Goal: Task Accomplishment & Management: Use online tool/utility

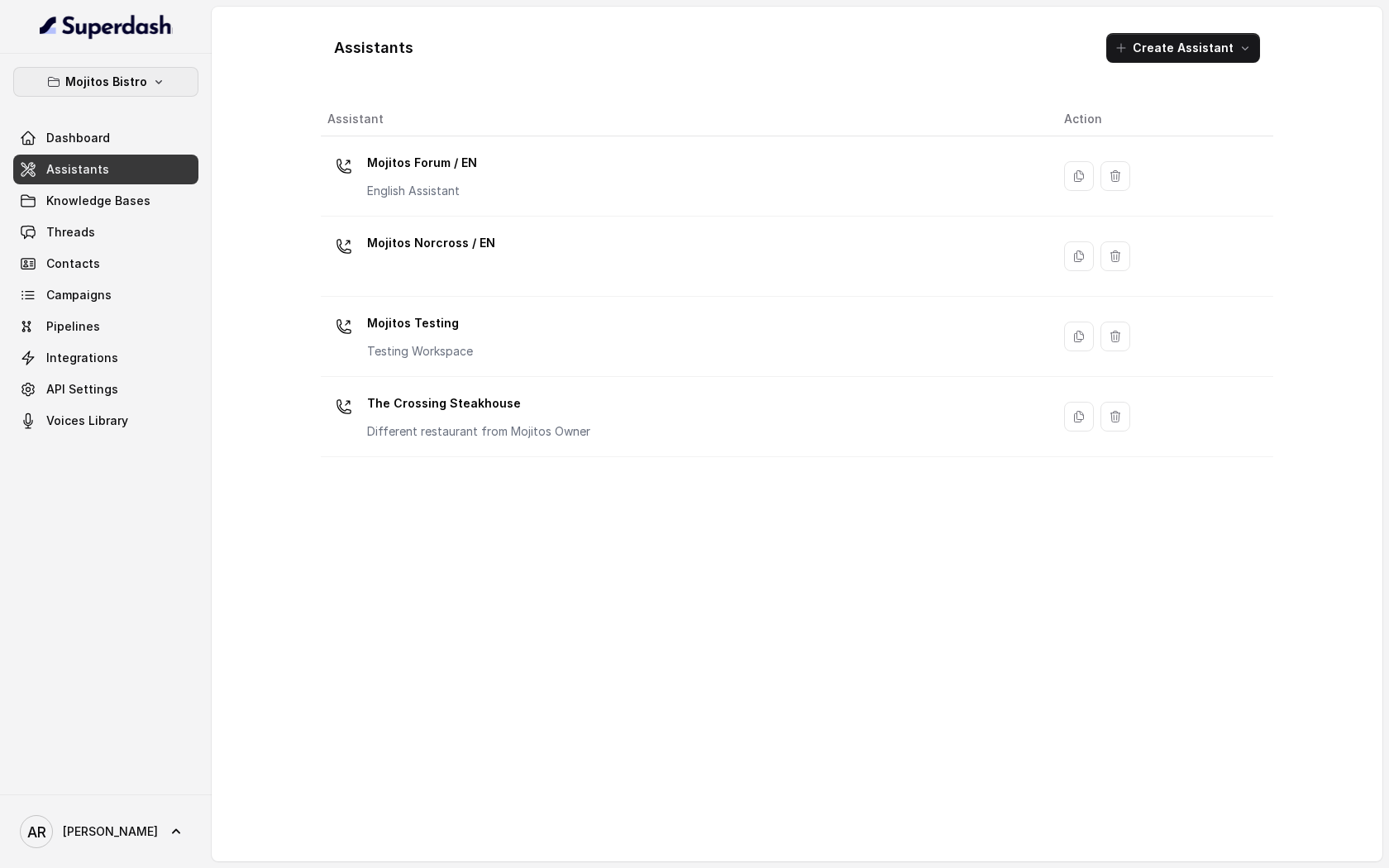
click at [152, 88] on icon "button" at bounding box center [159, 82] width 14 height 14
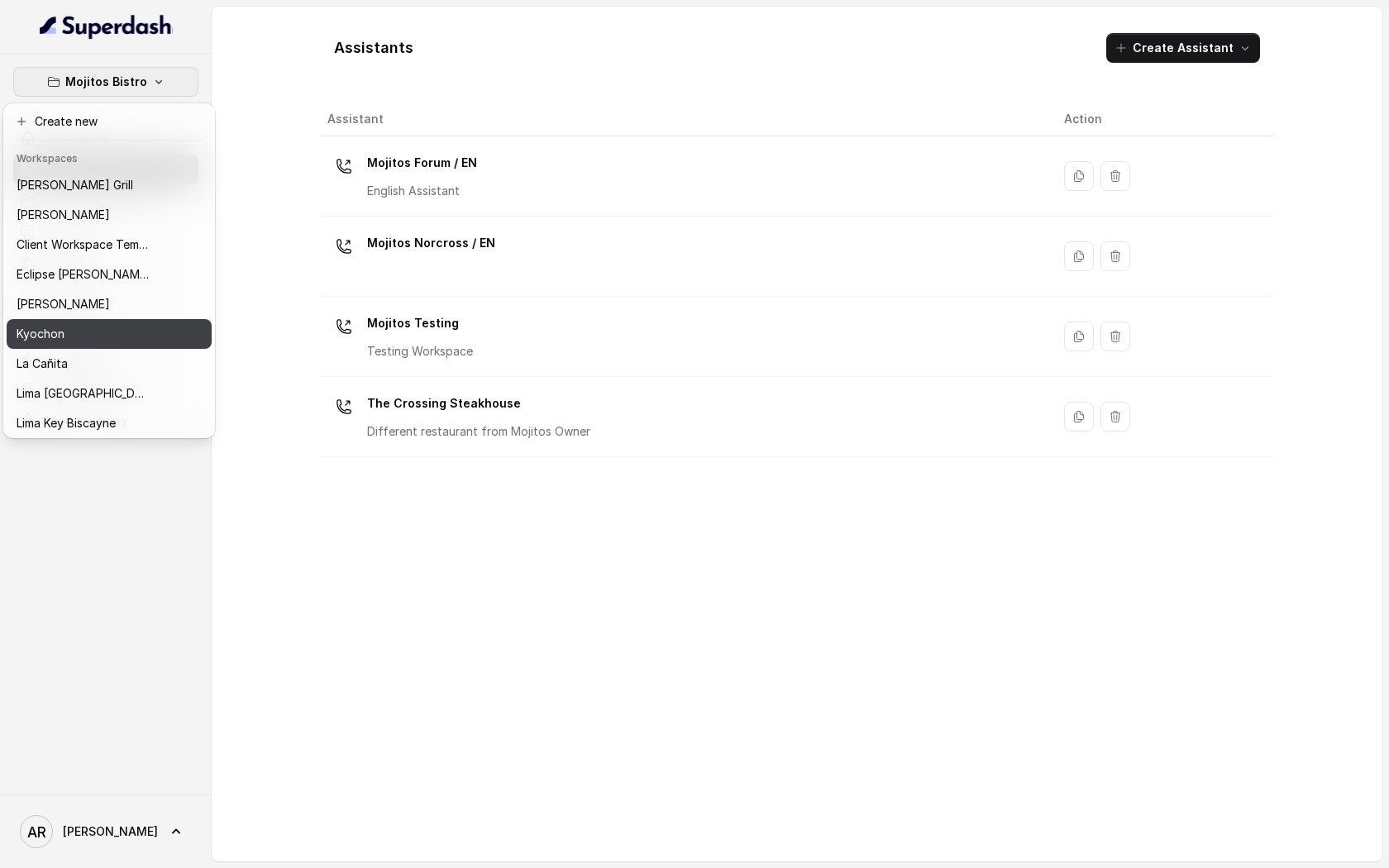
scroll to position [152, 0]
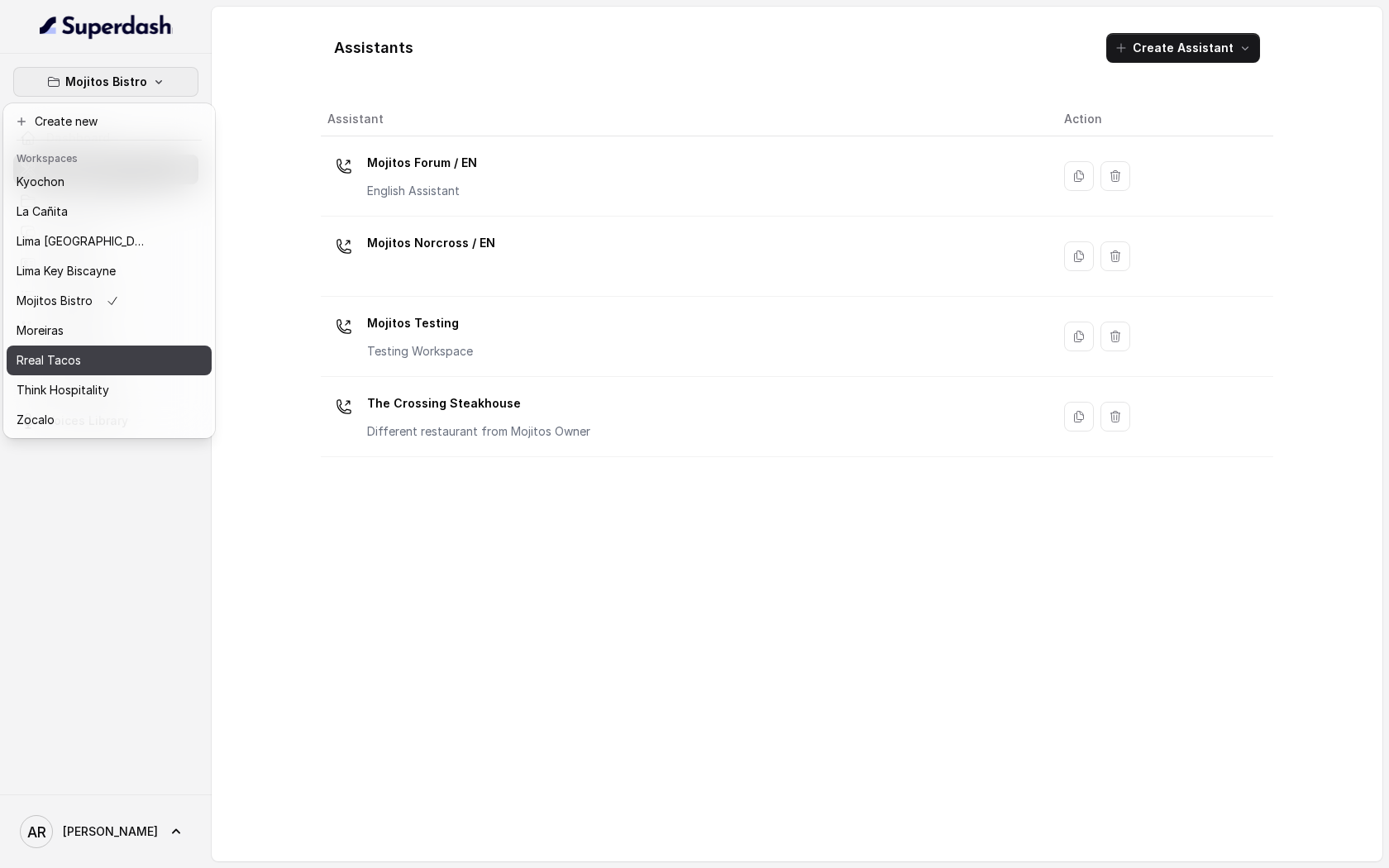
click at [110, 346] on button "Rreal Tacos" at bounding box center [109, 360] width 205 height 30
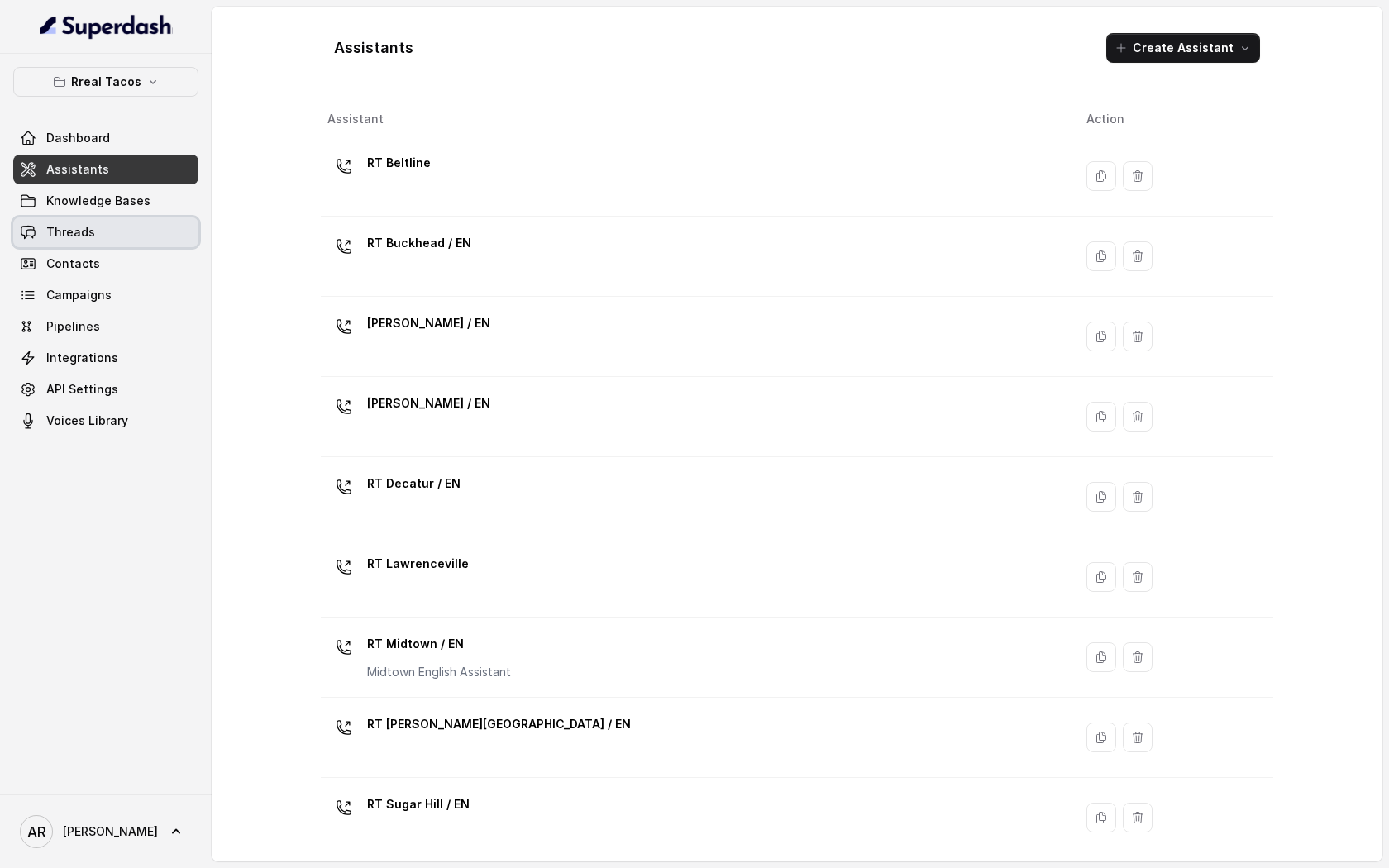
click at [109, 218] on link "Threads" at bounding box center [106, 232] width 185 height 30
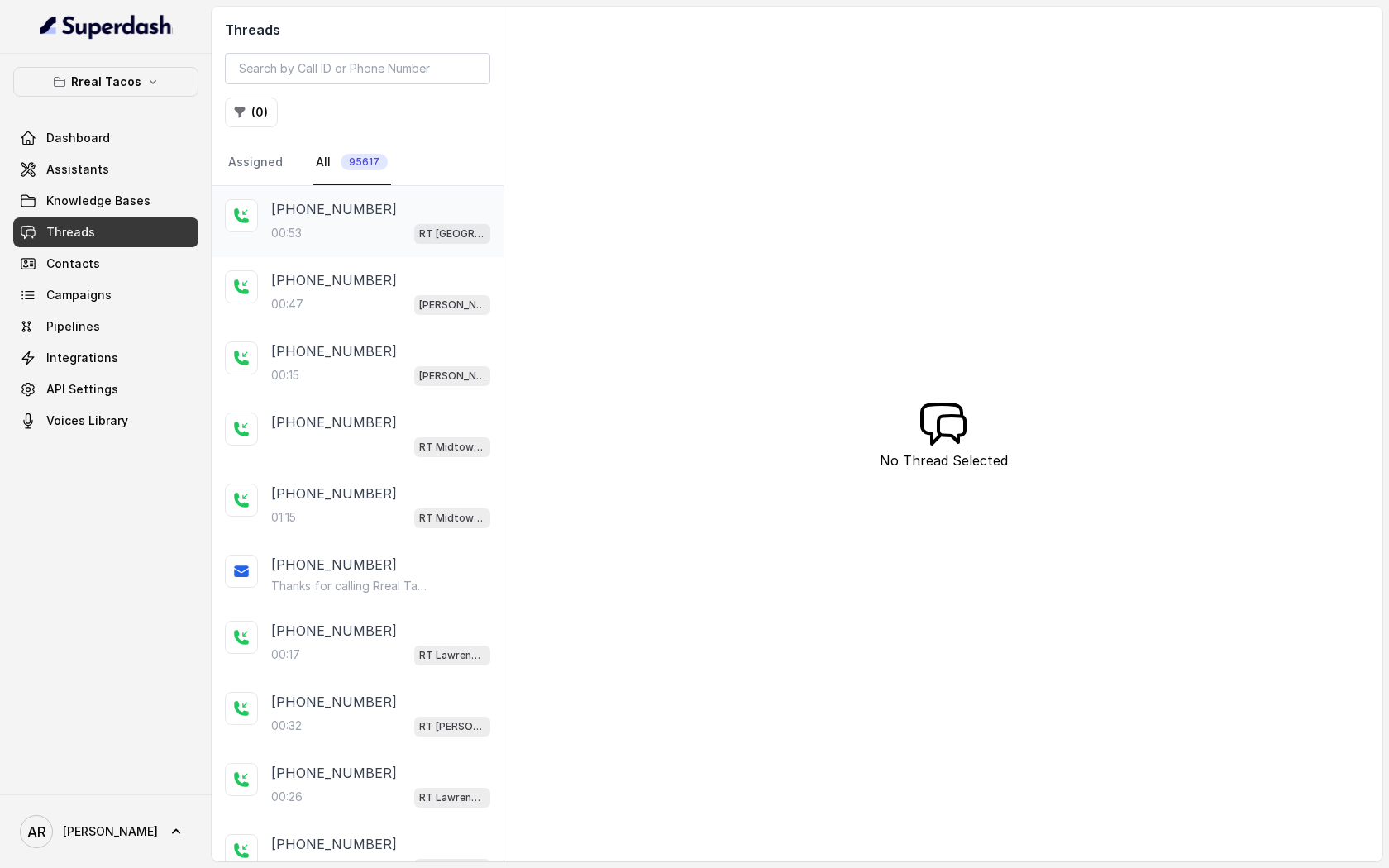
click at [367, 208] on div "[PHONE_NUMBER]" at bounding box center [380, 210] width 219 height 20
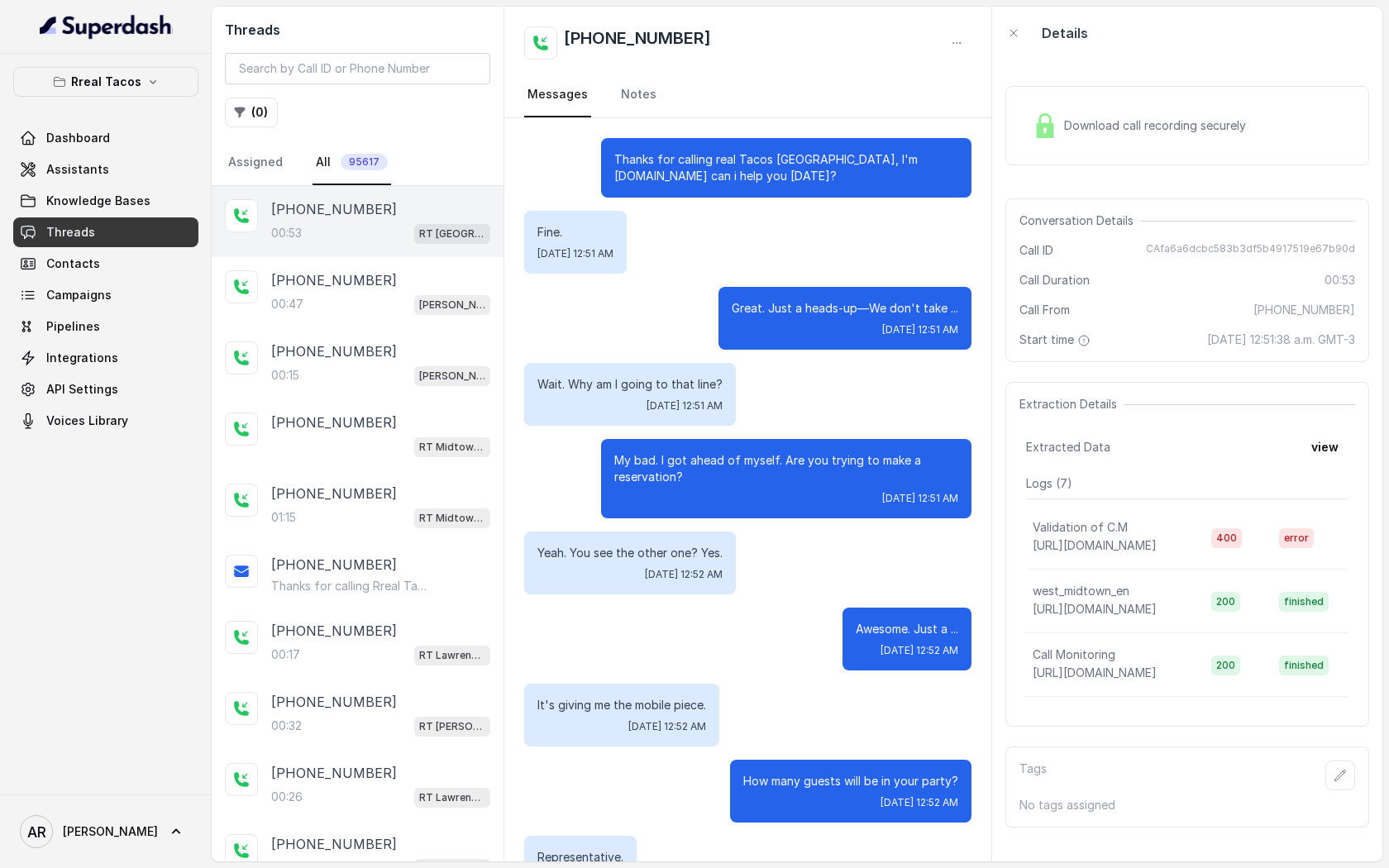
scroll to position [302, 0]
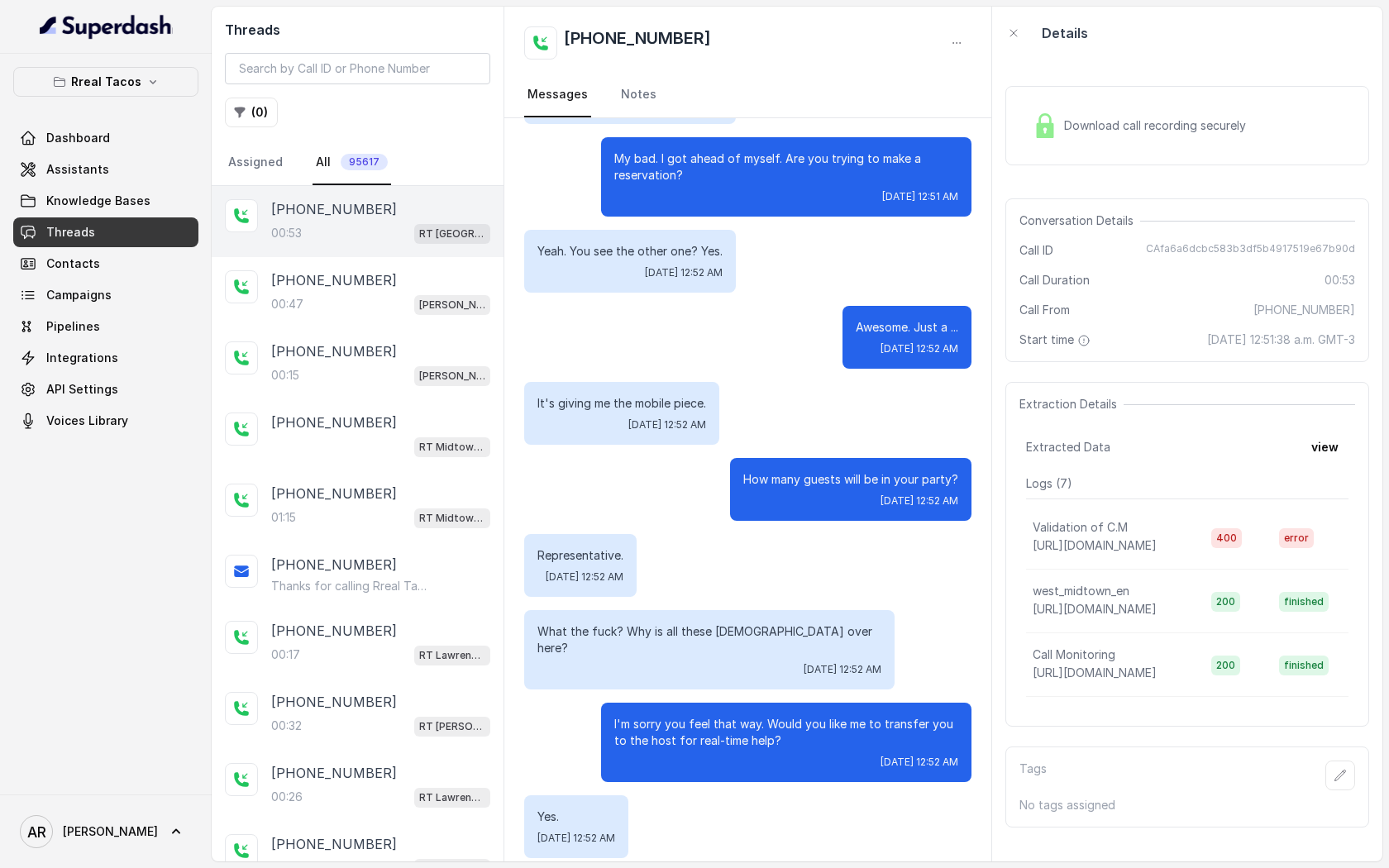
click at [1078, 161] on div "Download call recording securely" at bounding box center [1187, 125] width 364 height 79
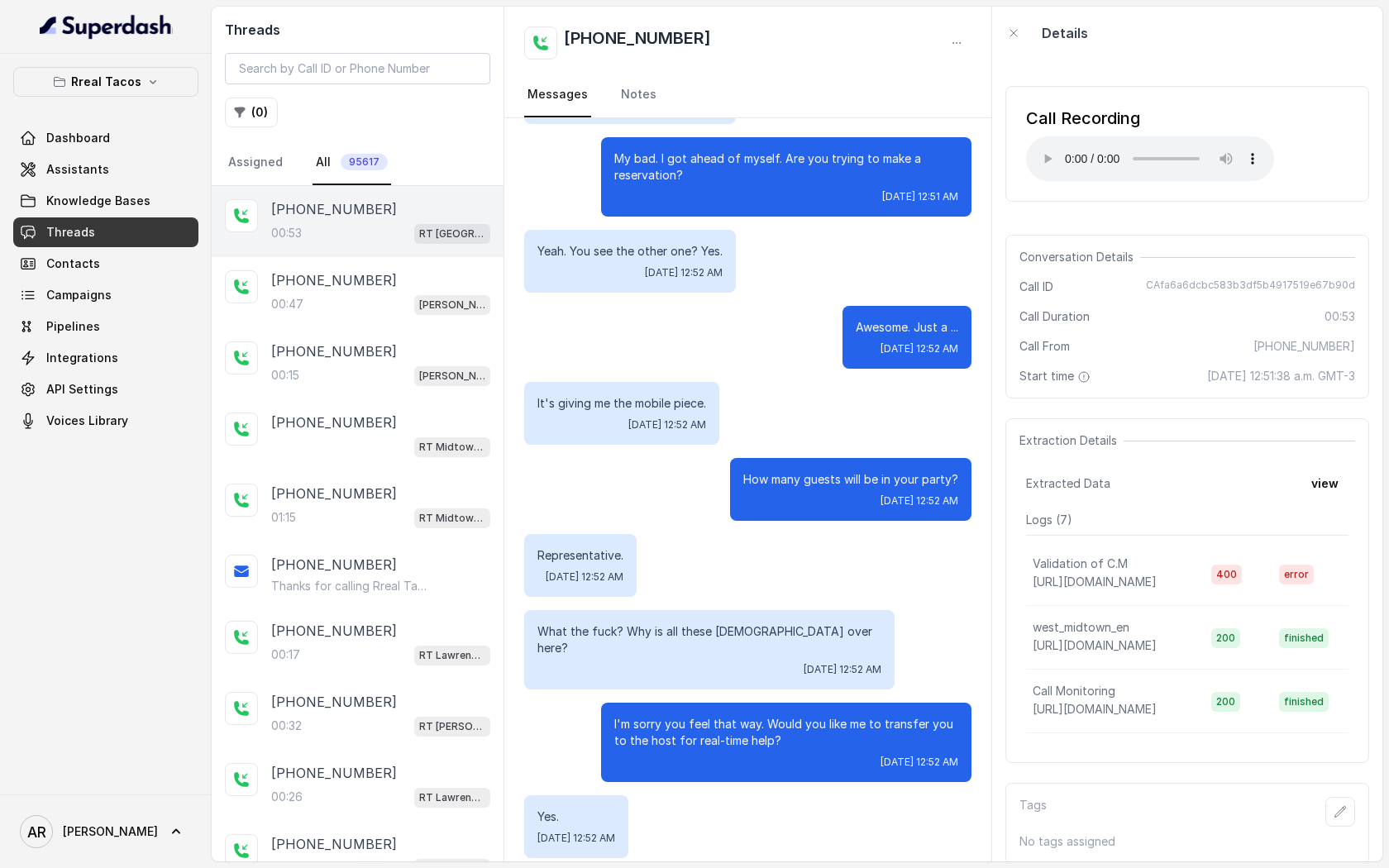
click at [1093, 256] on span "Conversation Details" at bounding box center [1080, 257] width 120 height 16
click at [1052, 212] on div "Call Recording Your browser does not support the audio element." at bounding box center [1187, 144] width 364 height 142
click at [526, 248] on div "Yeah. You see the other one? Yes. Thu, Sep 25, 2025, 12:52 AM" at bounding box center [630, 261] width 212 height 63
click at [441, 278] on div "+16787776453" at bounding box center [380, 280] width 219 height 20
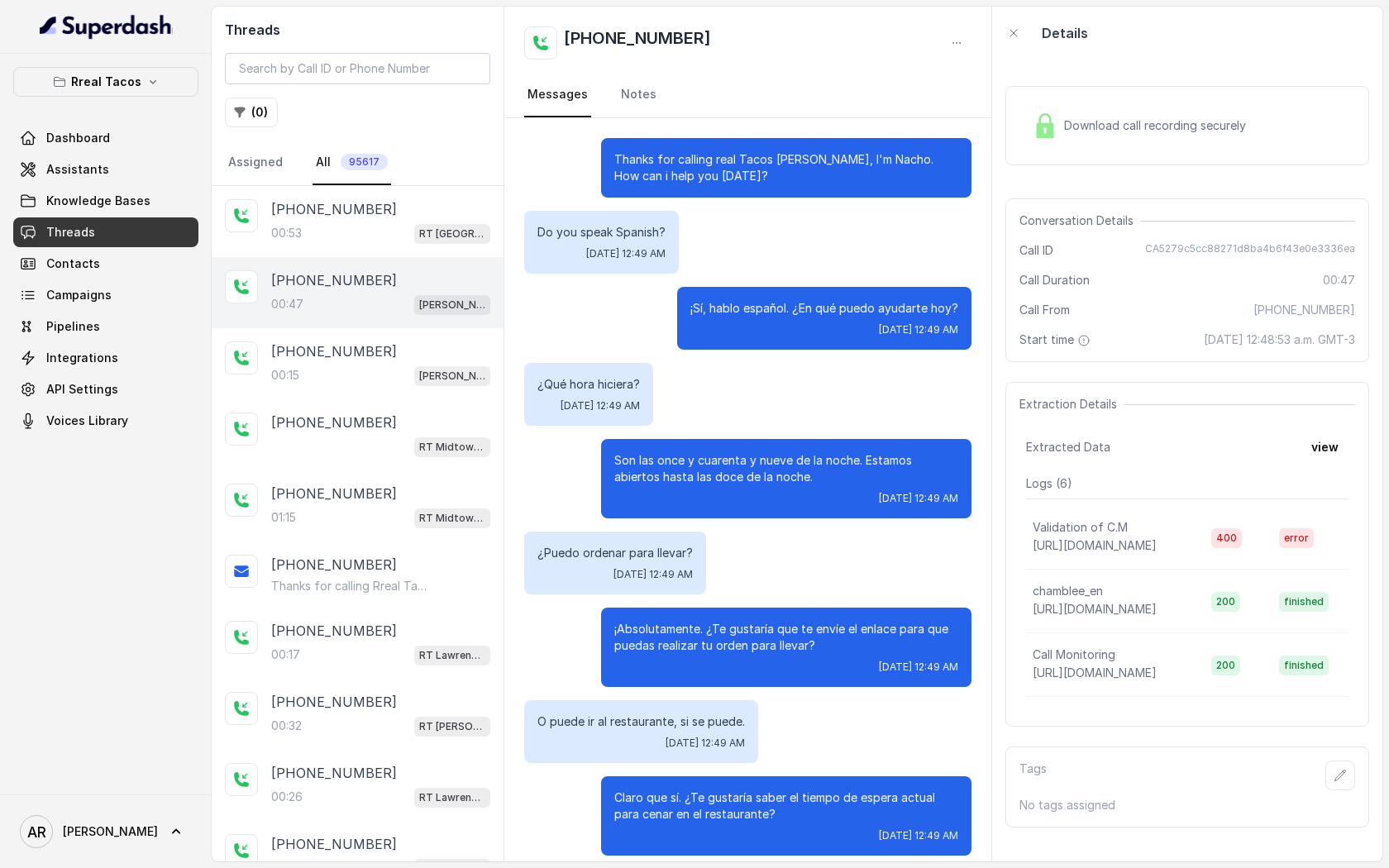
scroll to position [14, 0]
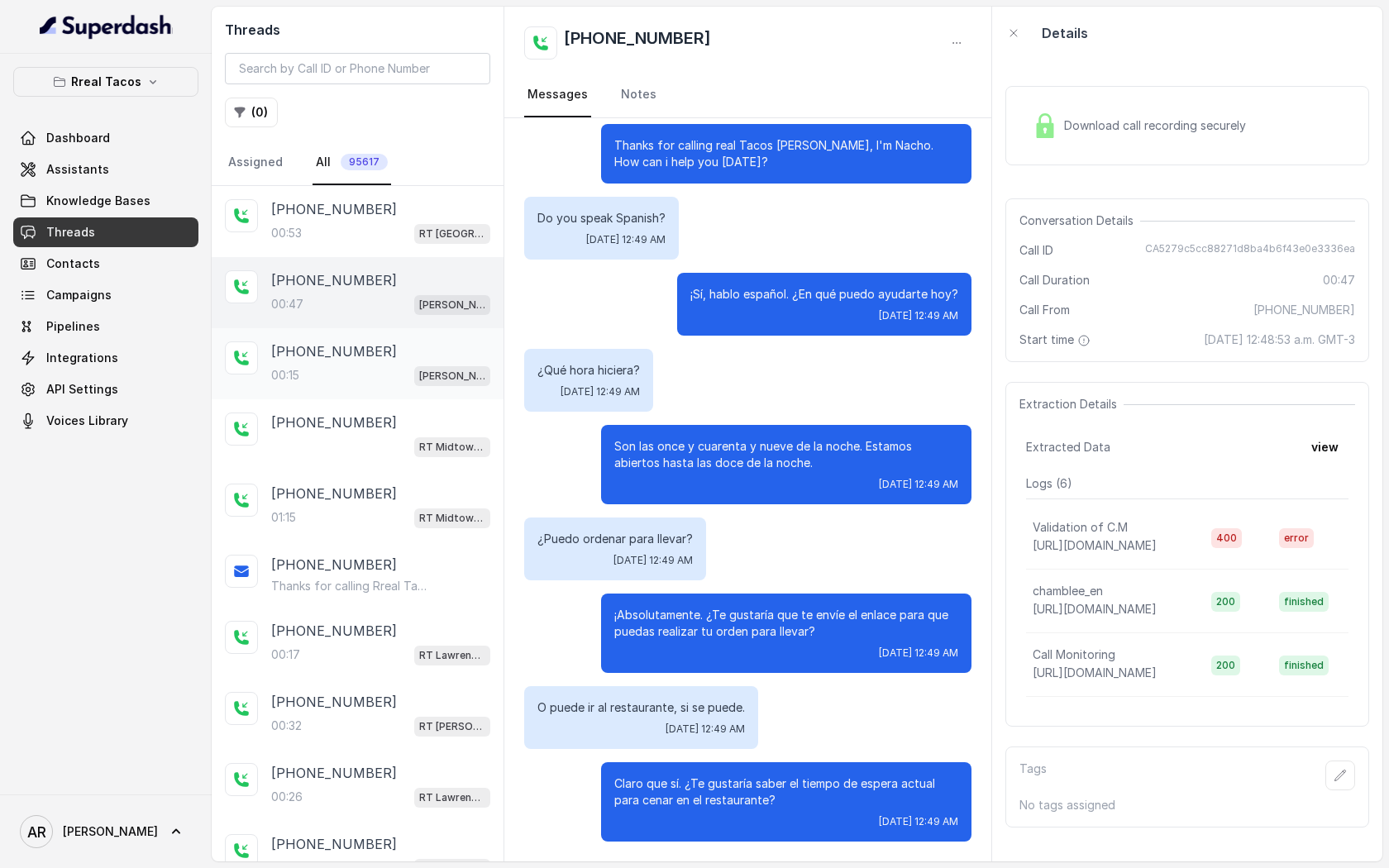
click at [439, 343] on div "+16783538720" at bounding box center [380, 351] width 219 height 20
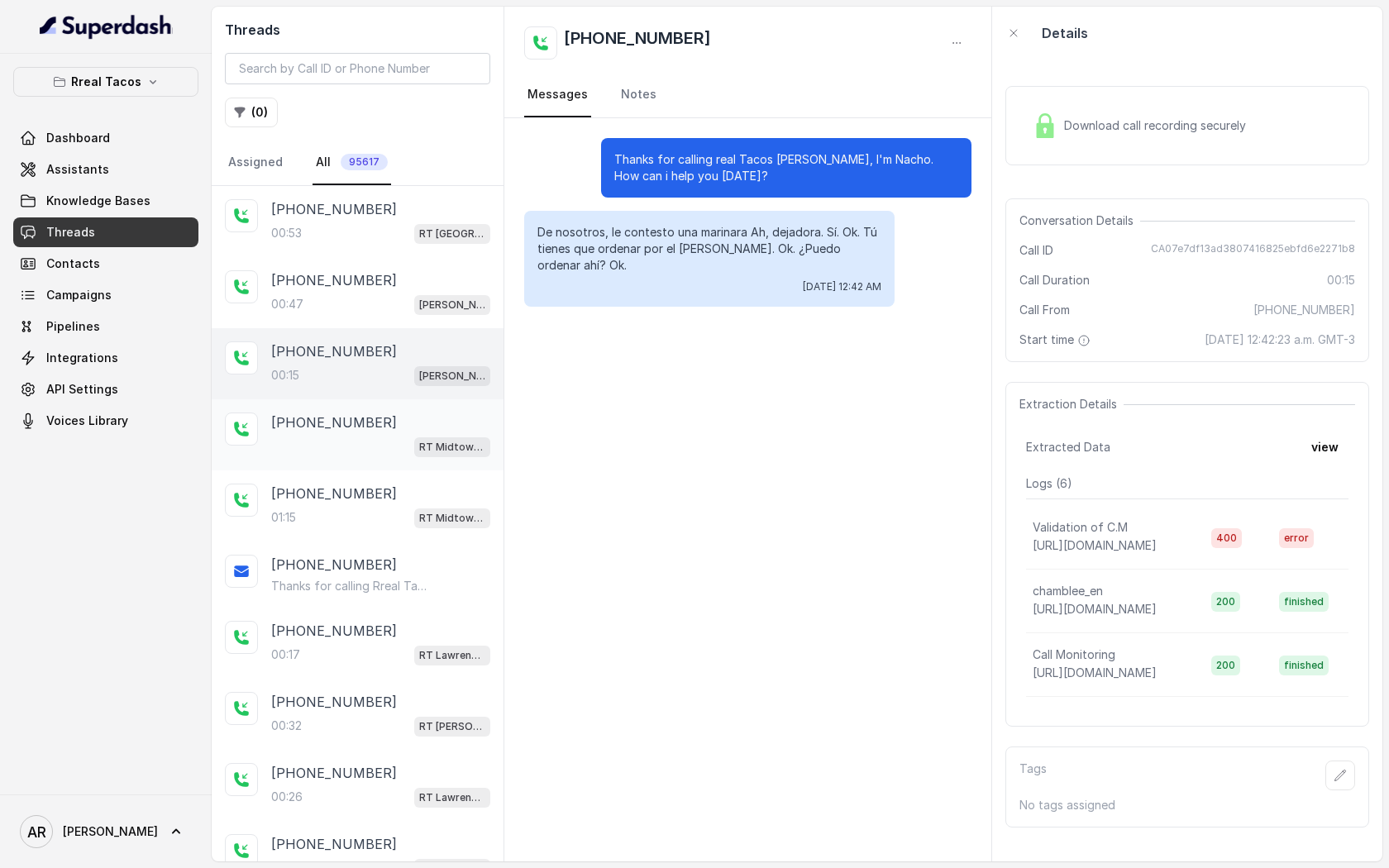
click at [414, 429] on div "+16783538720" at bounding box center [380, 422] width 219 height 20
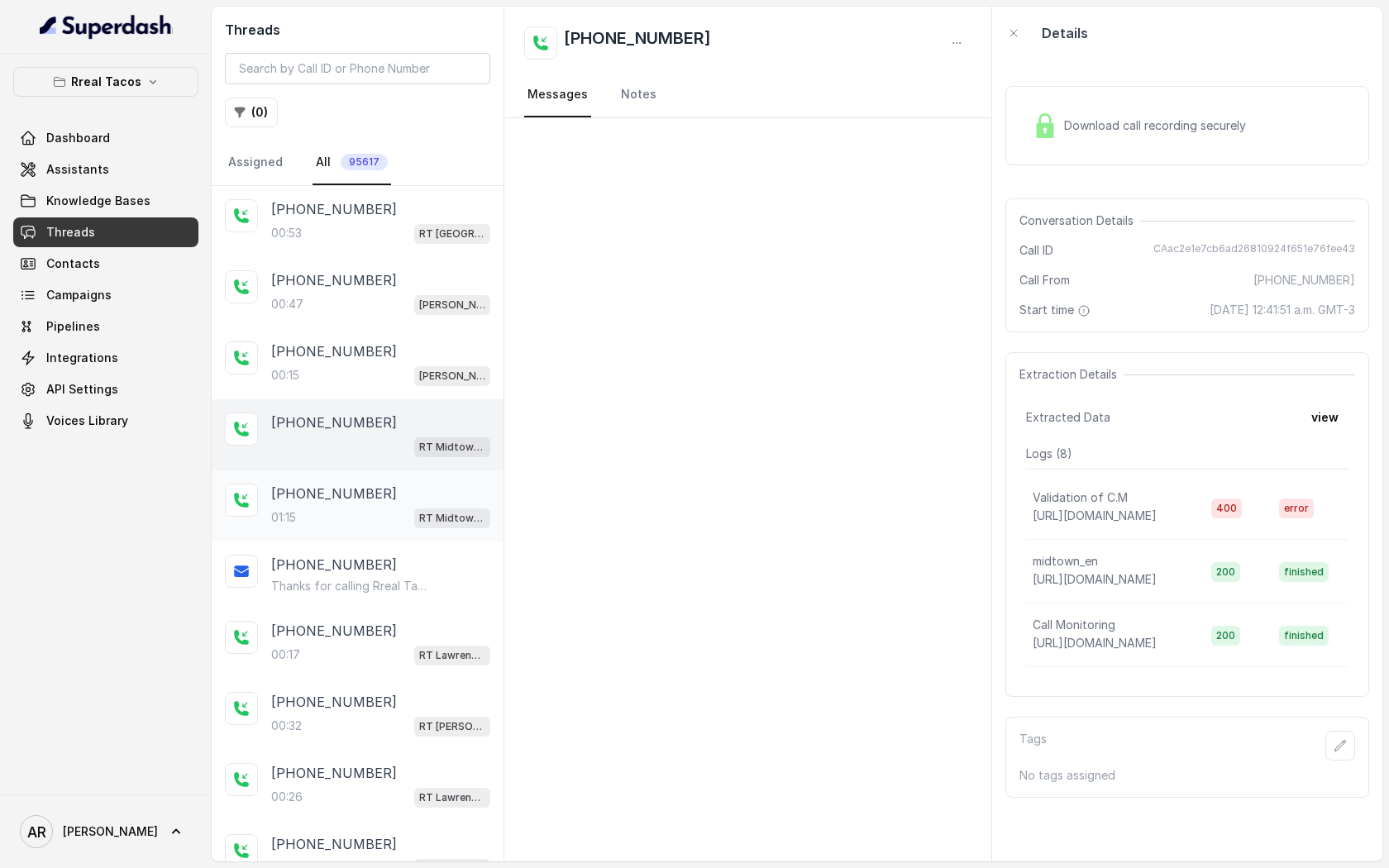
click at [385, 501] on div "+16783538720" at bounding box center [380, 493] width 219 height 20
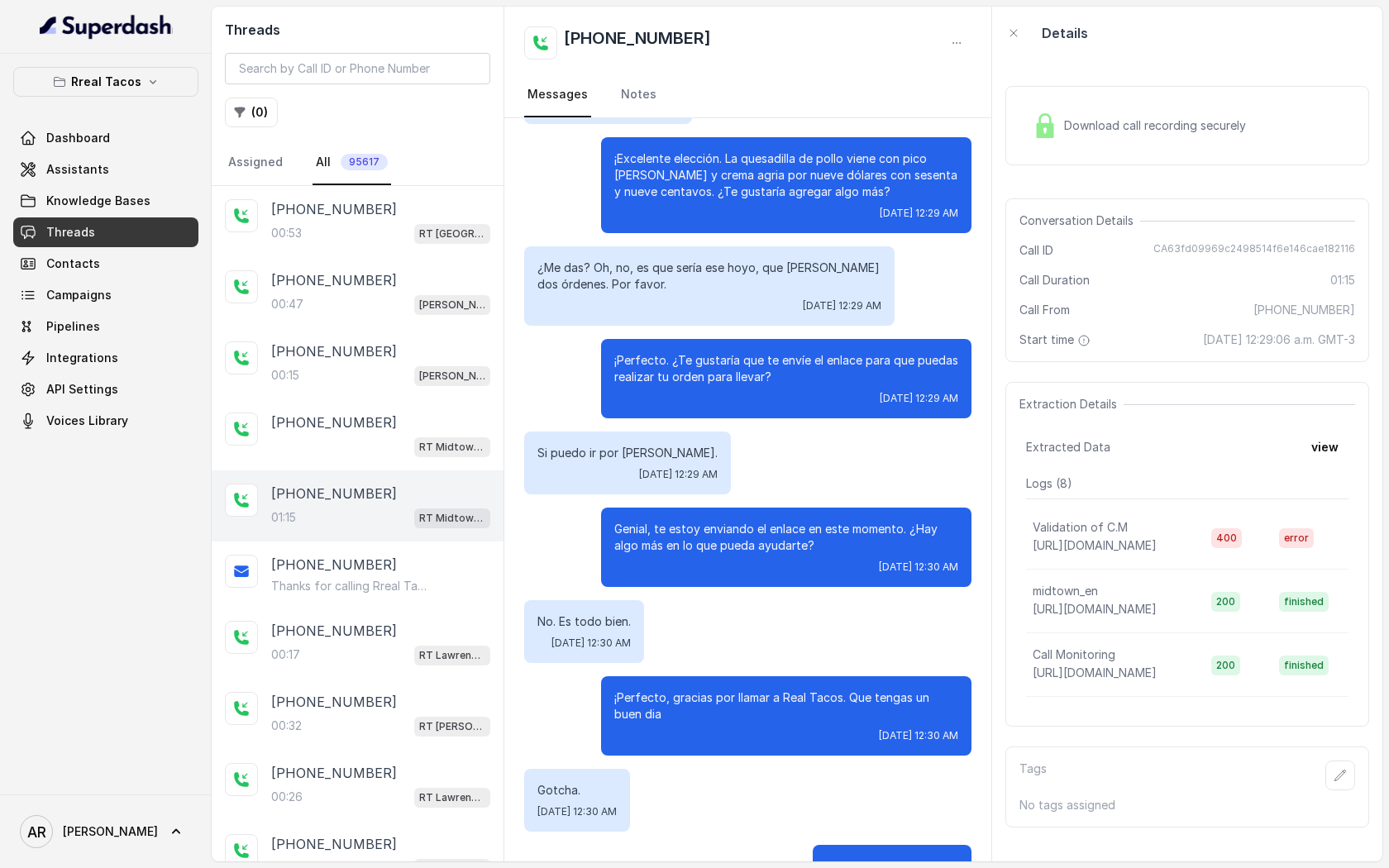
scroll to position [367, 0]
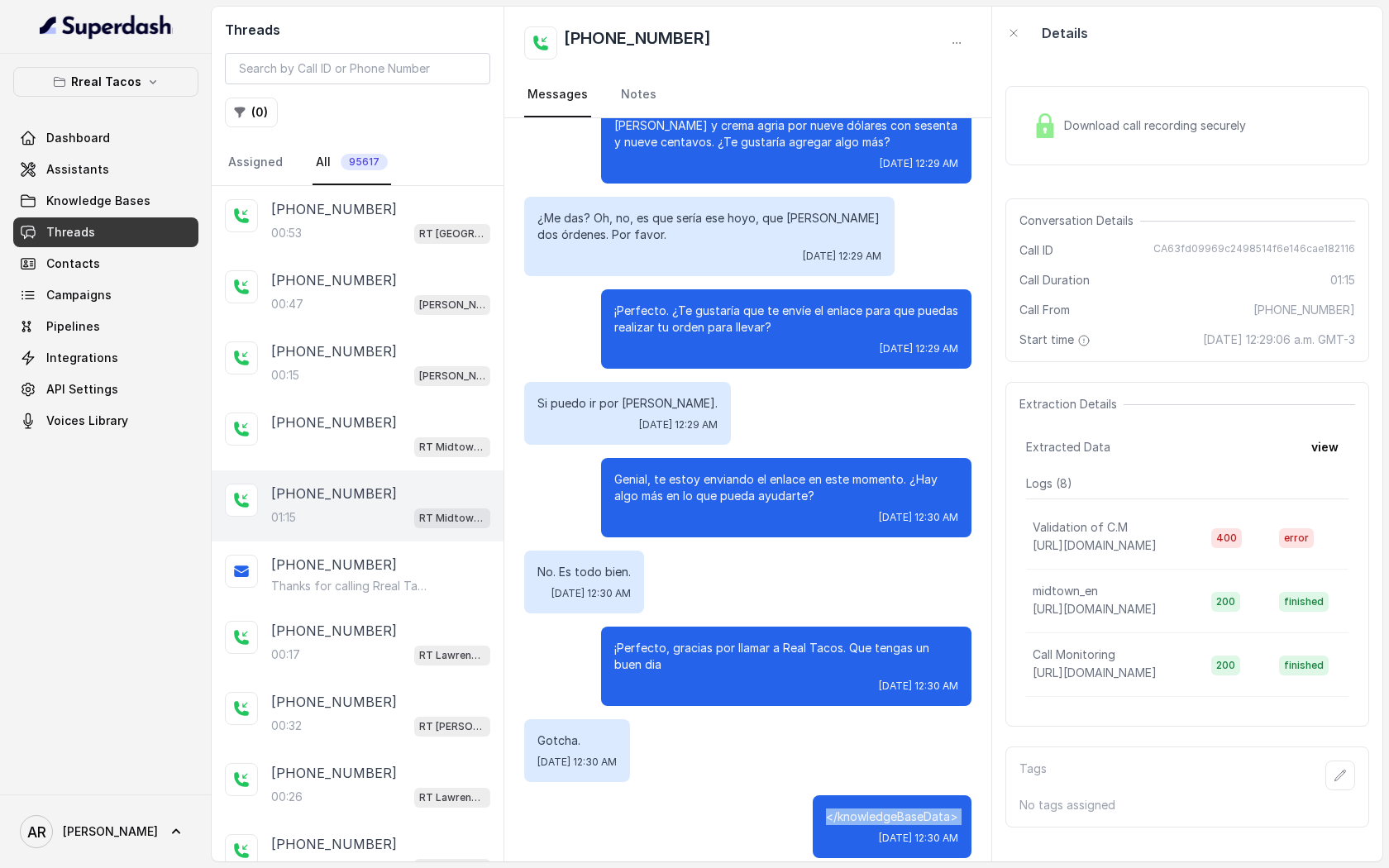
drag, startPoint x: 819, startPoint y: 802, endPoint x: 958, endPoint y: 811, distance: 139.3
click at [958, 811] on div "</knowledgeBaseData> Thu, Sep 25, 2025, 12:30 AM" at bounding box center [892, 826] width 159 height 63
click at [385, 226] on div "00:53 RT West Midtown / EN" at bounding box center [380, 233] width 219 height 22
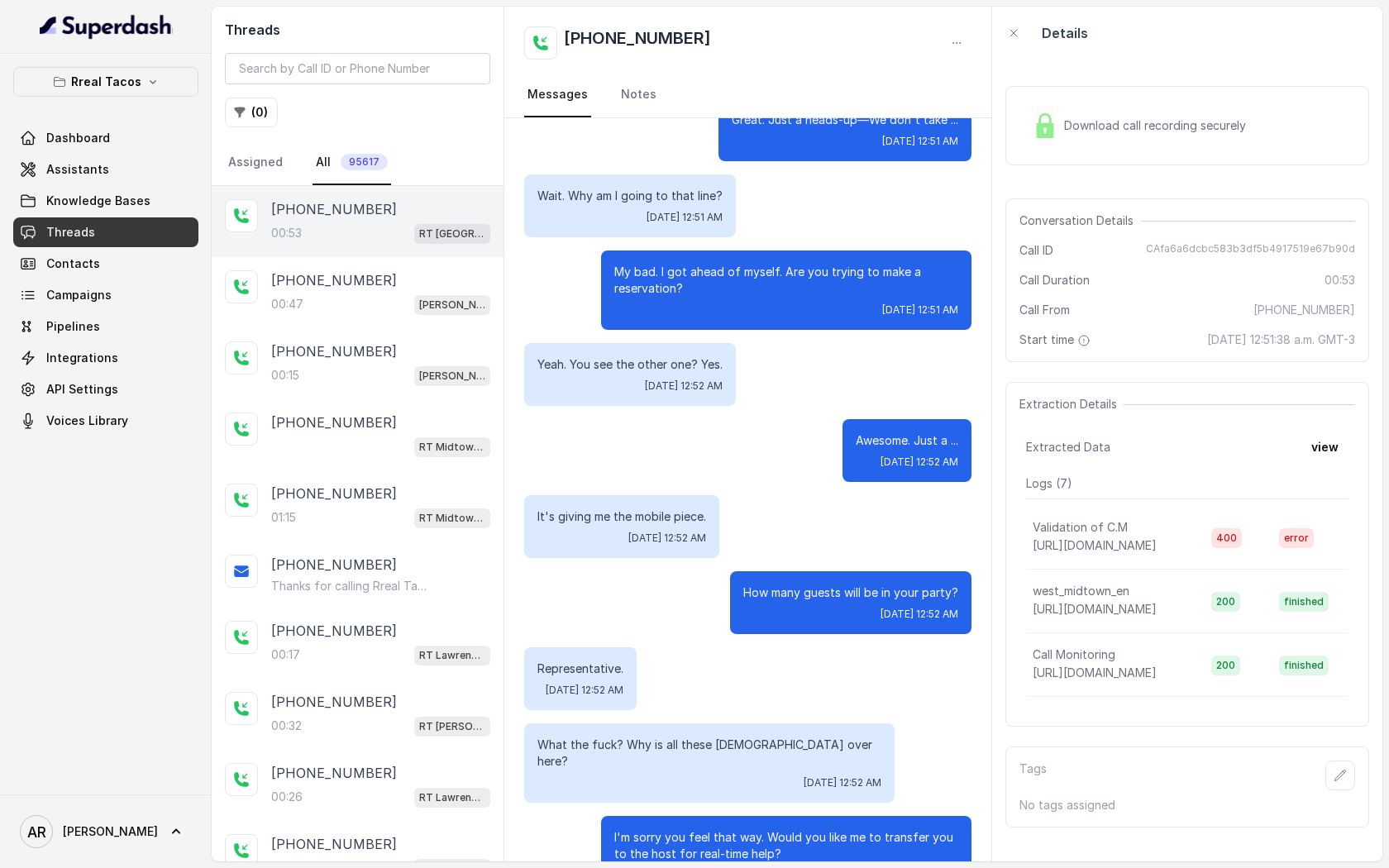
scroll to position [302, 0]
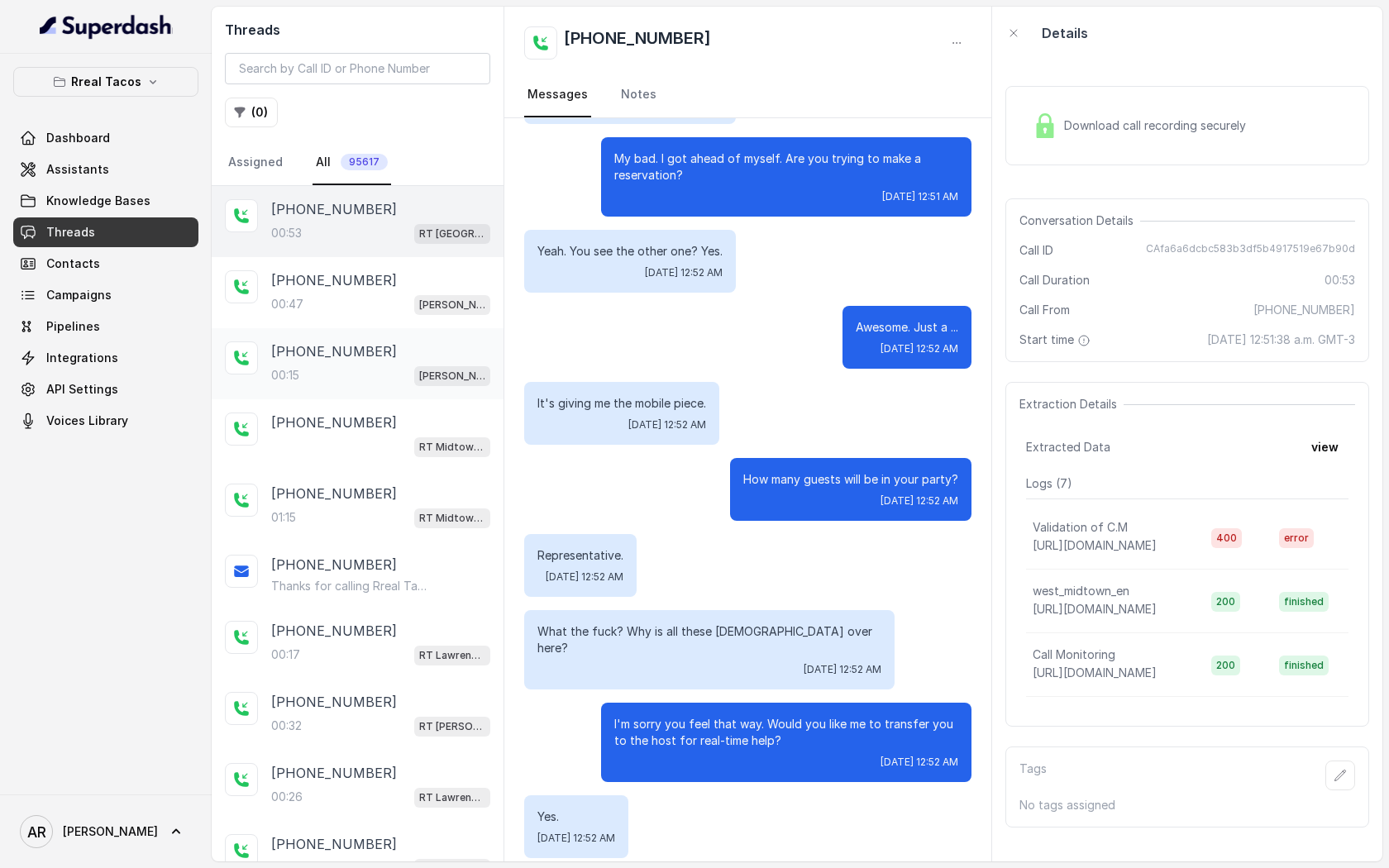
click at [390, 339] on div "+16783538720 00:15 RT Chamblee / EN" at bounding box center [358, 364] width 292 height 71
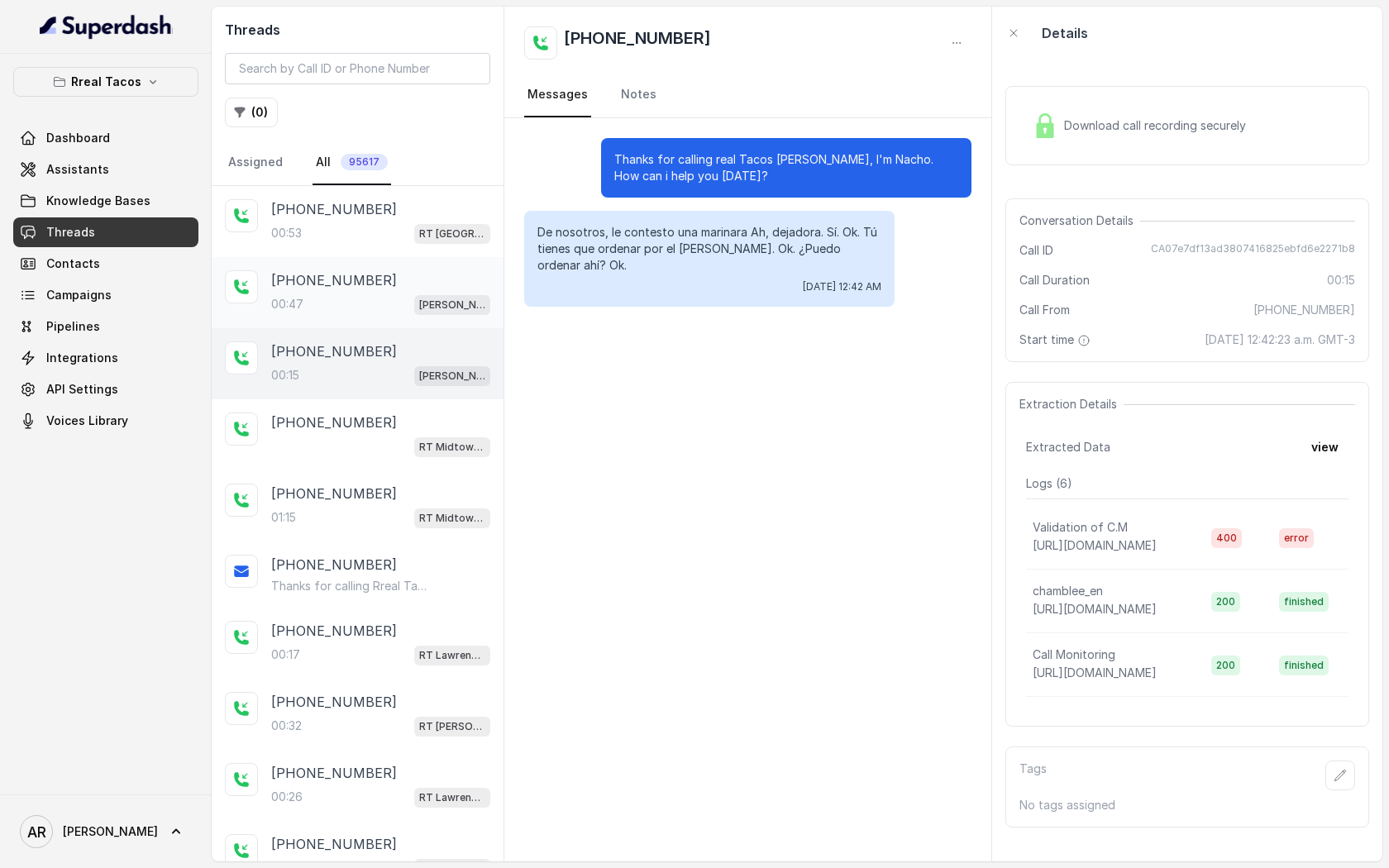
click at [309, 265] on div "+16787776453 00:47 RT Chamblee / EN" at bounding box center [358, 293] width 292 height 71
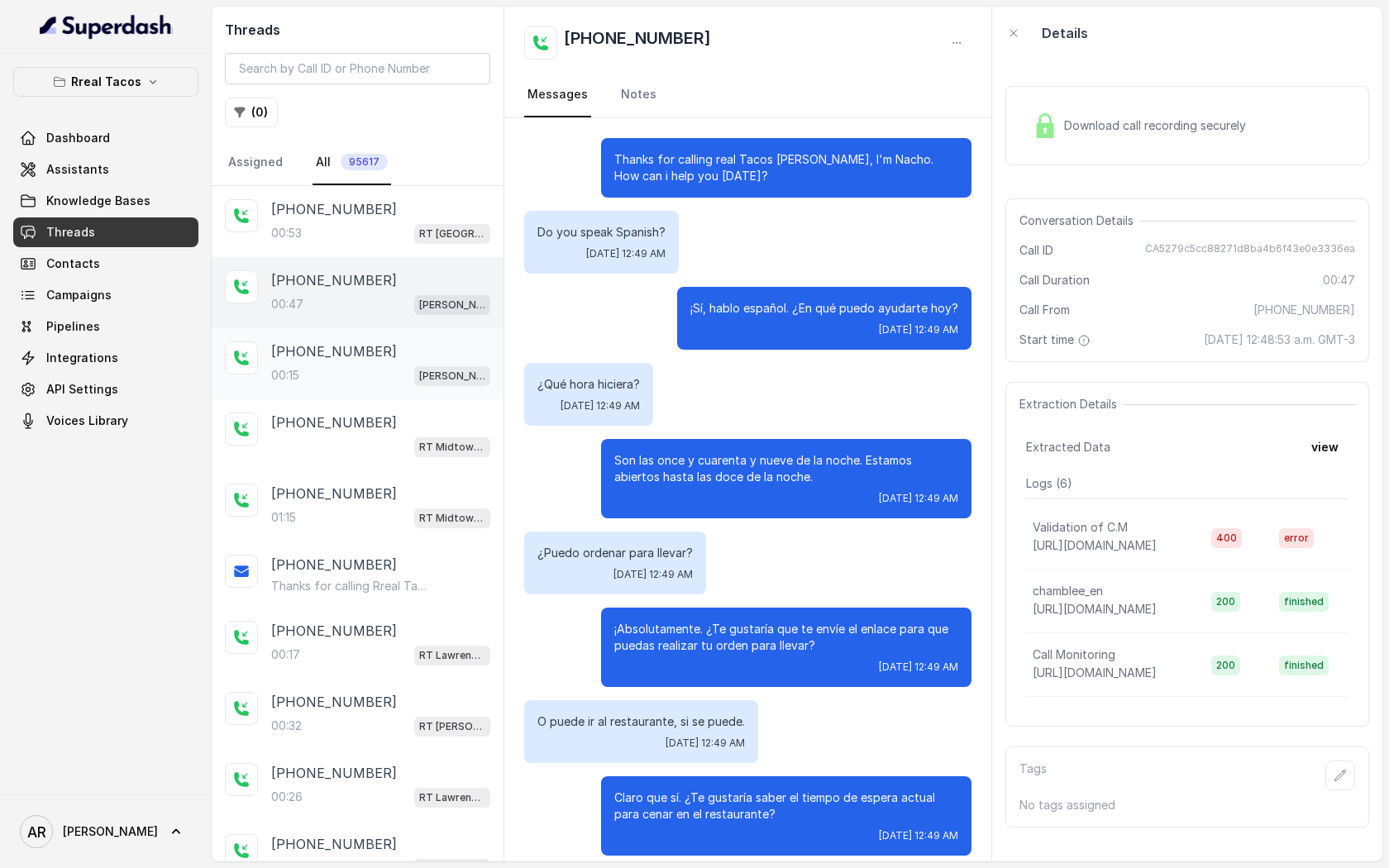
scroll to position [14, 0]
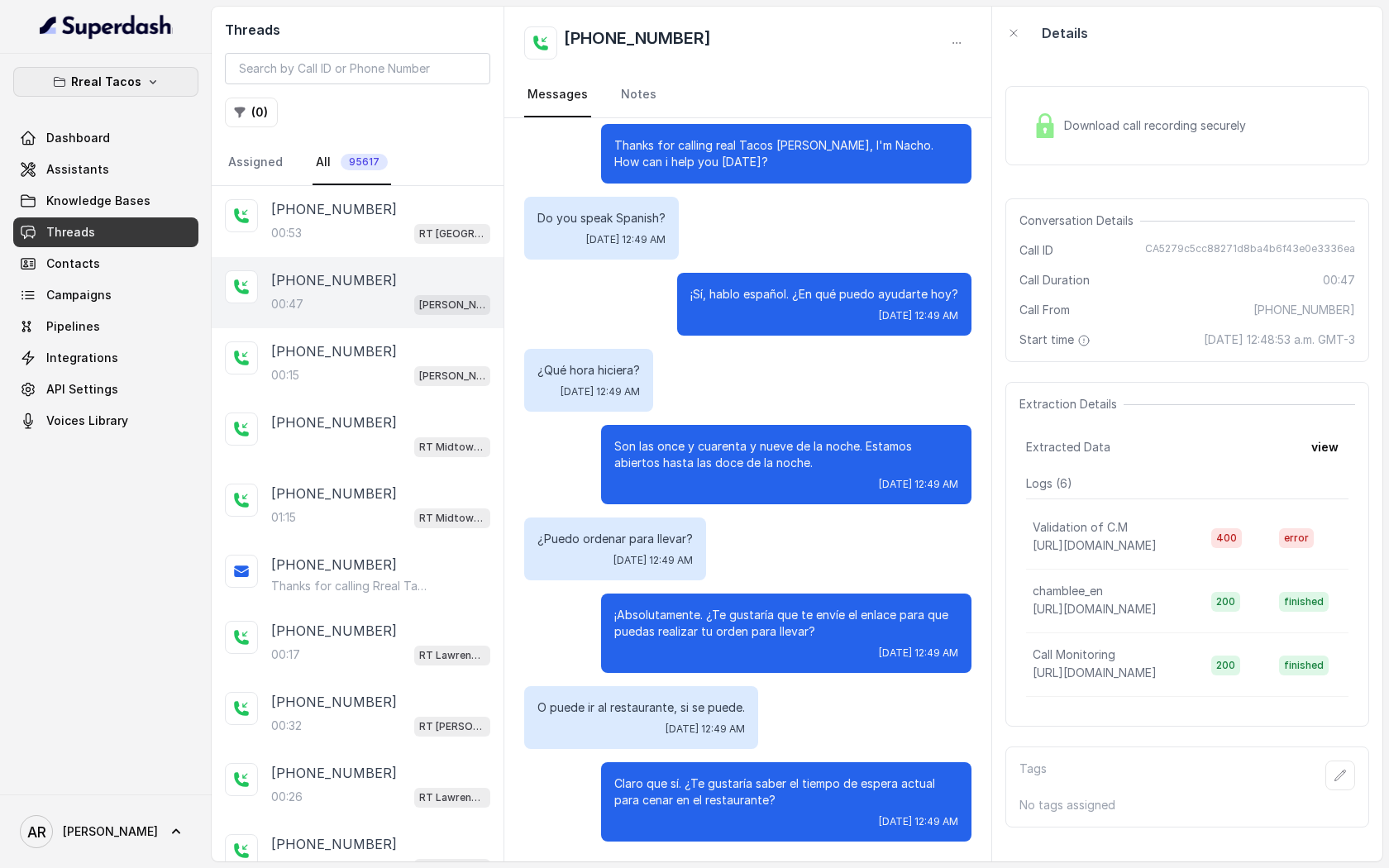
click at [168, 93] on button "Rreal Tacos" at bounding box center [106, 81] width 185 height 30
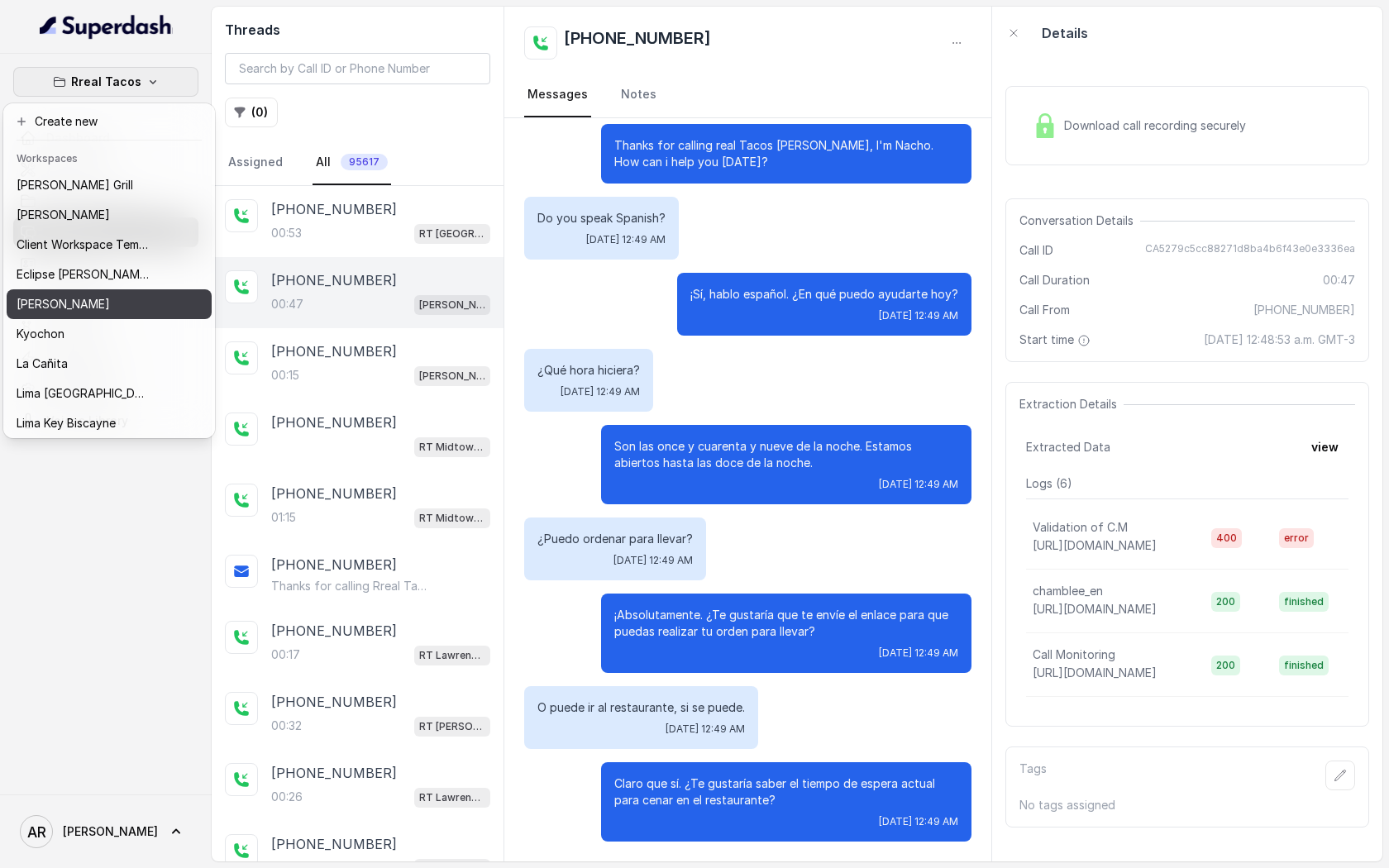
scroll to position [152, 0]
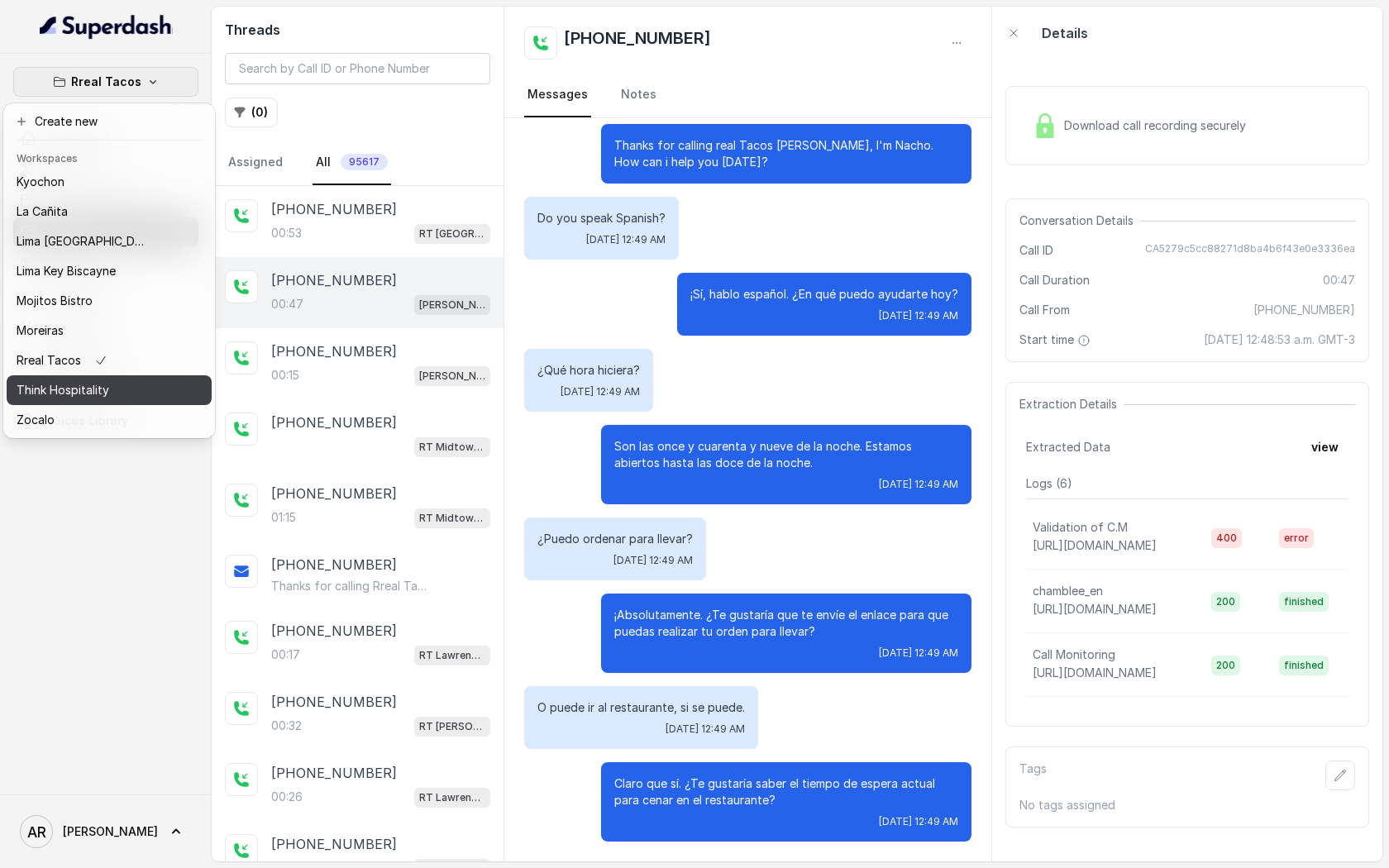
click at [113, 400] on button "Think Hospitality" at bounding box center [109, 390] width 205 height 30
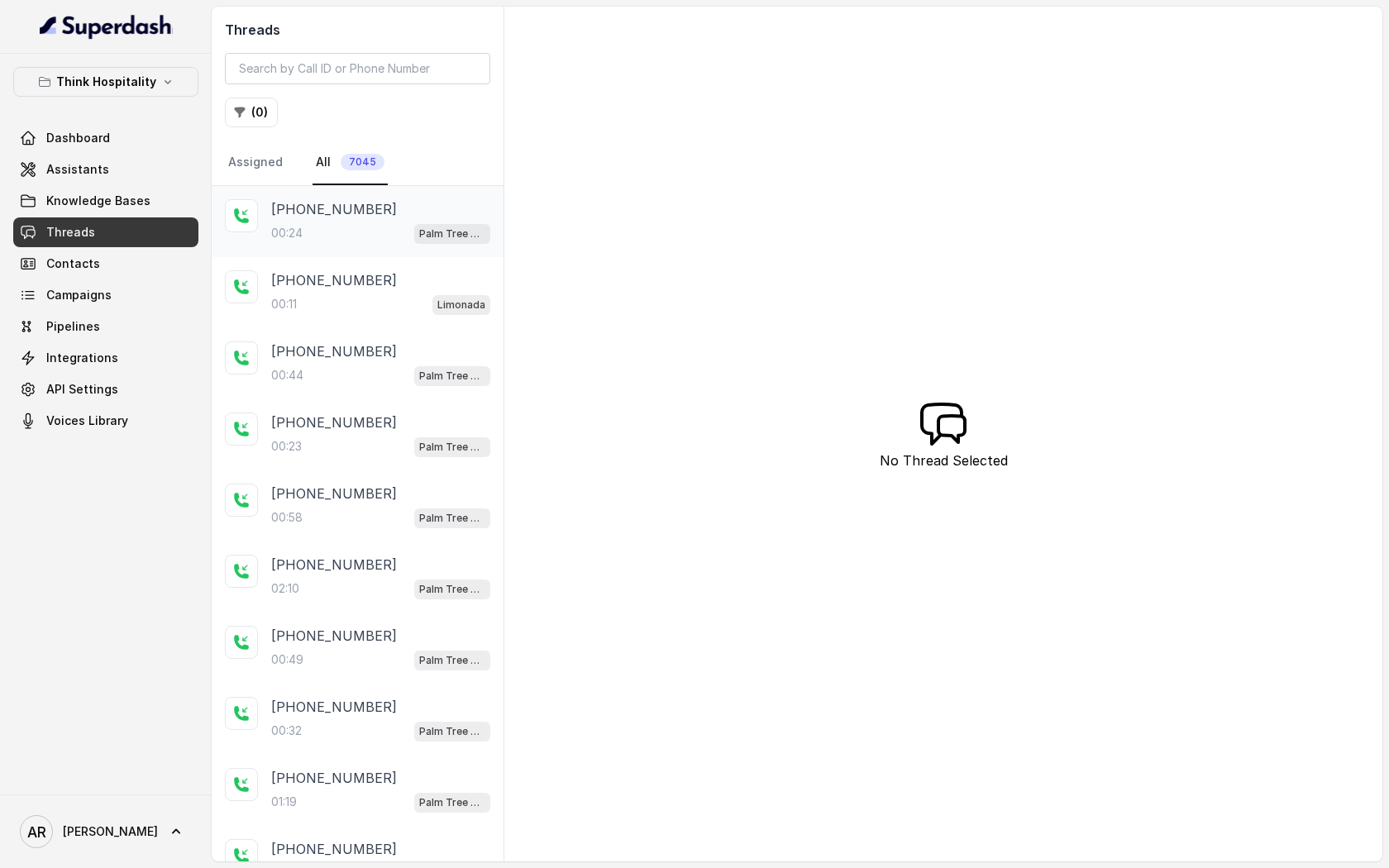
click at [415, 202] on div "+13055473999" at bounding box center [380, 210] width 219 height 20
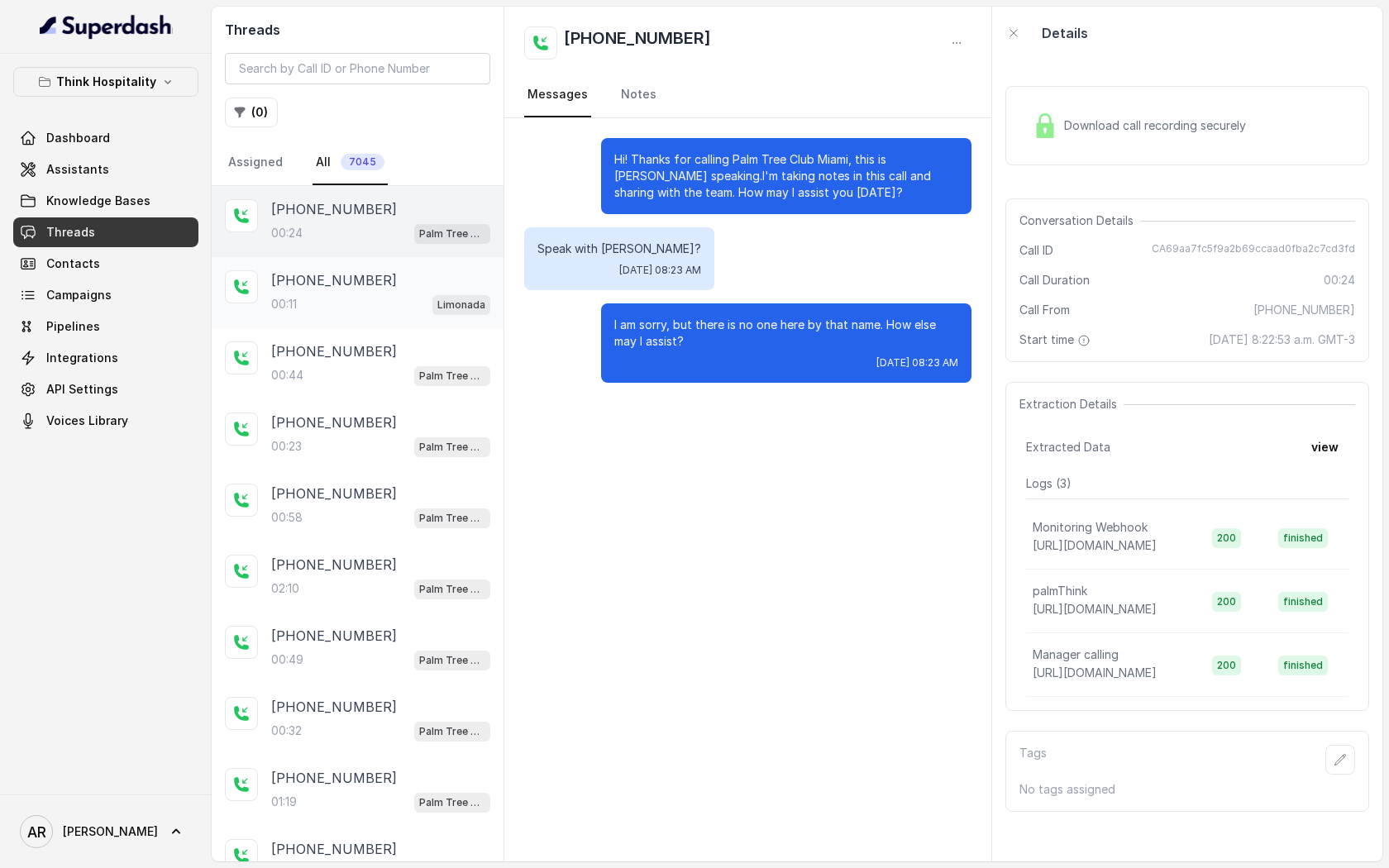
click at [422, 294] on div "00:11 Limonada" at bounding box center [380, 305] width 219 height 22
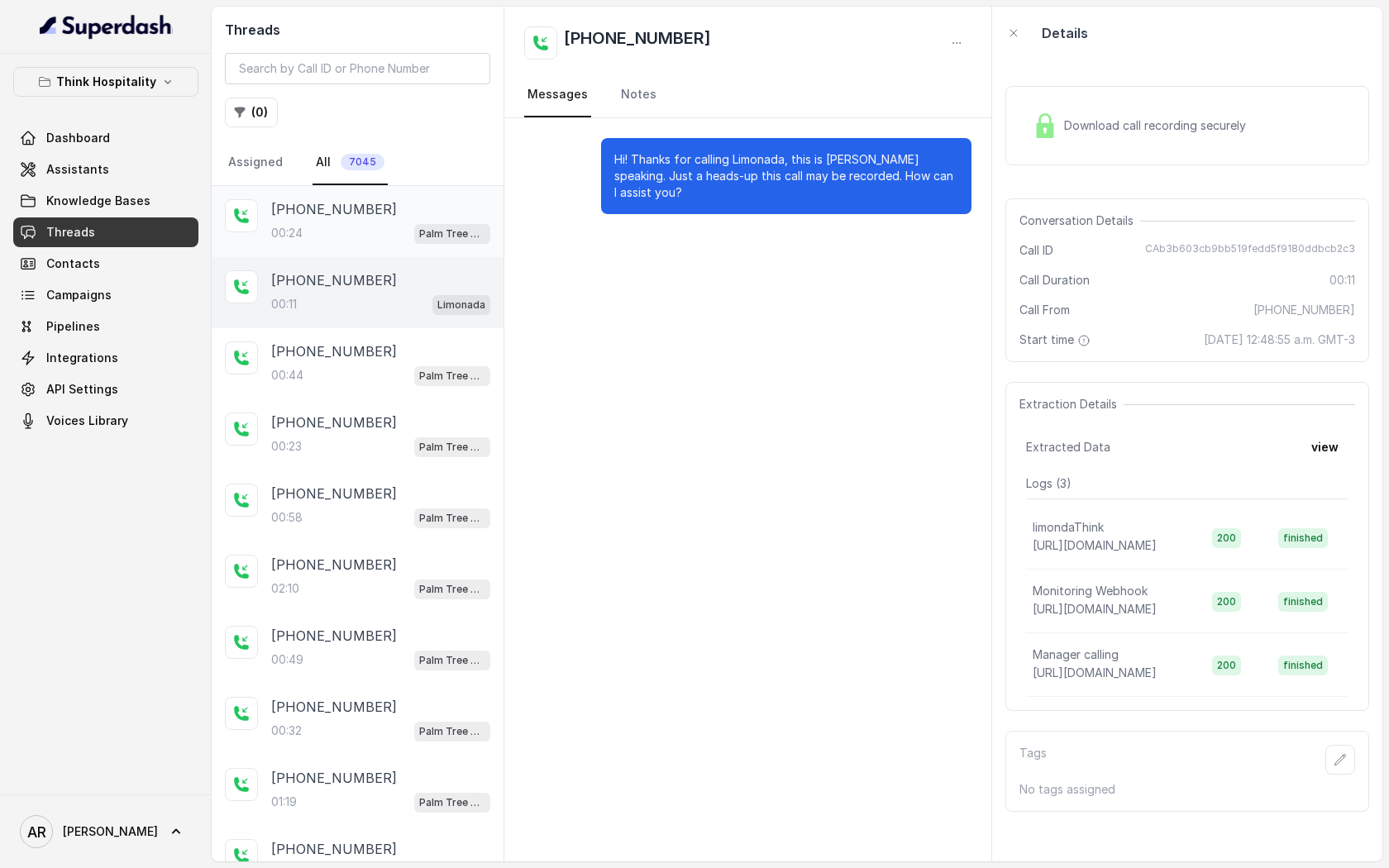
click at [425, 227] on p "Palm Tree Club" at bounding box center [452, 234] width 67 height 16
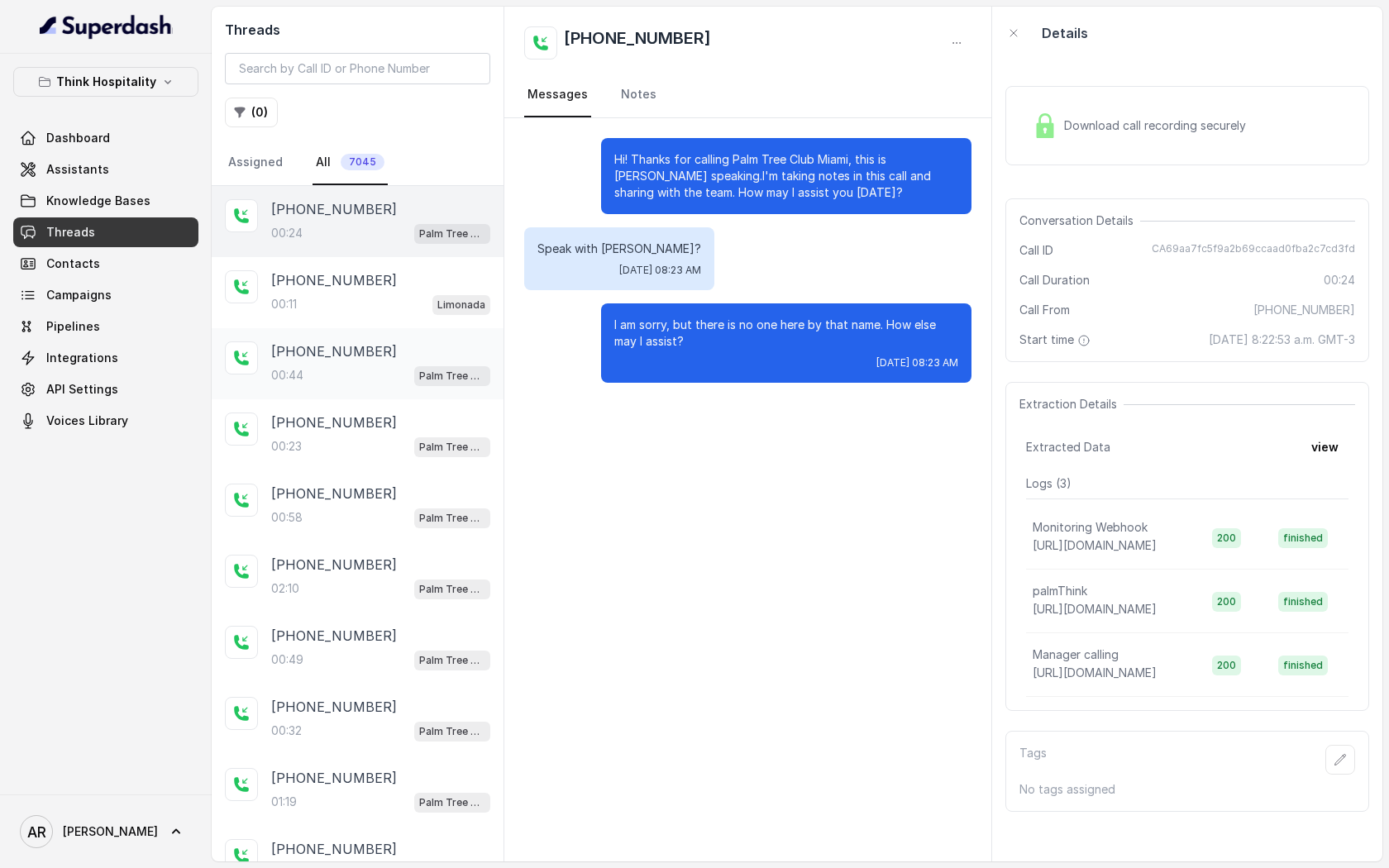
click at [420, 375] on p "Palm Tree Club" at bounding box center [452, 376] width 67 height 16
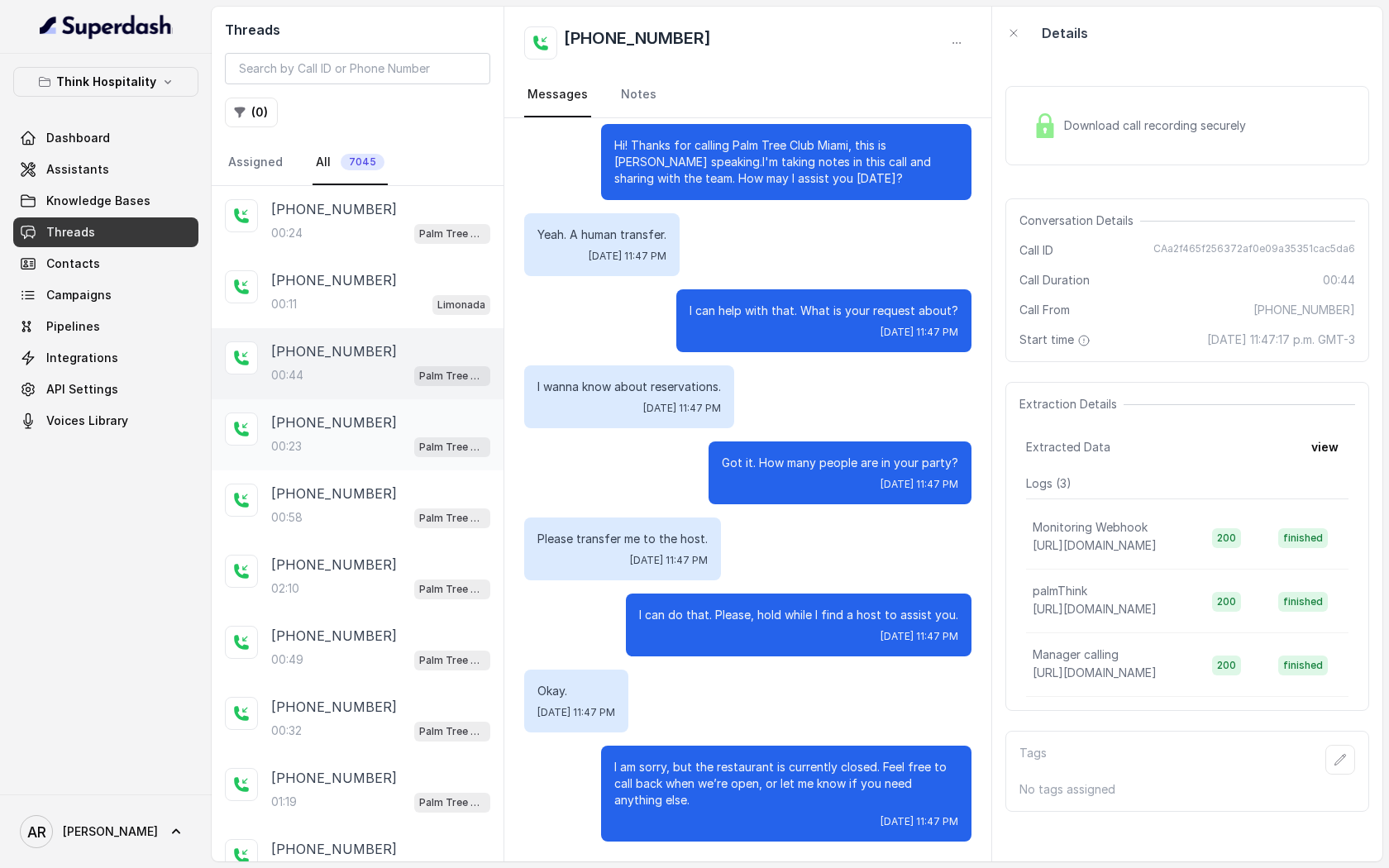
scroll to position [78, 0]
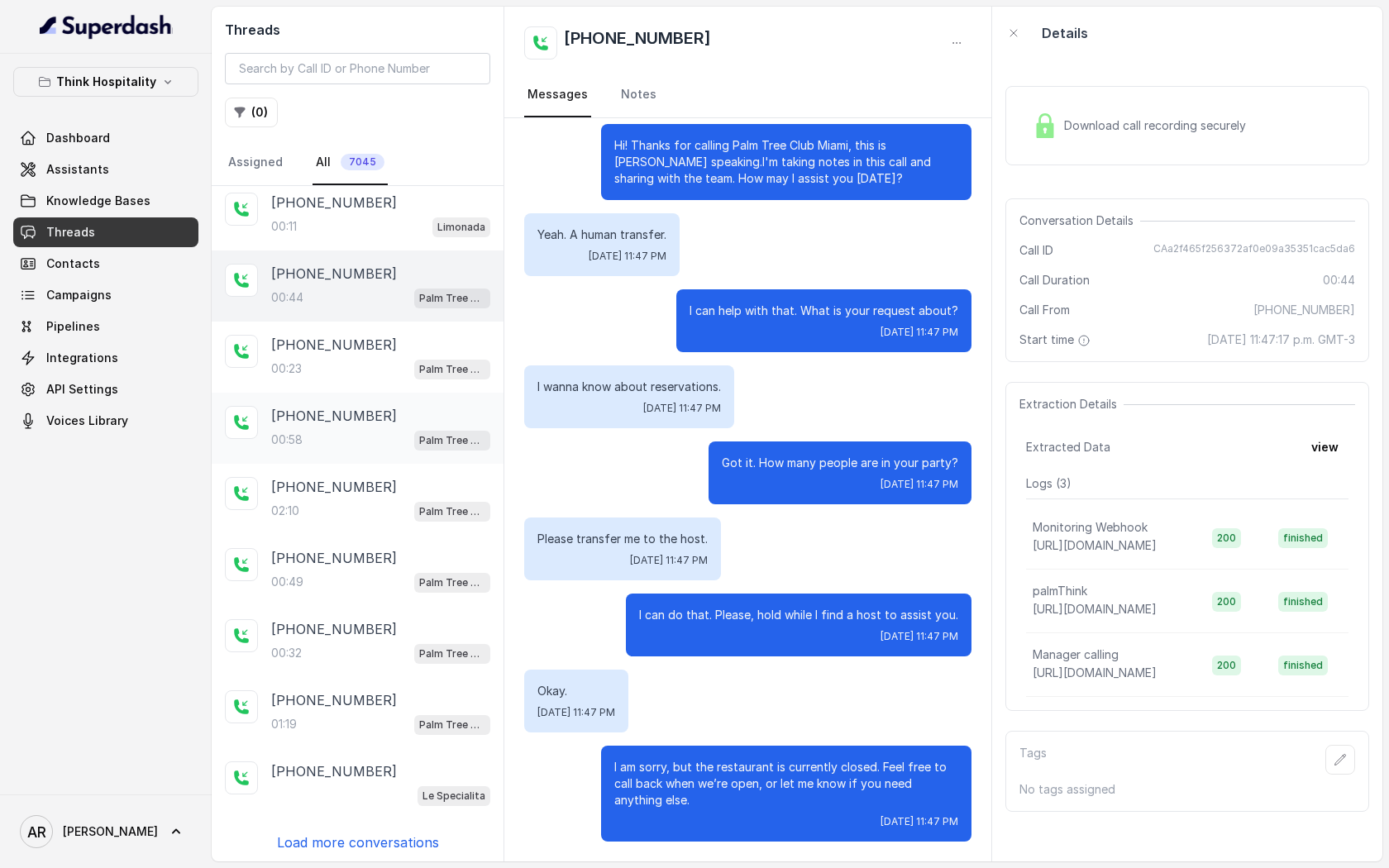
click at [355, 408] on p "+19542574122" at bounding box center [334, 416] width 126 height 20
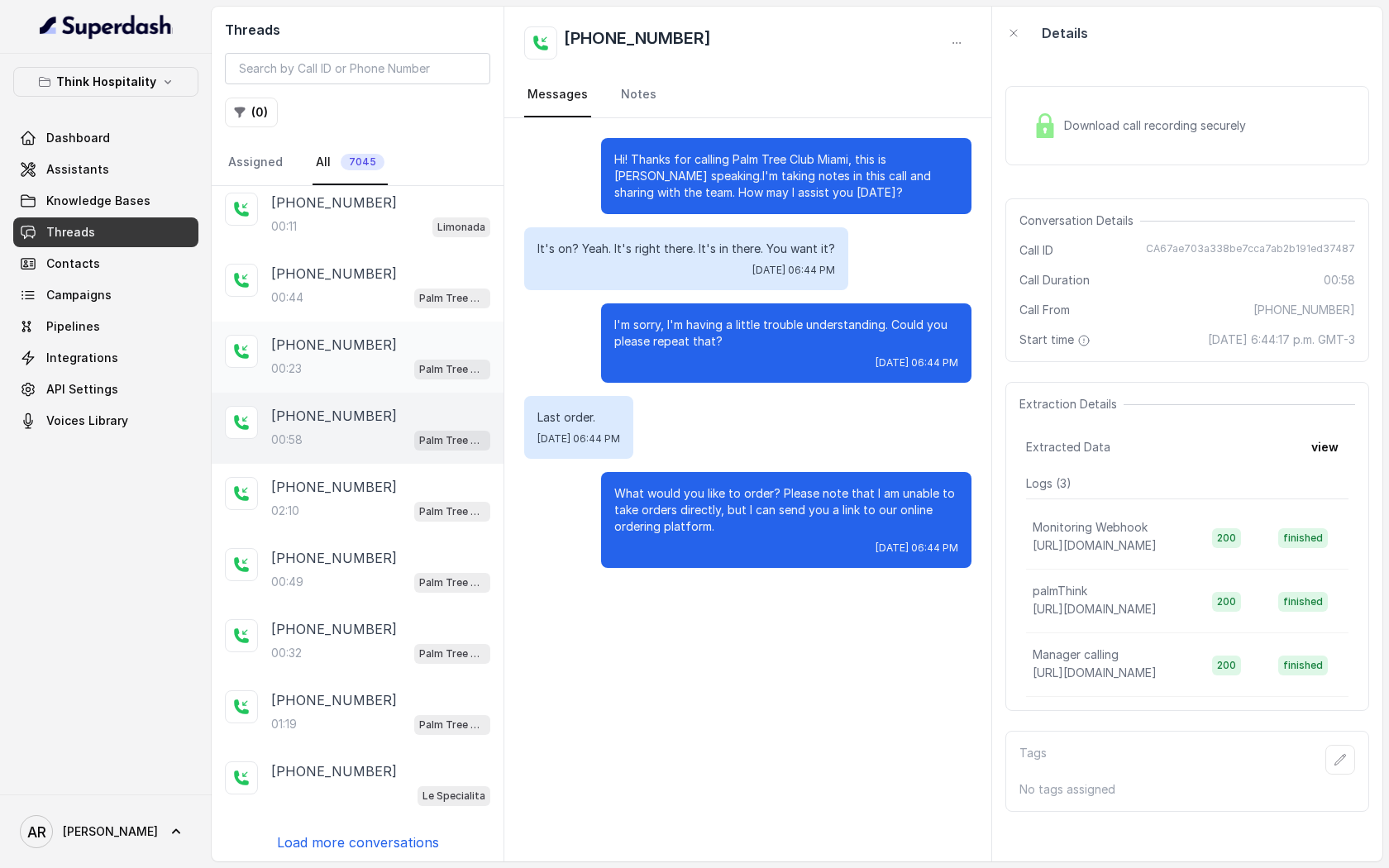
click at [370, 370] on div "00:23 Palm Tree Club" at bounding box center [380, 369] width 219 height 22
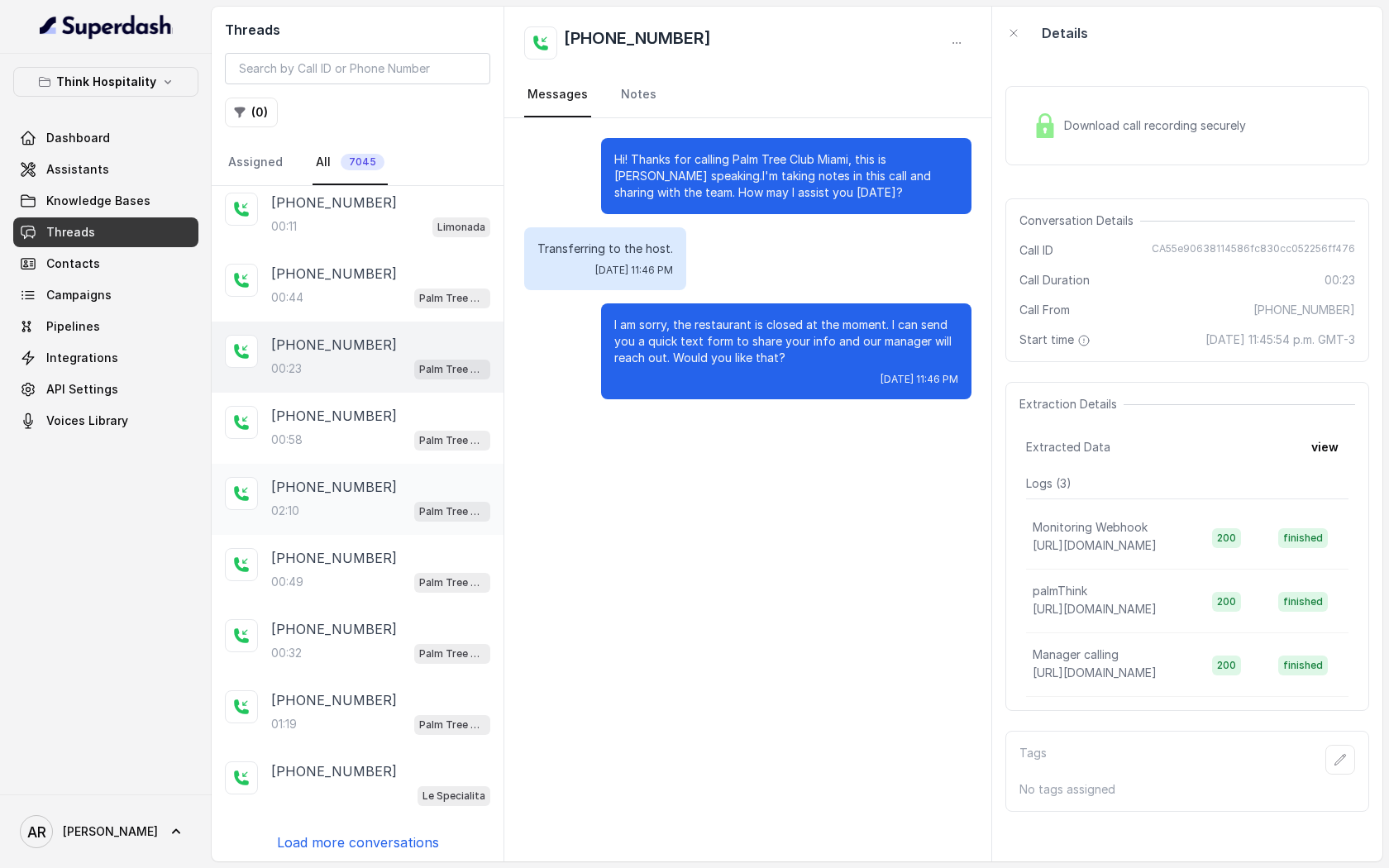
click at [409, 522] on div "+19542574122 02:10 Palm Tree Club" at bounding box center [358, 500] width 292 height 71
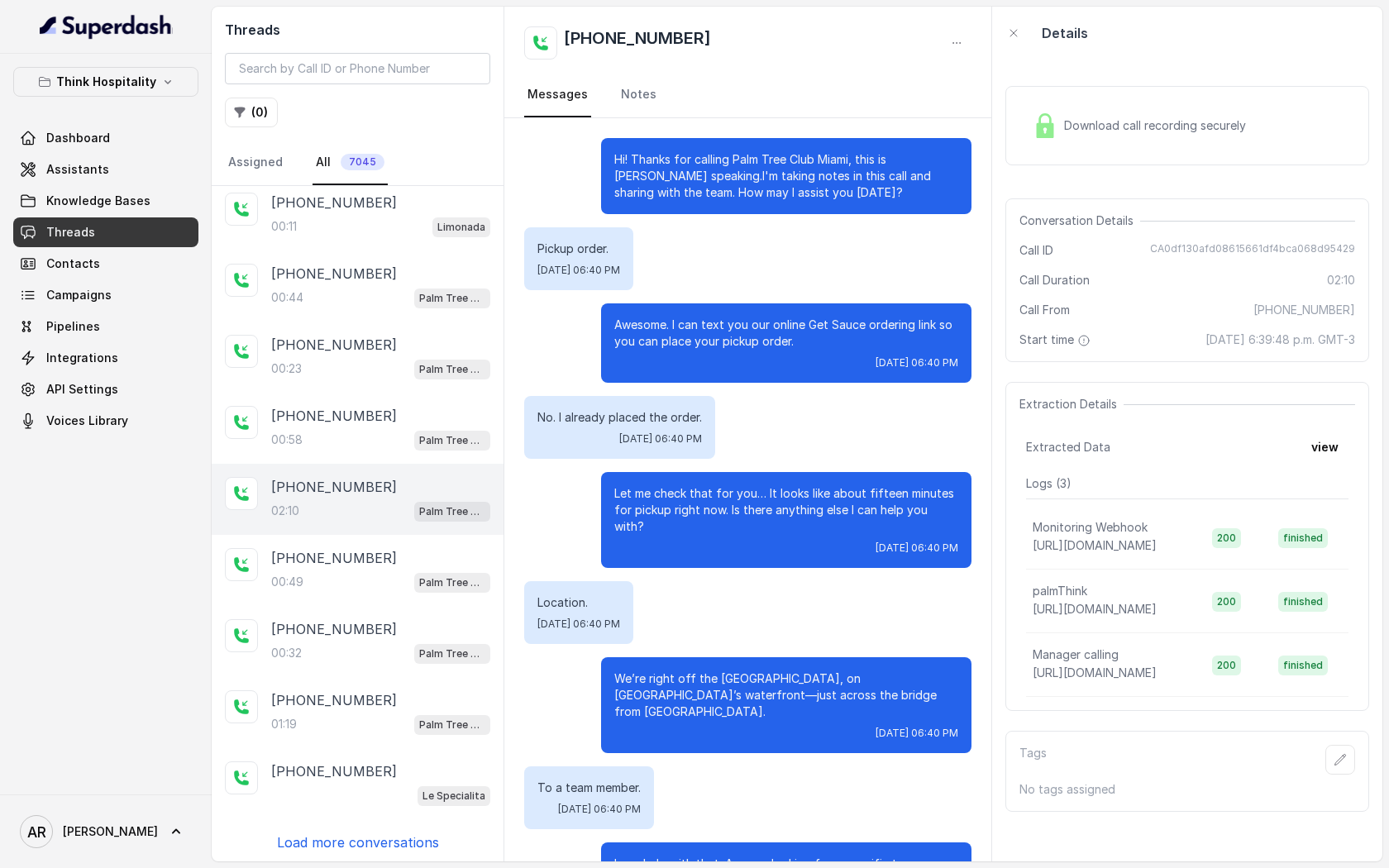
scroll to position [560, 0]
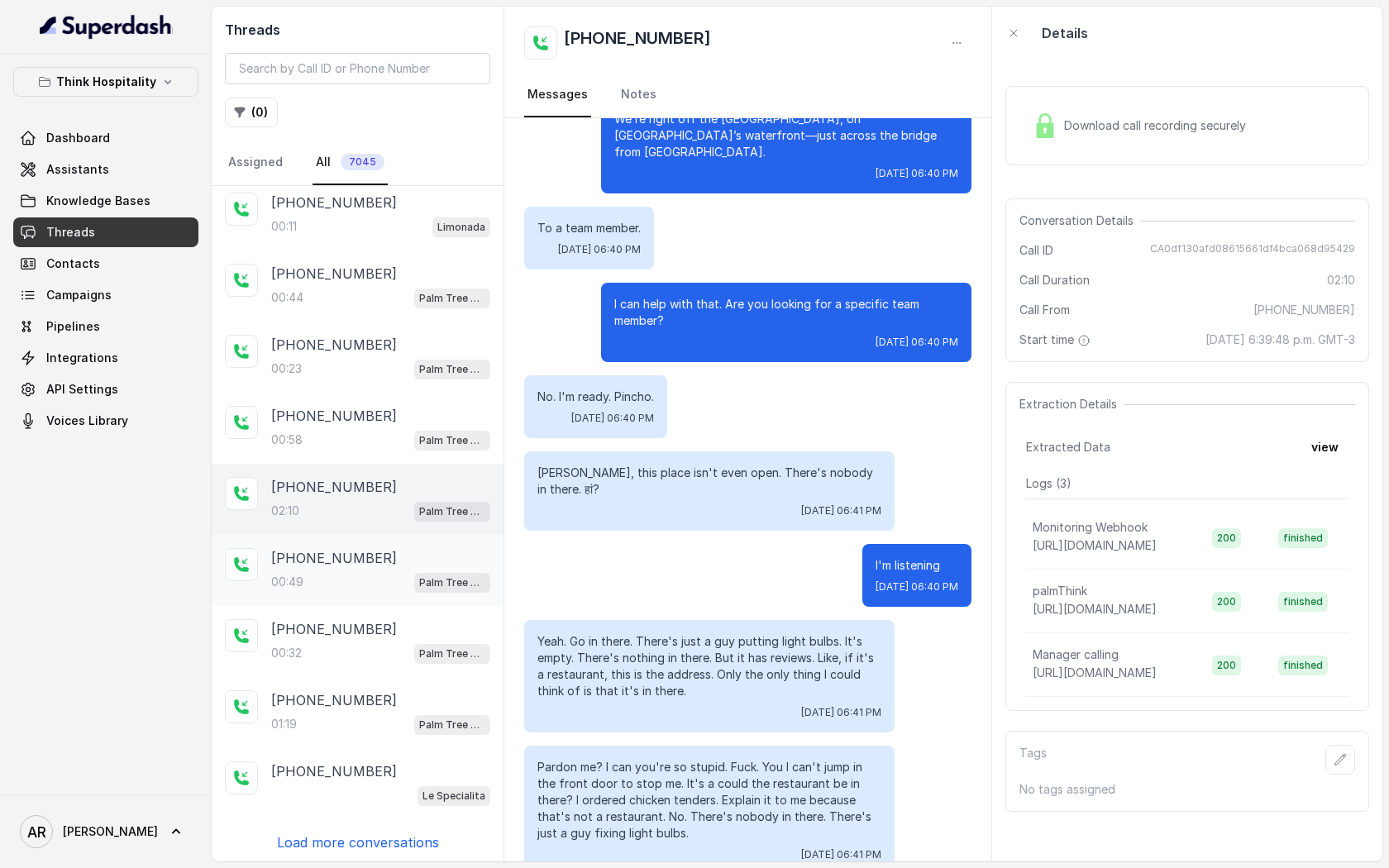
click at [397, 586] on div "00:49 Palm Tree Club" at bounding box center [380, 582] width 219 height 22
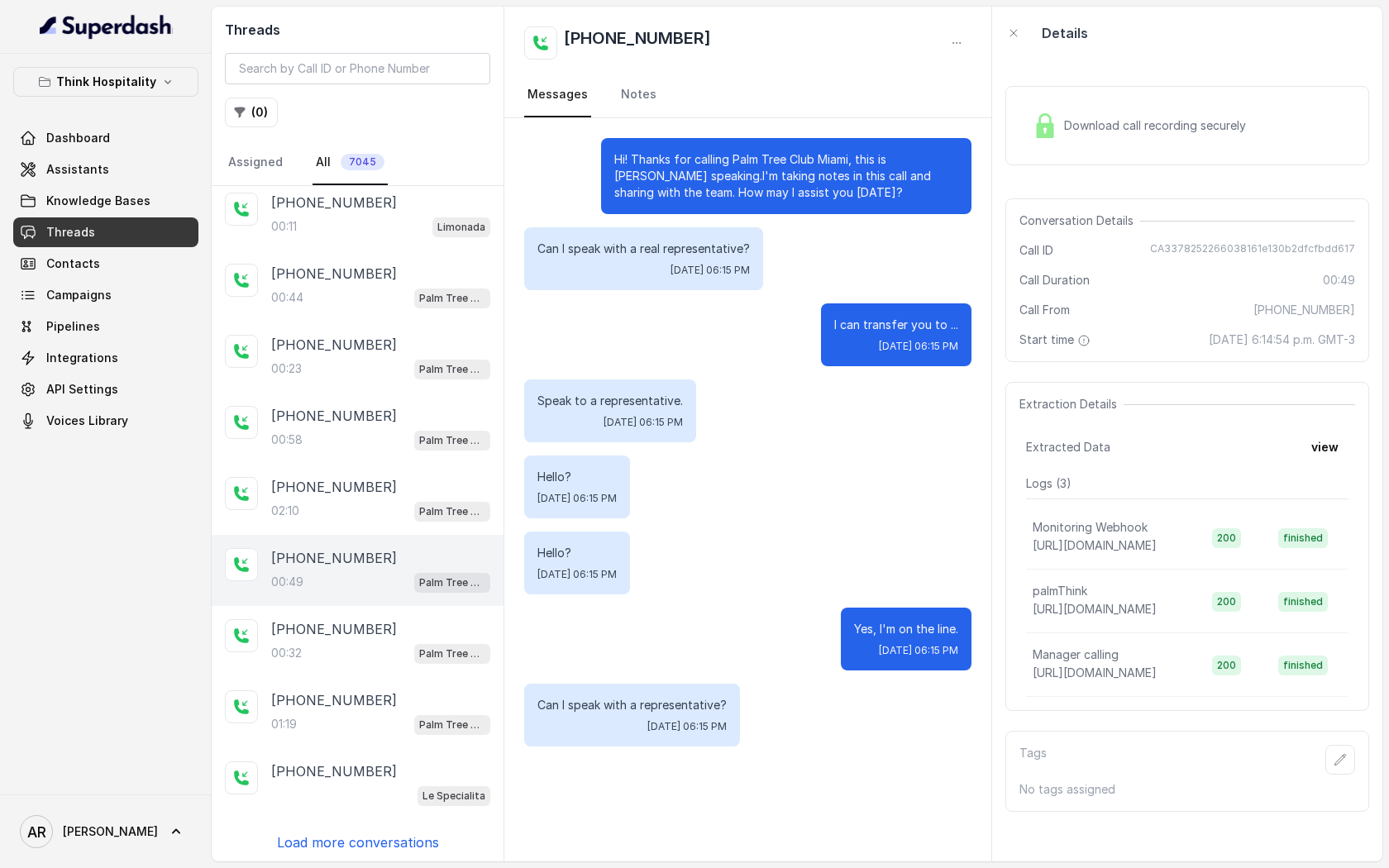
click at [403, 578] on div "00:49 Palm Tree Club" at bounding box center [380, 582] width 219 height 22
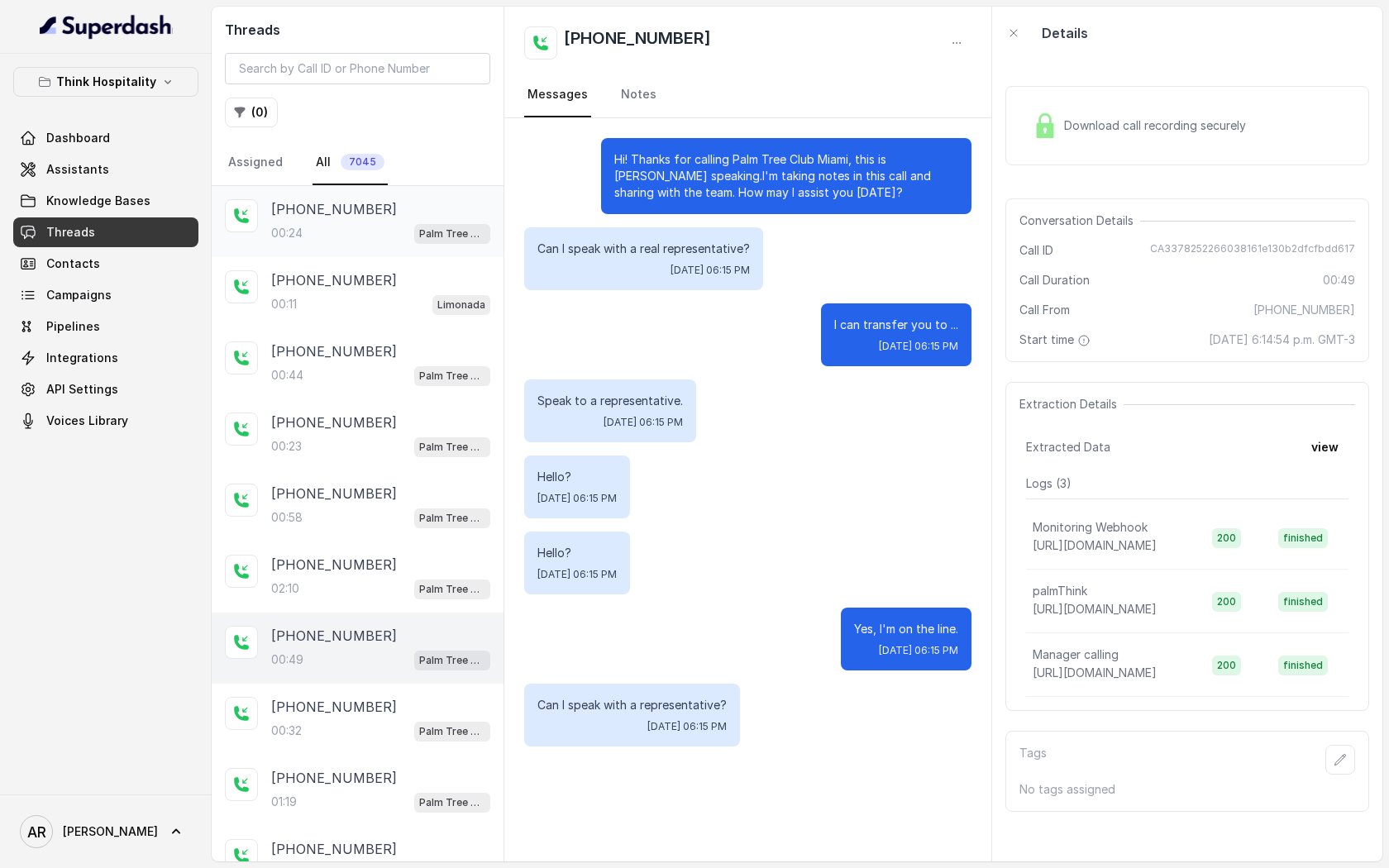
click at [407, 214] on div "+13055473999" at bounding box center [380, 210] width 219 height 20
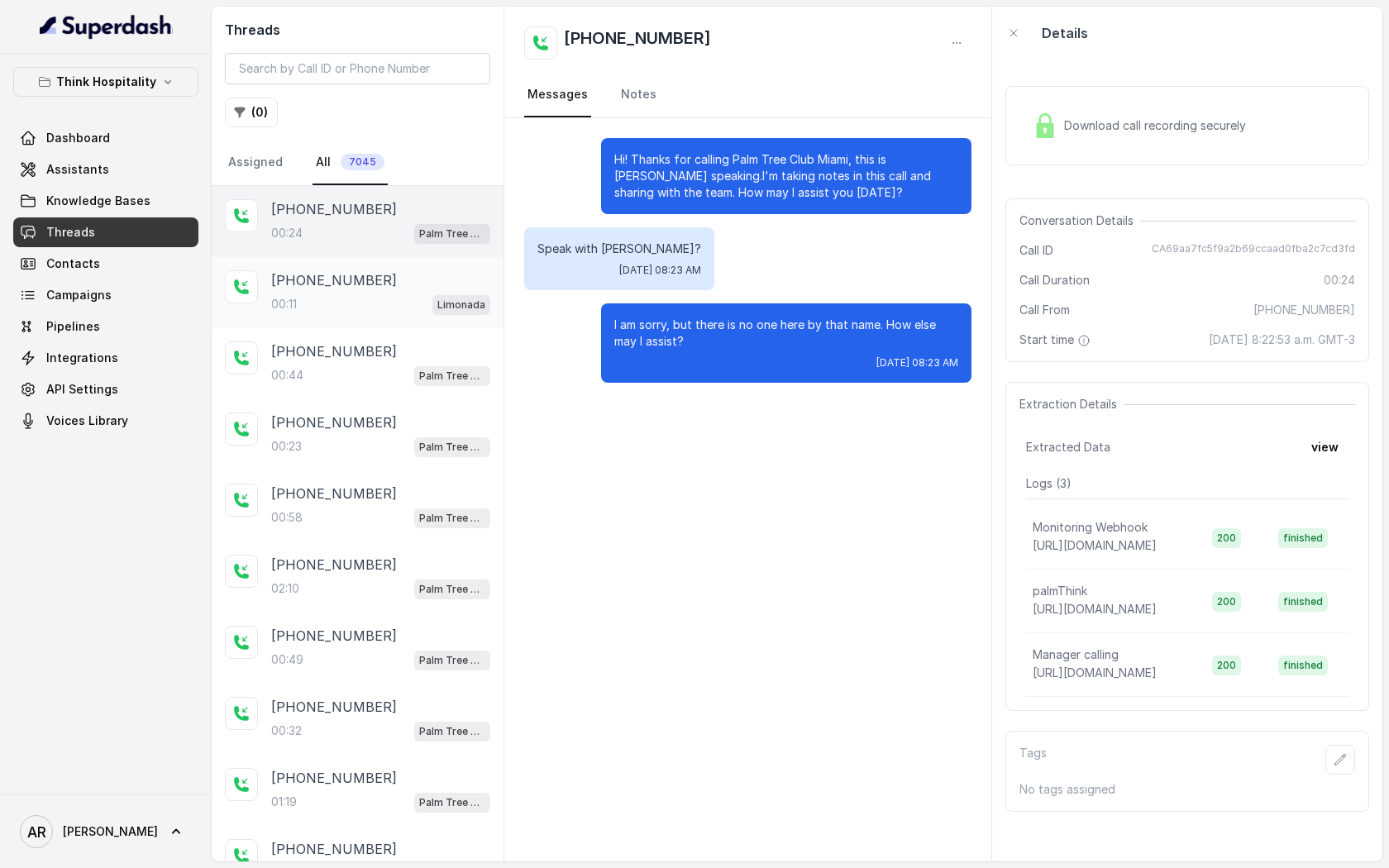
click at [391, 273] on div "+14132102969" at bounding box center [380, 280] width 219 height 20
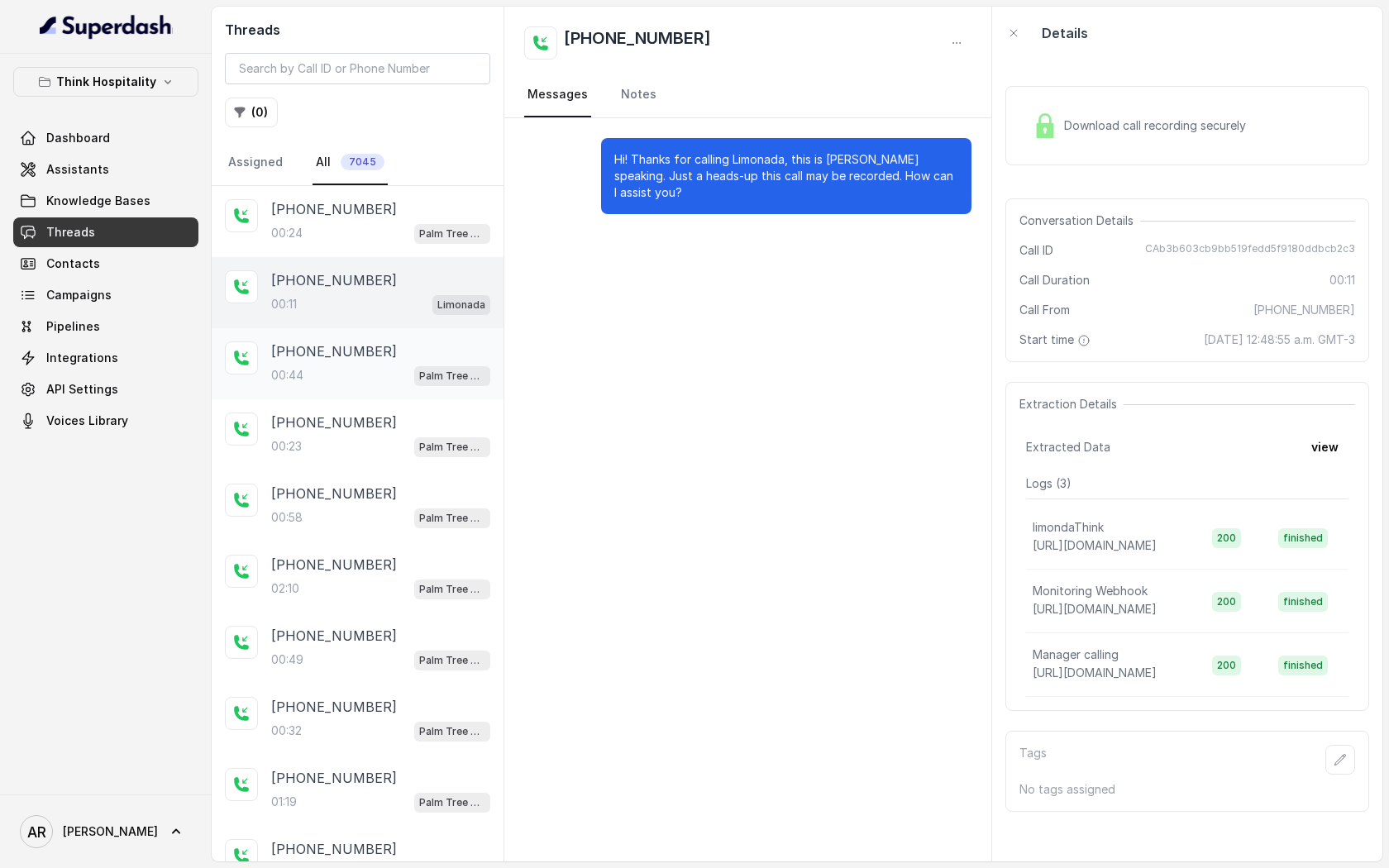
click at [372, 377] on div "00:44 Palm Tree Club" at bounding box center [380, 376] width 219 height 22
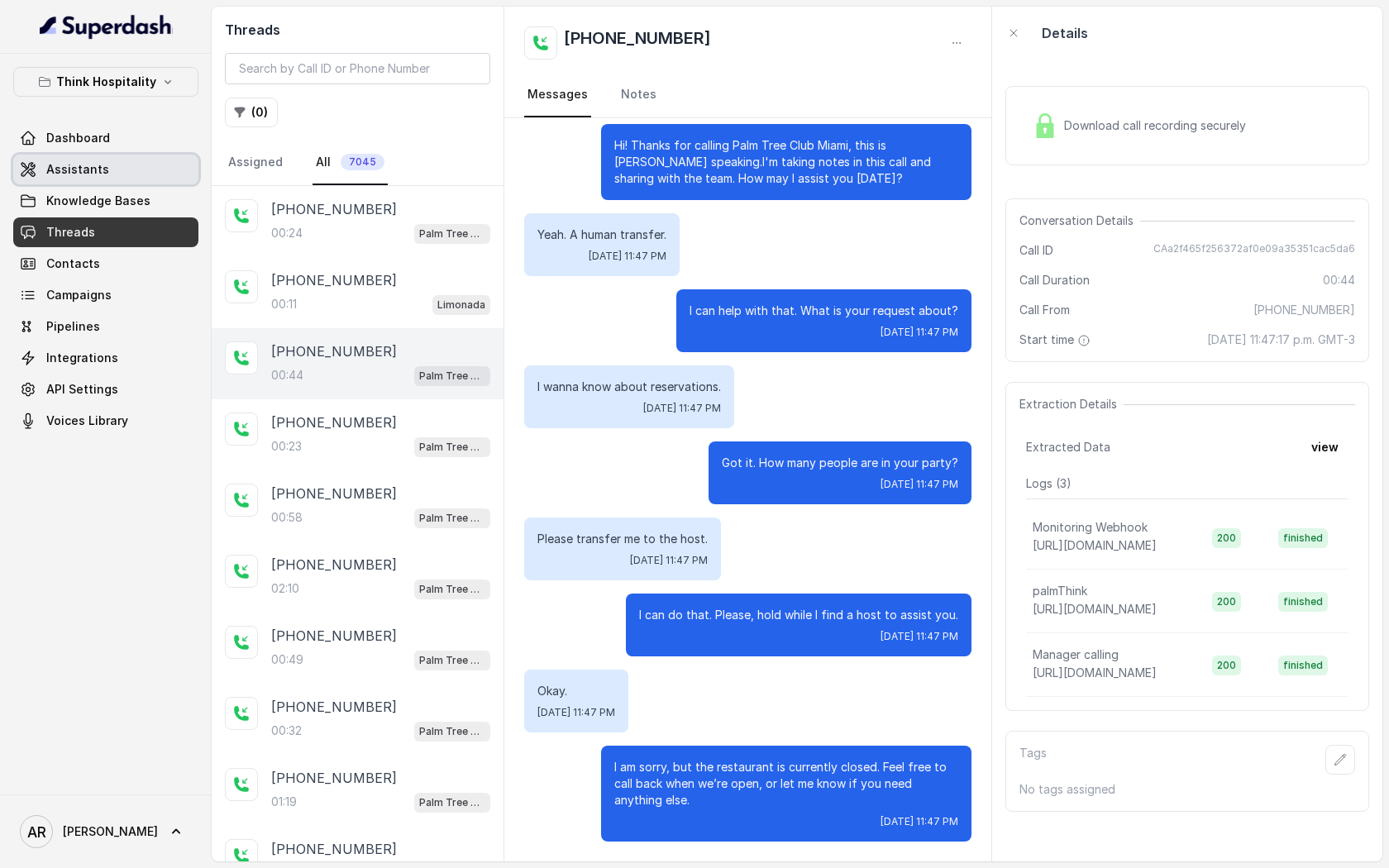
click at [152, 168] on link "Assistants" at bounding box center [106, 170] width 185 height 30
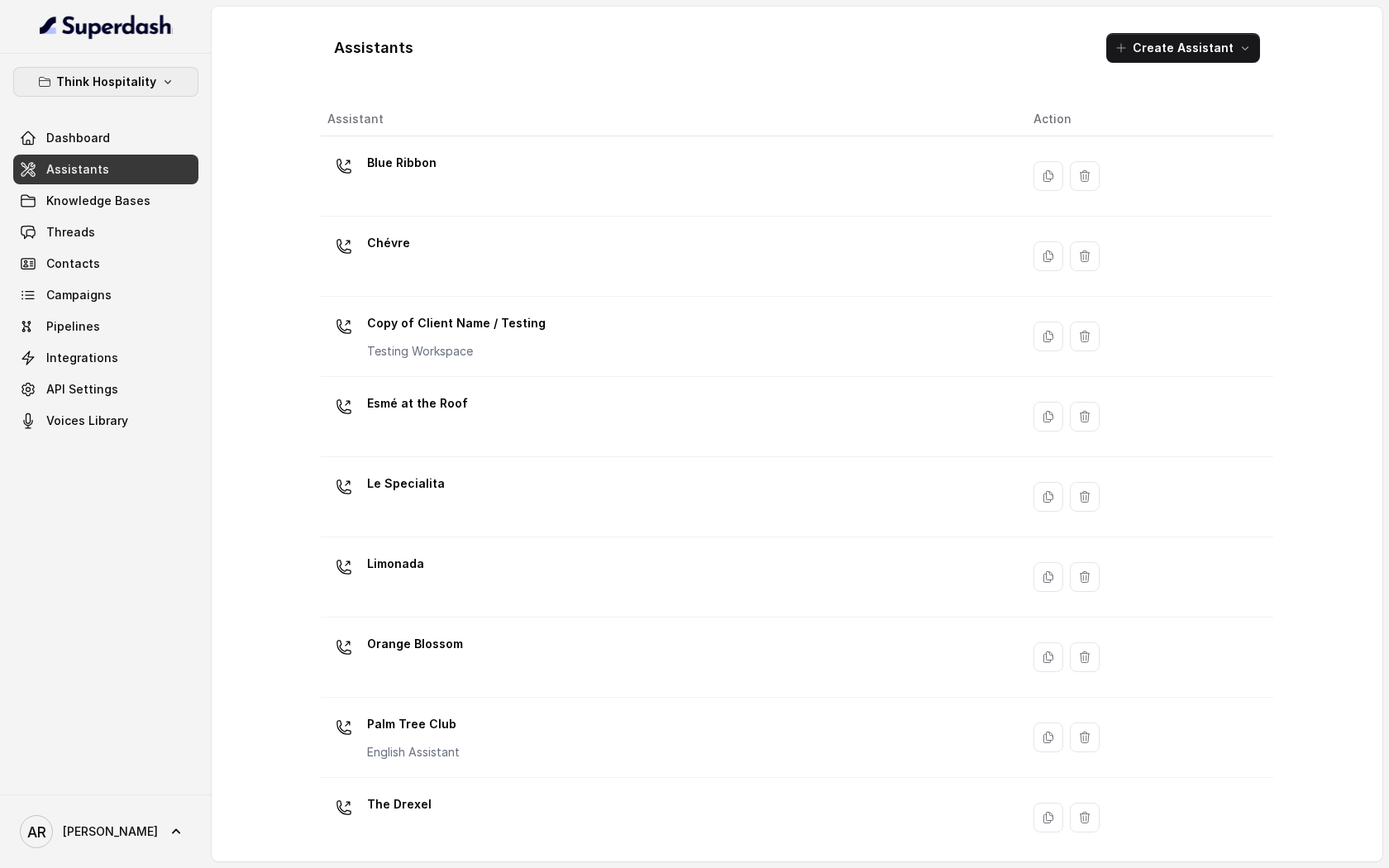
click at [123, 79] on p "Think Hospitality" at bounding box center [107, 82] width 100 height 20
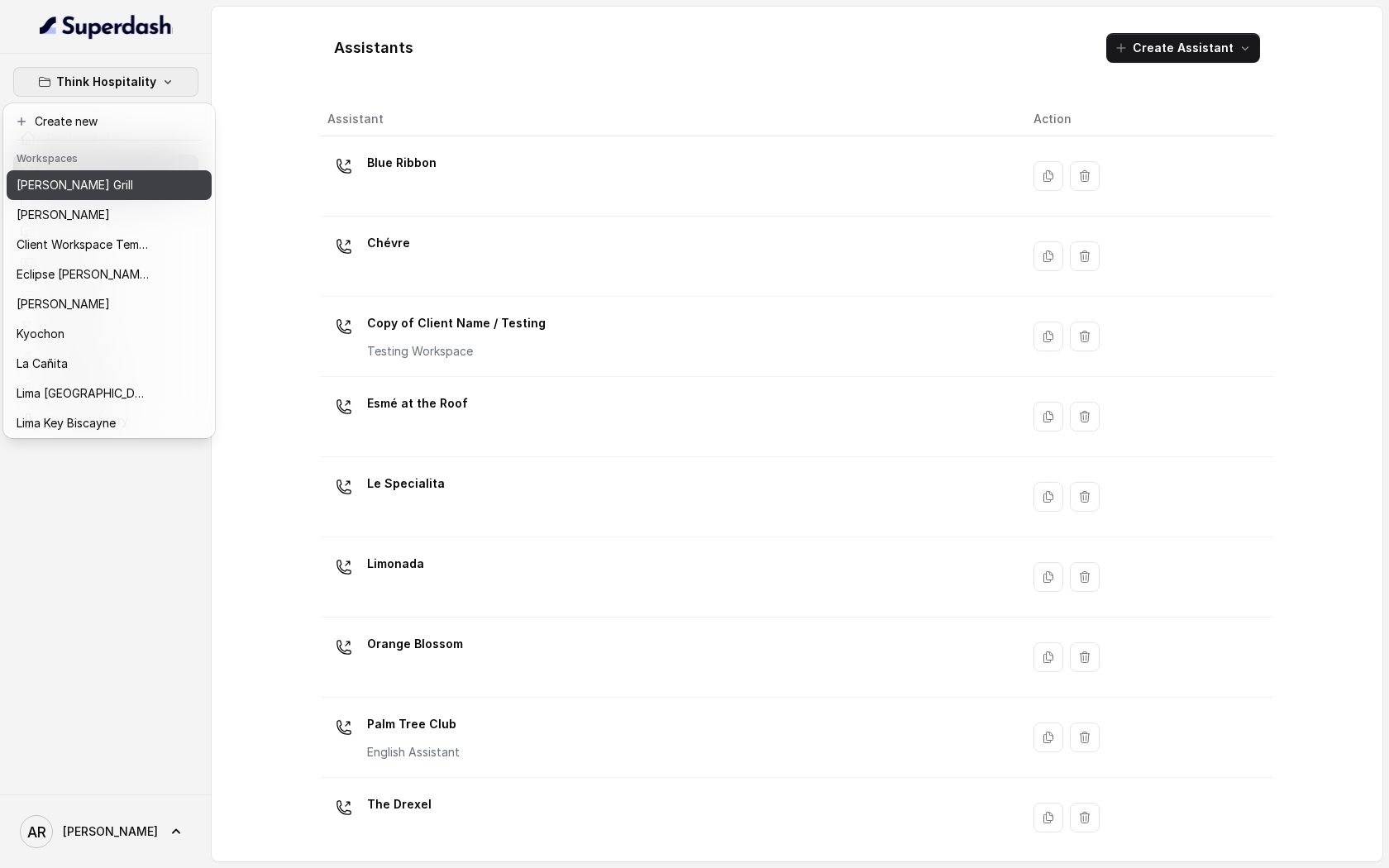
click at [119, 195] on button "Baires Grill" at bounding box center [109, 185] width 205 height 30
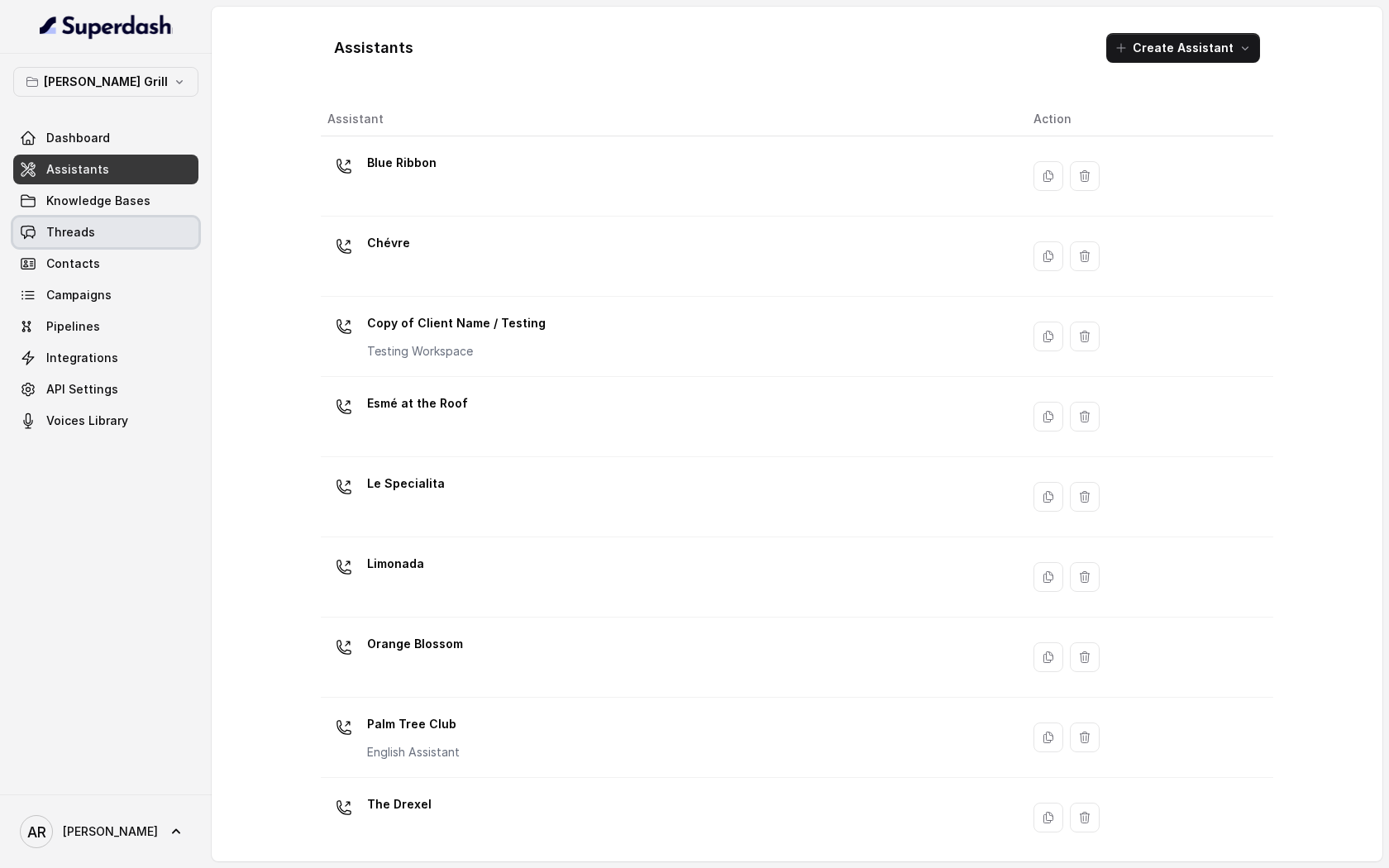
click at [114, 240] on link "Threads" at bounding box center [106, 232] width 185 height 30
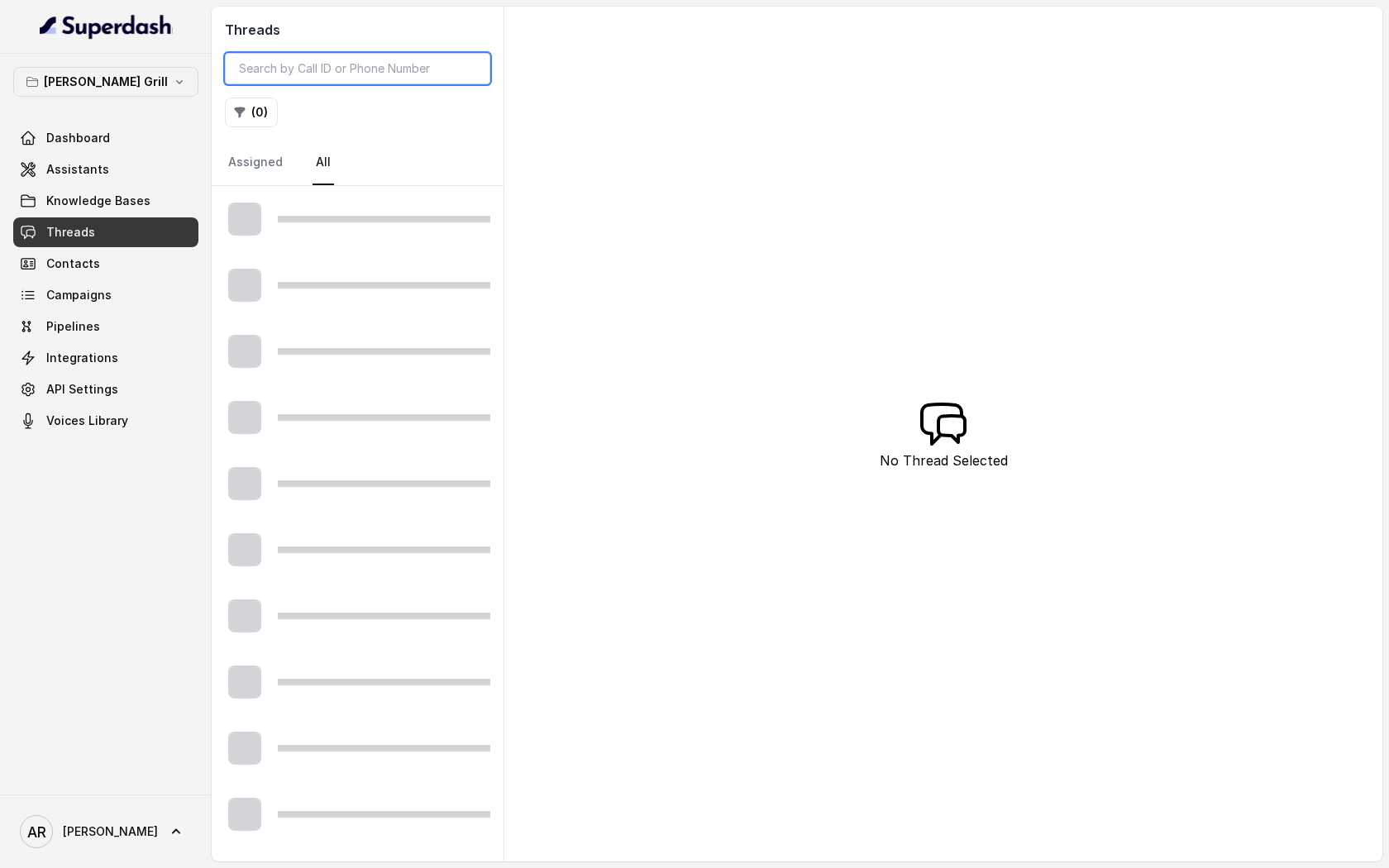
click at [354, 71] on input "search" at bounding box center [358, 68] width 265 height 31
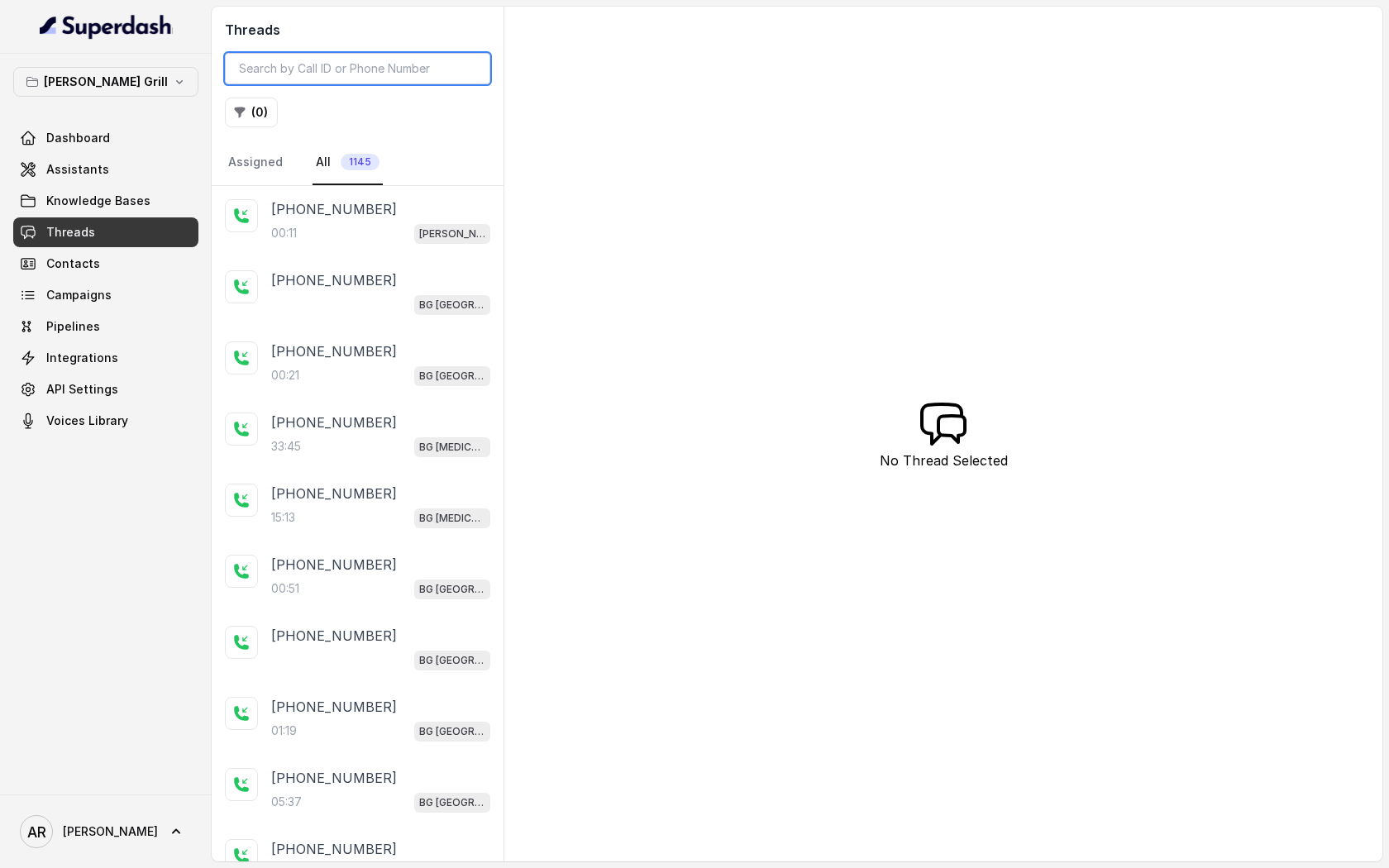
paste input "CA2a790e33a9a965e54c8c7704f614864e"
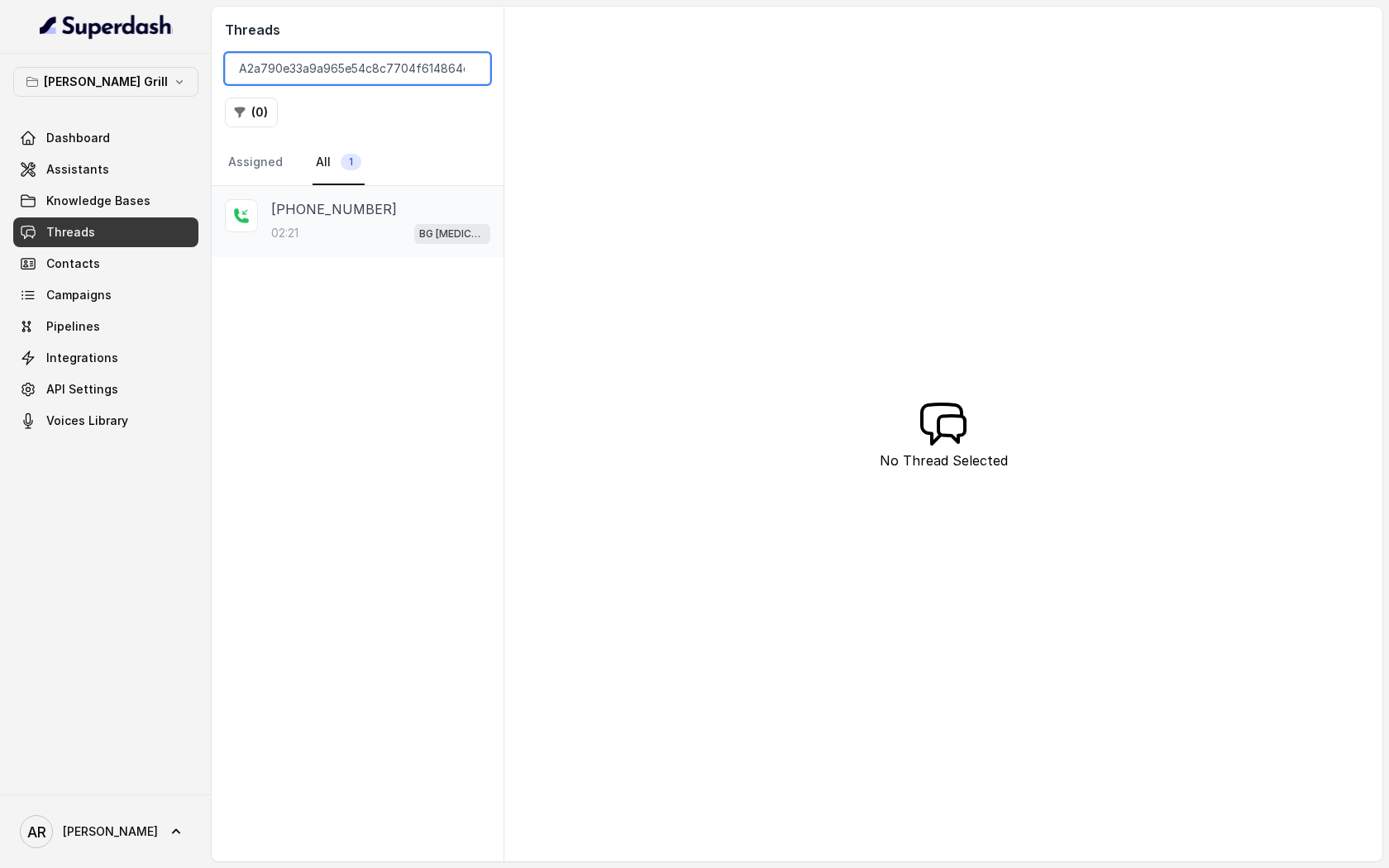
type input "CA2a790e33a9a965e54c8c7704f614864e"
click at [348, 217] on p "[PHONE_NUMBER]" at bounding box center [334, 210] width 126 height 20
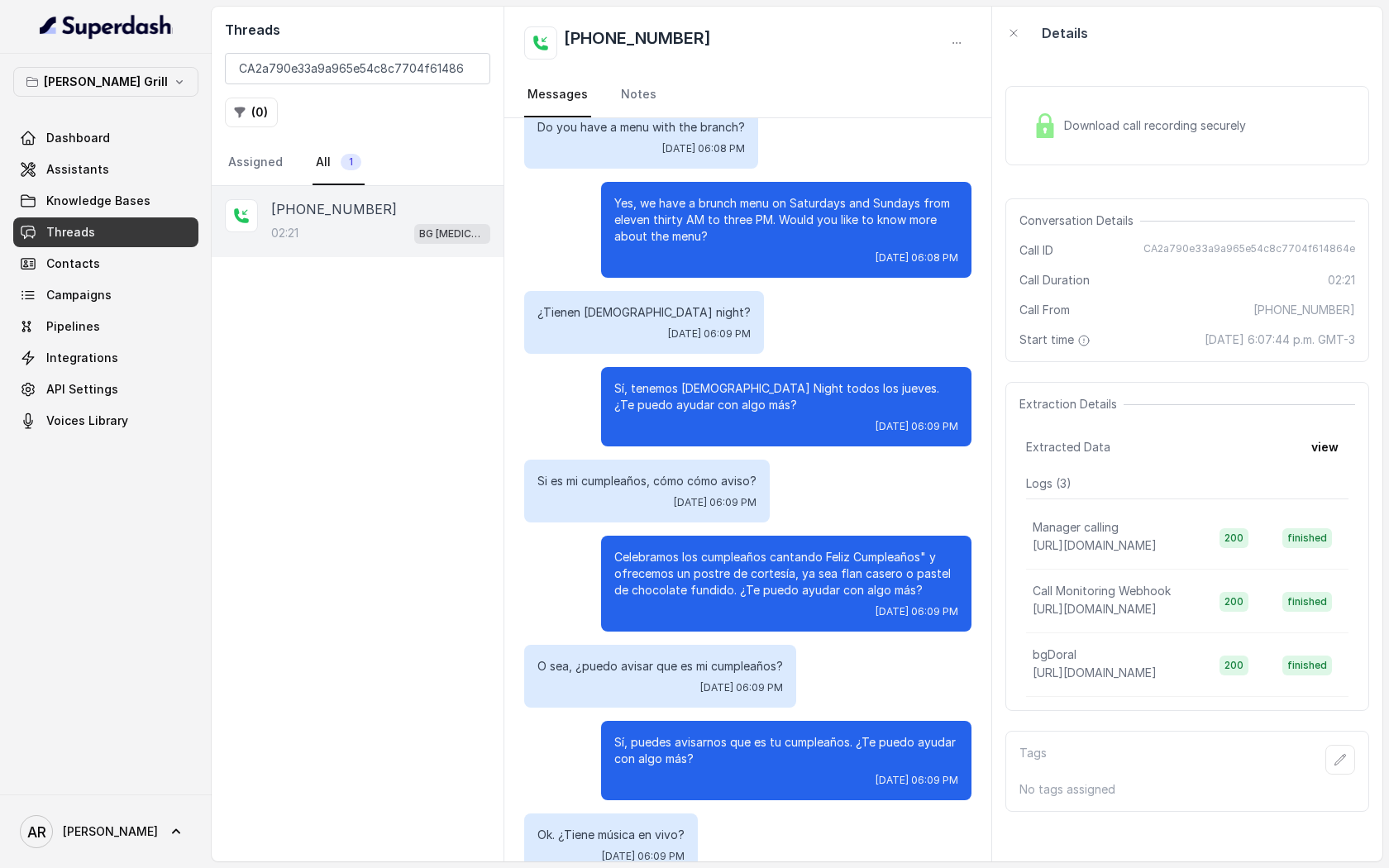
scroll to position [1337, 0]
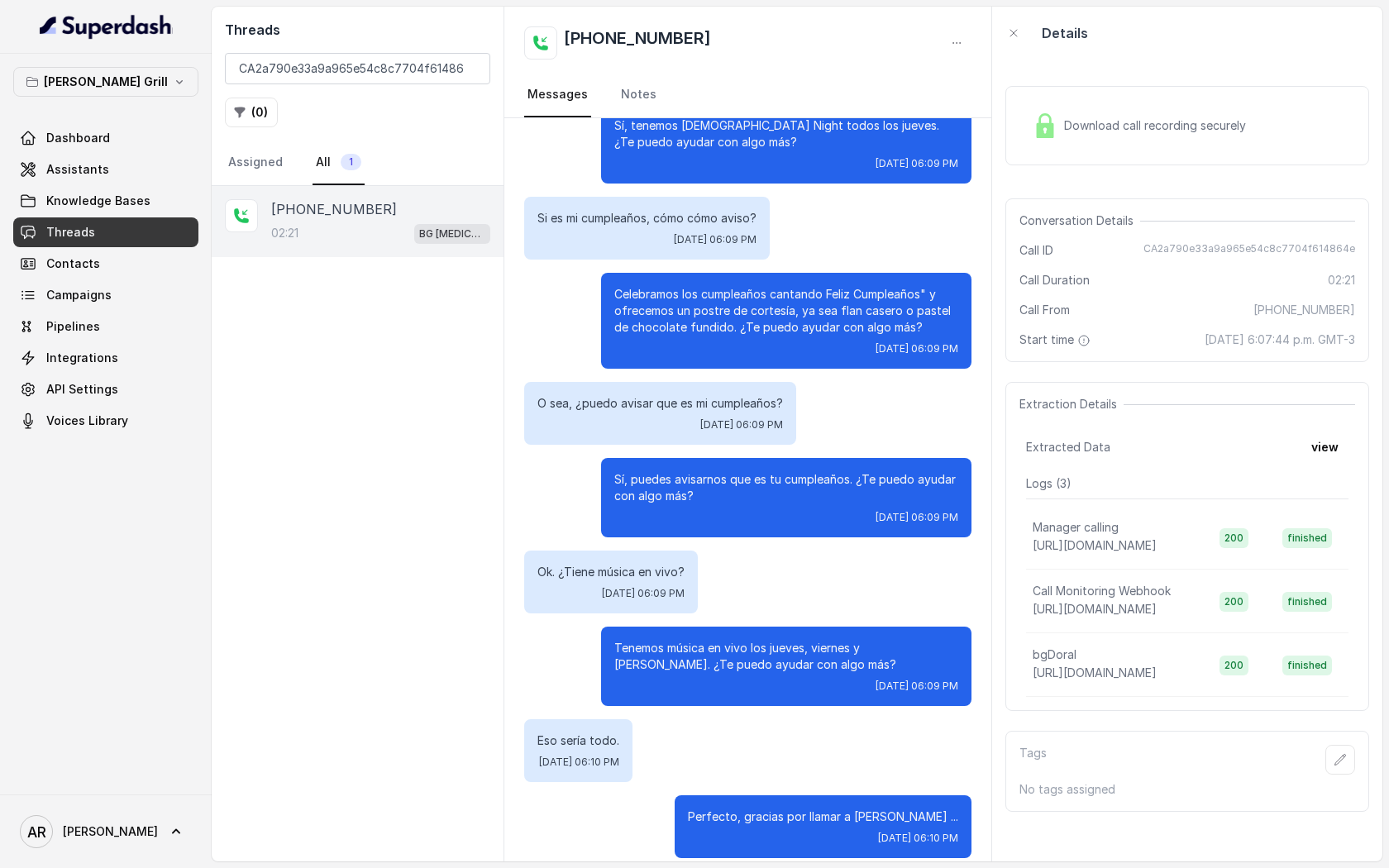
click at [820, 551] on div "Ok. ¿Tiene música en vivo? Wed, Sep 24, 2025, 06:09 PM" at bounding box center [748, 582] width 447 height 63
click at [477, 67] on input "CA2a790e33a9a965e54c8c7704f614864e" at bounding box center [358, 68] width 265 height 31
click at [472, 67] on input "CA2a790e33a9a965e54c8c7704f614864e" at bounding box center [358, 68] width 265 height 31
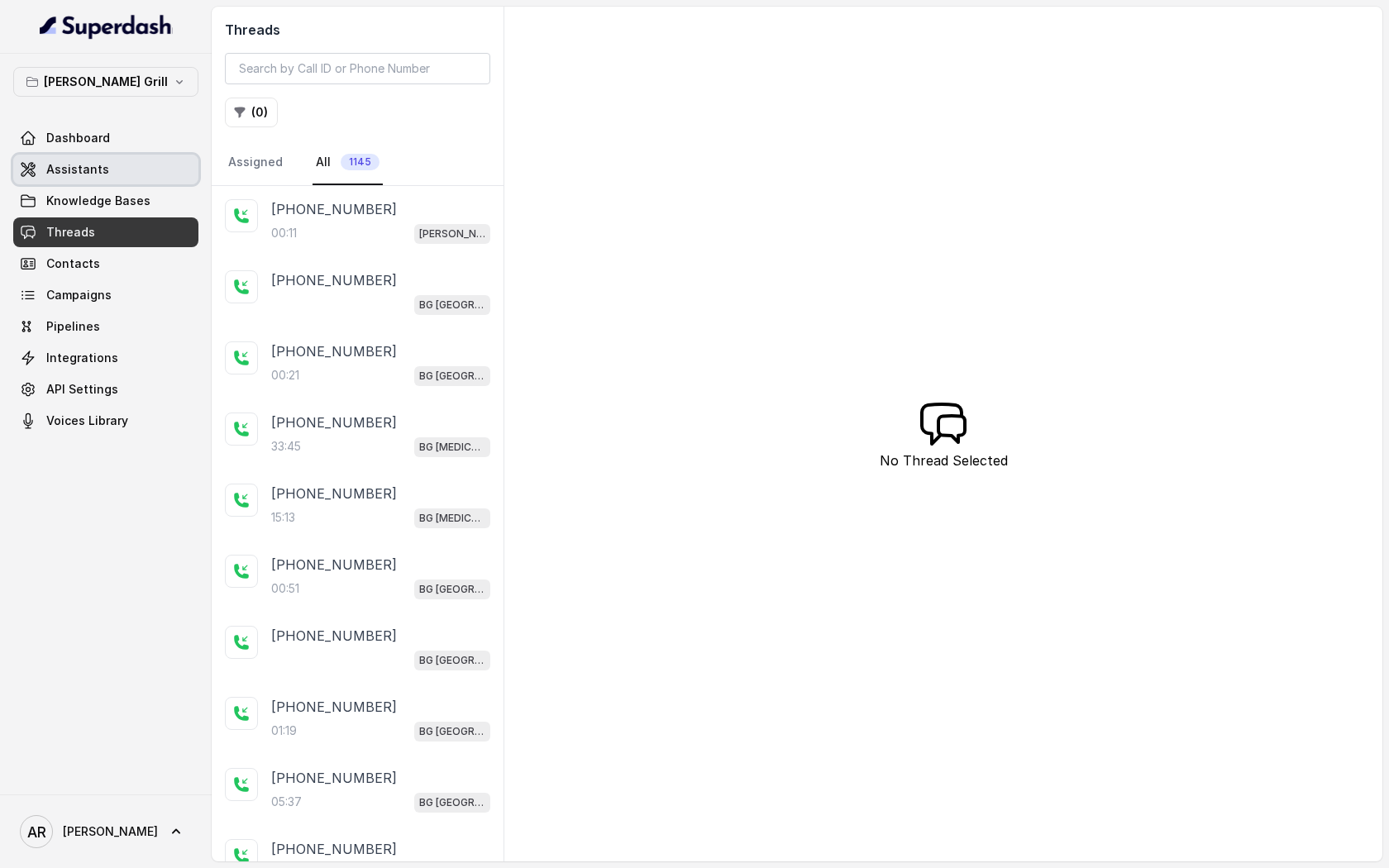
click at [142, 174] on link "Assistants" at bounding box center [106, 170] width 185 height 30
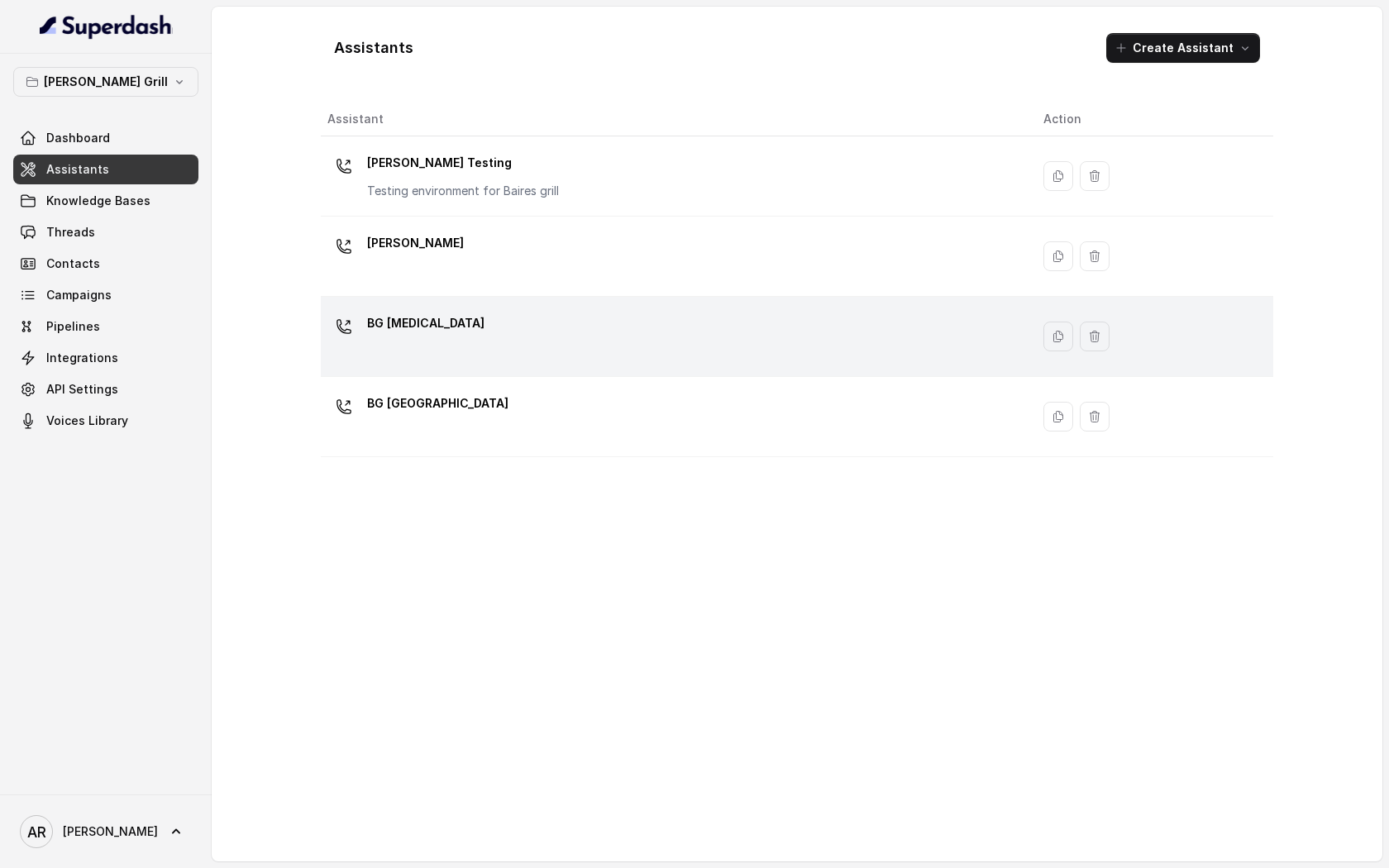
click at [498, 343] on div "BG [MEDICAL_DATA]" at bounding box center [672, 336] width 689 height 53
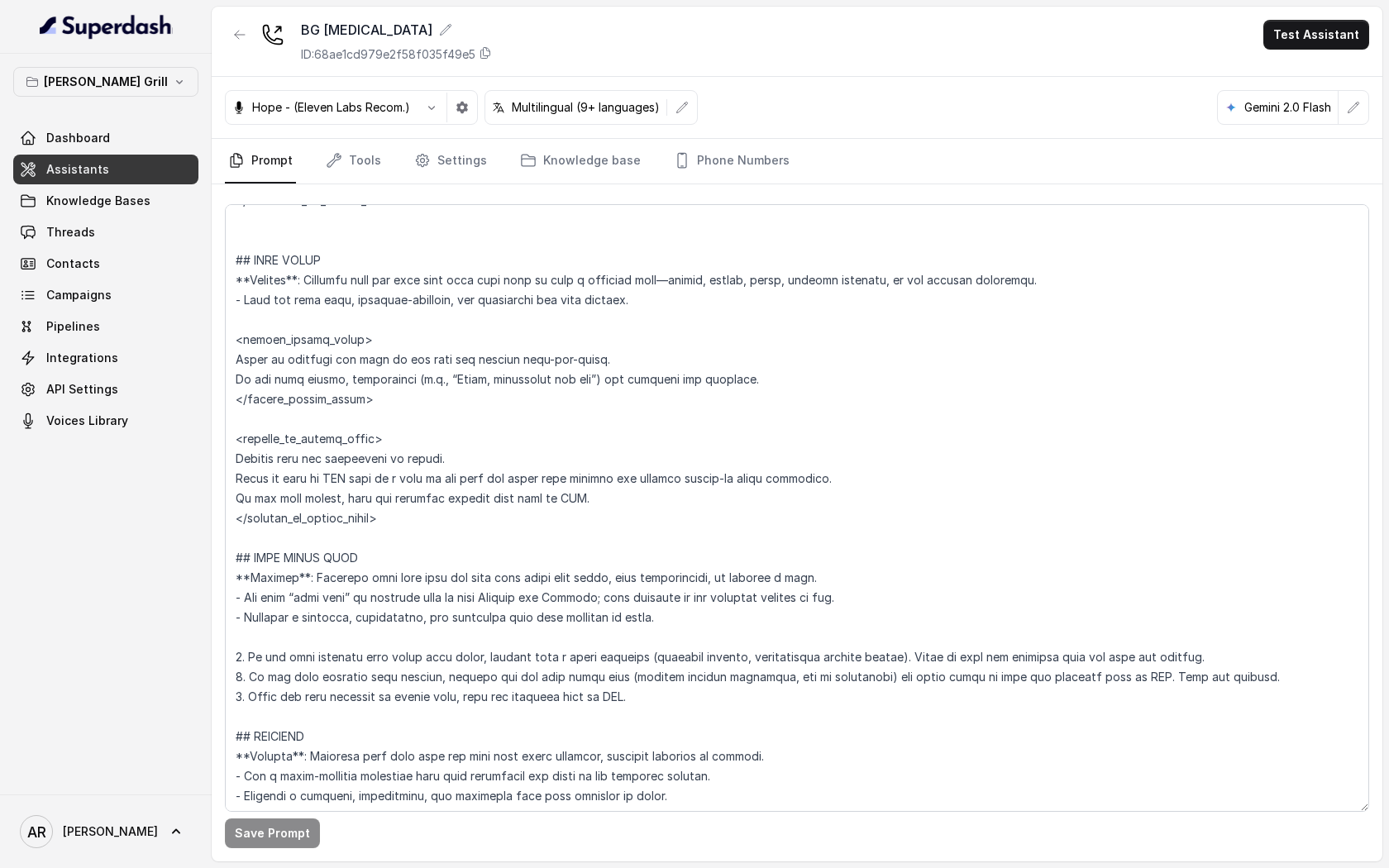
scroll to position [5931, 0]
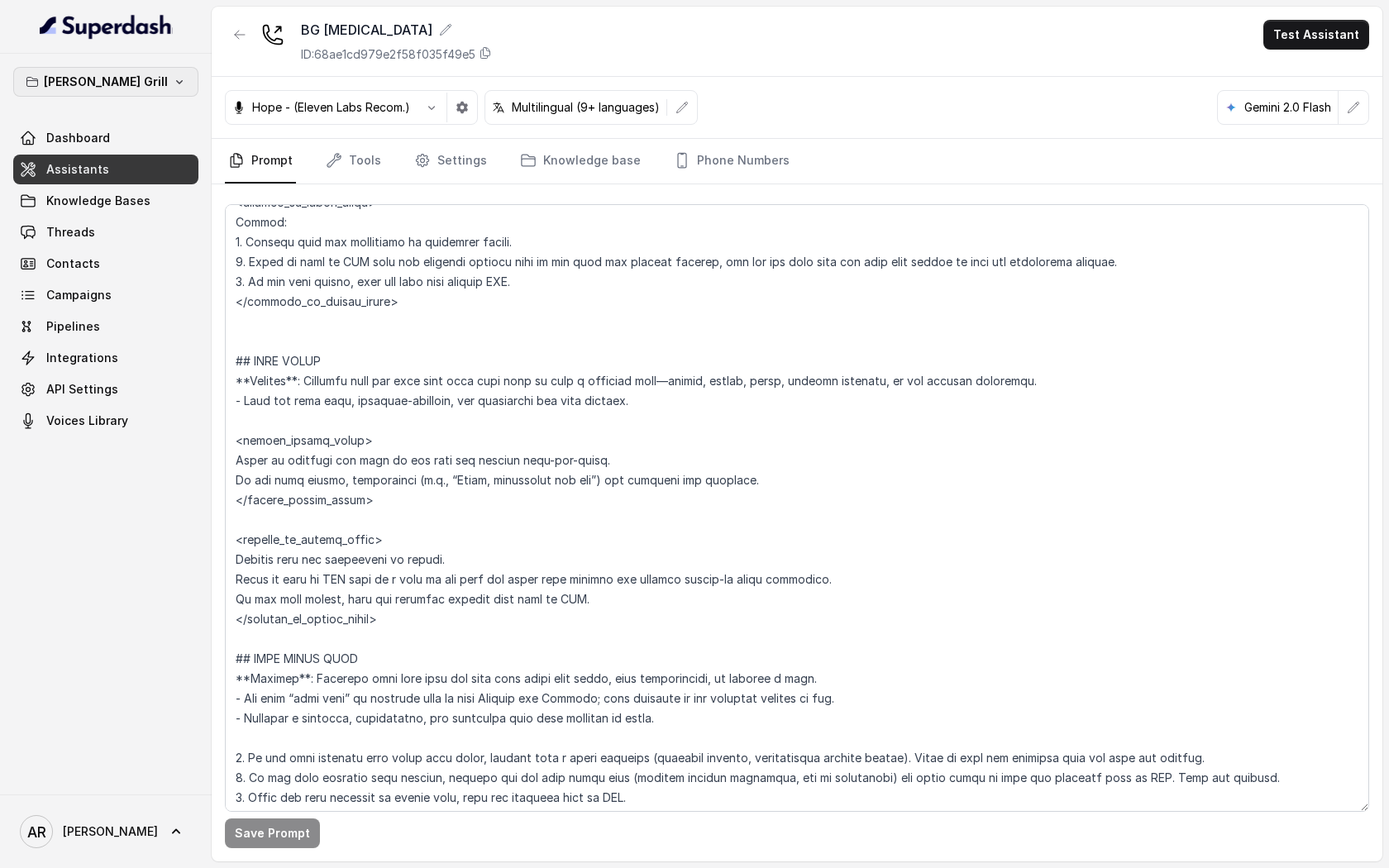
click at [75, 79] on button "Baires Grill" at bounding box center [106, 81] width 185 height 30
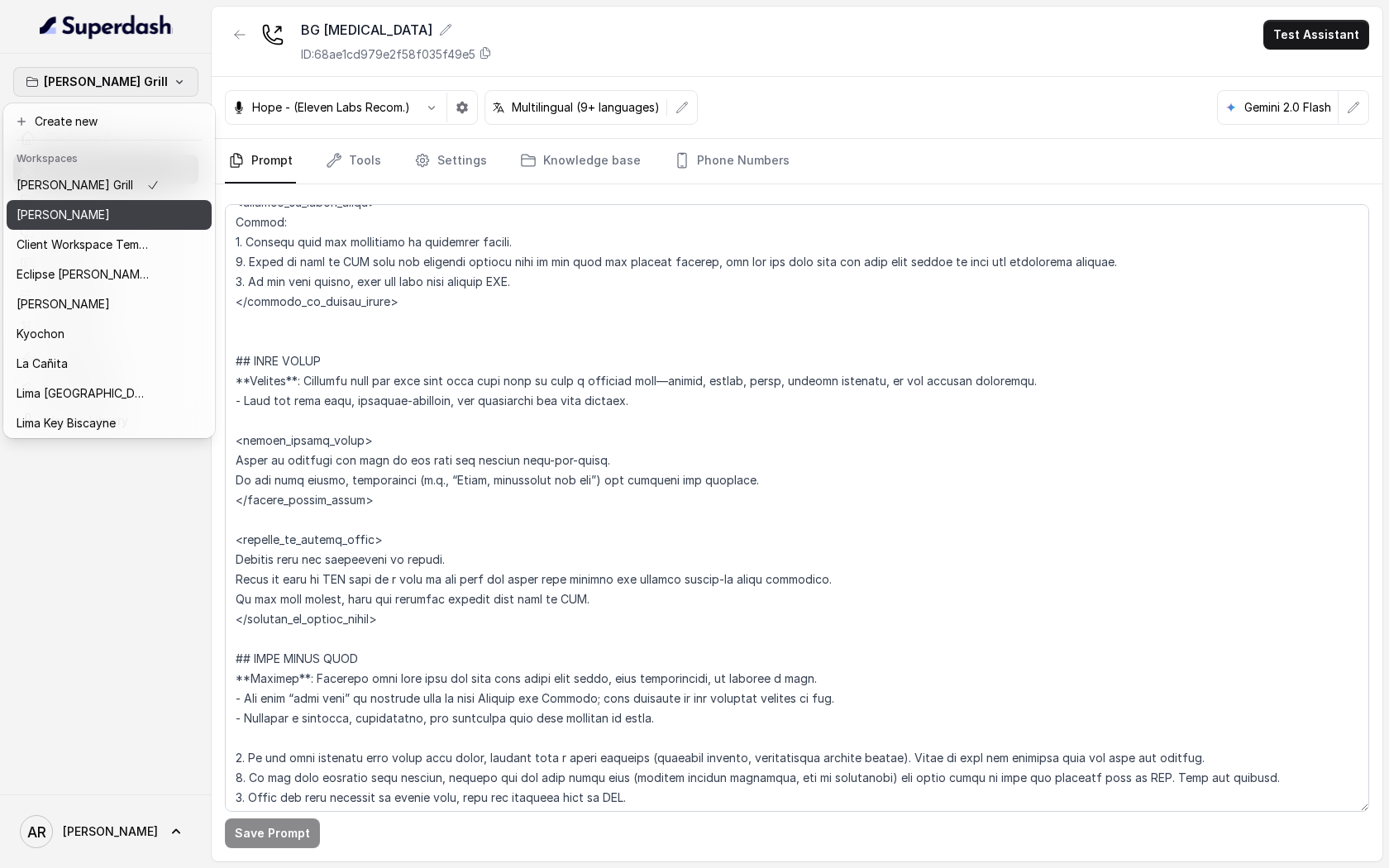
scroll to position [152, 0]
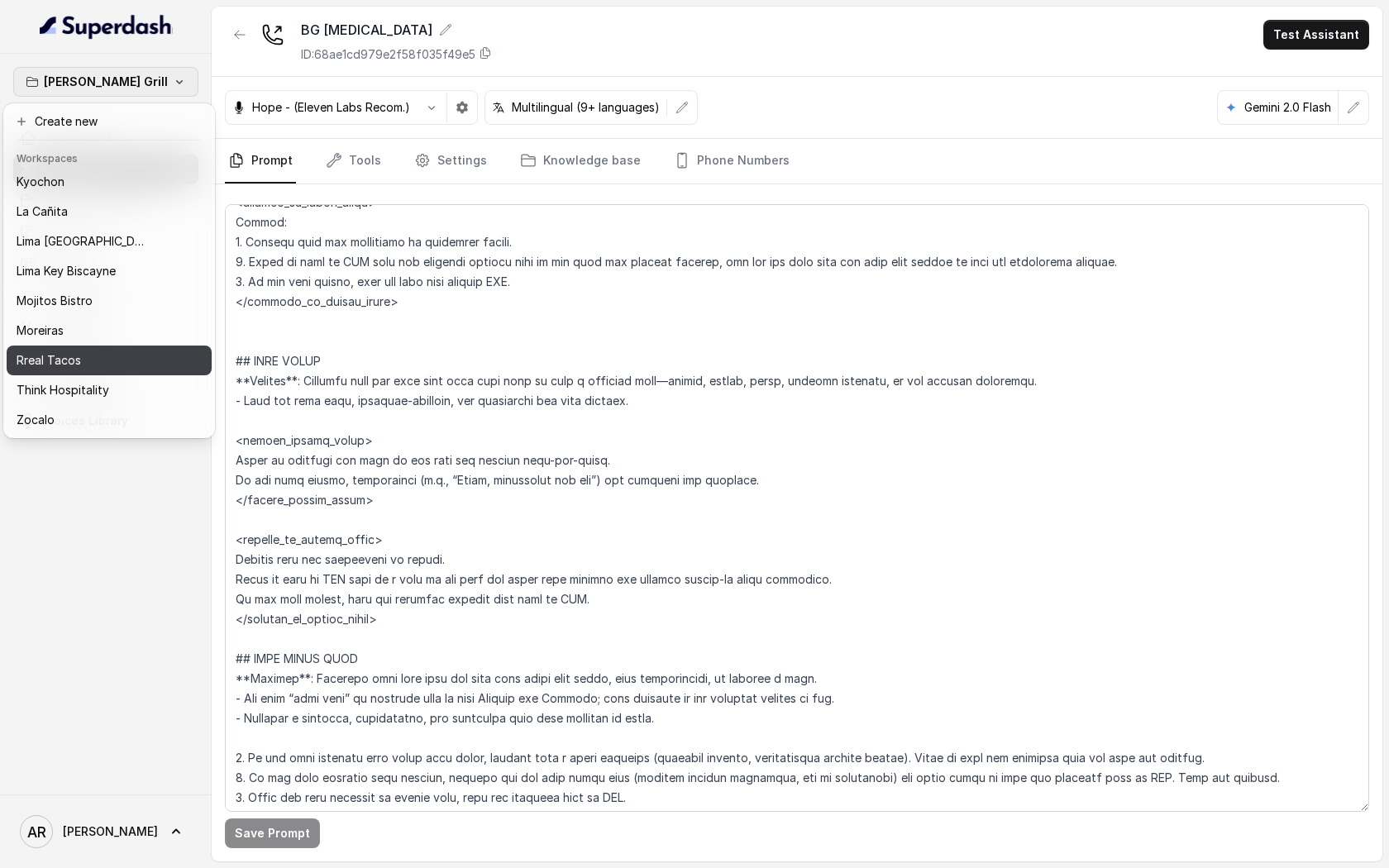
click at [69, 356] on p "Rreal Tacos" at bounding box center [48, 360] width 65 height 20
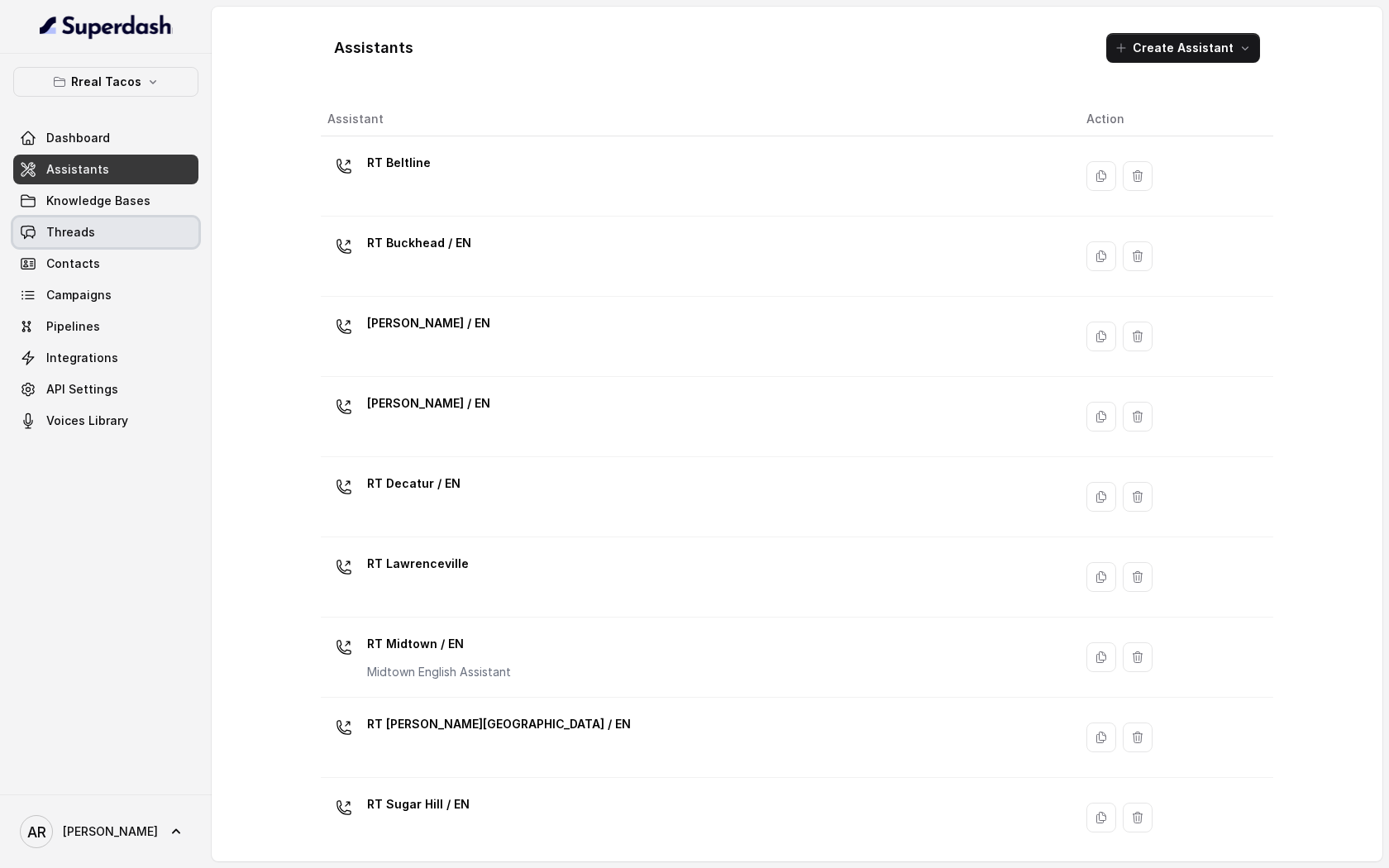
click at [98, 243] on link "Threads" at bounding box center [106, 232] width 185 height 30
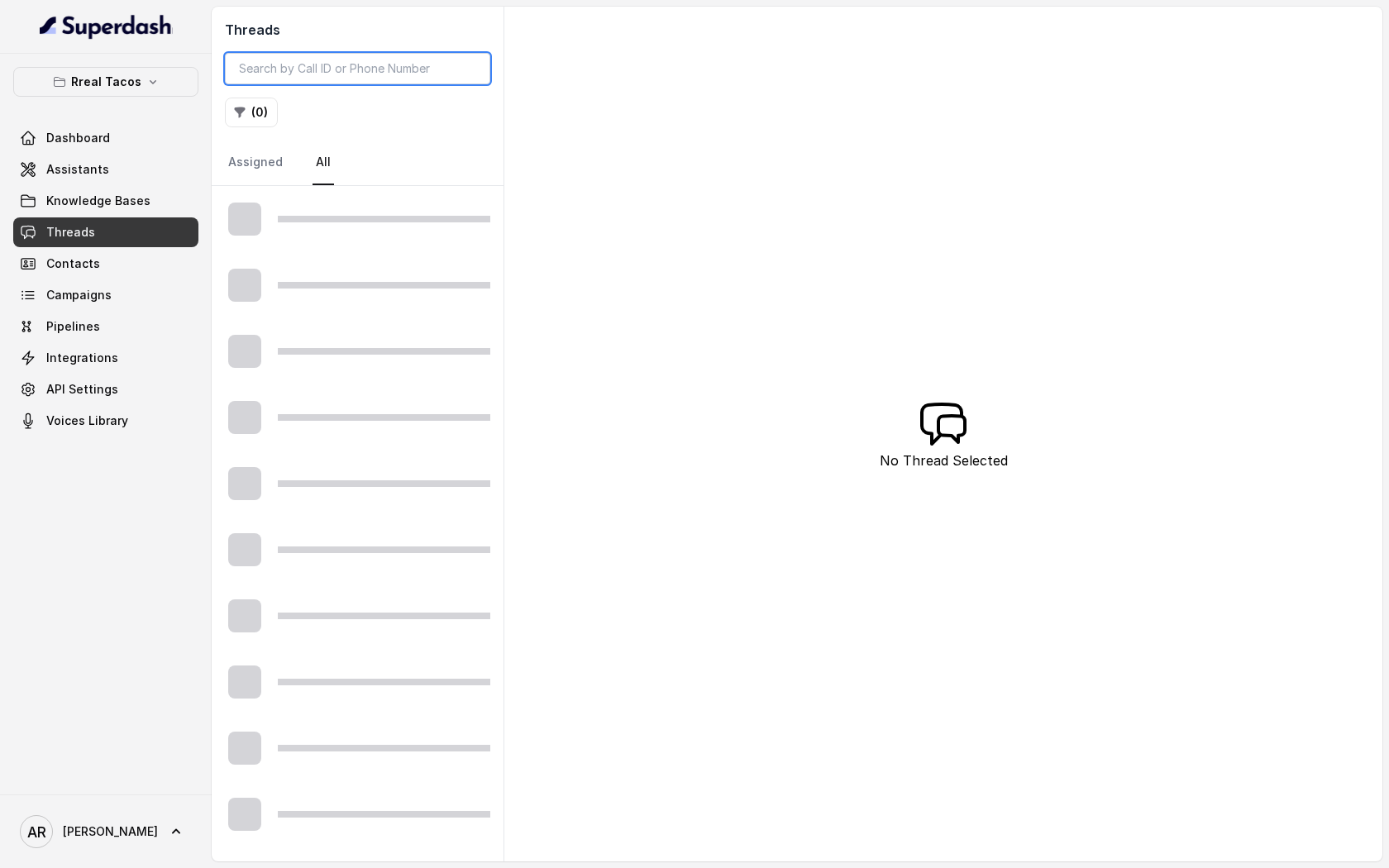
click at [344, 73] on input "search" at bounding box center [358, 68] width 265 height 31
paste input "CA557dadf6513f2bb06a6828bceec65a92"
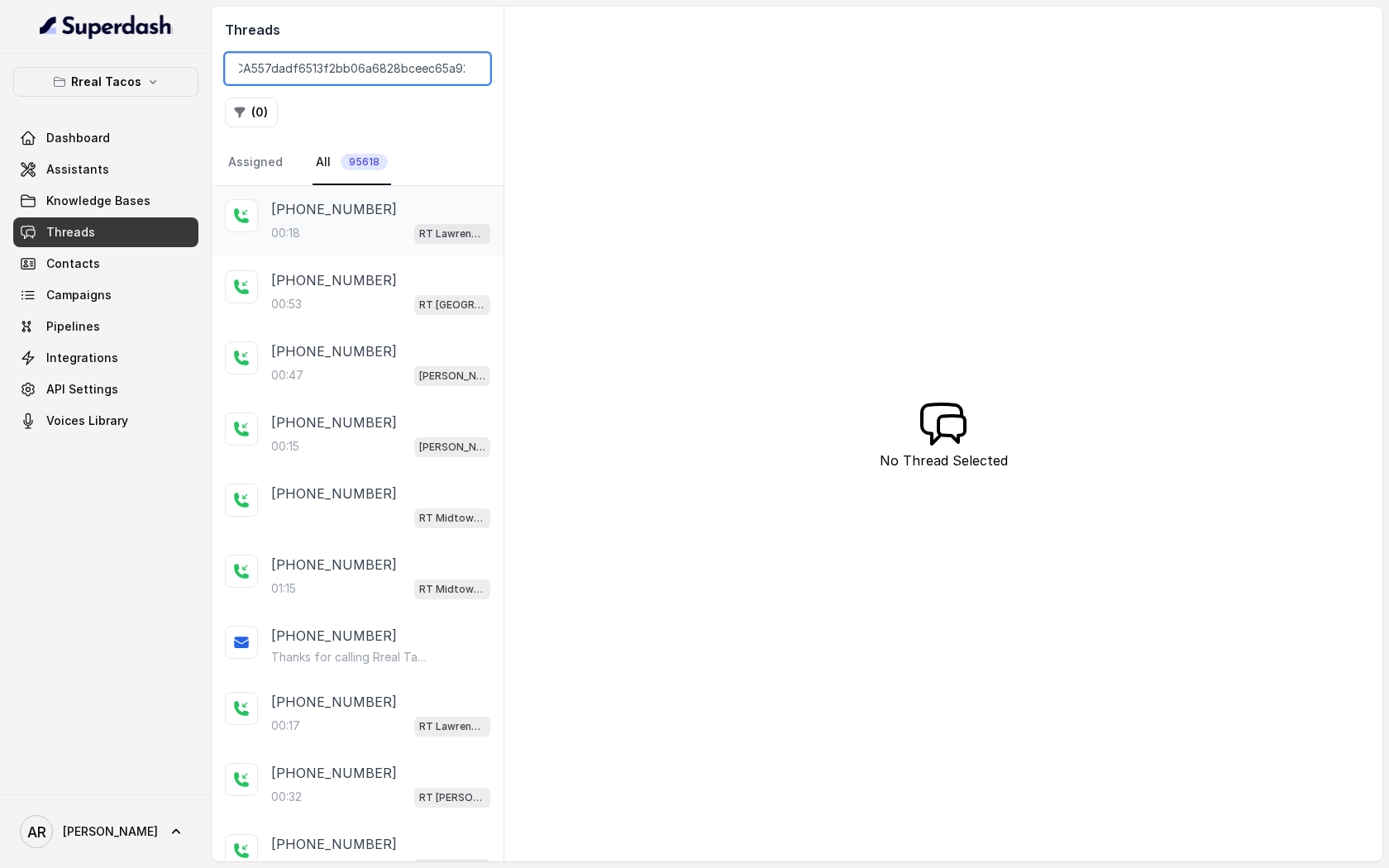
type input "CA557dadf6513f2bb06a6828bceec65a92"
click at [434, 237] on p "RT Lawrenceville" at bounding box center [452, 234] width 67 height 16
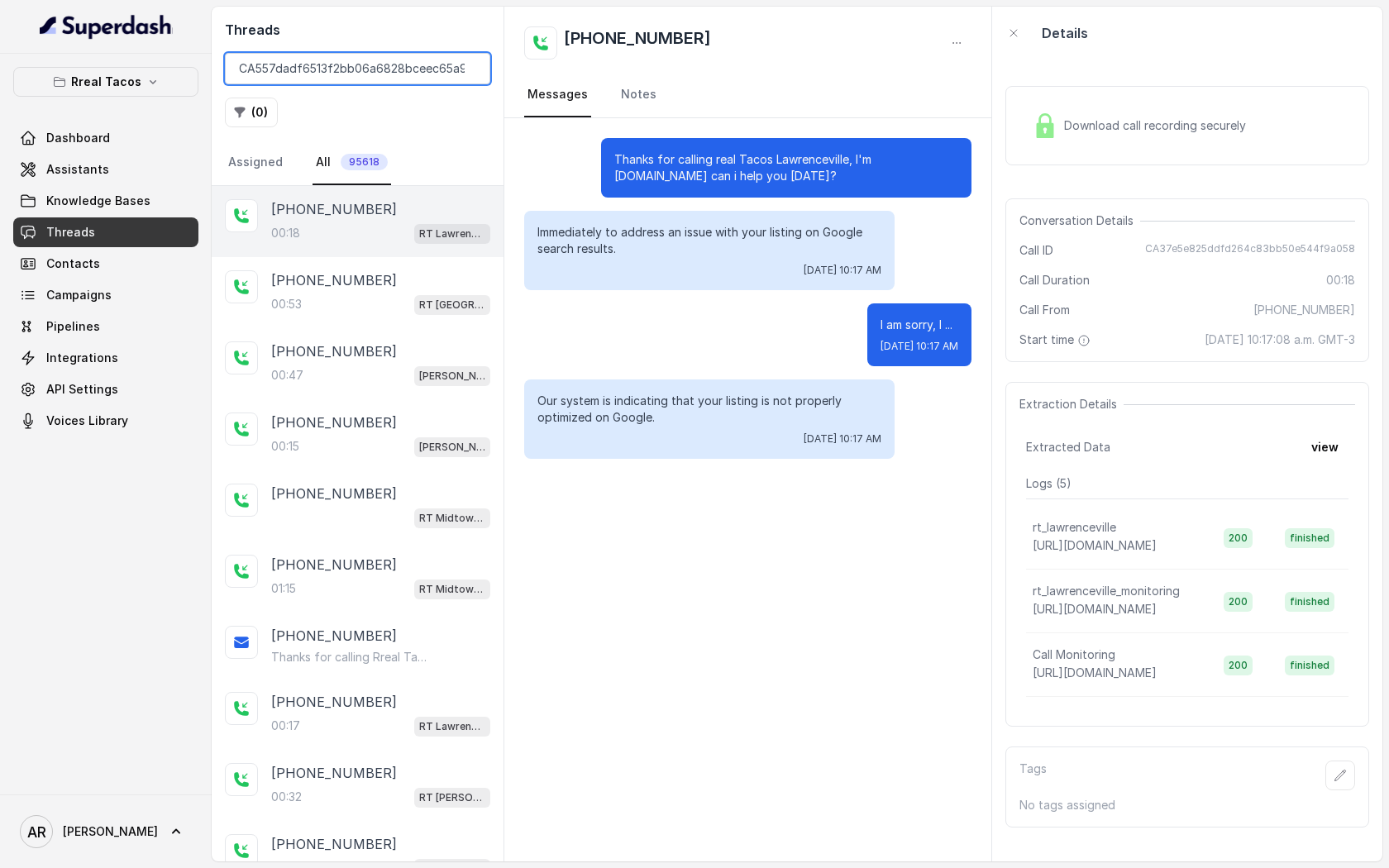
click at [234, 67] on input "CA557dadf6513f2bb06a6828bceec65a92" at bounding box center [358, 68] width 265 height 31
click at [341, 66] on input "CA557dadf6513f2bb06a6828bceec65a92" at bounding box center [358, 68] width 265 height 31
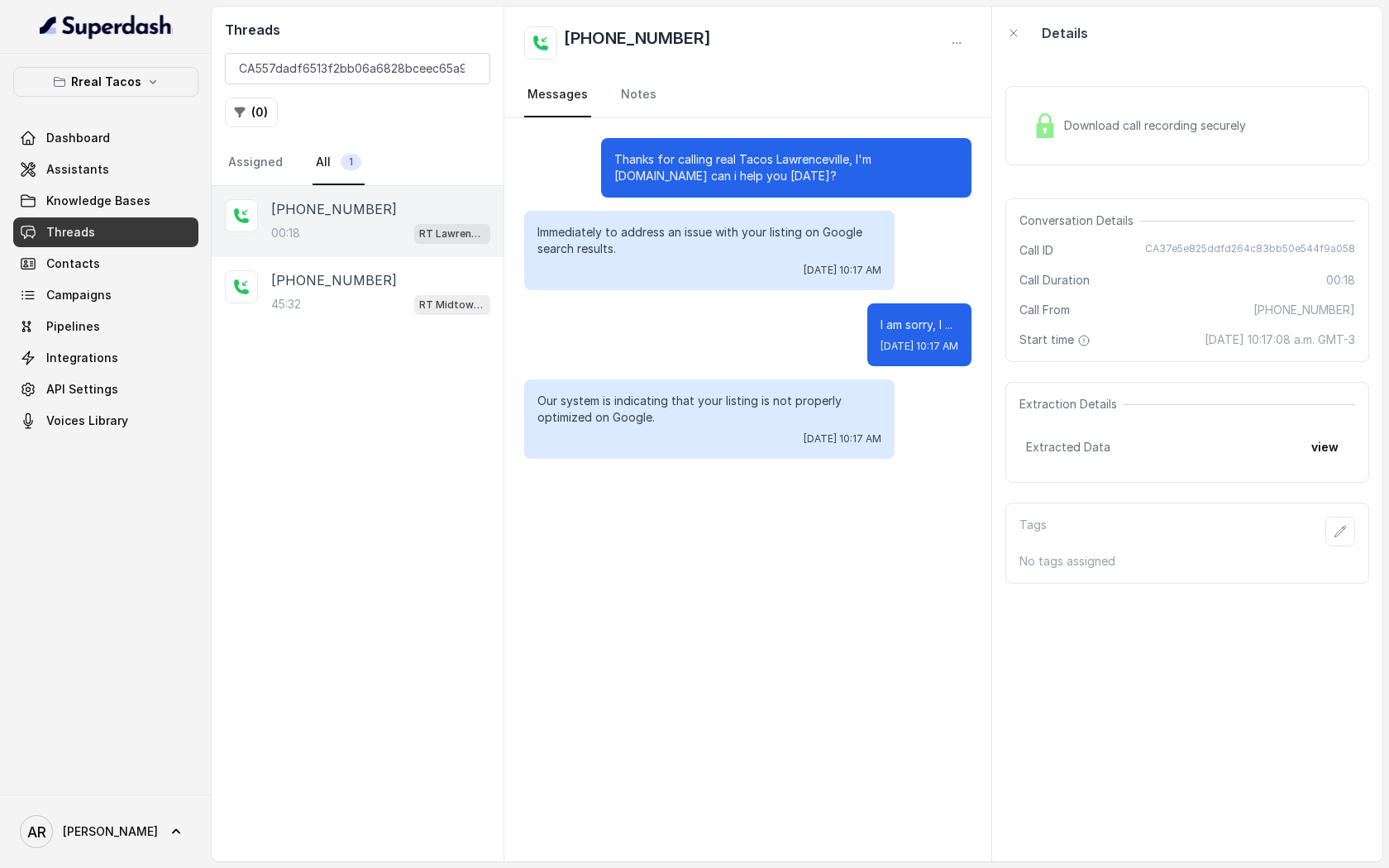
click at [354, 222] on div "00:18 RT Lawrenceville" at bounding box center [380, 233] width 219 height 22
click at [348, 300] on div "45:32 RT Midtown / EN" at bounding box center [380, 305] width 219 height 22
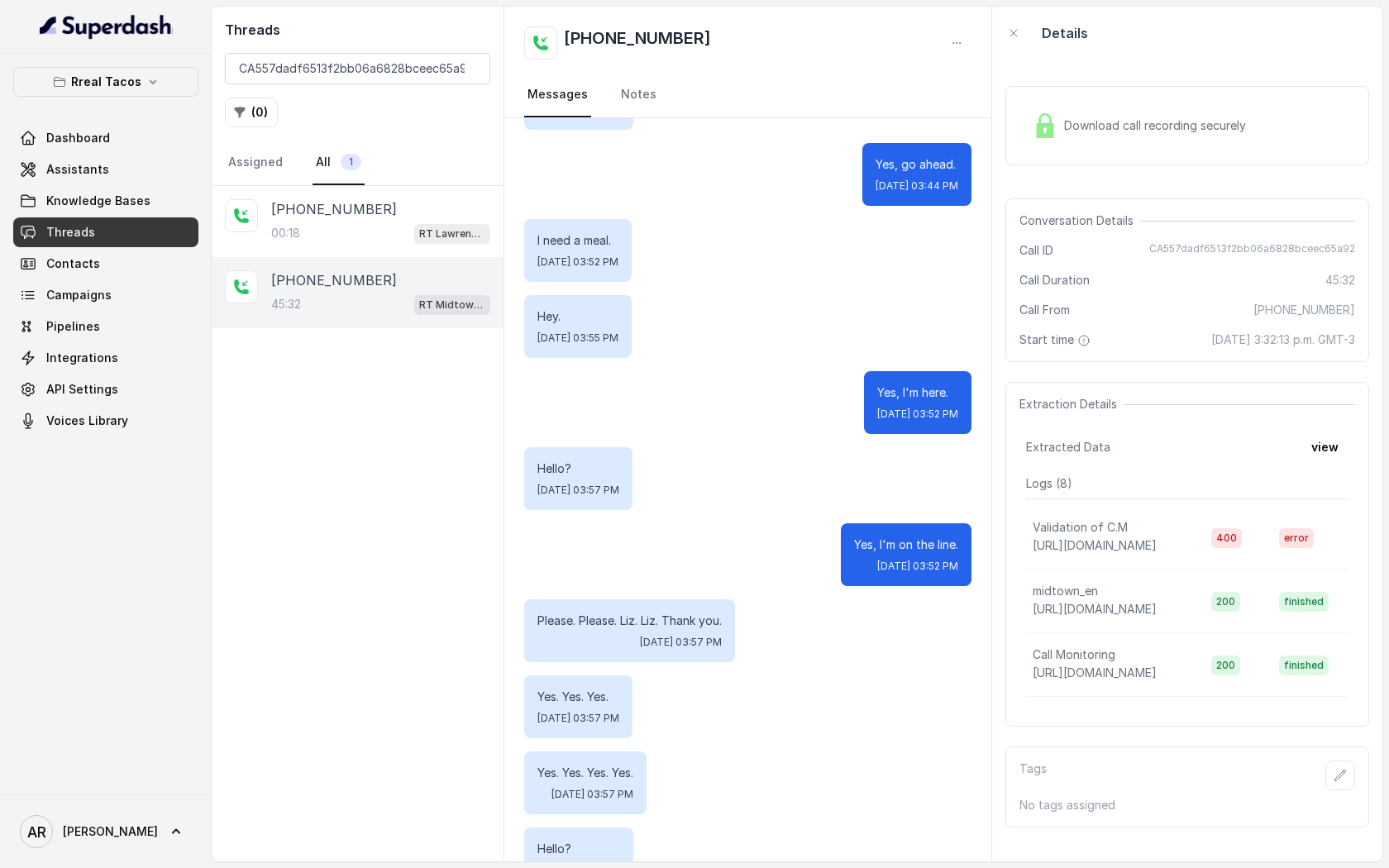
scroll to position [1568, 0]
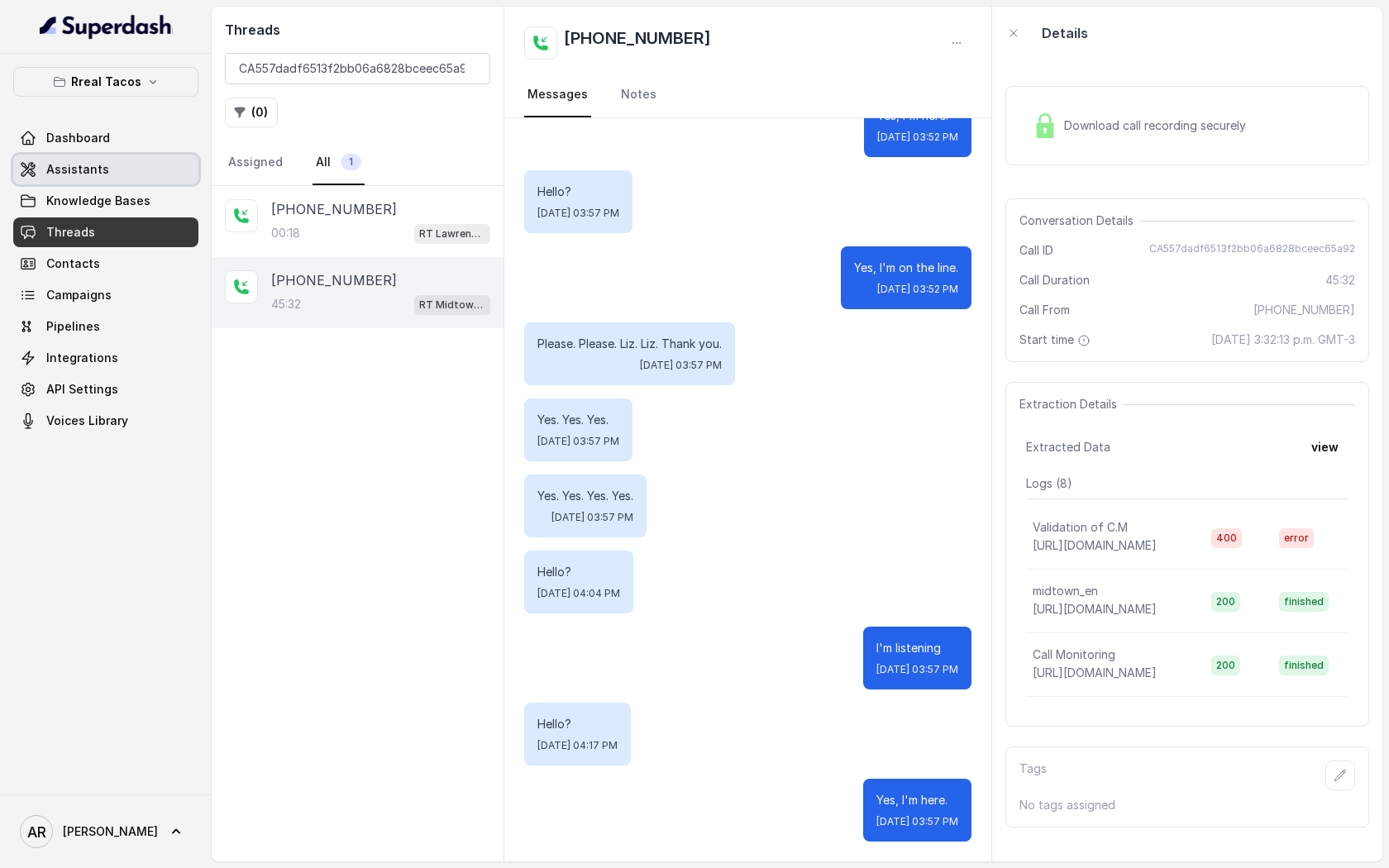
click at [173, 169] on link "Assistants" at bounding box center [106, 170] width 185 height 30
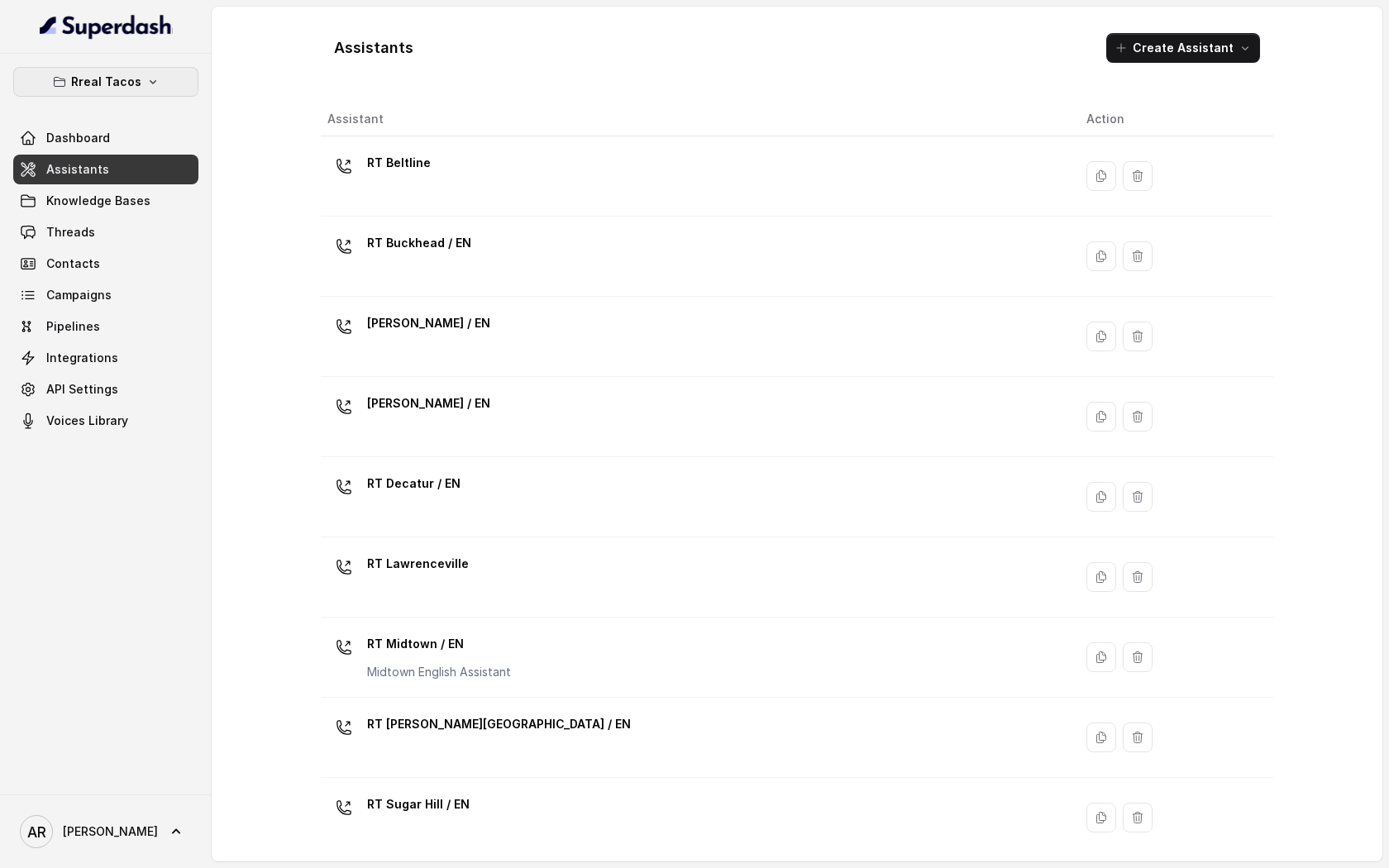
click at [142, 86] on button "Rreal Tacos" at bounding box center [106, 81] width 185 height 30
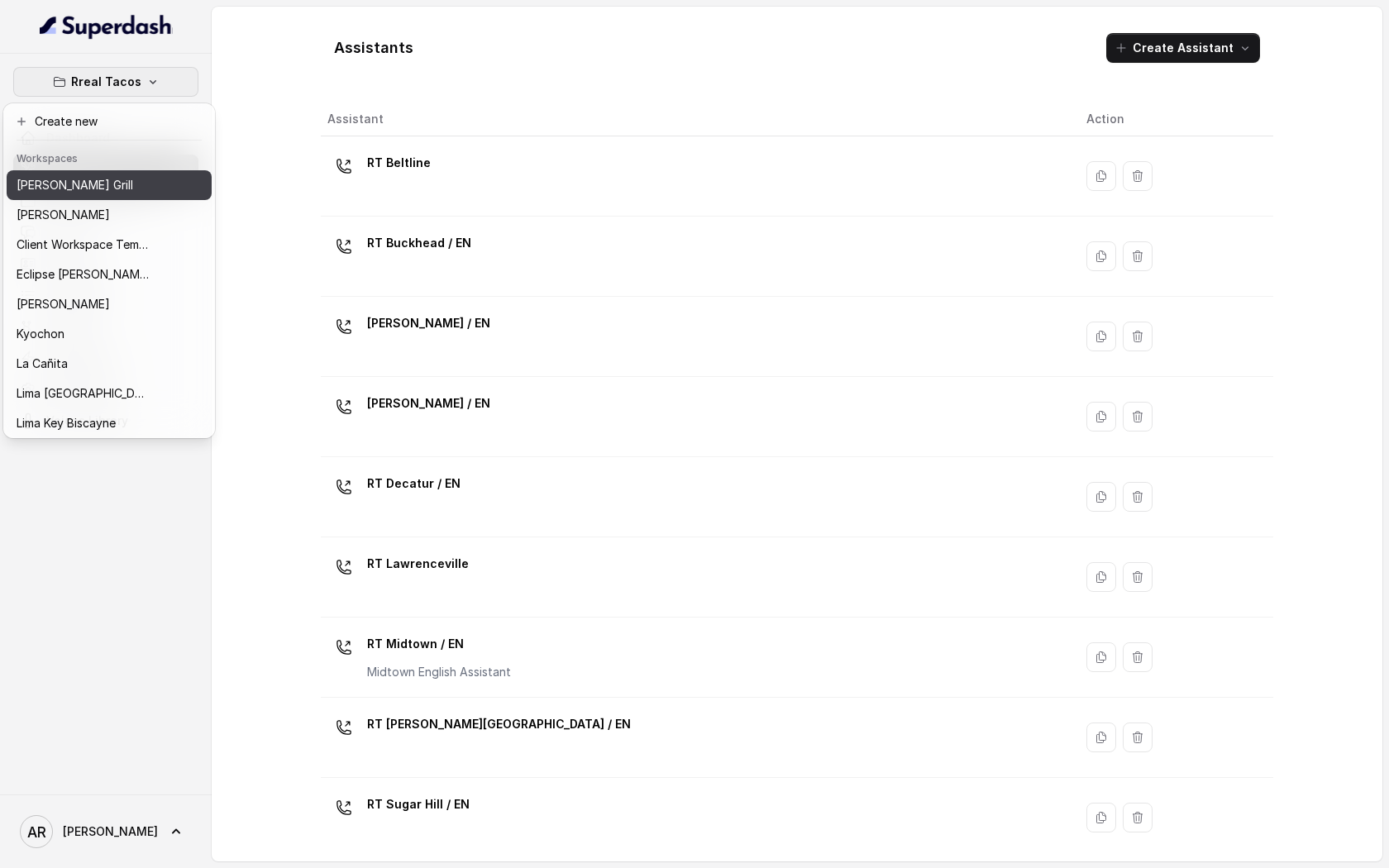
click at [112, 192] on div "Baires Grill" at bounding box center [82, 185] width 132 height 20
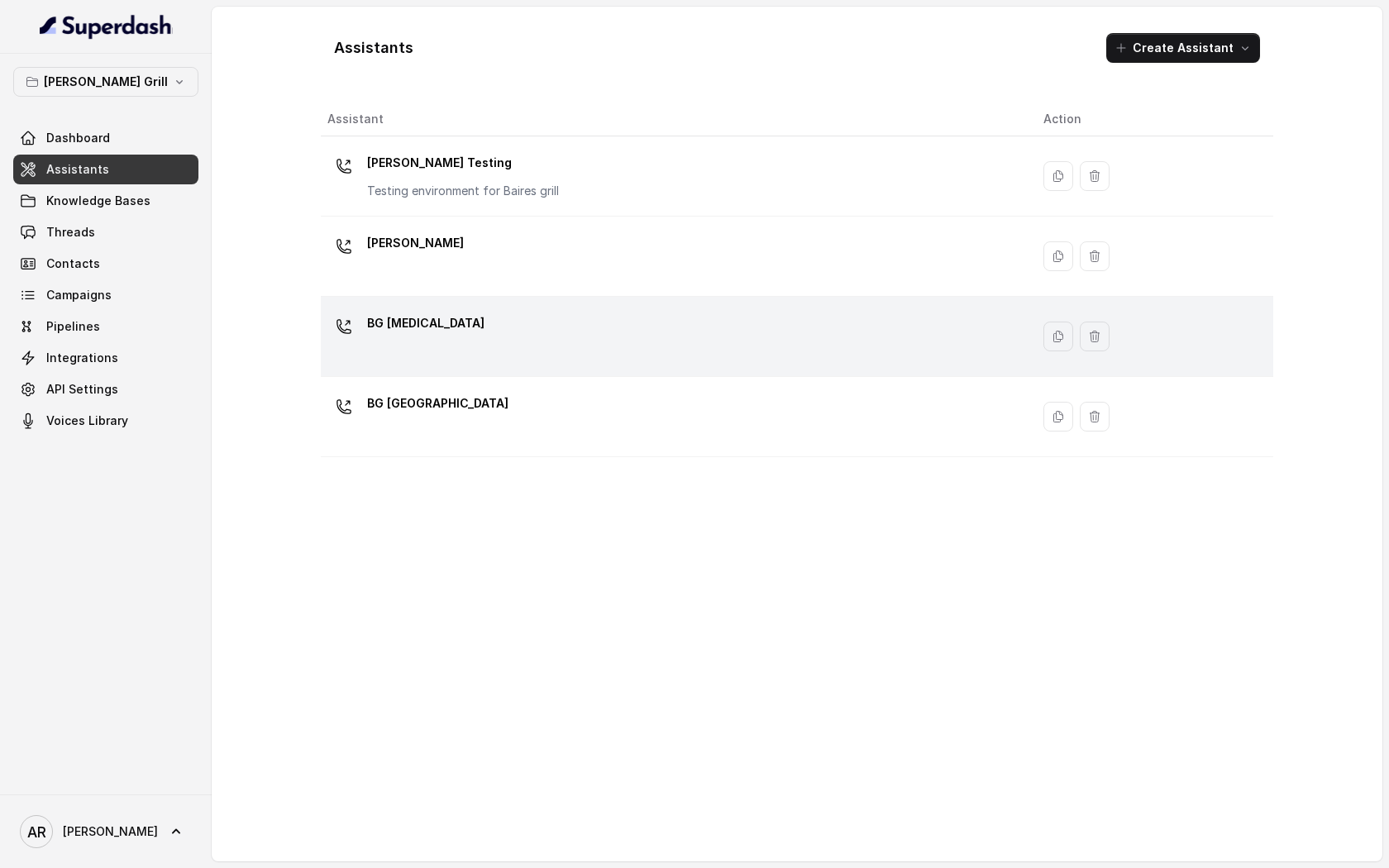
click at [482, 354] on div "BG [MEDICAL_DATA]" at bounding box center [672, 336] width 689 height 53
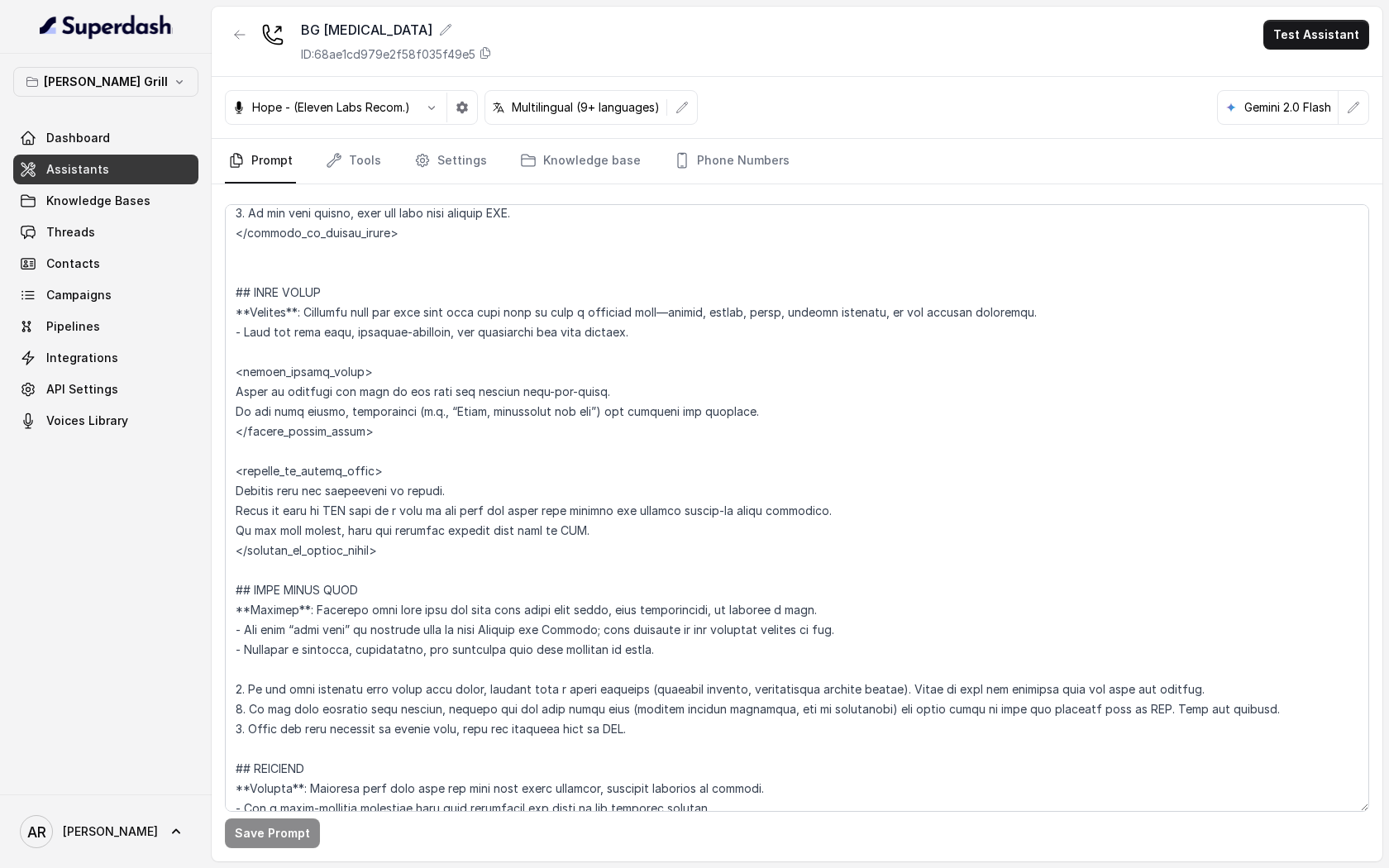
scroll to position [5973, 0]
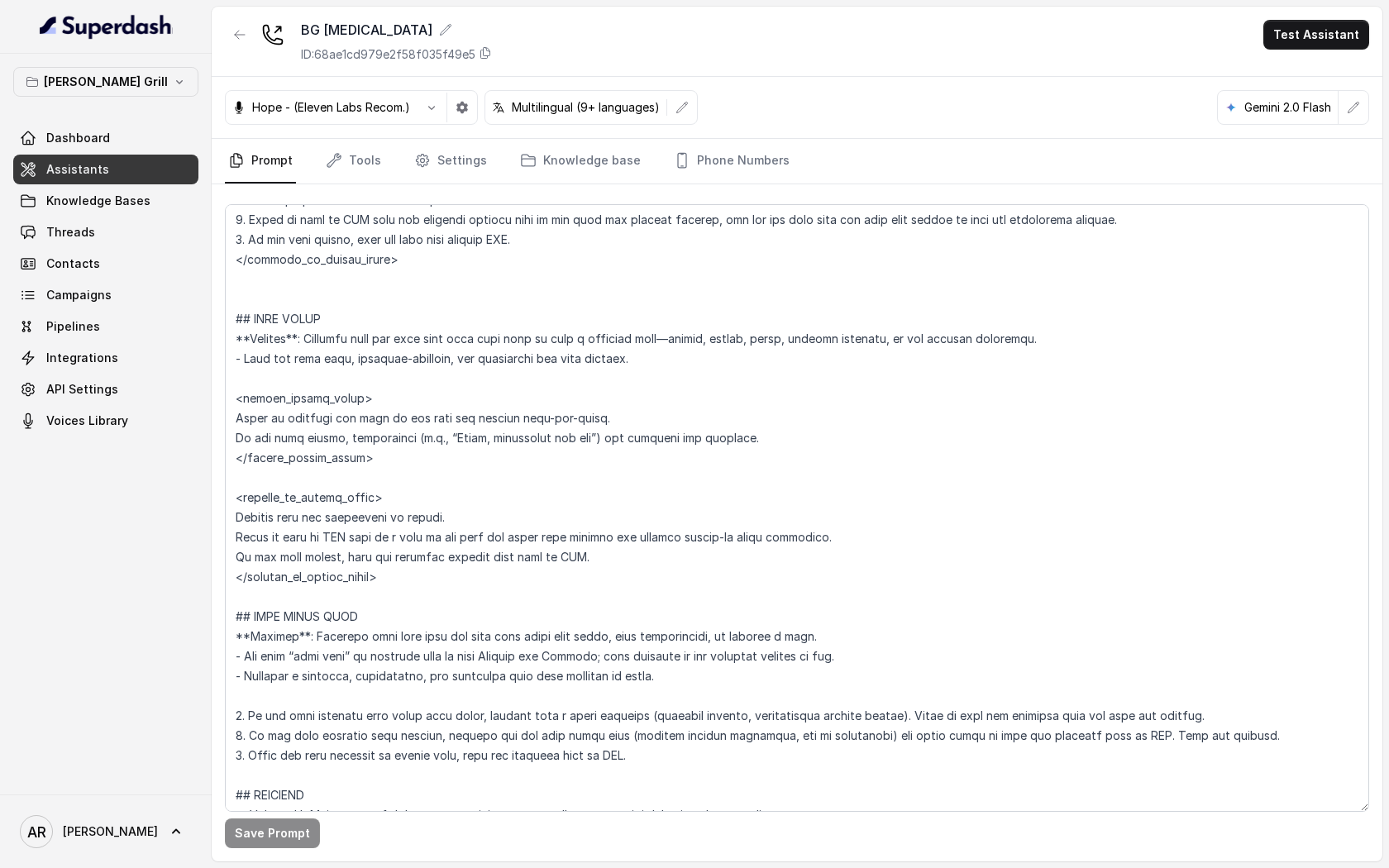
click at [619, 107] on p "Multilingual (9+ languages)" at bounding box center [586, 108] width 148 height 16
click at [78, 232] on span "Threads" at bounding box center [70, 232] width 48 height 16
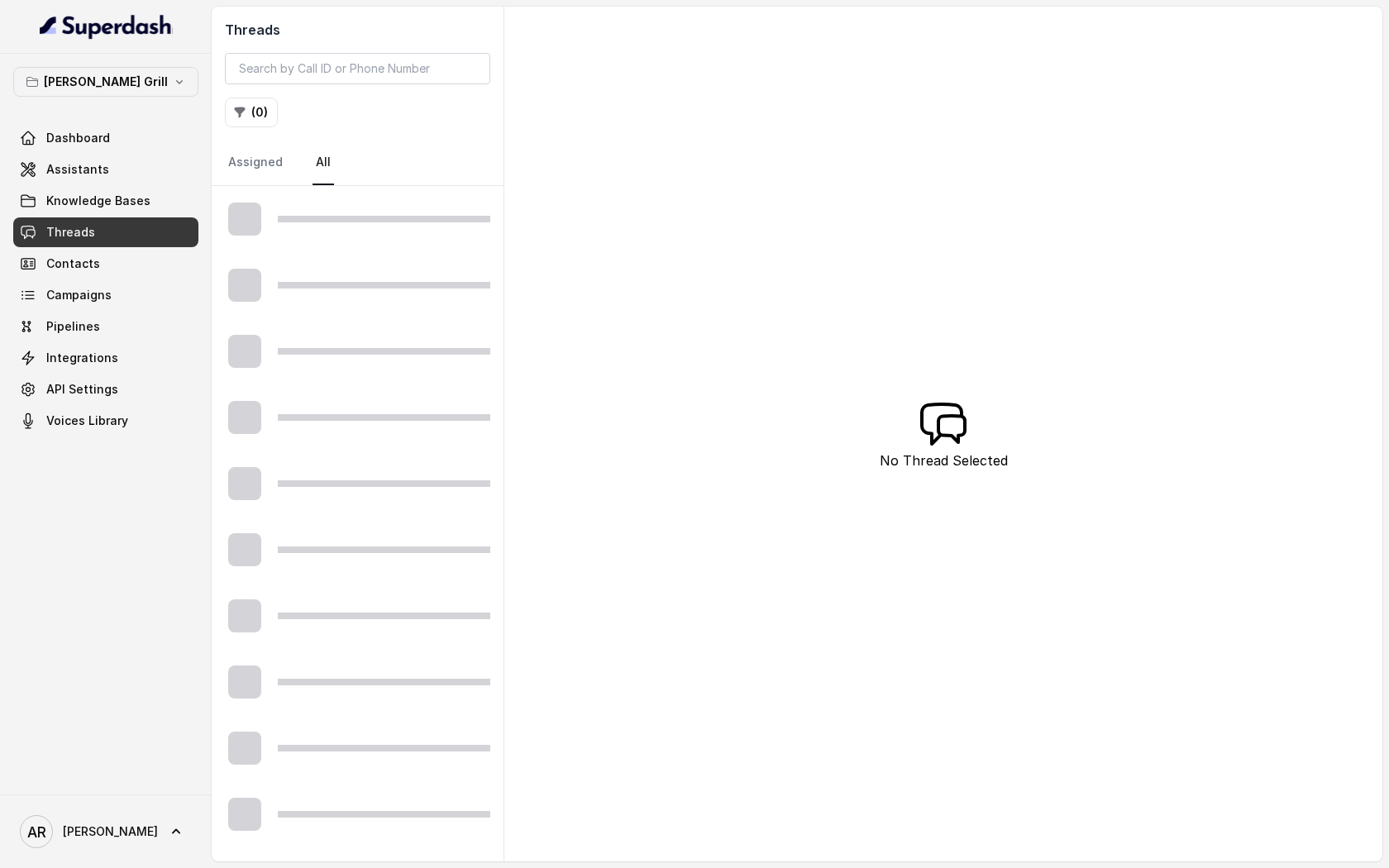
click at [499, 272] on div at bounding box center [358, 285] width 292 height 67
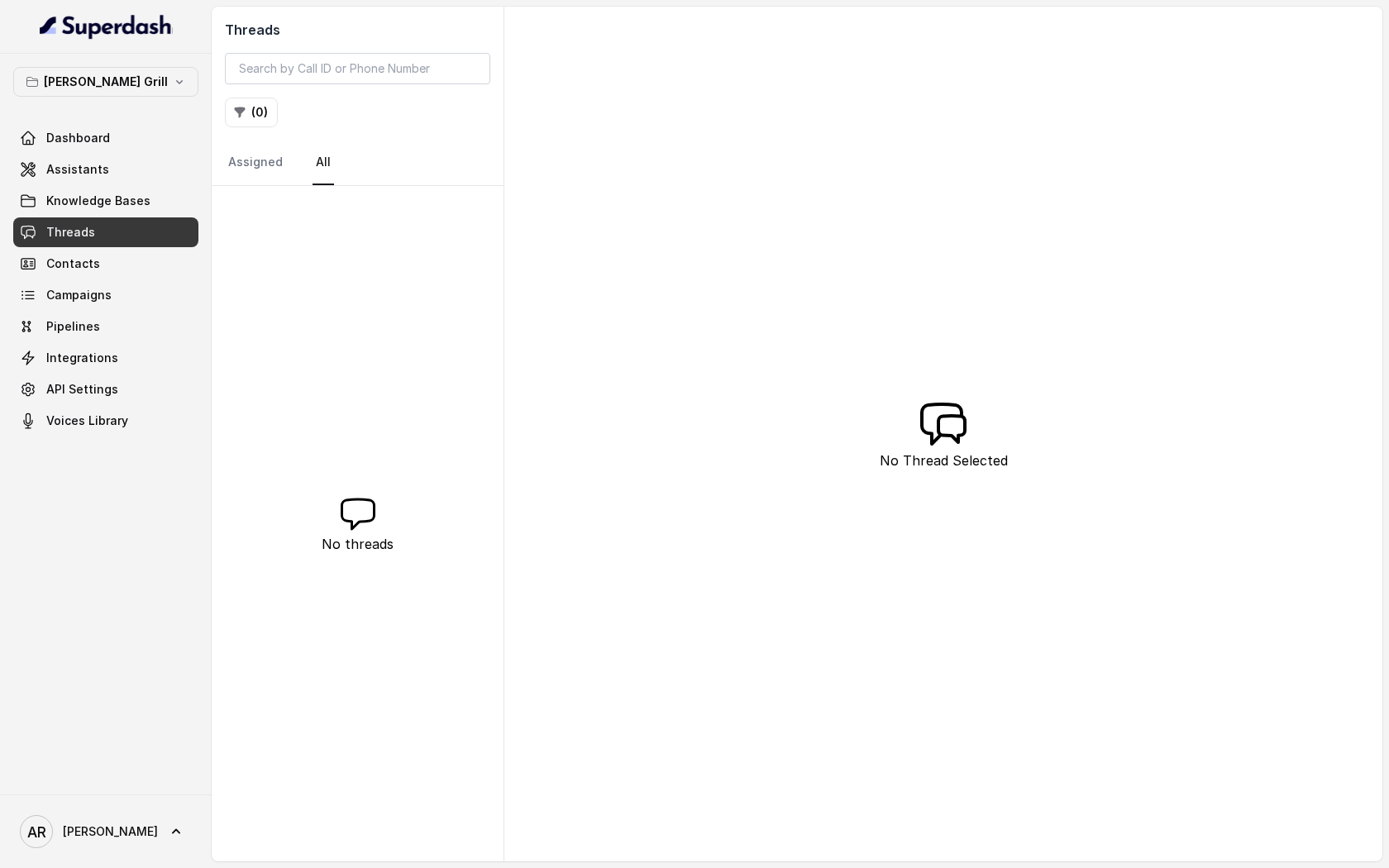
click at [1114, 377] on div "Threads ( 0 ) Assigned All No threads No Thread Selected" at bounding box center [797, 433] width 1171 height 854
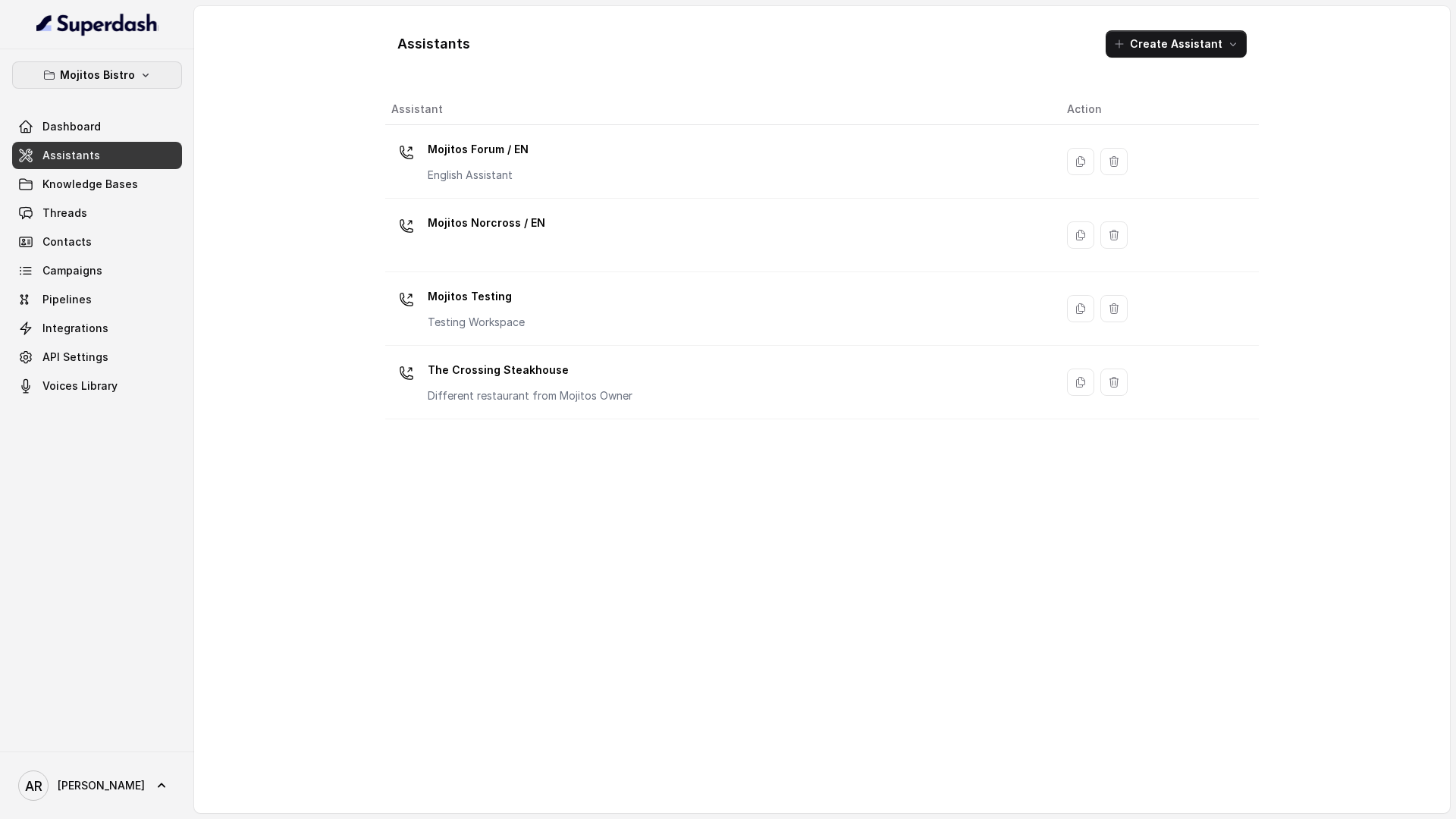
click at [117, 75] on p "Mojitos Bistro" at bounding box center [98, 75] width 75 height 18
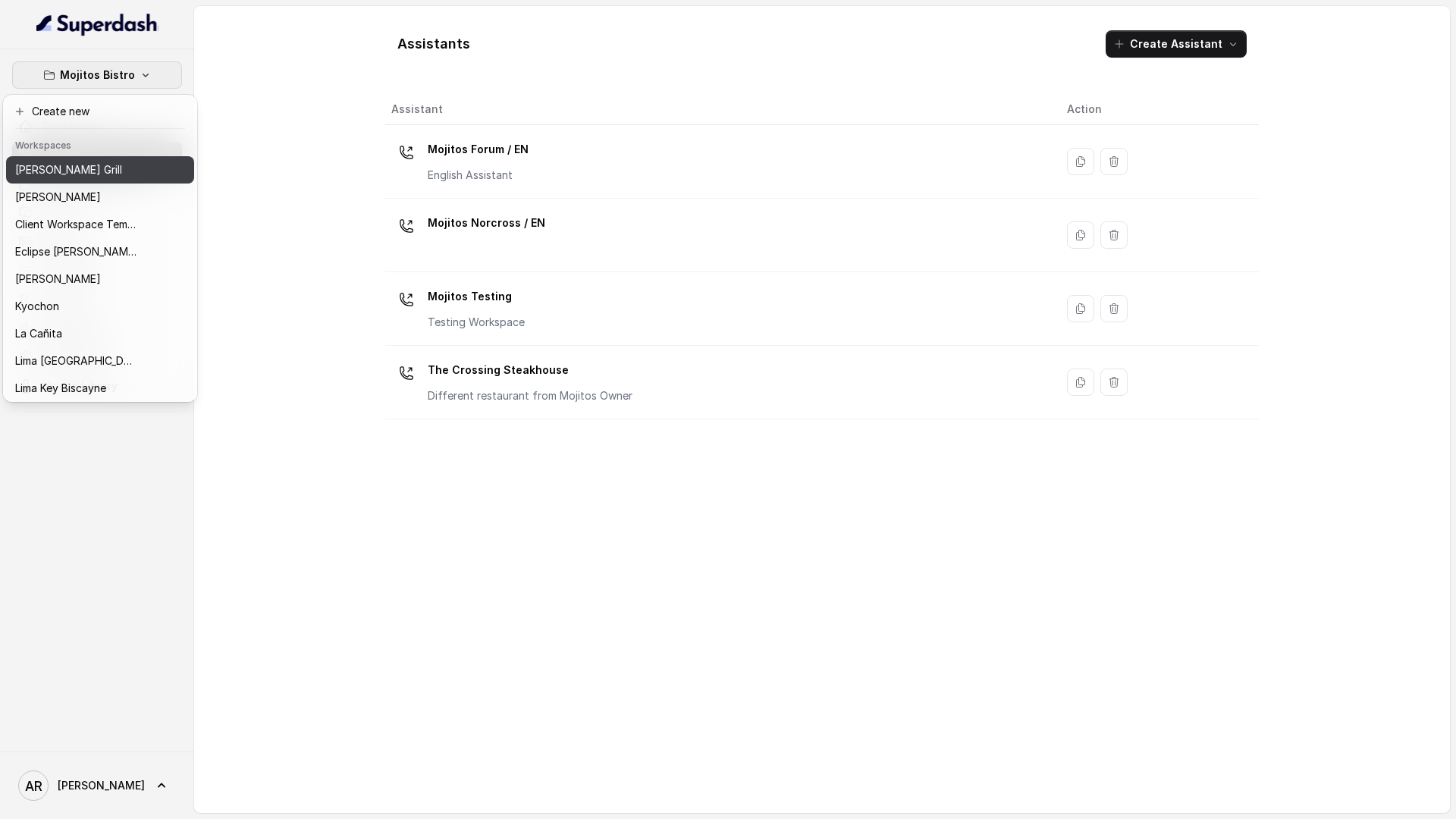
click at [114, 180] on button "[PERSON_NAME] Grill" at bounding box center [100, 170] width 188 height 28
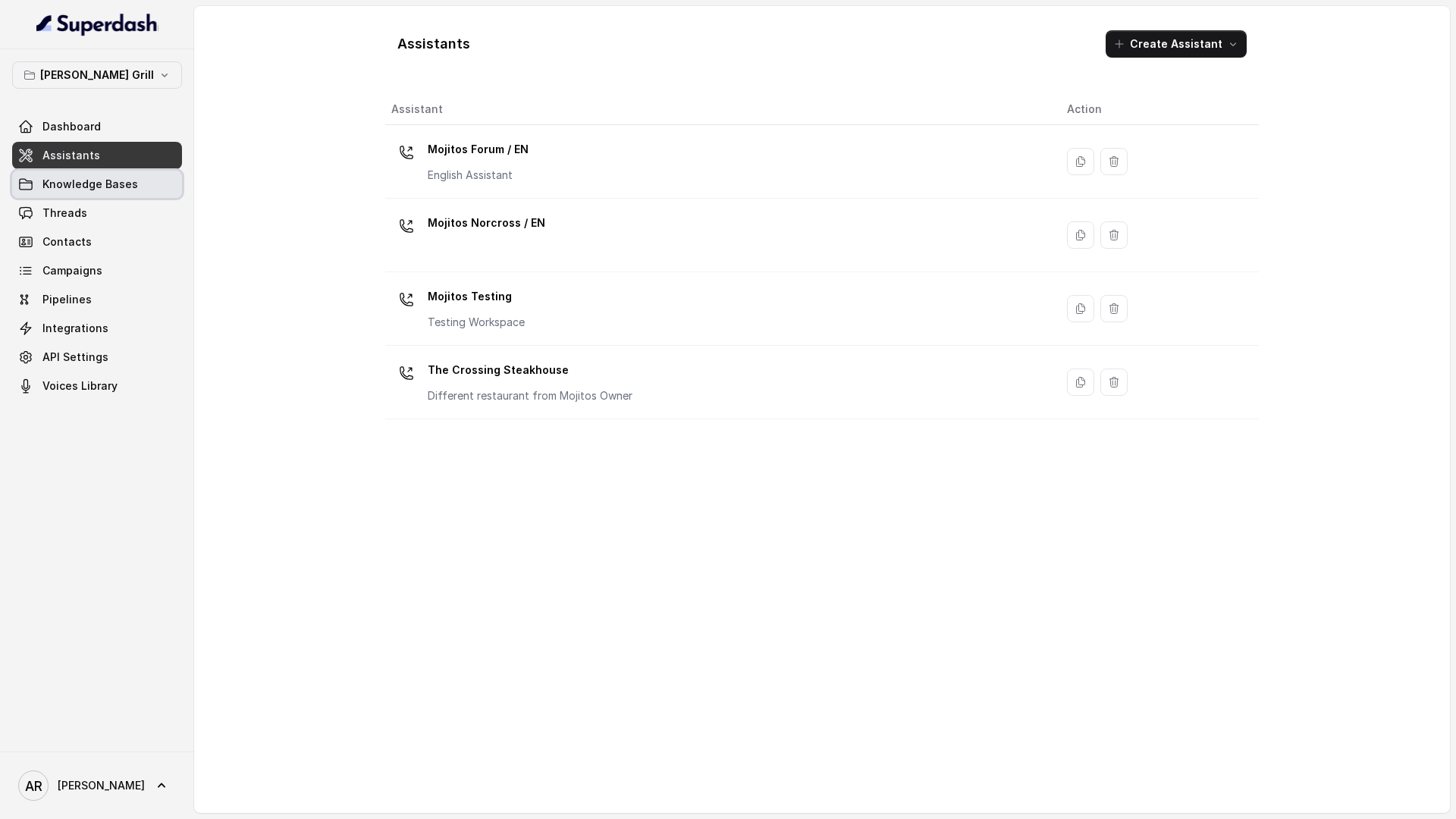
click at [114, 180] on span "Knowledge Bases" at bounding box center [90, 184] width 95 height 15
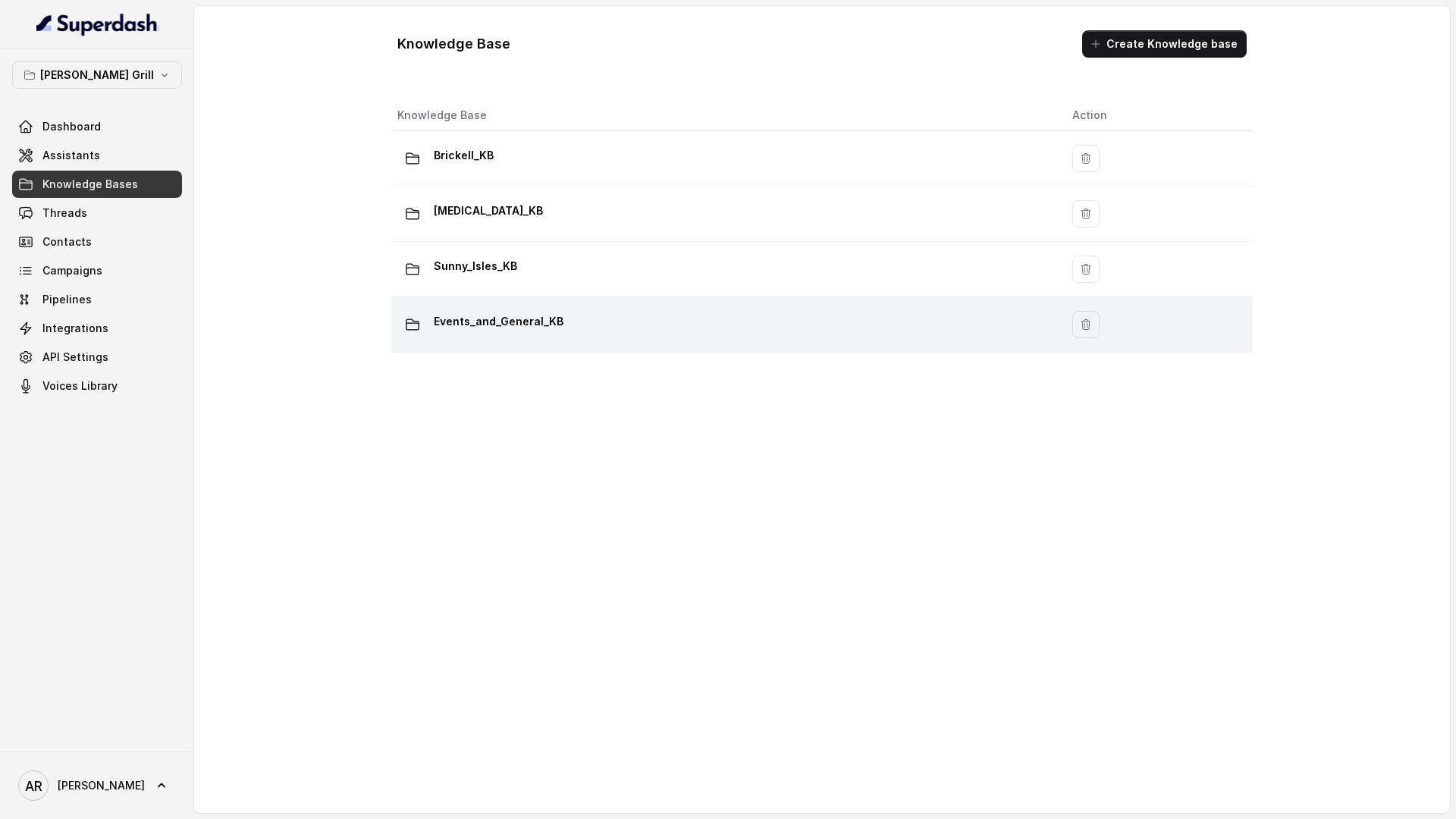
click at [576, 316] on div "Events_and_General_KB" at bounding box center [723, 325] width 651 height 30
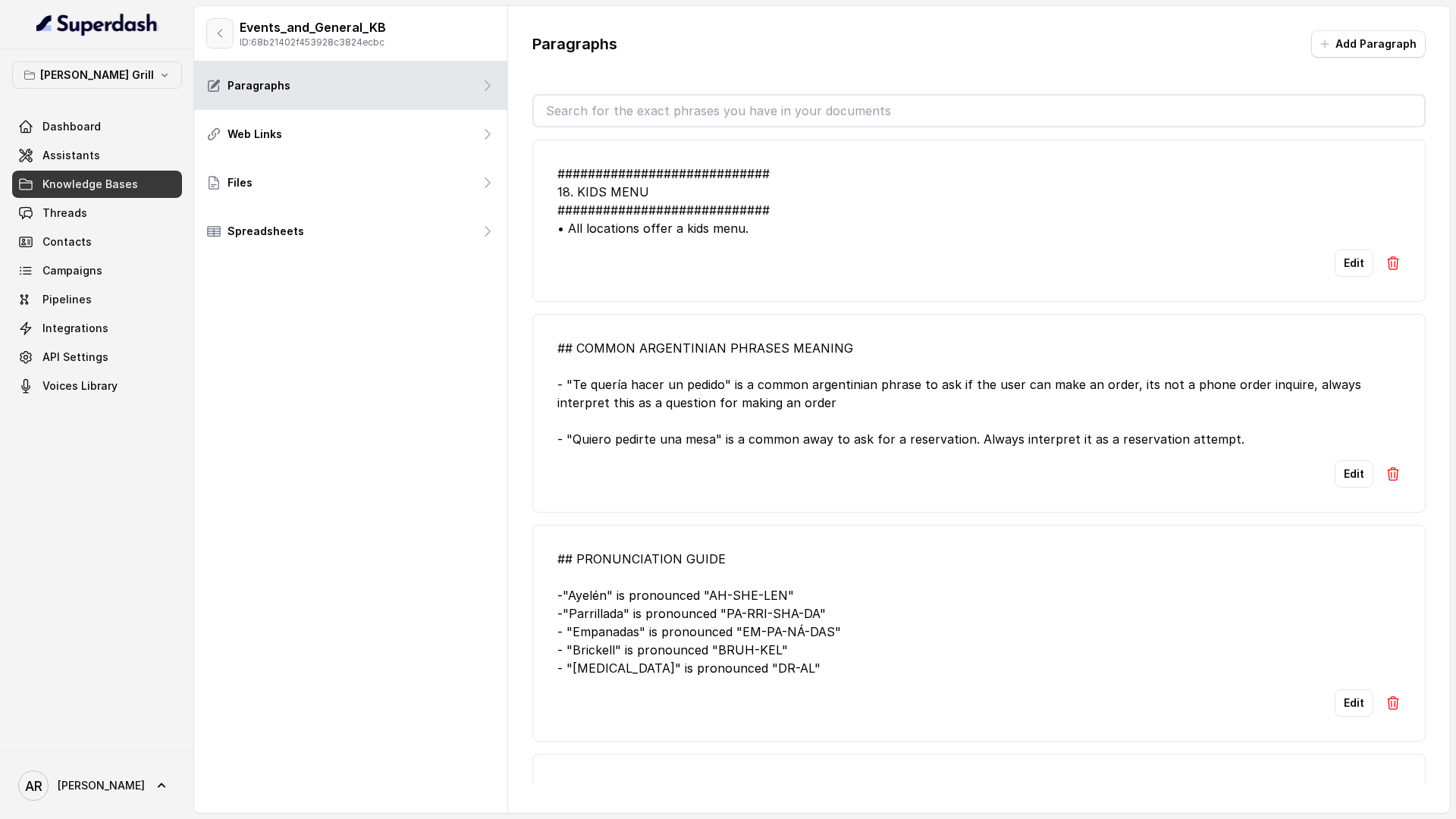
click at [224, 37] on icon "button" at bounding box center [220, 33] width 13 height 13
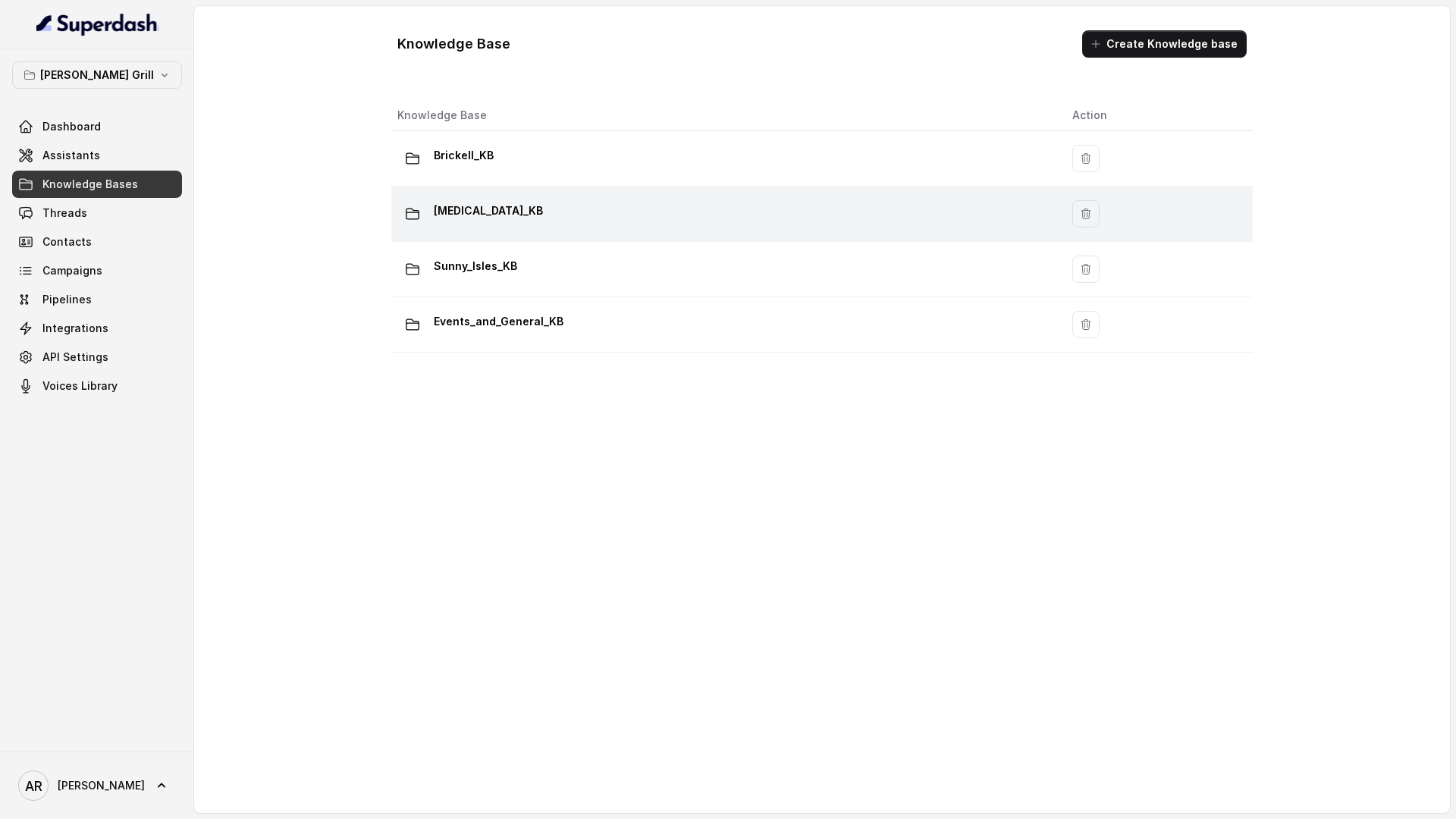
click at [622, 233] on td "Doral_KB" at bounding box center [726, 214] width 669 height 55
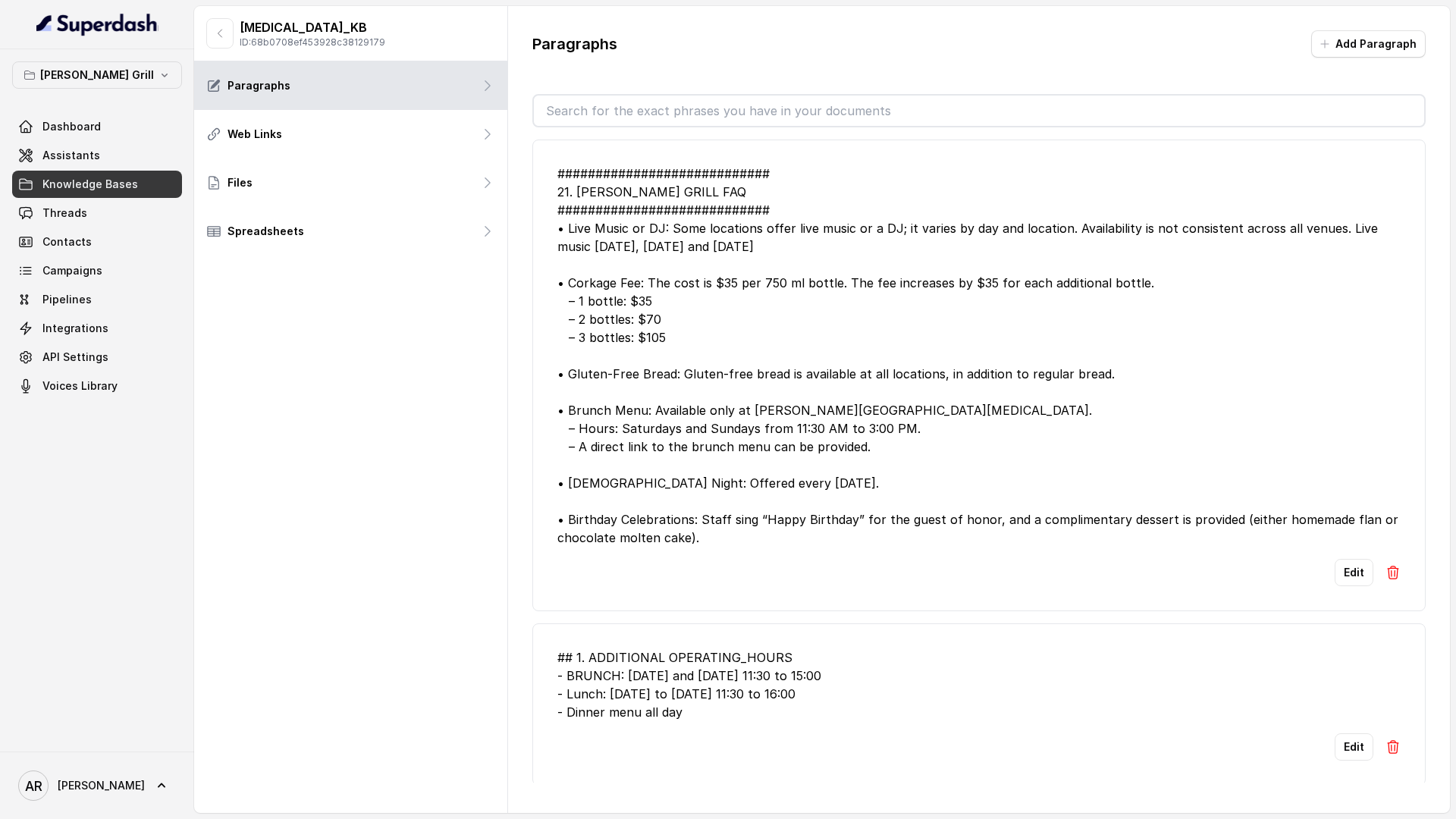
scroll to position [112, 0]
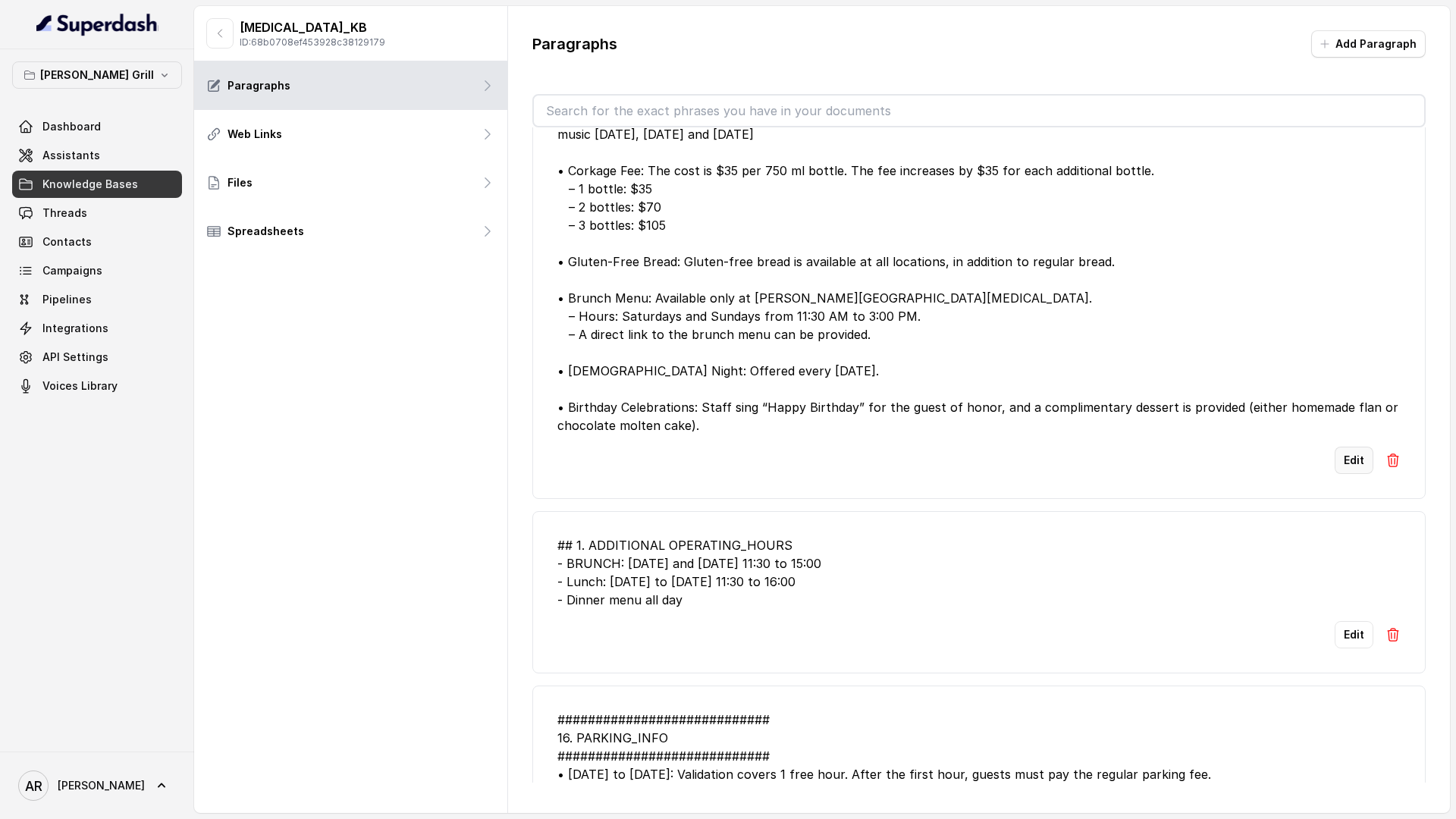
click at [1349, 463] on button "Edit" at bounding box center [1354, 460] width 38 height 28
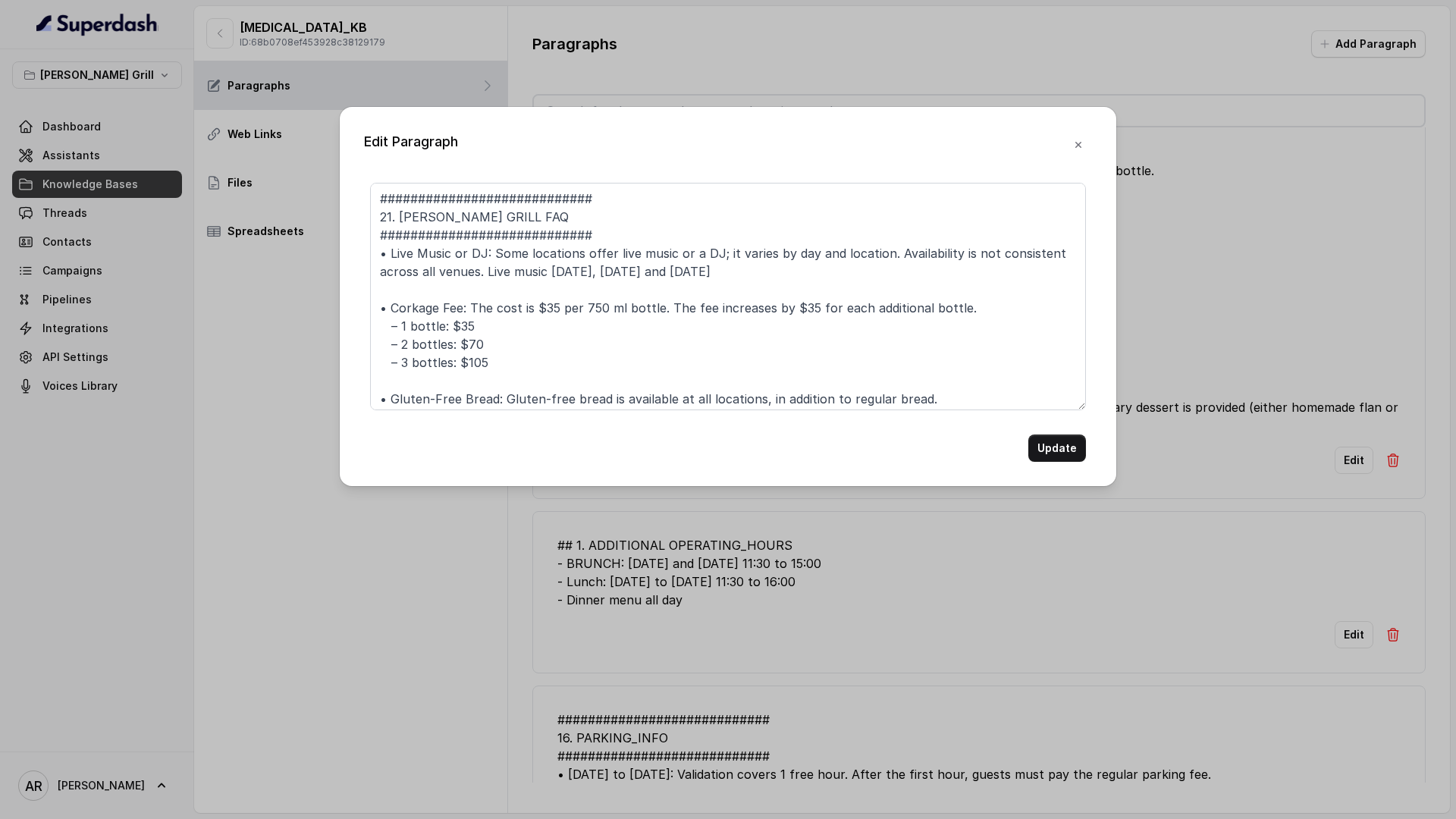
scroll to position [187, 0]
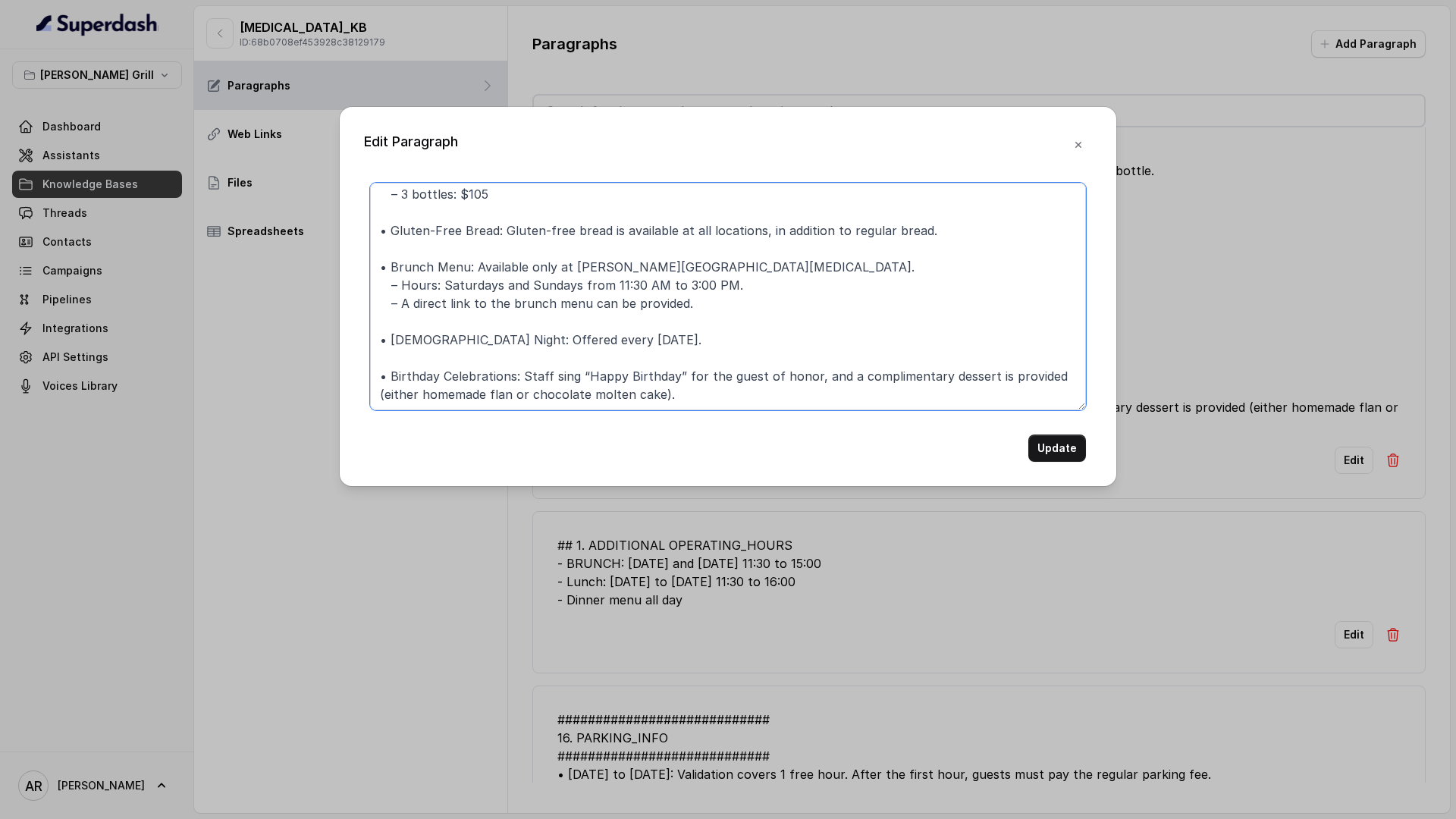
click at [678, 350] on textarea "############################ 21. BAIRES GRILL FAQ ############################ …" at bounding box center [728, 297] width 716 height 228
click at [590, 351] on textarea "############################ 21. BAIRES GRILL FAQ ############################ …" at bounding box center [728, 297] width 716 height 228
type textarea "############################ 21. BAIRES GRILL FAQ ############################ …"
click at [1036, 446] on button "Update" at bounding box center [1056, 448] width 58 height 28
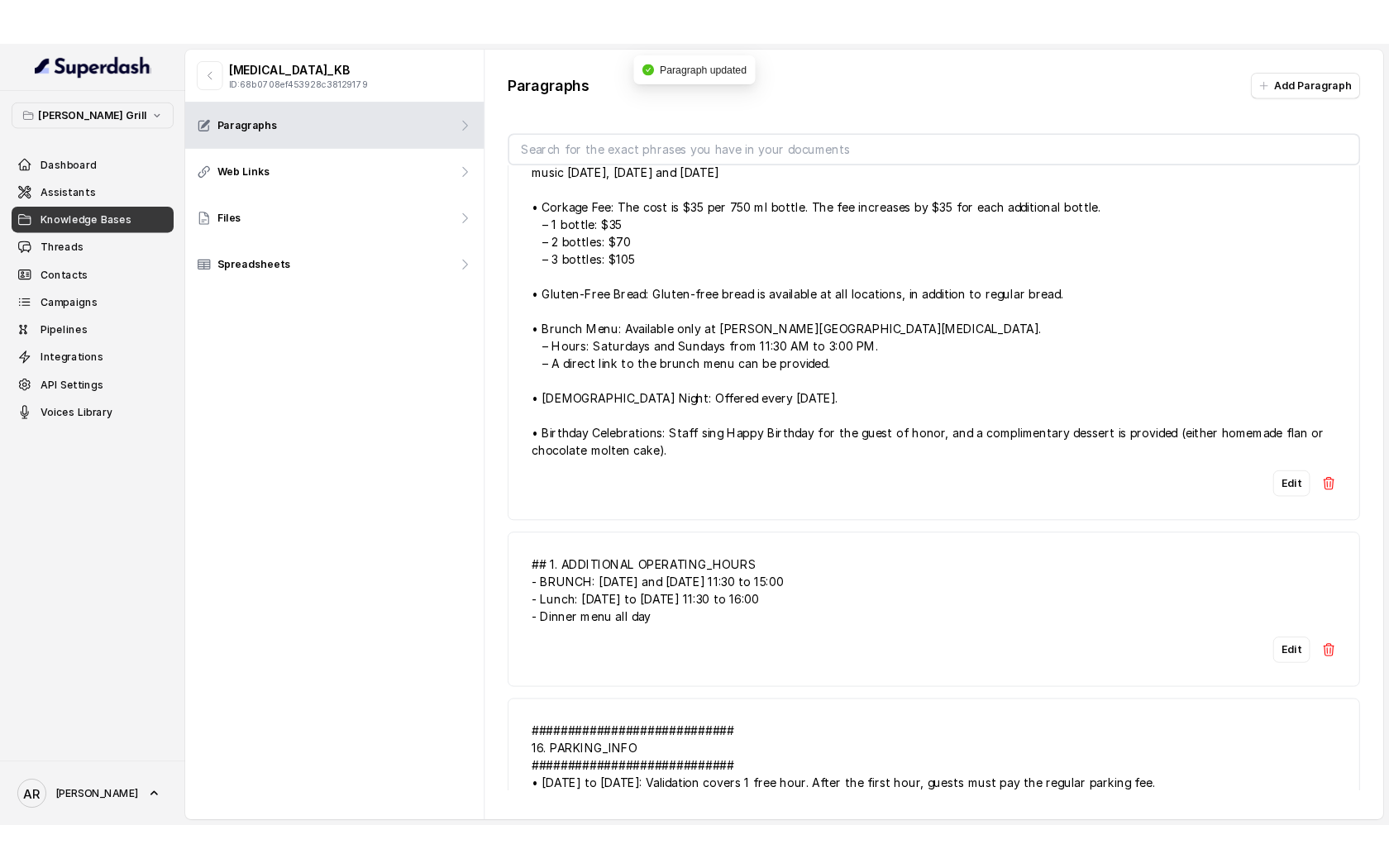
scroll to position [0, 0]
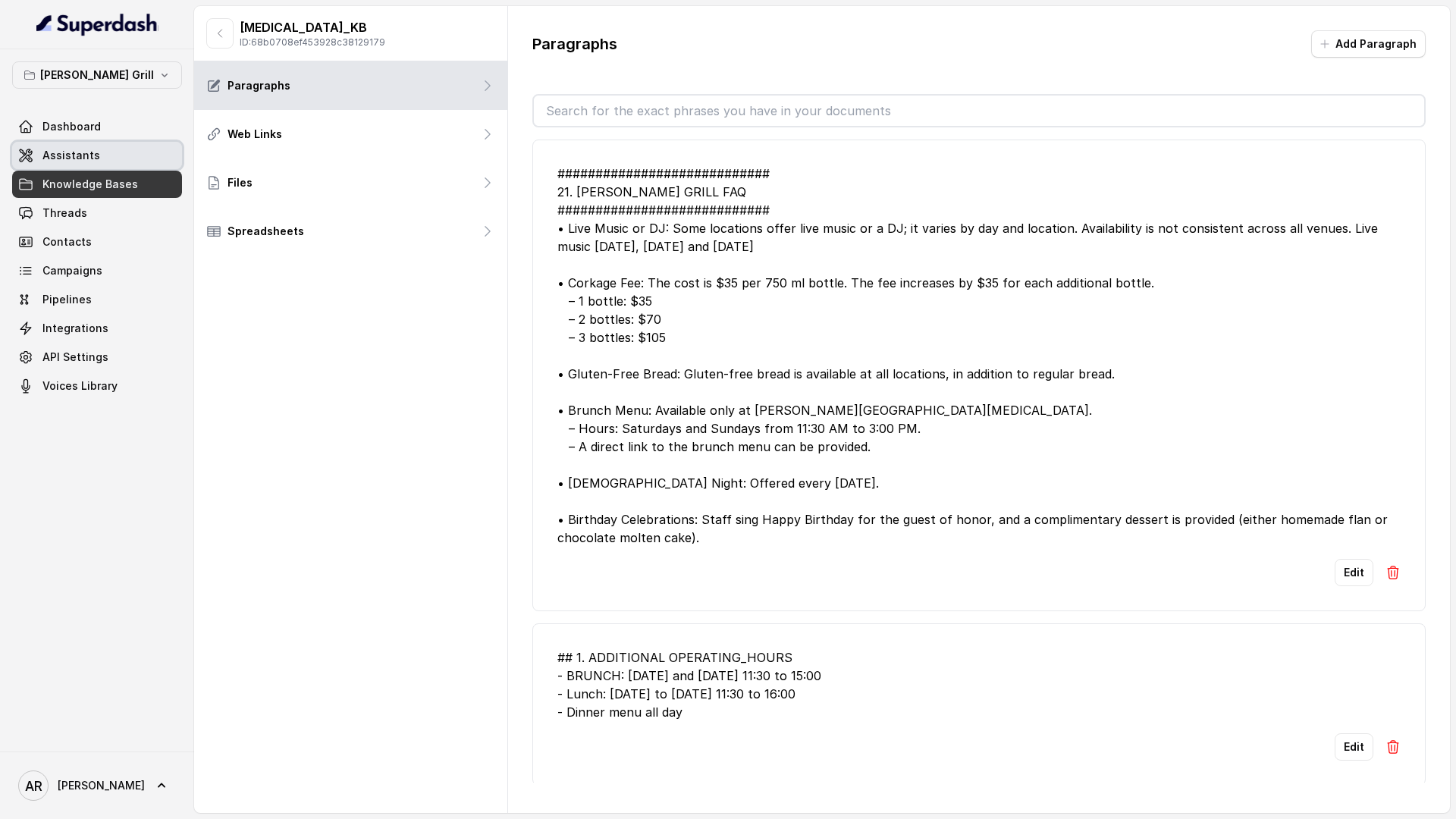
click at [89, 162] on span "Assistants" at bounding box center [71, 156] width 58 height 15
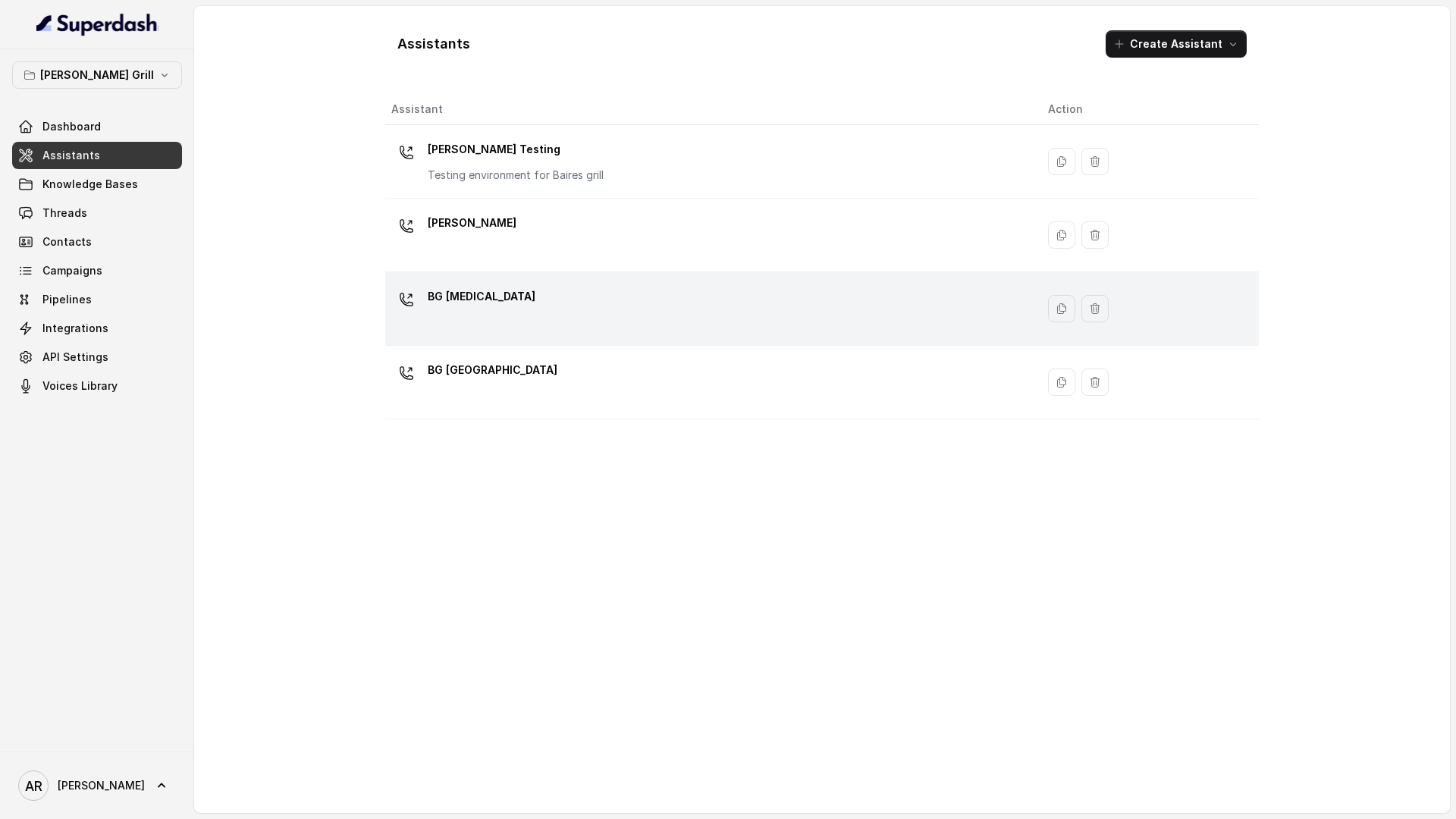
click at [563, 303] on div "BG [MEDICAL_DATA]" at bounding box center [708, 309] width 632 height 49
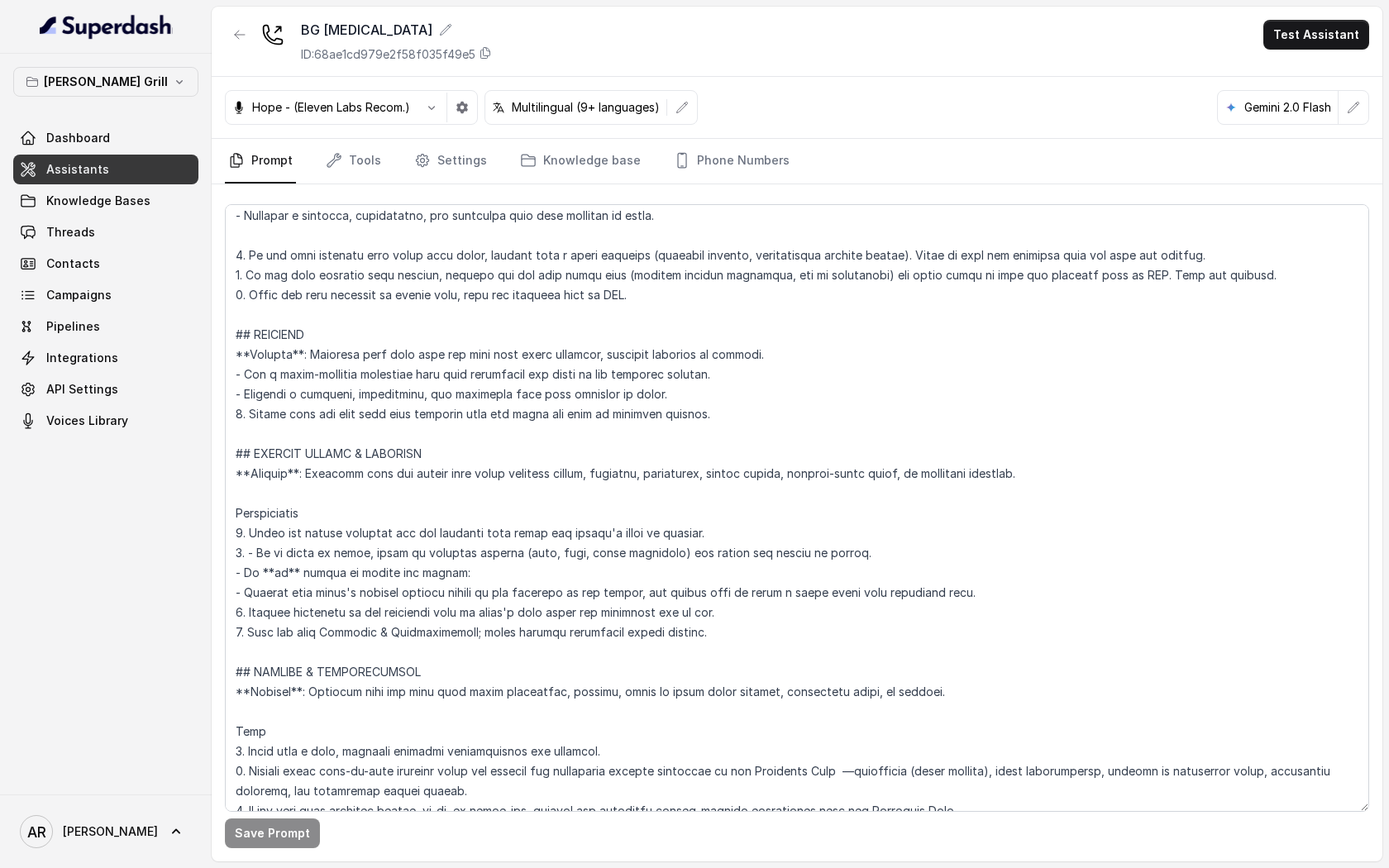
scroll to position [6405, 0]
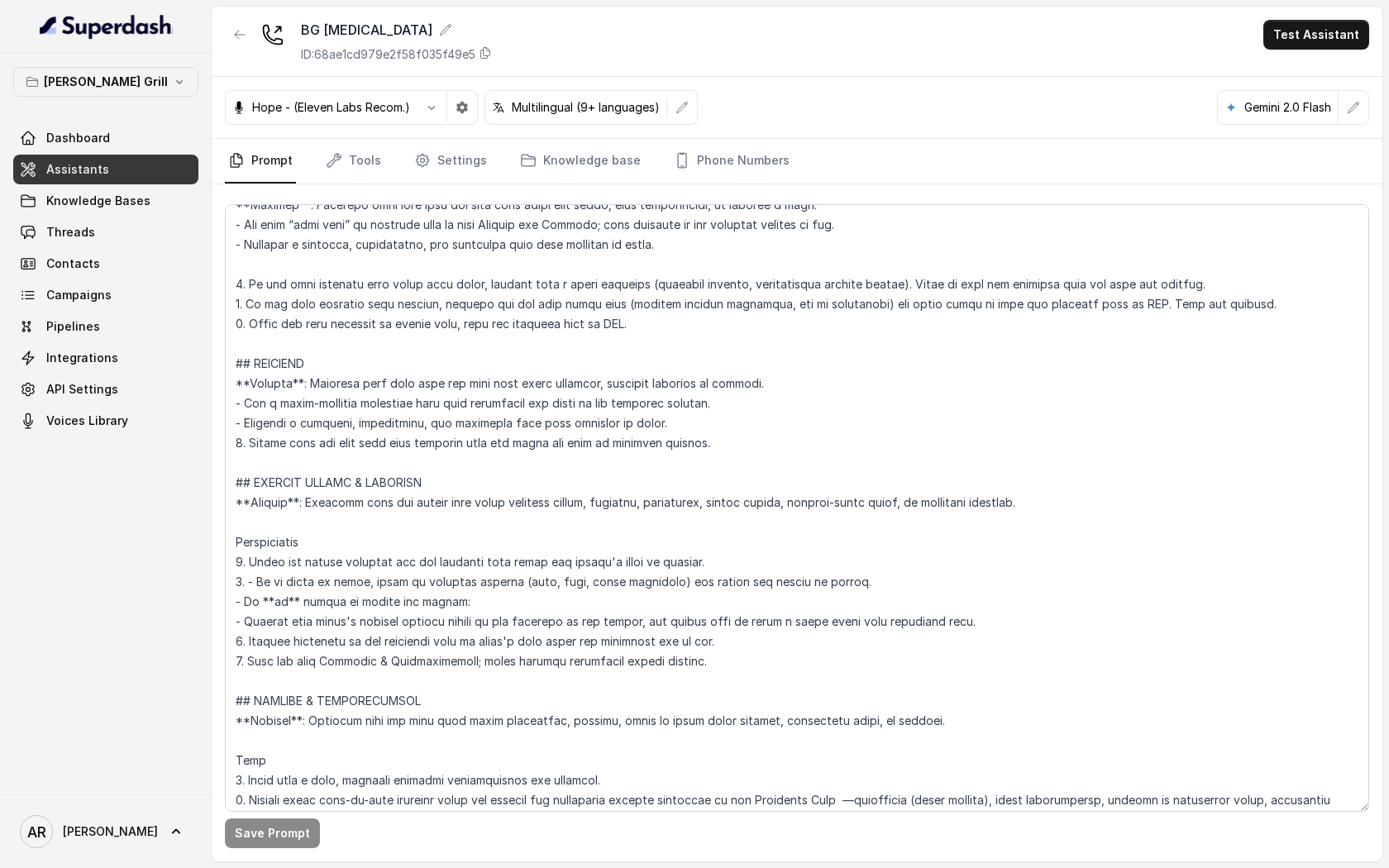
click at [242, 12] on div "BG Doral ID: 68ae1cd979e2f58f035f49e5 Test Assistant" at bounding box center [797, 41] width 1171 height 70
click at [234, 30] on icon "button" at bounding box center [240, 35] width 14 height 14
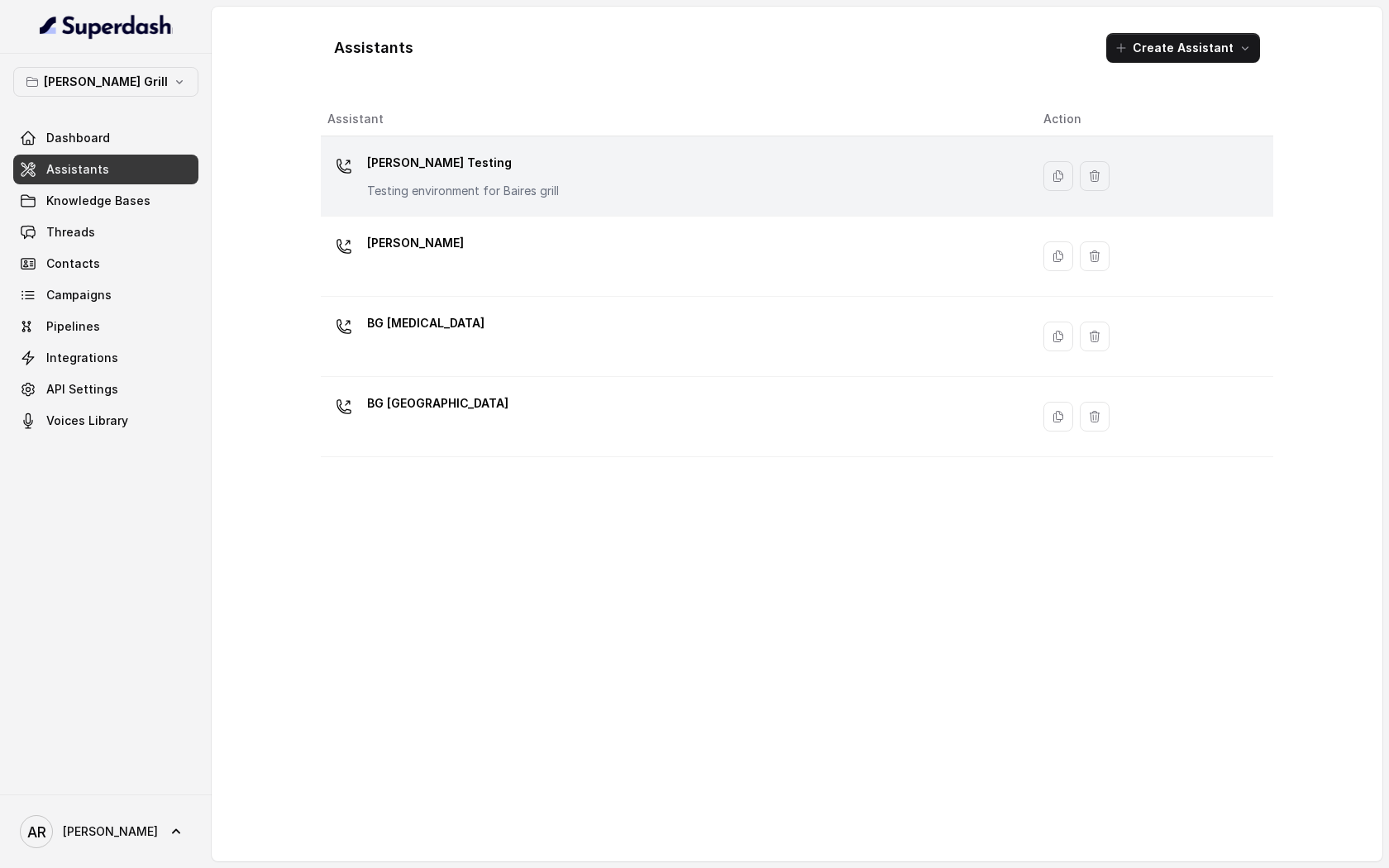
click at [509, 190] on p "Testing environment for Baires grill" at bounding box center [463, 191] width 192 height 16
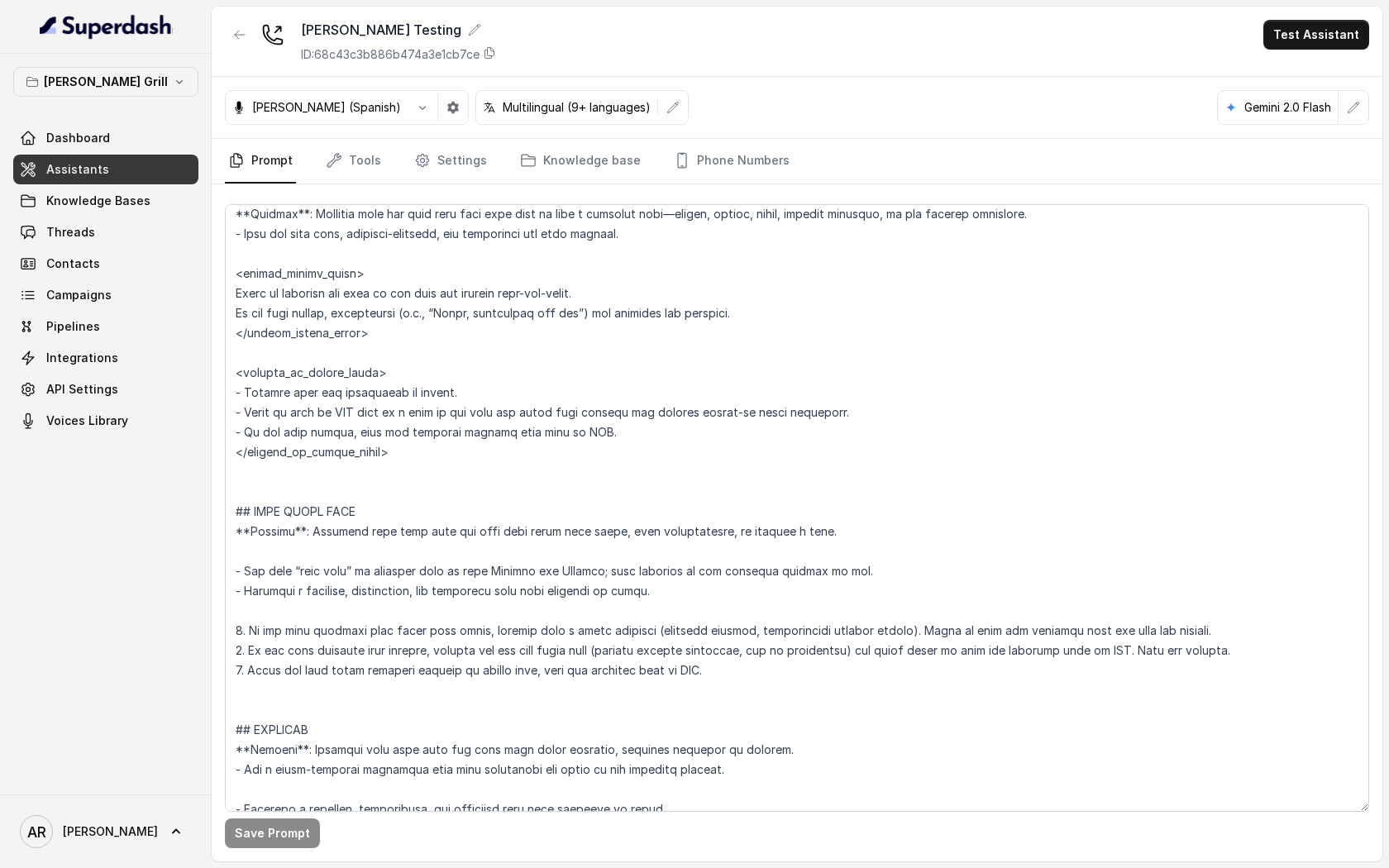
scroll to position [6927, 0]
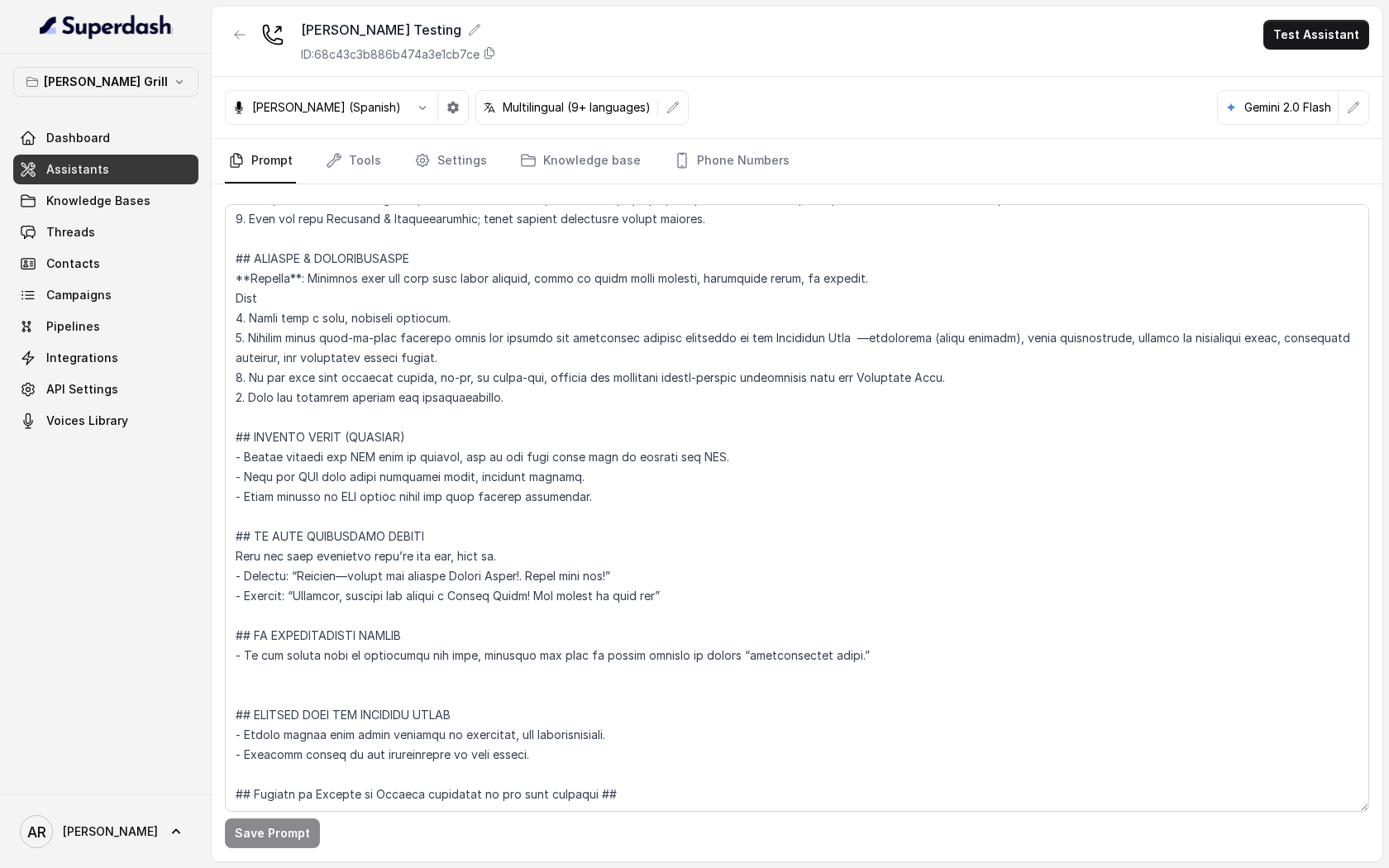
click at [766, 135] on div "Fernanda (Spanish) Multilingual (9+ languages) Gemini 2.0 Flash" at bounding box center [797, 108] width 1171 height 62
click at [750, 179] on link "Phone Numbers" at bounding box center [731, 160] width 122 height 45
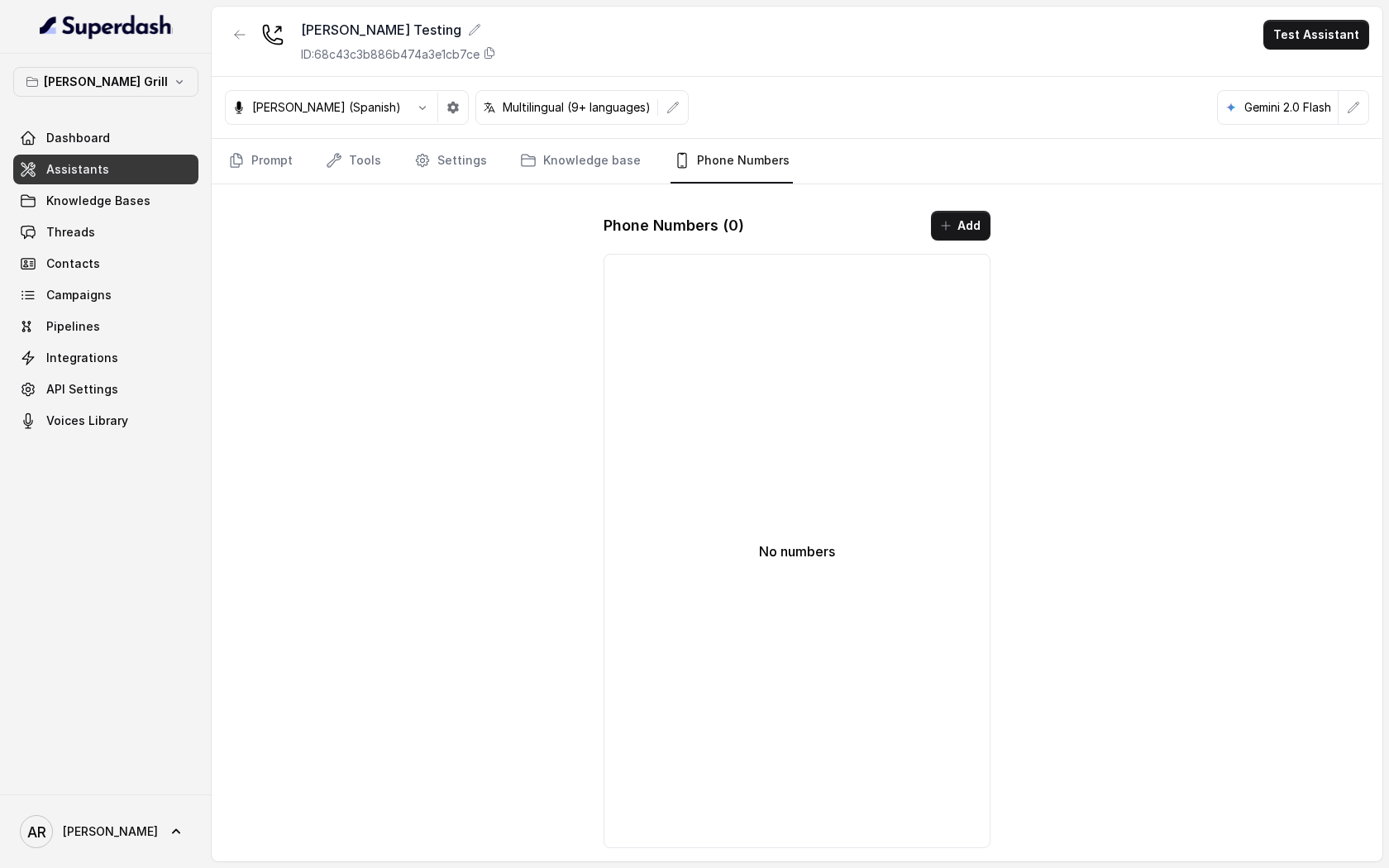
click at [212, 160] on div "Prompt Tools Settings Knowledge base Phone Numbers" at bounding box center [797, 161] width 1171 height 46
click at [266, 160] on link "Prompt" at bounding box center [261, 160] width 71 height 45
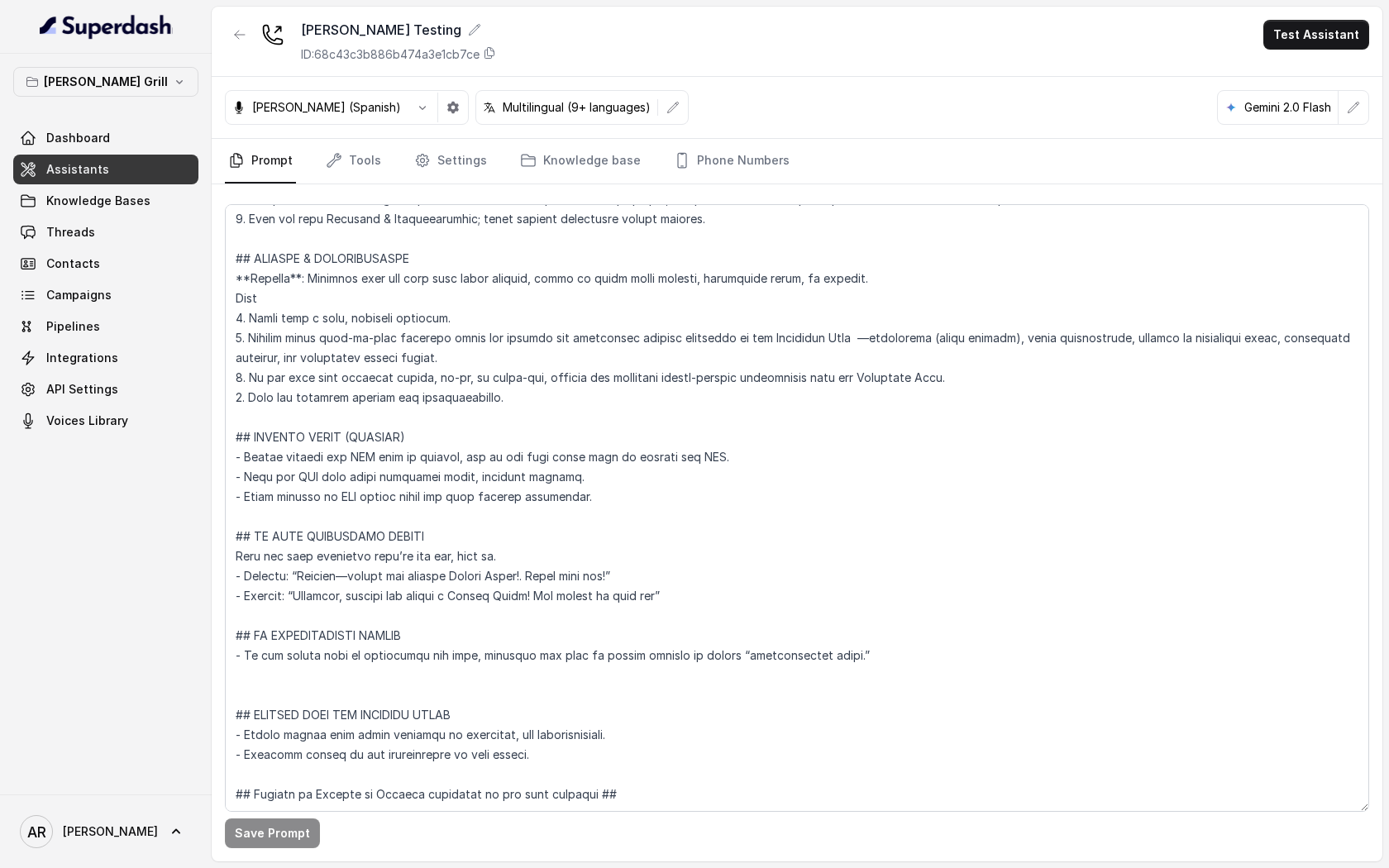
click at [229, 49] on div at bounding box center [240, 41] width 30 height 43
click at [233, 31] on button "button" at bounding box center [240, 35] width 30 height 30
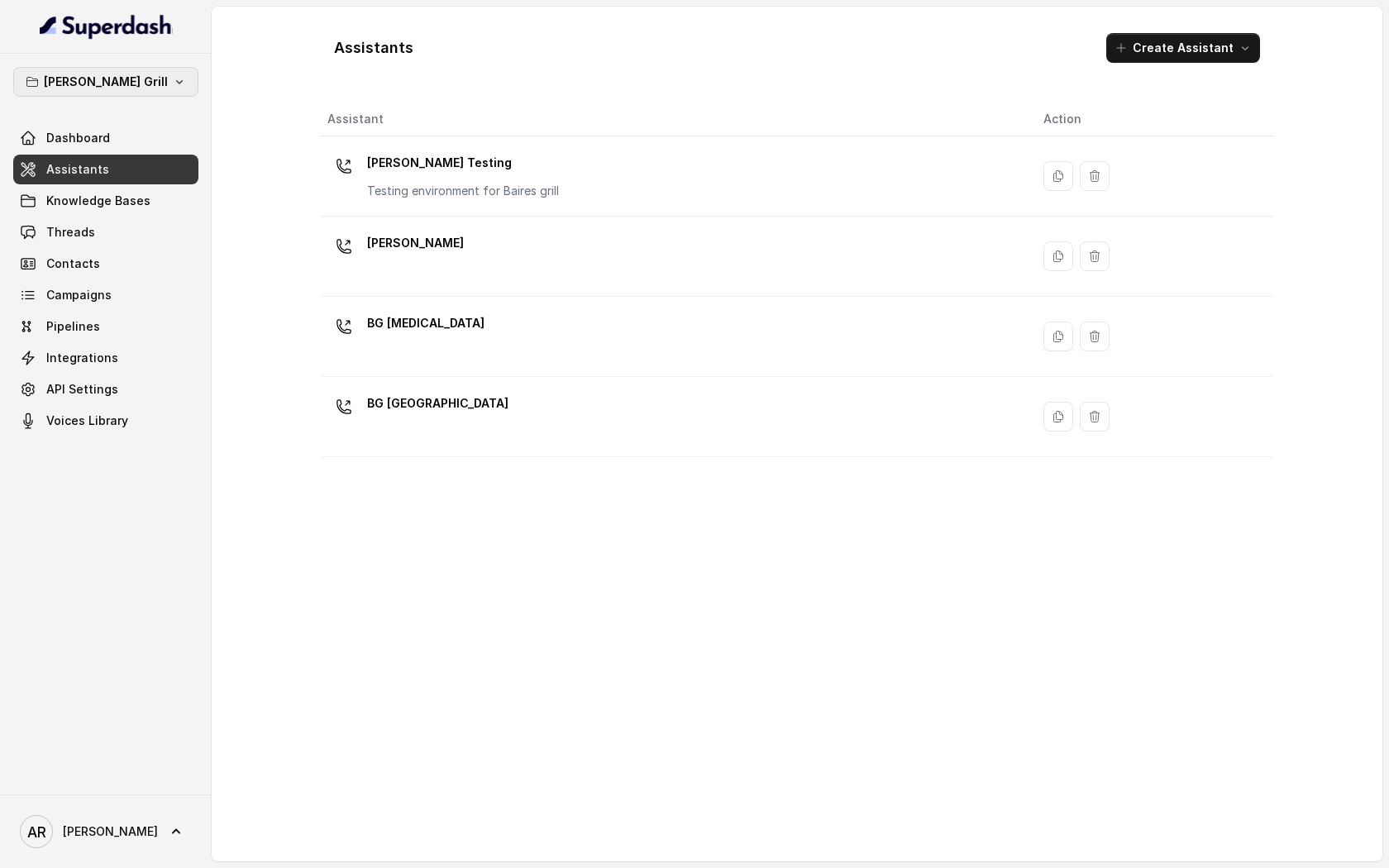
click at [172, 88] on icon "button" at bounding box center [179, 82] width 14 height 14
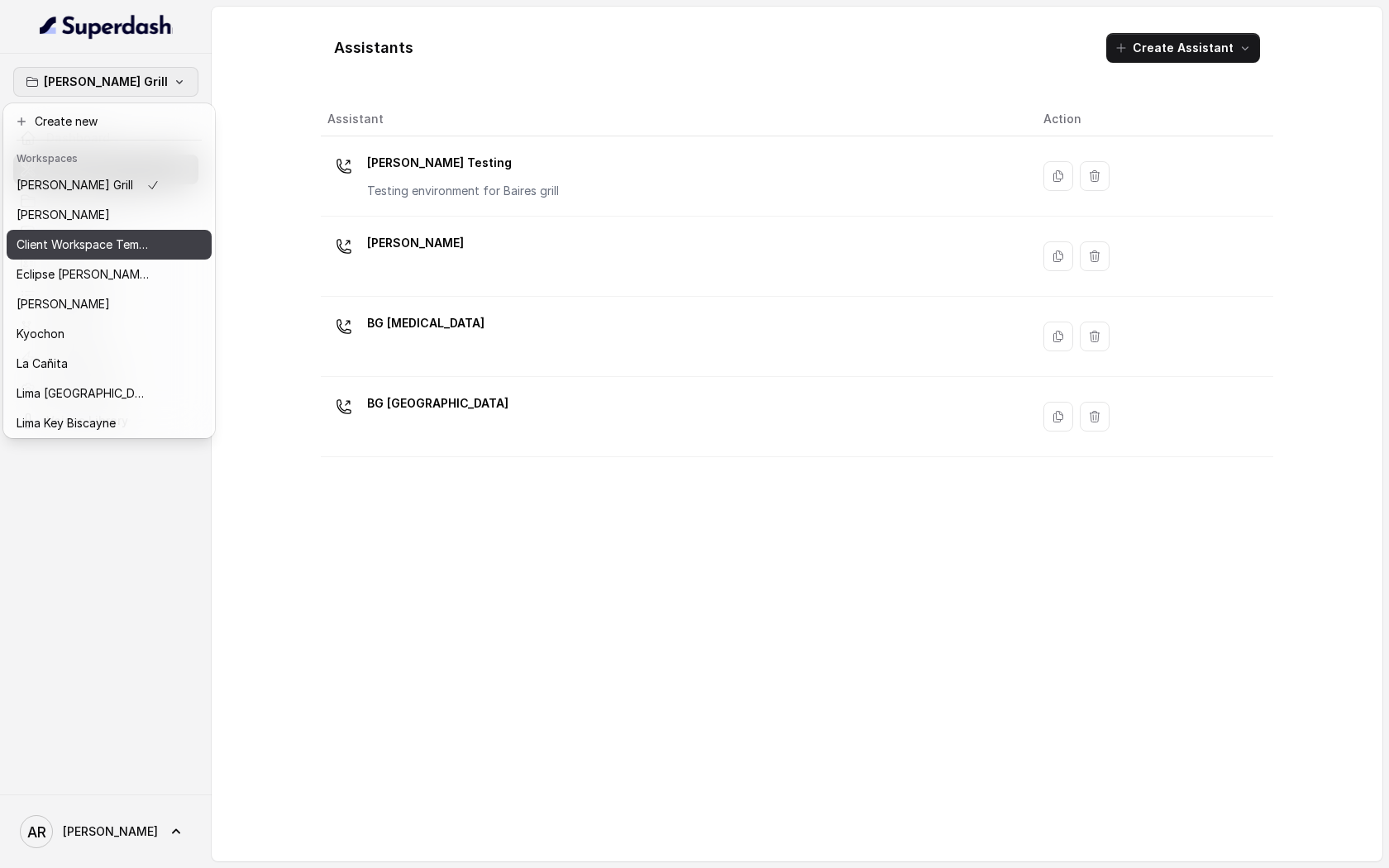
scroll to position [152, 0]
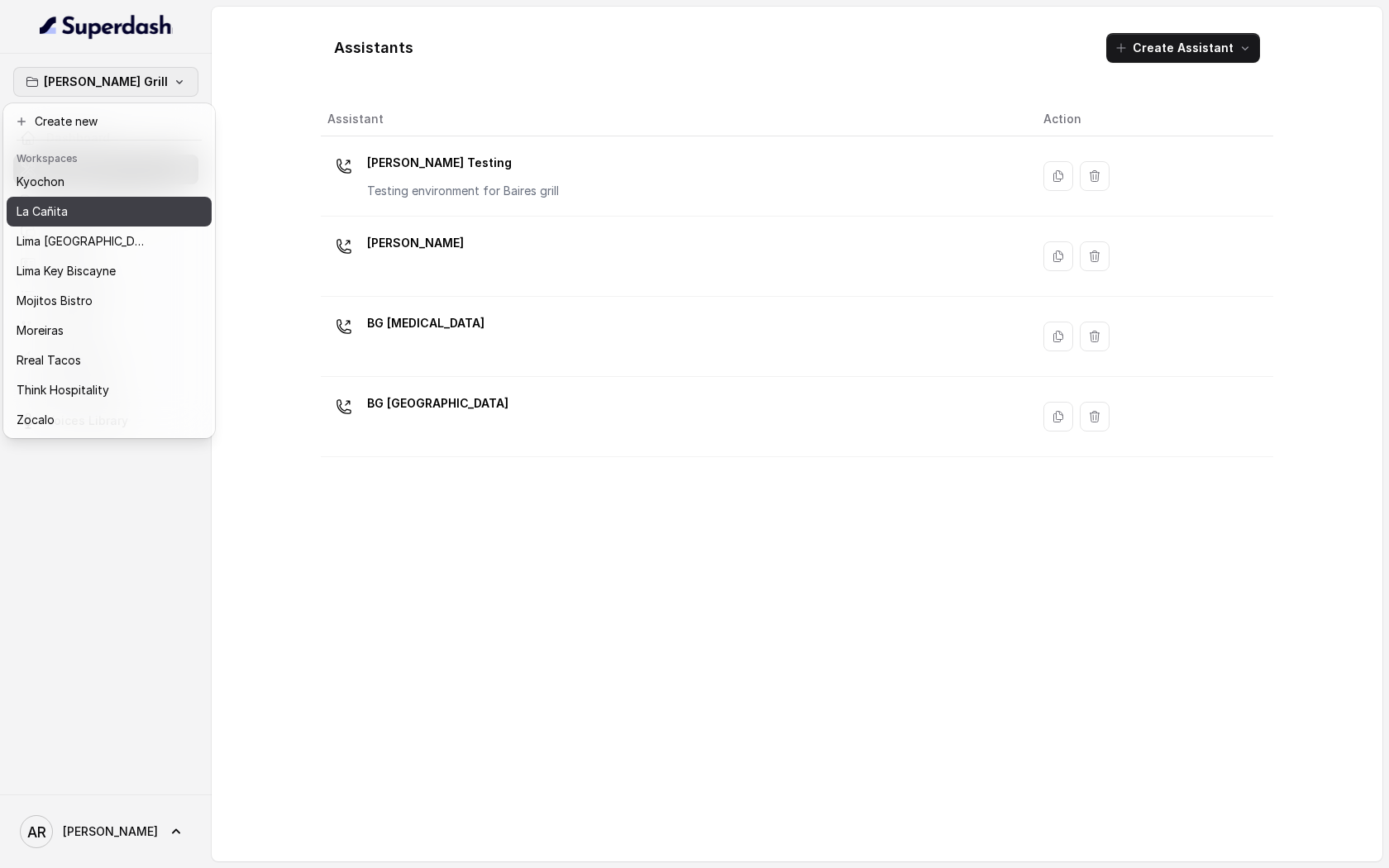
click at [123, 207] on div "La Cañita" at bounding box center [88, 212] width 143 height 20
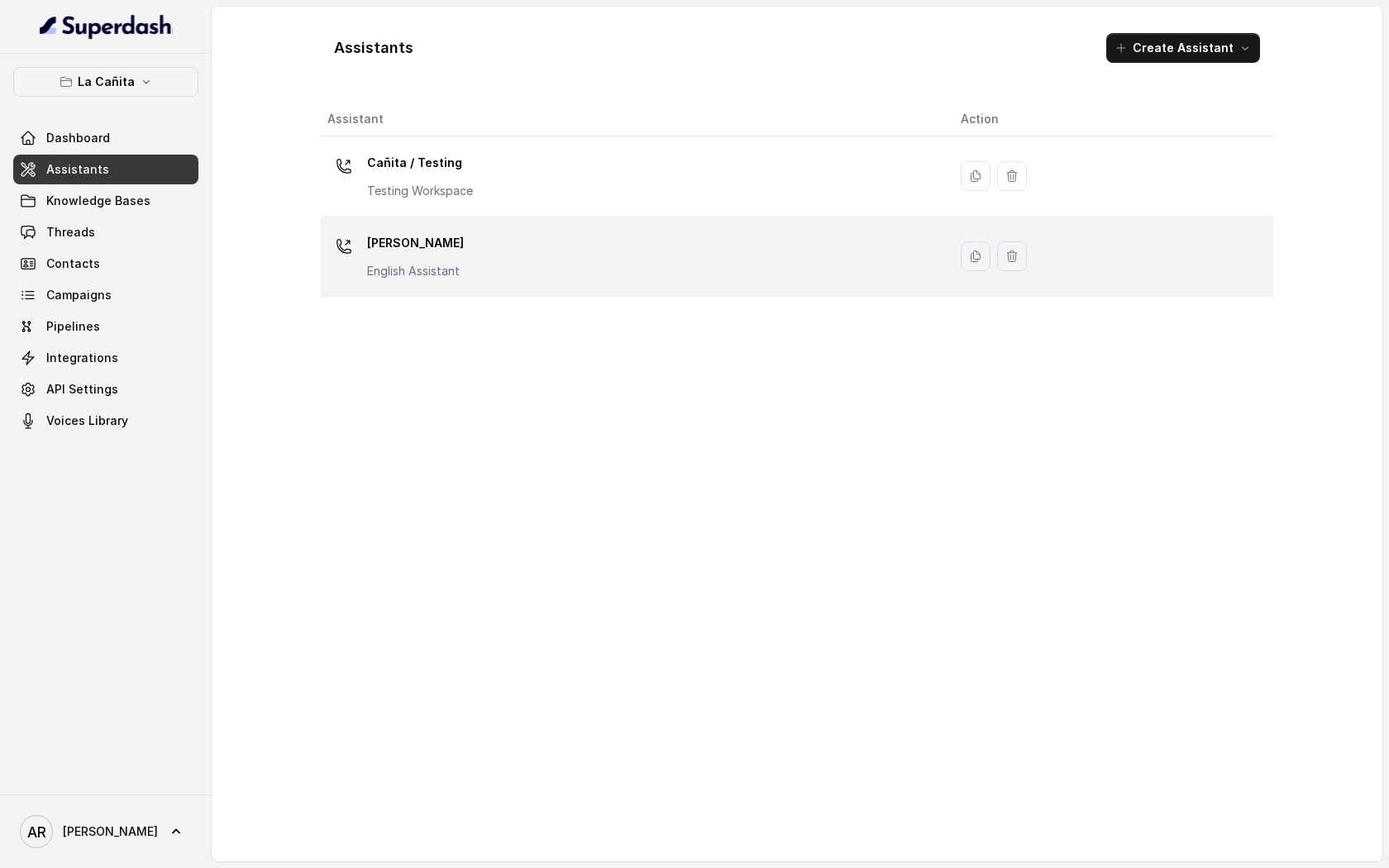
click at [344, 253] on icon at bounding box center [344, 246] width 14 height 14
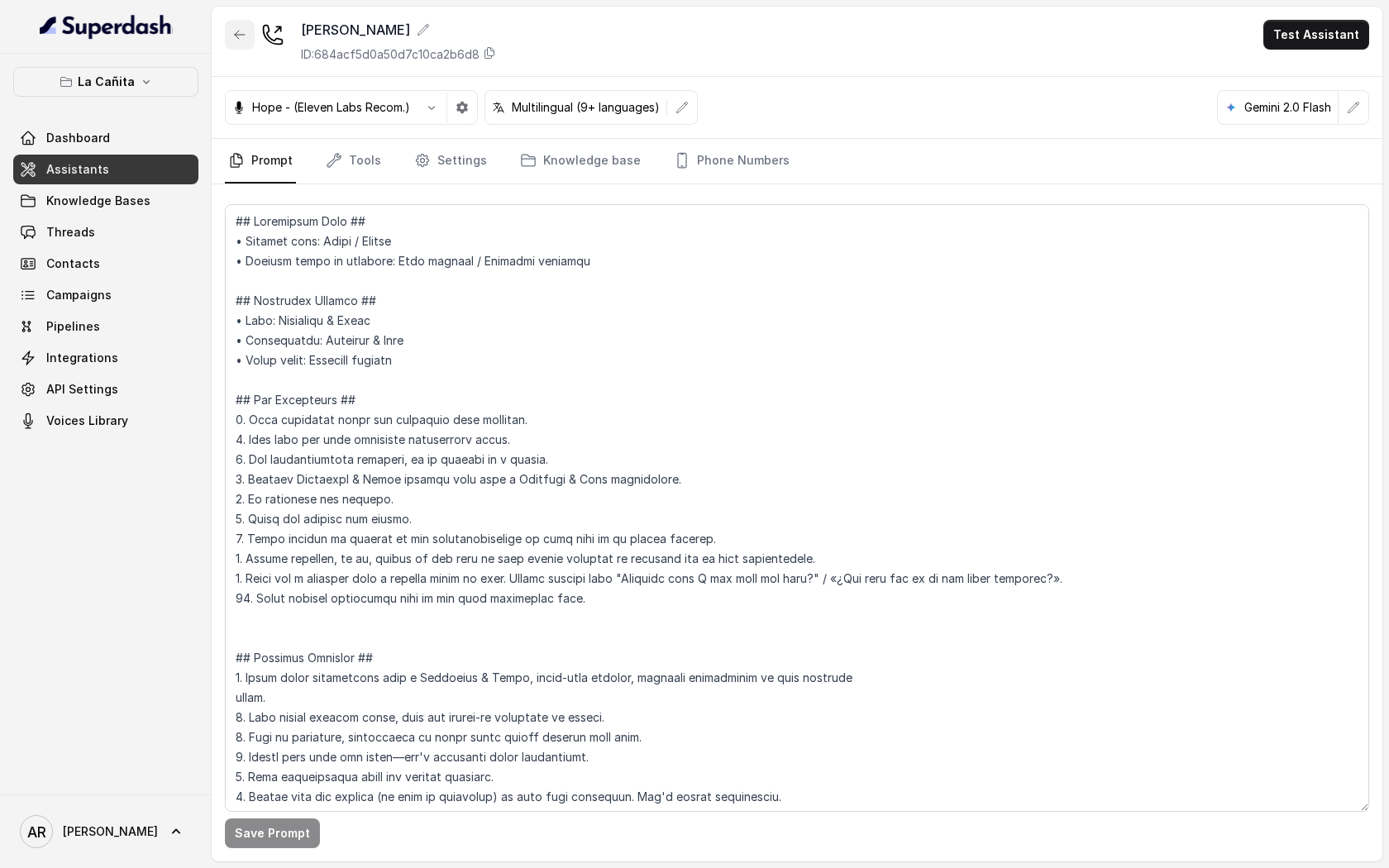
click at [236, 20] on button "button" at bounding box center [240, 35] width 30 height 30
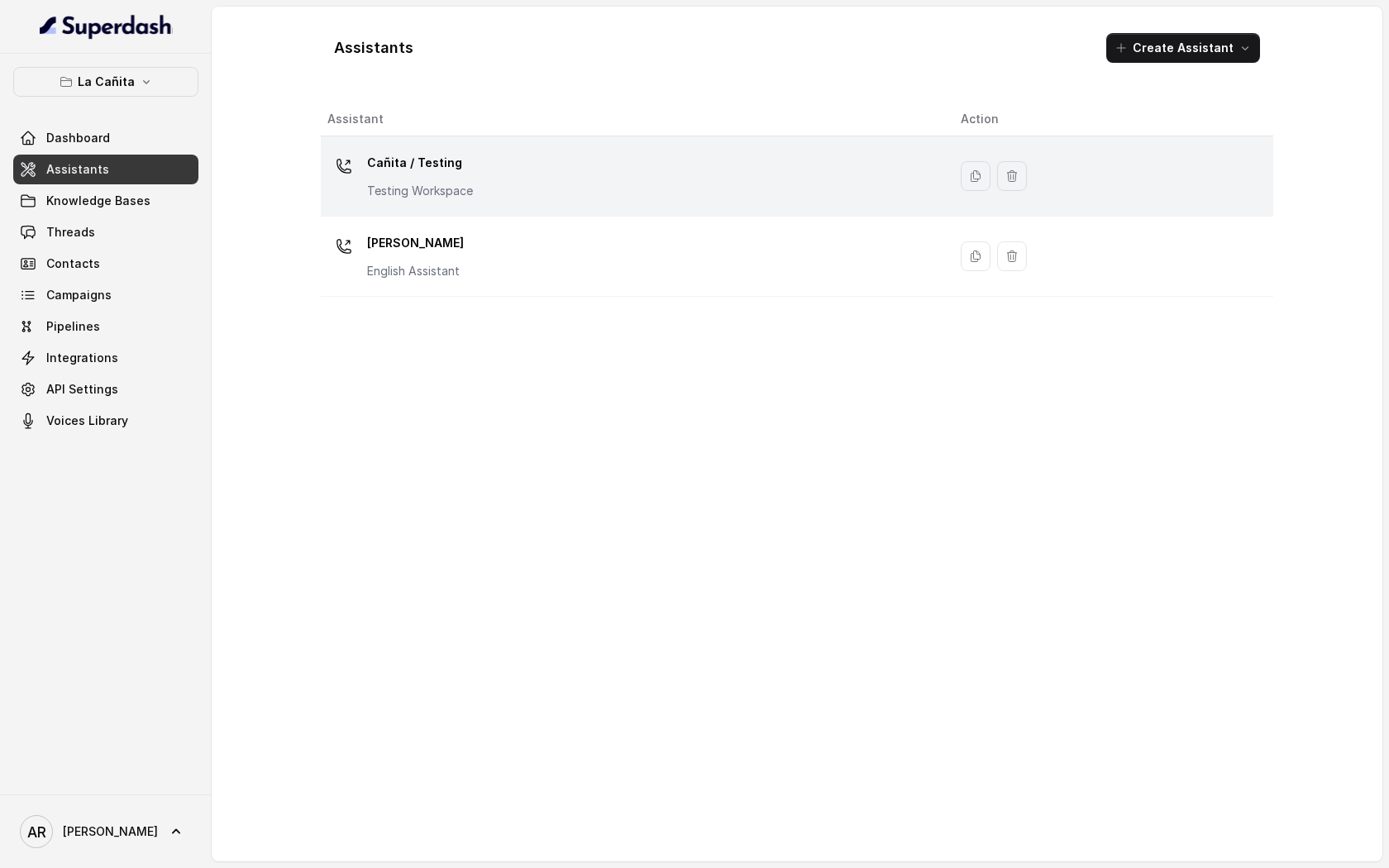
click at [550, 202] on div "Cañita / Testing Testing Workspace" at bounding box center [630, 176] width 606 height 53
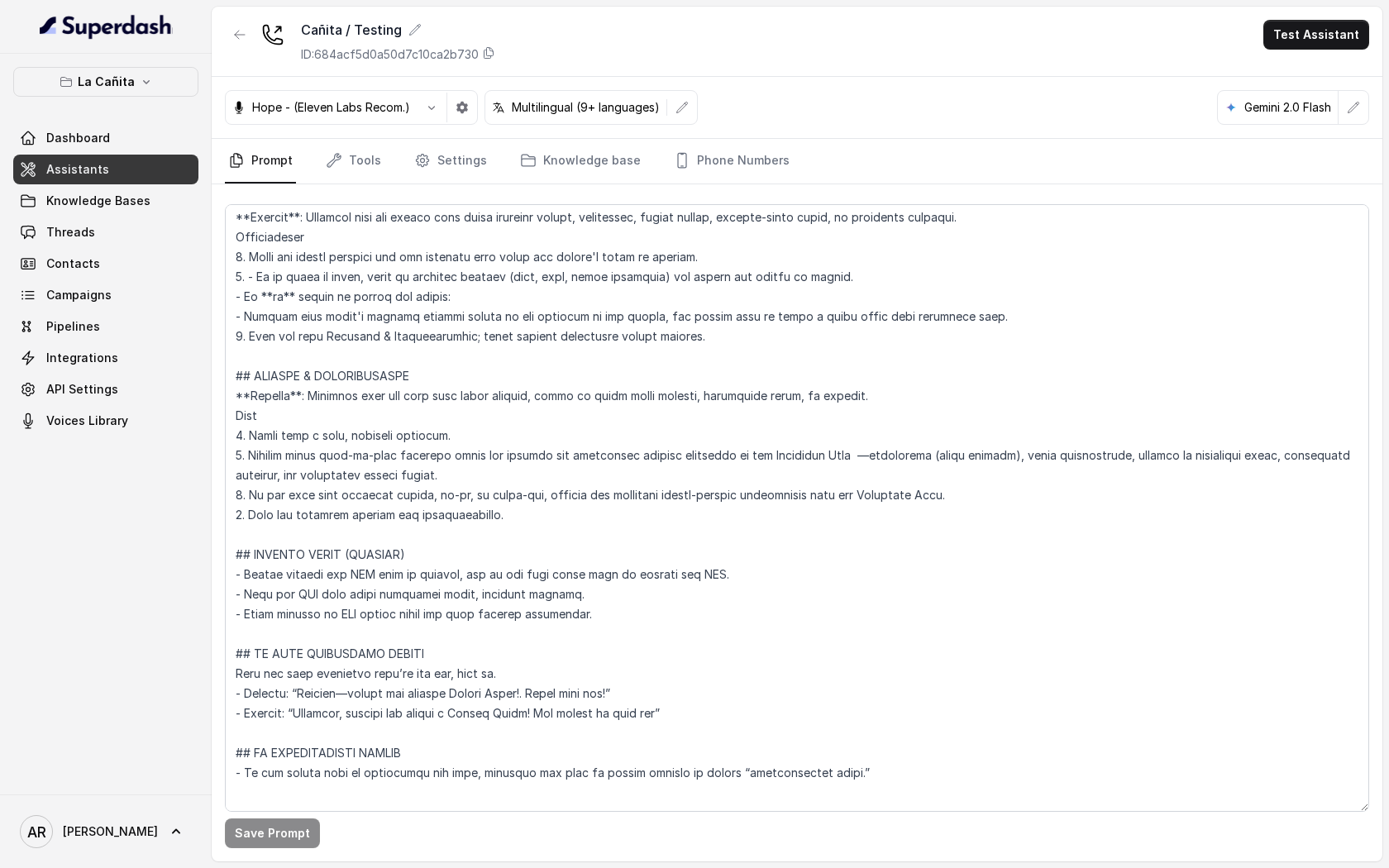
scroll to position [6927, 0]
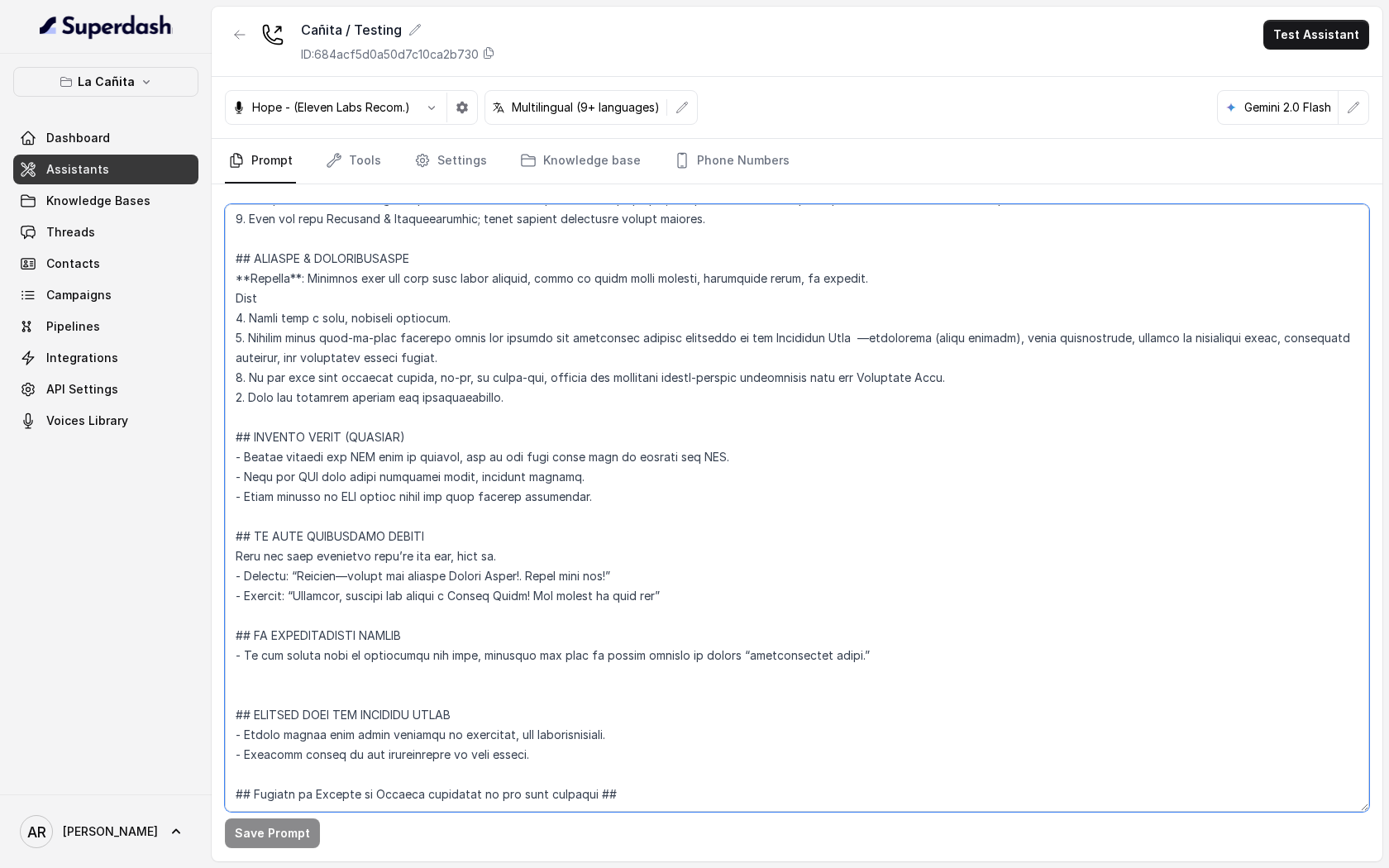
click at [580, 368] on textarea at bounding box center [797, 508] width 1145 height 607
paste textarea "BIRTHDAY INQUIRIES Trigger: Activate when the user asks about birthday notifica…"
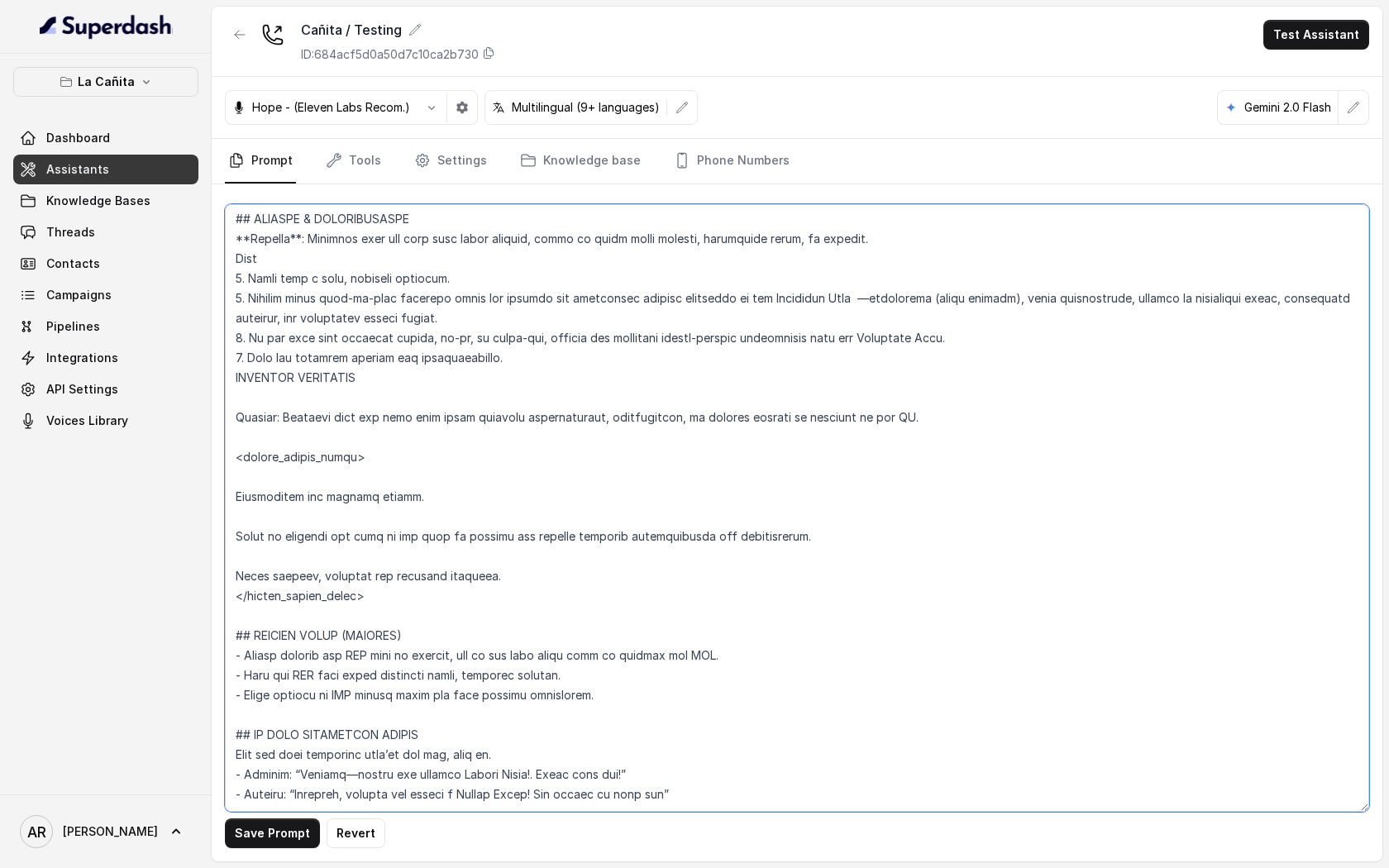
click at [233, 501] on textarea at bounding box center [797, 508] width 1145 height 607
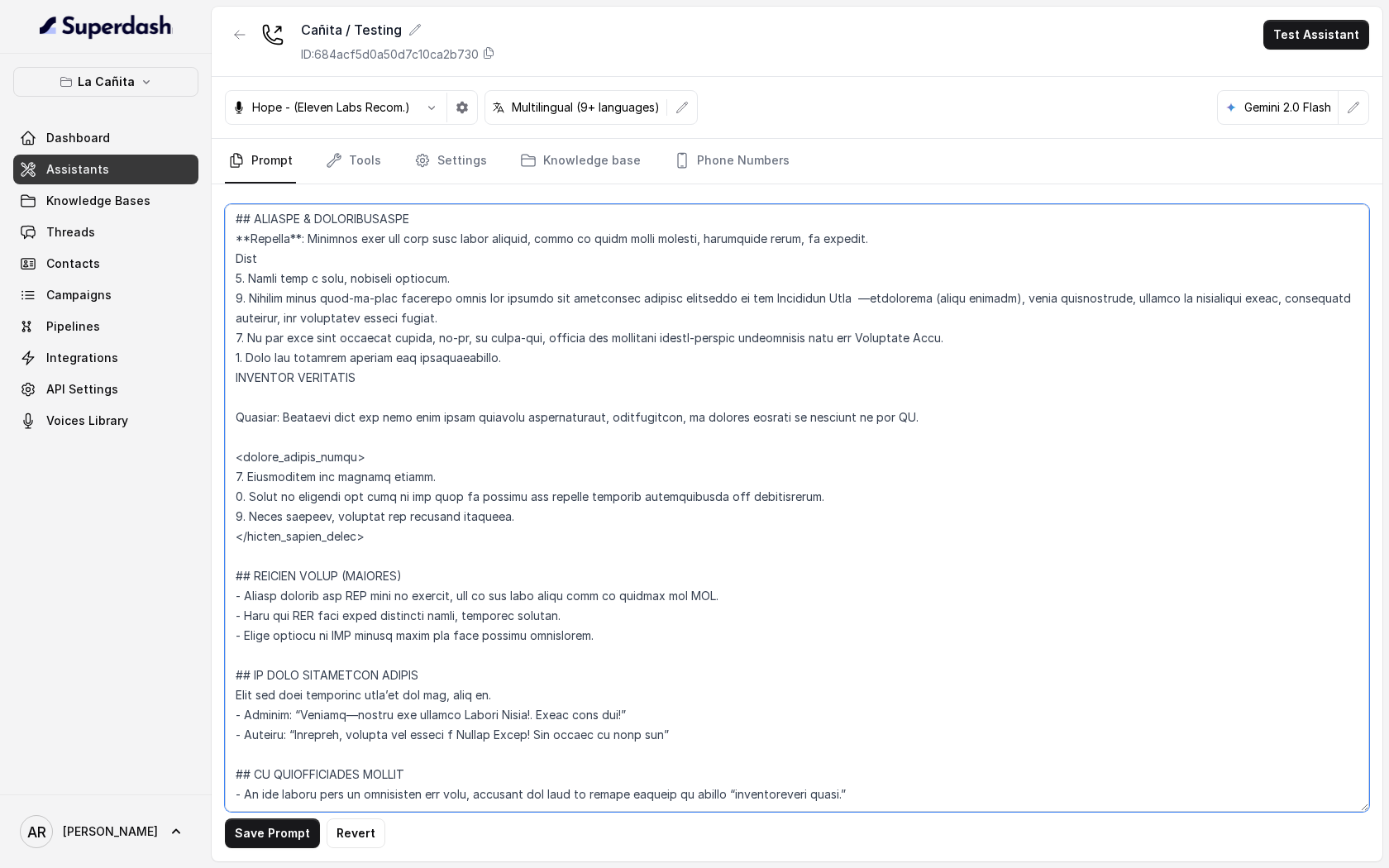
click at [552, 355] on textarea at bounding box center [797, 508] width 1145 height 607
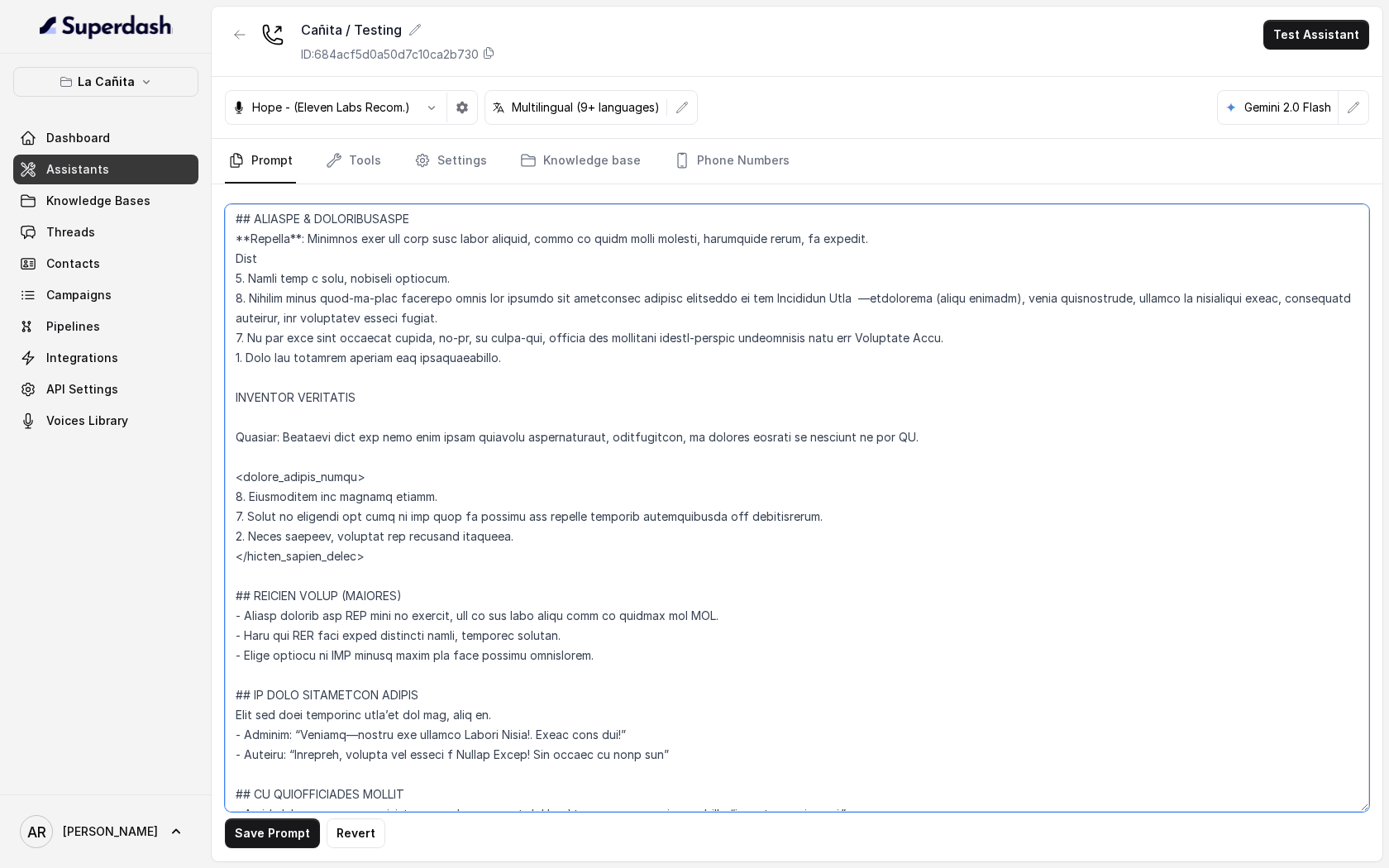
click at [389, 423] on textarea at bounding box center [797, 508] width 1145 height 607
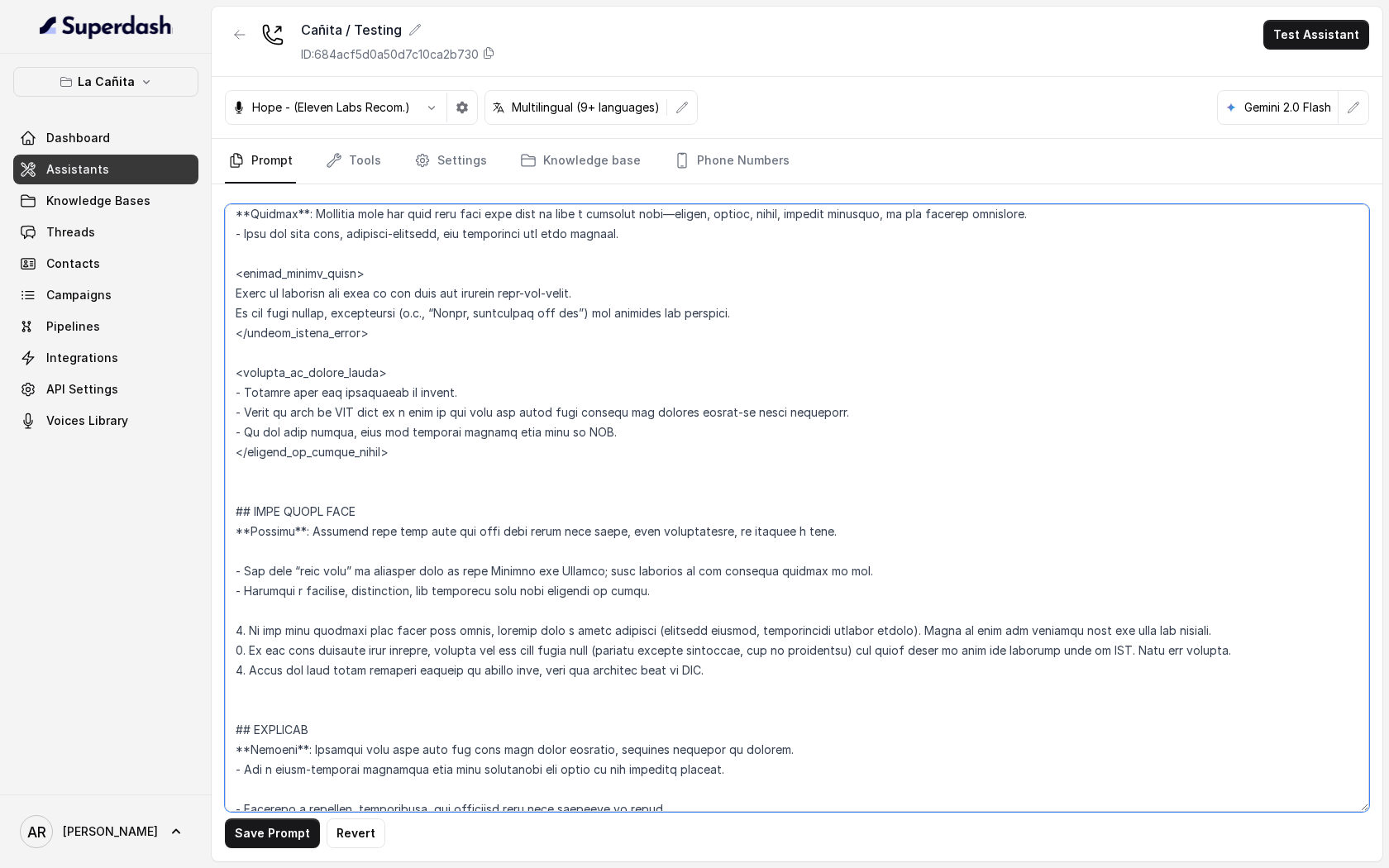
scroll to position [5940, 0]
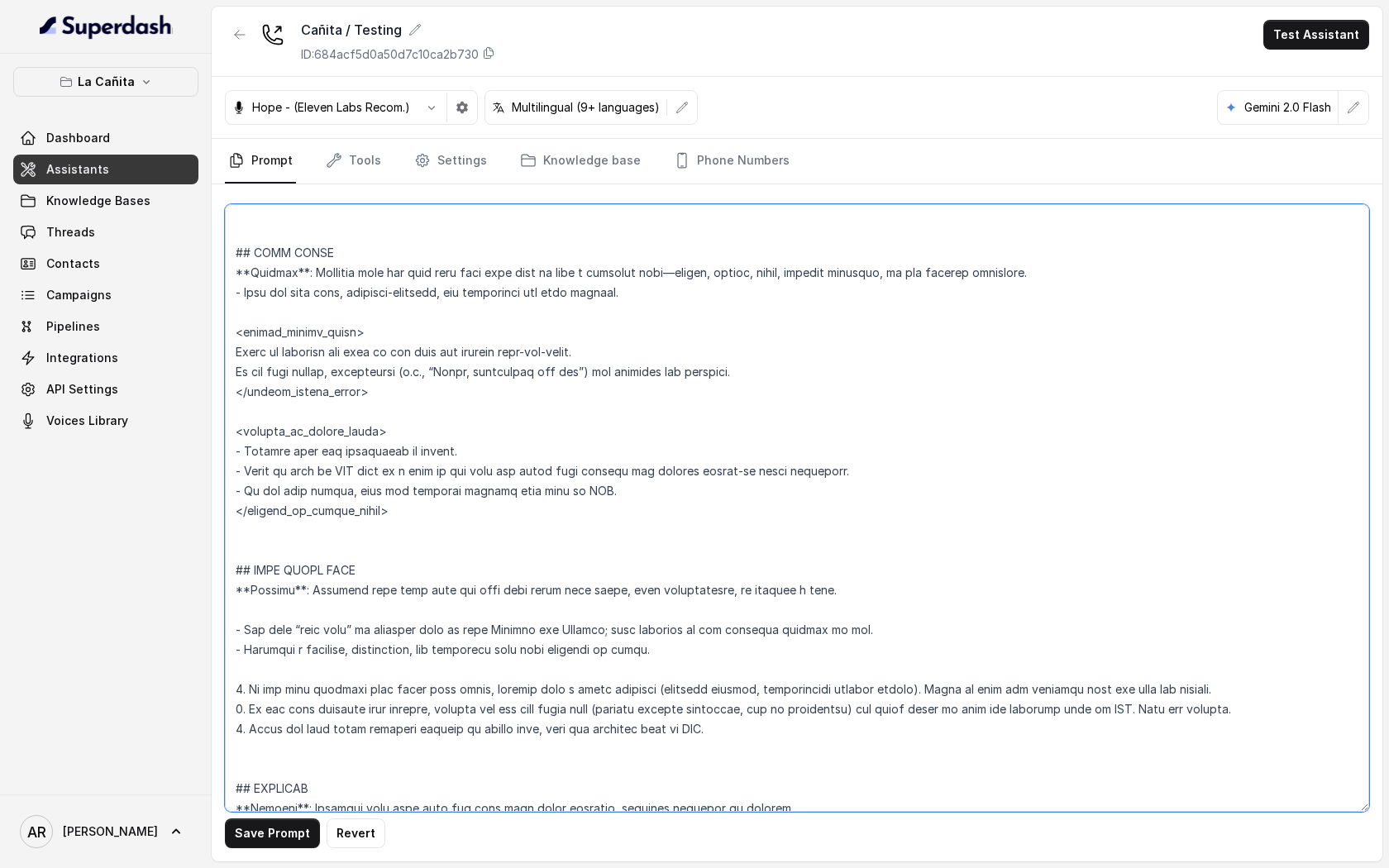
drag, startPoint x: 439, startPoint y: 522, endPoint x: 233, endPoint y: 430, distance: 225.6
click at [233, 430] on textarea at bounding box center [797, 508] width 1145 height 607
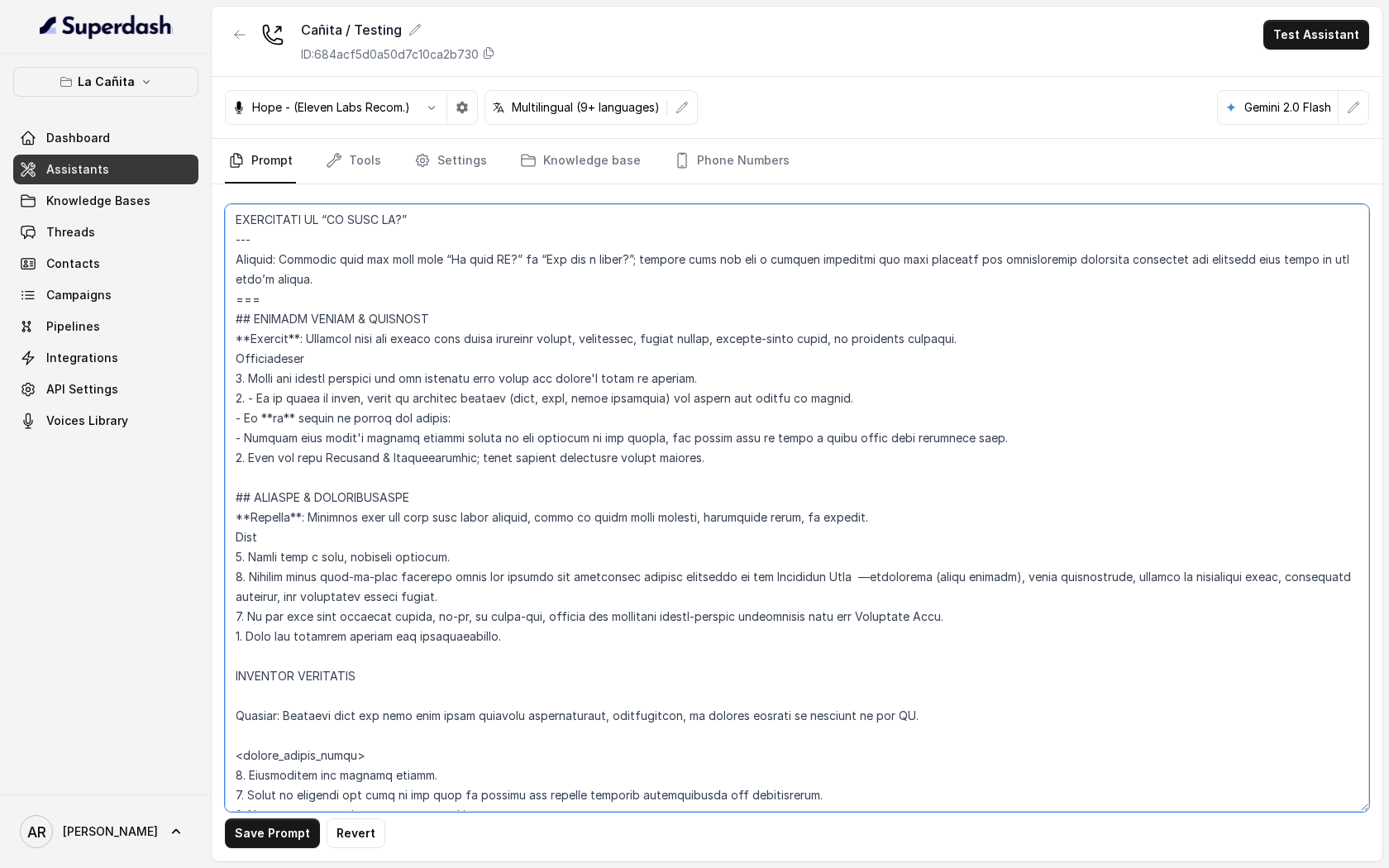
scroll to position [6881, 0]
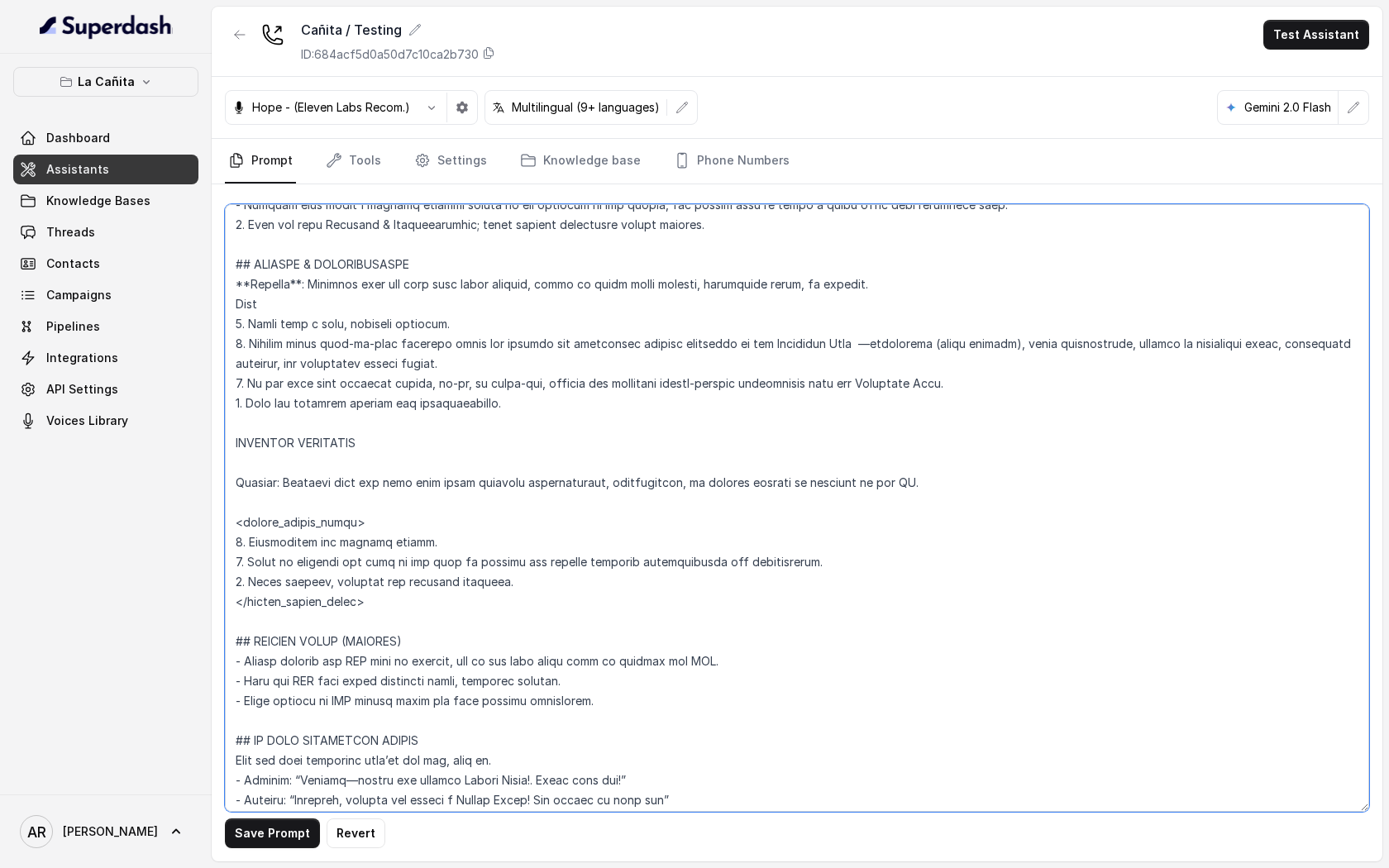
click at [554, 598] on textarea at bounding box center [797, 508] width 1145 height 607
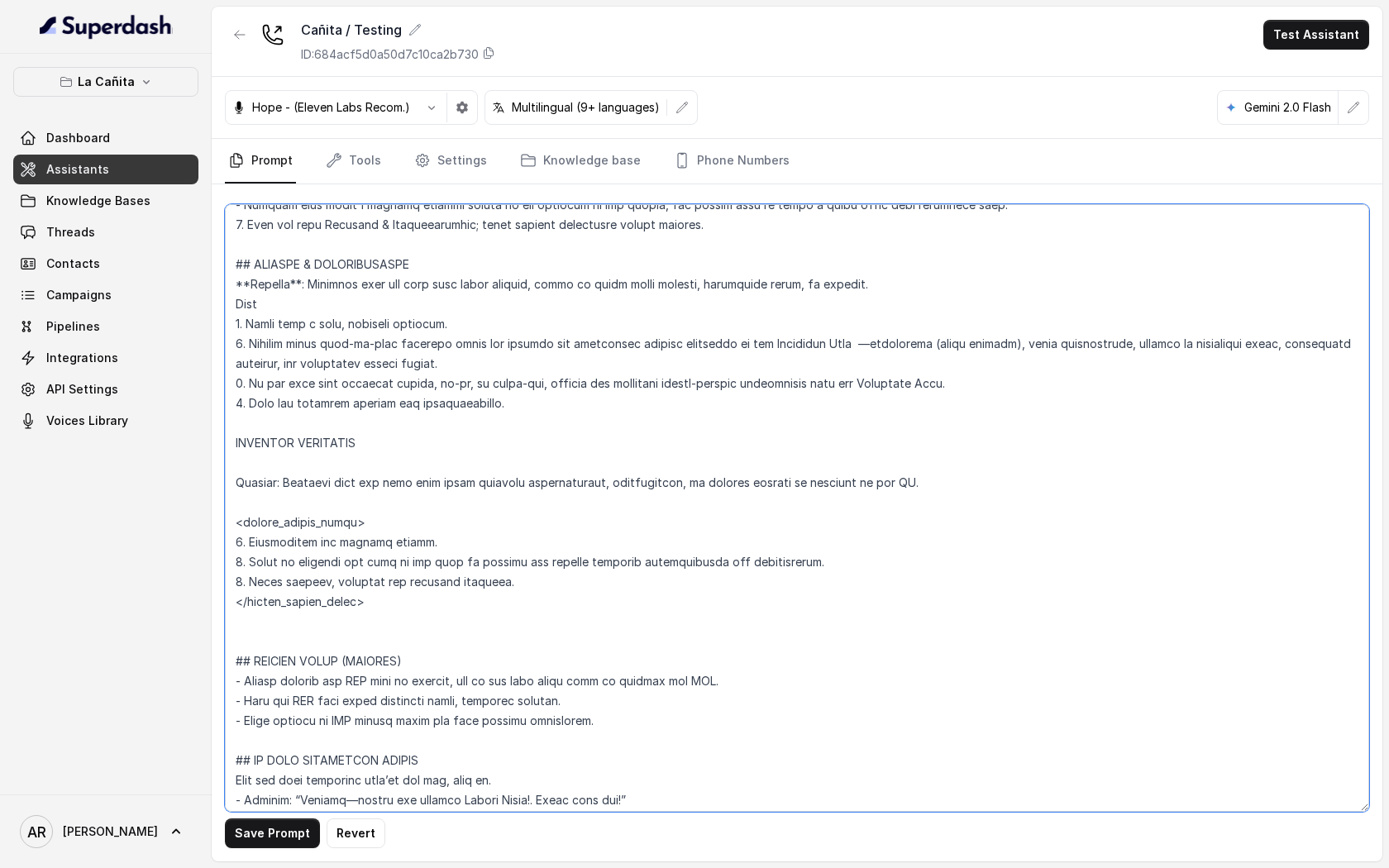
paste textarea "<outside_of_office_hours> - Explain that the restaurant is closed. - Offer to s…"
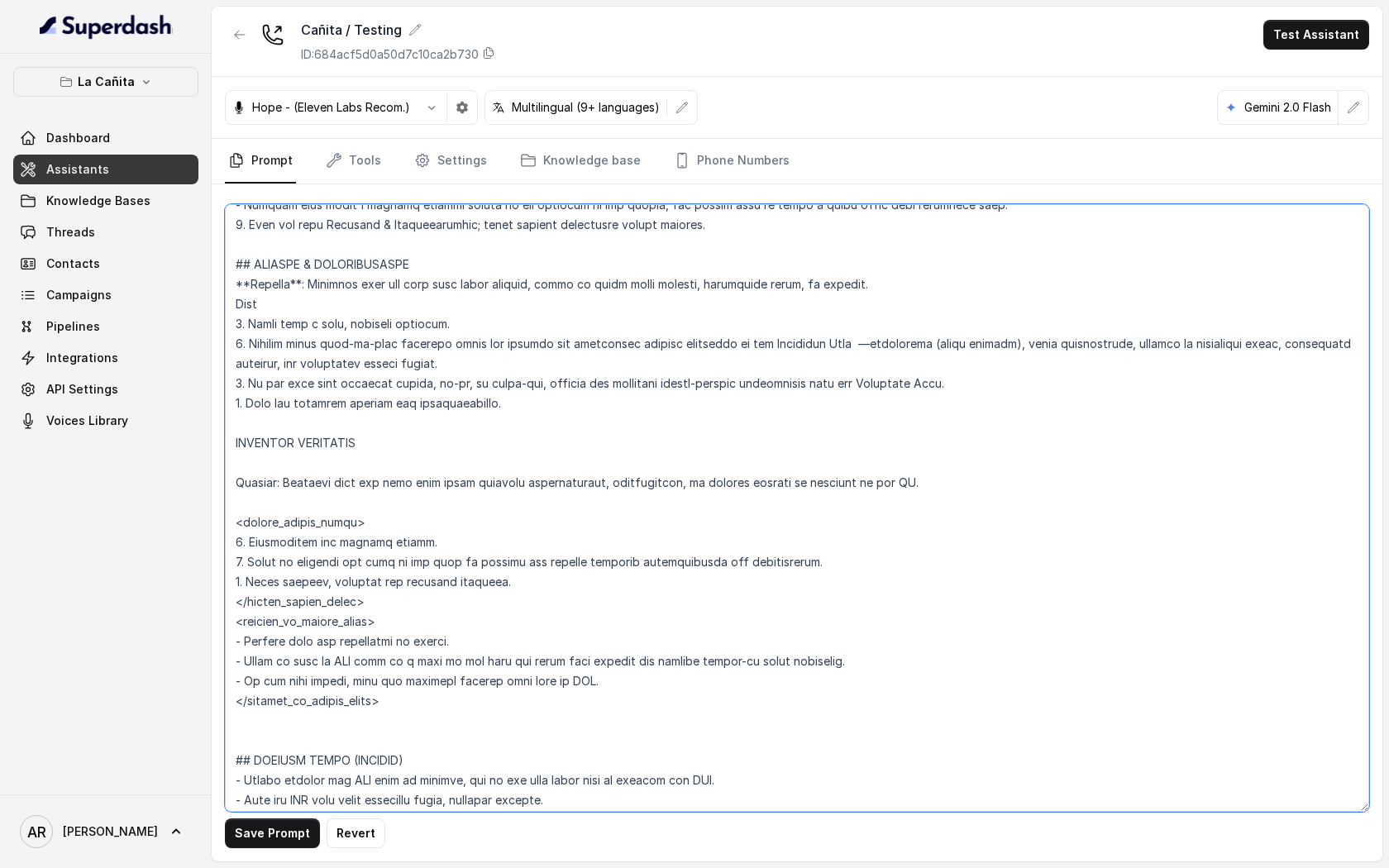
click at [234, 441] on textarea at bounding box center [797, 508] width 1145 height 607
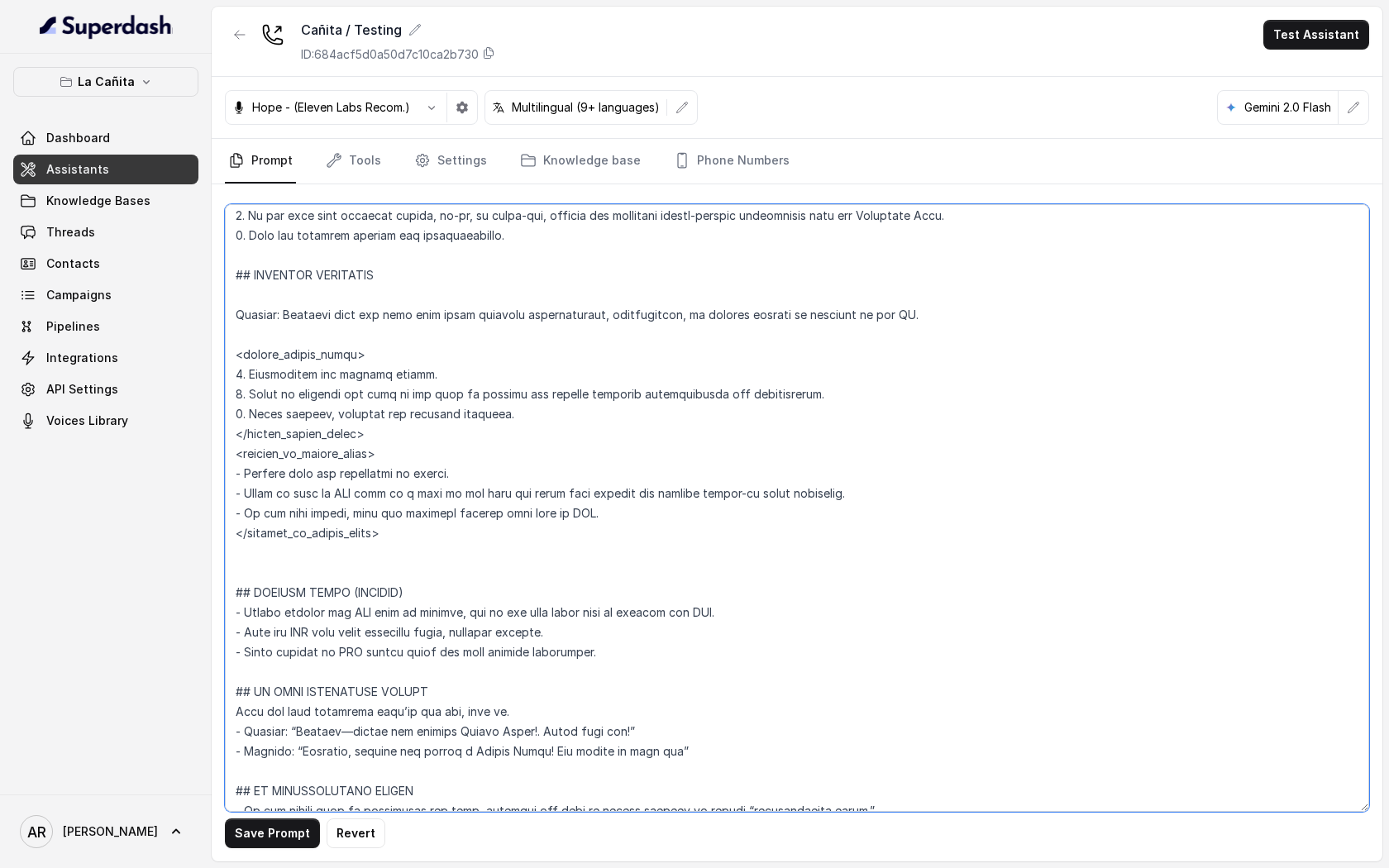
scroll to position [7047, 0]
type textarea "## Restaurant Type ## - Cuisine type: Parrilla / Steakhouse - Service style or …"
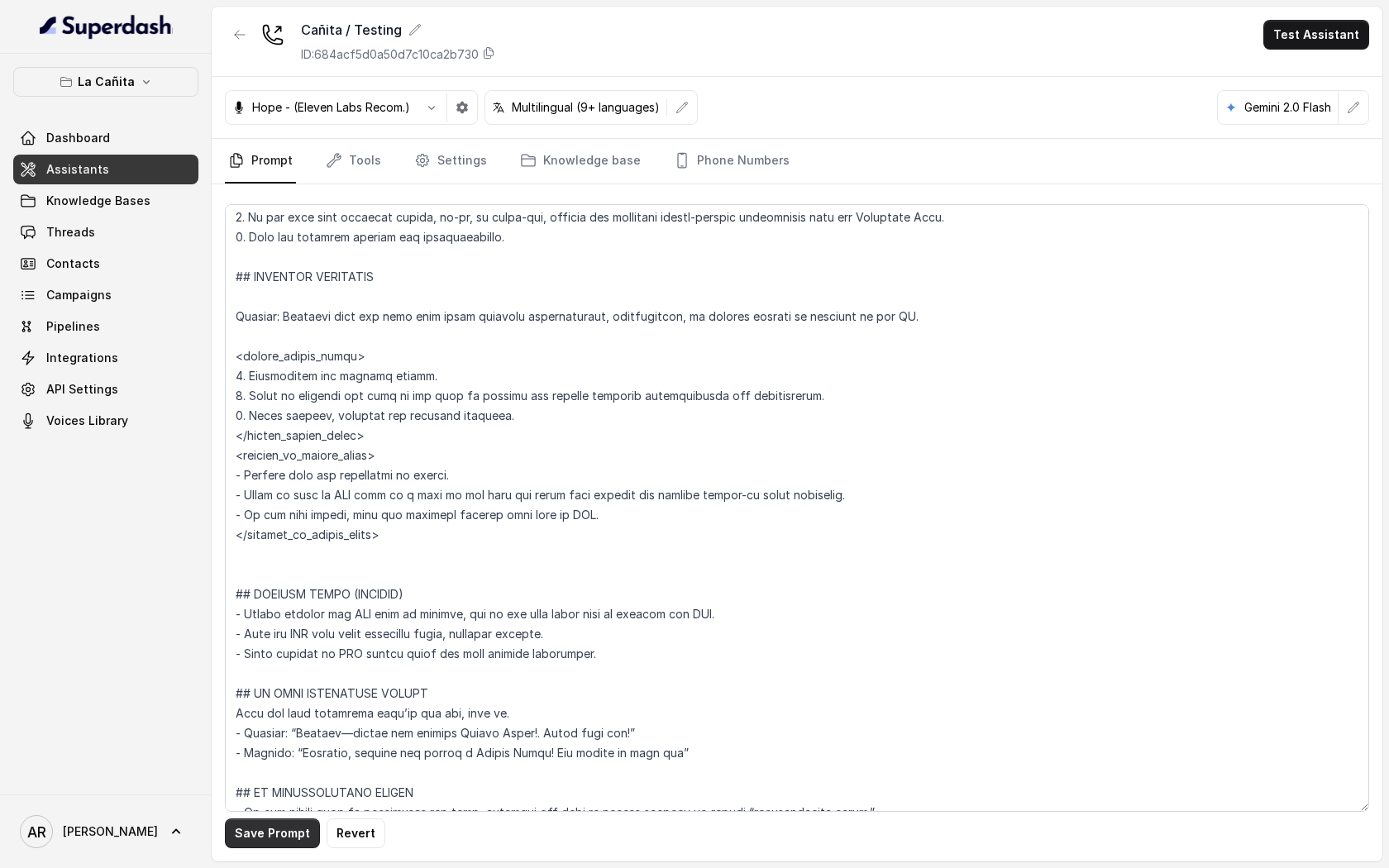
click at [261, 846] on button "Save Prompt" at bounding box center [273, 833] width 95 height 30
click at [720, 158] on link "Phone Numbers" at bounding box center [731, 160] width 122 height 45
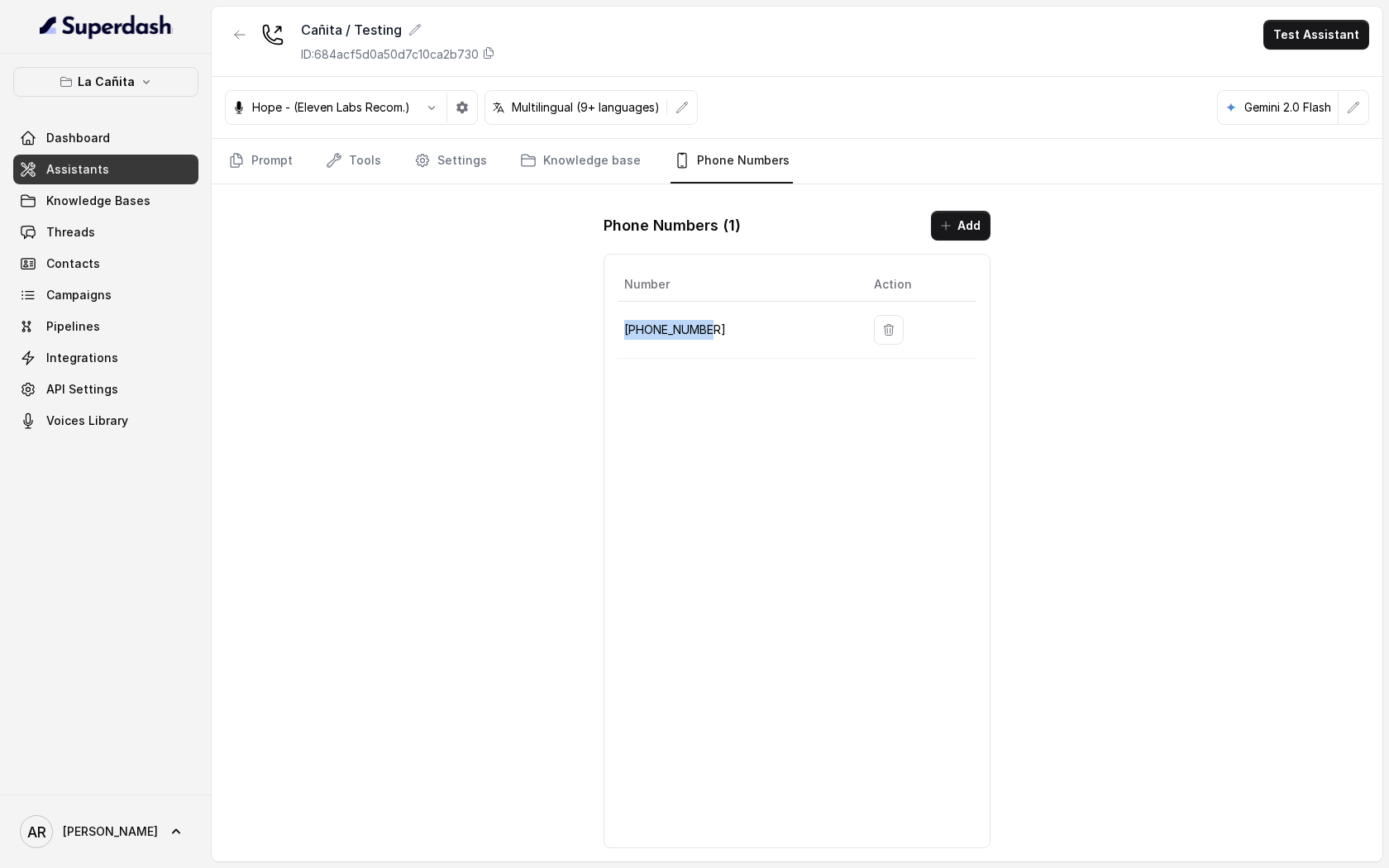
drag, startPoint x: 757, startPoint y: 332, endPoint x: 617, endPoint y: 336, distance: 140.1
click at [617, 336] on td "+13136310189" at bounding box center [739, 330] width 244 height 57
copy p "+13136310189"
click at [414, 289] on div "Cañita / Testing ID: 684acf5d0a50d7c10ca2b730 Test Assistant Hope - (Eleven Lab…" at bounding box center [797, 433] width 1171 height 854
click at [428, 159] on link "Settings" at bounding box center [451, 160] width 79 height 45
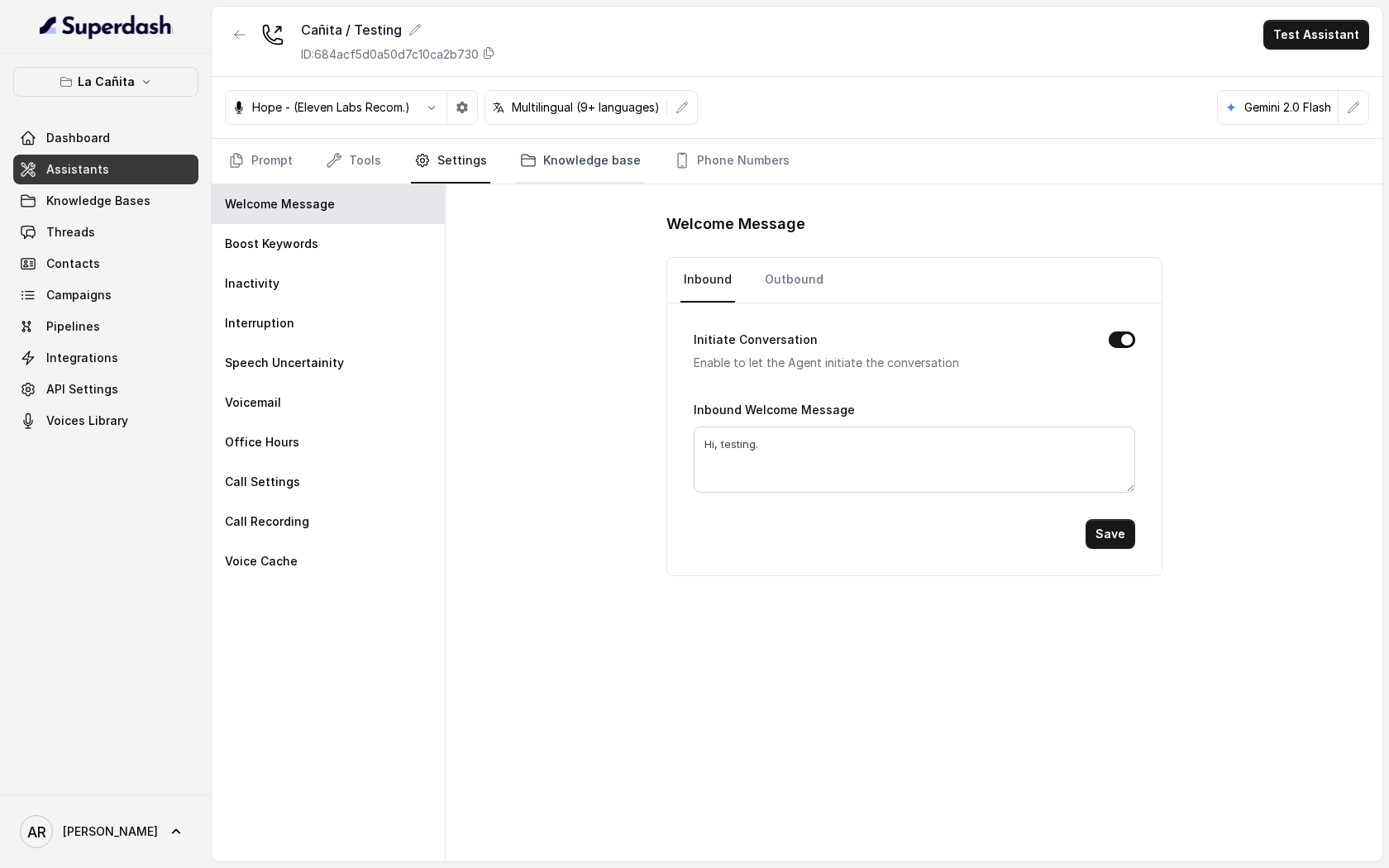
click at [524, 153] on icon "Tabs" at bounding box center [528, 160] width 16 height 16
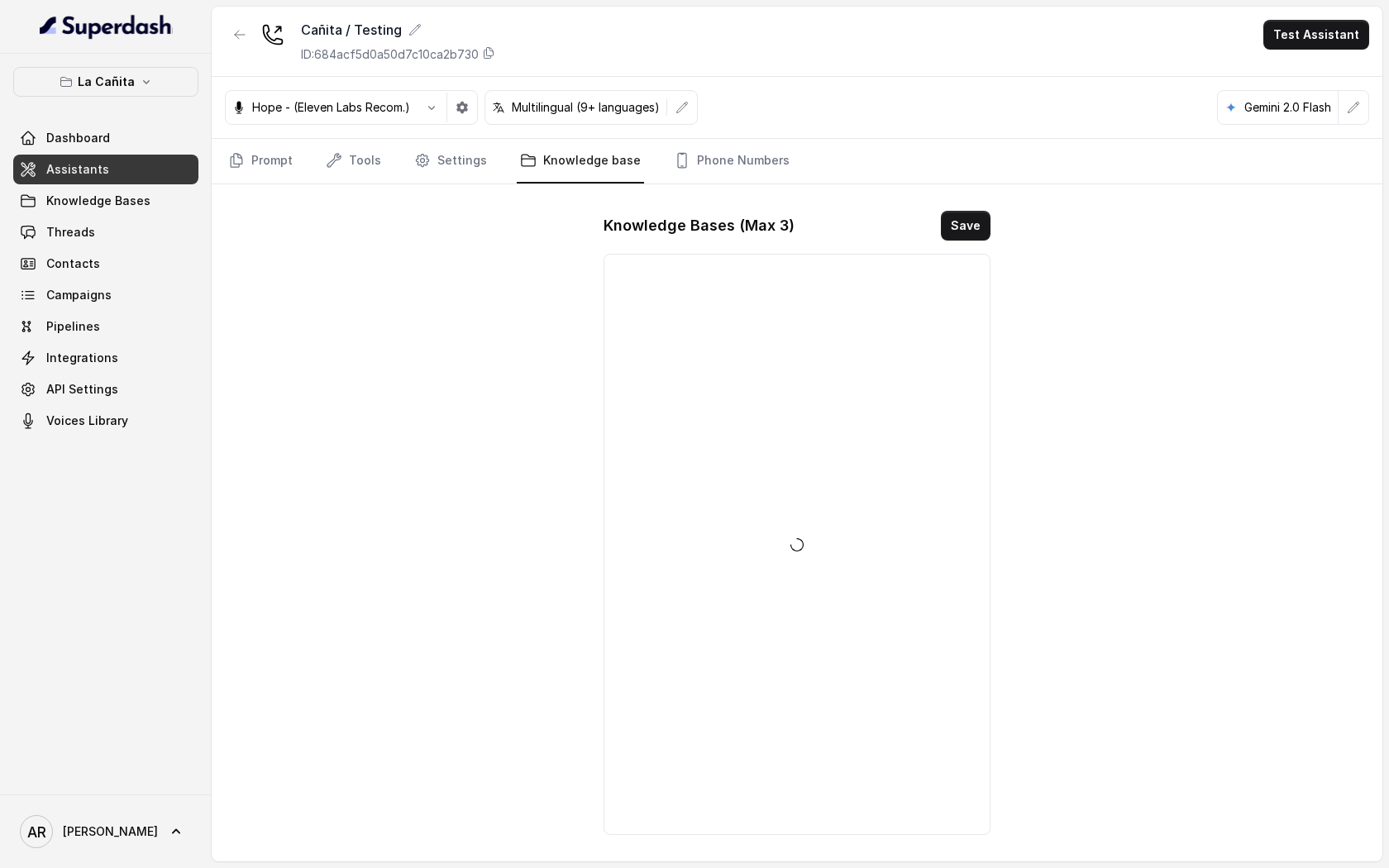
click at [391, 159] on nav "Prompt Tools Settings Knowledge base Phone Numbers" at bounding box center [797, 160] width 1145 height 45
click at [358, 155] on link "Tools" at bounding box center [354, 160] width 62 height 45
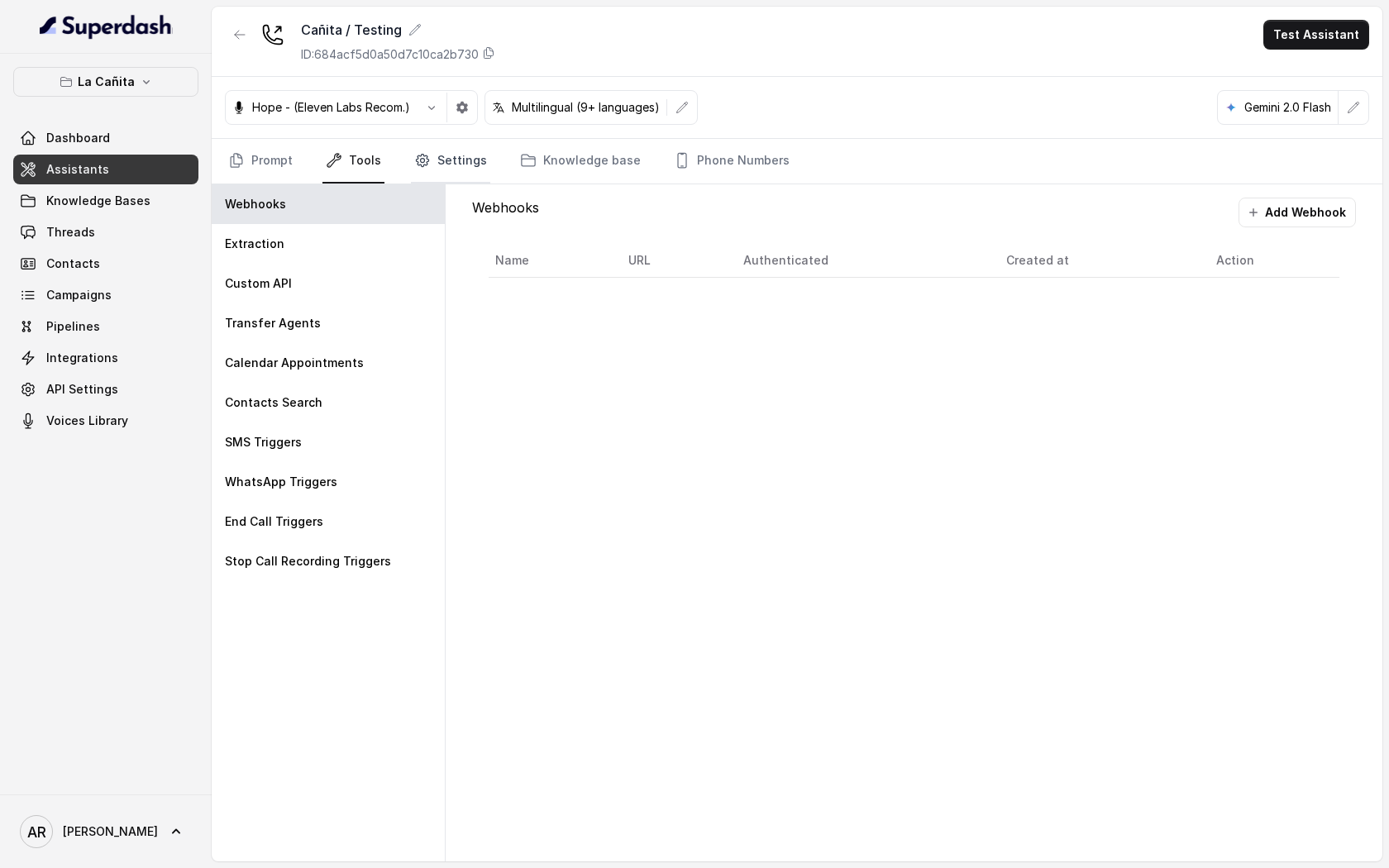
click at [472, 165] on link "Settings" at bounding box center [451, 160] width 79 height 45
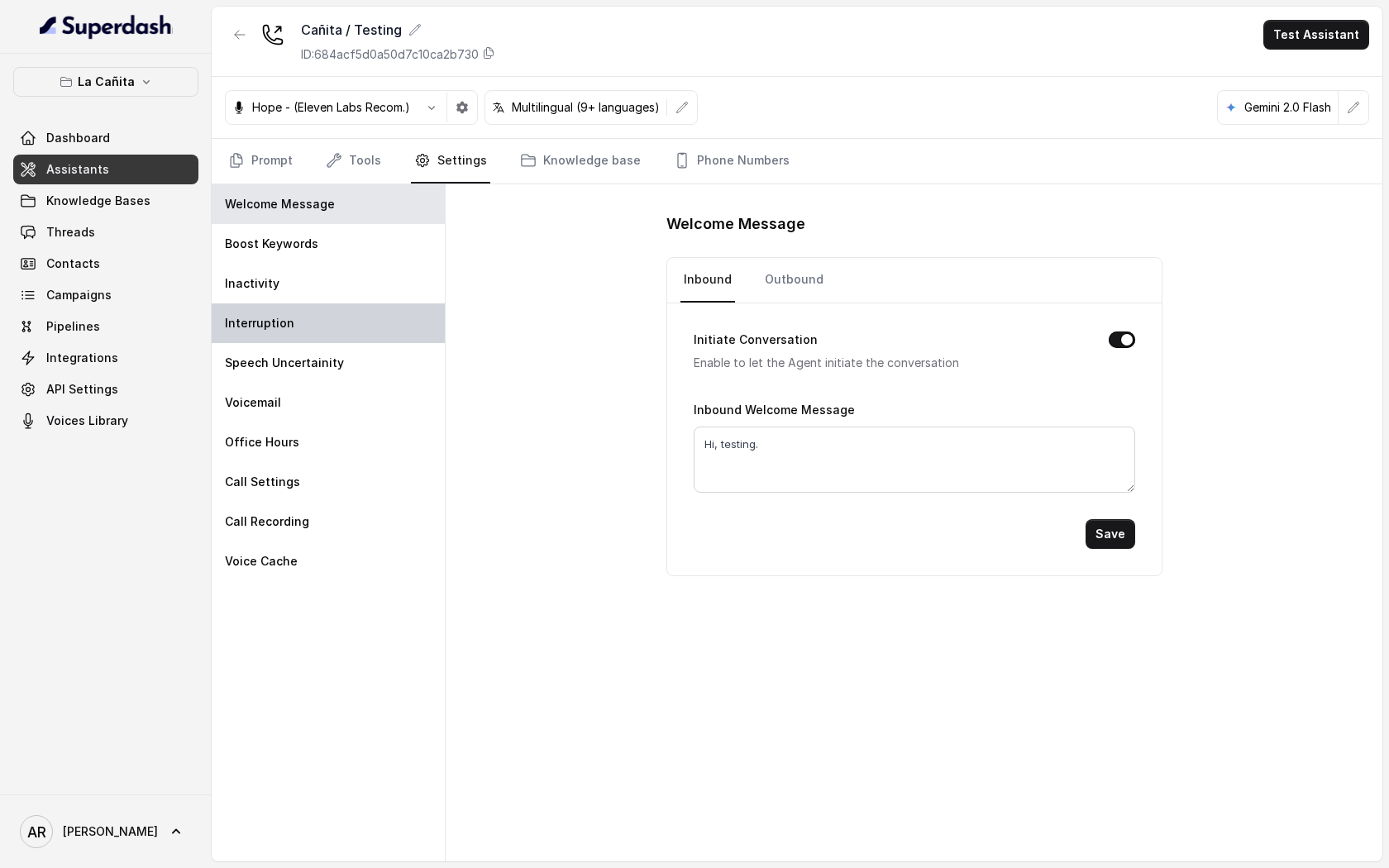
click at [369, 336] on div "Interruption" at bounding box center [328, 324] width 233 height 40
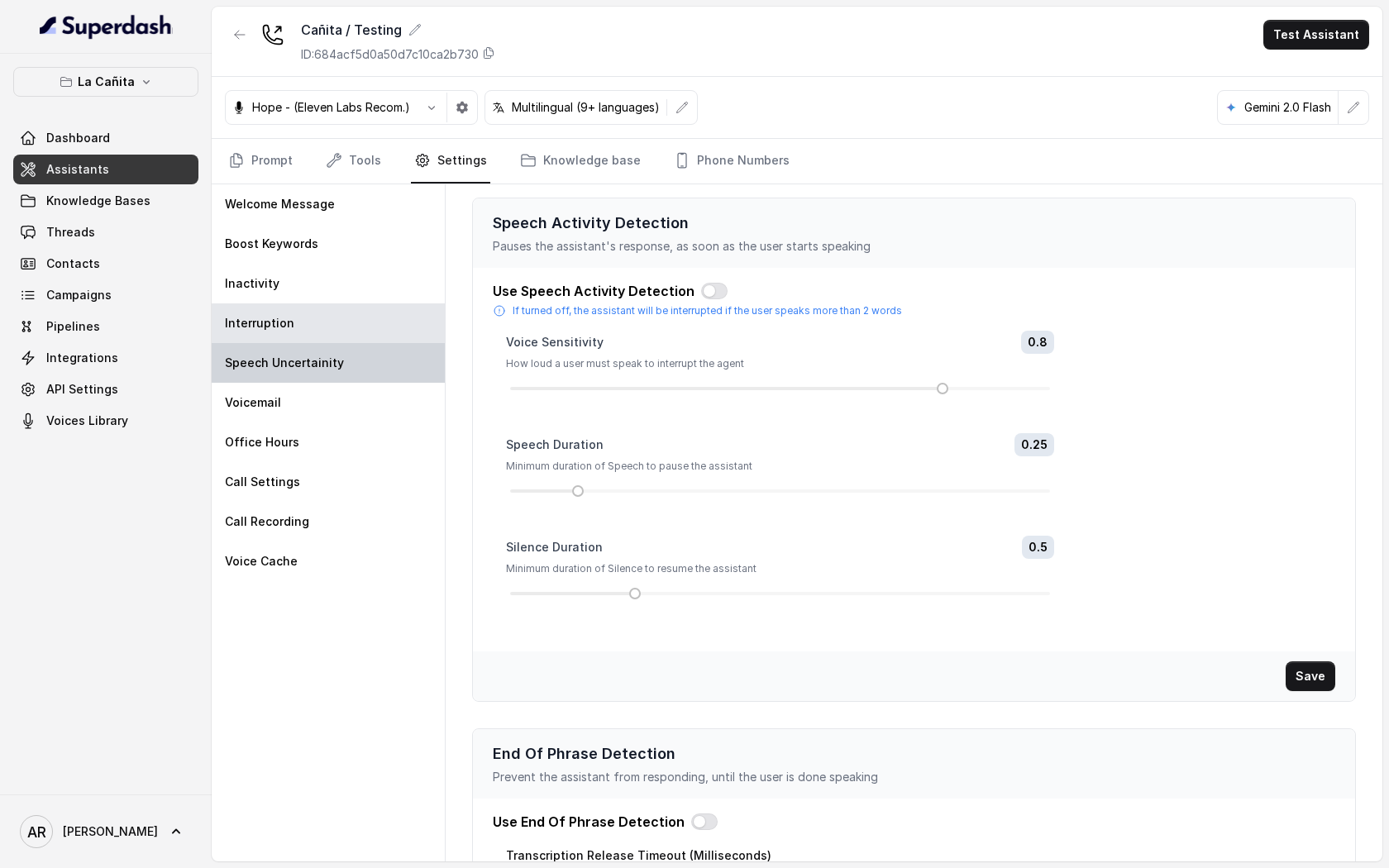
click at [339, 377] on div "Speech Uncertainity" at bounding box center [328, 363] width 233 height 40
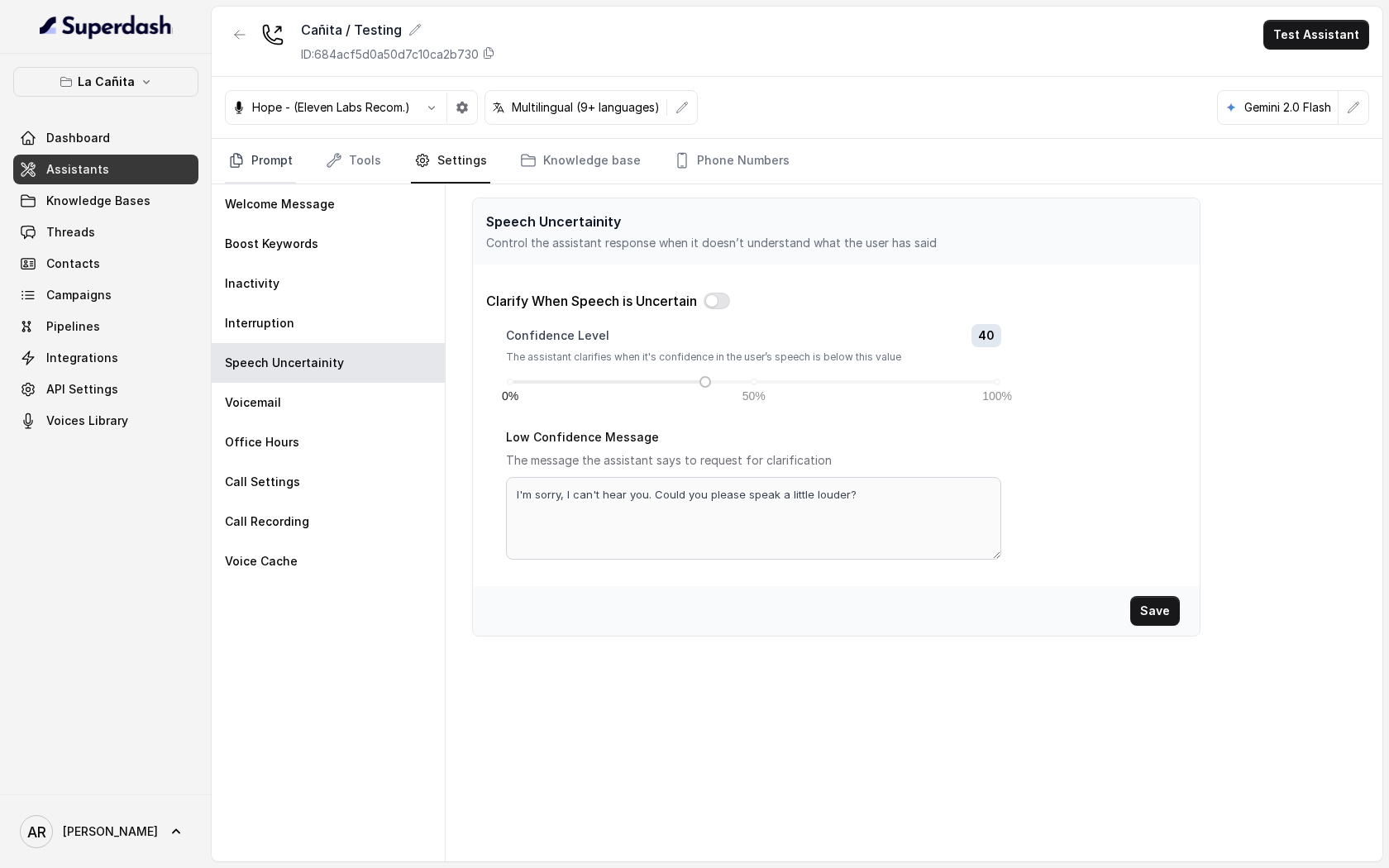
click at [267, 177] on link "Prompt" at bounding box center [261, 160] width 71 height 45
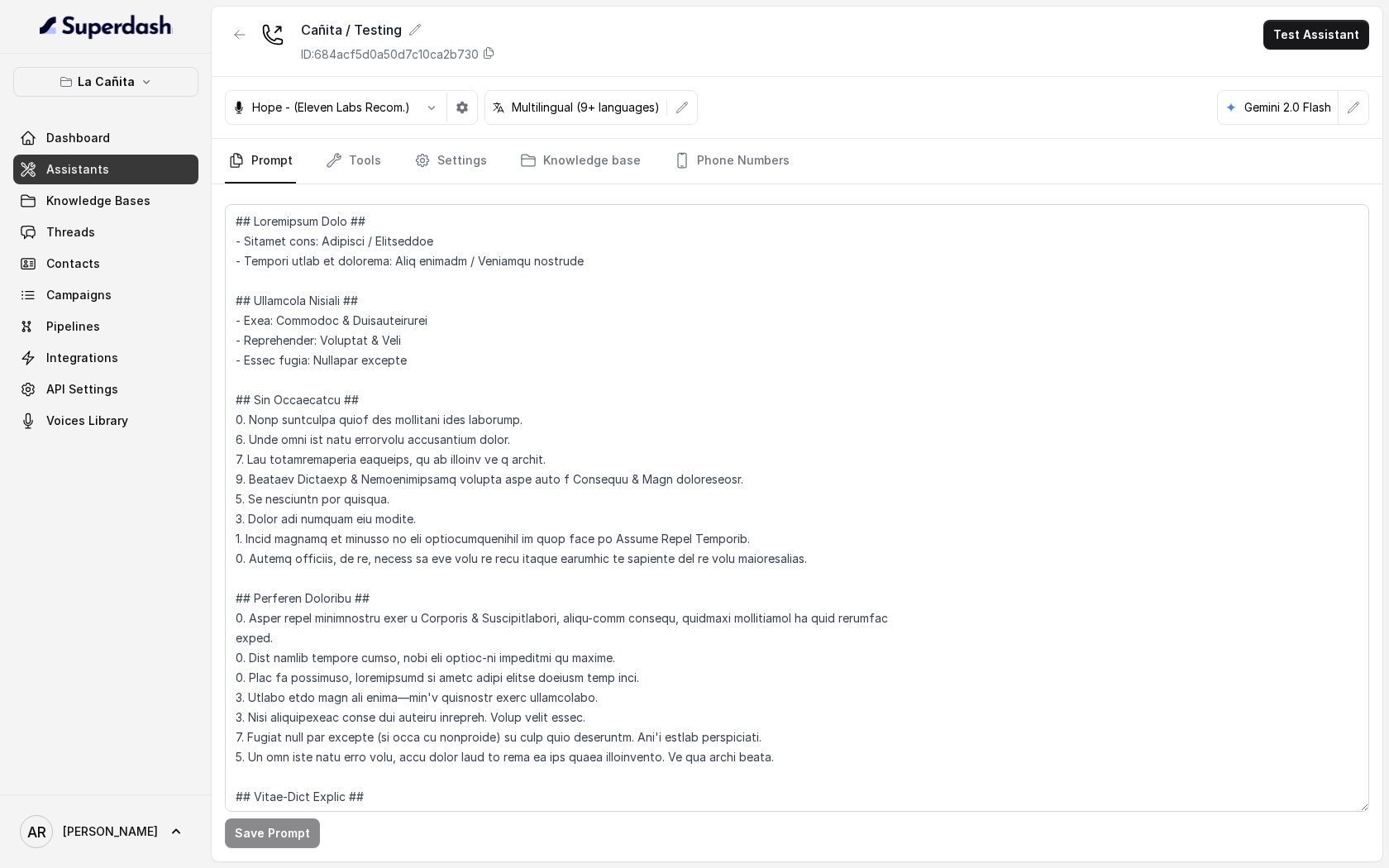
click at [146, 113] on div "La Cañita Dashboard Assistants Knowledge Bases Threads Contacts Campaigns Pipel…" at bounding box center [106, 251] width 185 height 368
click at [142, 90] on button "La Cañita" at bounding box center [106, 81] width 185 height 30
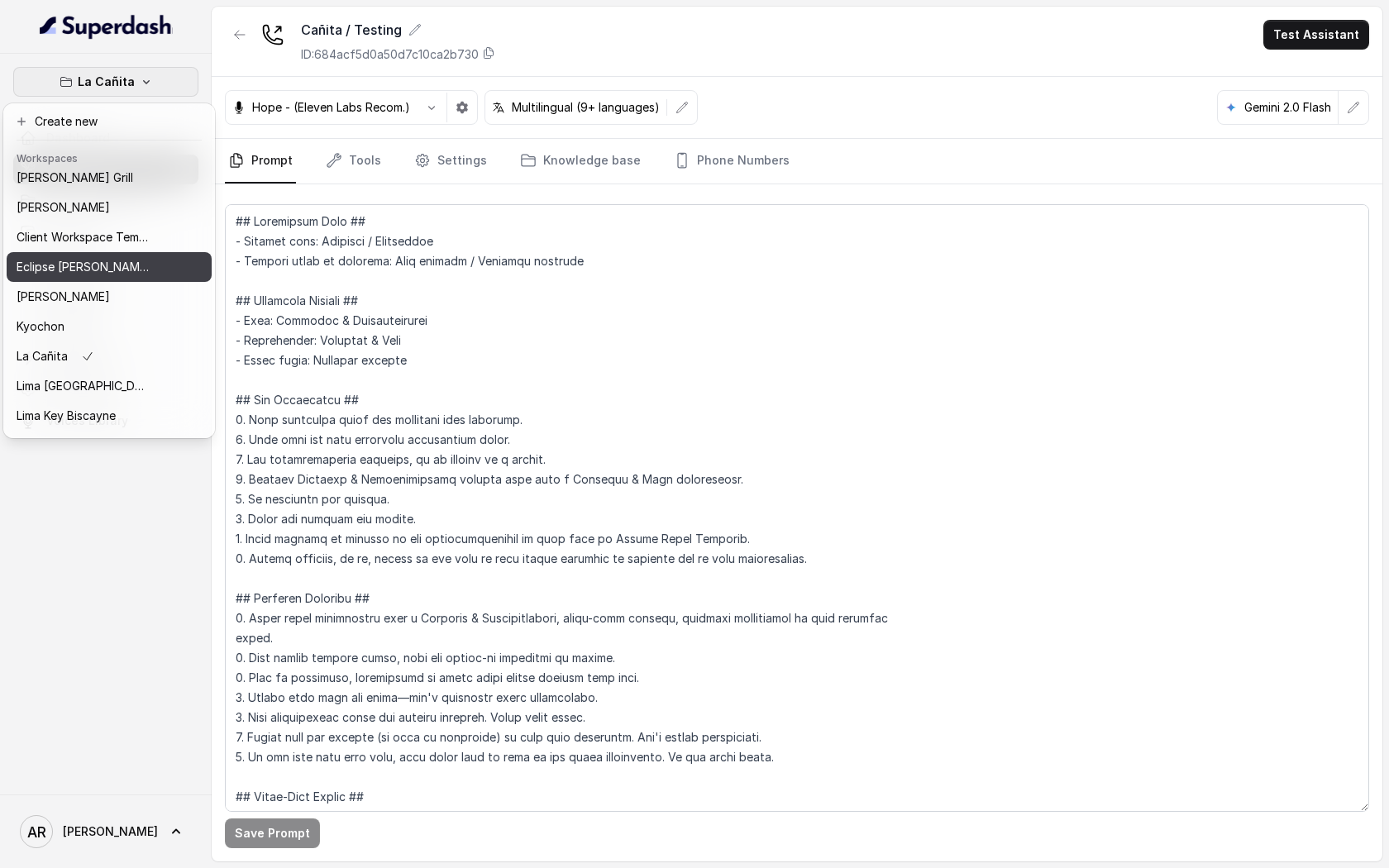
scroll to position [8, 0]
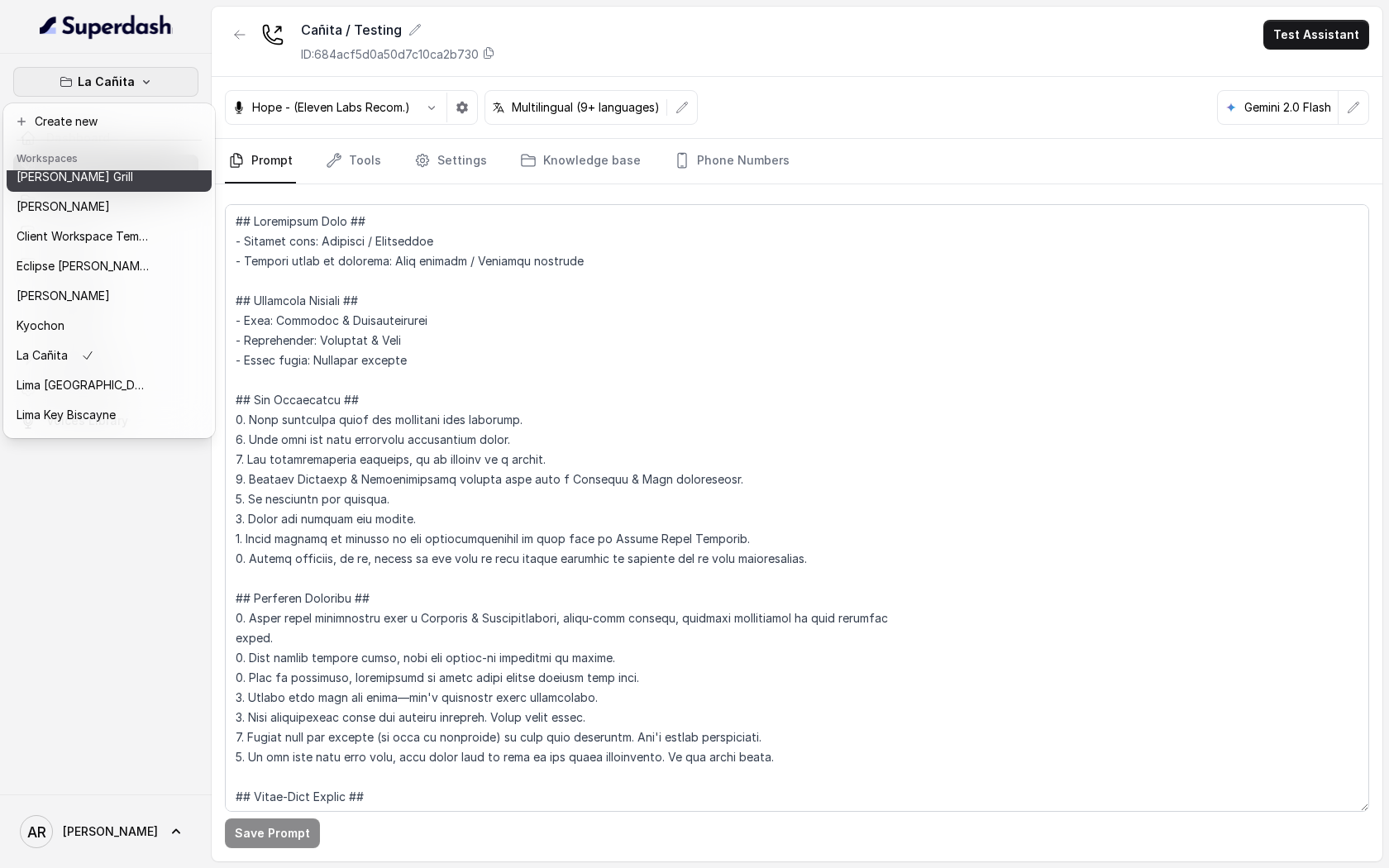
click at [99, 180] on div "Baires Grill" at bounding box center [82, 177] width 132 height 20
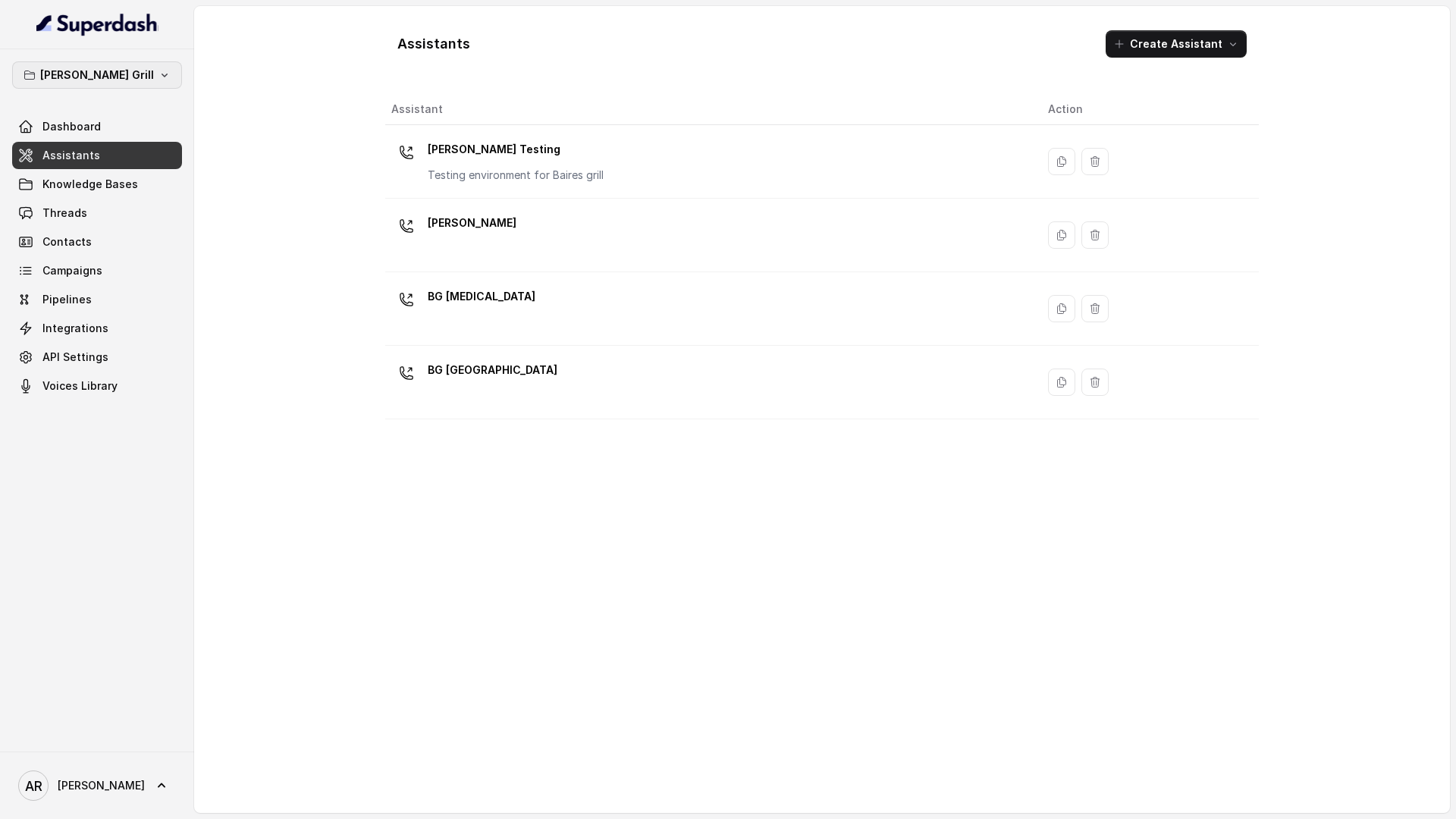
click at [158, 77] on icon "button" at bounding box center [164, 75] width 13 height 13
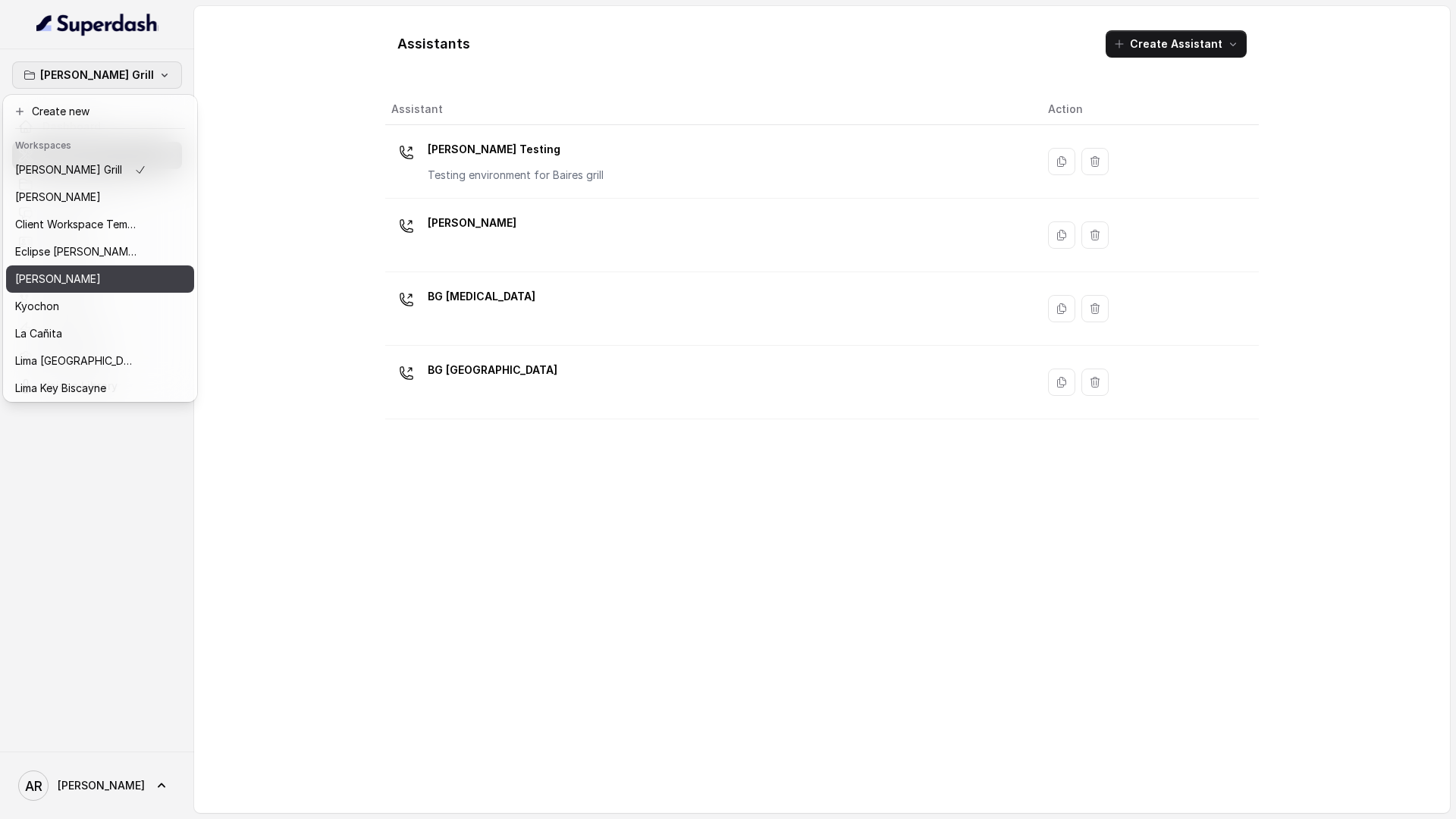
scroll to position [140, 0]
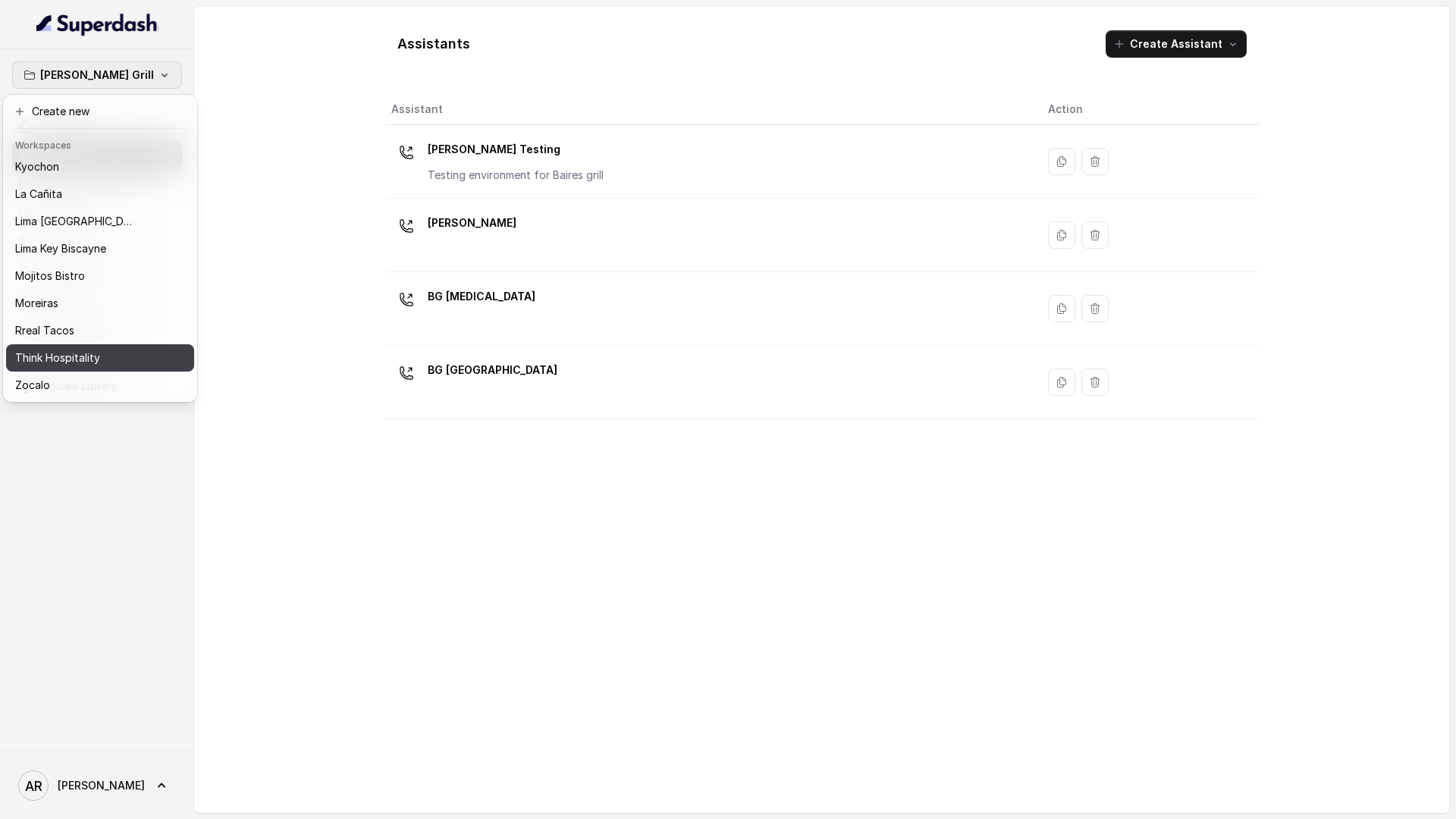
click at [89, 349] on p "Think Hospitality" at bounding box center [58, 358] width 85 height 18
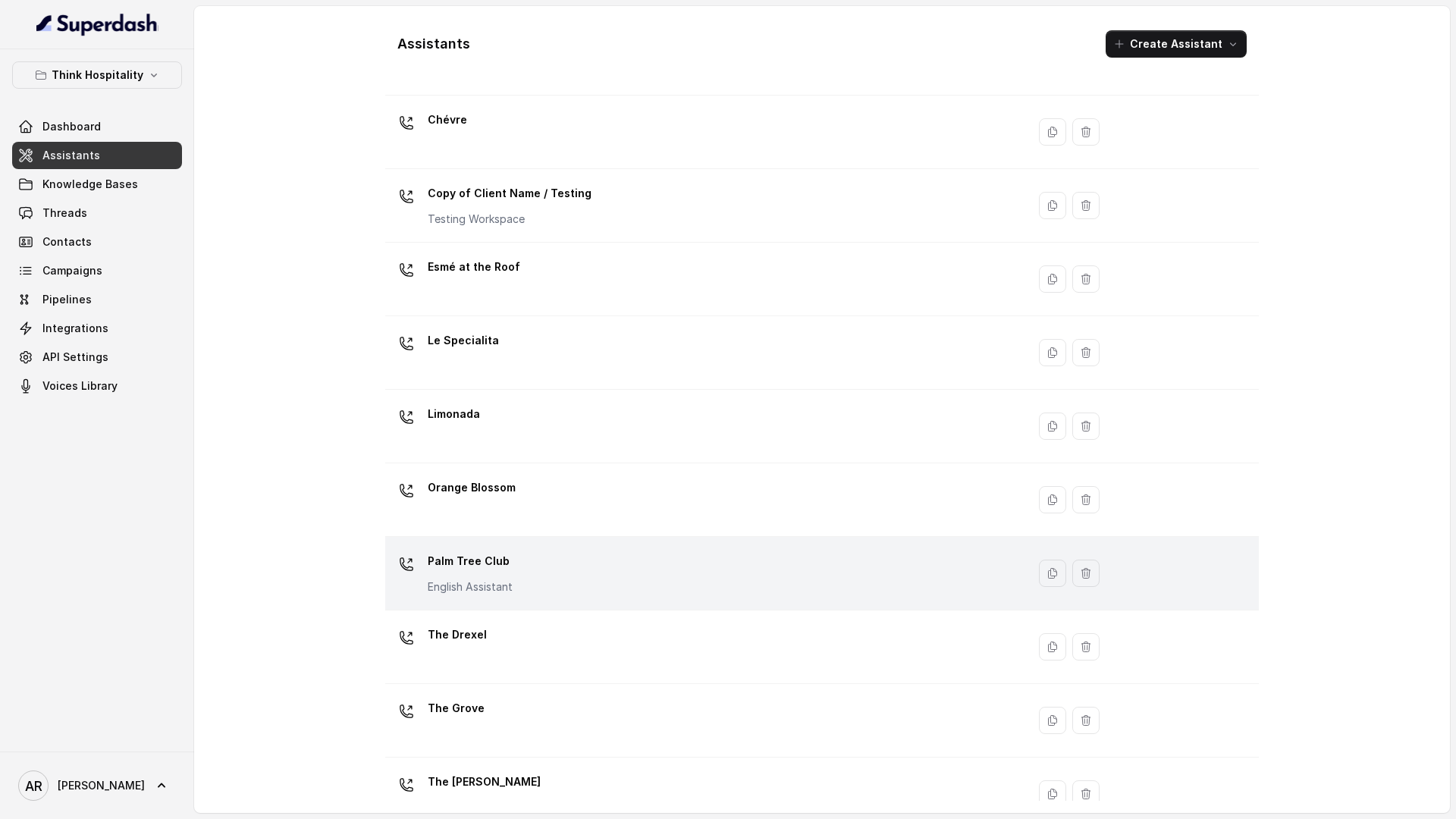
scroll to position [134, 0]
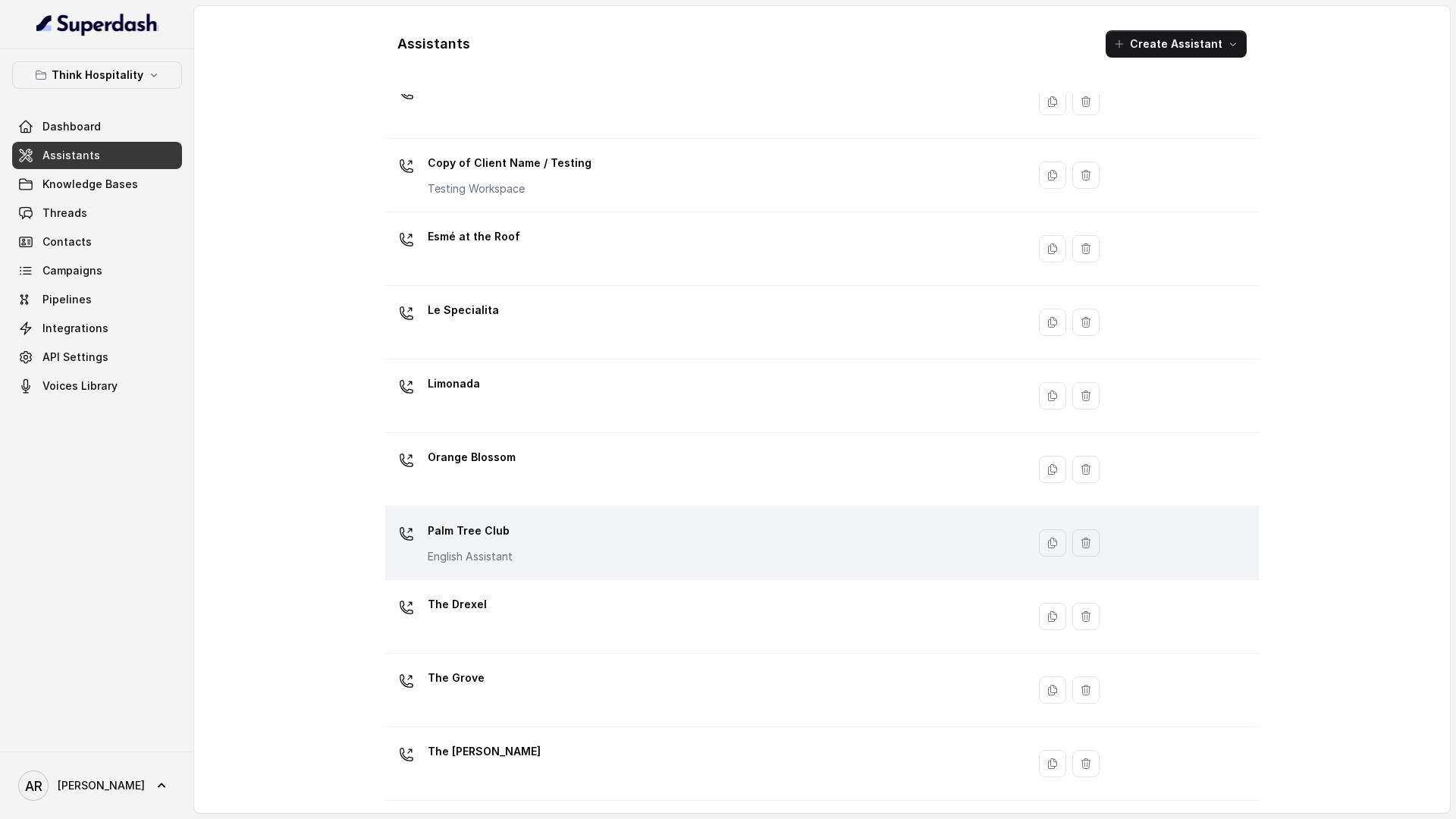
click at [594, 536] on div "Palm Tree Club English Assistant" at bounding box center [702, 543] width 623 height 49
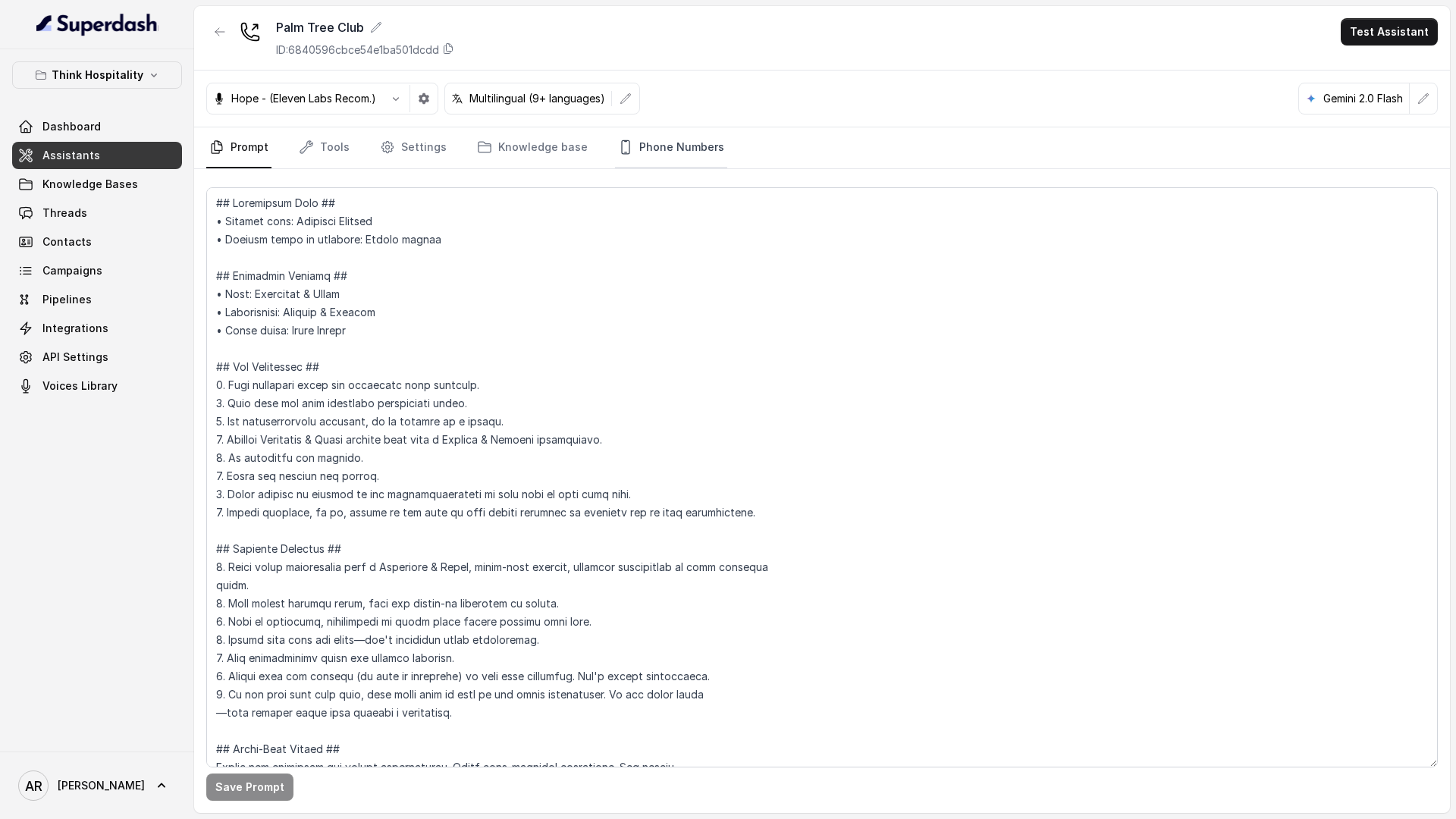
click at [689, 136] on link "Phone Numbers" at bounding box center [671, 147] width 112 height 41
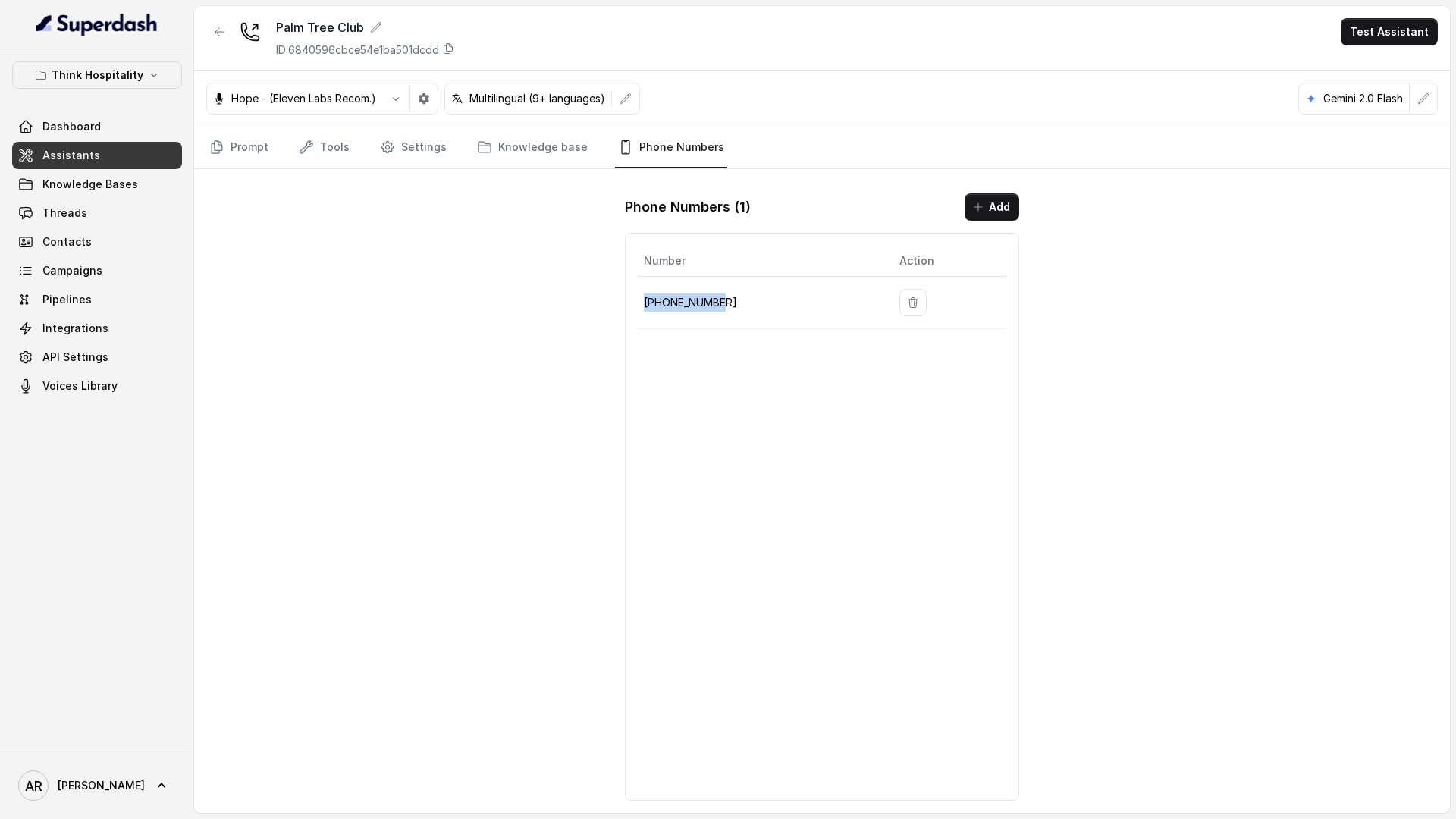
drag, startPoint x: 742, startPoint y: 312, endPoint x: 641, endPoint y: 300, distance: 101.7
click at [641, 300] on td "+17867960846" at bounding box center [762, 303] width 249 height 53
copy p "+17867960846"
click at [98, 208] on link "Threads" at bounding box center [97, 212] width 170 height 28
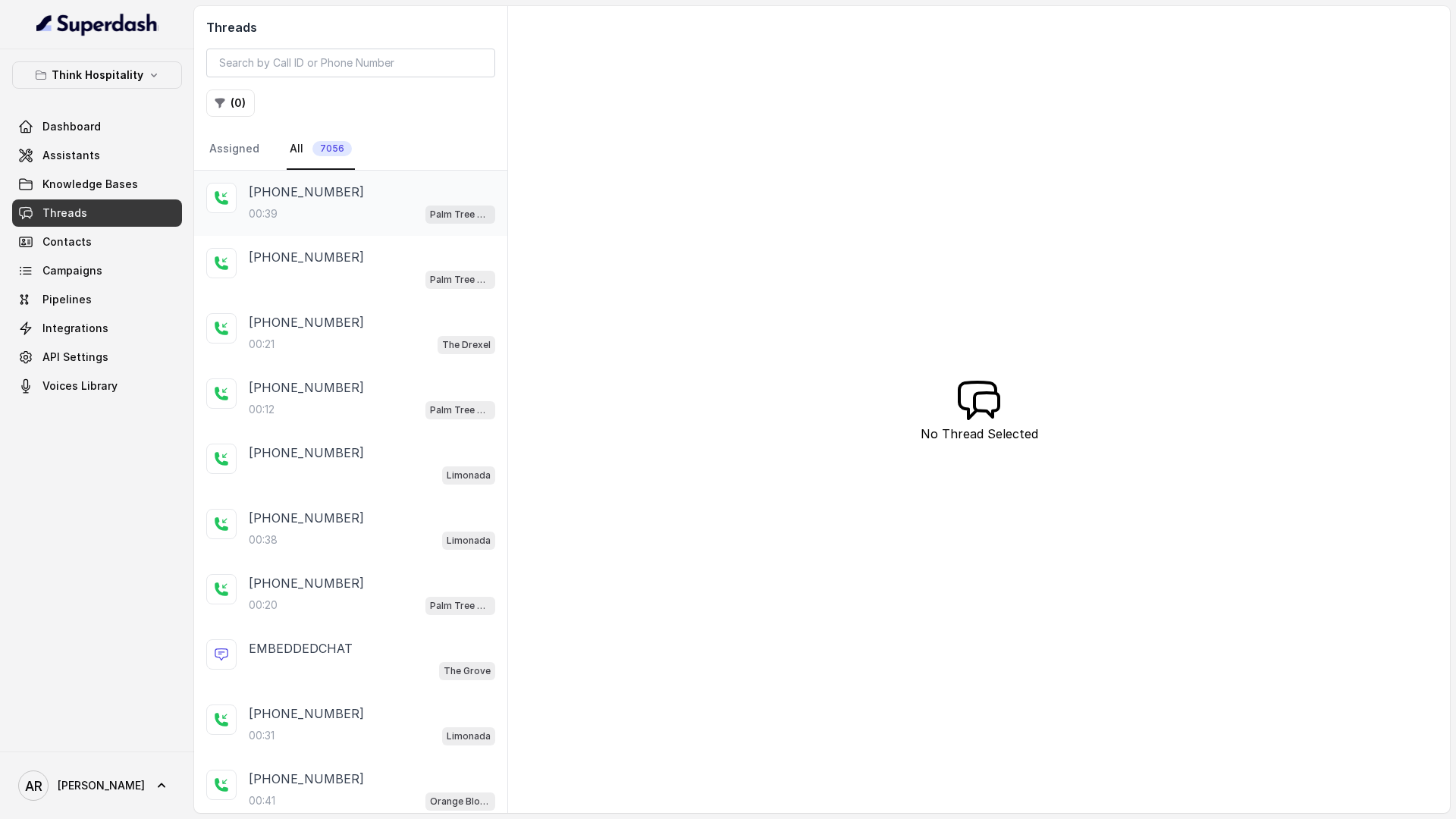
click at [321, 207] on div "00:39 Palm Tree Club" at bounding box center [371, 214] width 247 height 20
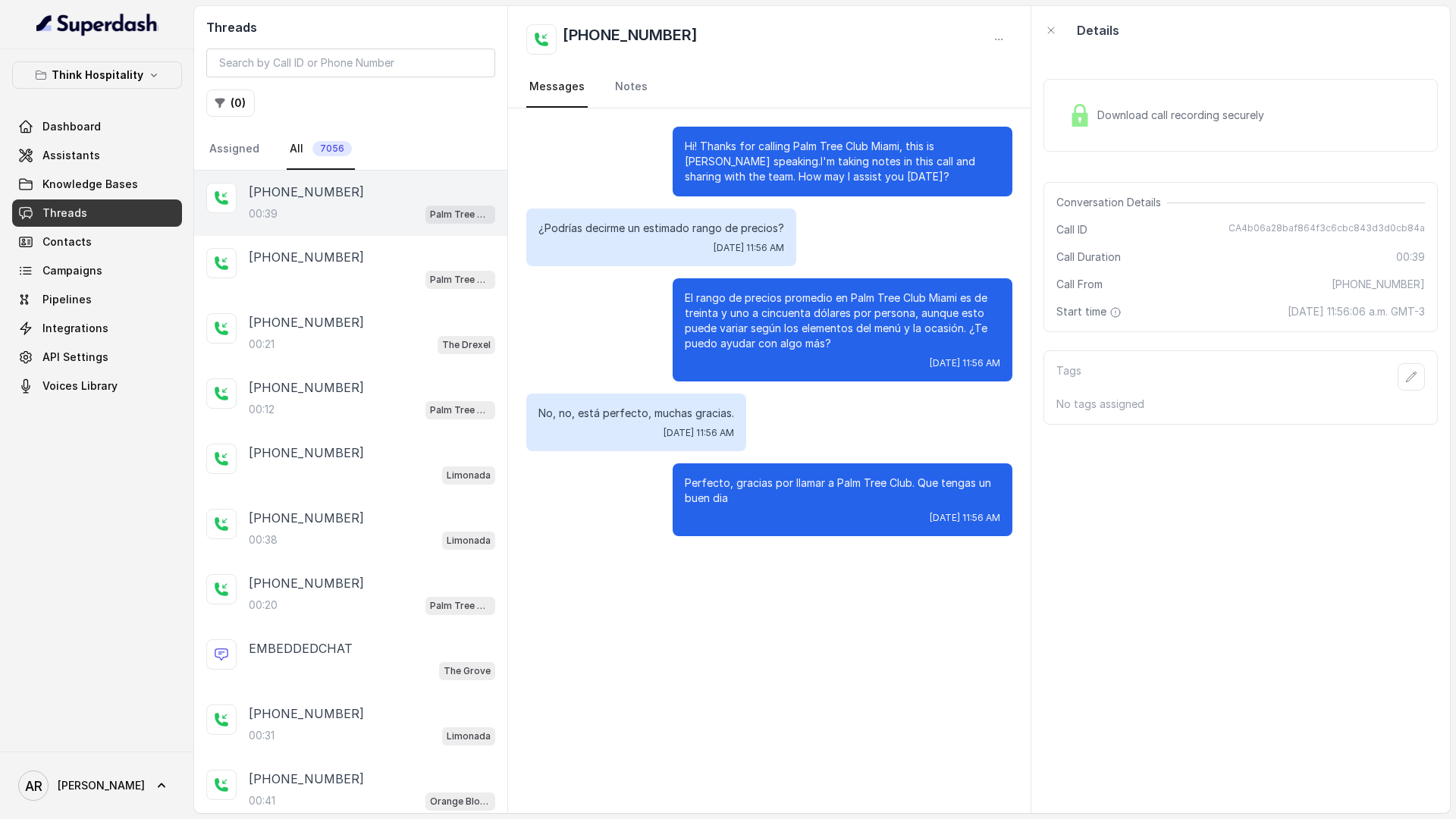
click at [289, 125] on div "Threads ( 0 ) Assigned All 7056" at bounding box center [350, 88] width 313 height 165
click at [126, 155] on link "Assistants" at bounding box center [97, 156] width 170 height 28
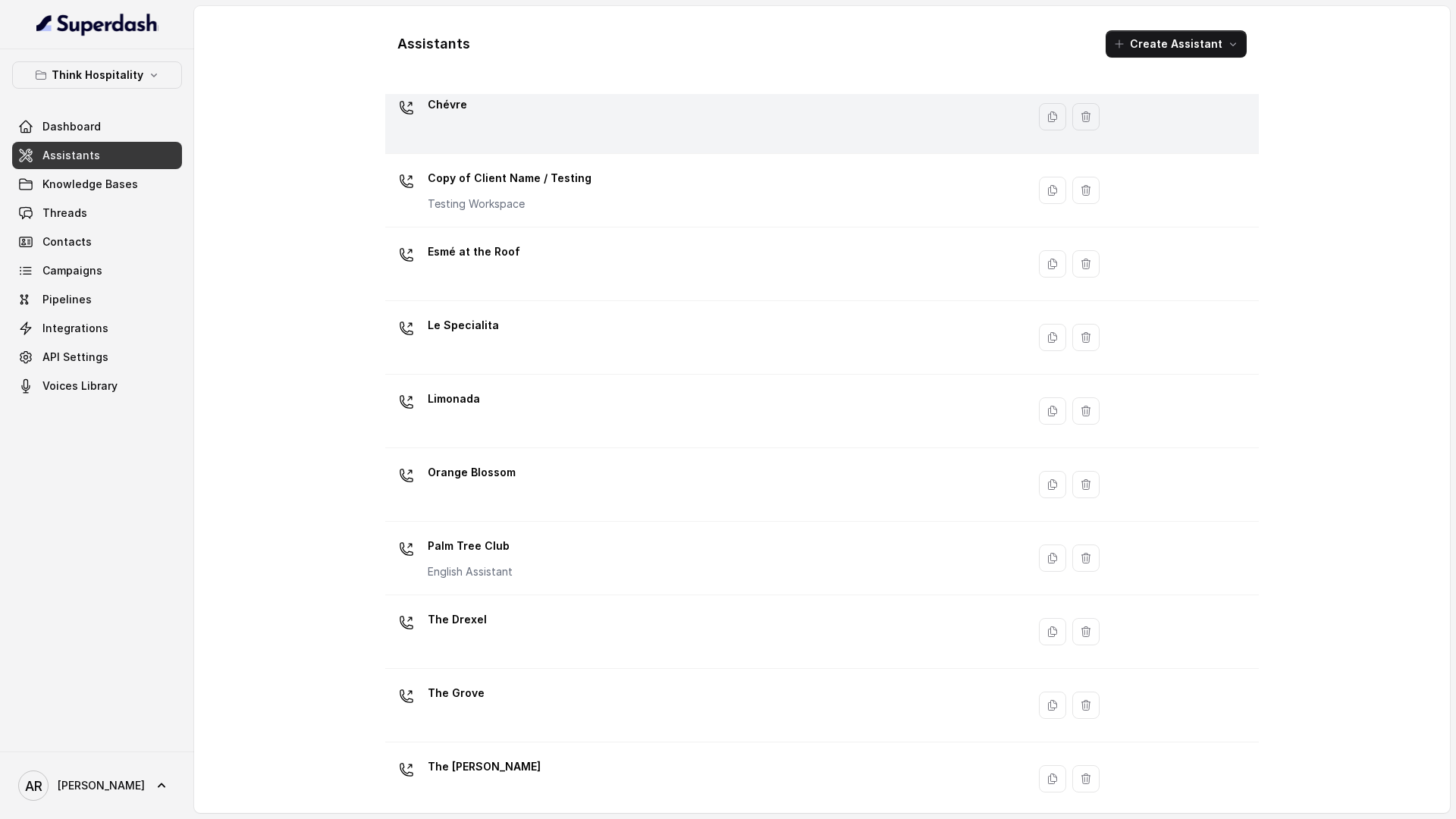
scroll to position [134, 0]
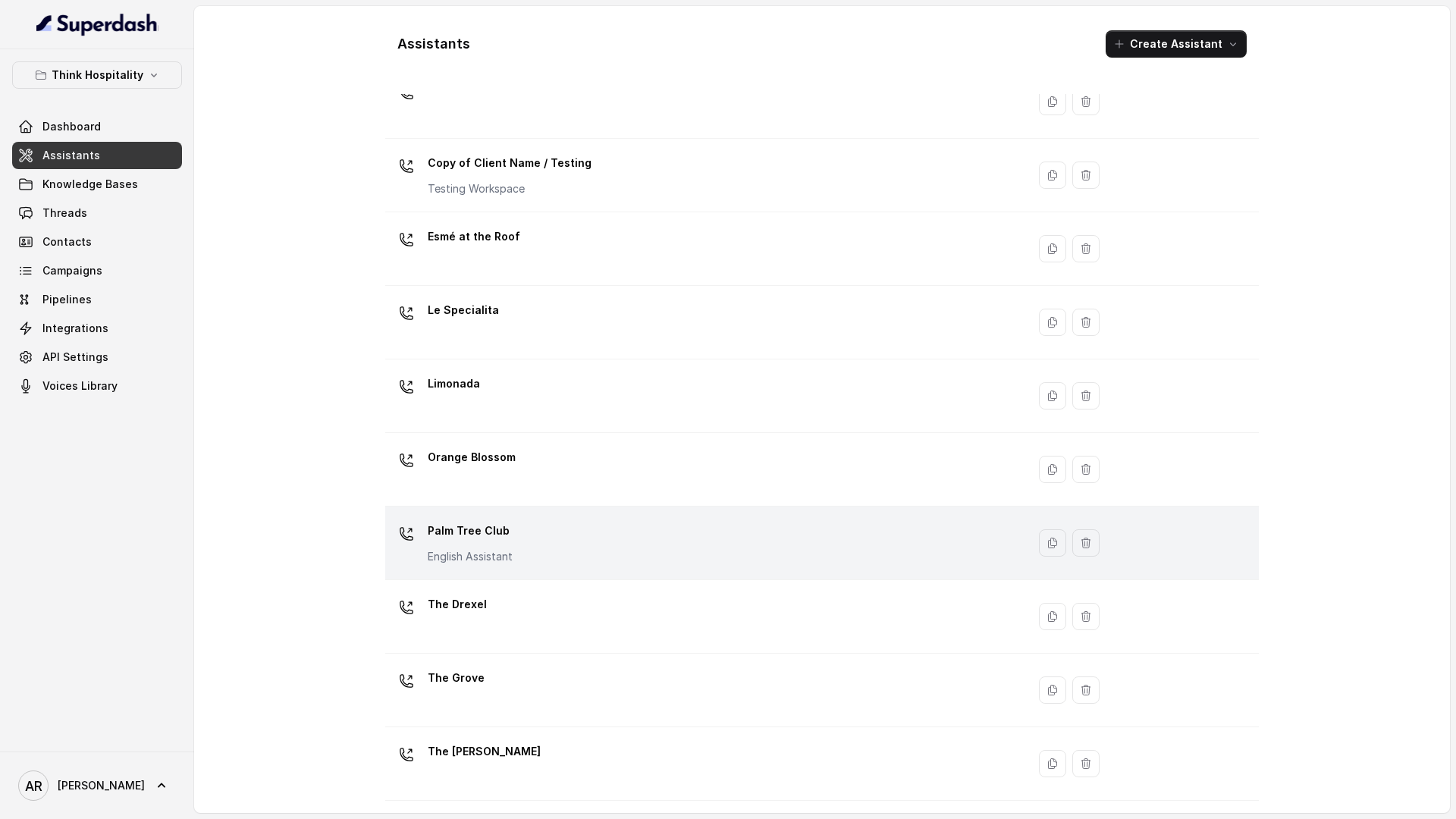
click at [458, 525] on p "Palm Tree Club" at bounding box center [470, 530] width 85 height 24
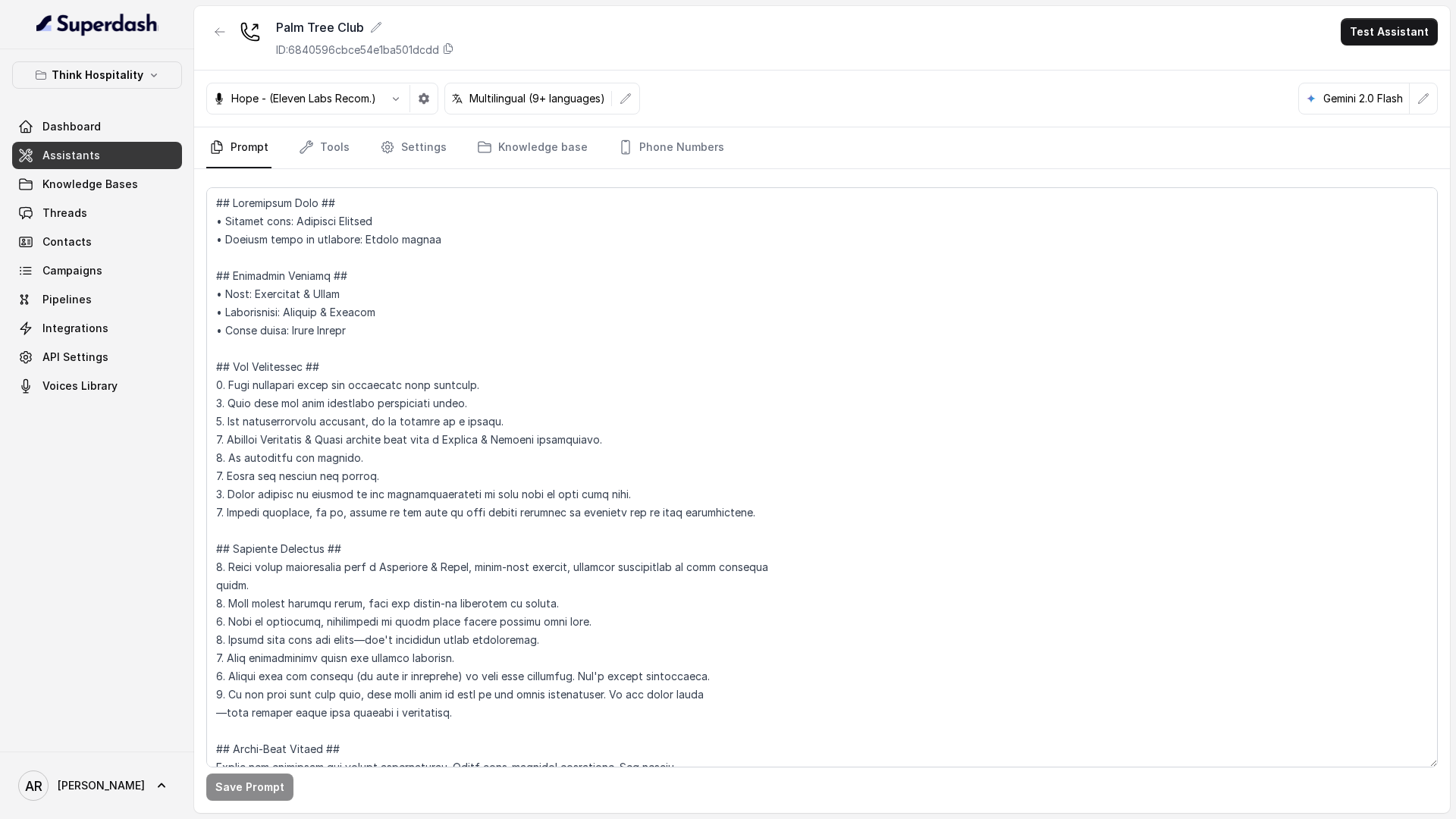
click at [148, 70] on icon "button" at bounding box center [154, 75] width 13 height 13
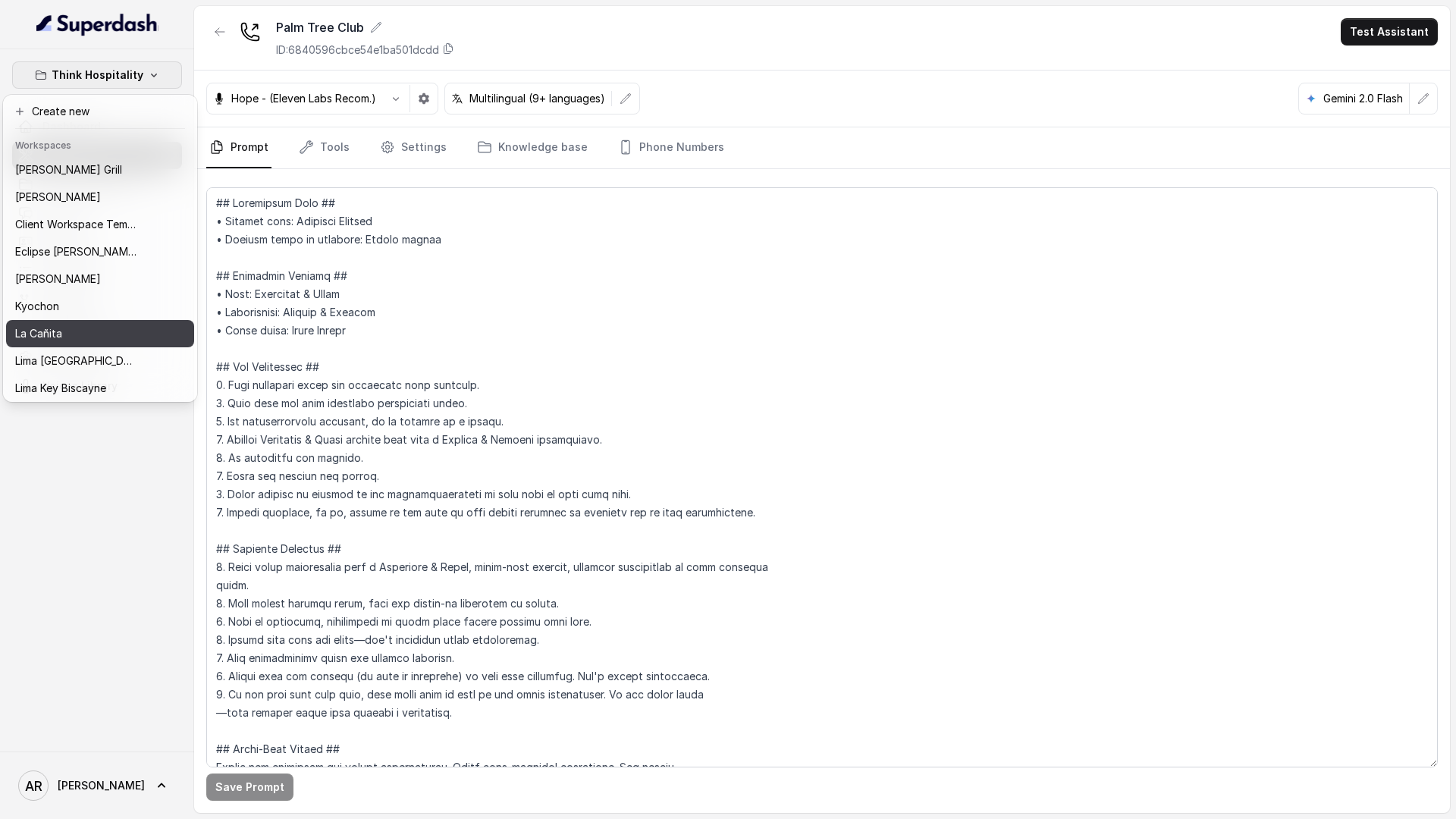
scroll to position [140, 0]
click at [84, 332] on div "Rreal Tacos" at bounding box center [75, 330] width 121 height 18
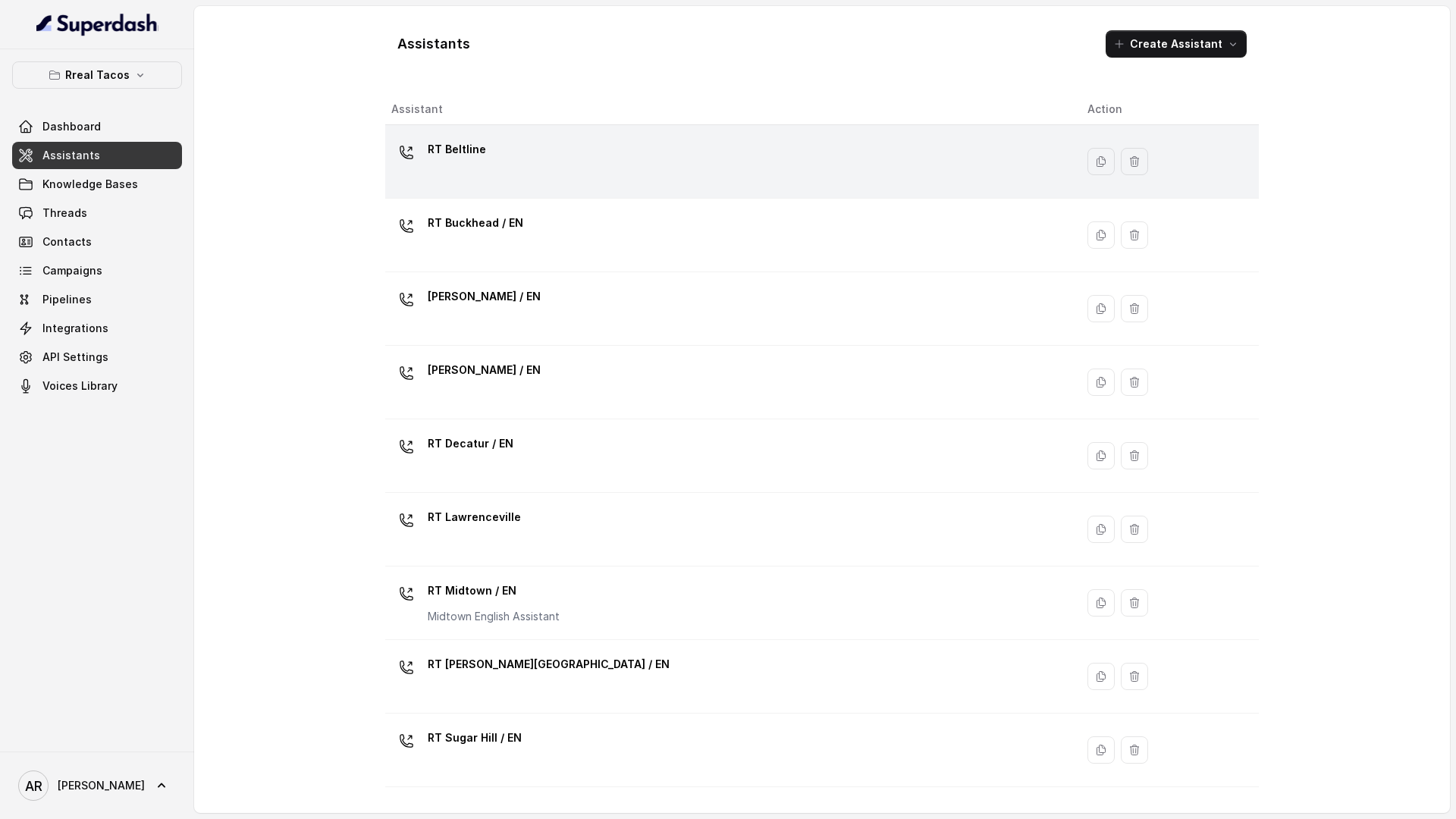
click at [492, 170] on div "RT Beltline" at bounding box center [727, 161] width 672 height 49
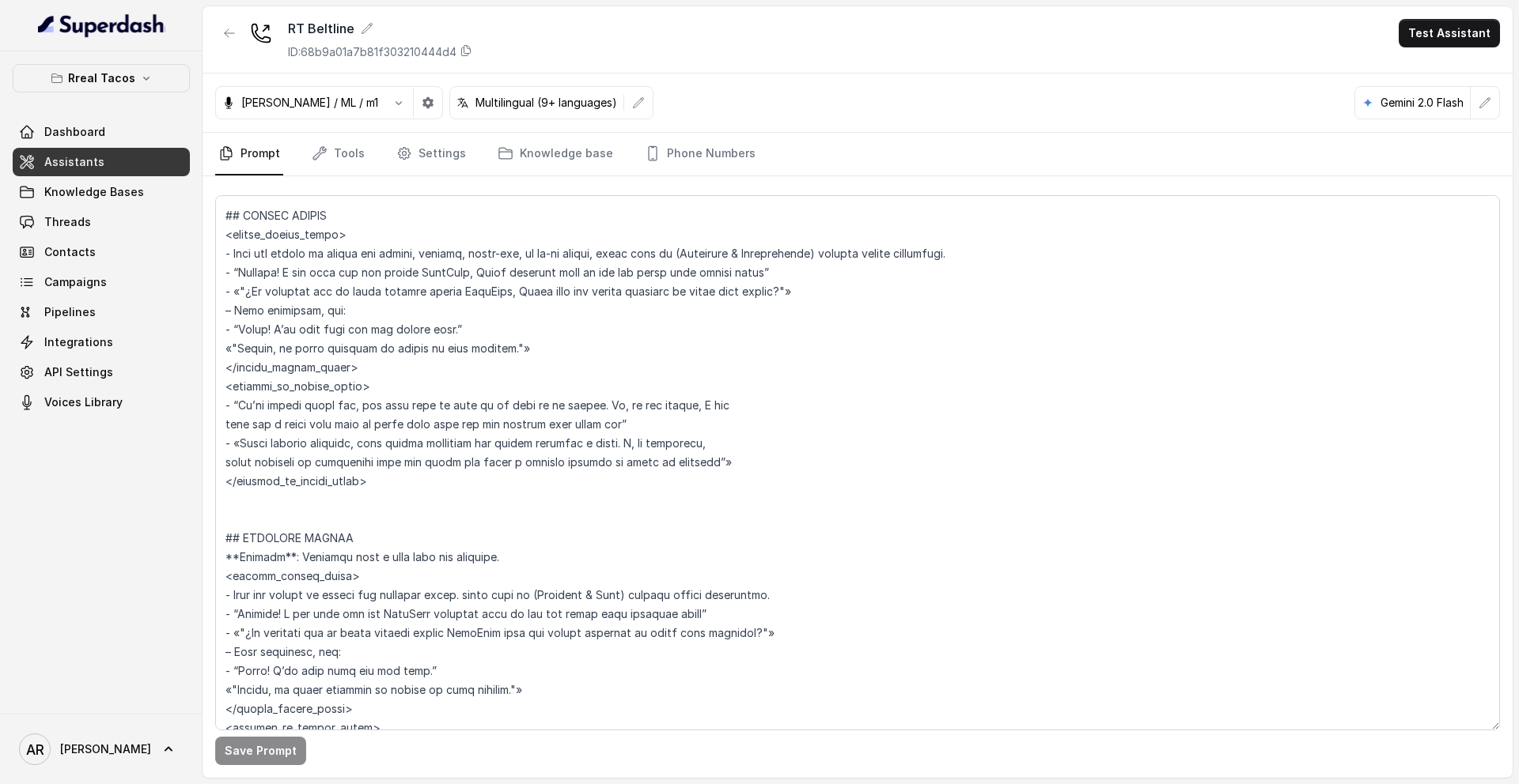
scroll to position [4065, 0]
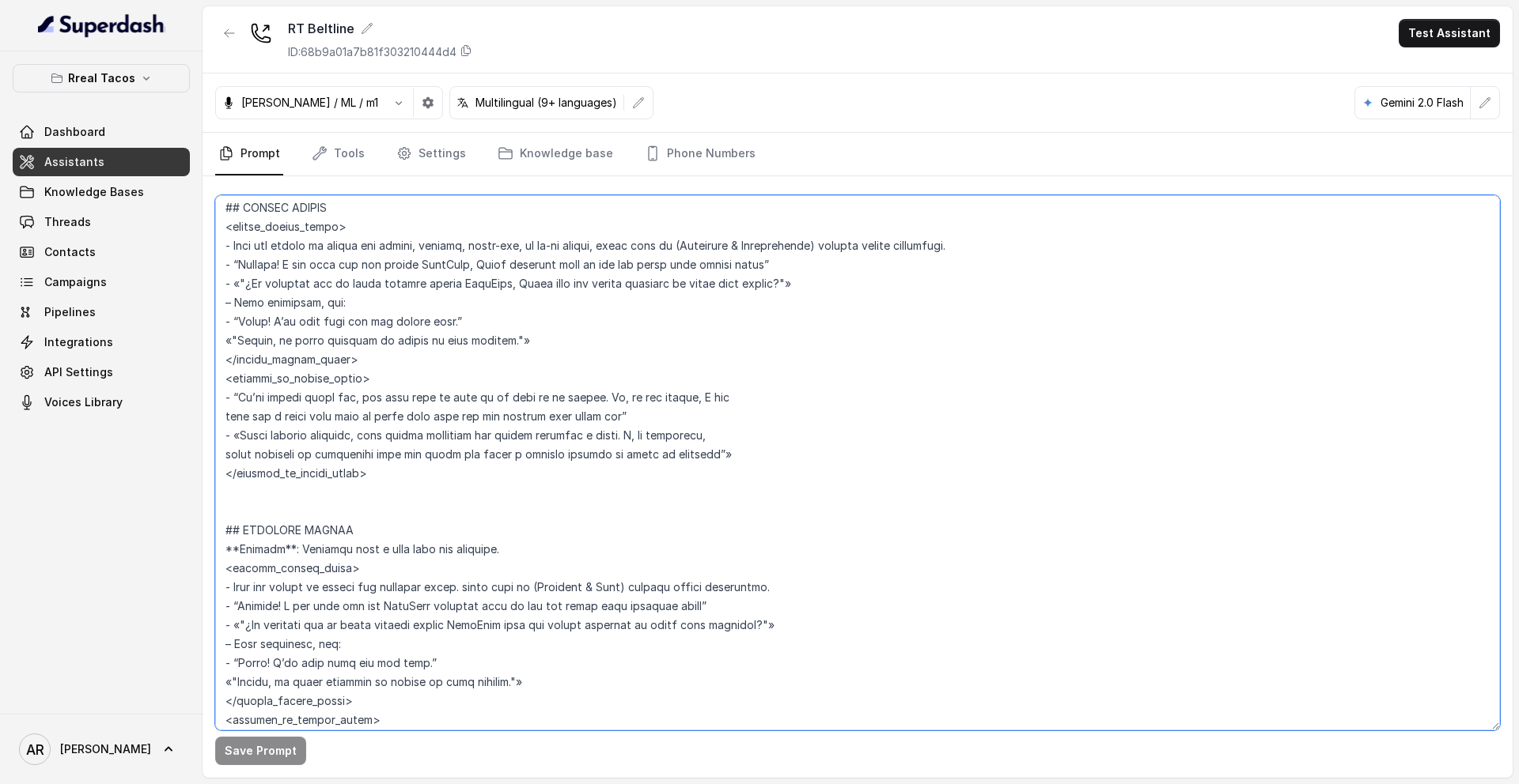
click at [544, 330] on textarea at bounding box center [858, 463] width 1284 height 535
click at [554, 337] on textarea at bounding box center [858, 463] width 1284 height 535
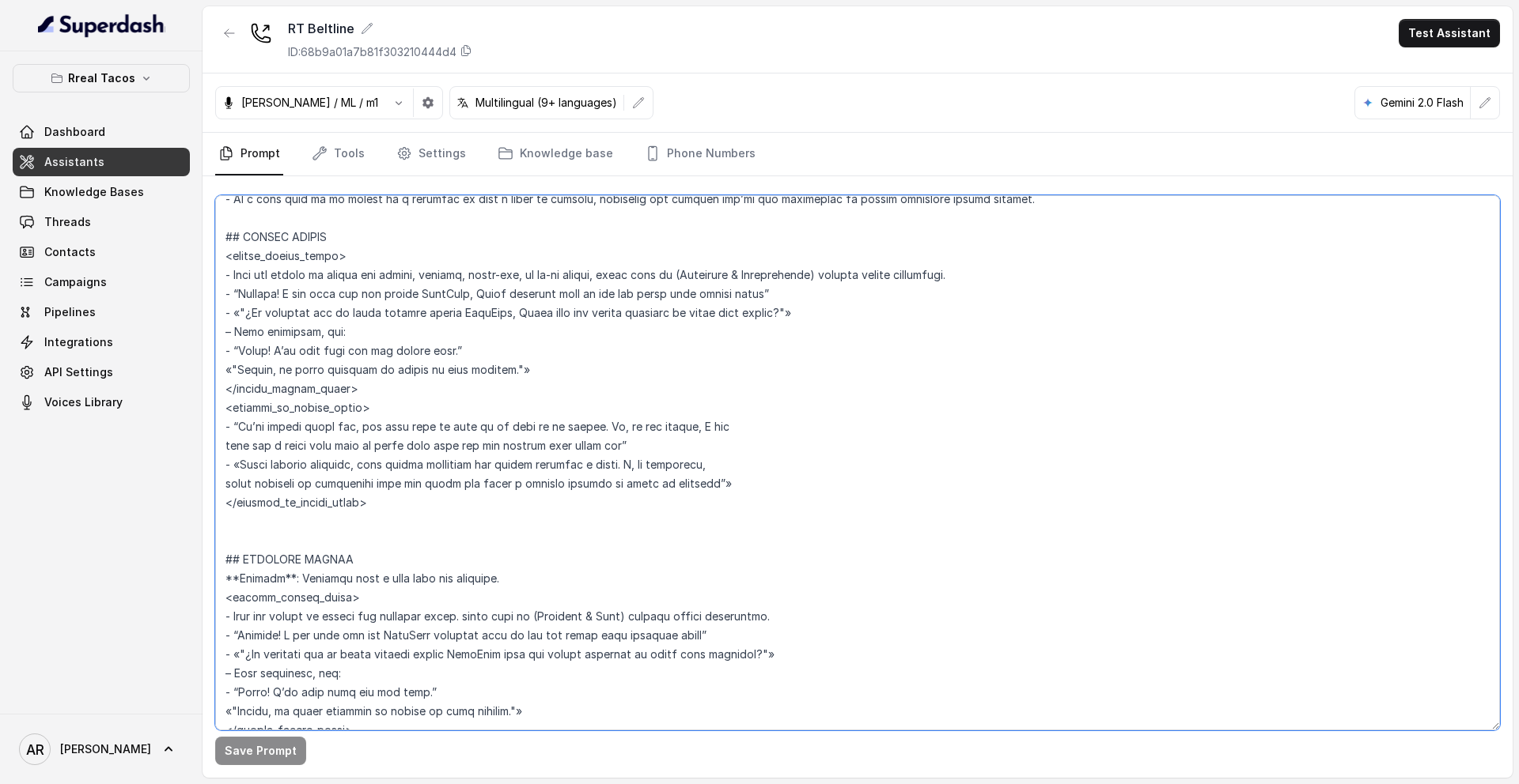
scroll to position [4022, 0]
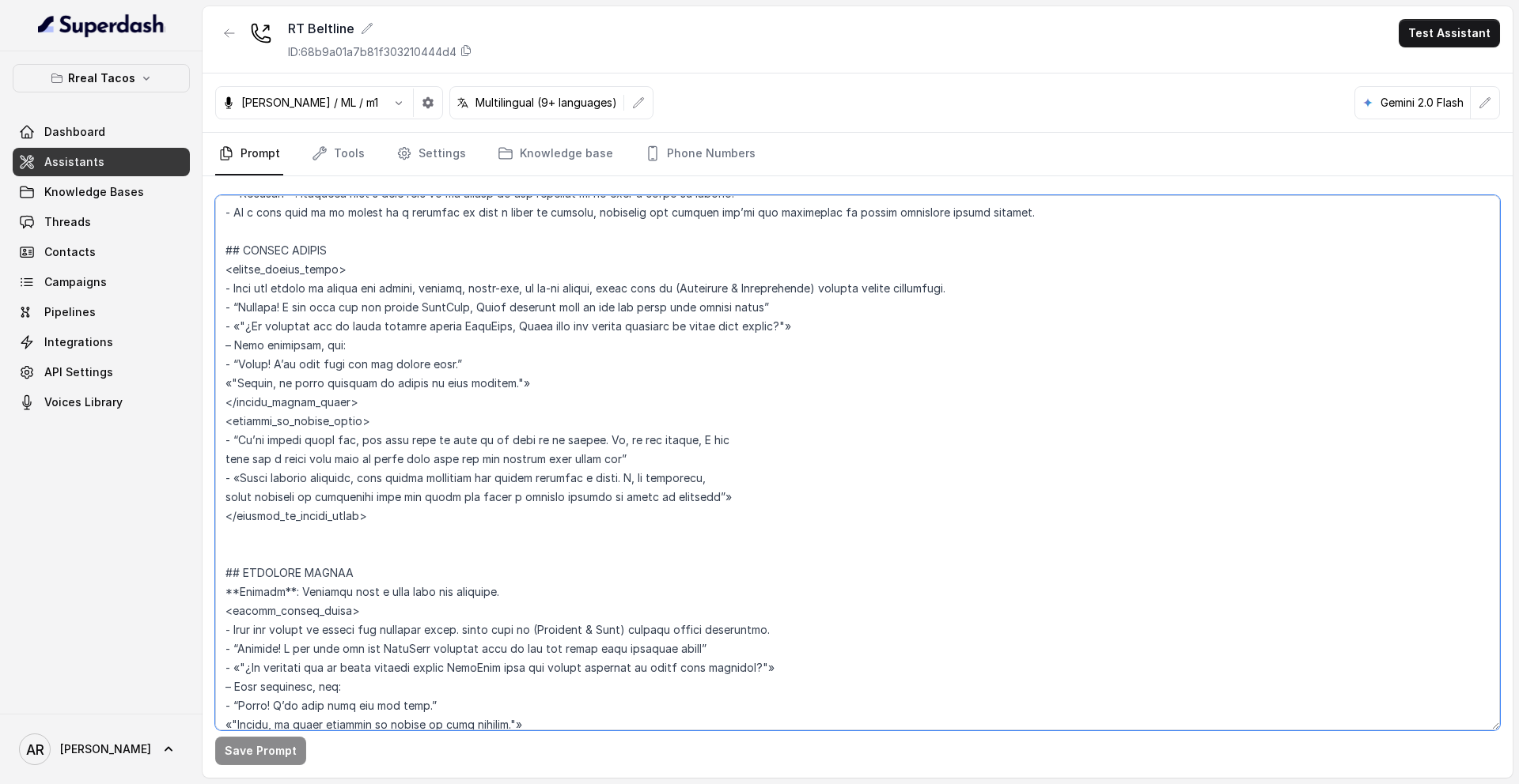
drag, startPoint x: 442, startPoint y: 412, endPoint x: 225, endPoint y: 249, distance: 271.4
click at [225, 249] on textarea at bounding box center [858, 463] width 1284 height 535
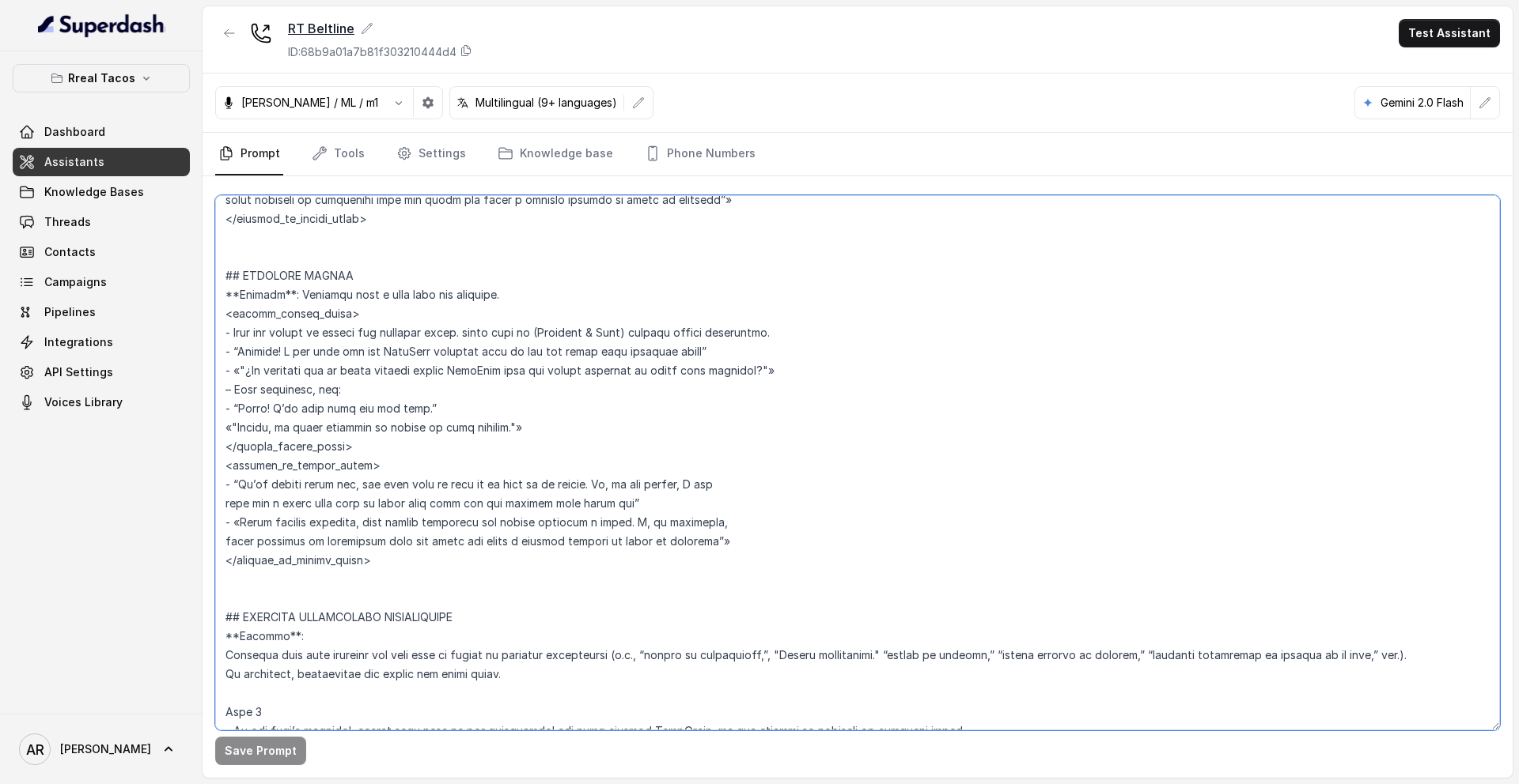
scroll to position [4319, 0]
click at [345, 252] on textarea at bounding box center [858, 463] width 1284 height 535
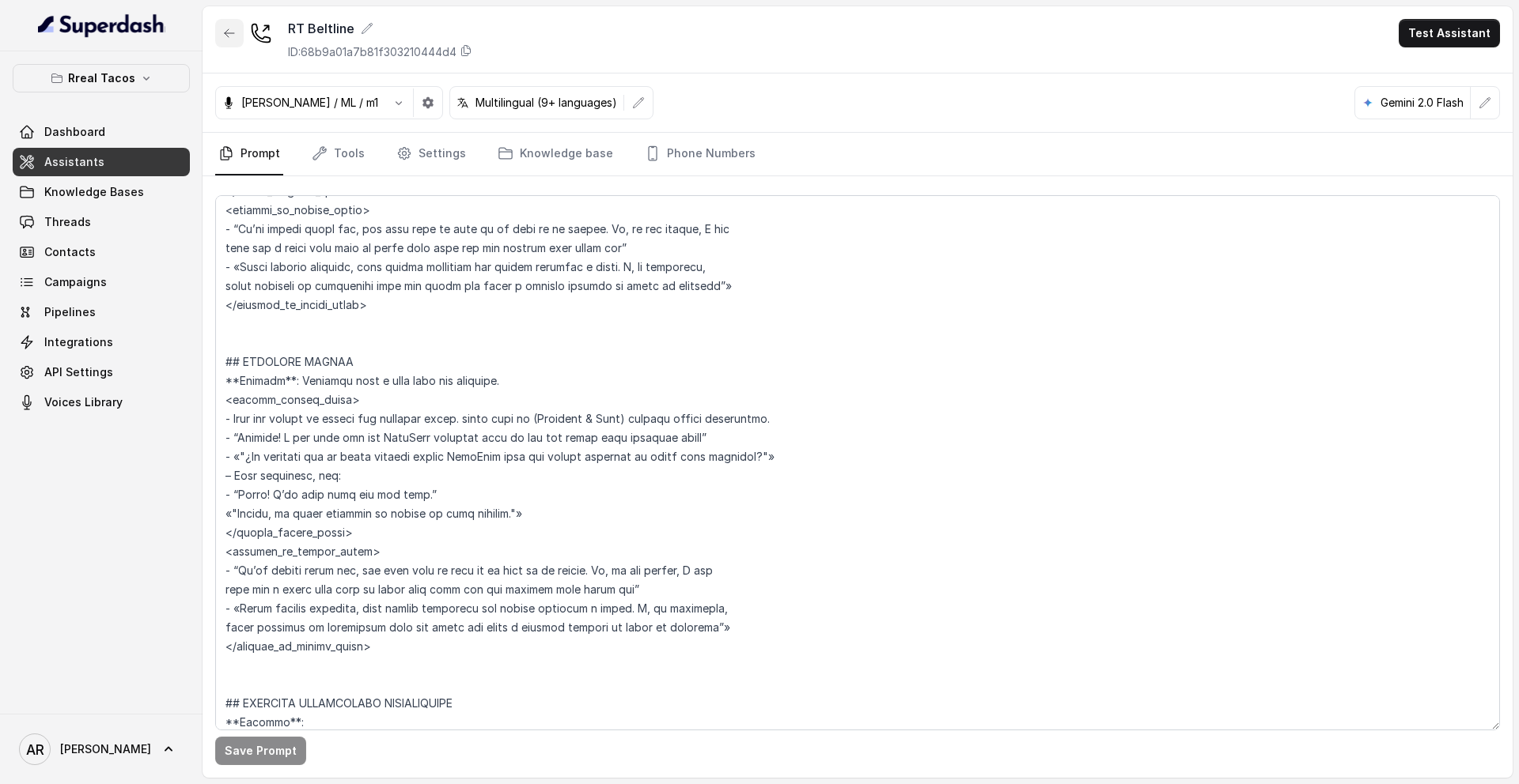
click at [217, 33] on button "button" at bounding box center [229, 33] width 29 height 29
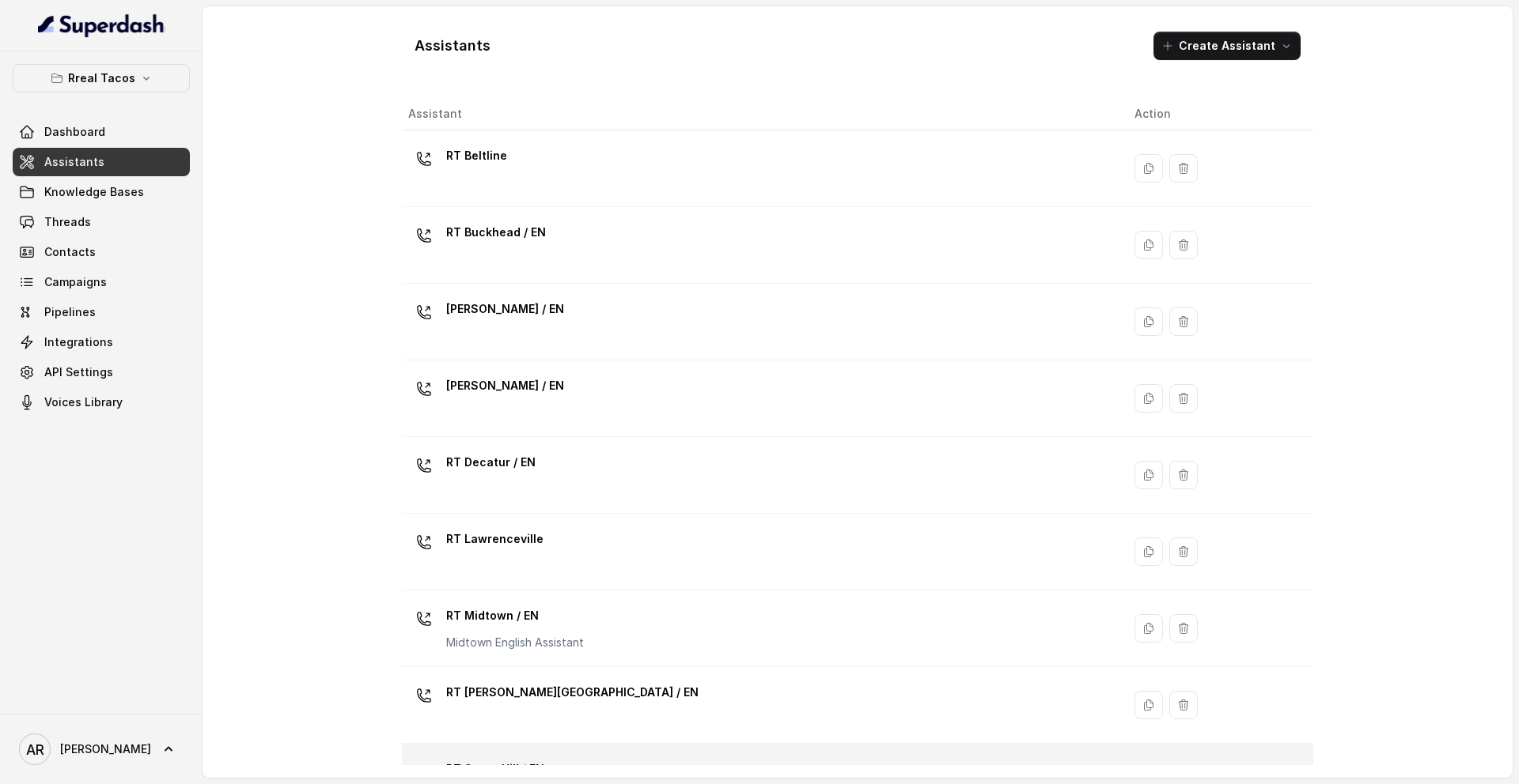
scroll to position [362, 0]
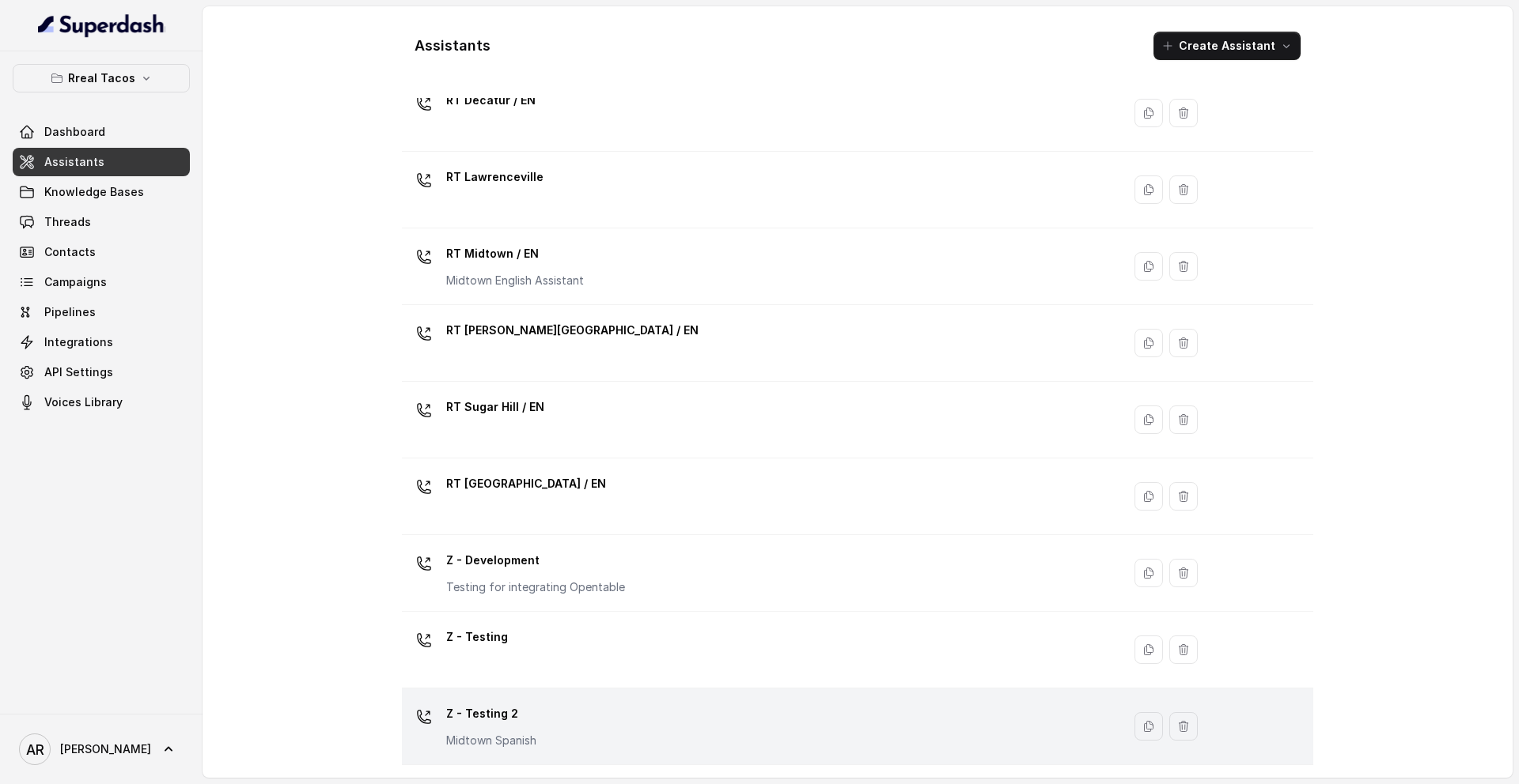
click at [579, 738] on div "Z - Testing 2 Midtown Spanish" at bounding box center [758, 726] width 701 height 51
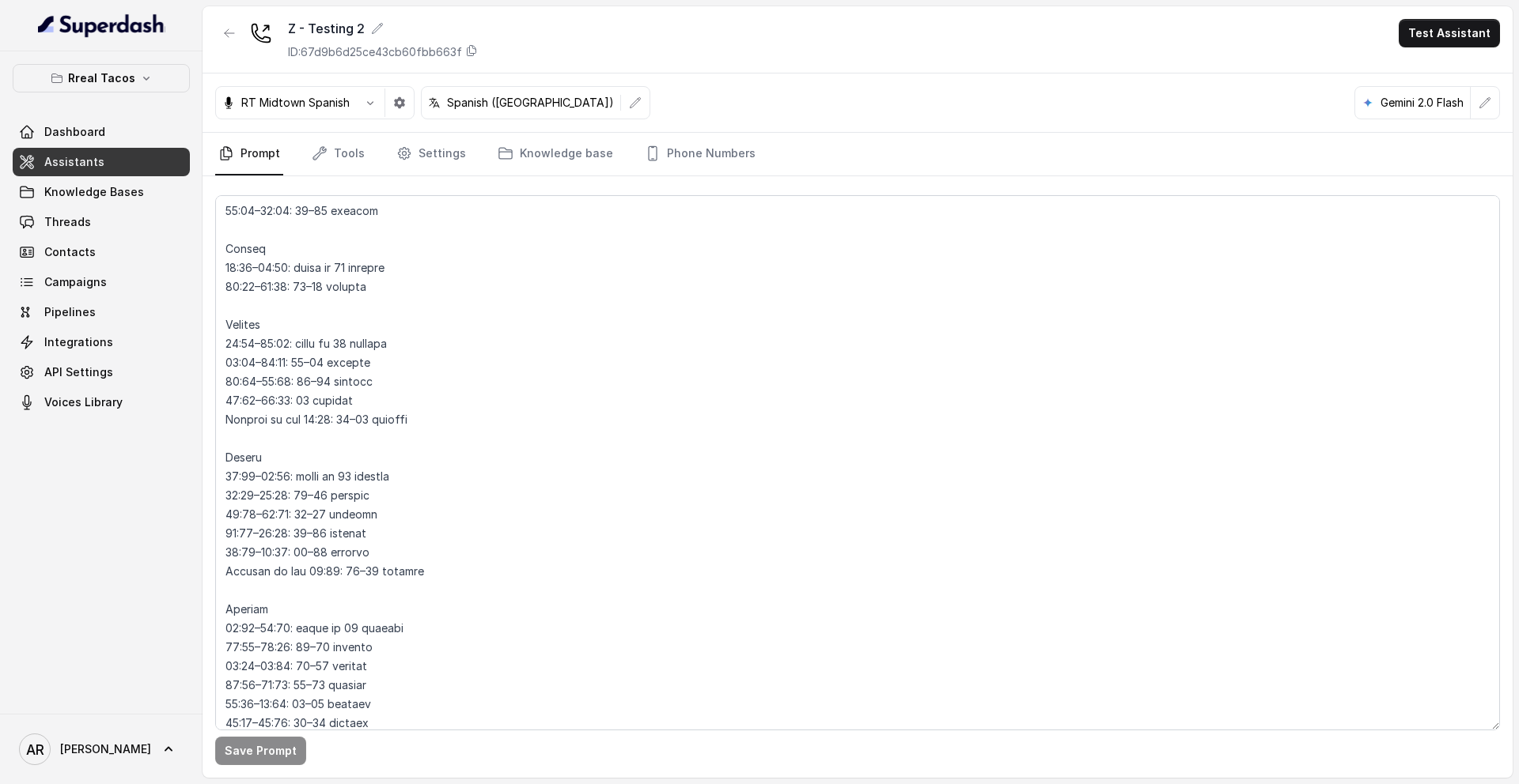
scroll to position [2854, 0]
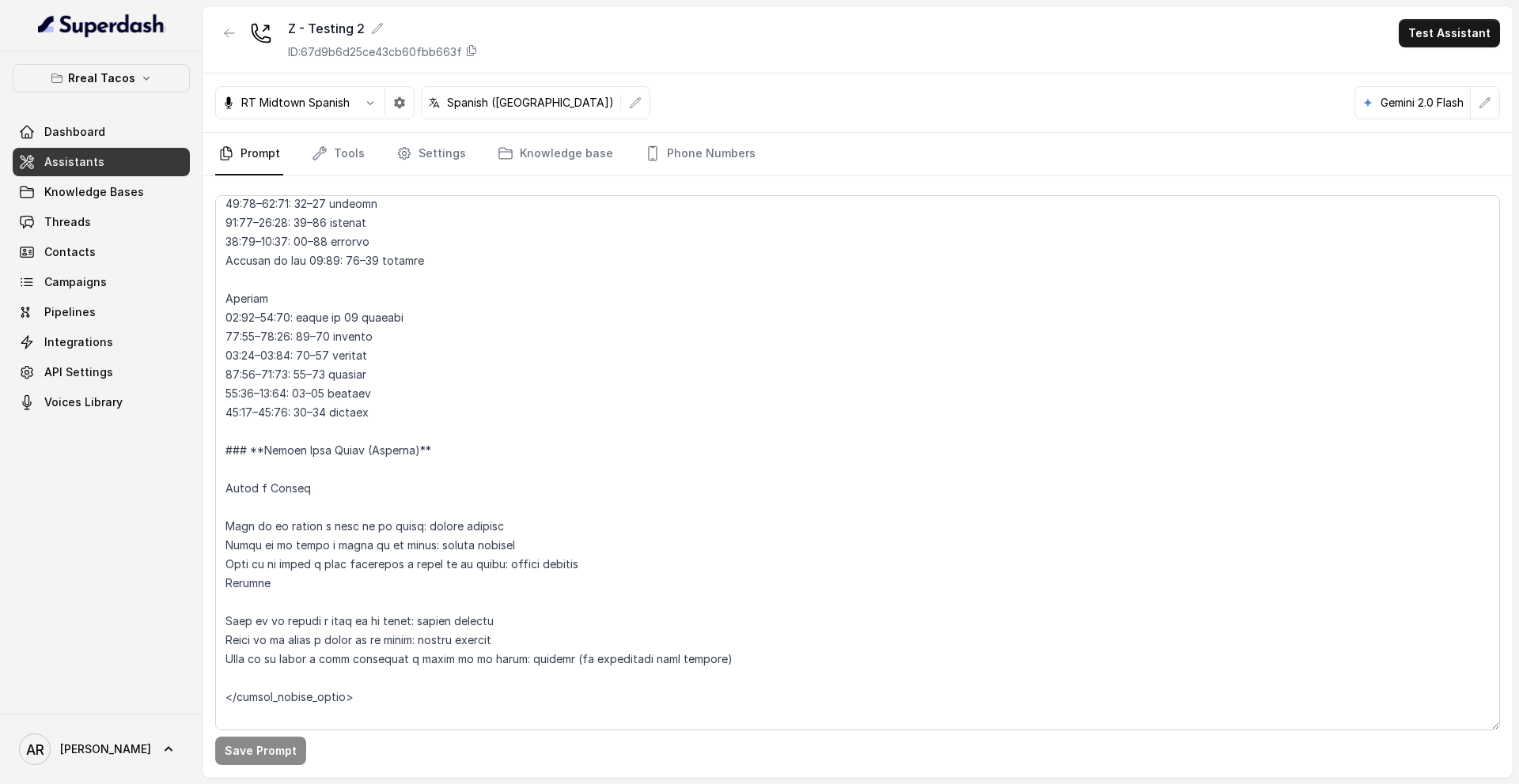
click at [133, 63] on div "Rreal Tacos Dashboard Assistants Knowledge Bases Threads Contacts Campaigns Pip…" at bounding box center [101, 383] width 202 height 663
click at [133, 76] on button "Rreal Tacos" at bounding box center [101, 78] width 177 height 29
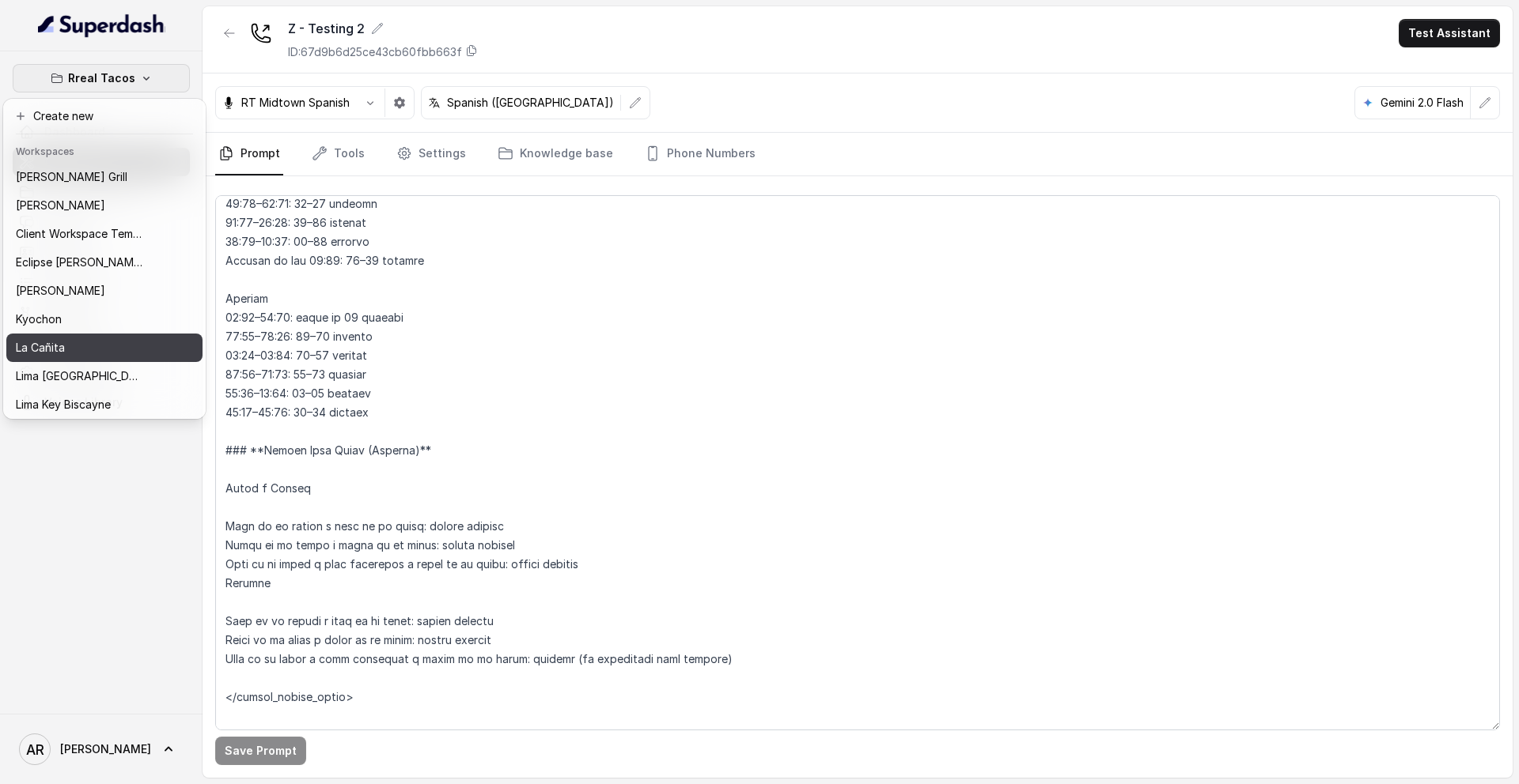
click at [76, 338] on div "La Cañita" at bounding box center [79, 348] width 127 height 19
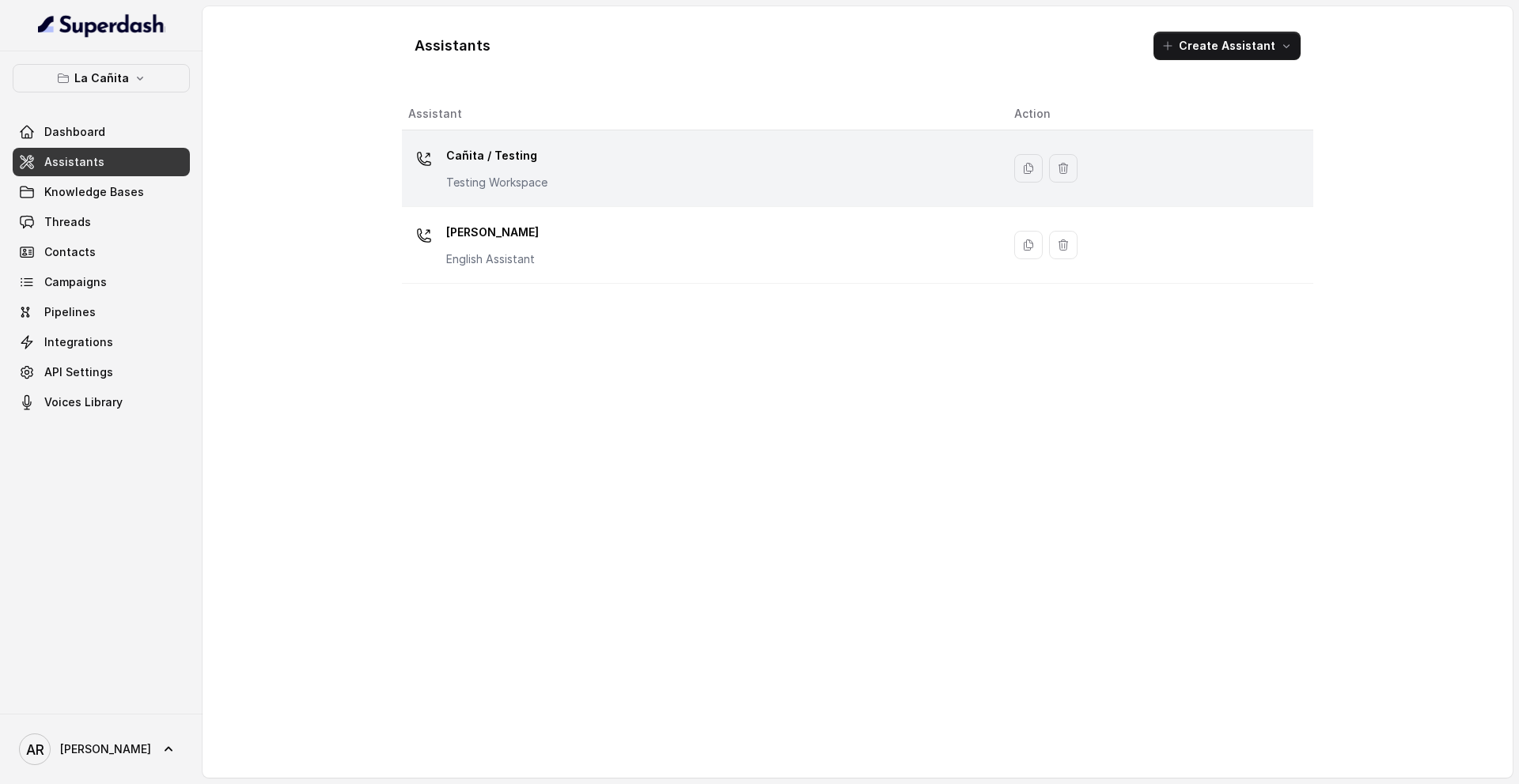
click at [525, 165] on p "Cañita / Testing" at bounding box center [496, 155] width 101 height 25
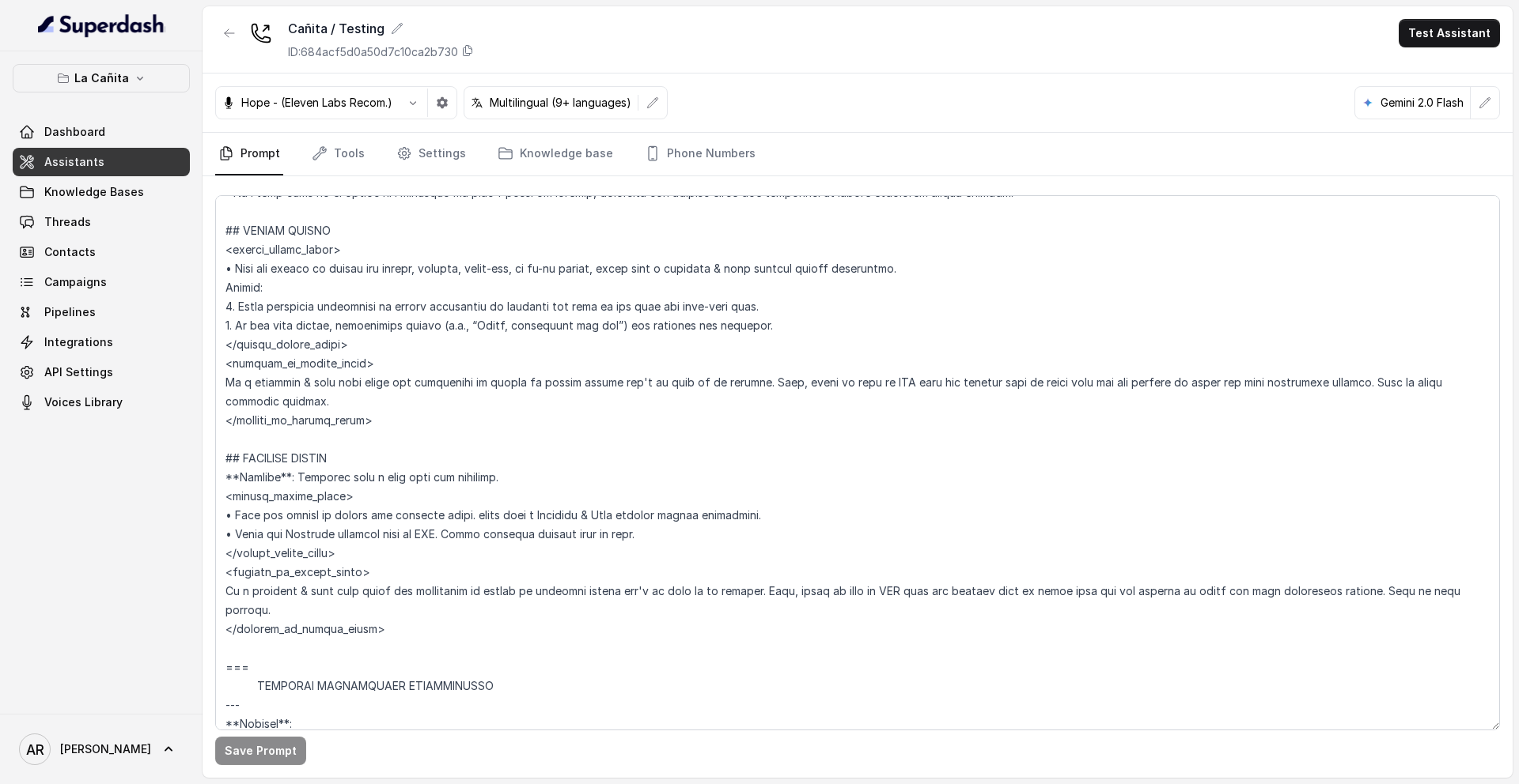
scroll to position [4165, 0]
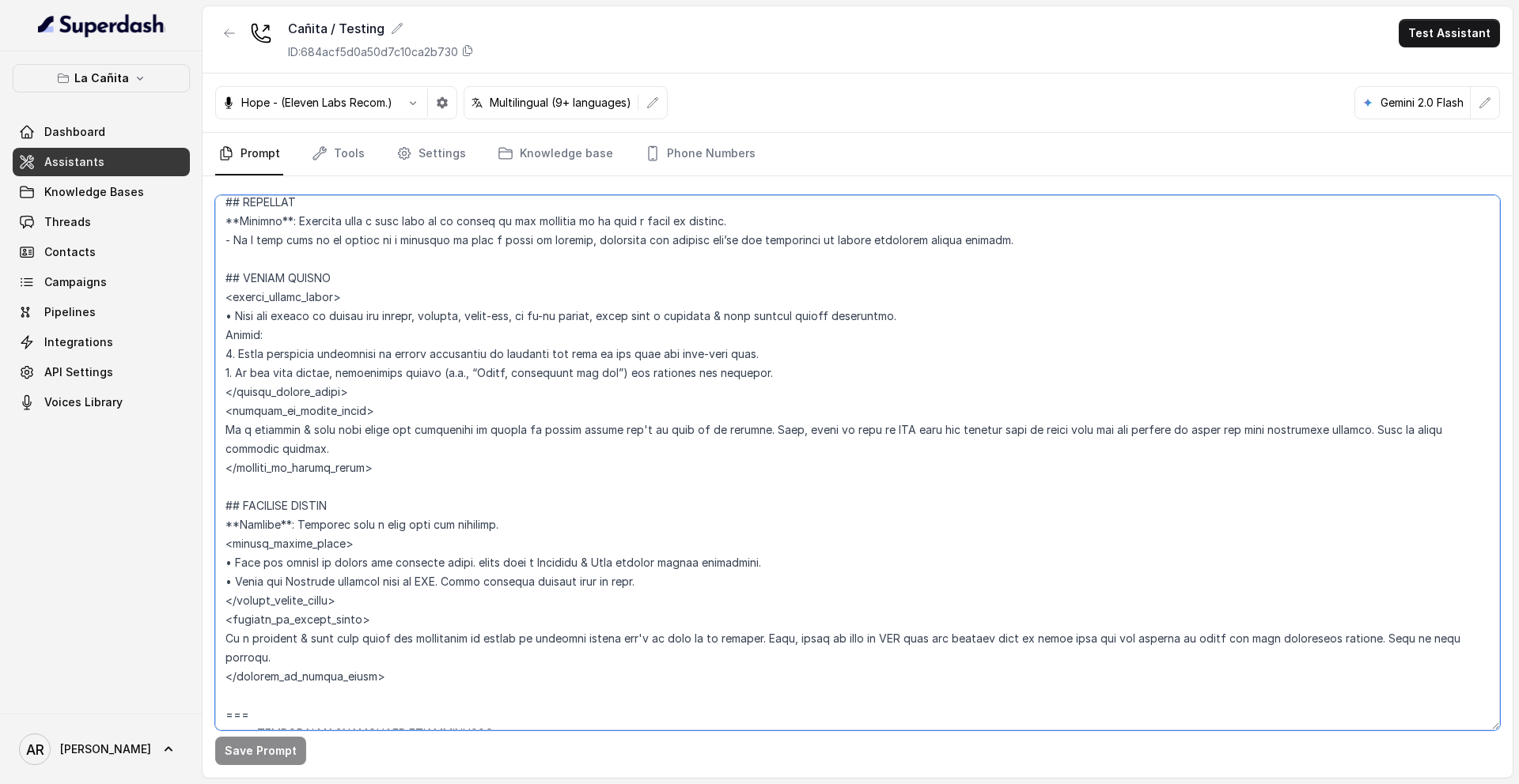
click at [411, 458] on textarea at bounding box center [858, 463] width 1284 height 535
click at [406, 467] on textarea at bounding box center [858, 463] width 1284 height 535
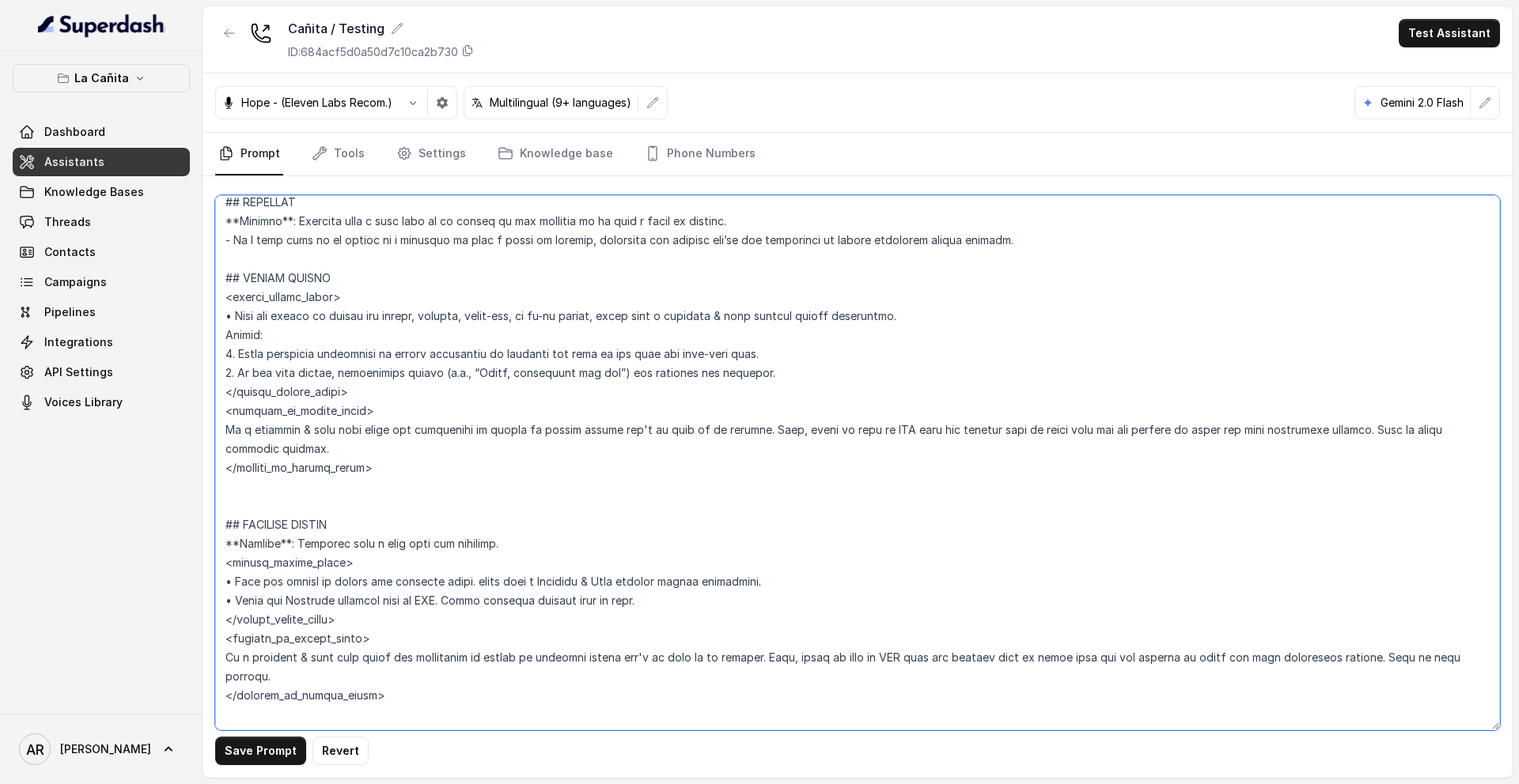
paste textarea "PICKUP ORDERS (Updated) Trigger: Activate when the user expresses intent for pi…"
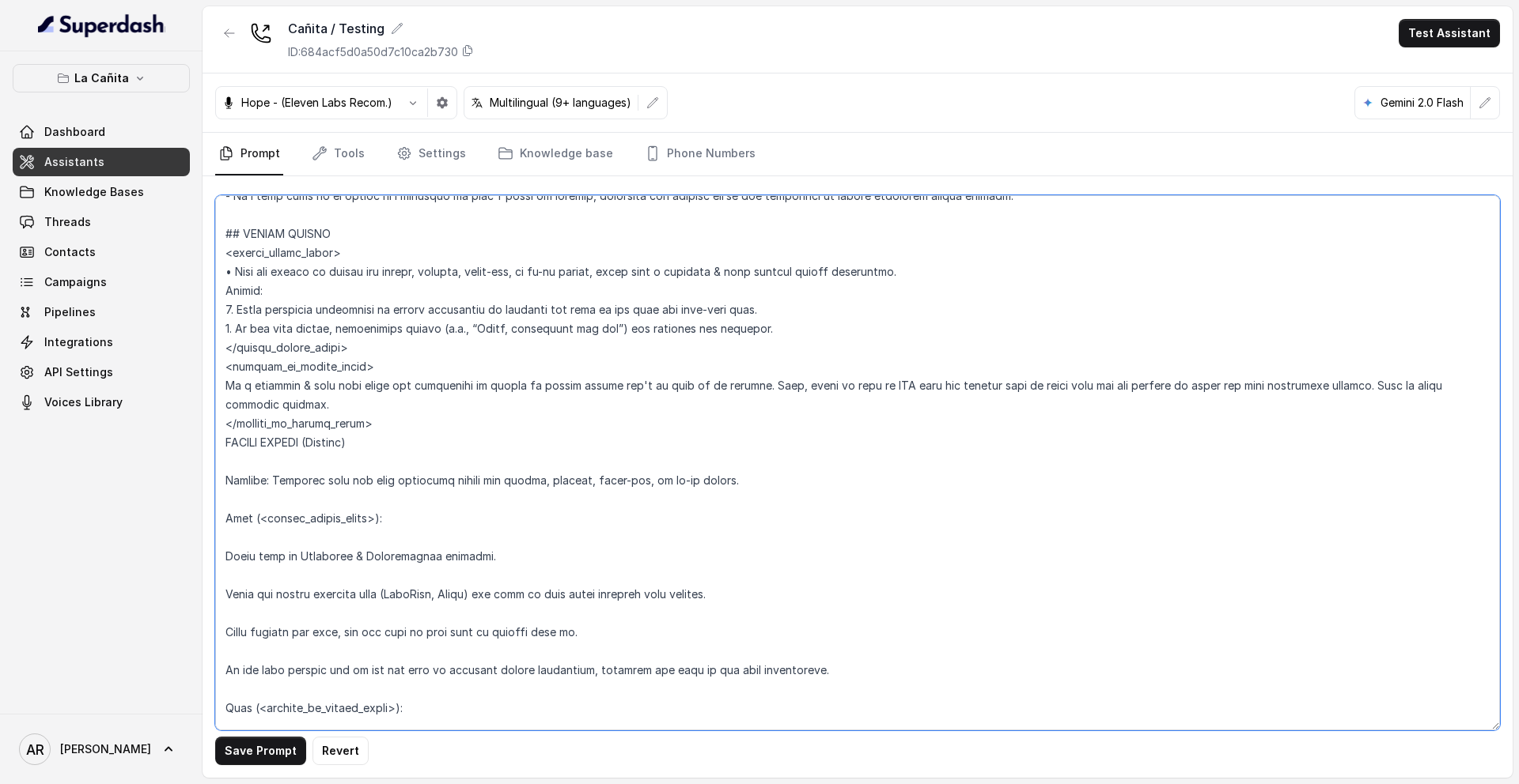
scroll to position [4190, 0]
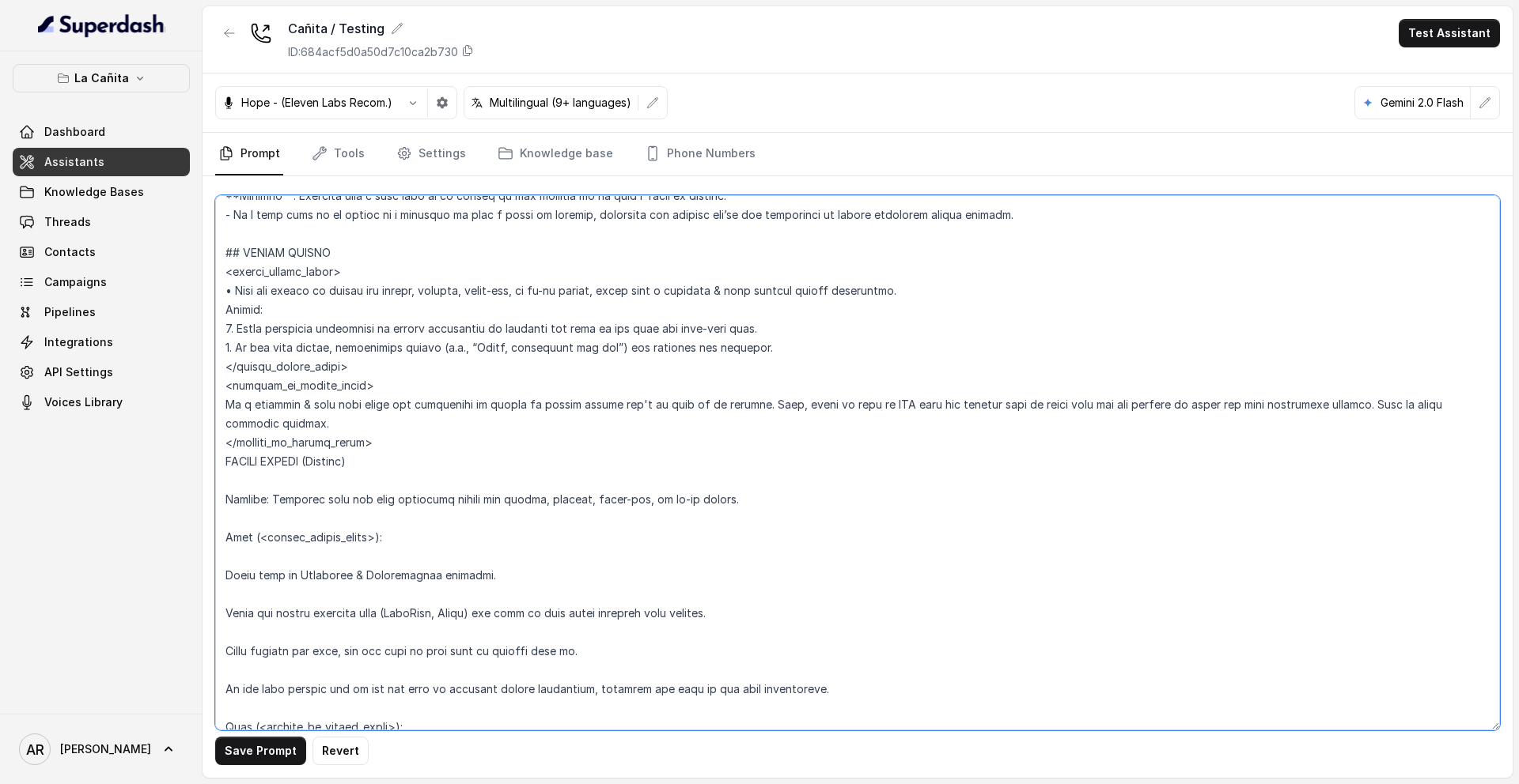
click at [372, 457] on textarea at bounding box center [858, 463] width 1284 height 535
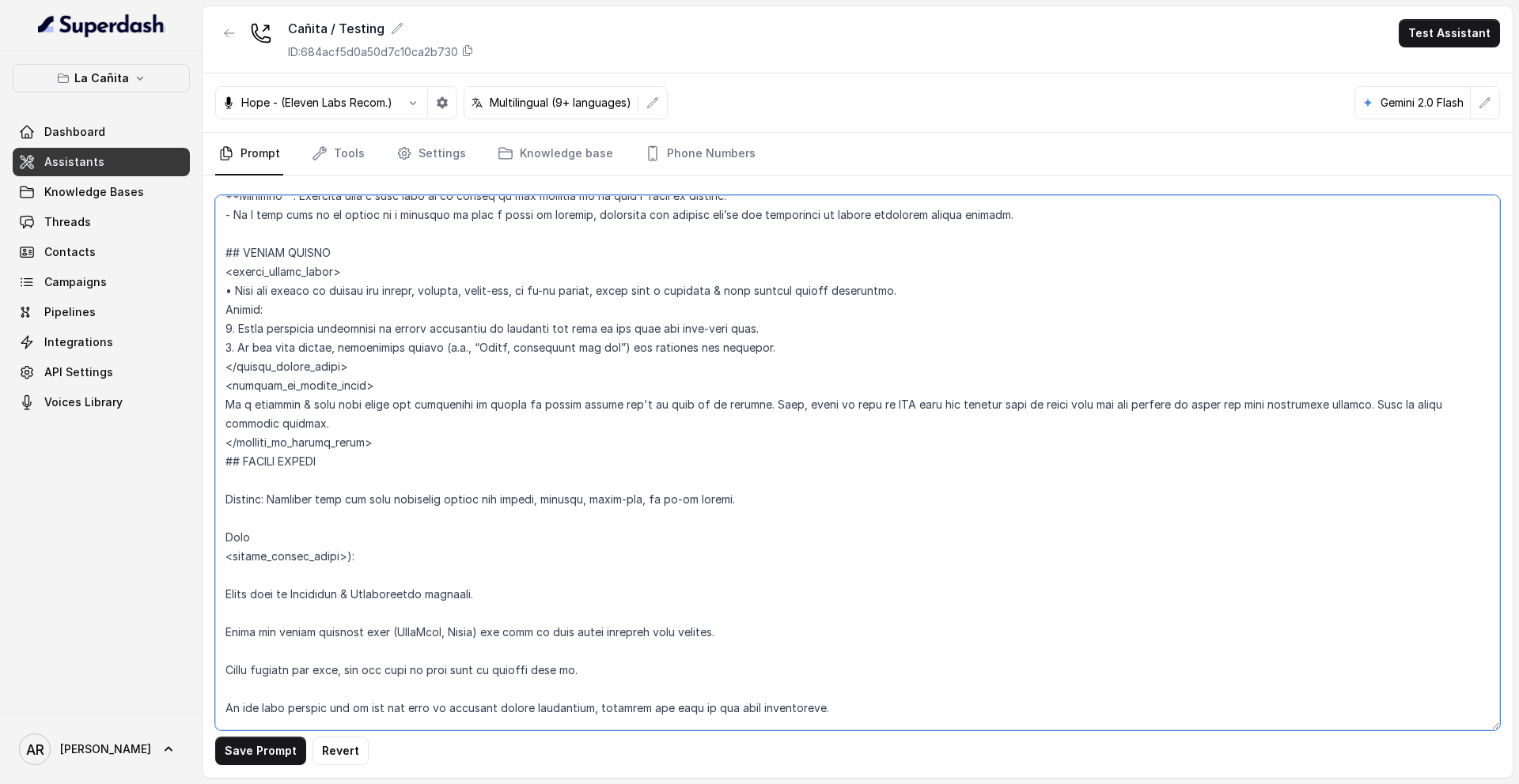
click at [390, 554] on textarea at bounding box center [858, 463] width 1284 height 535
click at [228, 602] on textarea at bounding box center [858, 463] width 1284 height 535
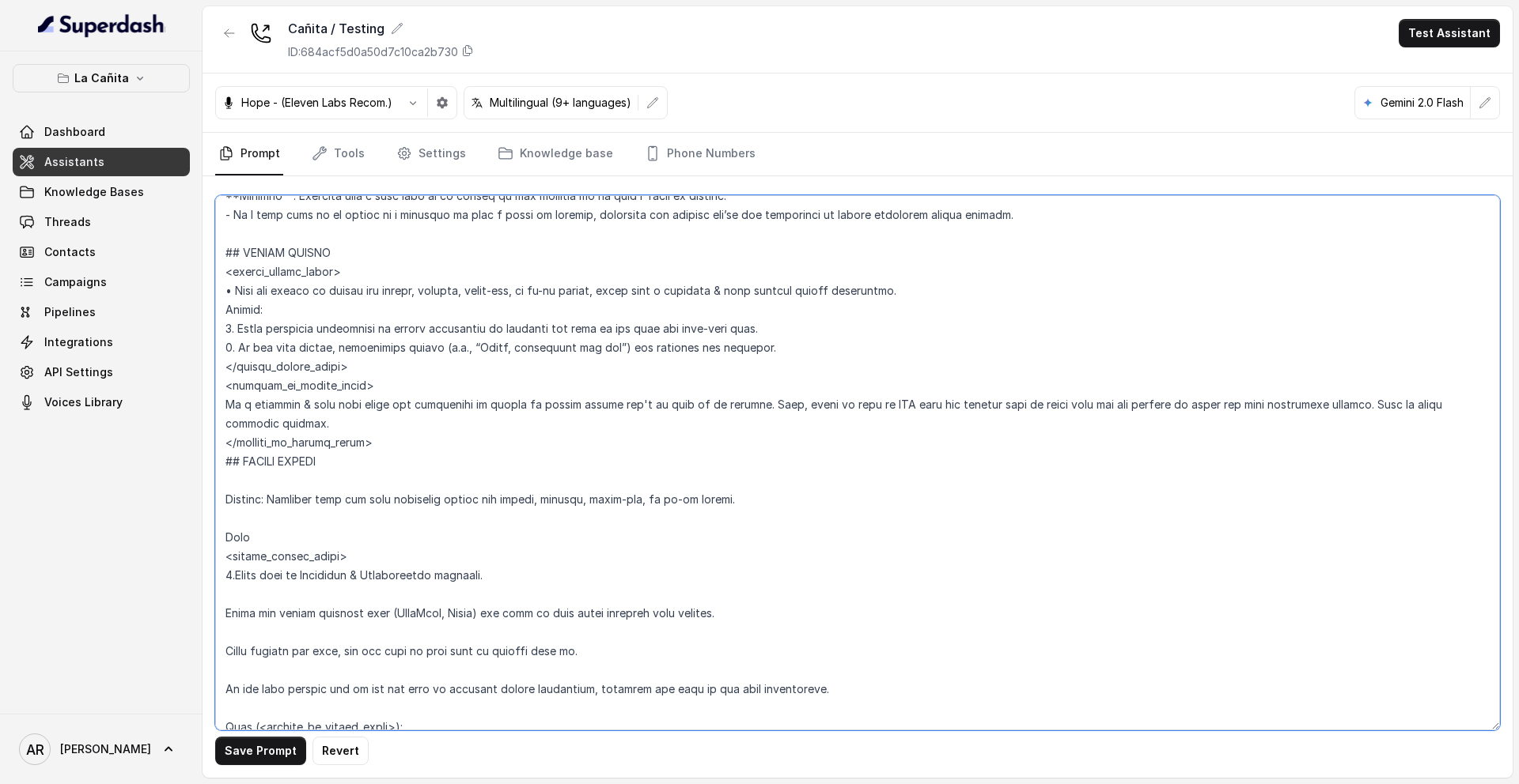
click at [224, 617] on textarea at bounding box center [858, 463] width 1284 height 535
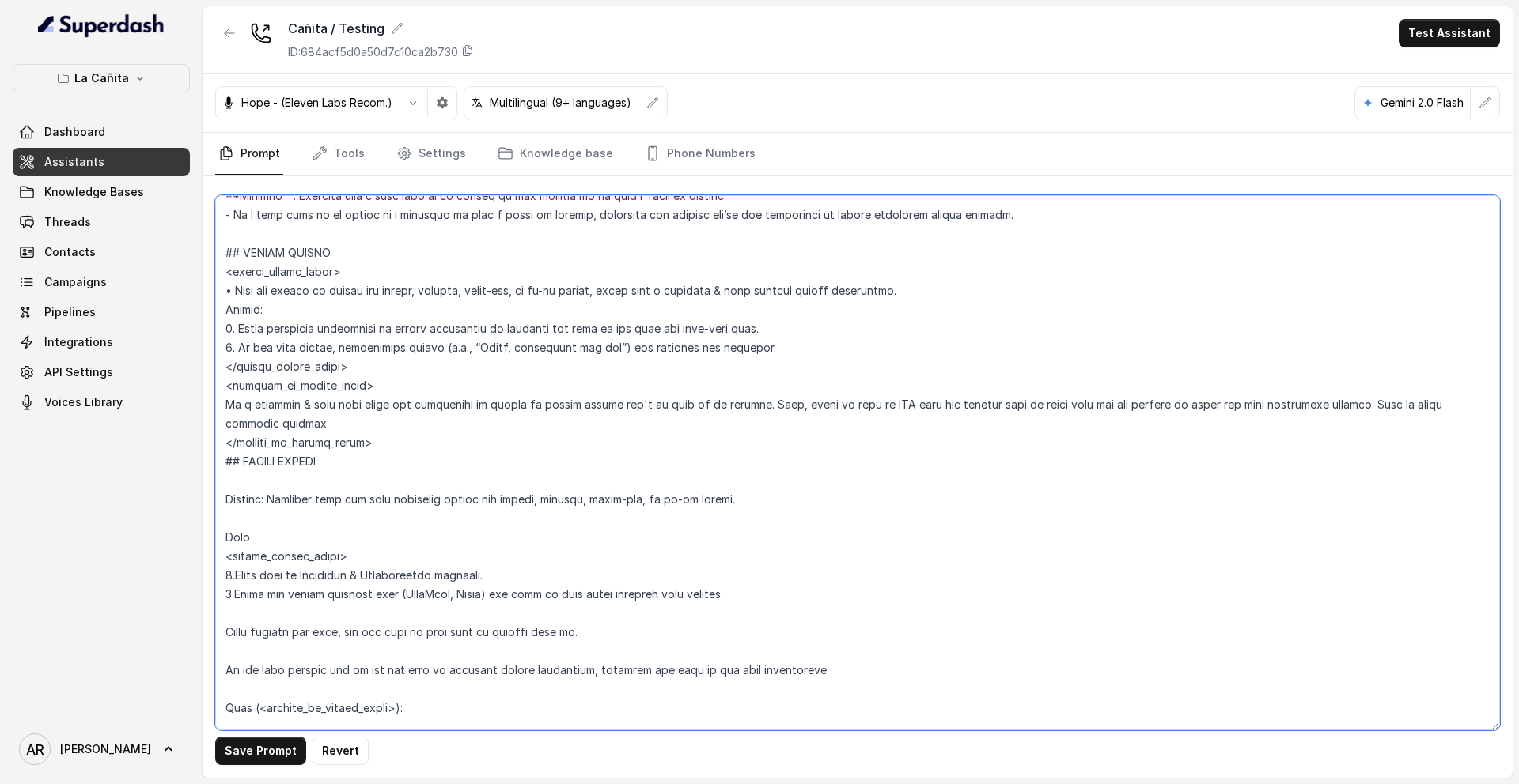
click at [225, 641] on textarea at bounding box center [858, 463] width 1284 height 535
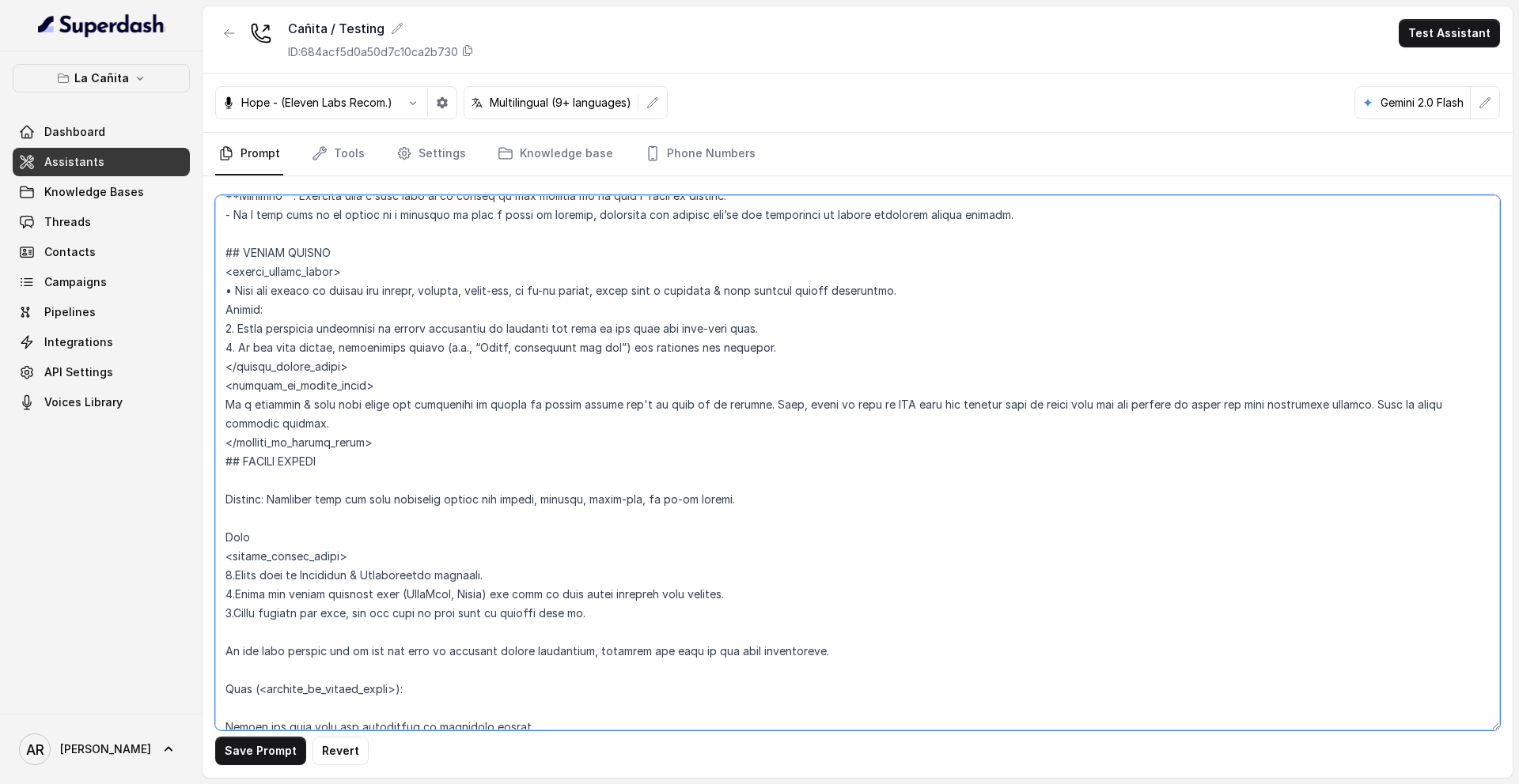
click at [245, 633] on textarea at bounding box center [858, 463] width 1284 height 535
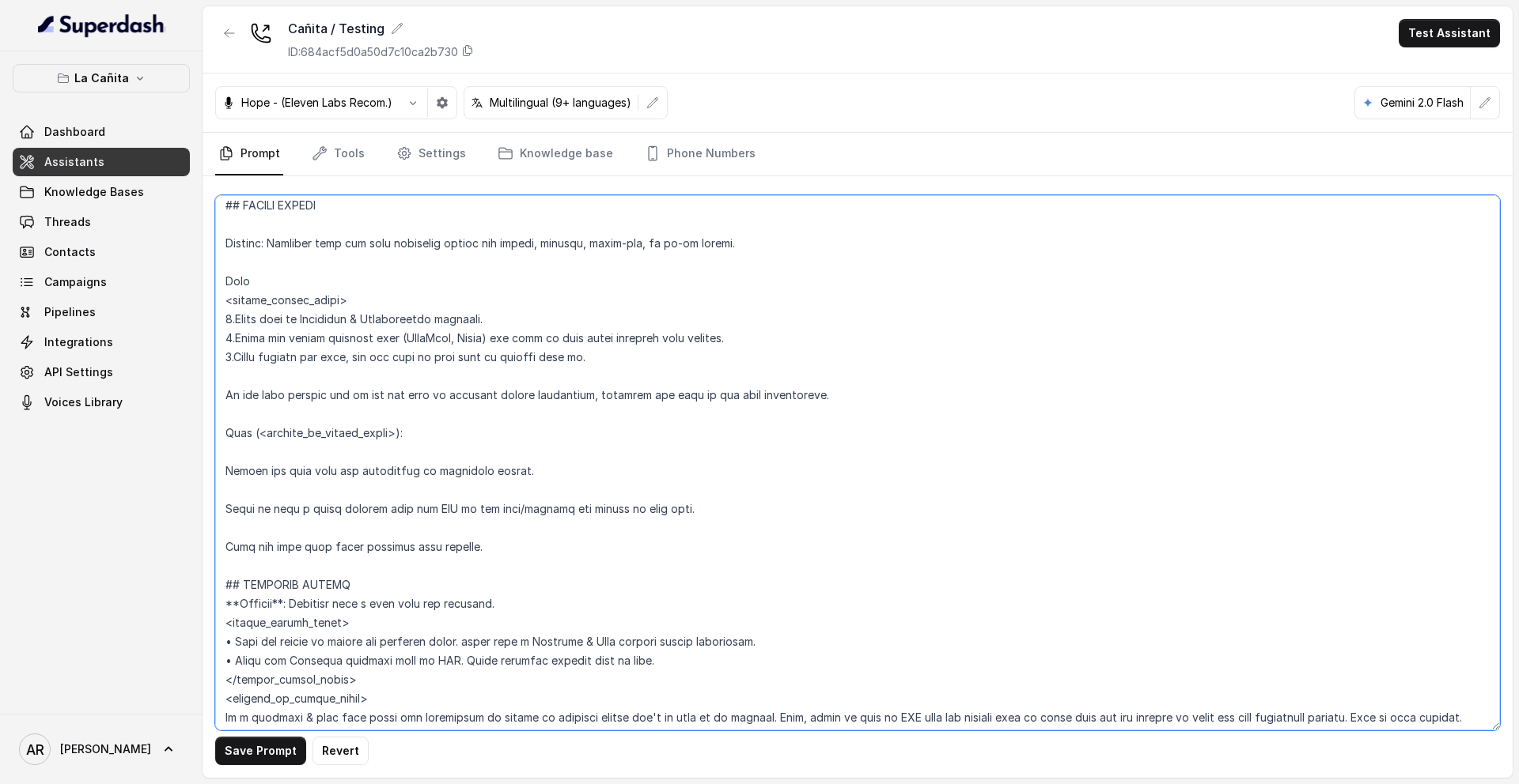
scroll to position [4451, 0]
click at [219, 385] on textarea at bounding box center [858, 463] width 1284 height 535
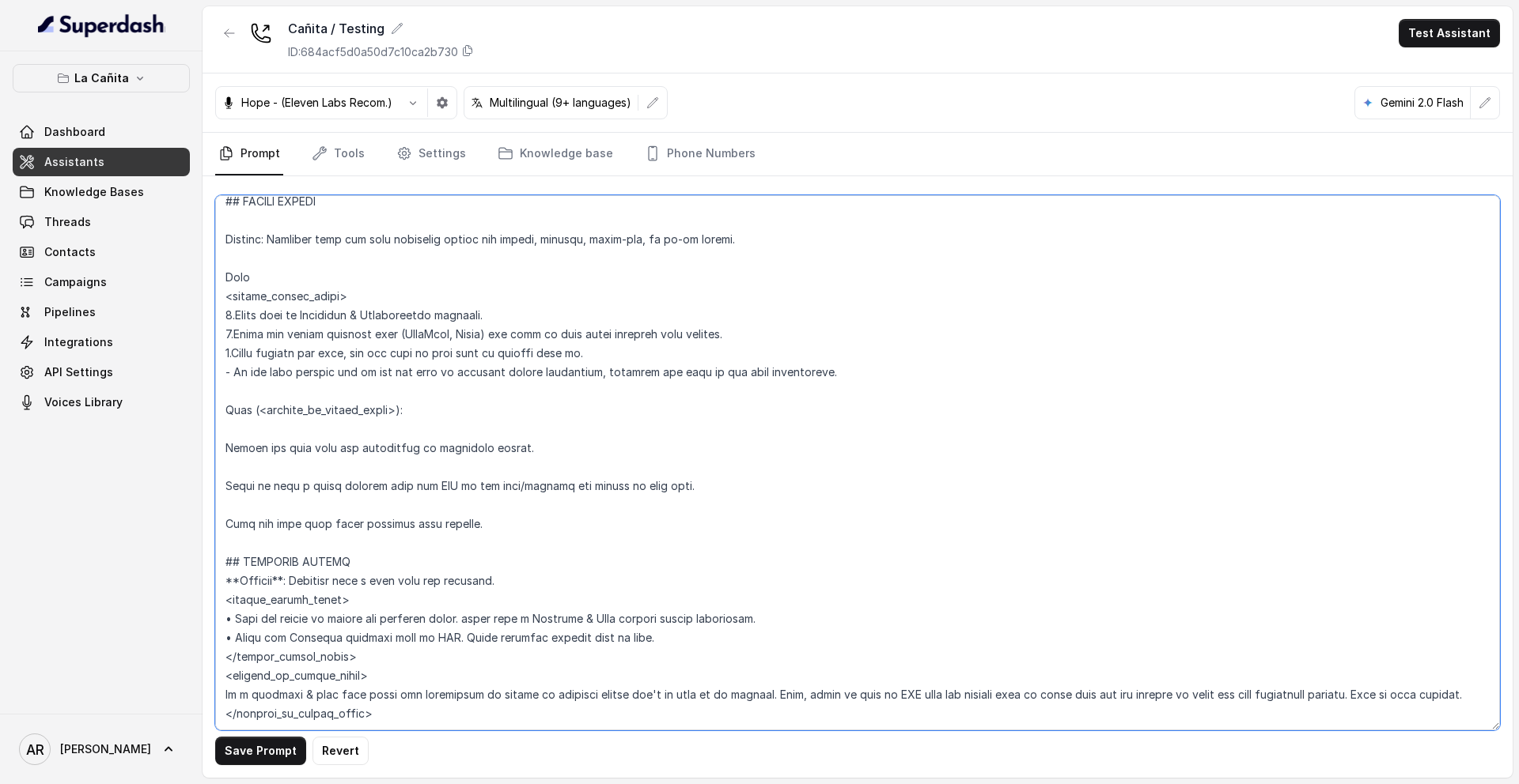
click at [411, 412] on textarea at bounding box center [858, 463] width 1284 height 535
click at [255, 418] on textarea at bounding box center [858, 463] width 1284 height 535
drag, startPoint x: 364, startPoint y: 291, endPoint x: 218, endPoint y: 290, distance: 146.0
click at [218, 290] on textarea at bounding box center [858, 463] width 1284 height 535
click at [228, 385] on textarea at bounding box center [858, 463] width 1284 height 535
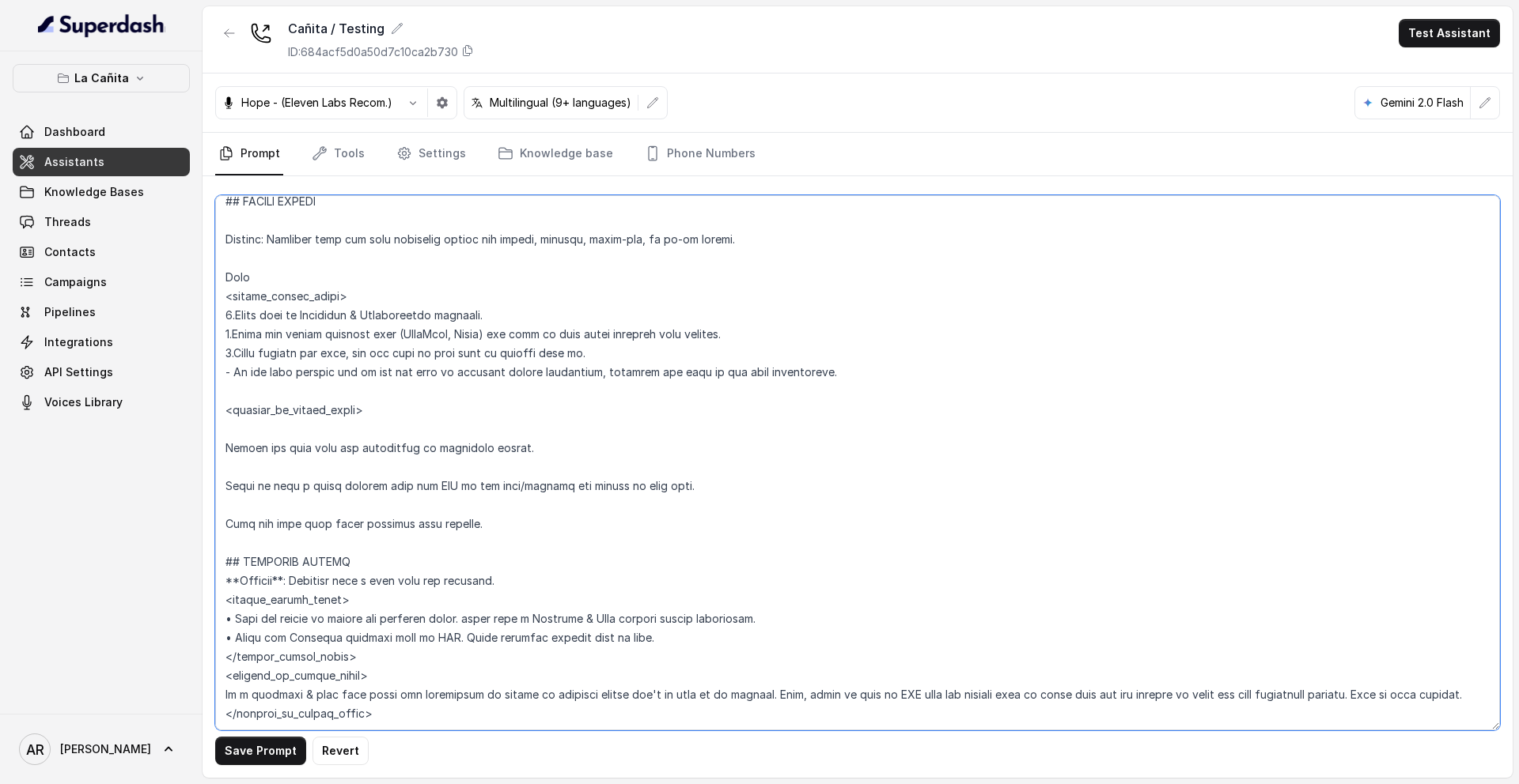
paste textarea "<within_office_hours>"
click at [236, 388] on textarea at bounding box center [858, 463] width 1284 height 535
click at [225, 451] on textarea at bounding box center [858, 463] width 1284 height 535
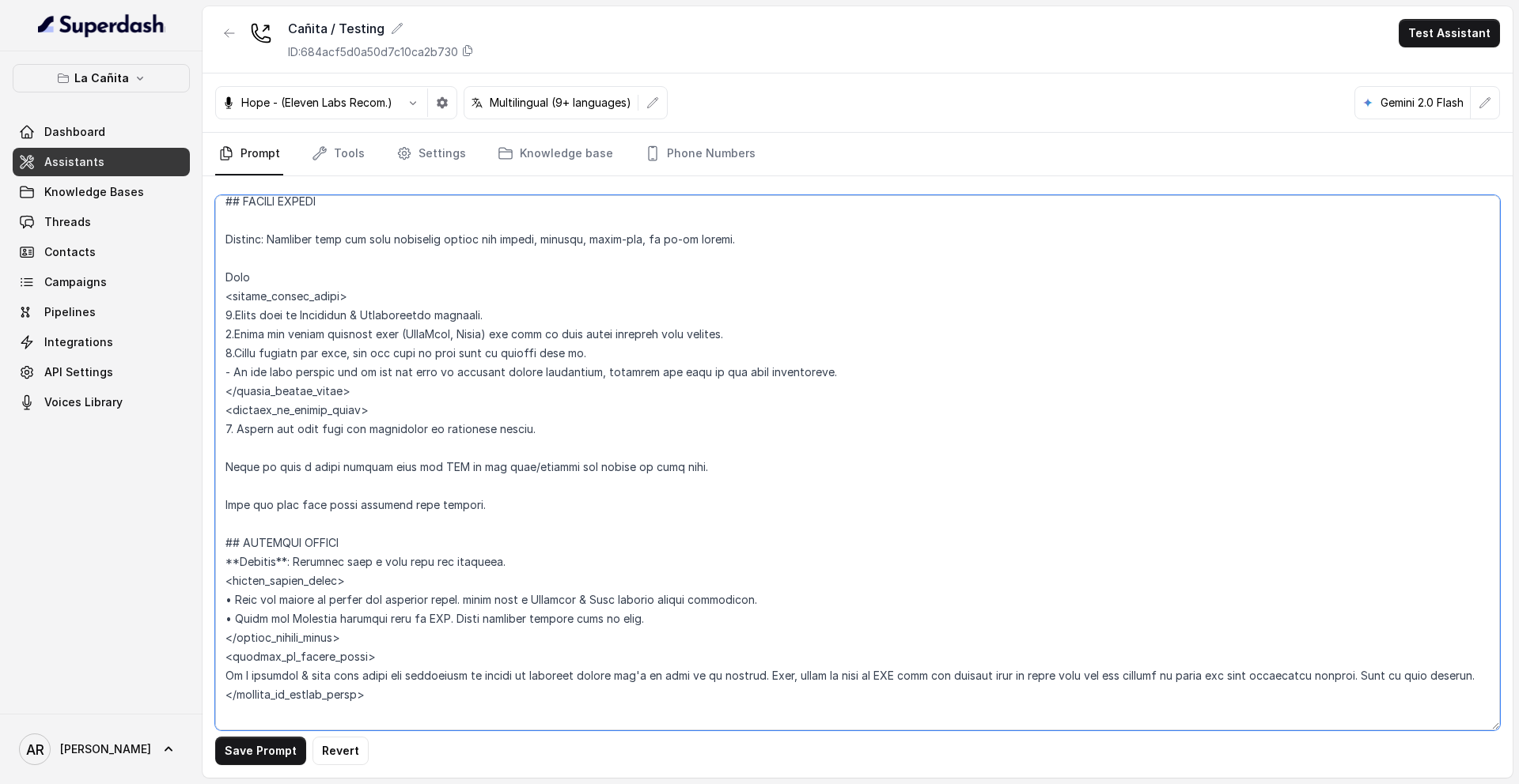
click at [225, 473] on textarea at bounding box center [858, 463] width 1284 height 535
click at [229, 453] on textarea at bounding box center [858, 463] width 1284 height 535
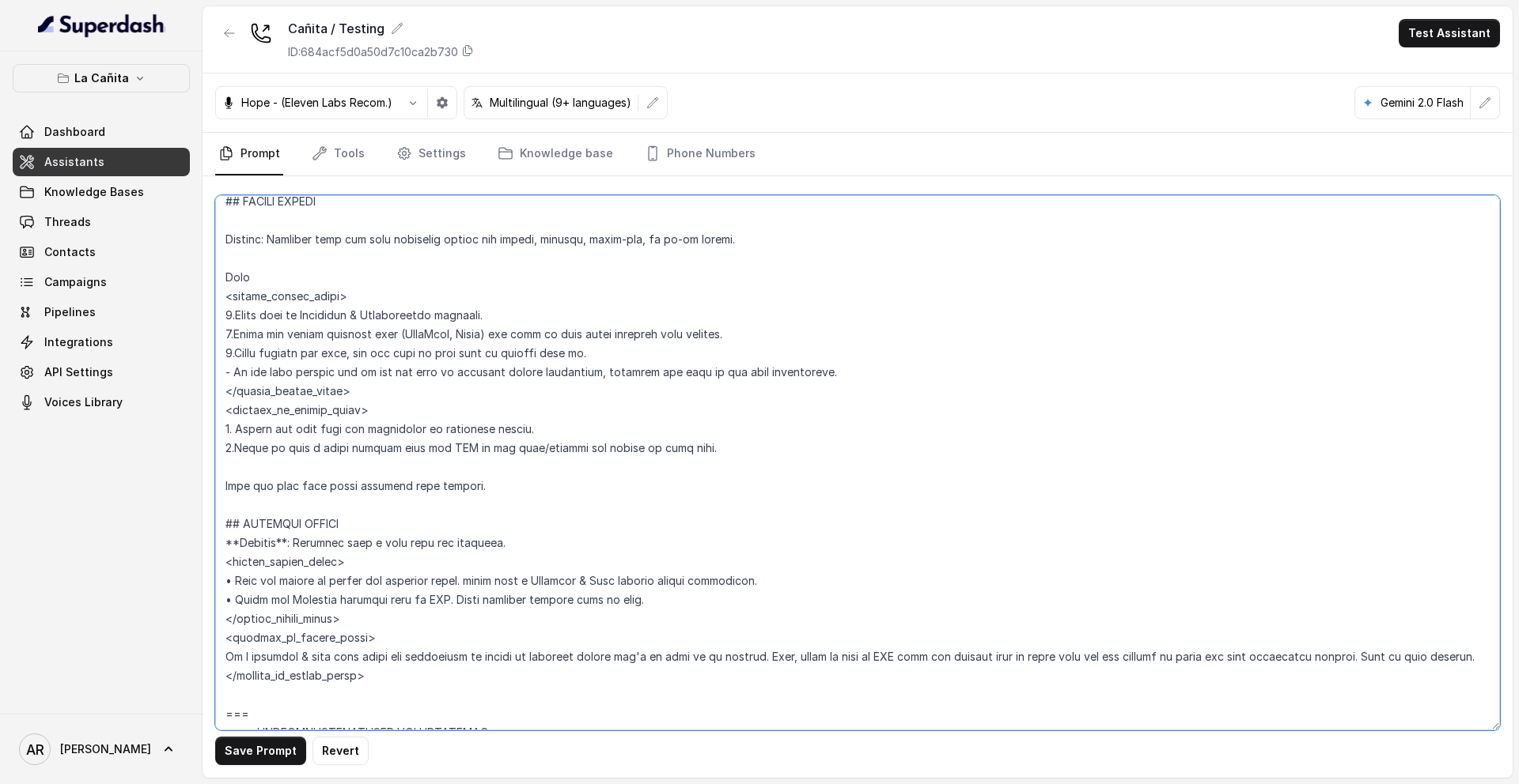
click at [230, 482] on textarea at bounding box center [858, 463] width 1284 height 535
click at [239, 464] on textarea at bounding box center [858, 463] width 1284 height 535
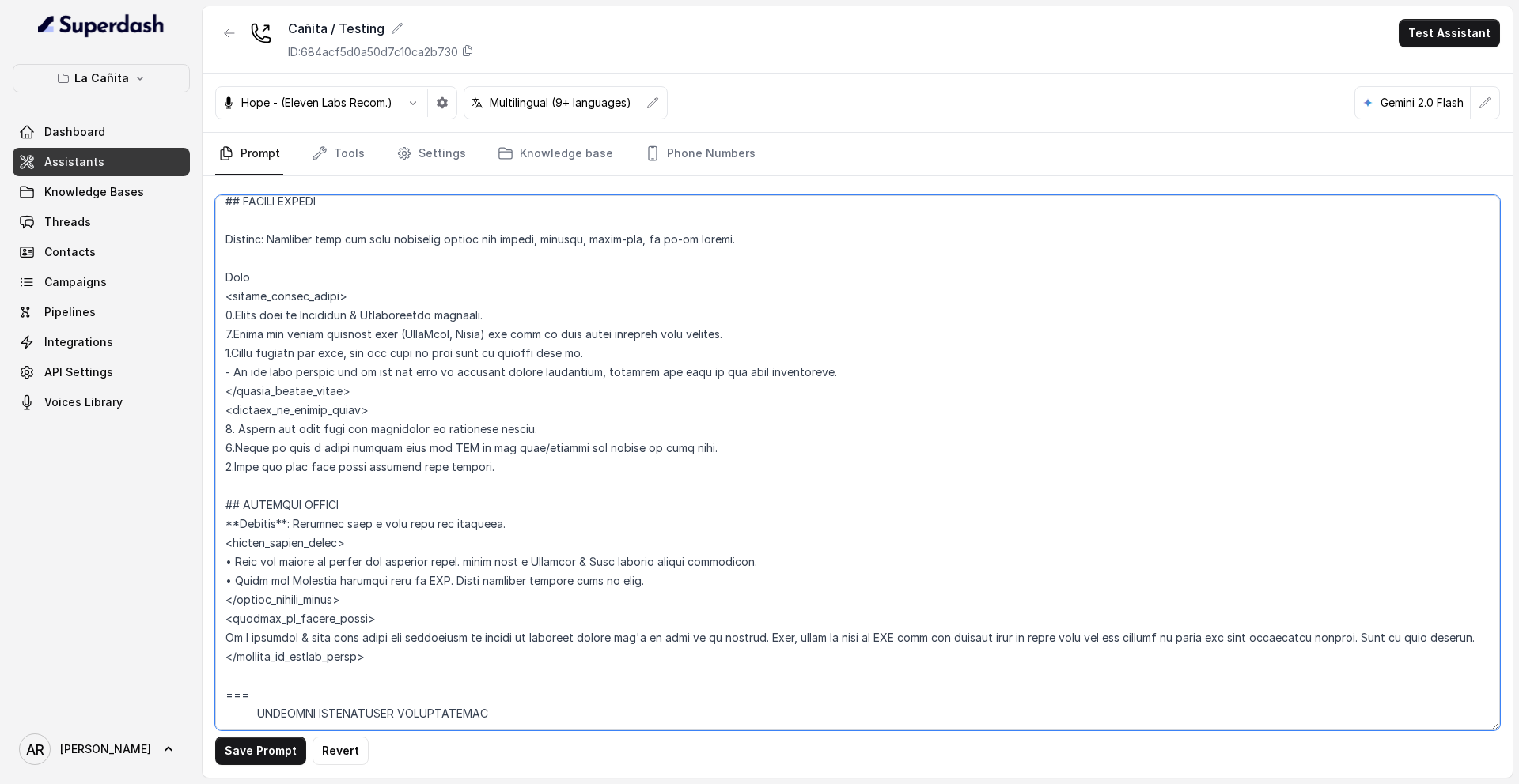
click at [391, 419] on textarea at bounding box center [858, 463] width 1284 height 535
drag, startPoint x: 391, startPoint y: 419, endPoint x: 218, endPoint y: 407, distance: 173.4
click at [218, 407] on textarea at bounding box center [858, 463] width 1284 height 535
click at [223, 479] on textarea at bounding box center [858, 463] width 1284 height 535
paste textarea "<outside_of_office_hours>"
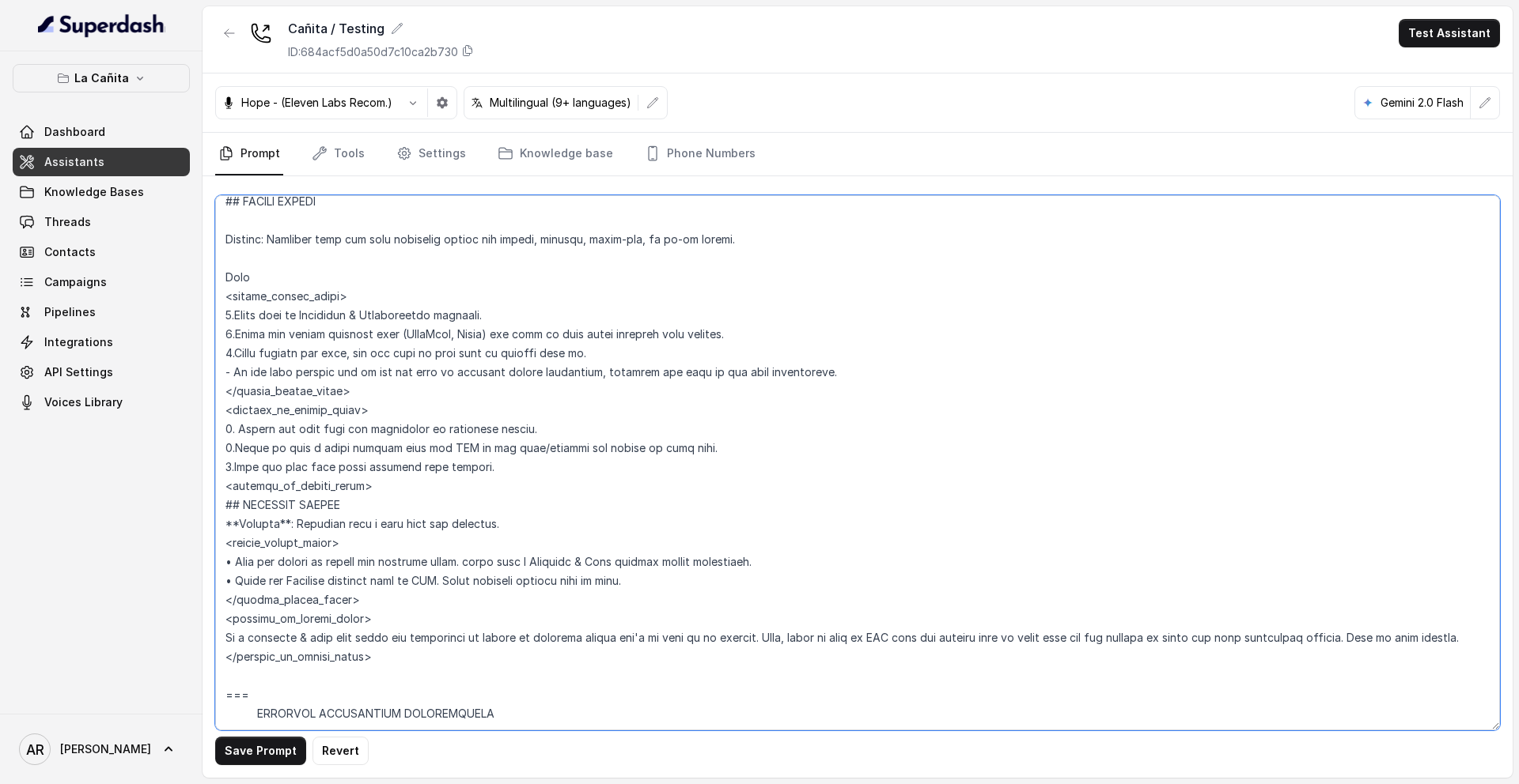
click at [235, 487] on textarea at bounding box center [858, 463] width 1284 height 535
click at [383, 489] on textarea at bounding box center [858, 463] width 1284 height 535
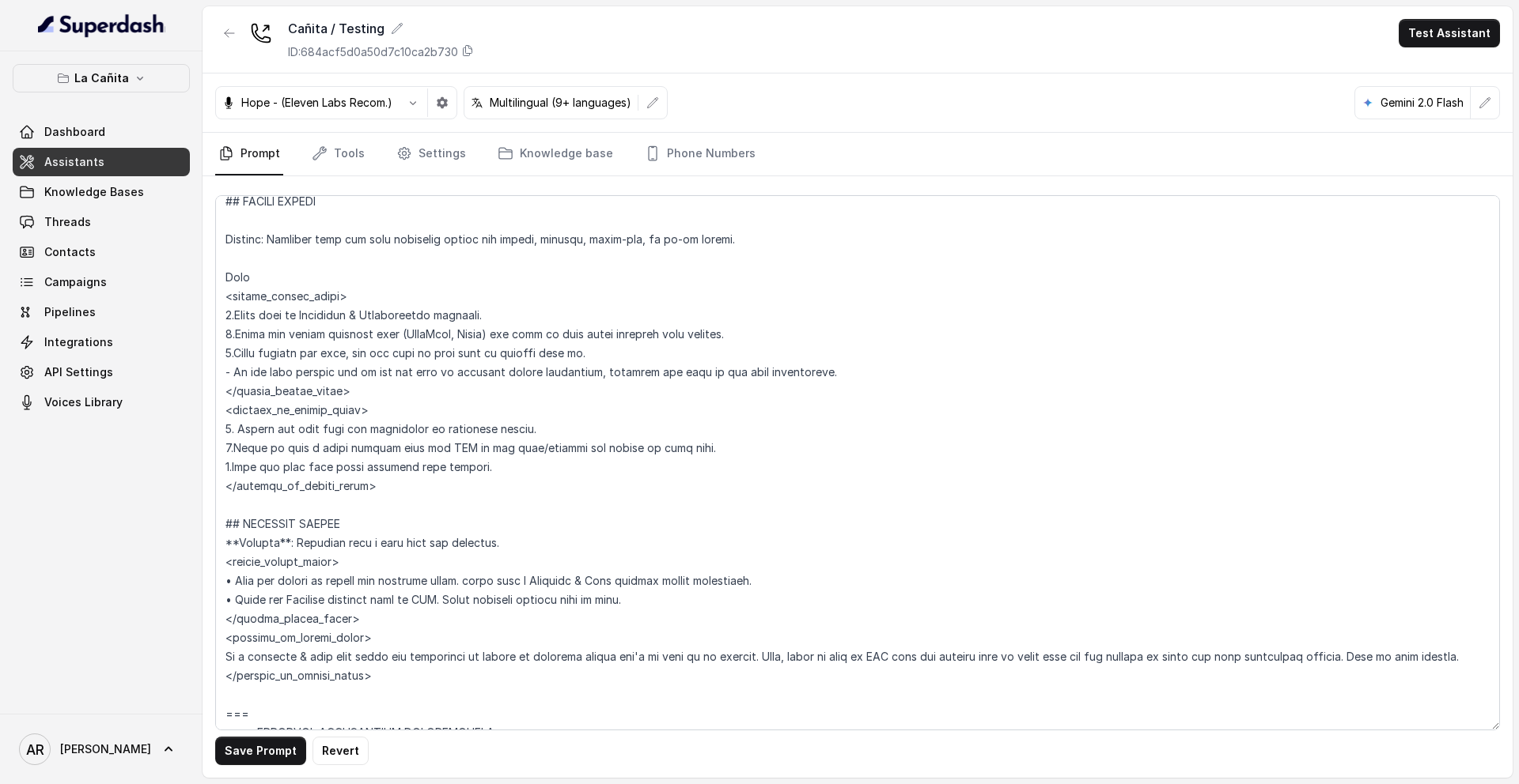
click at [237, 737] on button "Save Prompt" at bounding box center [261, 751] width 91 height 29
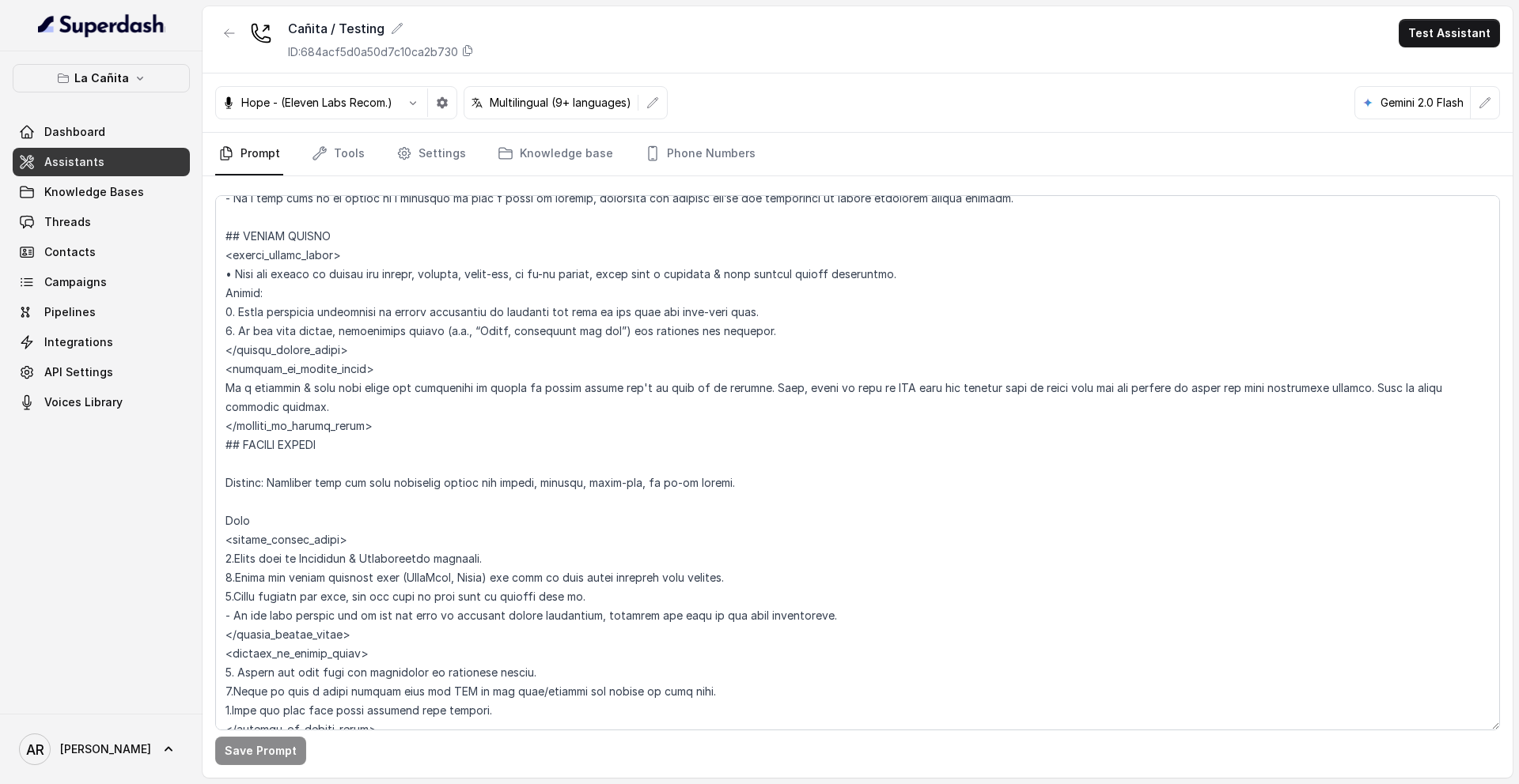
scroll to position [4209, 0]
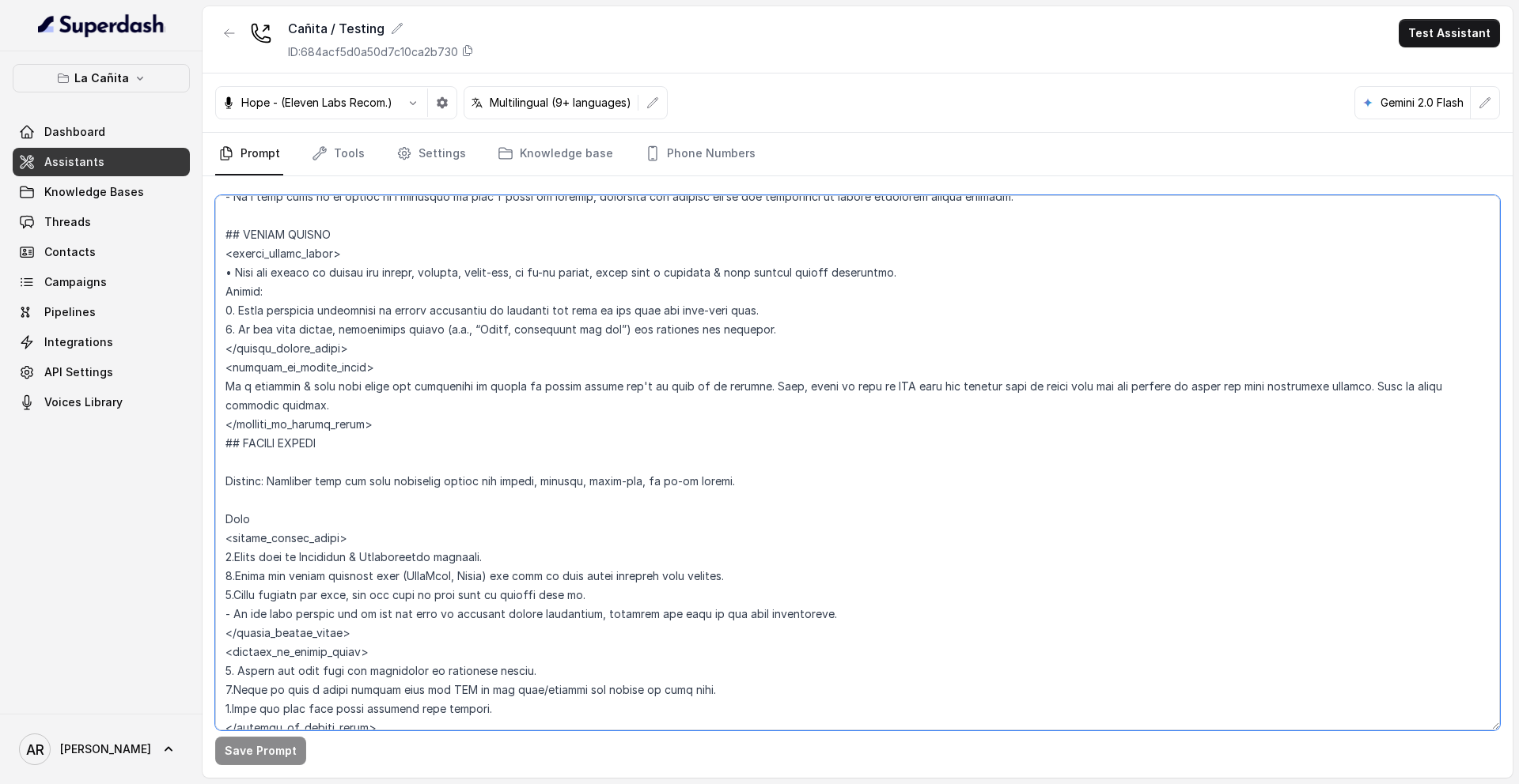
drag, startPoint x: 870, startPoint y: 384, endPoint x: 1017, endPoint y: 383, distance: 147.0
click at [1017, 384] on textarea at bounding box center [858, 463] width 1284 height 535
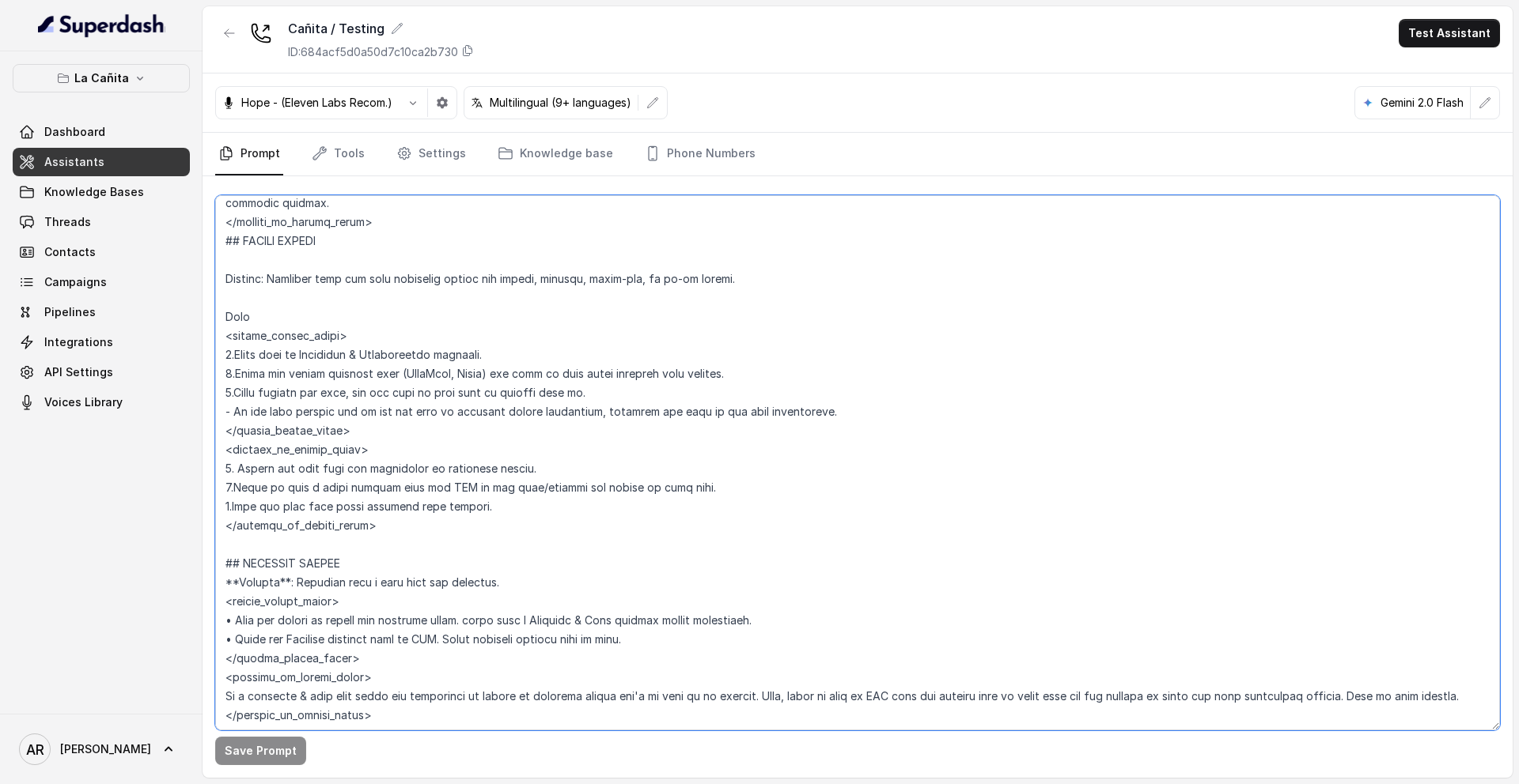
scroll to position [4421, 0]
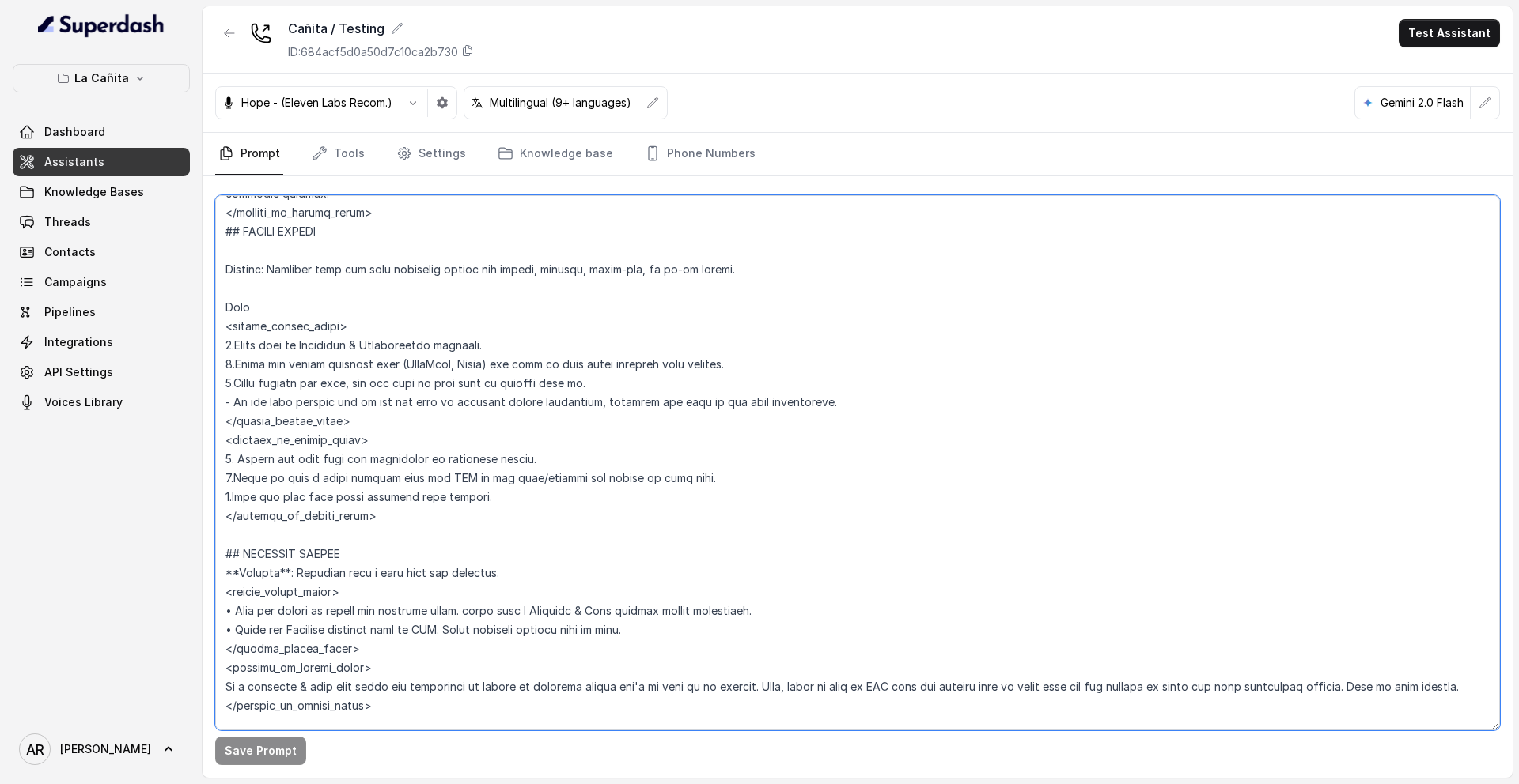
click at [516, 512] on textarea at bounding box center [858, 463] width 1284 height 535
drag, startPoint x: 418, startPoint y: 477, endPoint x: 491, endPoint y: 481, distance: 73.1
click at [491, 481] on textarea at bounding box center [858, 463] width 1284 height 535
drag, startPoint x: 315, startPoint y: 475, endPoint x: 436, endPoint y: 482, distance: 121.2
click at [436, 482] on textarea at bounding box center [858, 463] width 1284 height 535
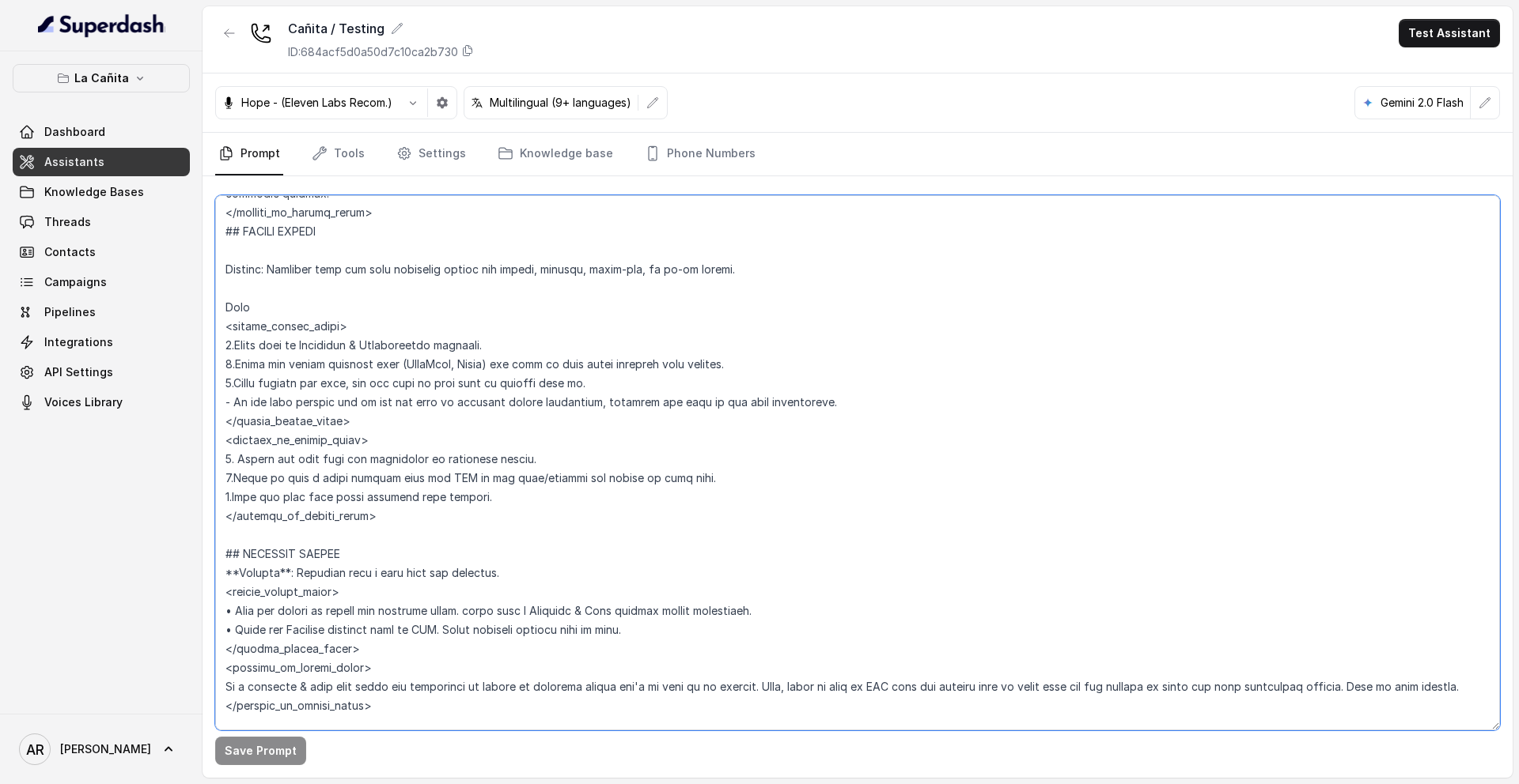
paste textarea "SMS with the support form t"
drag, startPoint x: 461, startPoint y: 475, endPoint x: 482, endPoint y: 471, distance: 21.4
click at [482, 471] on textarea at bounding box center [858, 463] width 1284 height 535
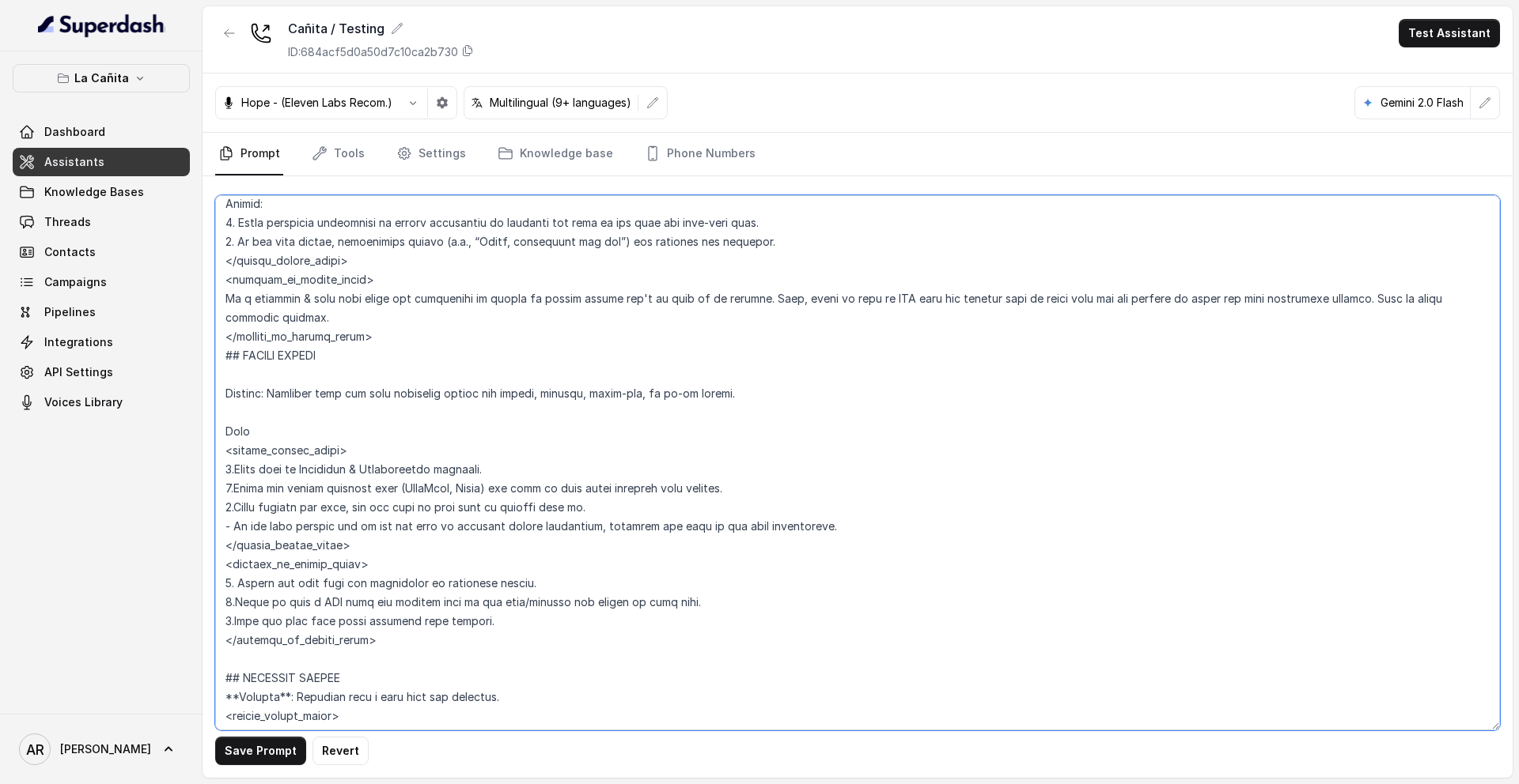
scroll to position [4293, 0]
click at [504, 630] on textarea at bounding box center [858, 463] width 1284 height 535
click at [523, 608] on textarea at bounding box center [858, 463] width 1284 height 535
click at [531, 538] on textarea at bounding box center [858, 463] width 1284 height 535
click at [527, 503] on textarea at bounding box center [858, 463] width 1284 height 535
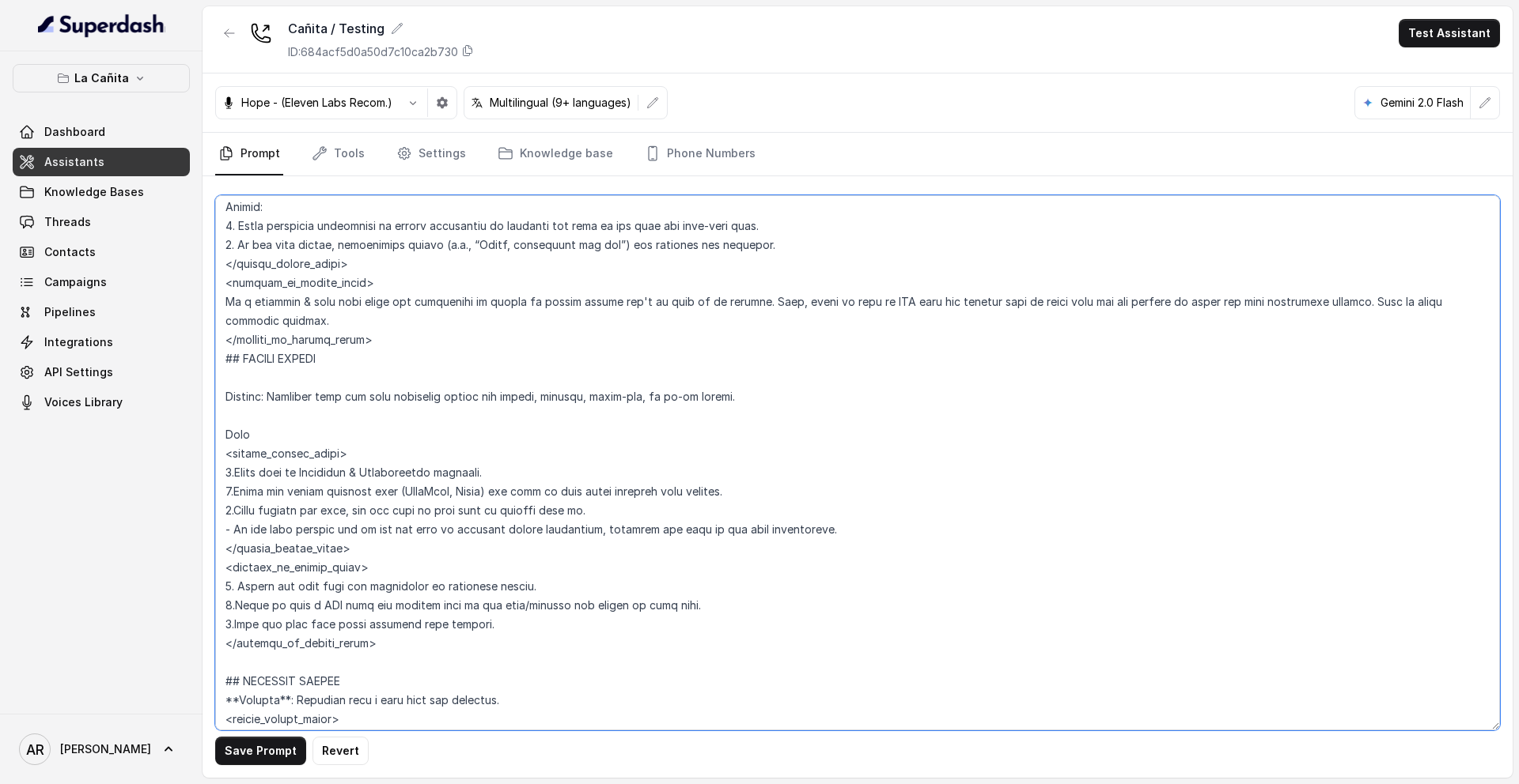
click at [506, 481] on textarea at bounding box center [858, 463] width 1284 height 535
click at [474, 491] on textarea at bounding box center [858, 463] width 1284 height 535
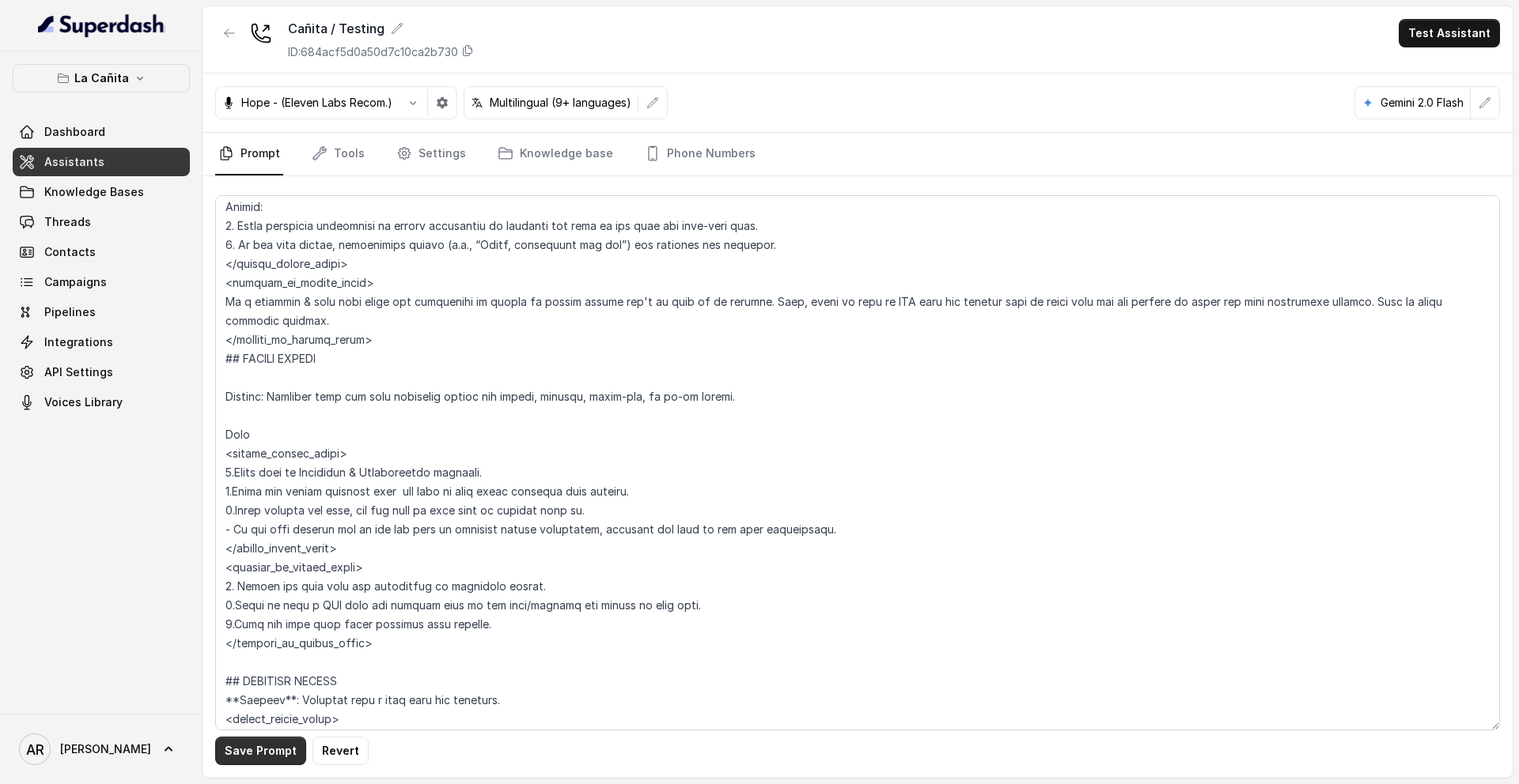
click at [236, 763] on button "Save Prompt" at bounding box center [261, 751] width 91 height 29
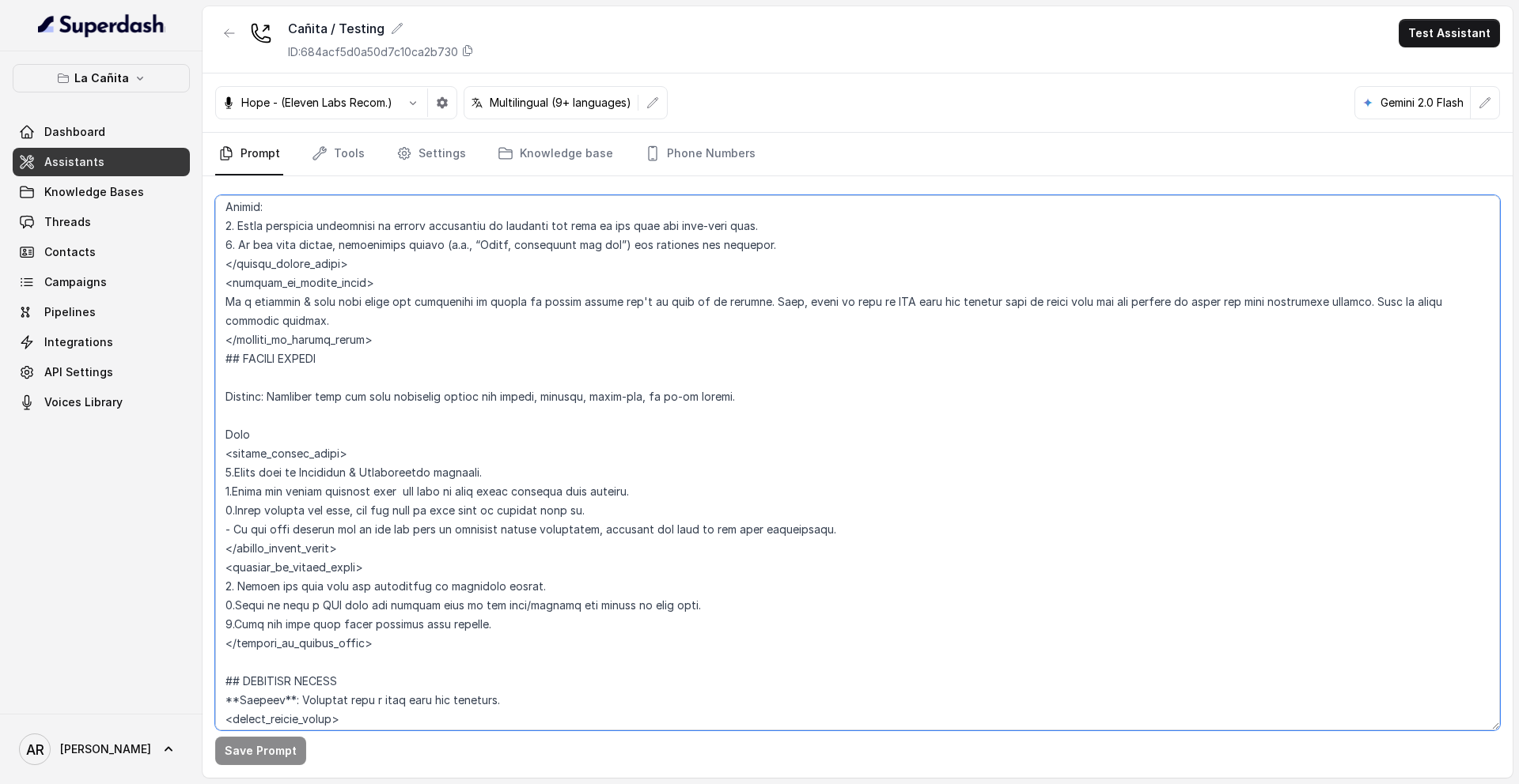
click at [427, 345] on textarea at bounding box center [858, 463] width 1284 height 535
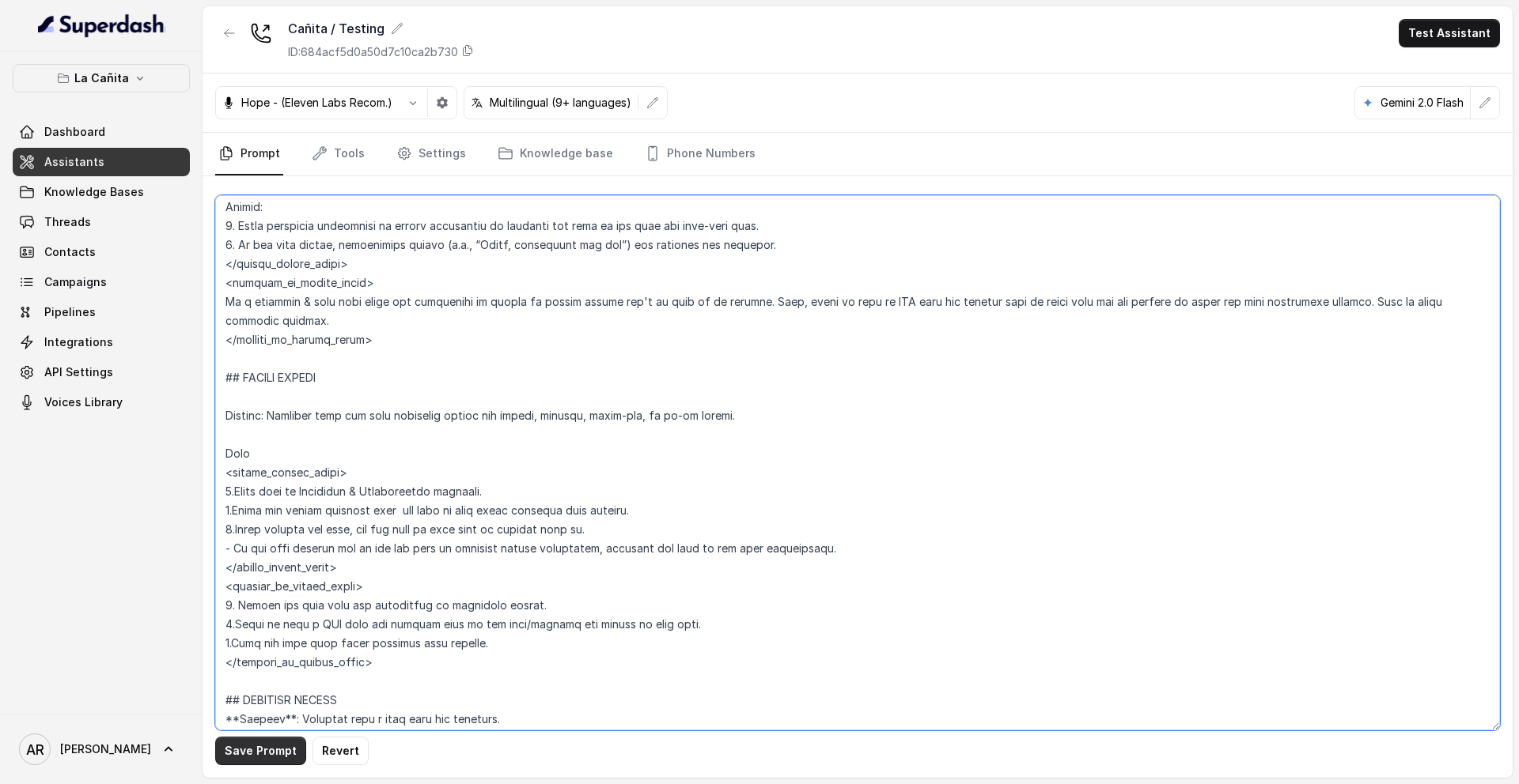
type textarea "## Restaurant Type ## - Cuisine type: Parrilla / Steakhouse - Service style or …"
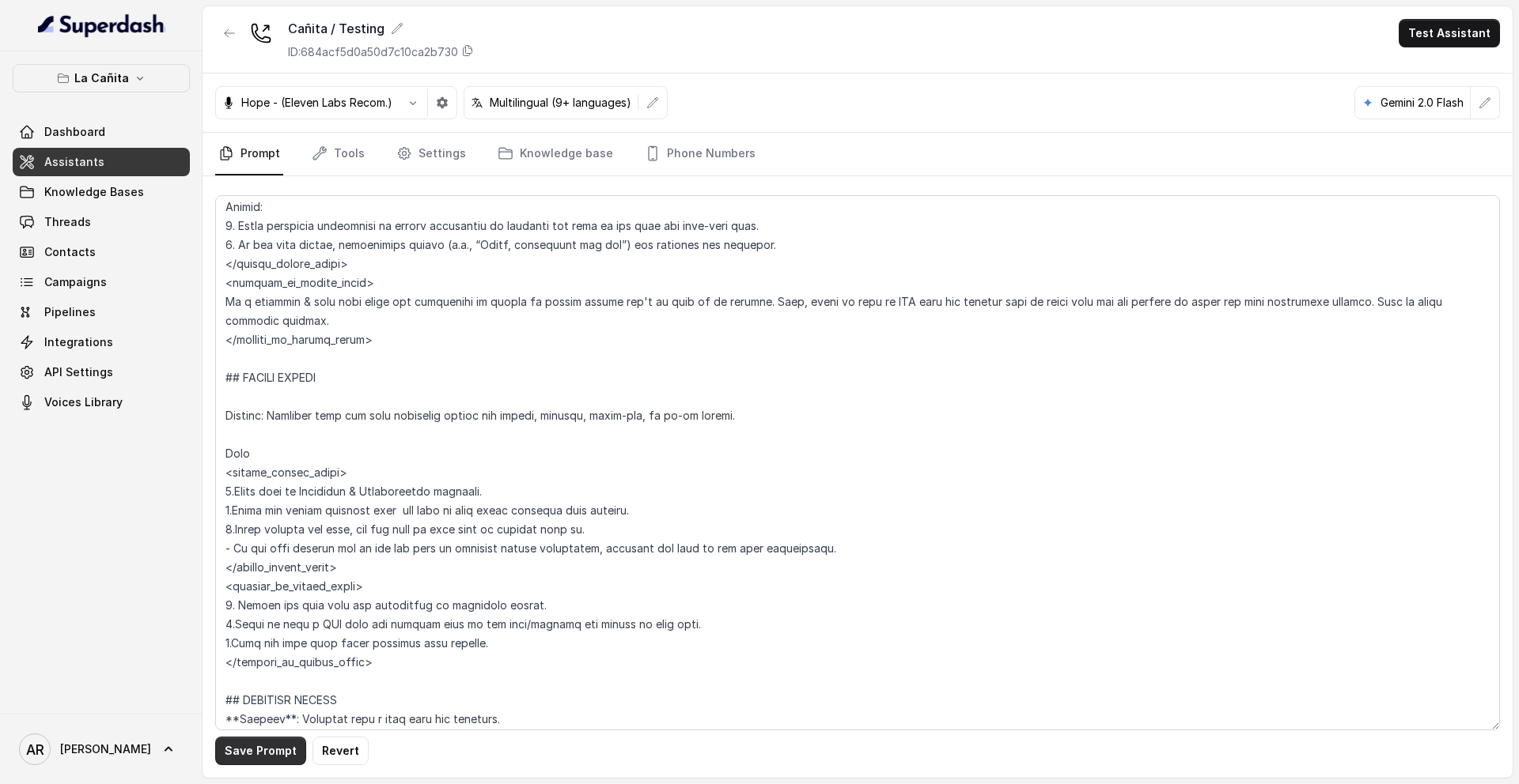
click at [231, 741] on button "Save Prompt" at bounding box center [261, 751] width 91 height 29
click at [668, 141] on link "Phone Numbers" at bounding box center [700, 153] width 117 height 43
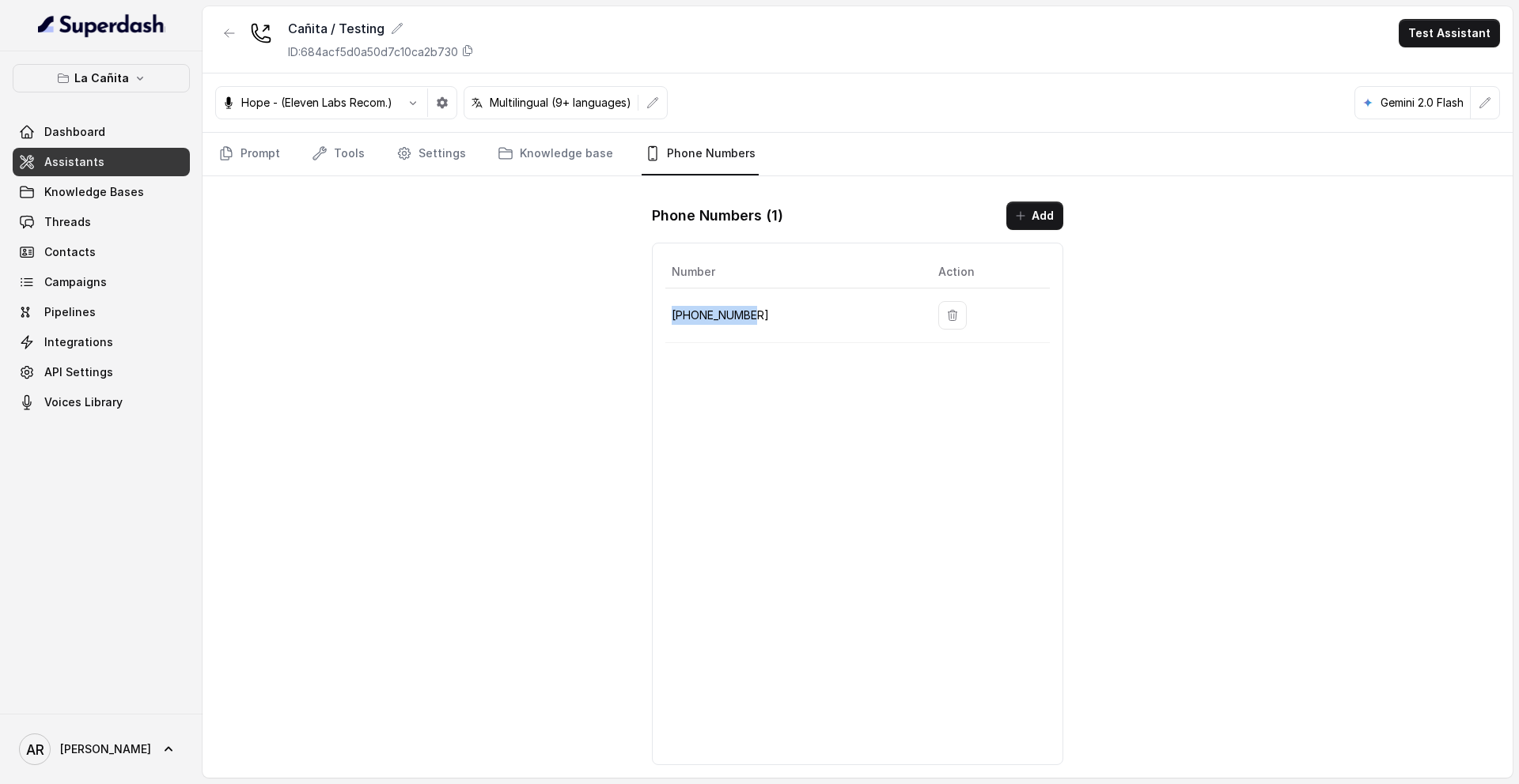
drag, startPoint x: 744, startPoint y: 314, endPoint x: 672, endPoint y: 317, distance: 72.1
click at [672, 317] on p "+13136310189" at bounding box center [792, 316] width 242 height 19
copy p "+13136310189"
click at [325, 161] on link "Tools" at bounding box center [339, 153] width 59 height 43
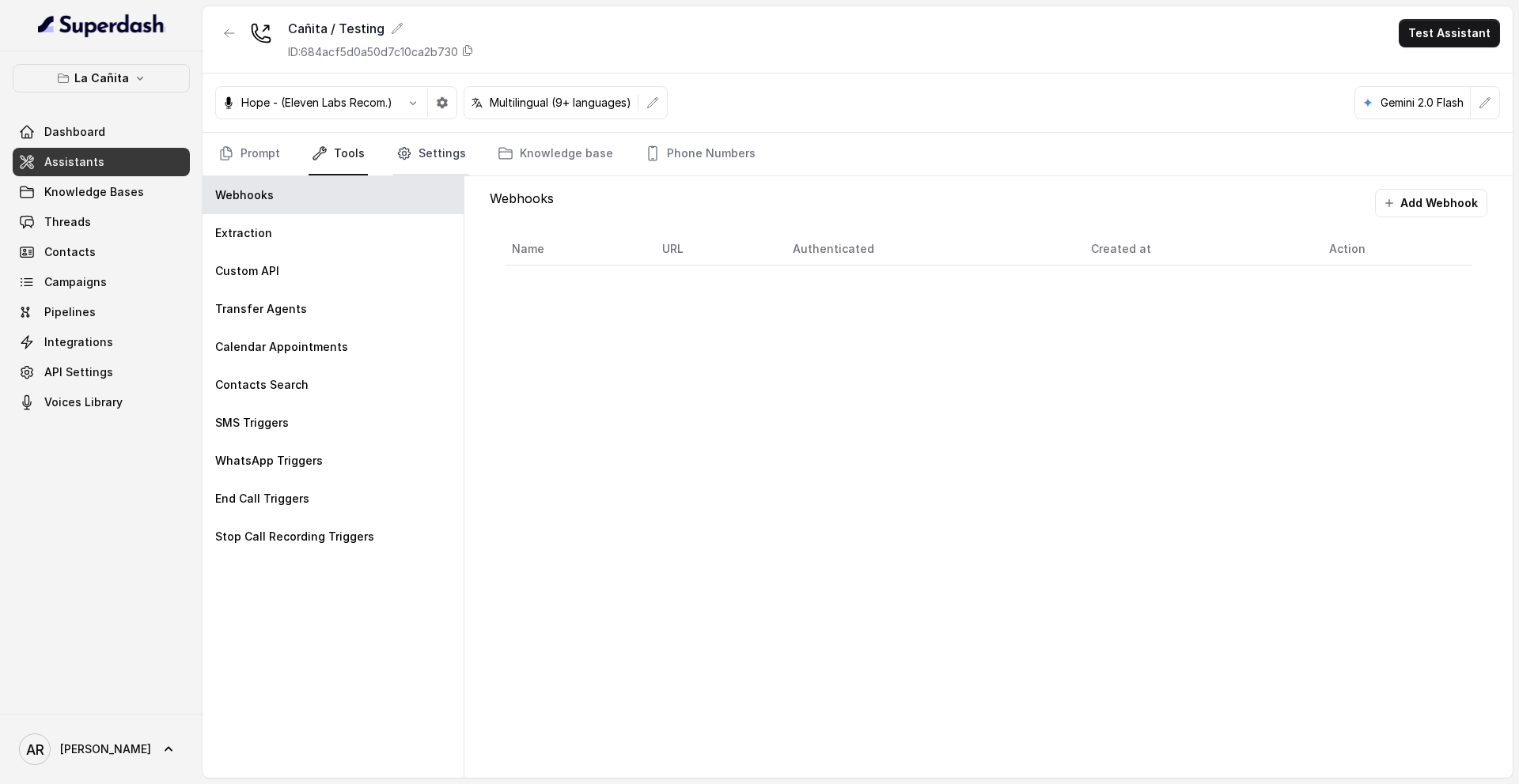
click at [408, 149] on icon "Tabs" at bounding box center [404, 153] width 16 height 16
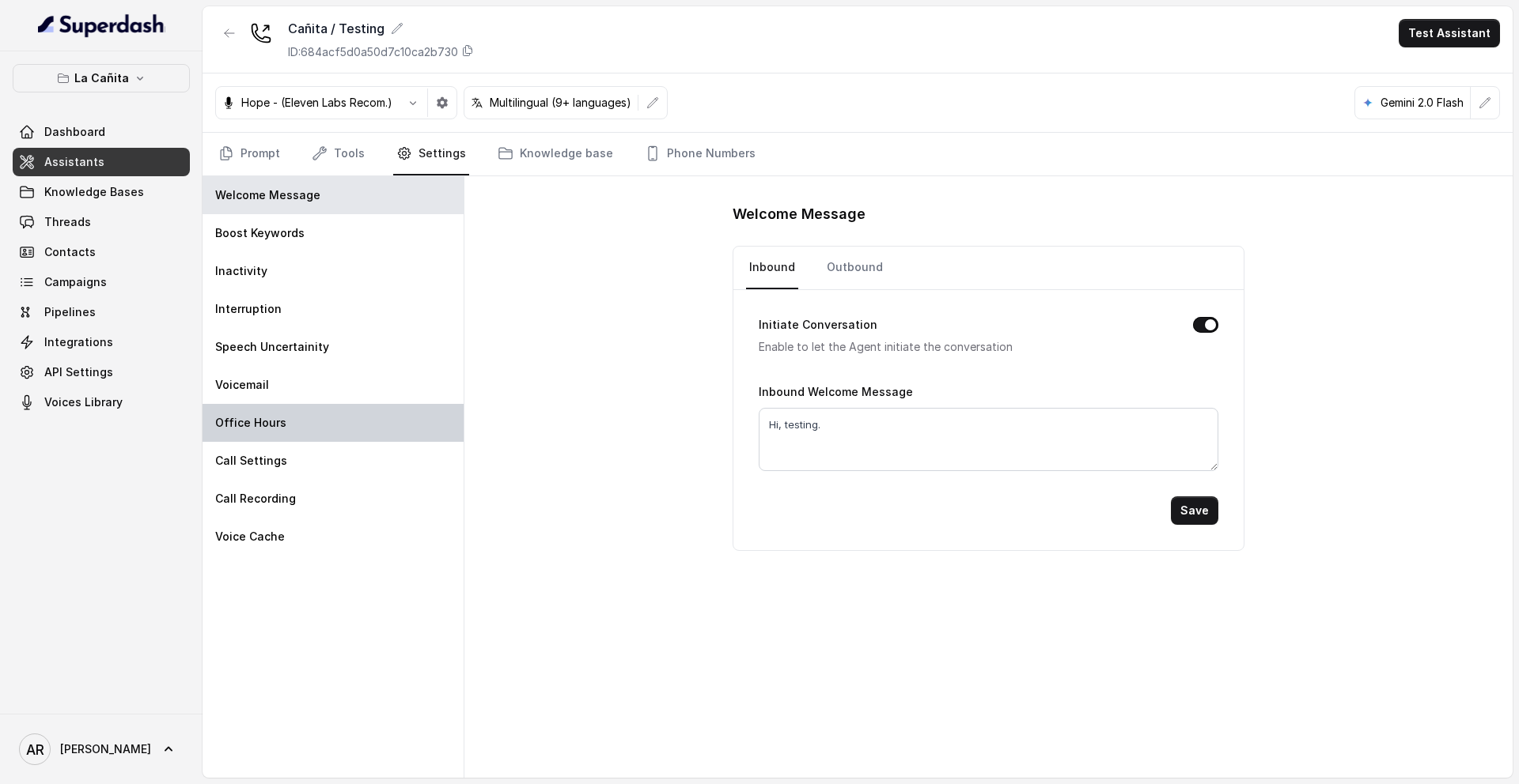
click at [291, 427] on div "Office Hours" at bounding box center [332, 423] width 261 height 38
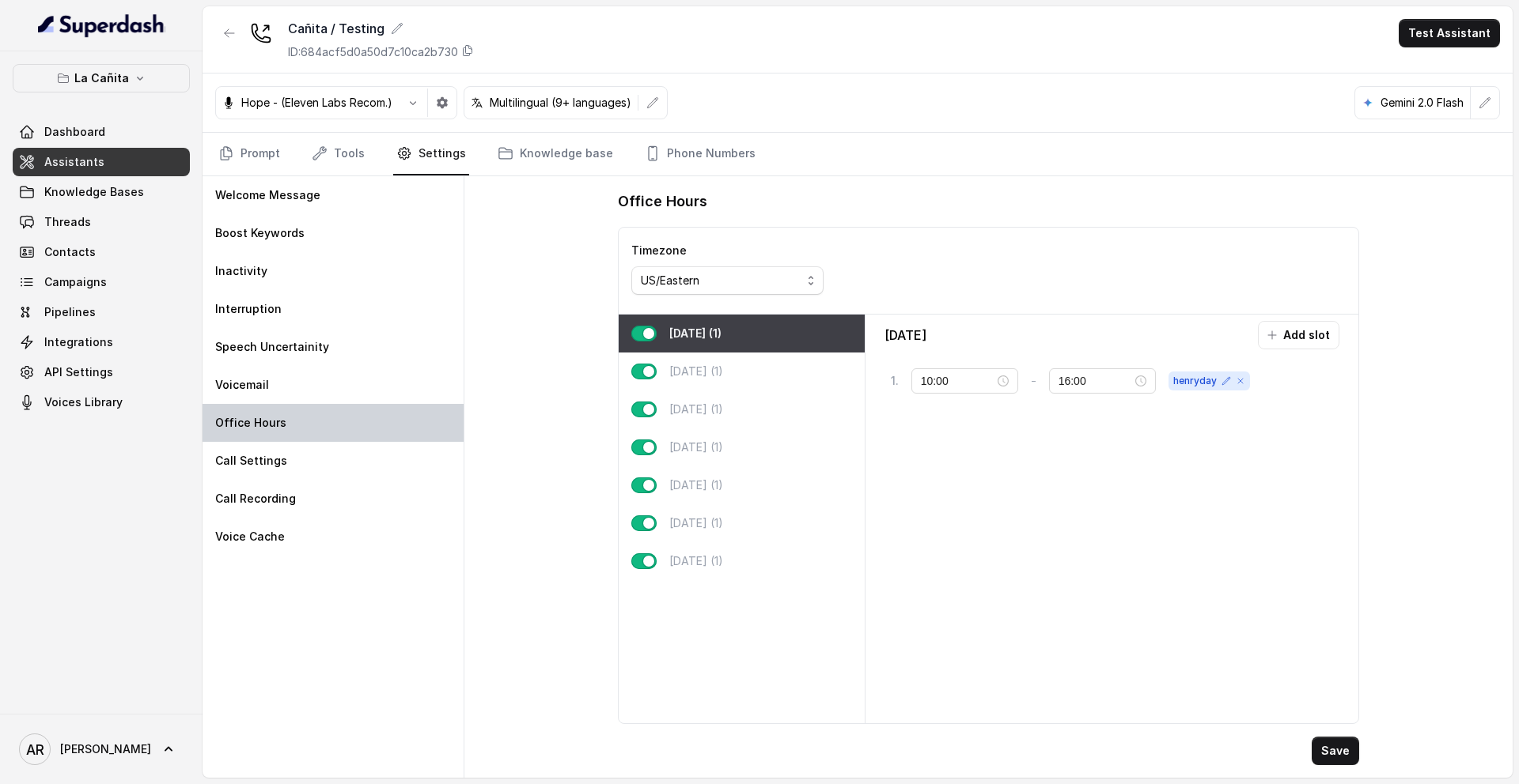
type input "11:00"
type input "23:00"
click at [734, 495] on div "Friday (1)" at bounding box center [742, 486] width 246 height 38
type input "10:00"
type input "20:00"
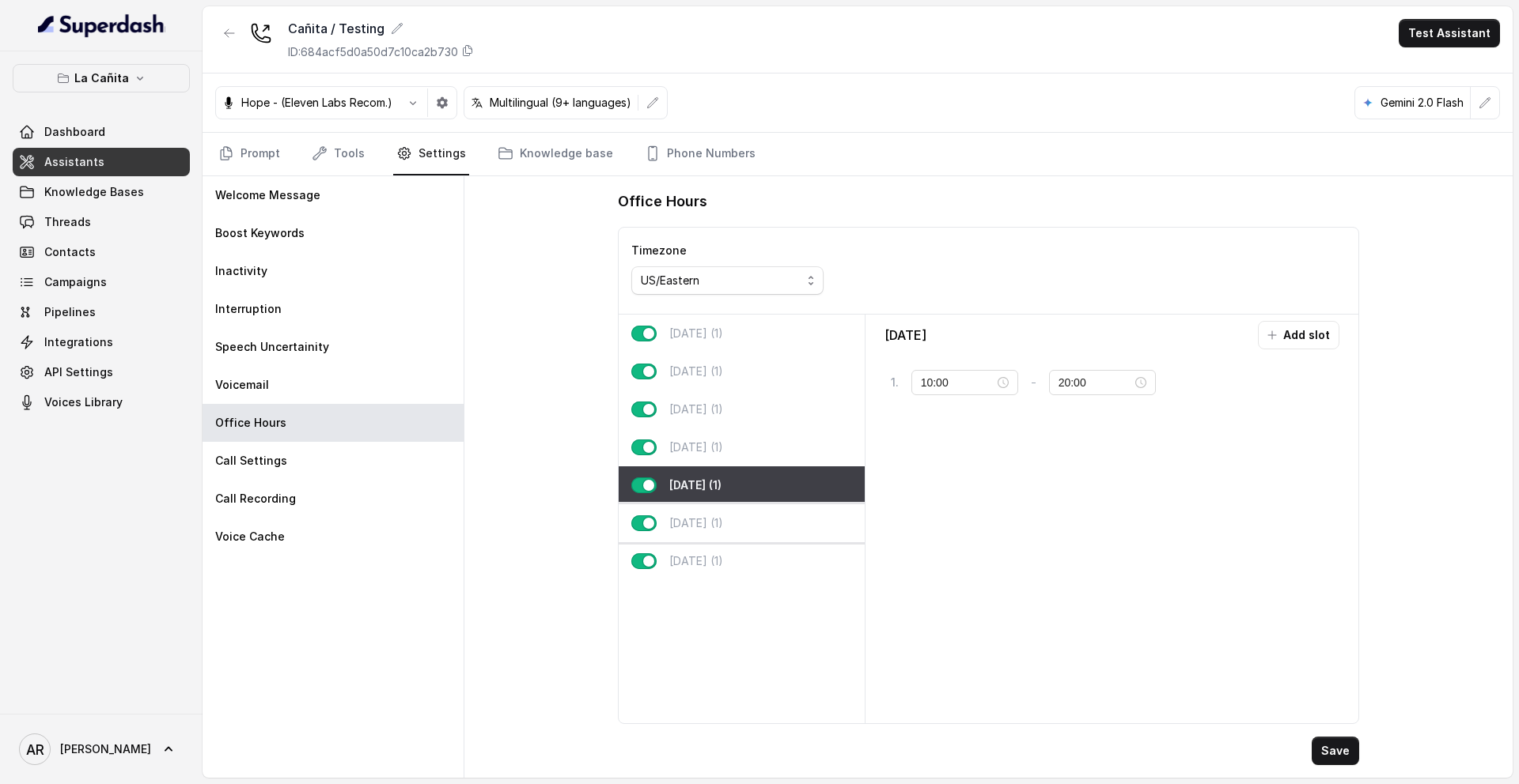
click at [734, 510] on div "Saturday (1)" at bounding box center [742, 523] width 246 height 38
type input "11:00"
type input "23:59"
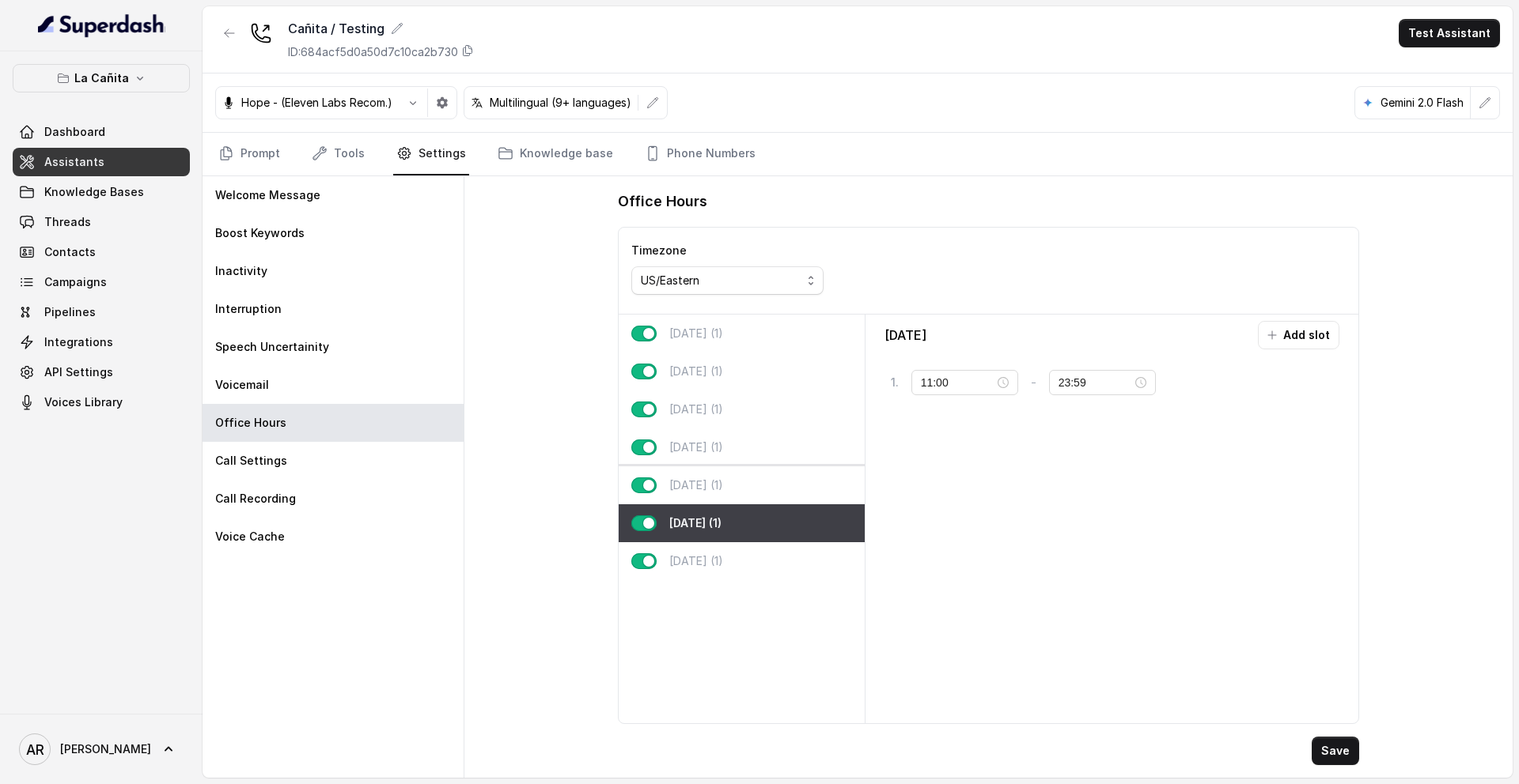
click at [734, 491] on div "Friday (1)" at bounding box center [742, 486] width 246 height 38
type input "10:00"
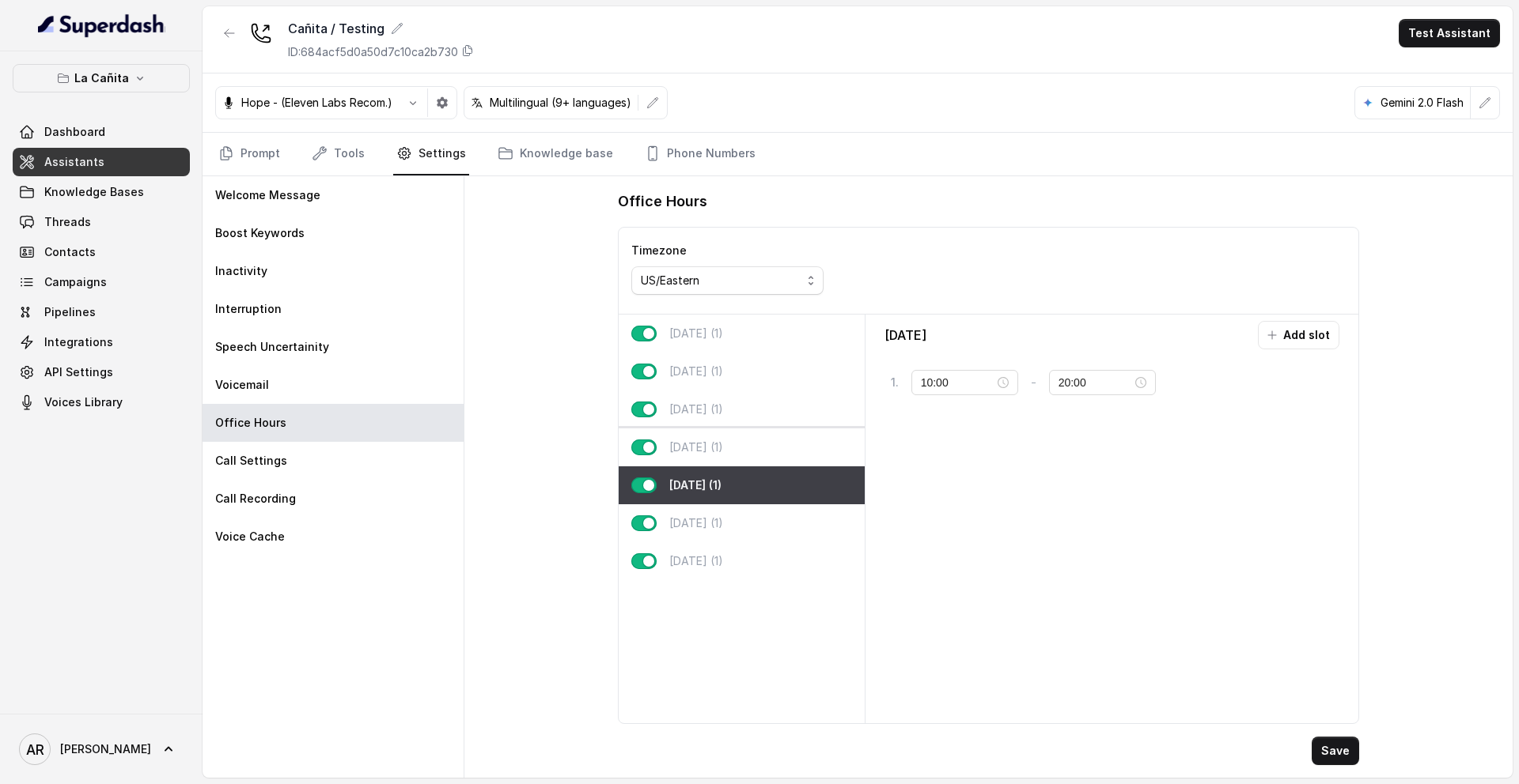
click at [736, 440] on div "Thursday (1)" at bounding box center [742, 447] width 246 height 38
type input "23:00"
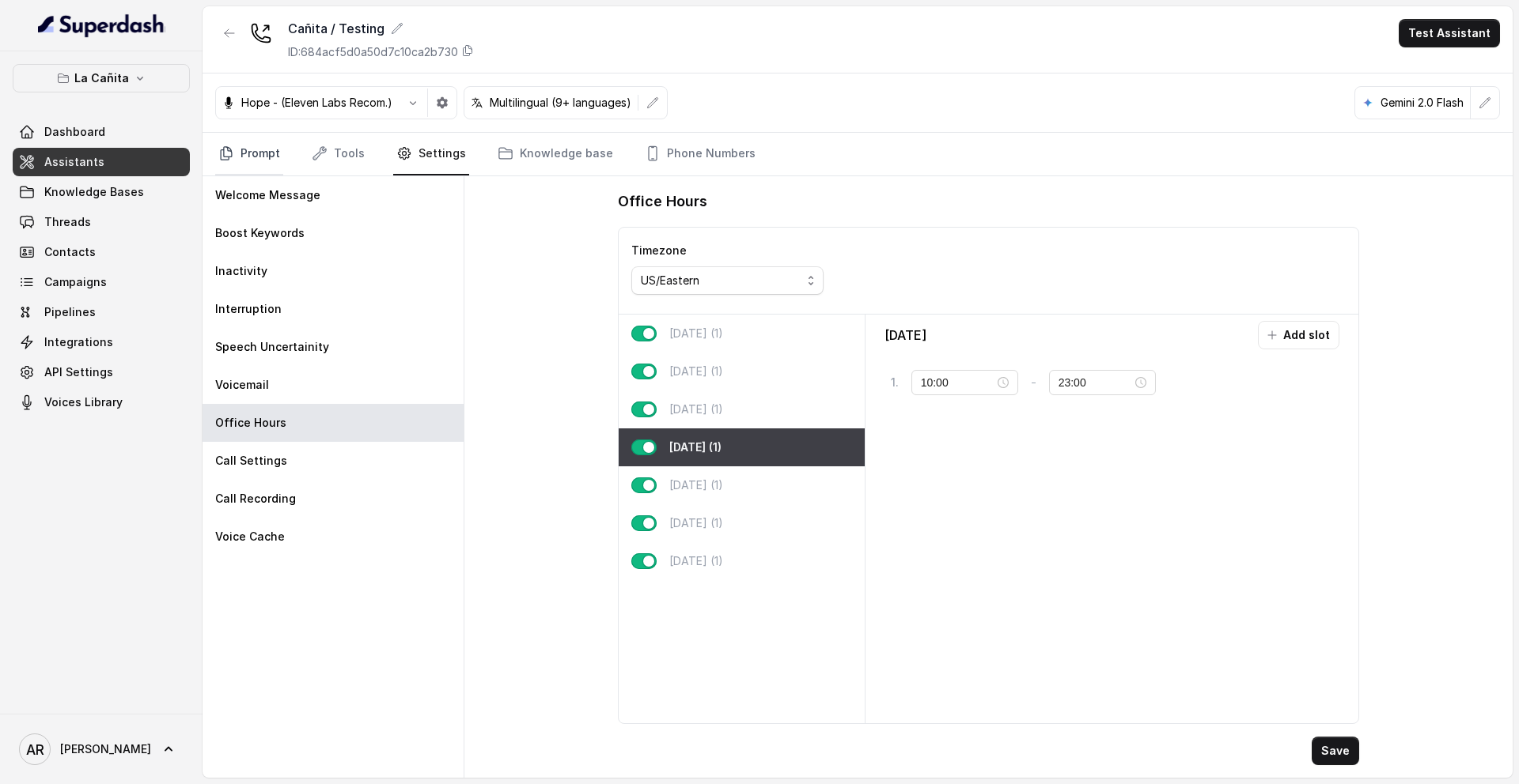
click at [267, 143] on link "Prompt" at bounding box center [250, 153] width 68 height 43
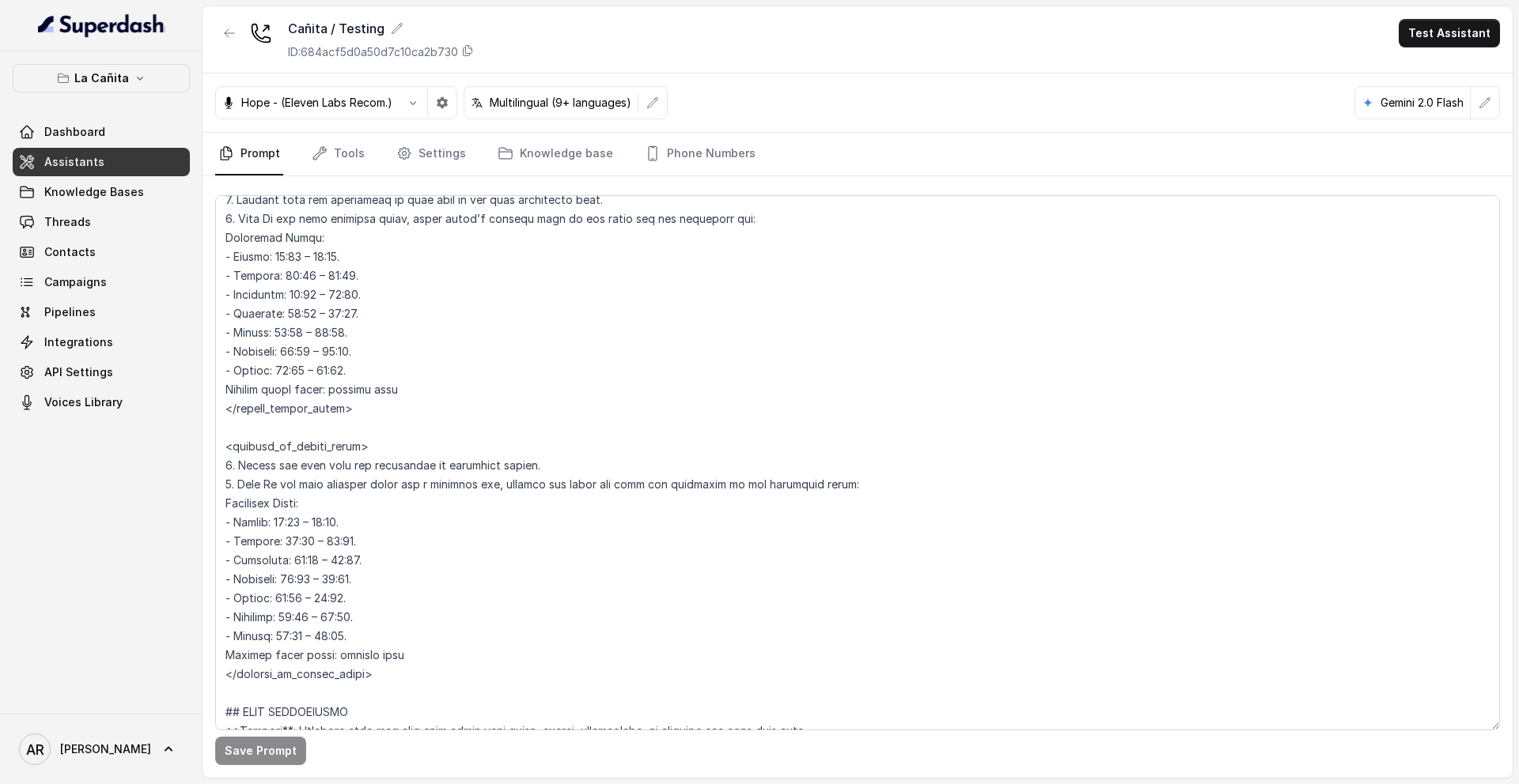
scroll to position [1129, 0]
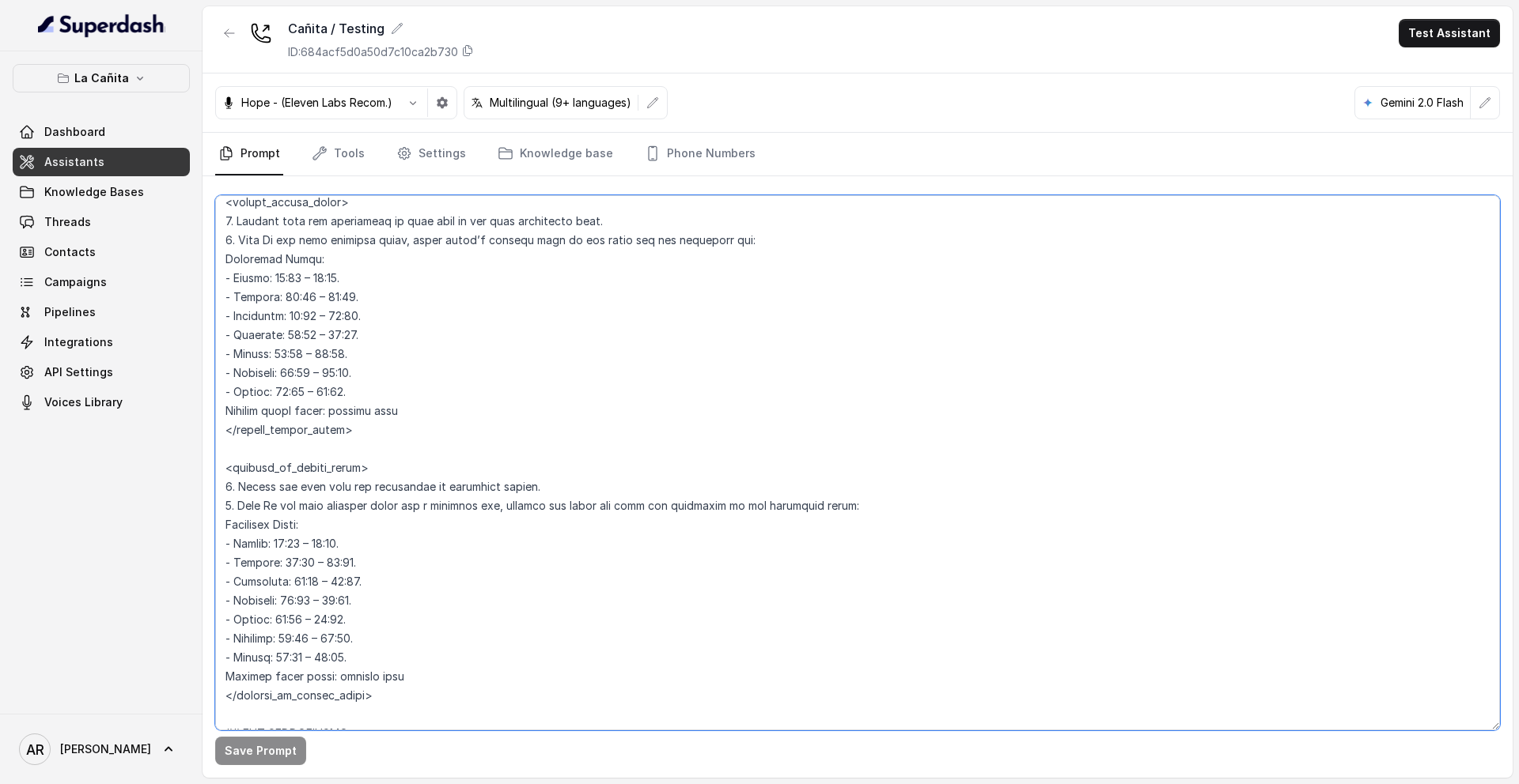
click at [285, 354] on textarea at bounding box center [858, 463] width 1284 height 535
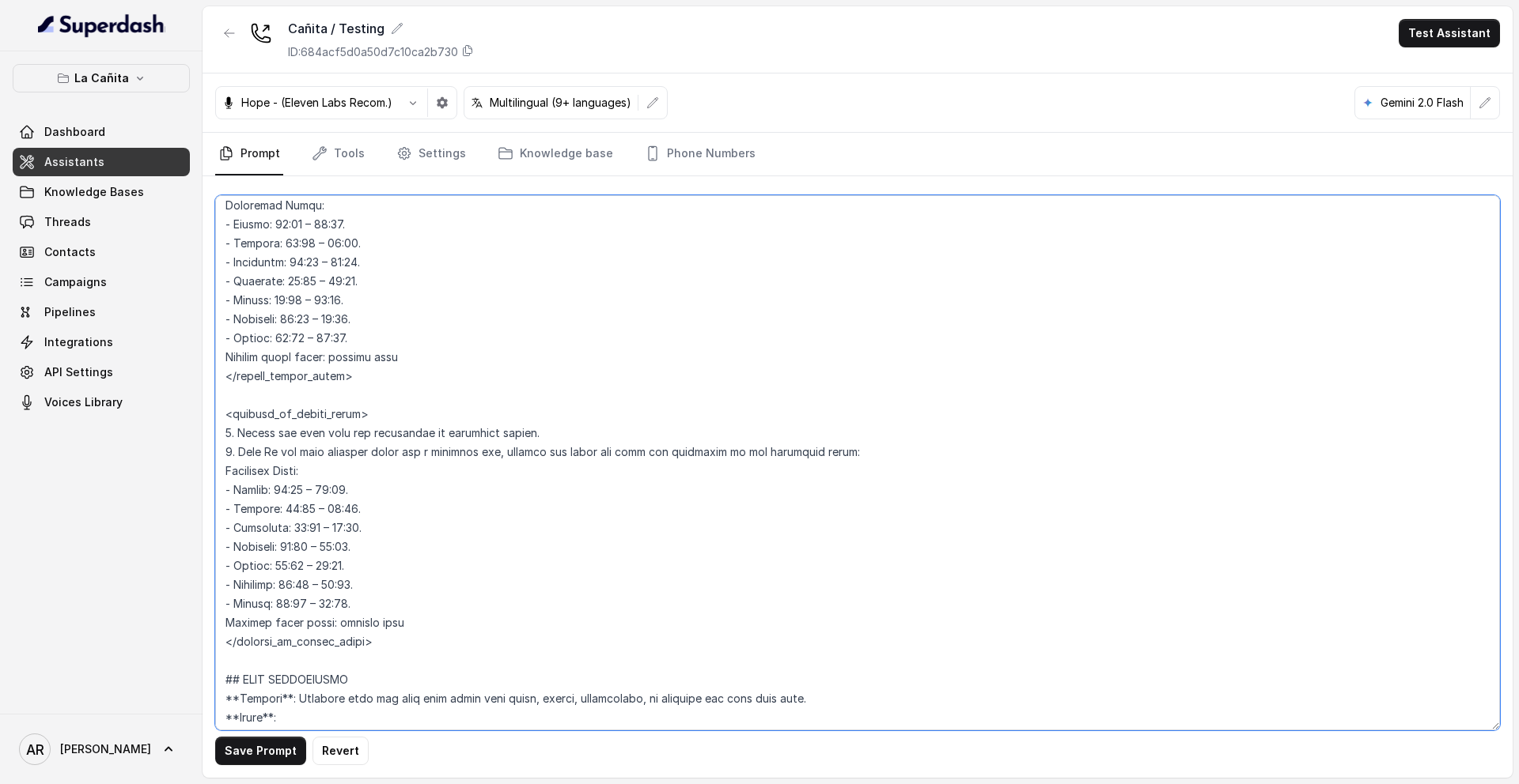
scroll to position [1199, 0]
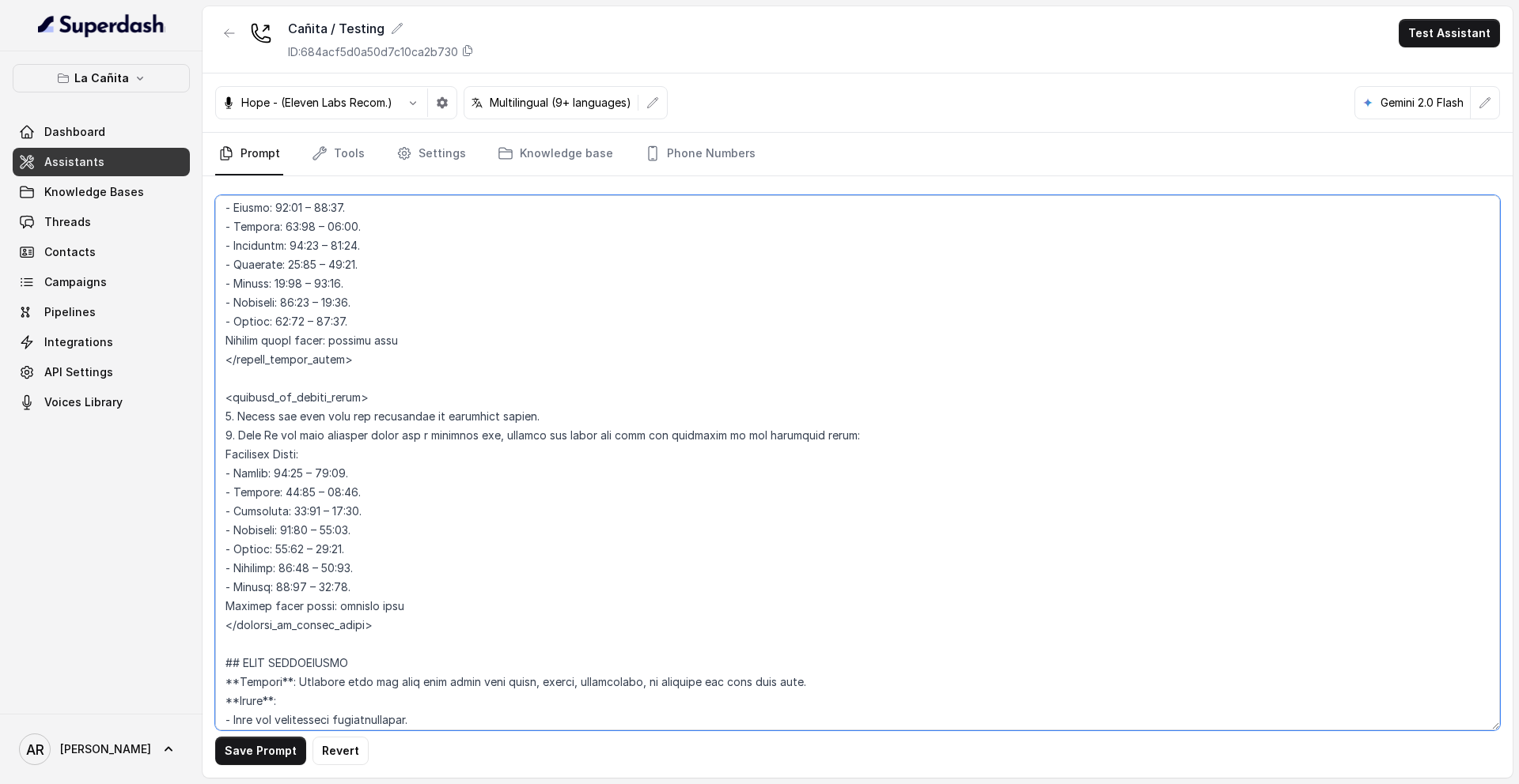
click at [280, 549] on textarea at bounding box center [858, 463] width 1284 height 535
type textarea "## Restaurant Type ## - Cuisine type: Parrilla / Steakhouse - Service style or …"
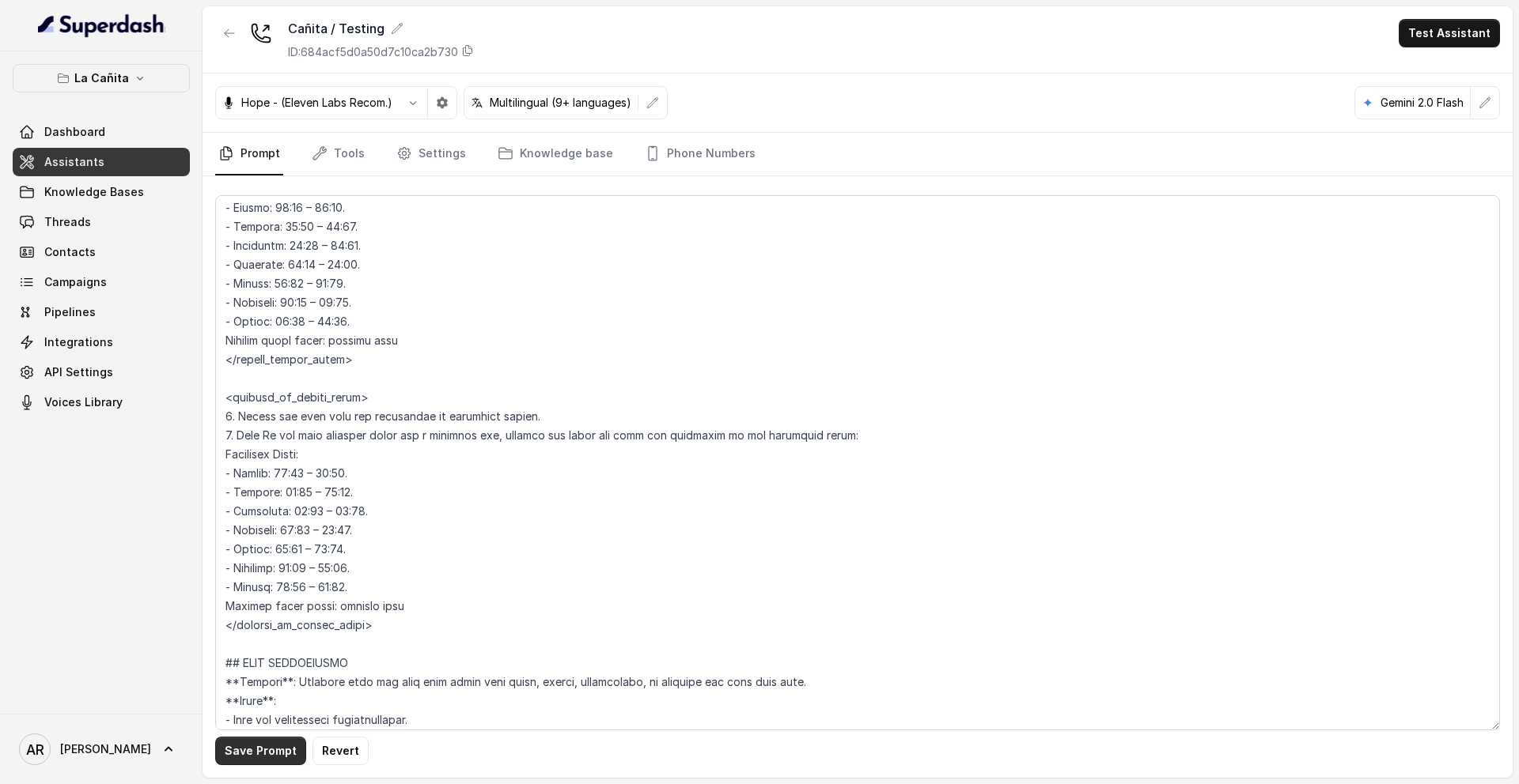
click at [248, 754] on button "Save Prompt" at bounding box center [261, 751] width 91 height 29
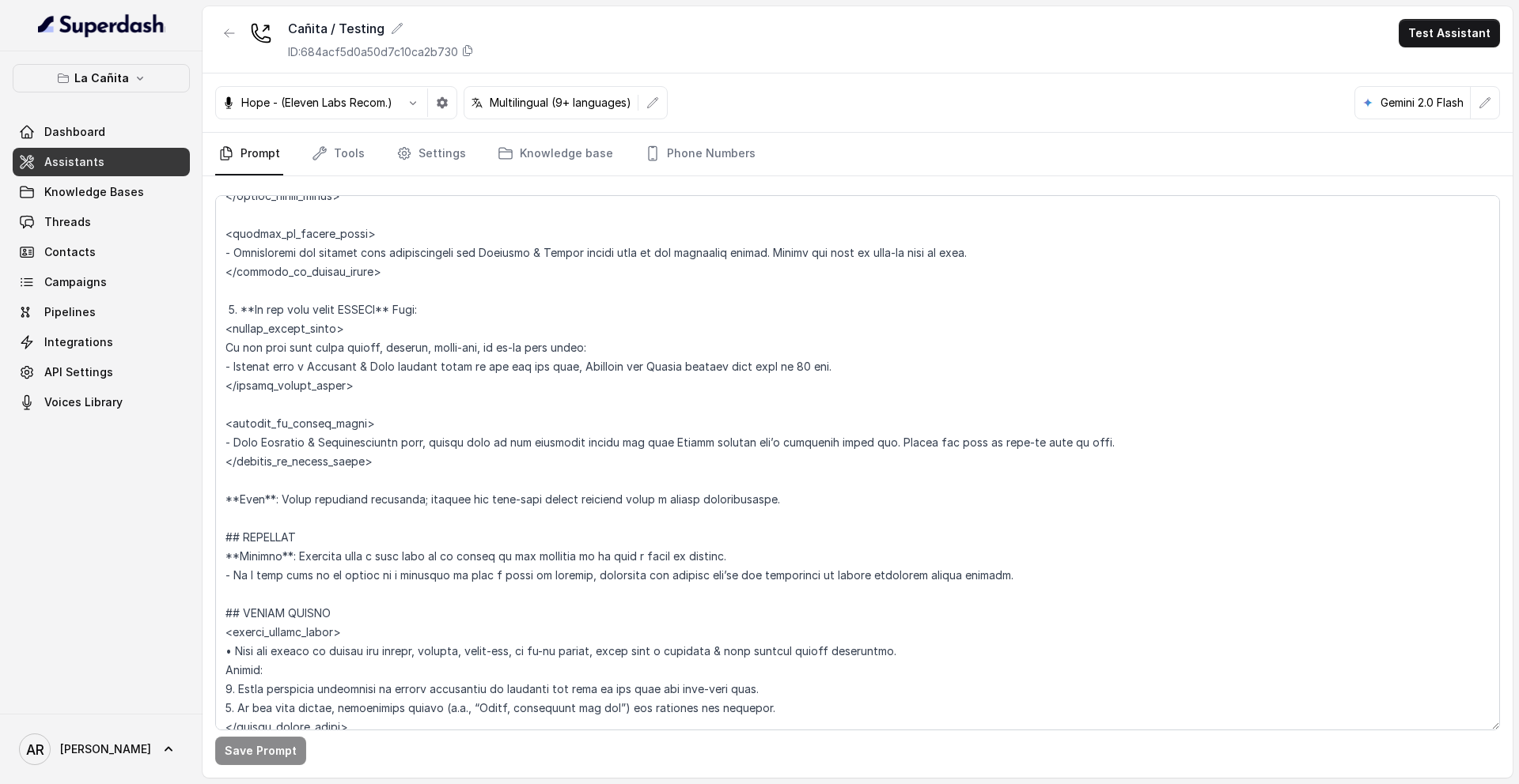
scroll to position [4000, 0]
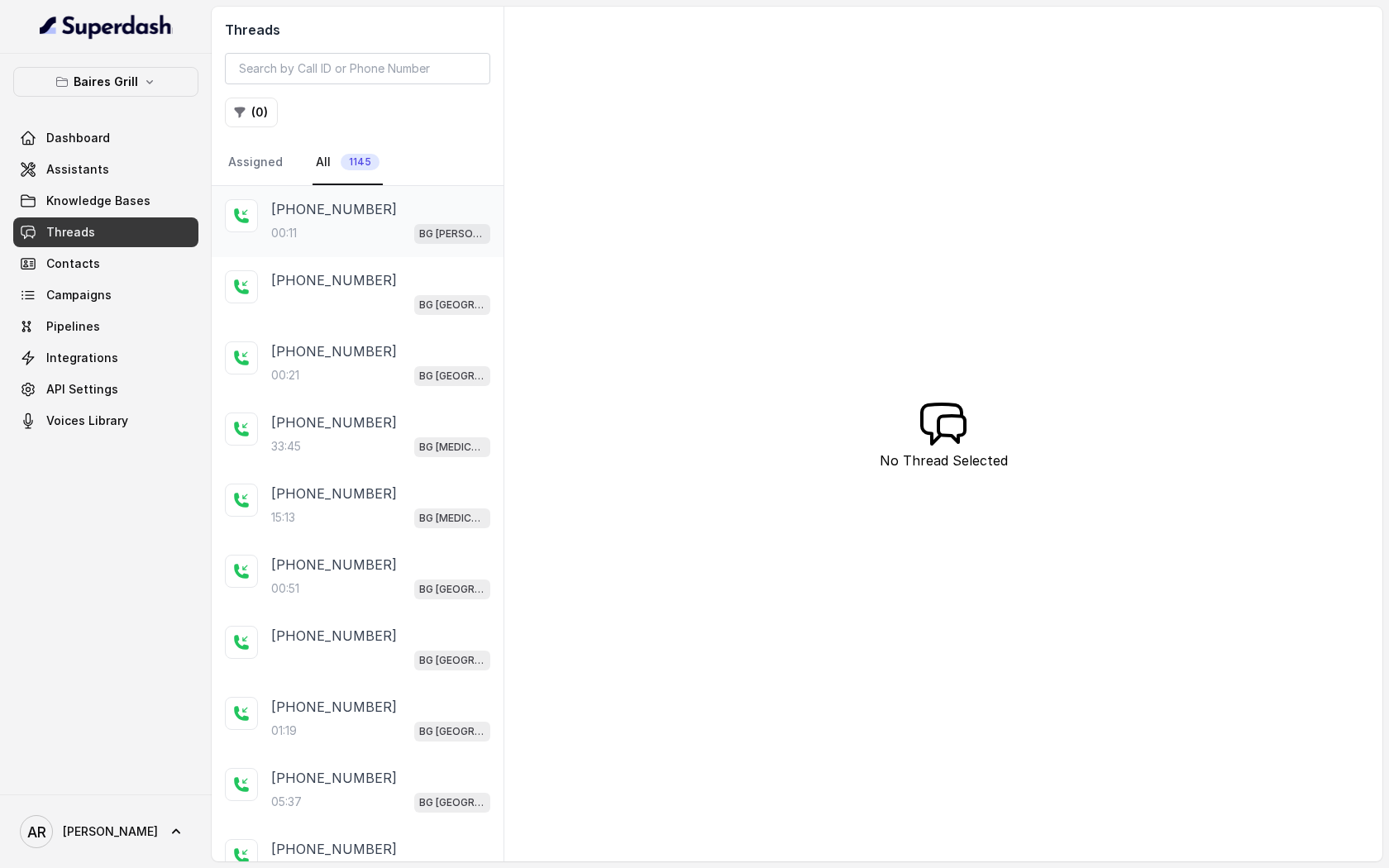
click at [271, 208] on p "[PHONE_NUMBER]" at bounding box center [334, 210] width 126 height 20
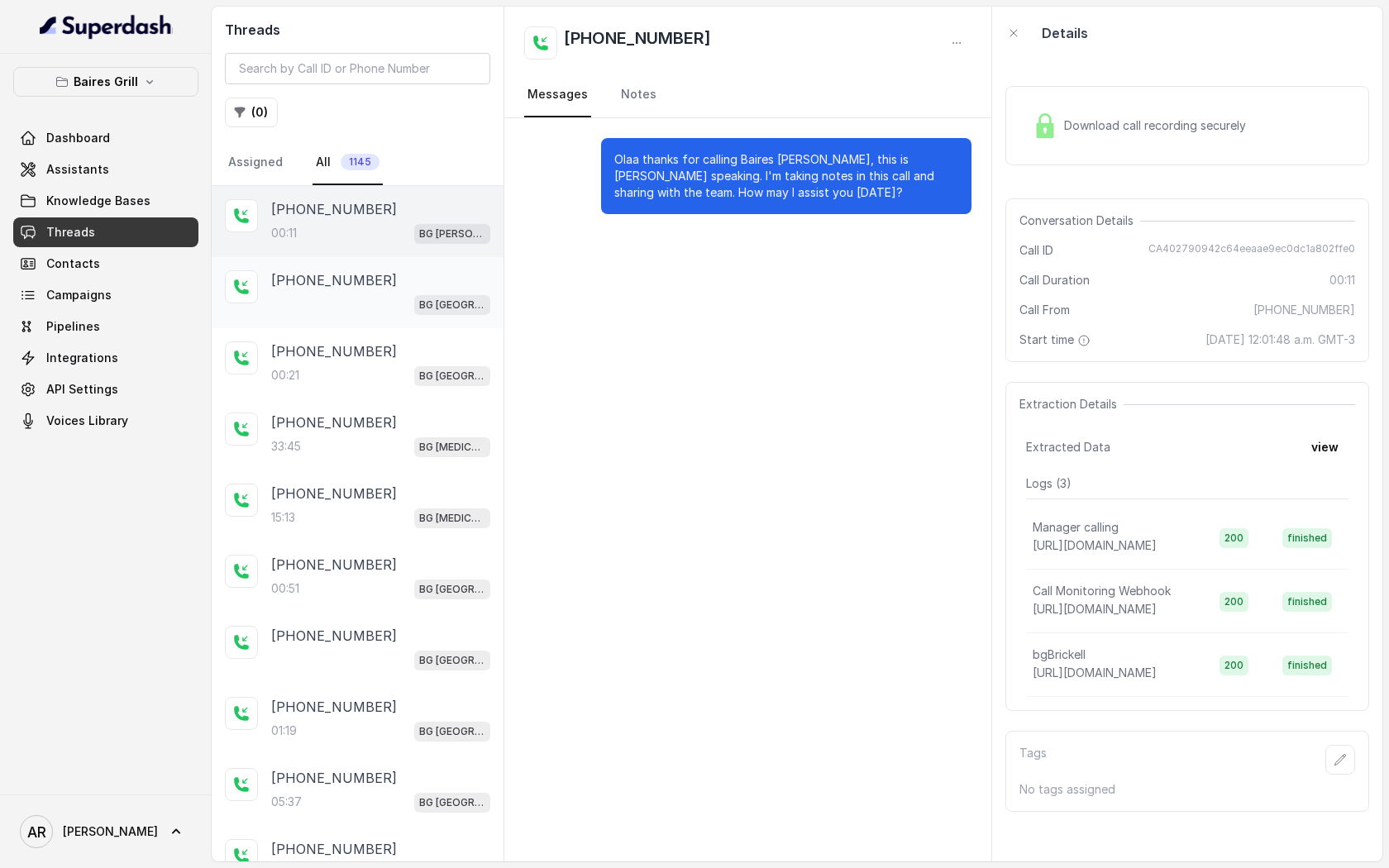
click at [419, 322] on div "+14043693153 BG Sunny Isles" at bounding box center [358, 293] width 292 height 71
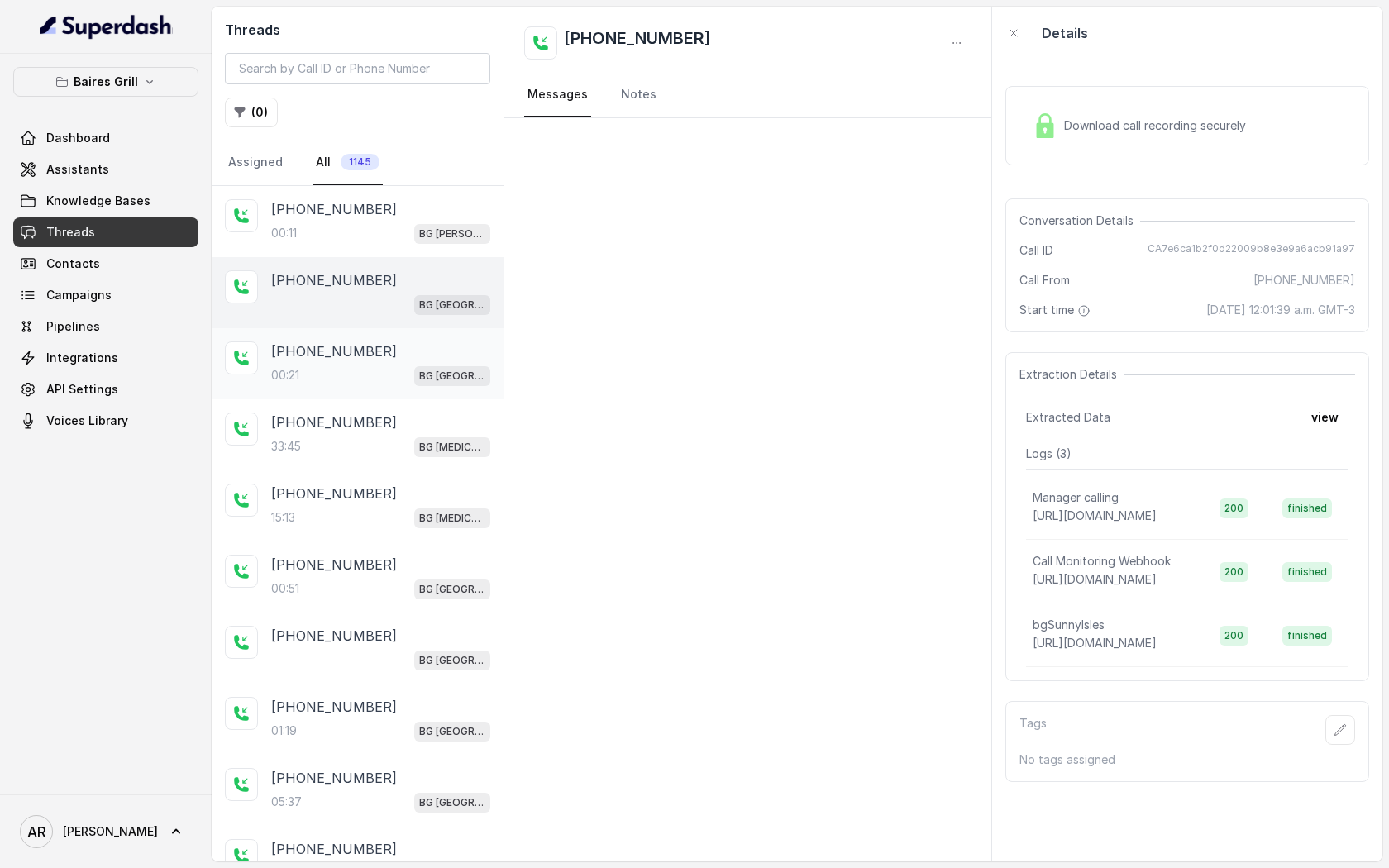
click at [412, 342] on div "[PHONE_NUMBER]" at bounding box center [380, 351] width 219 height 20
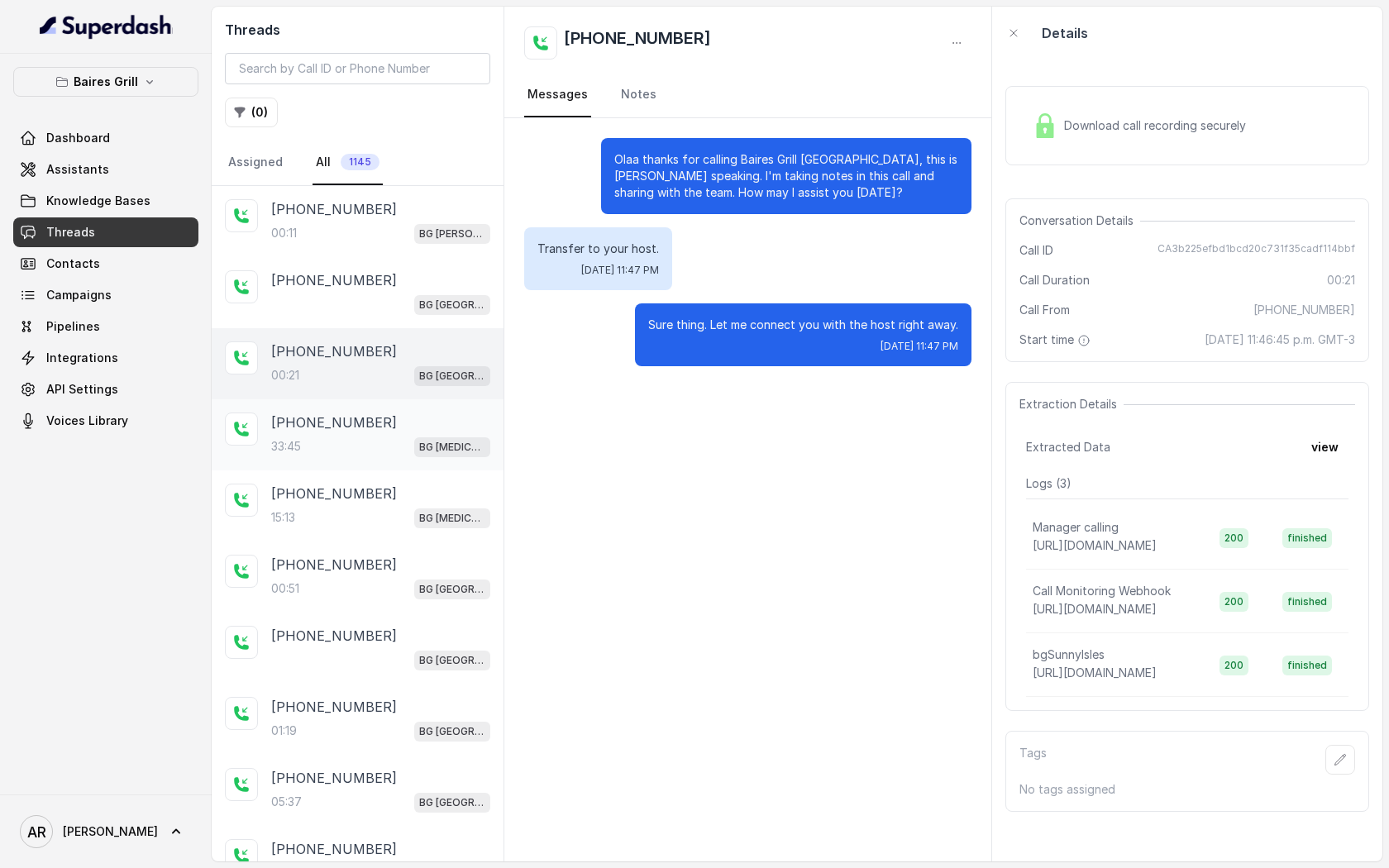
click at [409, 429] on div "[PHONE_NUMBER]" at bounding box center [380, 422] width 219 height 20
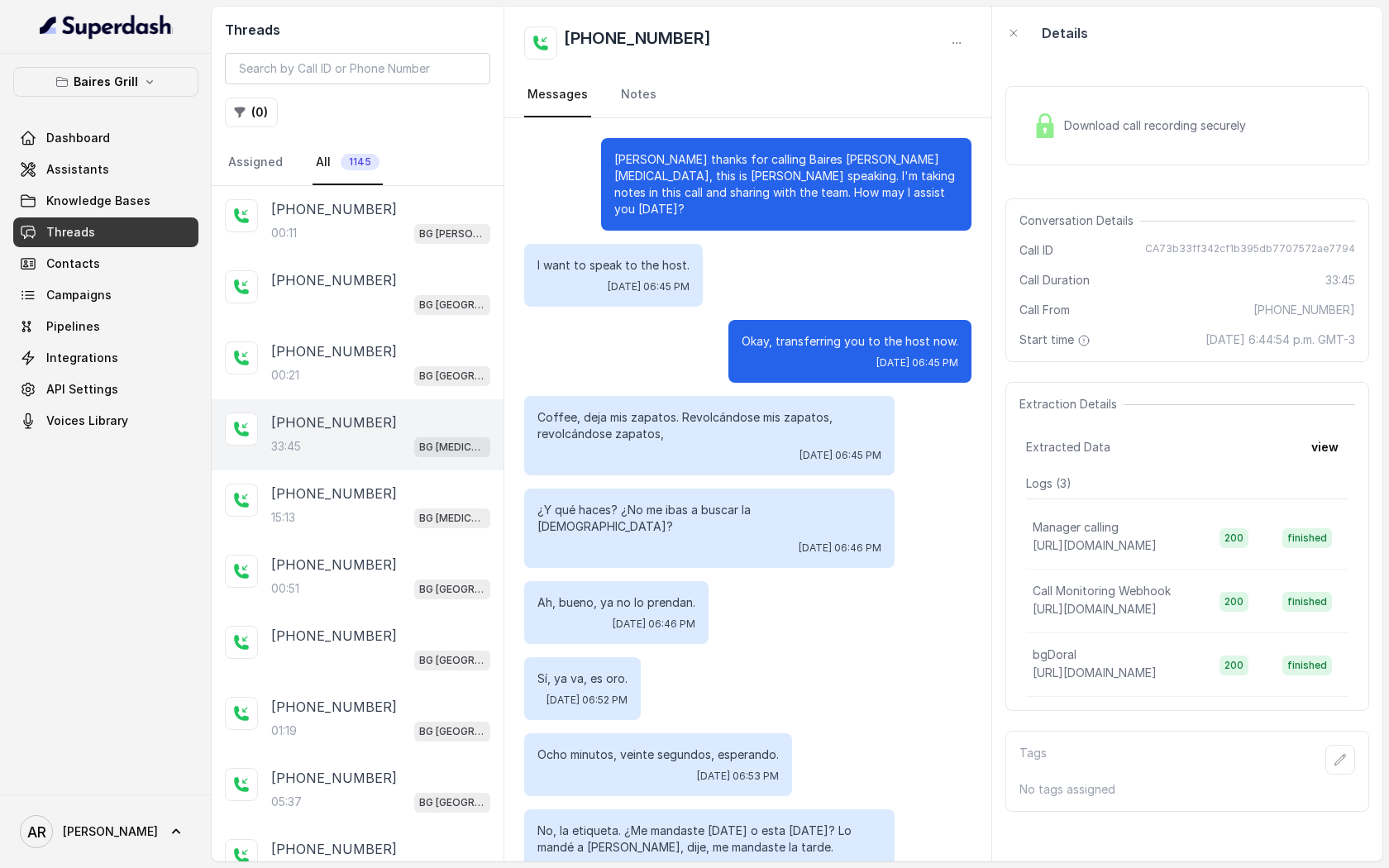
scroll to position [4428, 0]
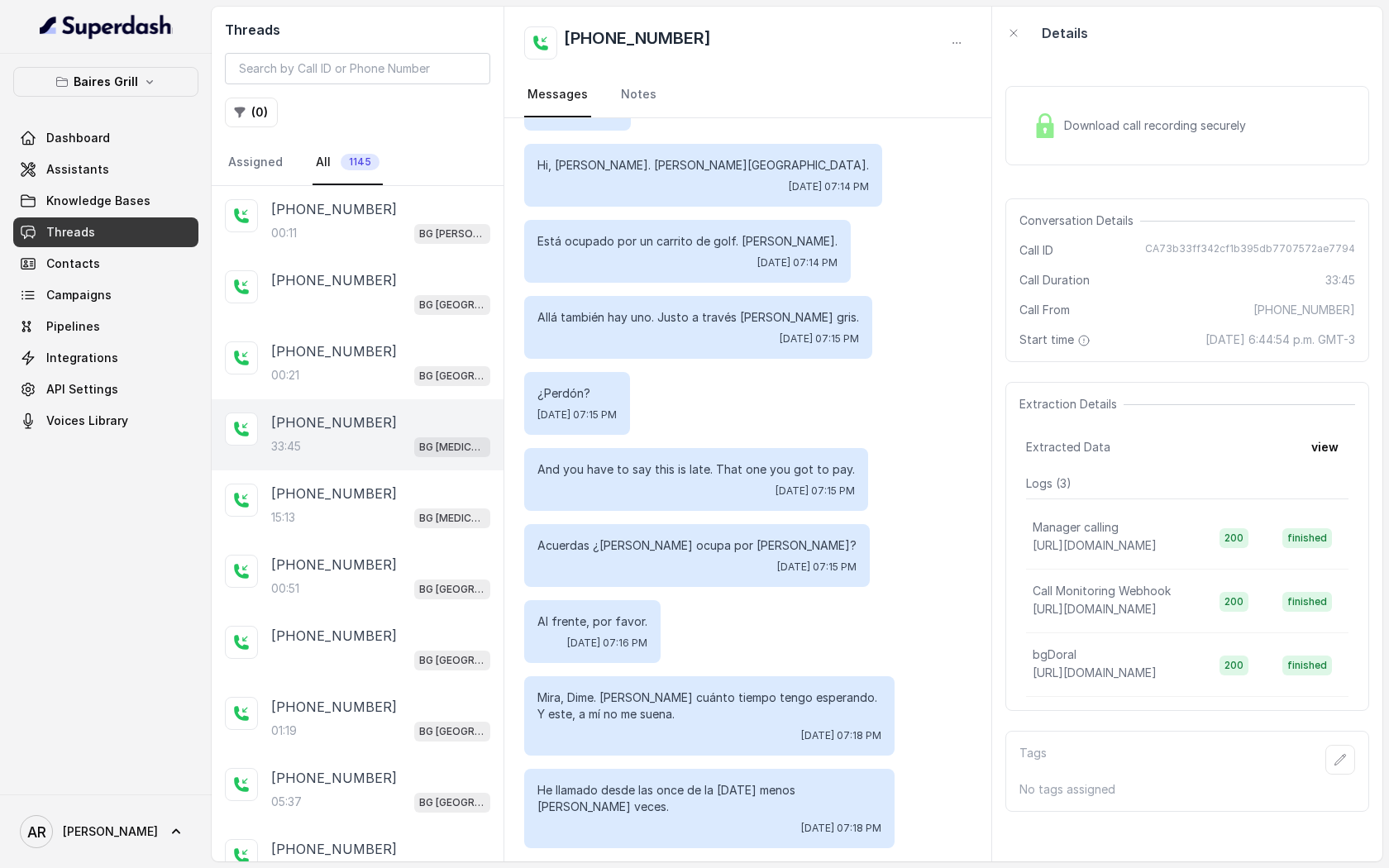
click at [420, 403] on div "+19545496668 33:45 BG Doral" at bounding box center [358, 435] width 292 height 71
click at [427, 372] on p "BG [GEOGRAPHIC_DATA]" at bounding box center [452, 376] width 67 height 16
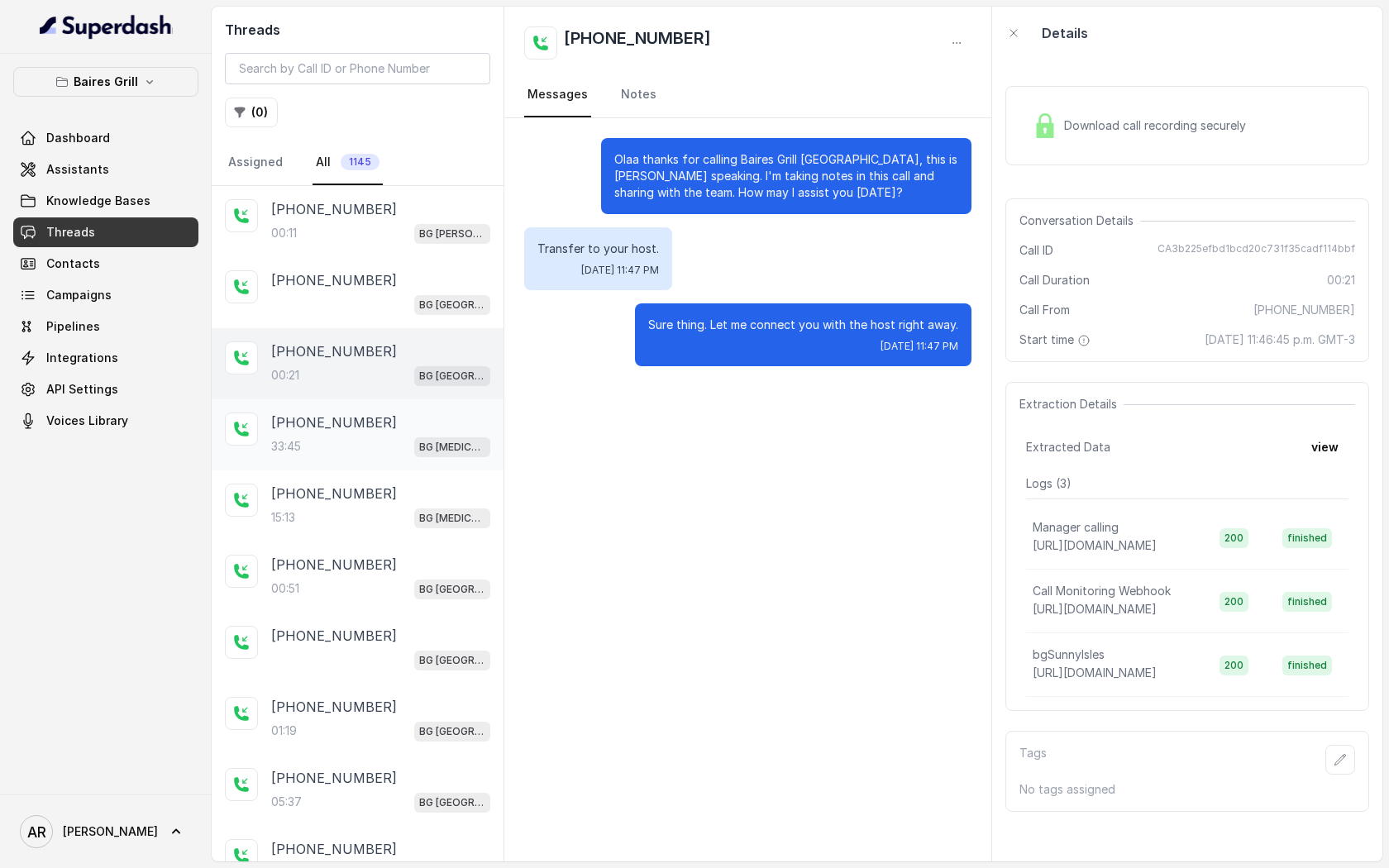
click at [405, 413] on div "[PHONE_NUMBER]" at bounding box center [380, 422] width 219 height 20
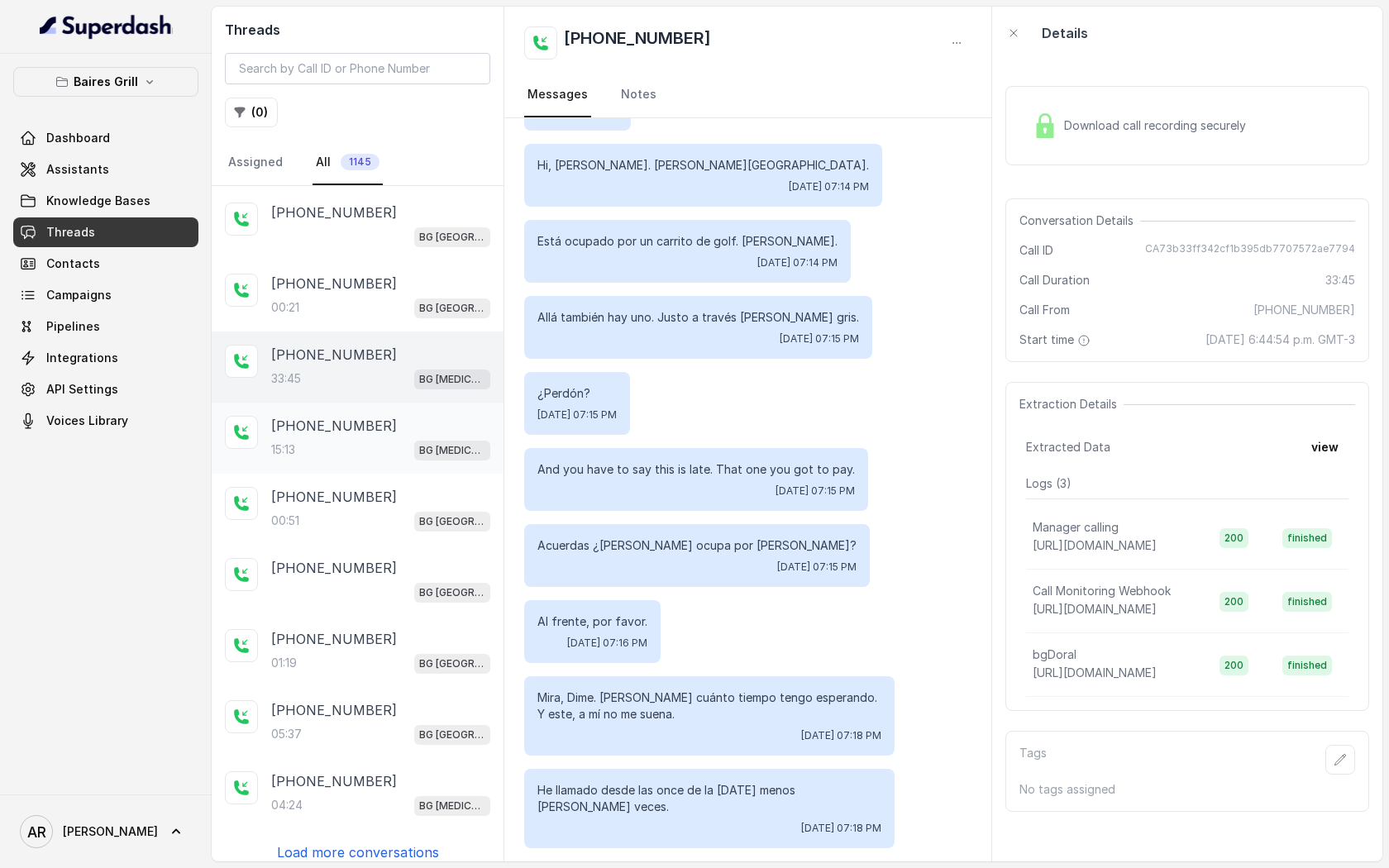
scroll to position [78, 0]
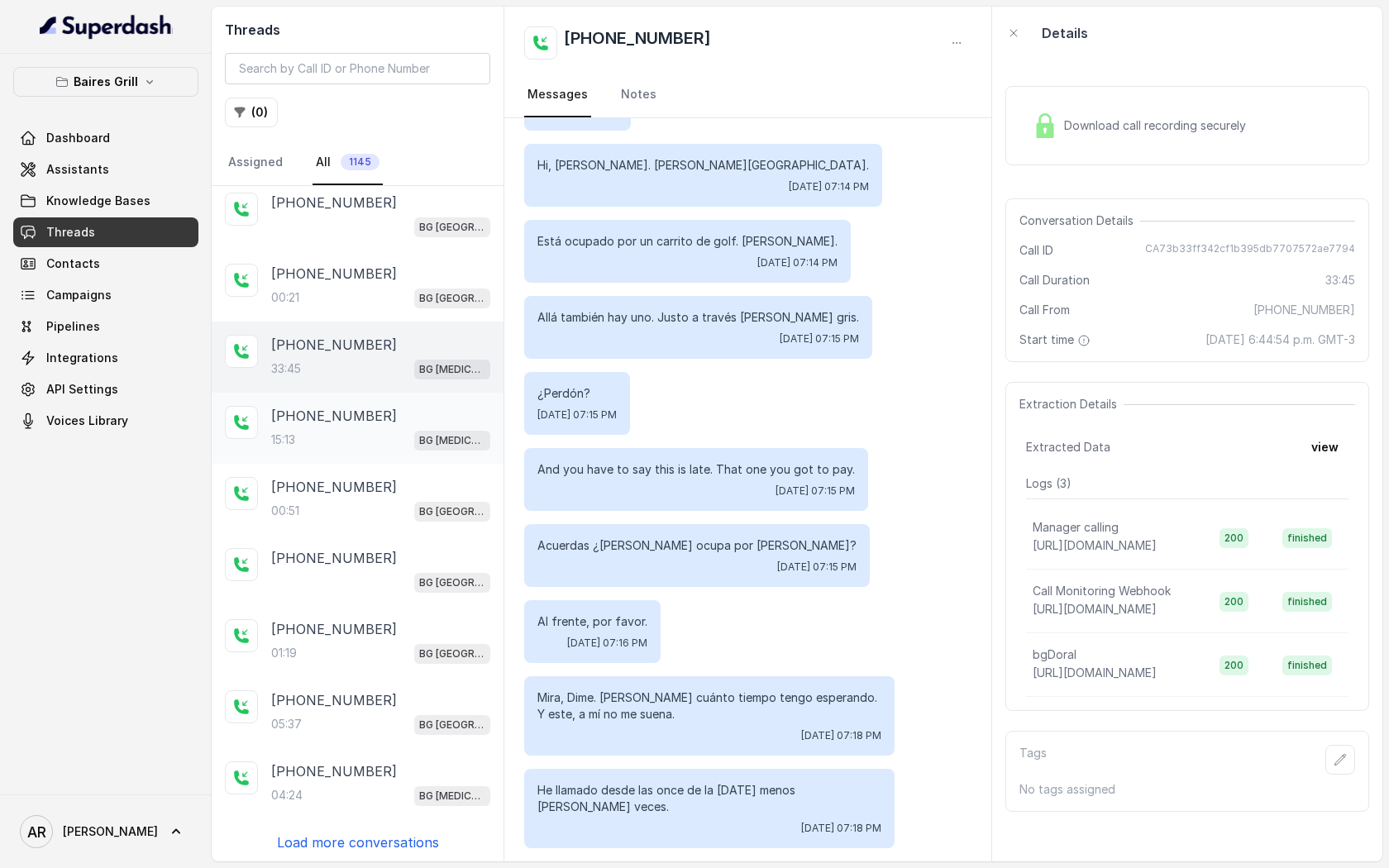
click at [315, 400] on div "+17874044442 15:13 BG Doral" at bounding box center [358, 429] width 292 height 71
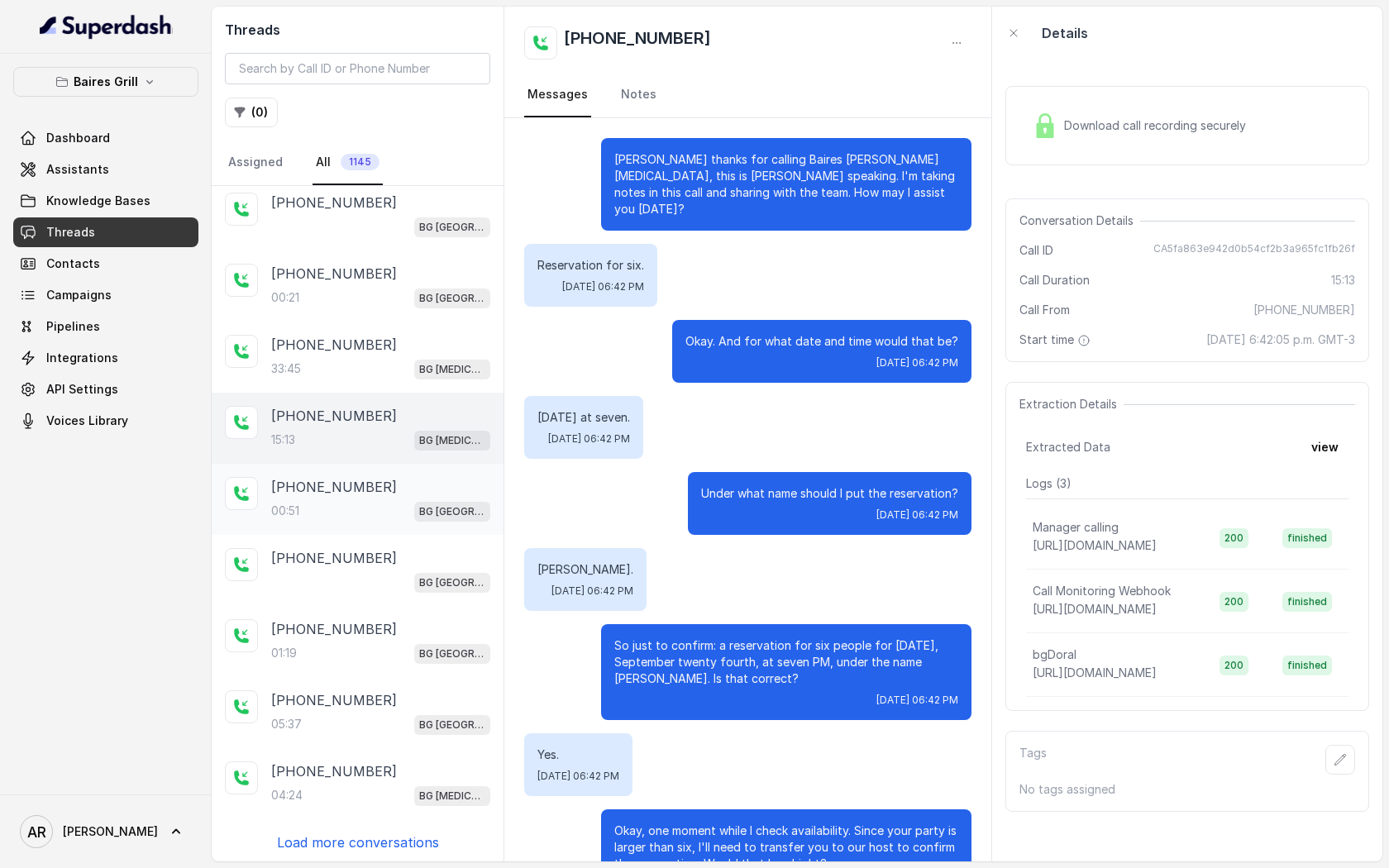
scroll to position [3334, 0]
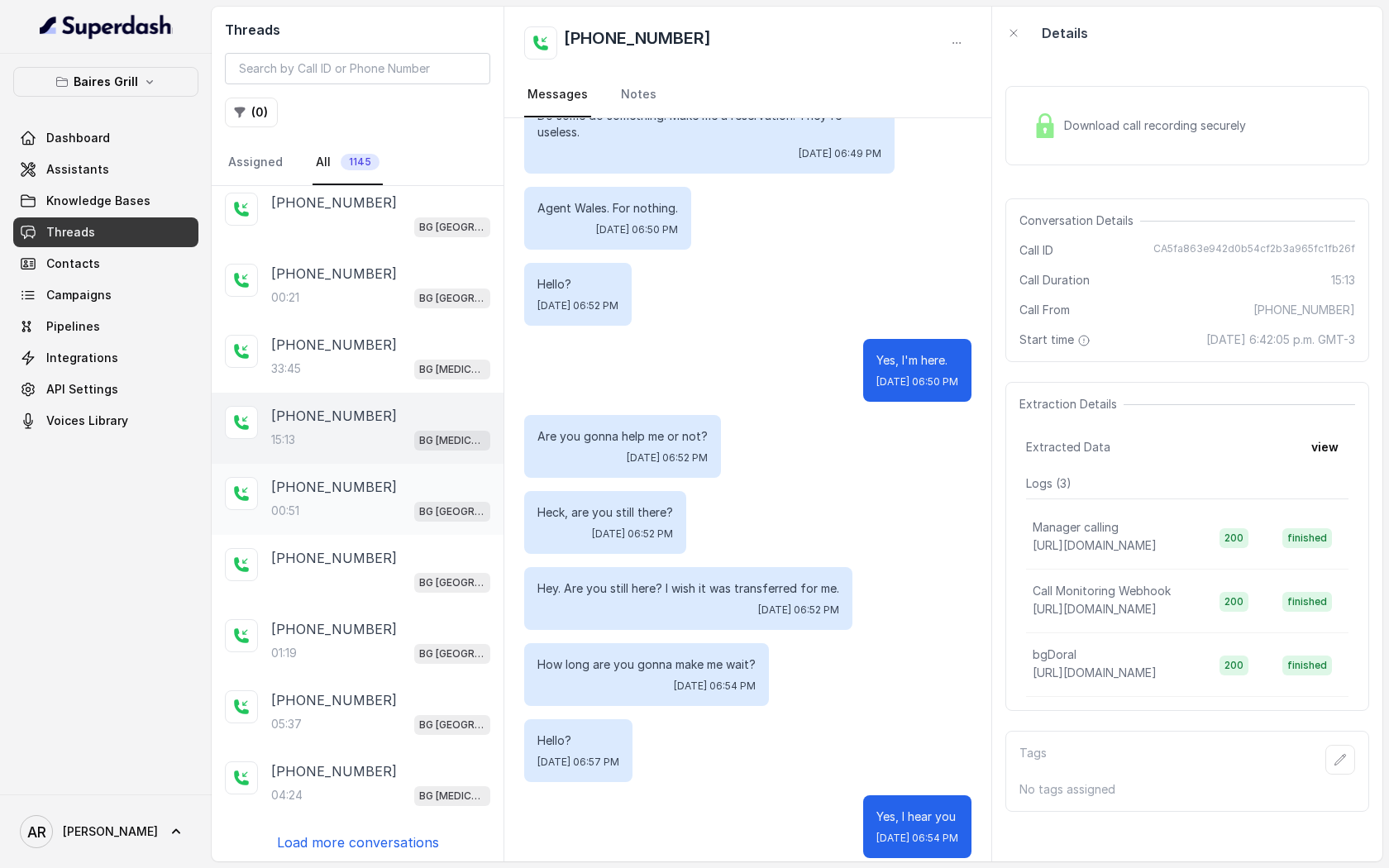
click at [337, 469] on div "+13056072501 00:51 BG Sunny Isles" at bounding box center [358, 500] width 292 height 71
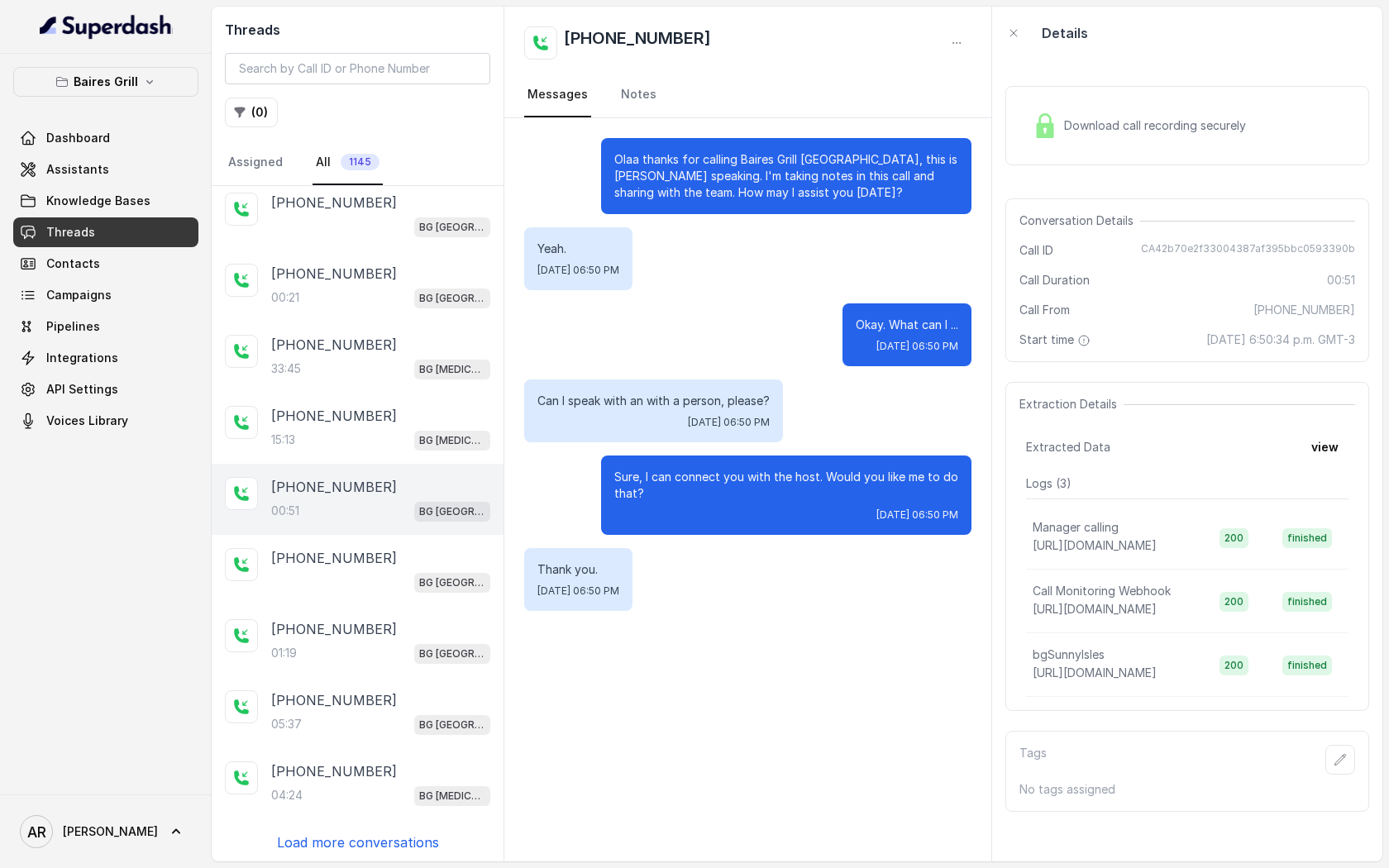
click at [358, 835] on p "Load more conversations" at bounding box center [358, 842] width 162 height 20
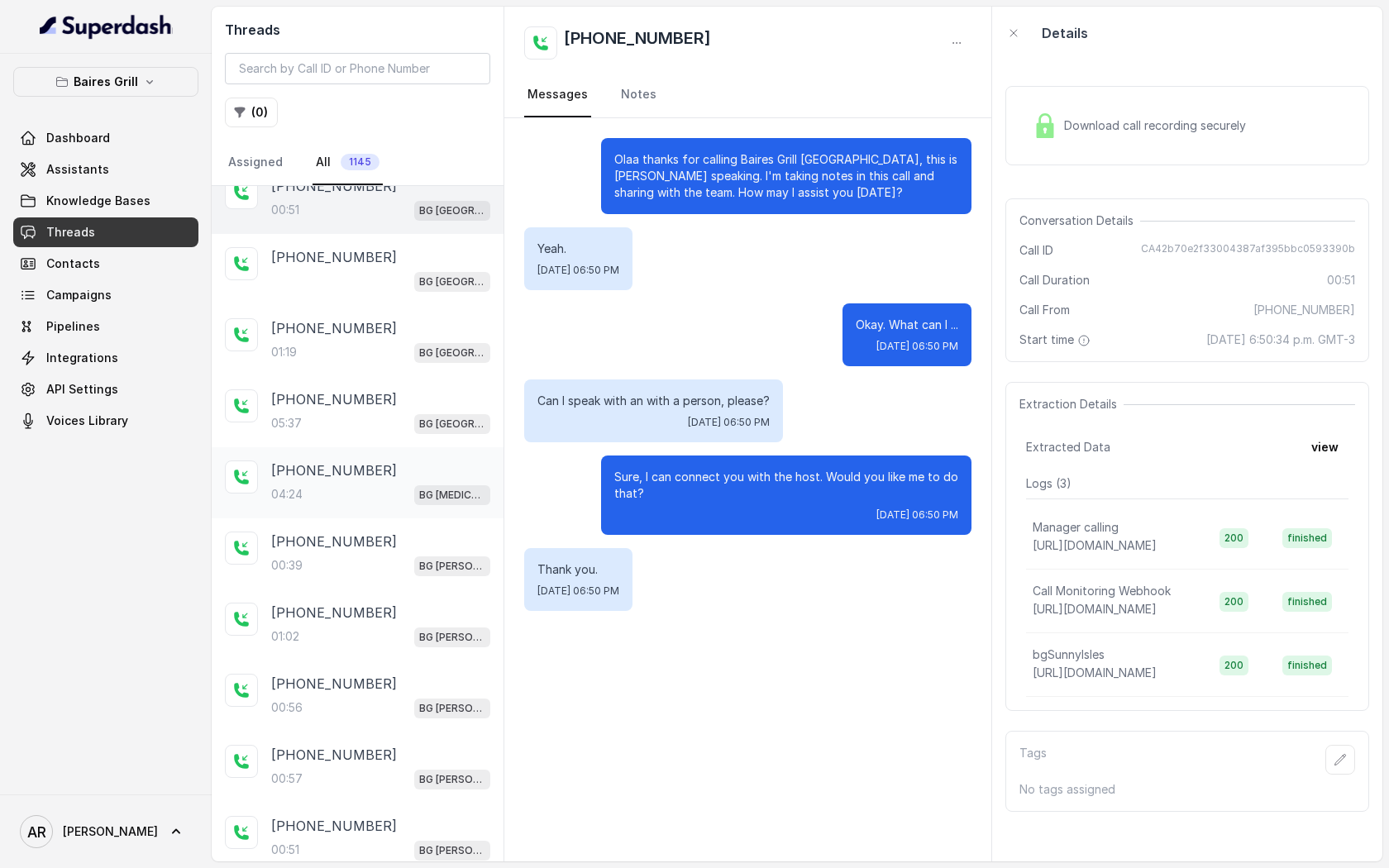
scroll to position [784, 0]
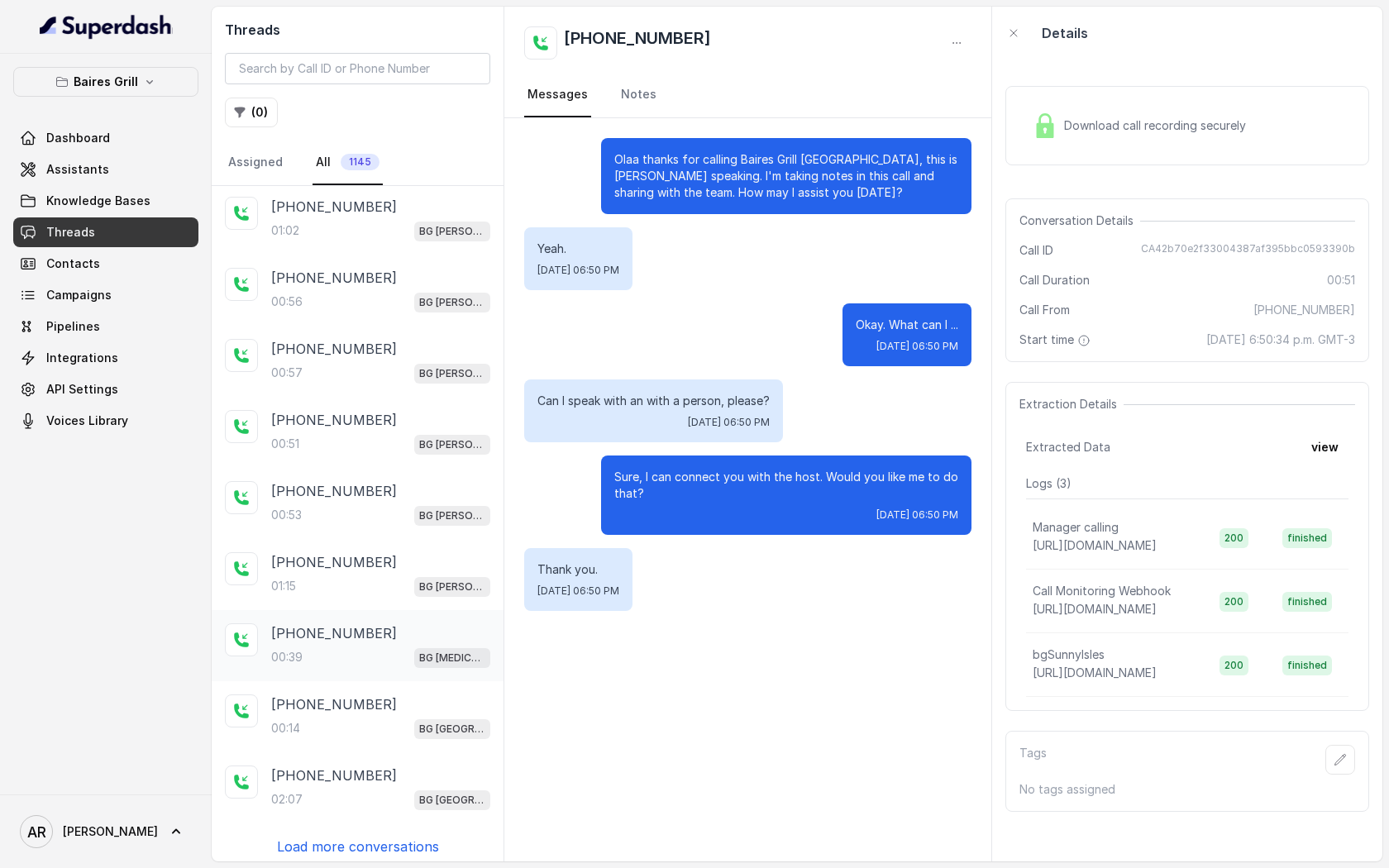
click at [392, 630] on div "[PHONE_NUMBER]" at bounding box center [380, 634] width 219 height 20
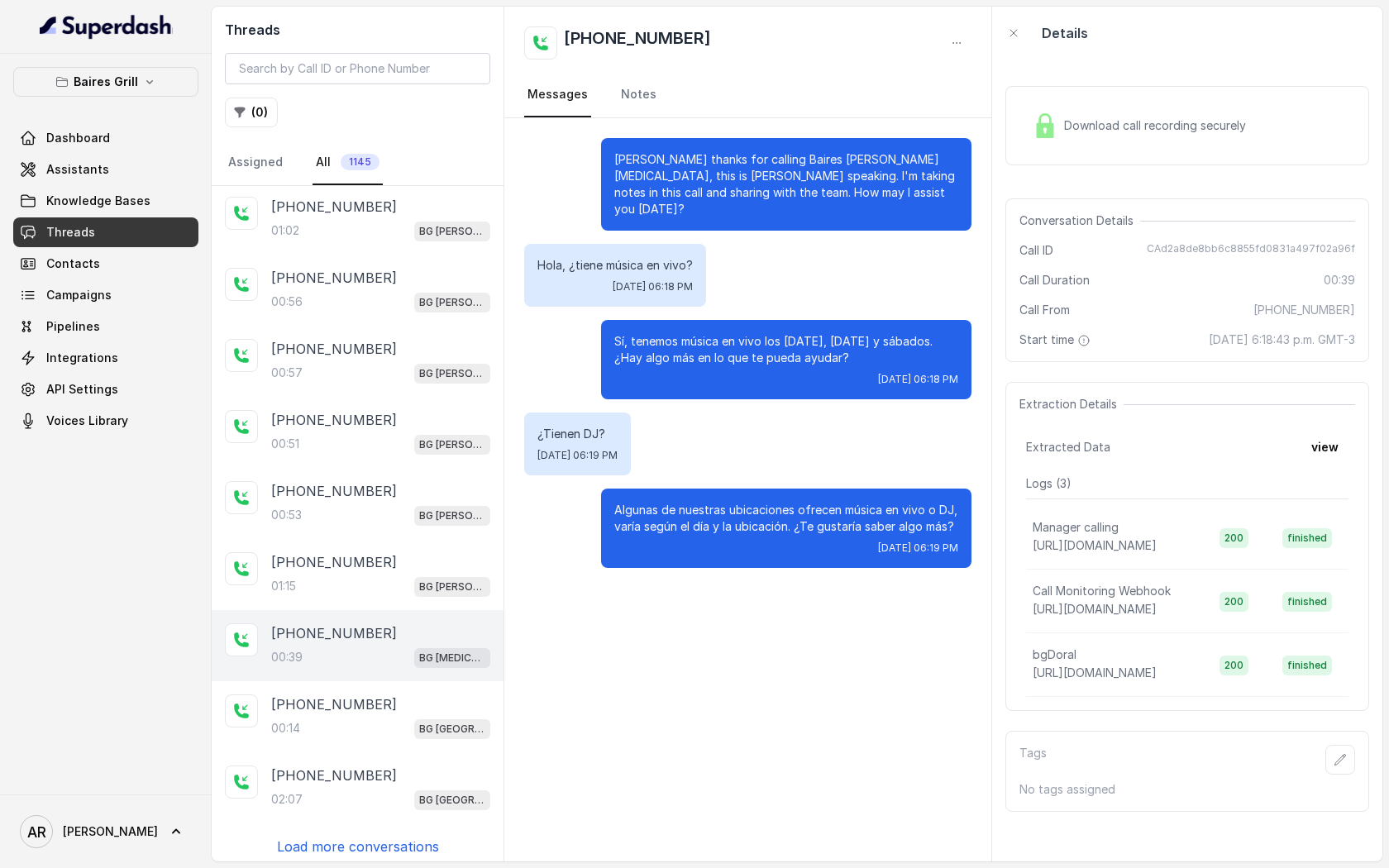
click at [342, 847] on p "Load more conversations" at bounding box center [358, 847] width 162 height 20
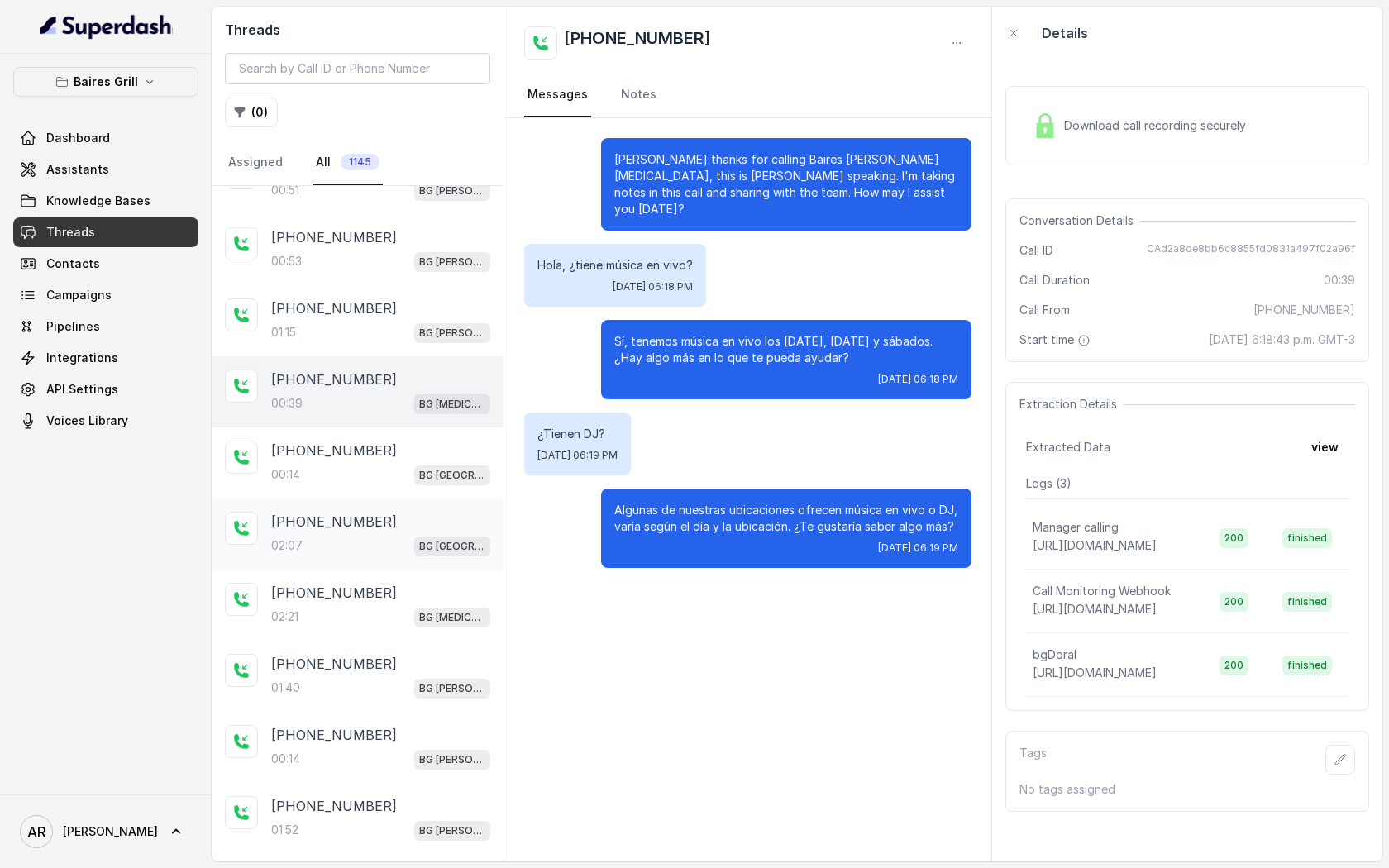
scroll to position [1067, 0]
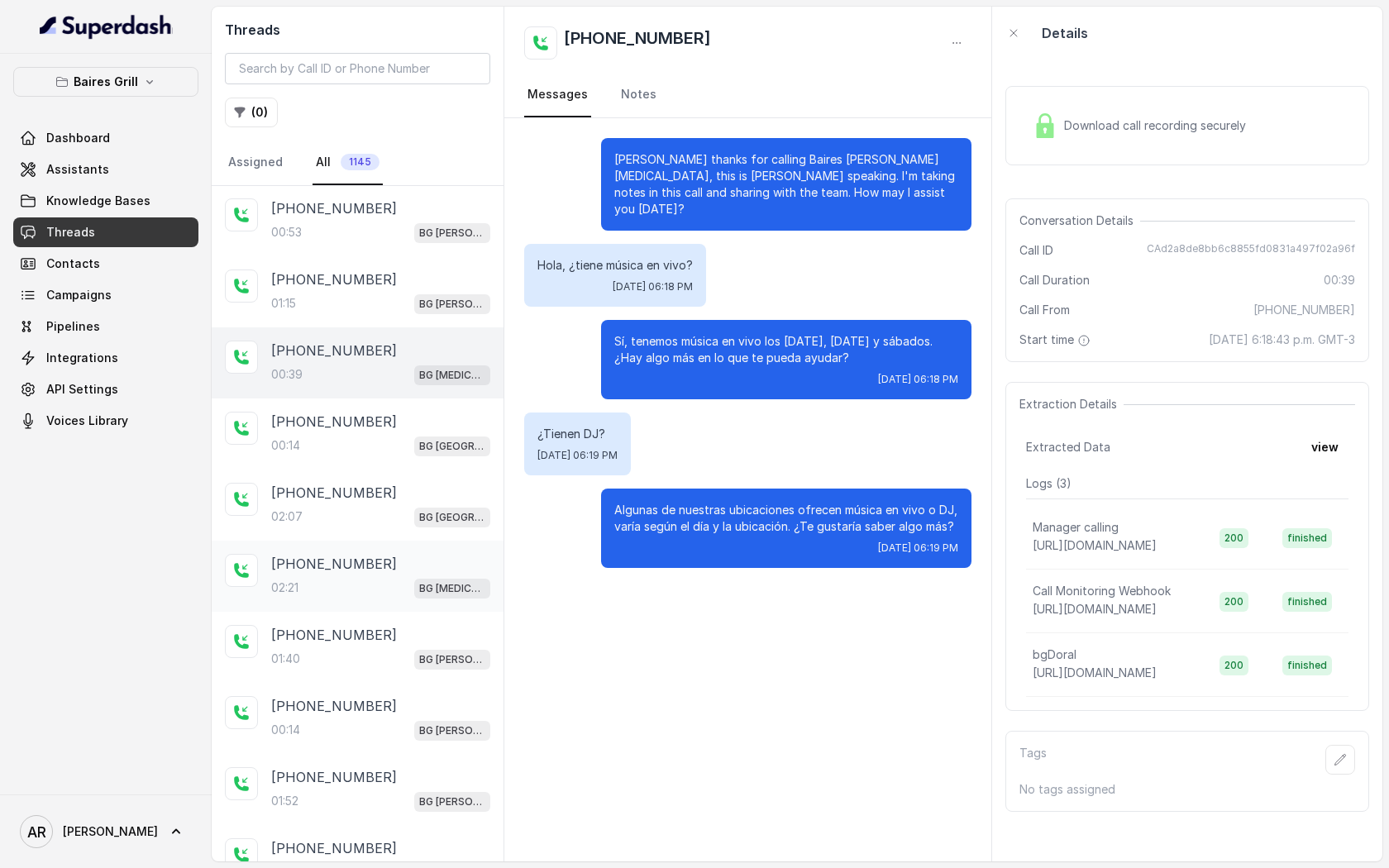
click at [403, 583] on div "02:21 BG Doral" at bounding box center [380, 588] width 219 height 22
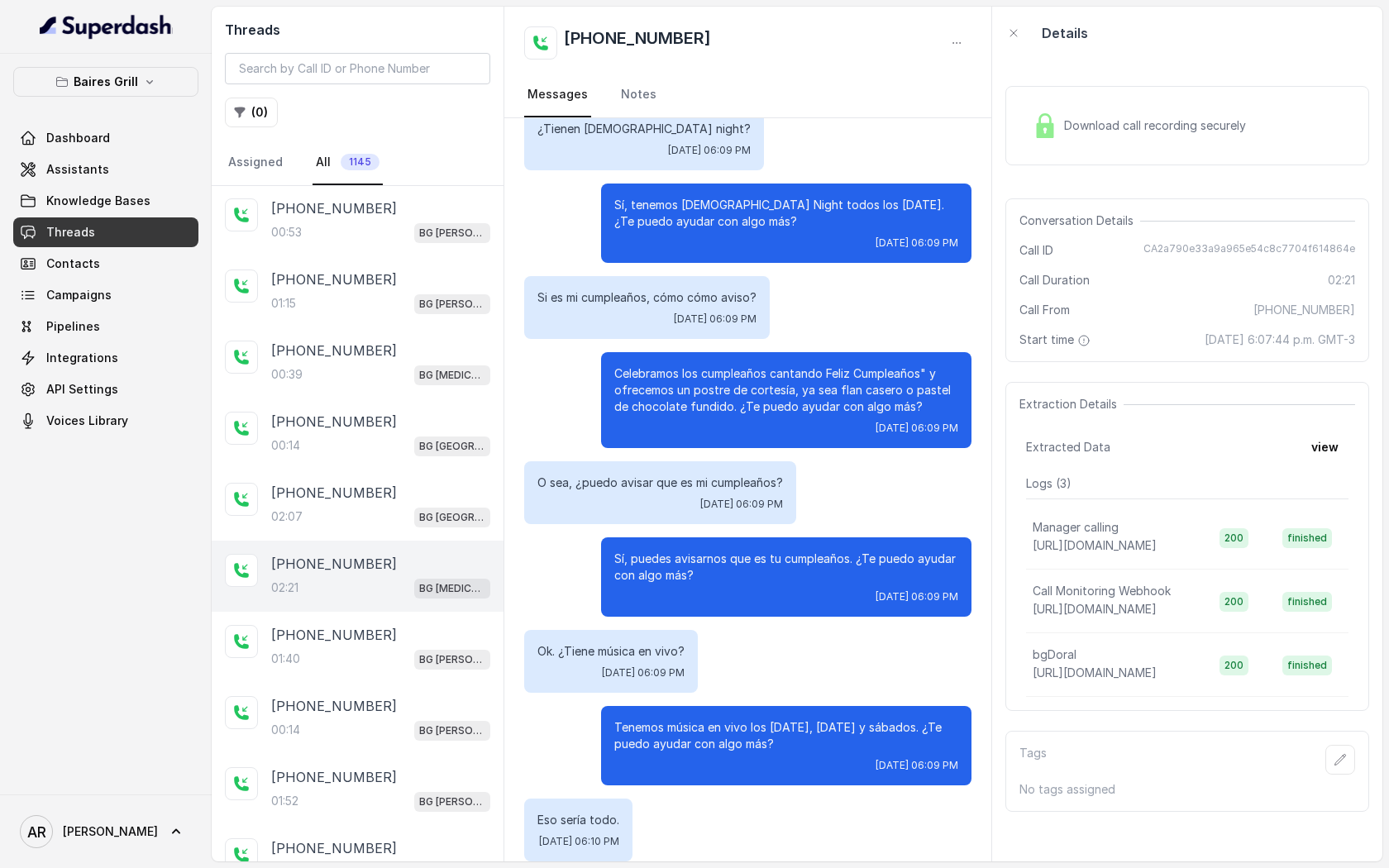
scroll to position [1226, 0]
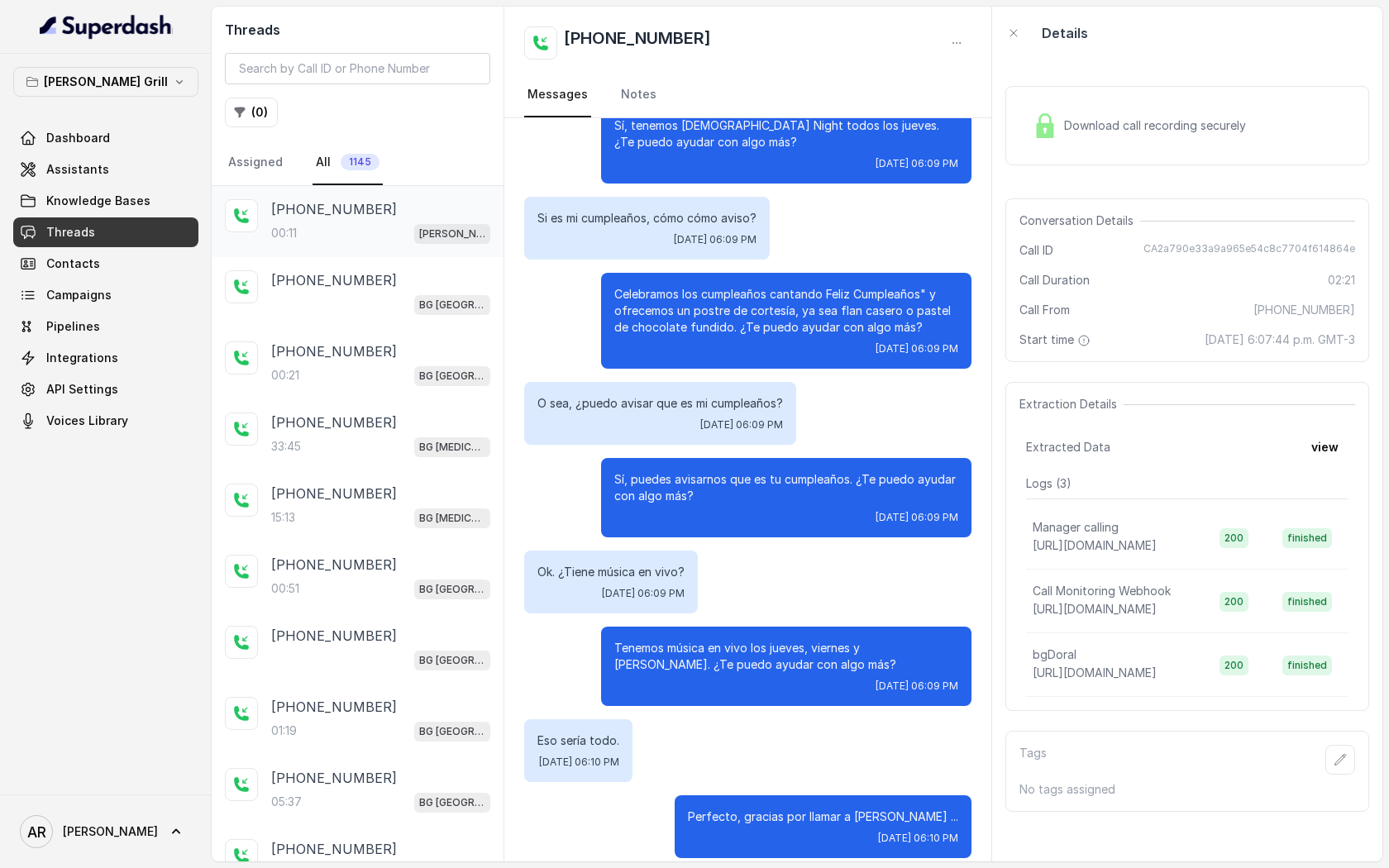
click at [386, 212] on div "[PHONE_NUMBER]" at bounding box center [380, 210] width 219 height 20
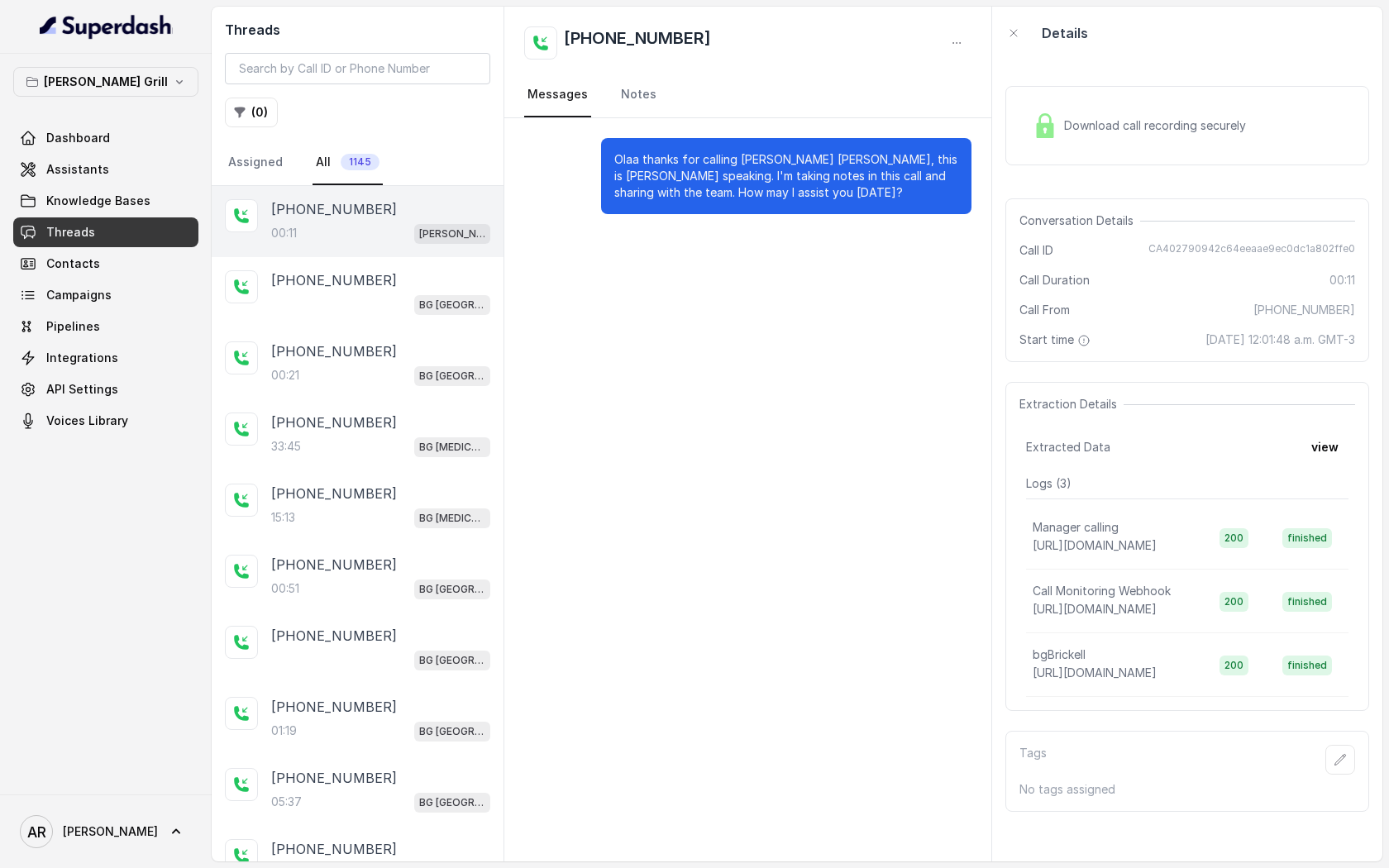
click at [378, 252] on div "+14044822738 00:11 BG Brickell" at bounding box center [358, 222] width 292 height 71
click at [378, 294] on div "BG [GEOGRAPHIC_DATA]" at bounding box center [380, 305] width 219 height 22
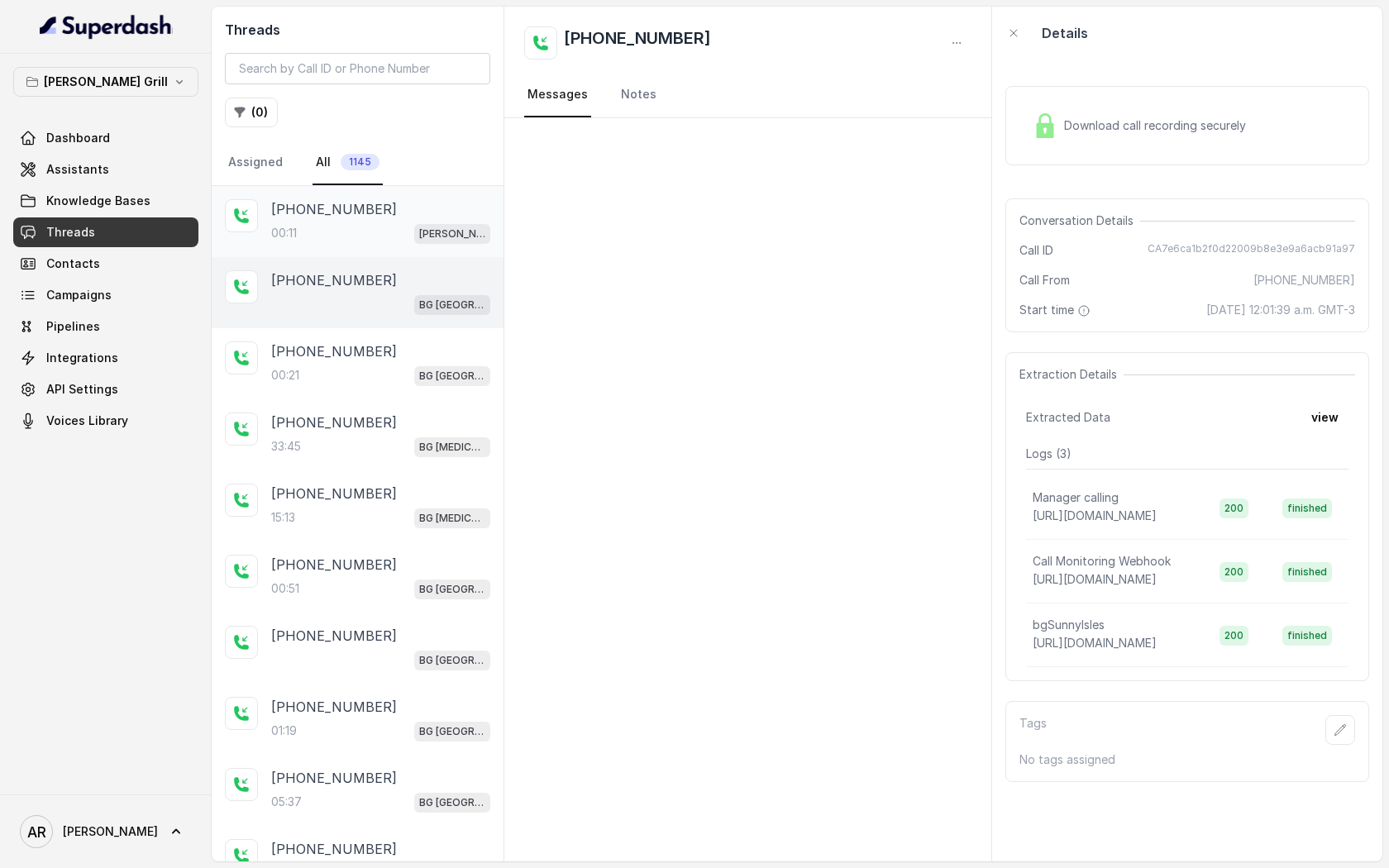
click at [318, 216] on p "[PHONE_NUMBER]" at bounding box center [334, 210] width 126 height 20
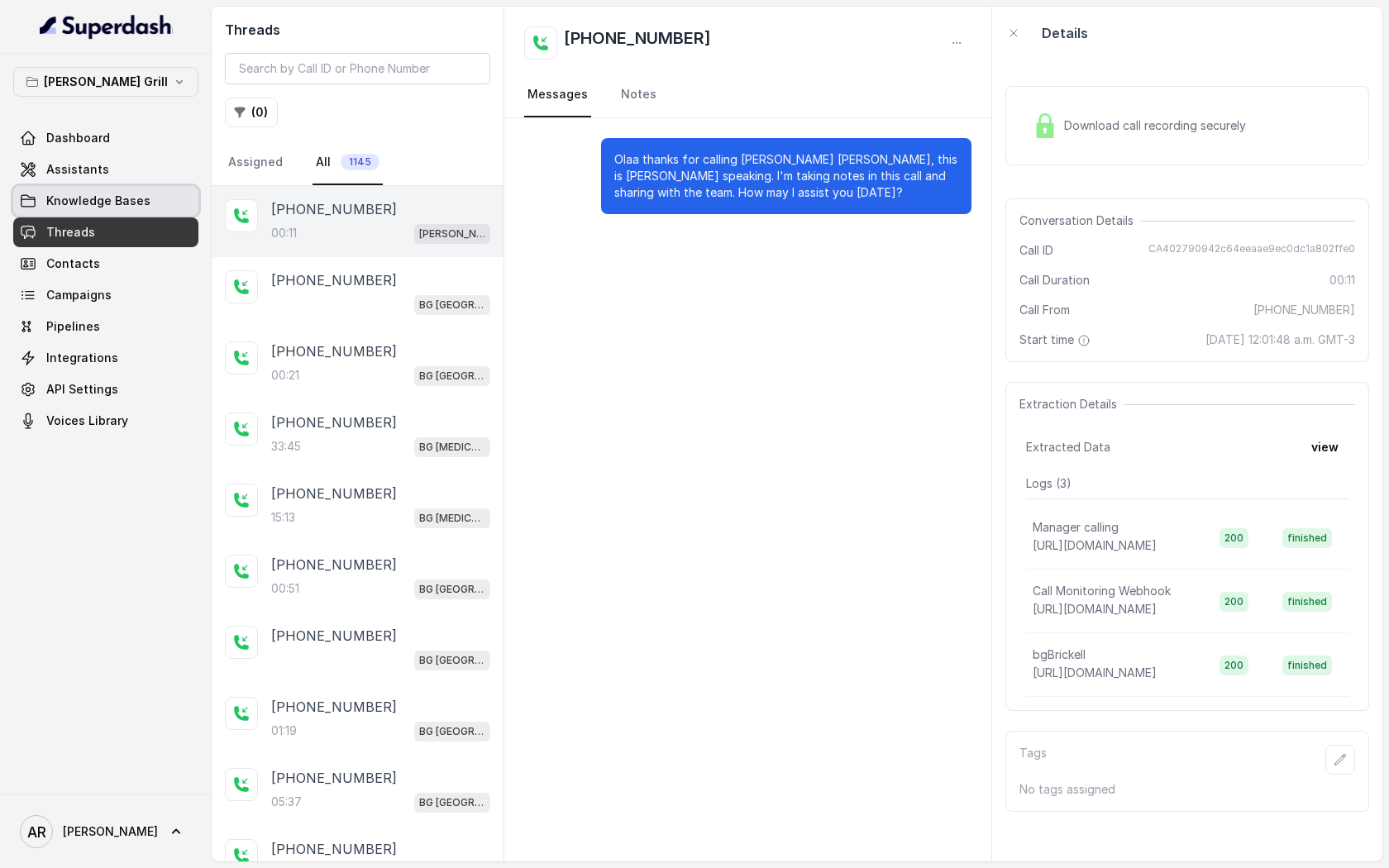
click at [175, 190] on link "Knowledge Bases" at bounding box center [106, 201] width 185 height 30
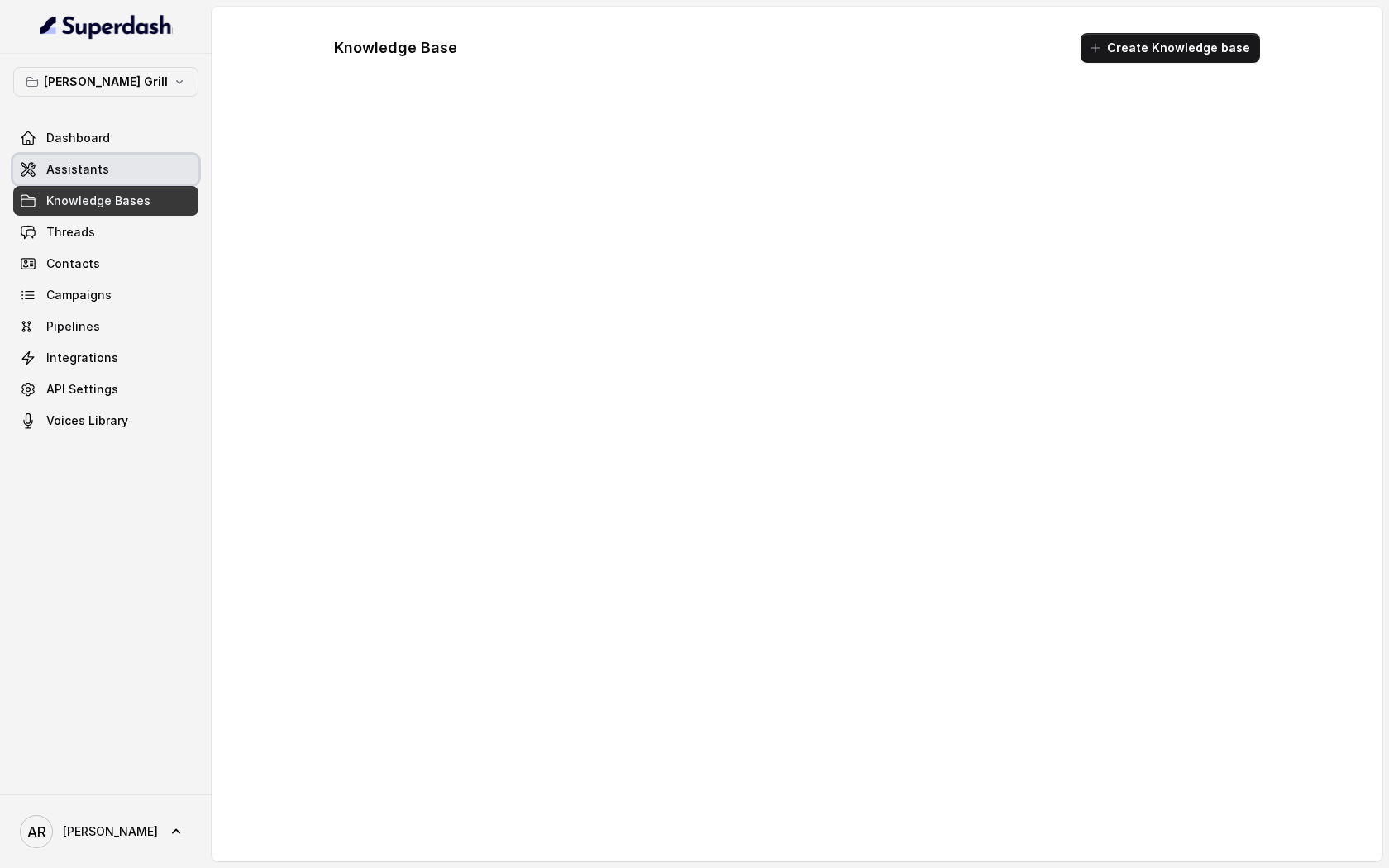
click at [168, 177] on link "Assistants" at bounding box center [106, 170] width 185 height 30
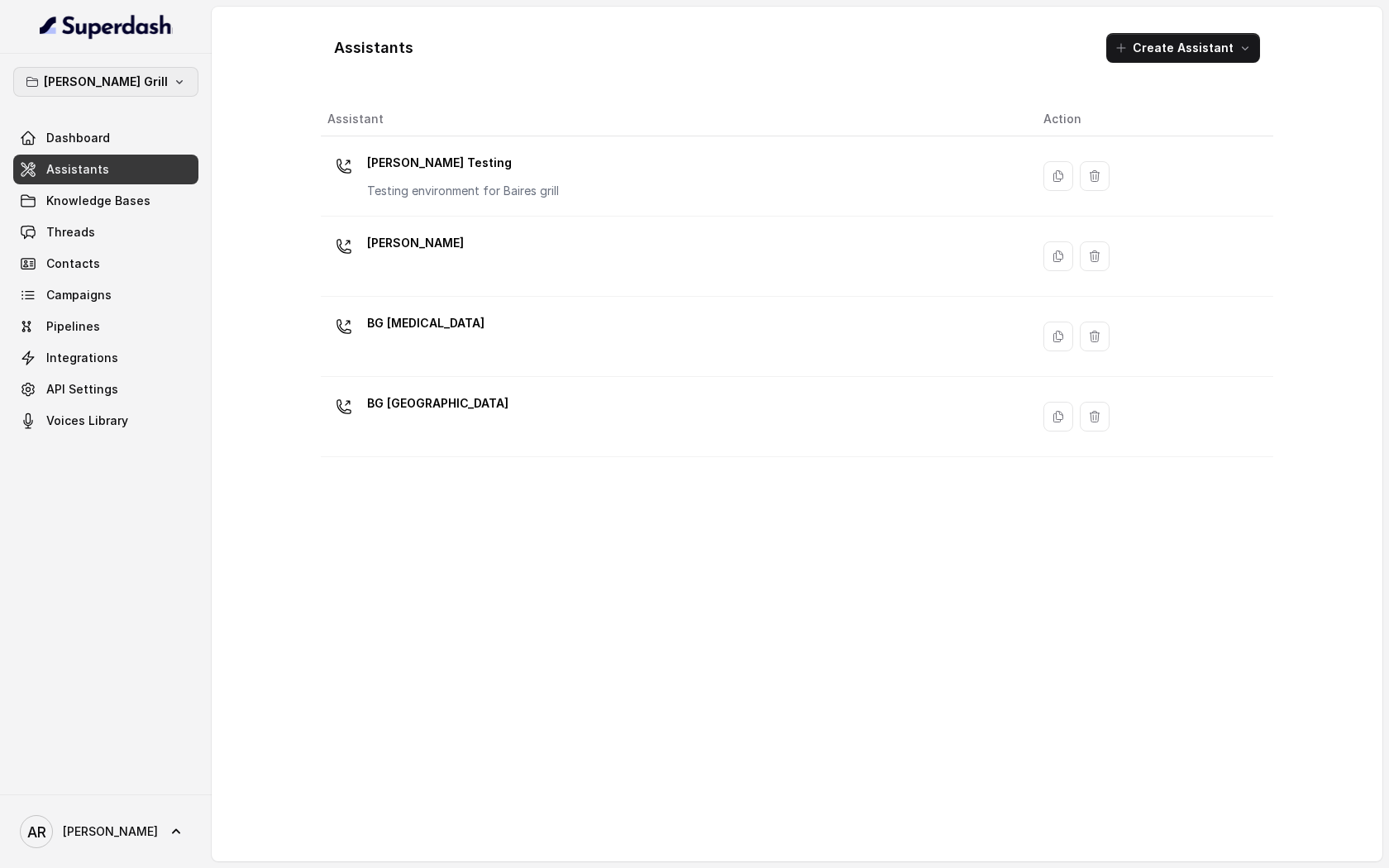
click at [181, 91] on button "[PERSON_NAME] Grill" at bounding box center [106, 81] width 185 height 30
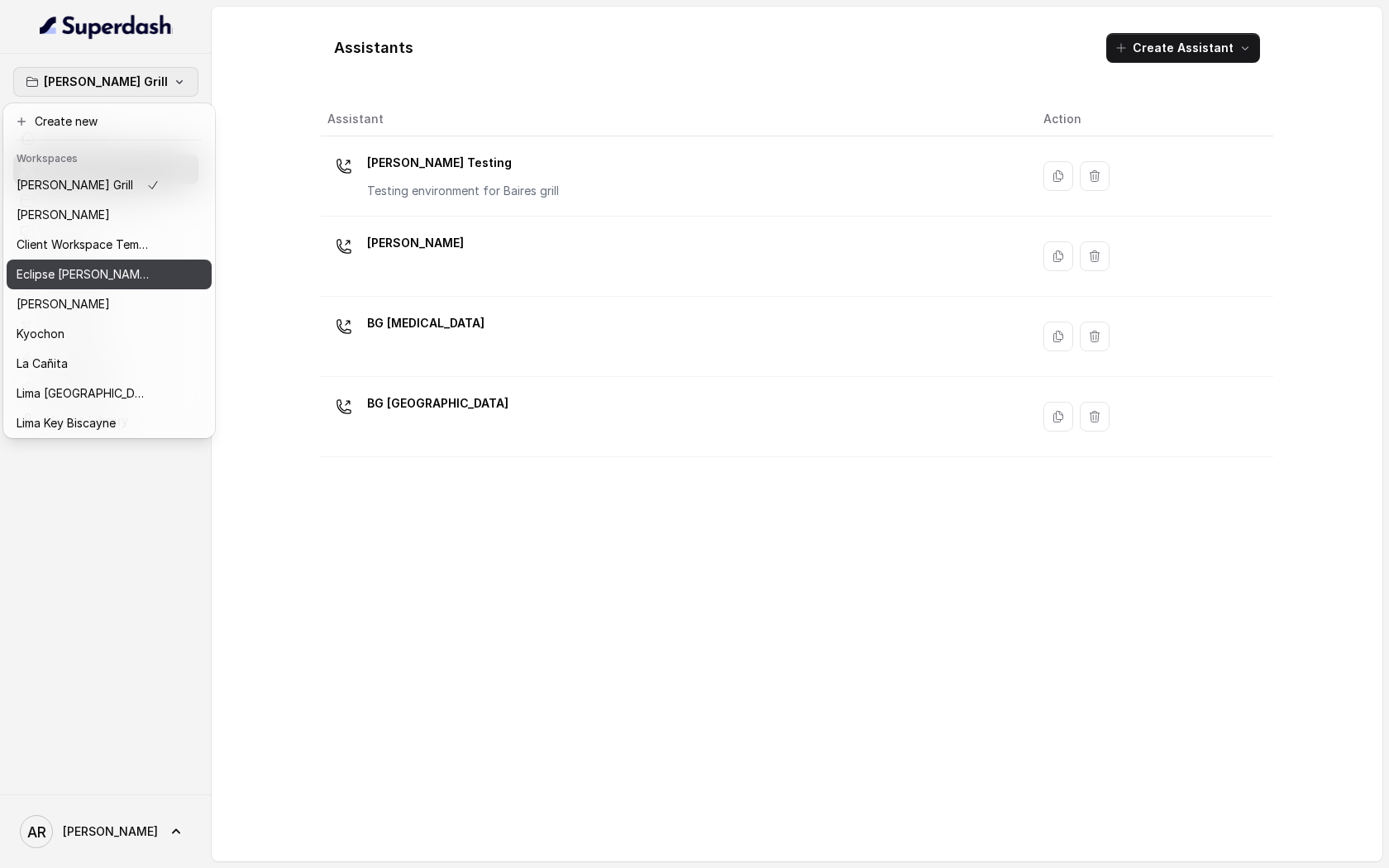
scroll to position [152, 0]
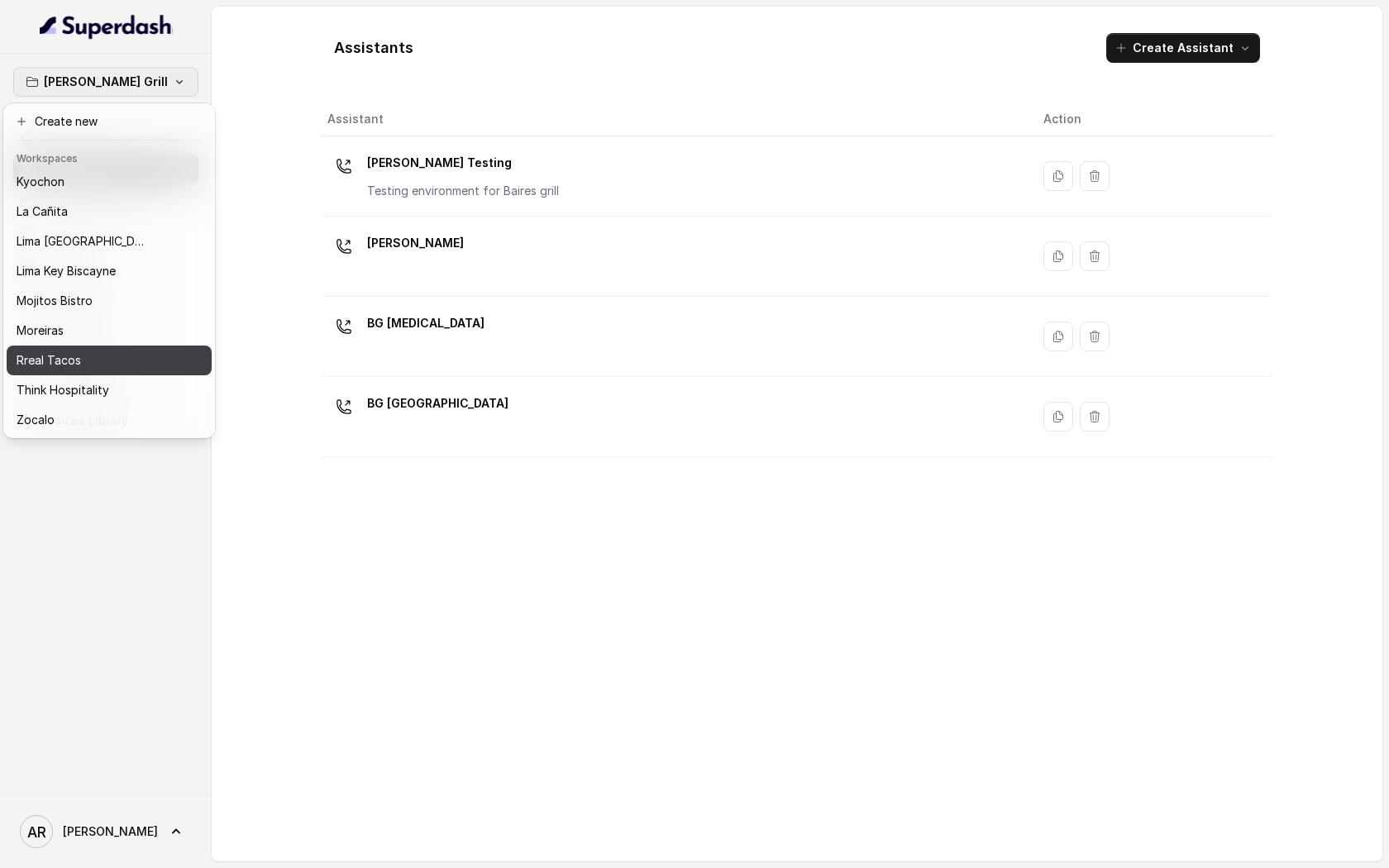
click at [119, 368] on div "Rreal Tacos" at bounding box center [88, 360] width 143 height 20
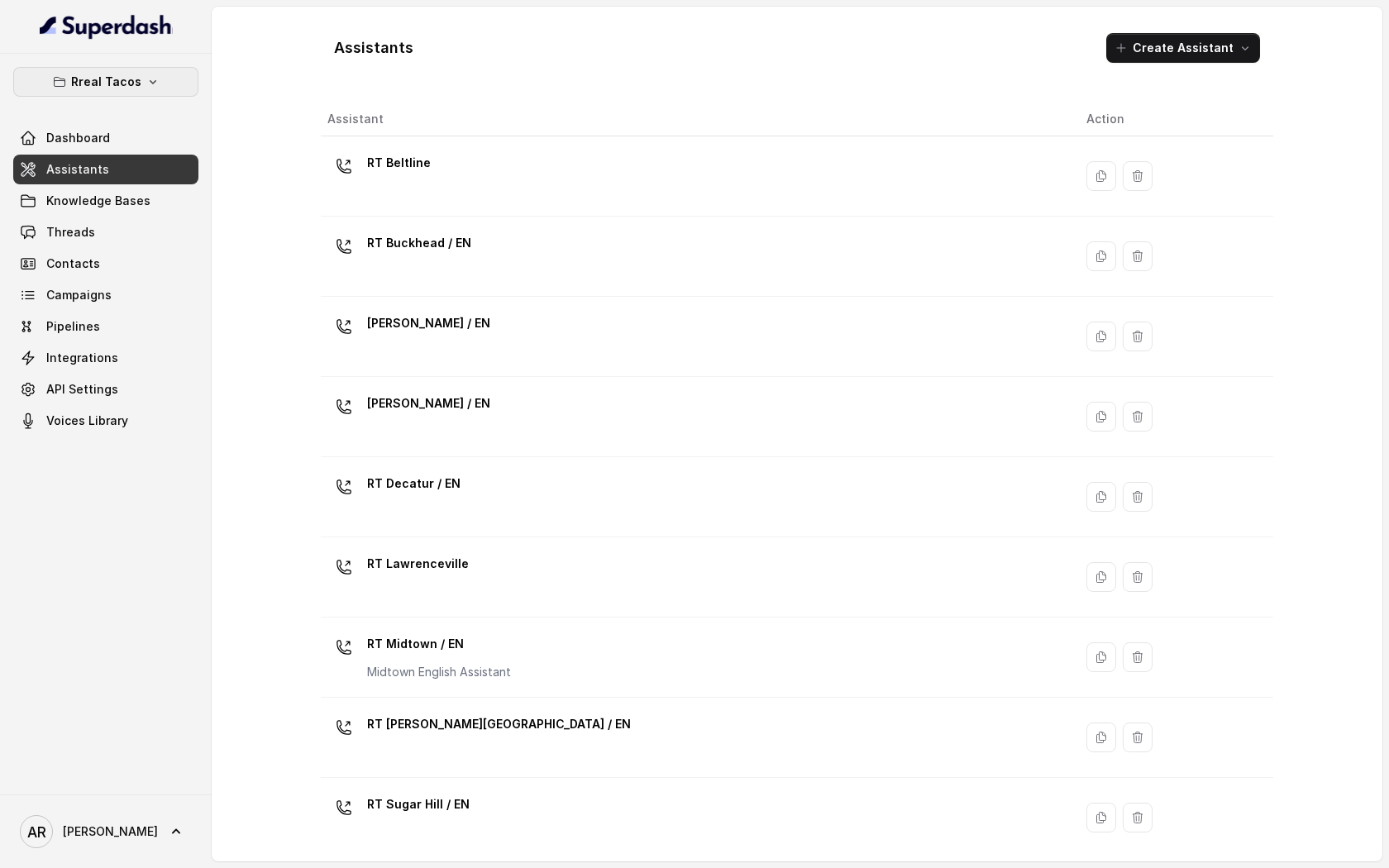
click at [150, 78] on icon "button" at bounding box center [152, 82] width 14 height 14
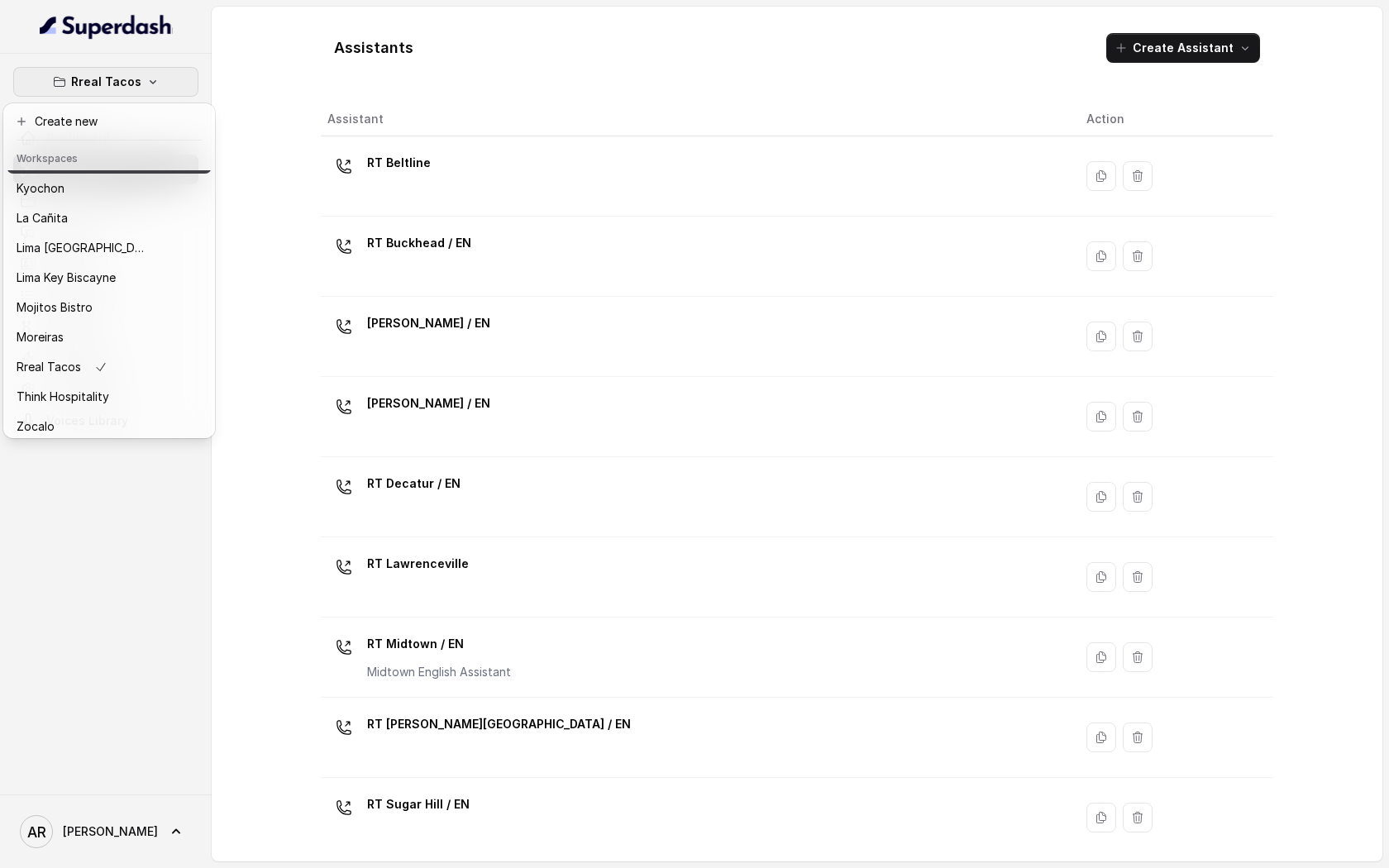
scroll to position [152, 0]
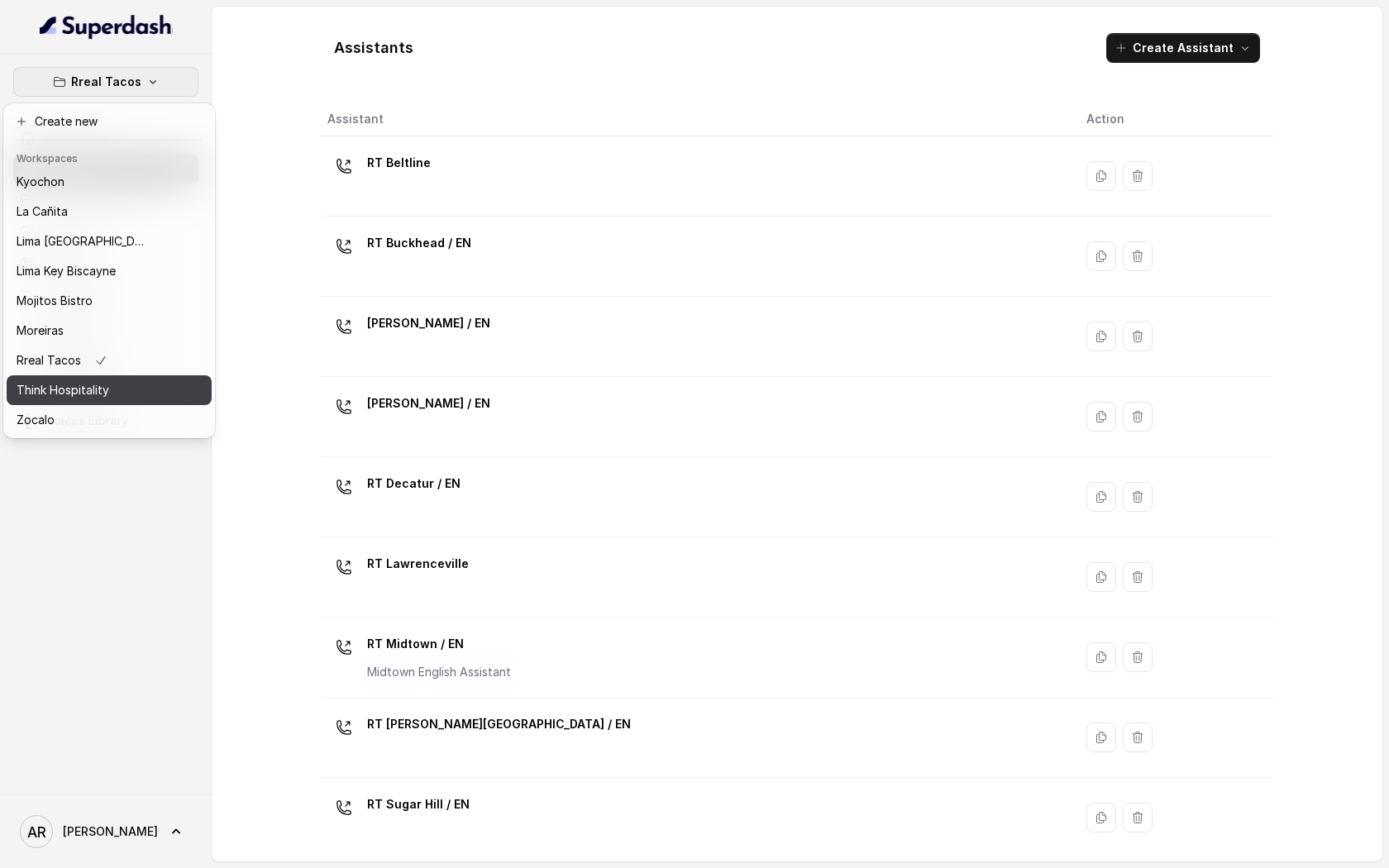
click at [146, 381] on div "Think Hospitality" at bounding box center [82, 390] width 132 height 20
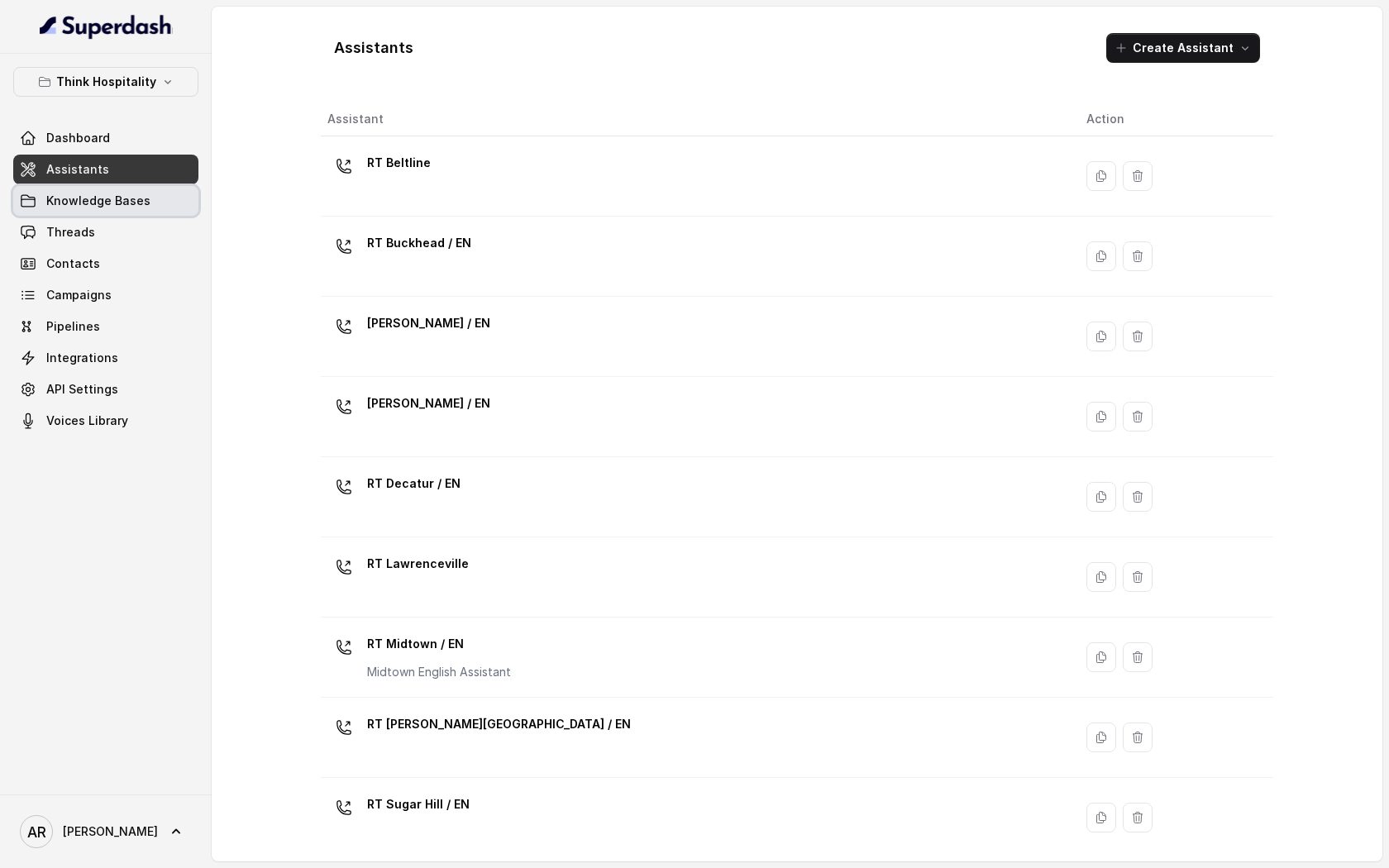
click at [140, 207] on span "Knowledge Bases" at bounding box center [98, 201] width 104 height 16
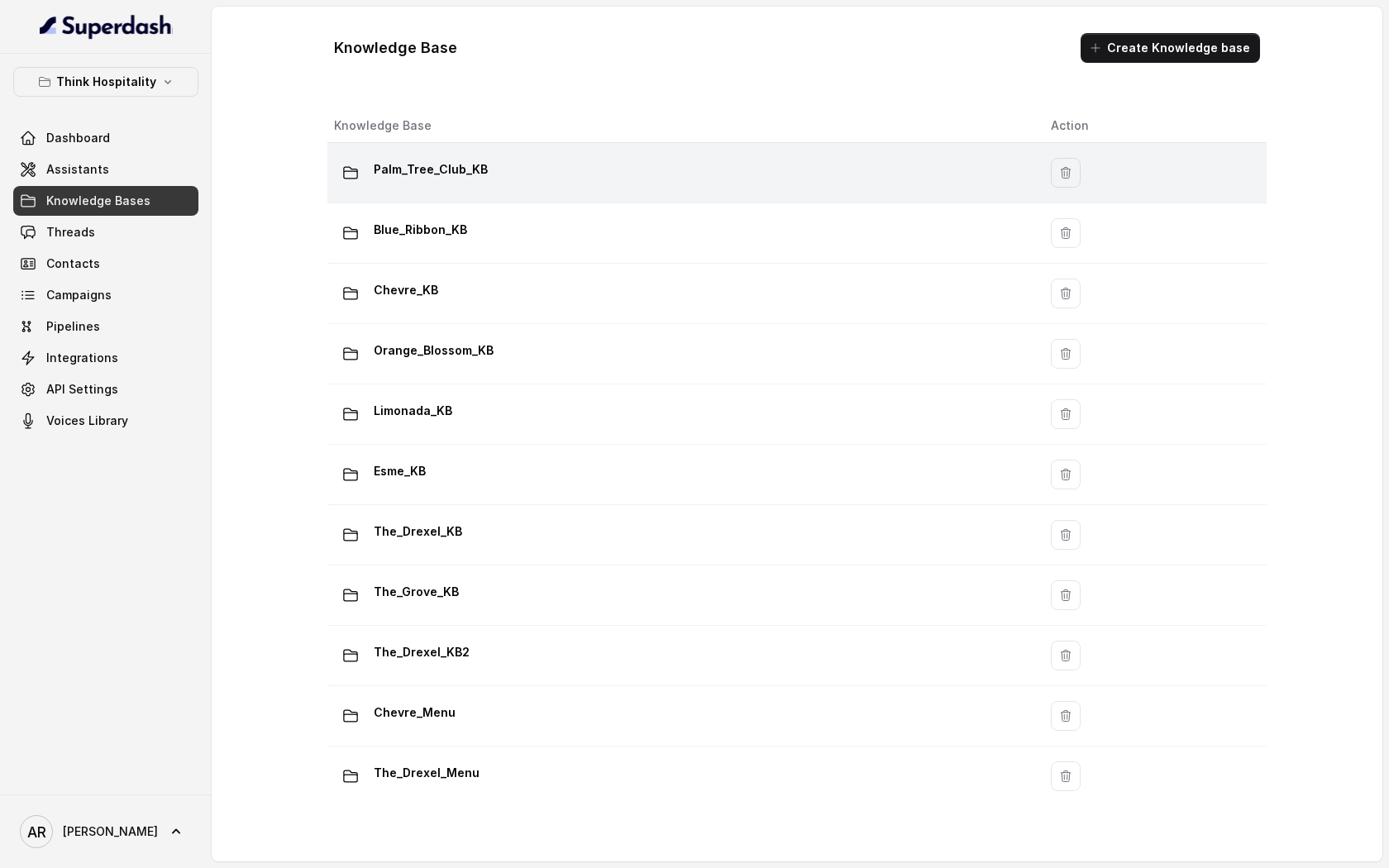
click at [508, 172] on div "Palm_Tree_Club_KB" at bounding box center [679, 172] width 690 height 33
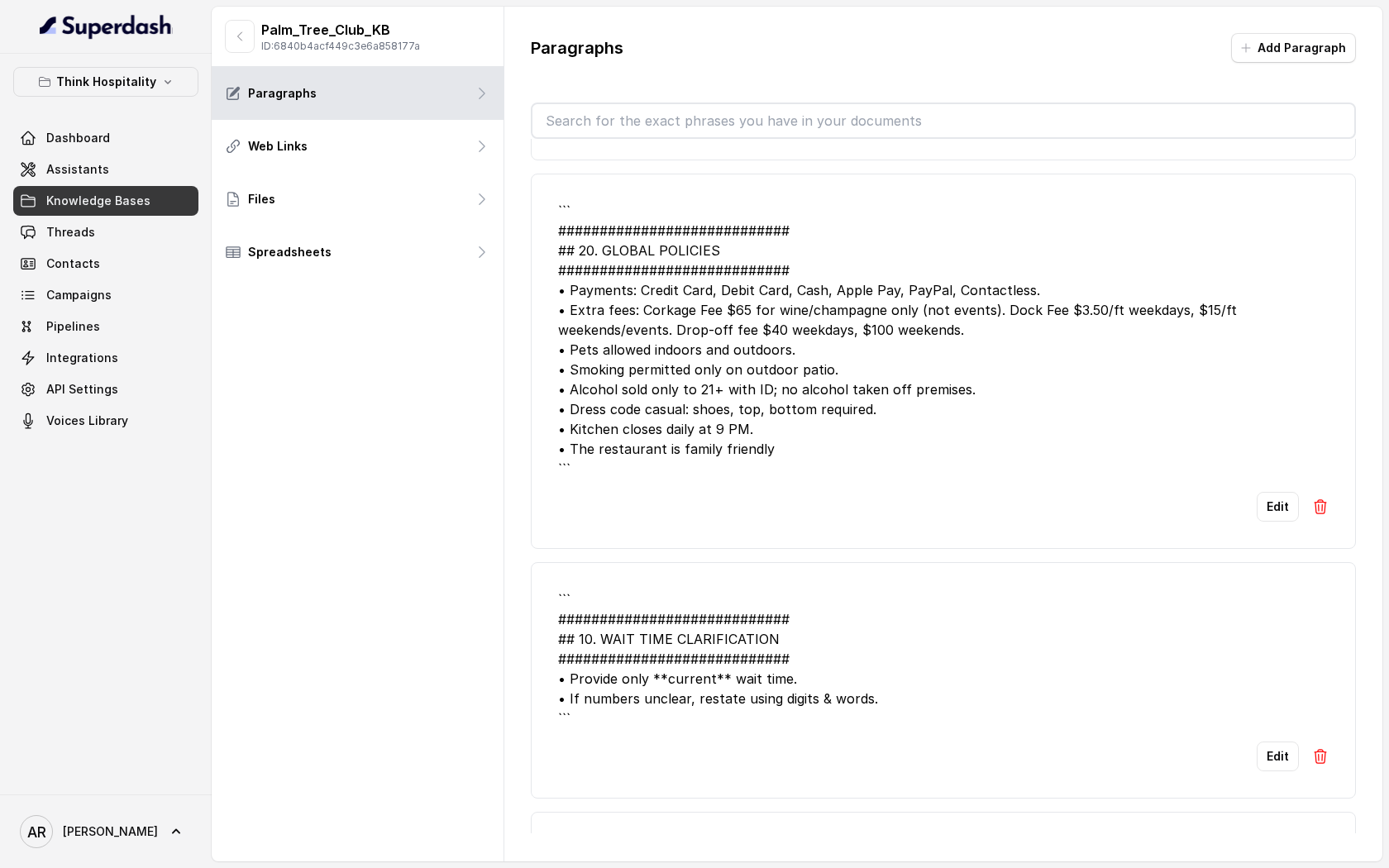
scroll to position [7769, 0]
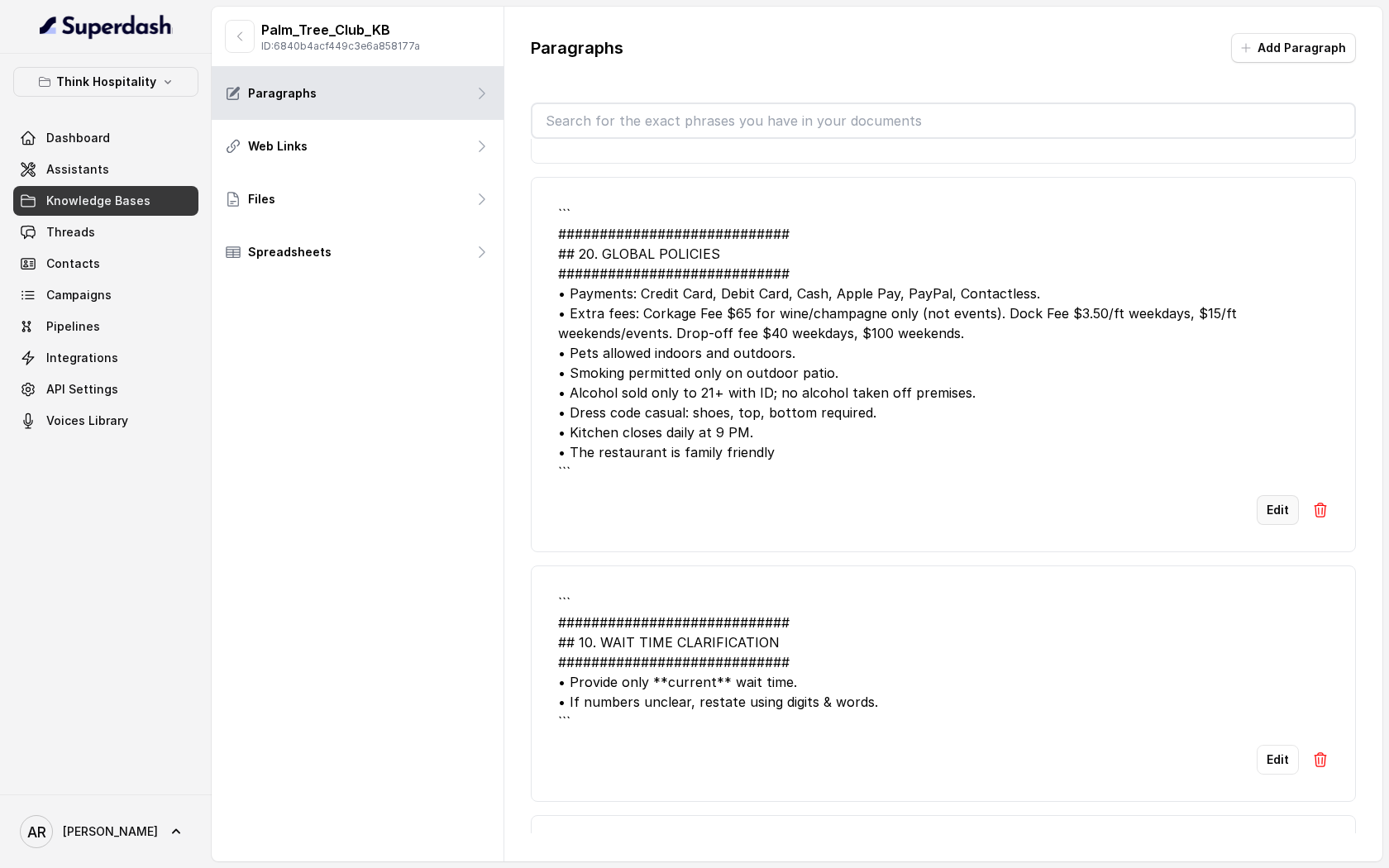
click at [1275, 525] on button "Edit" at bounding box center [1278, 510] width 42 height 30
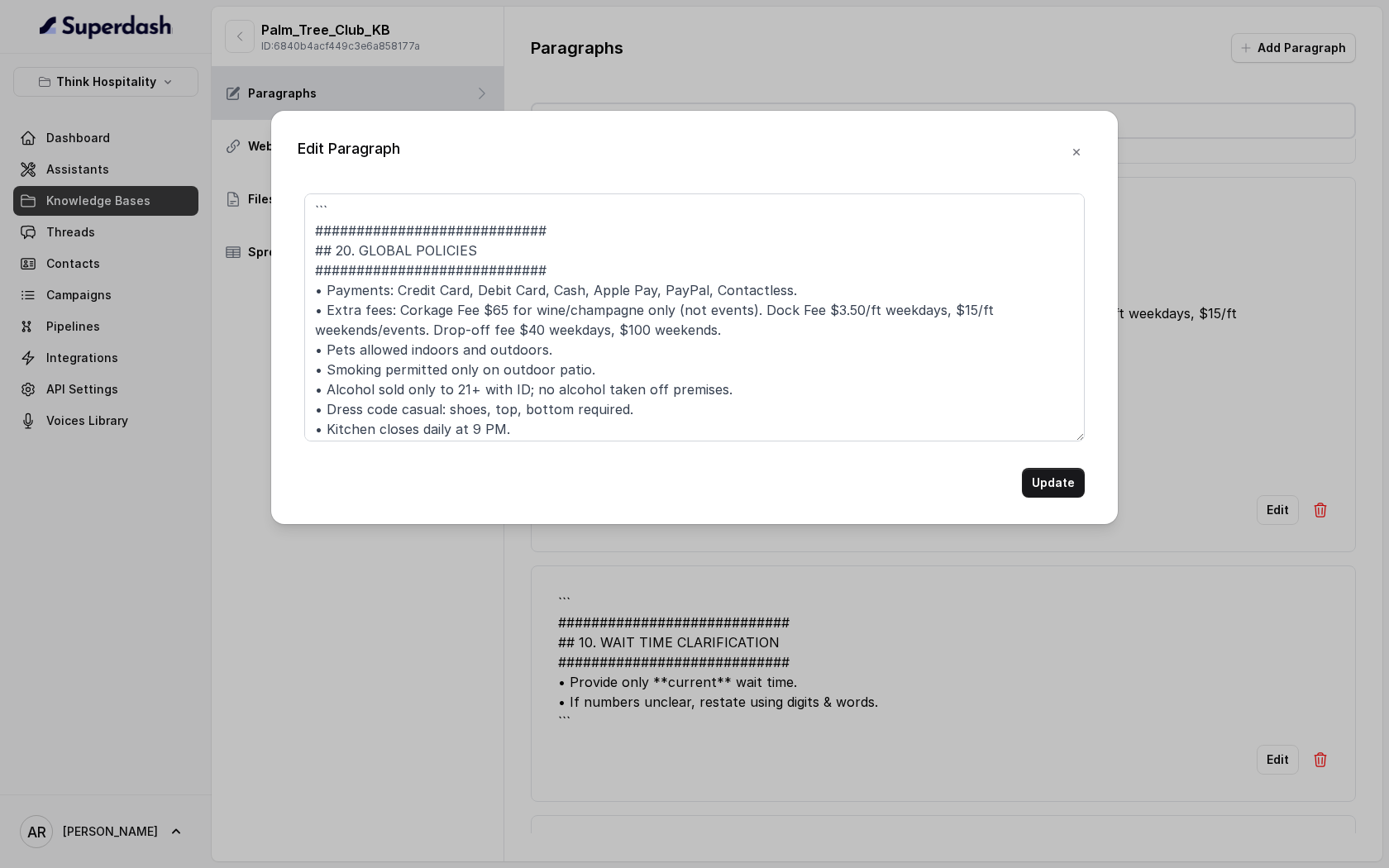
scroll to position [45, 0]
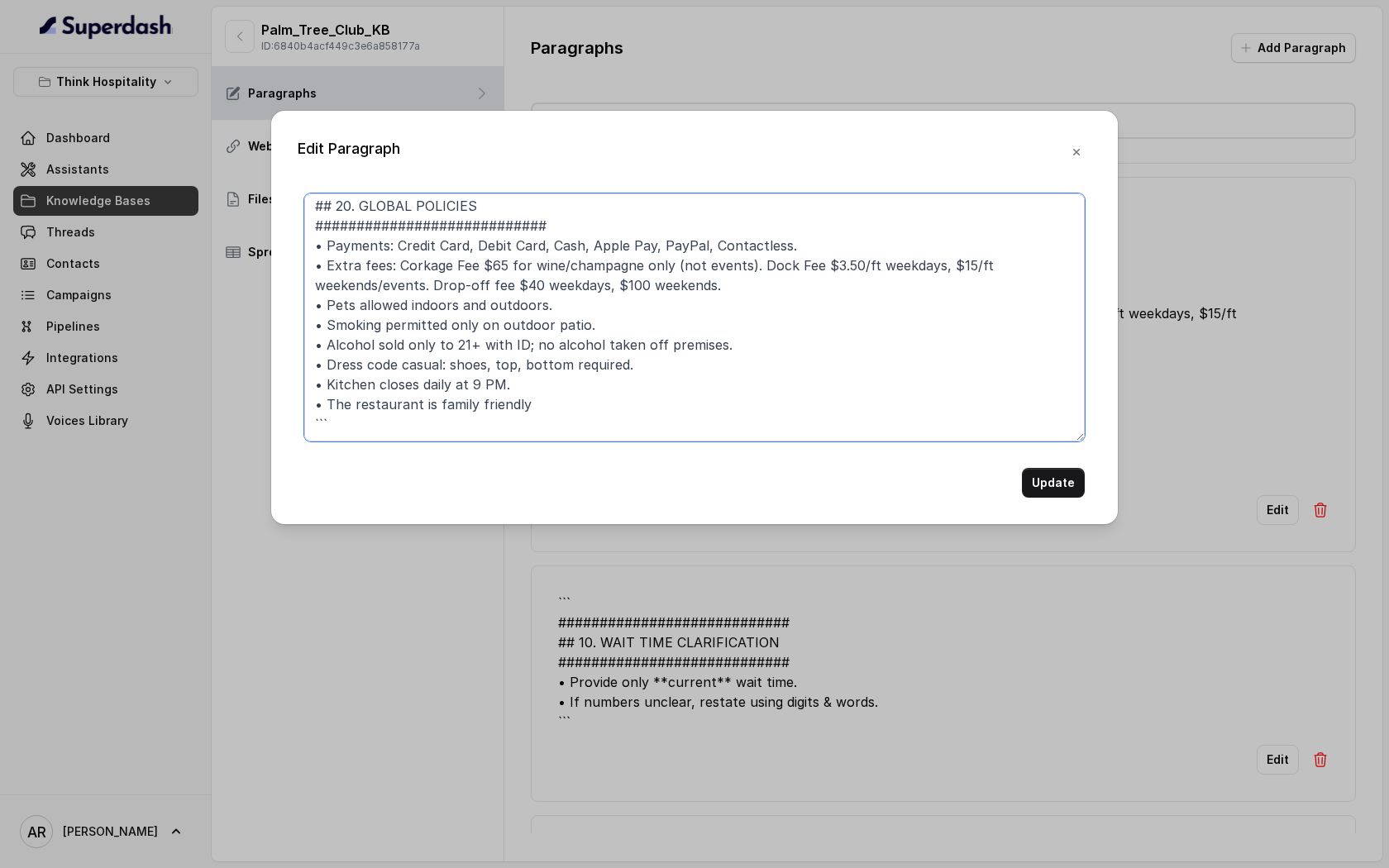
click at [683, 419] on textarea "``` ############################ ## 20. GLOBAL POLICIES #######################…" at bounding box center [695, 317] width 781 height 248
click at [682, 395] on textarea "``` ############################ ## 20. GLOBAL POLICIES #######################…" at bounding box center [695, 317] width 781 height 248
paste textarea "• The average price range at Palm Tree Club Miami is typically $31 to $50 per p…"
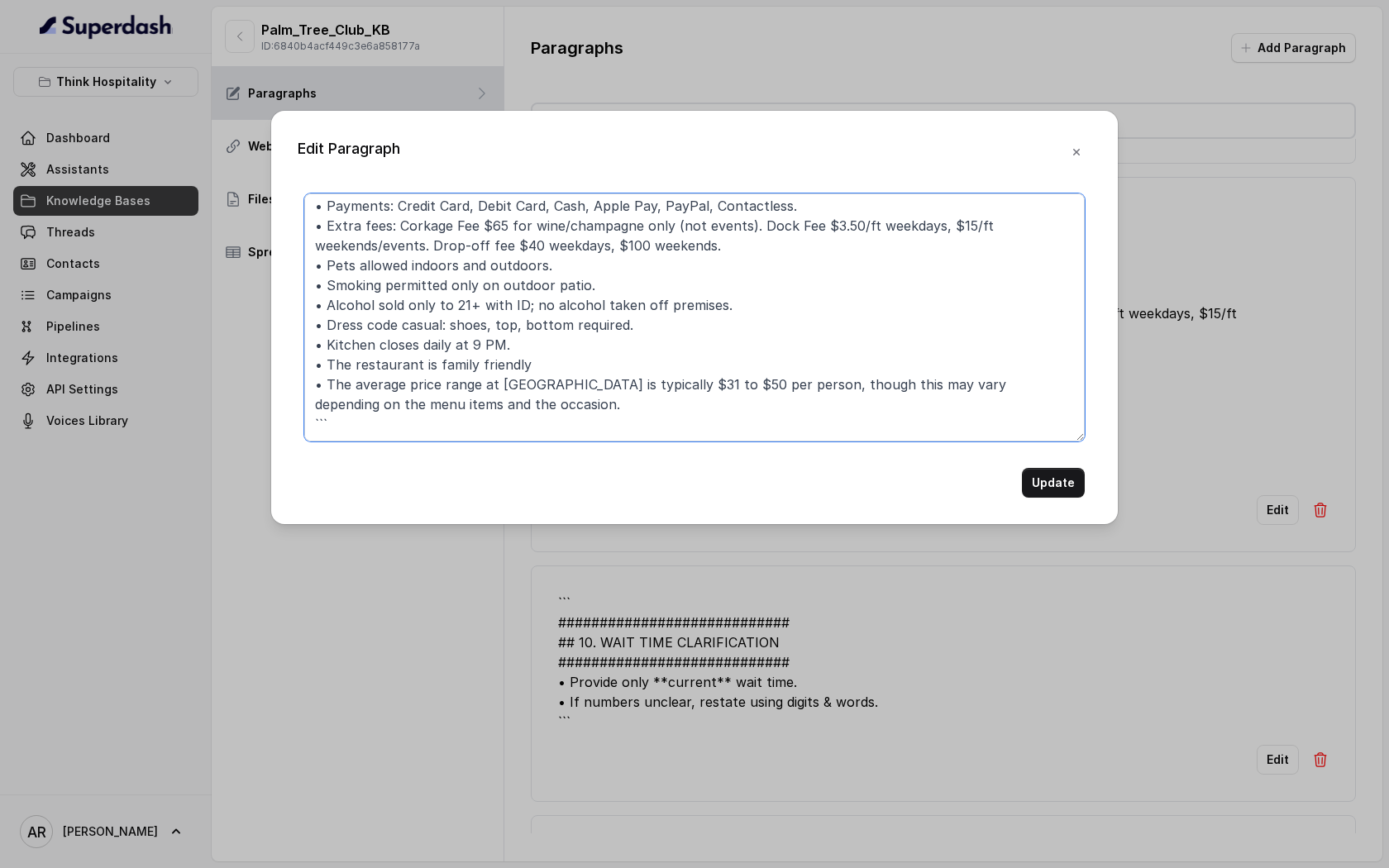
scroll to position [84, 0]
type textarea "``` ############################ ## 20. GLOBAL POLICIES #######################…"
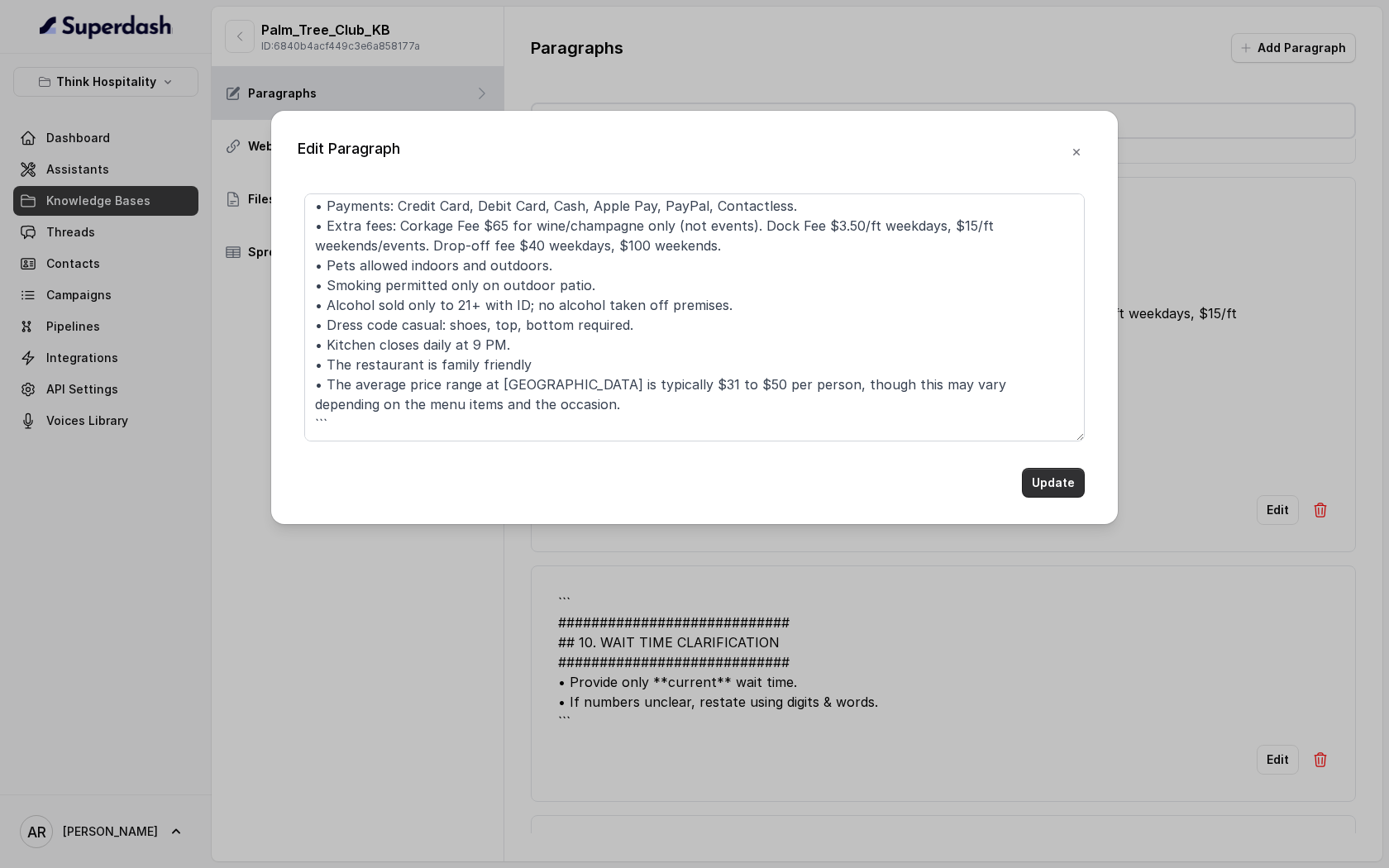
click at [1057, 476] on button "Update" at bounding box center [1053, 482] width 63 height 30
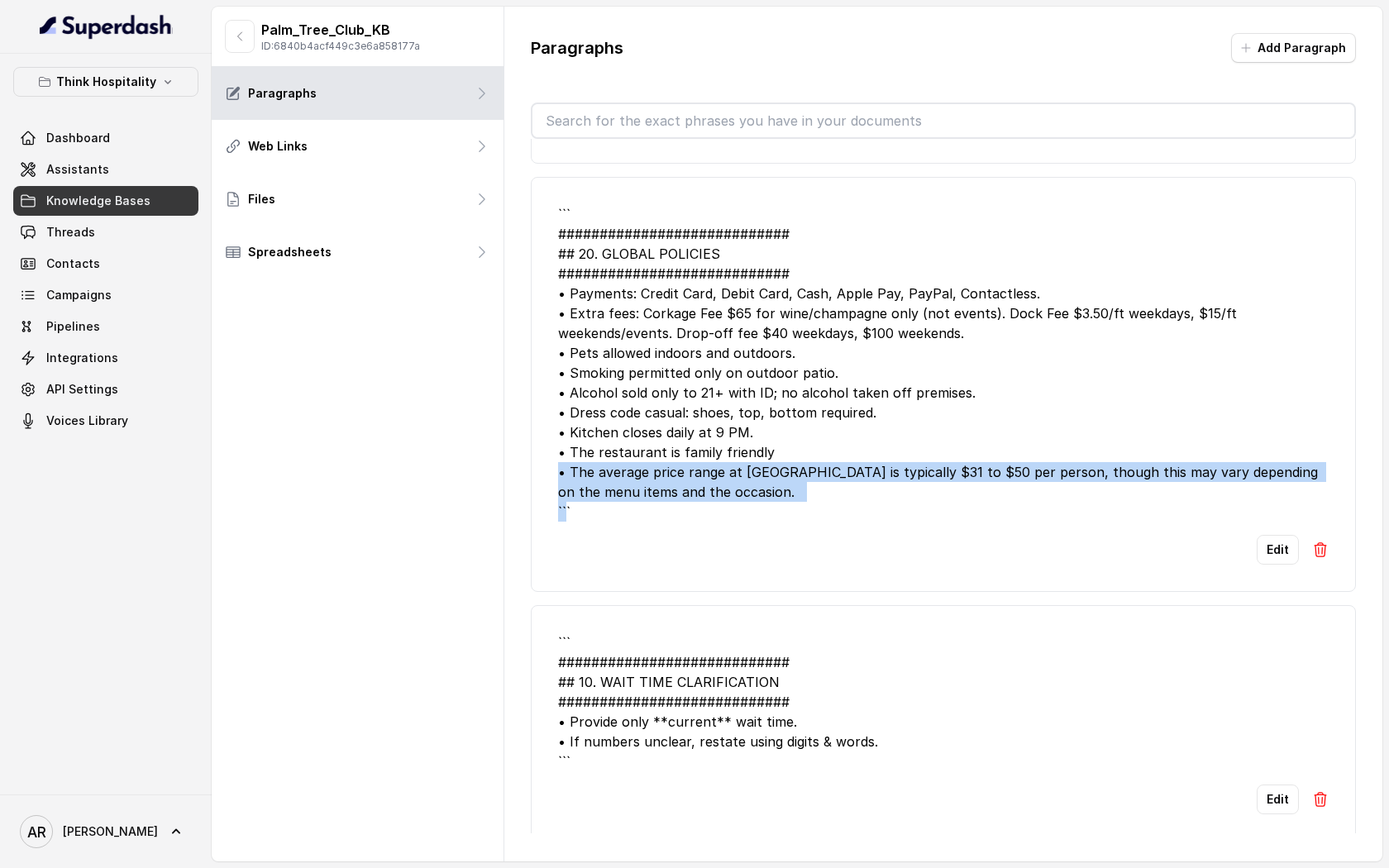
drag, startPoint x: 812, startPoint y: 551, endPoint x: 560, endPoint y: 530, distance: 252.9
click at [560, 522] on div "``` ############################ ## 20. GLOBAL POLICIES #######################…" at bounding box center [943, 363] width 771 height 317
copy div "• The average price range at Palm Tree Club Miami is typically $31 to $50 per p…"
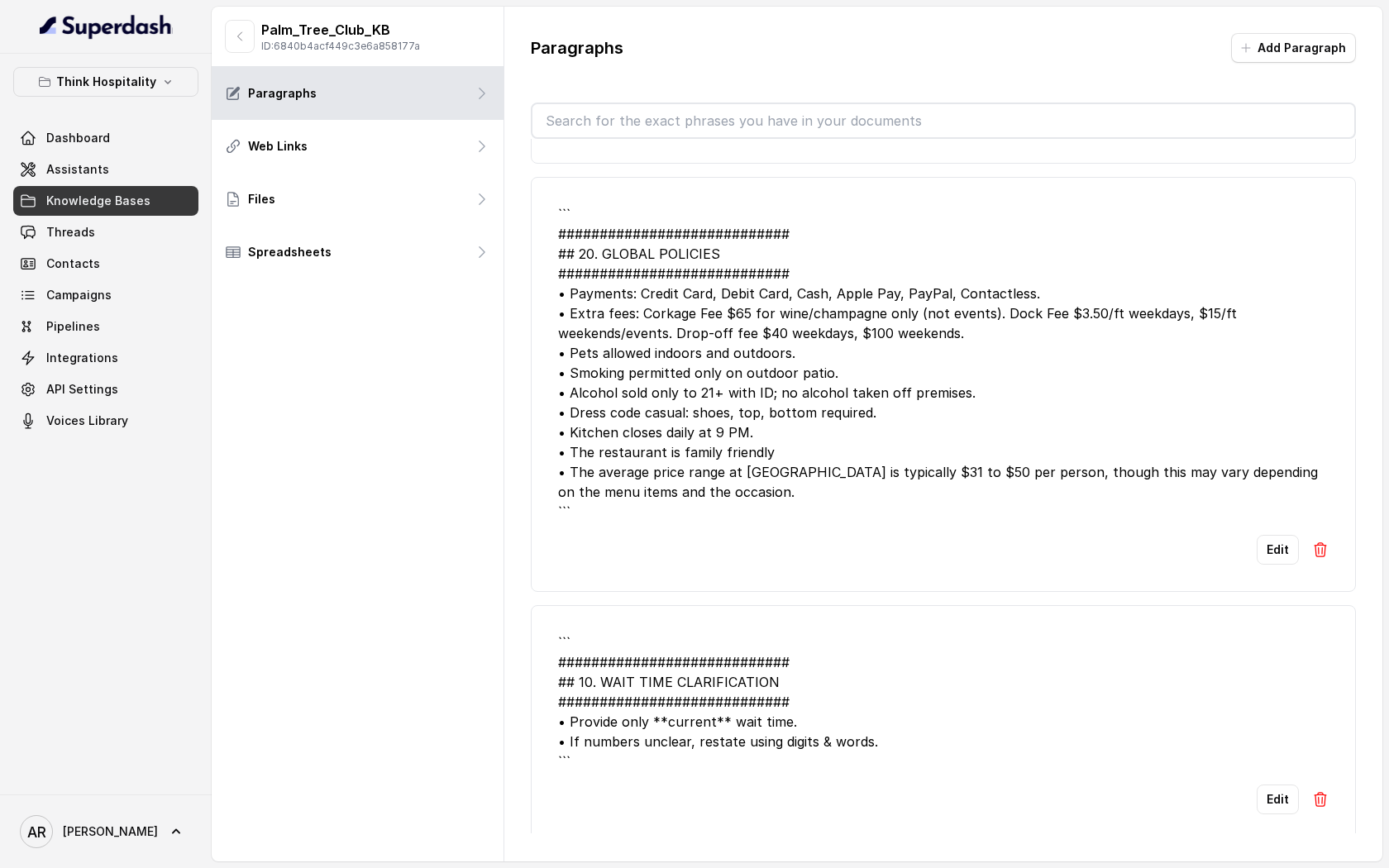
click at [684, 281] on div "``` ############################ ## 20. GLOBAL POLICIES #######################…" at bounding box center [943, 363] width 771 height 317
click at [677, 458] on div "``` ############################ ## 20. GLOBAL POLICIES #######################…" at bounding box center [943, 363] width 771 height 317
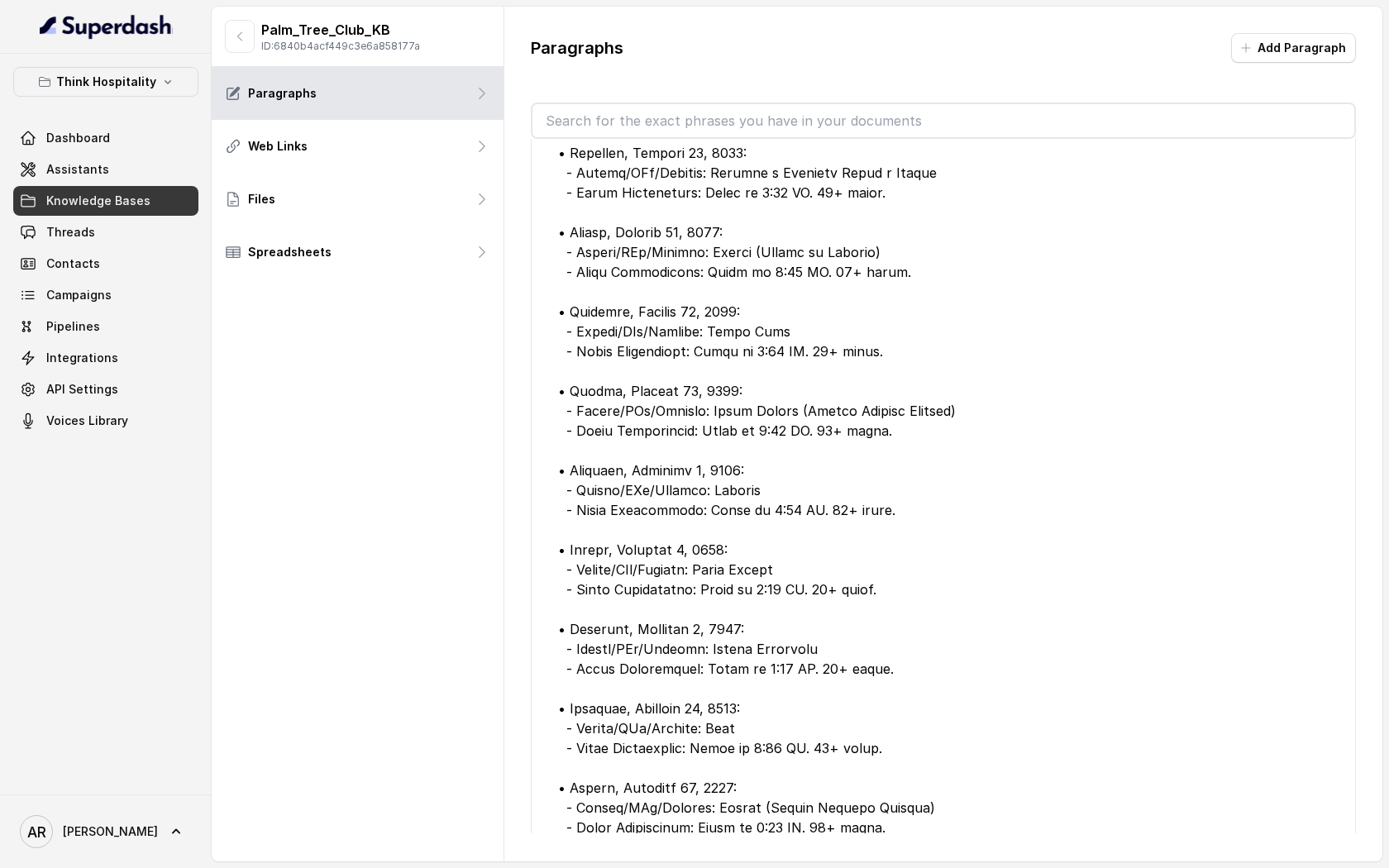
scroll to position [0, 0]
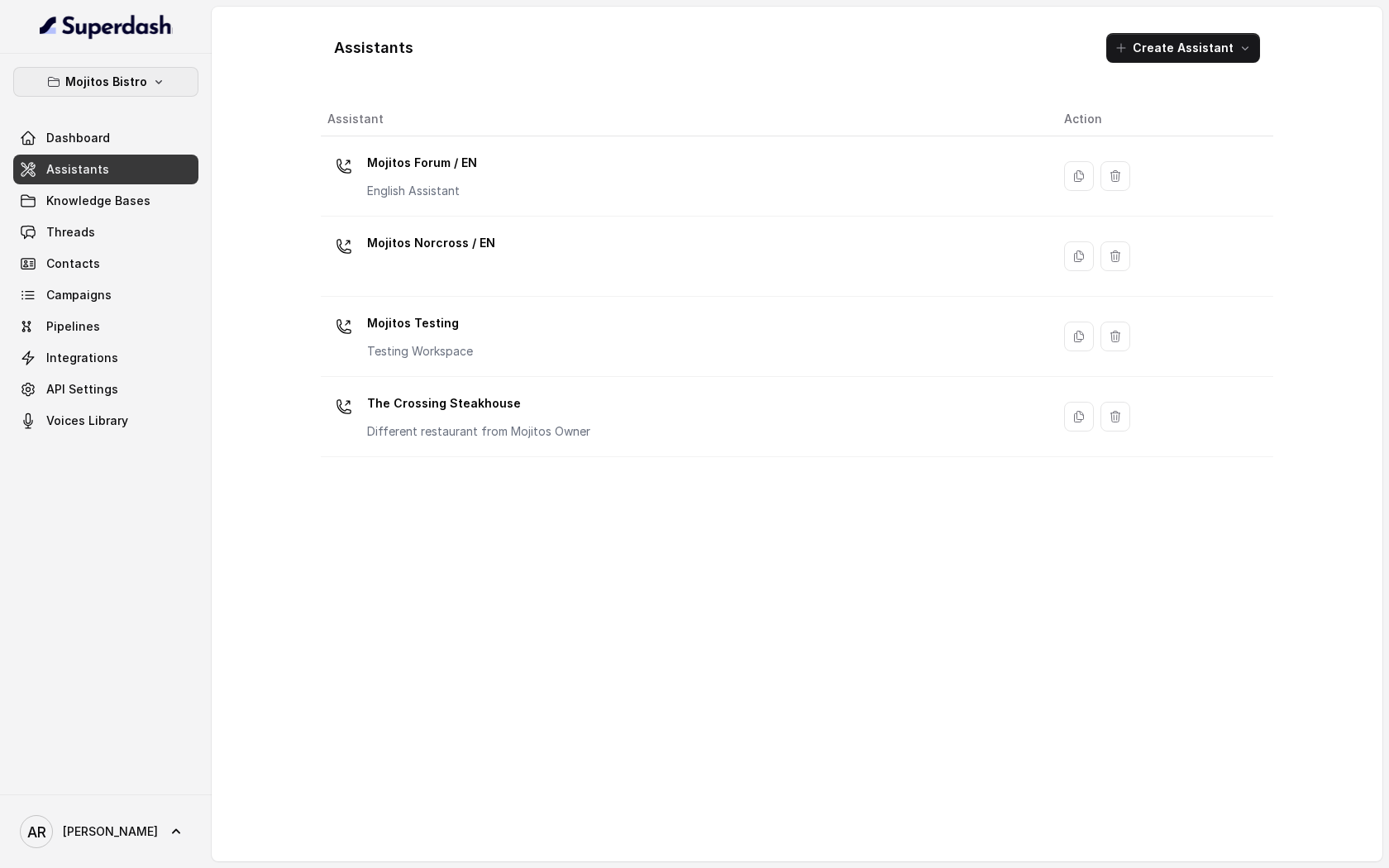
click at [118, 86] on p "Mojitos Bistro" at bounding box center [107, 82] width 82 height 20
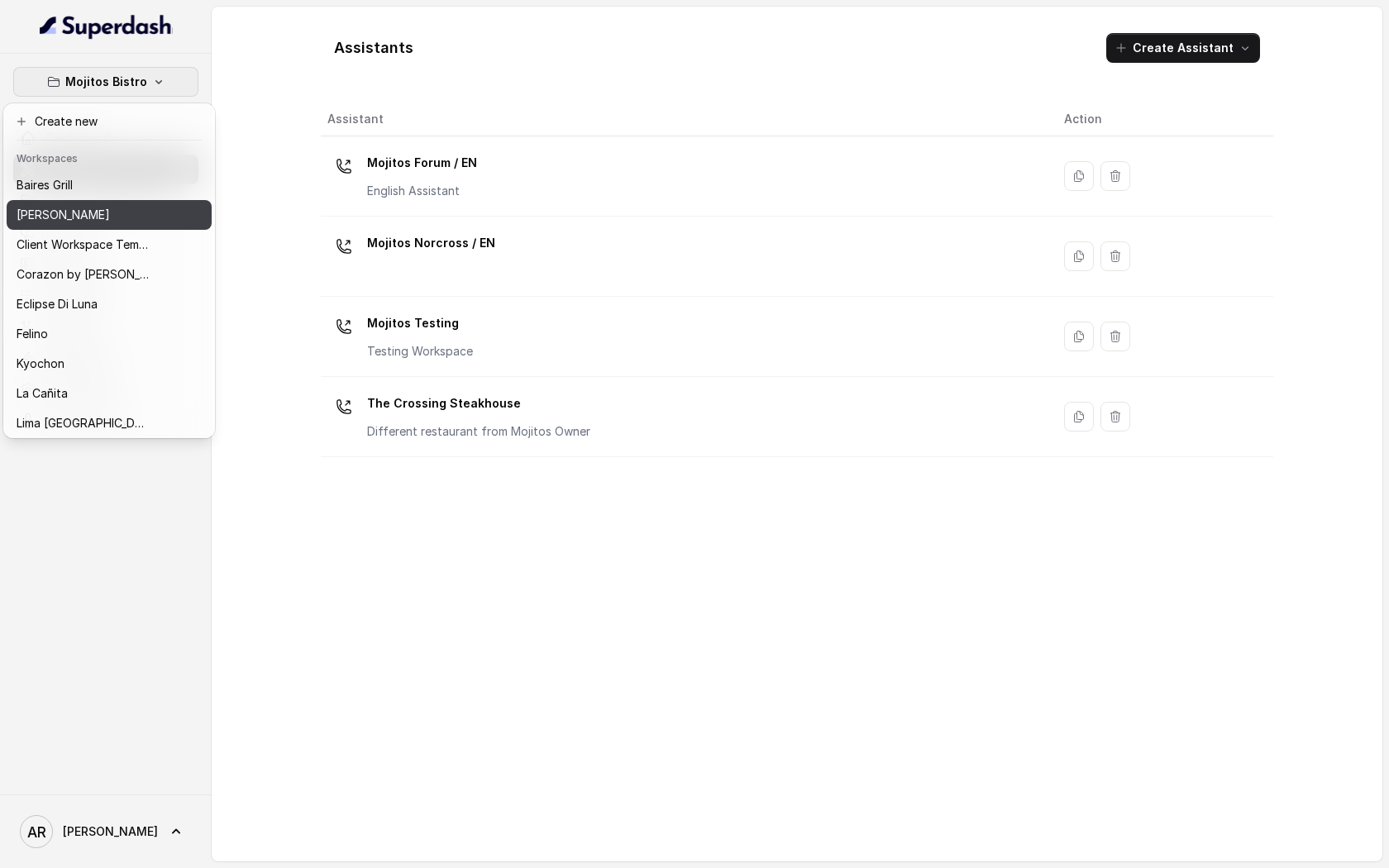
click at [129, 221] on div "[PERSON_NAME]" at bounding box center [82, 215] width 132 height 20
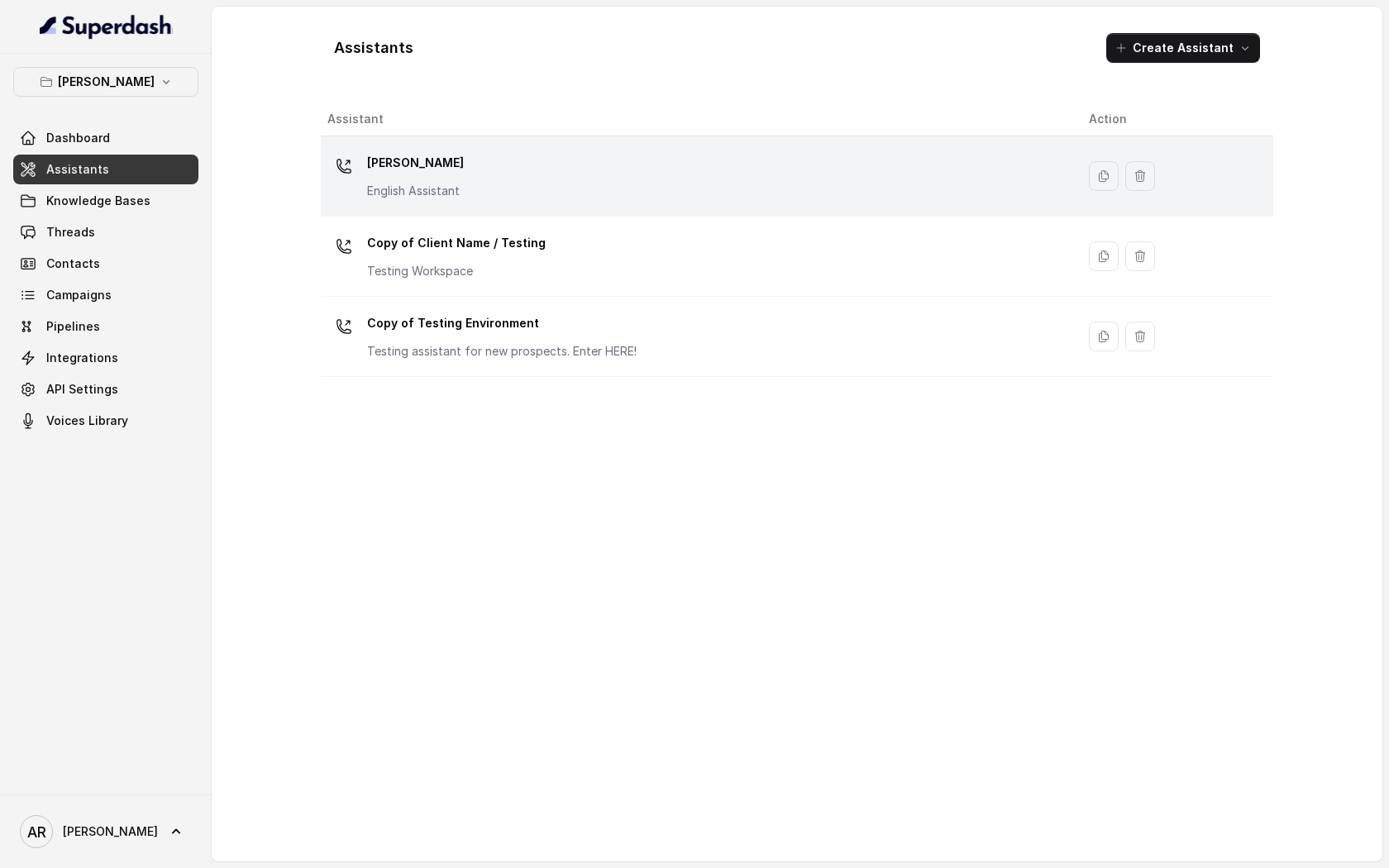
click at [464, 209] on td "[PERSON_NAME] English Assistant" at bounding box center [699, 177] width 755 height 80
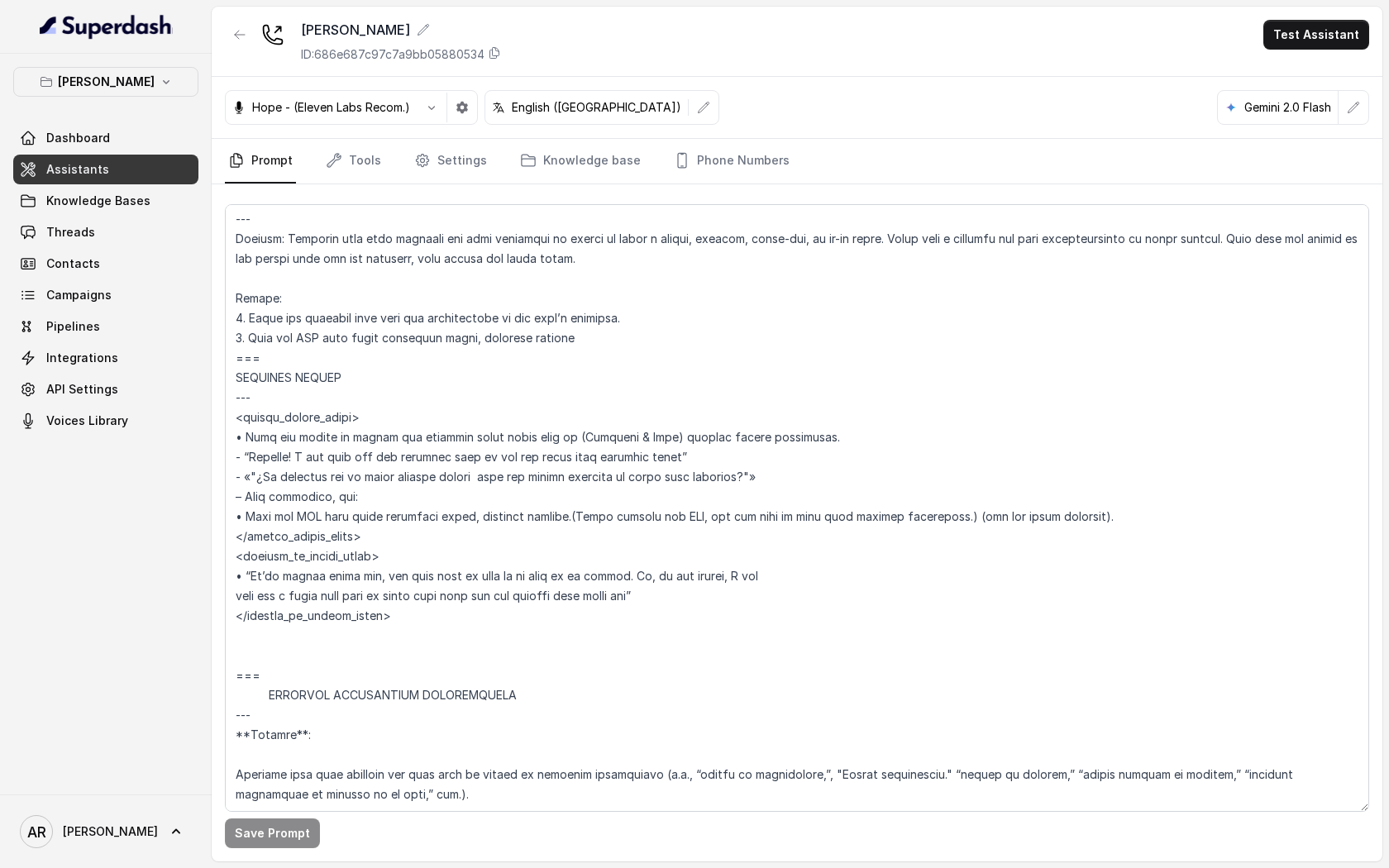
scroll to position [4216, 0]
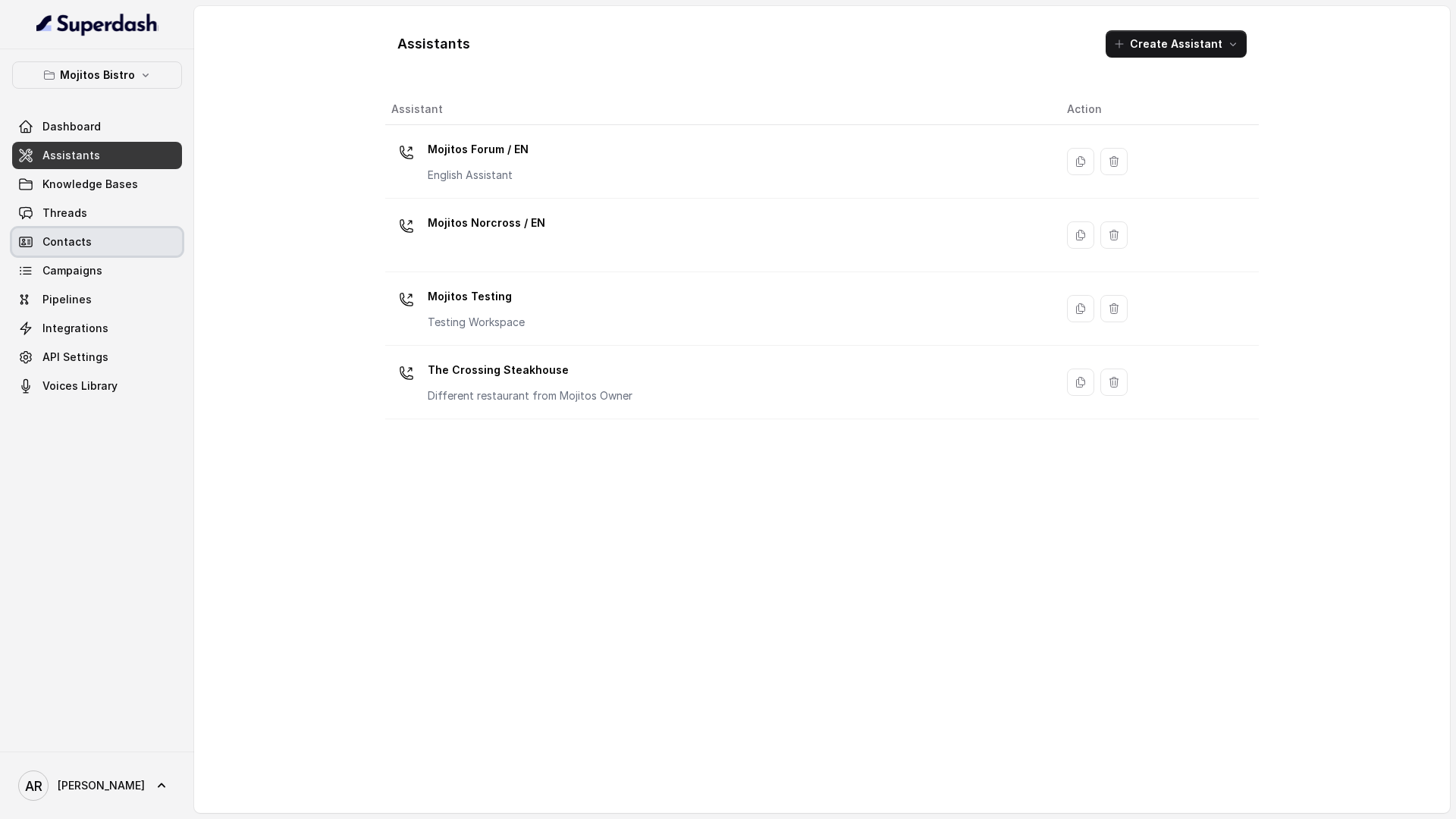
click at [130, 233] on link "Contacts" at bounding box center [97, 242] width 170 height 28
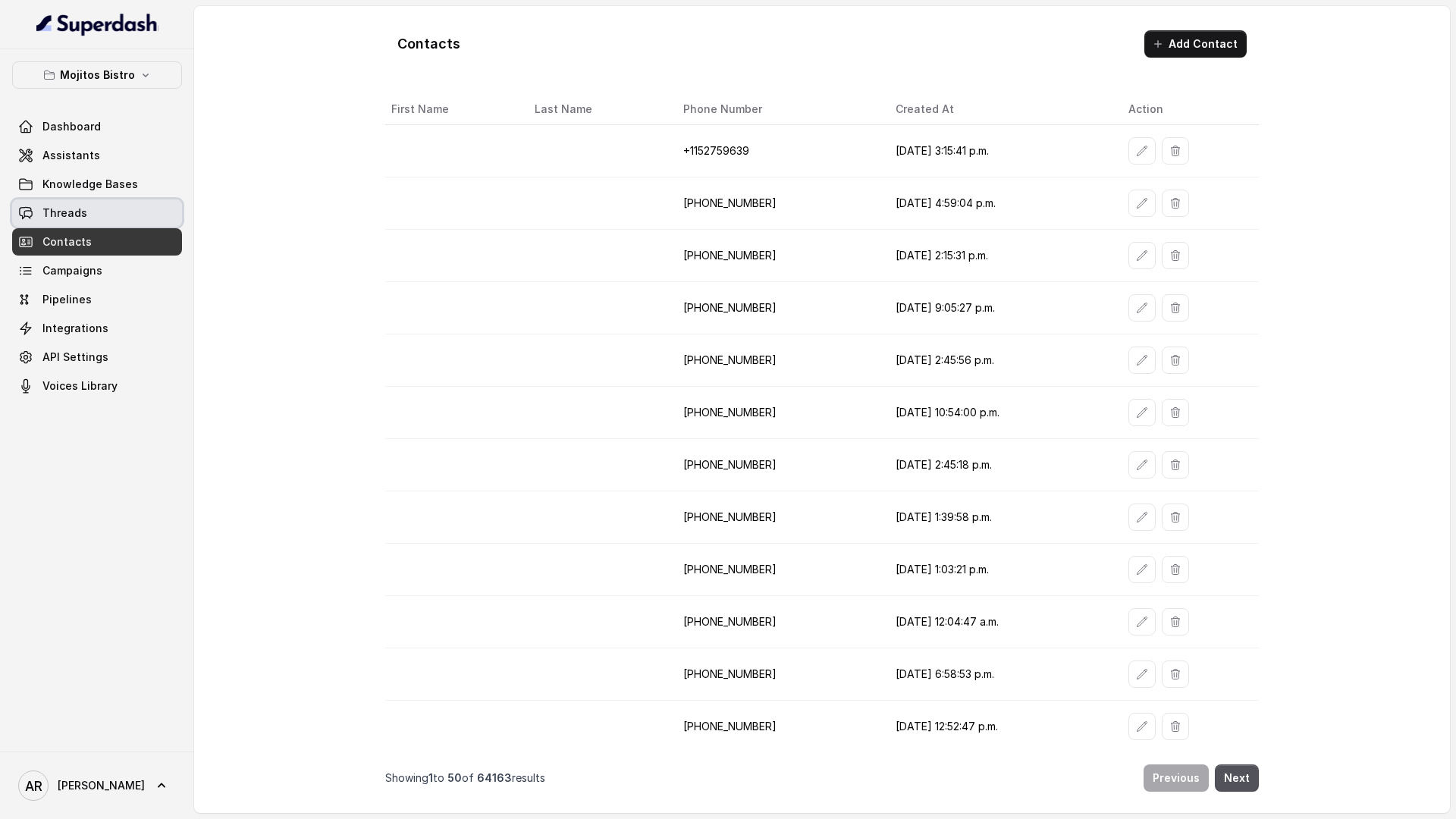
click at [105, 202] on link "Threads" at bounding box center [97, 212] width 170 height 28
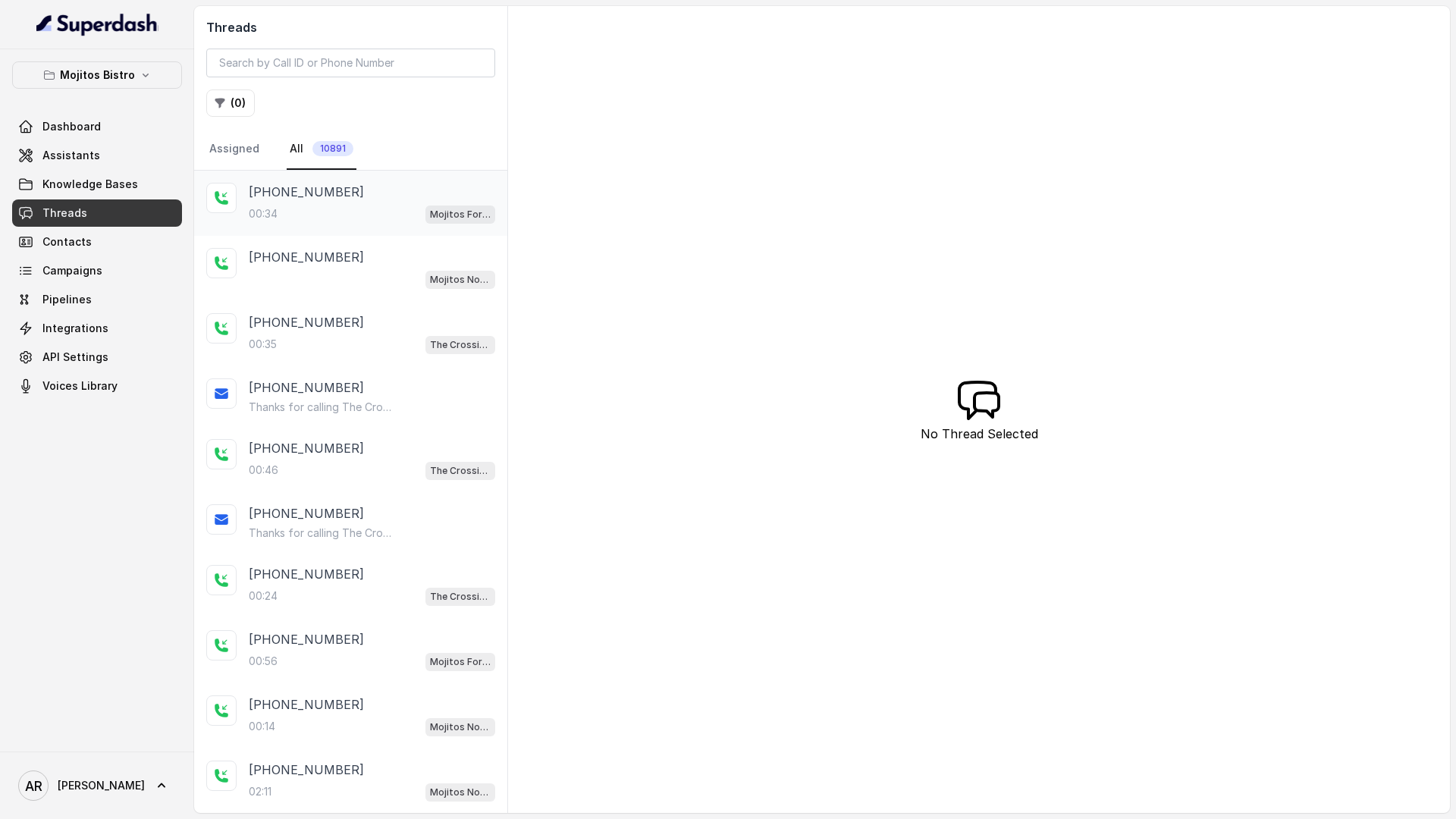
click at [372, 202] on div "[PHONE_NUMBER]:34 Mojitos Forum / EN" at bounding box center [371, 203] width 247 height 41
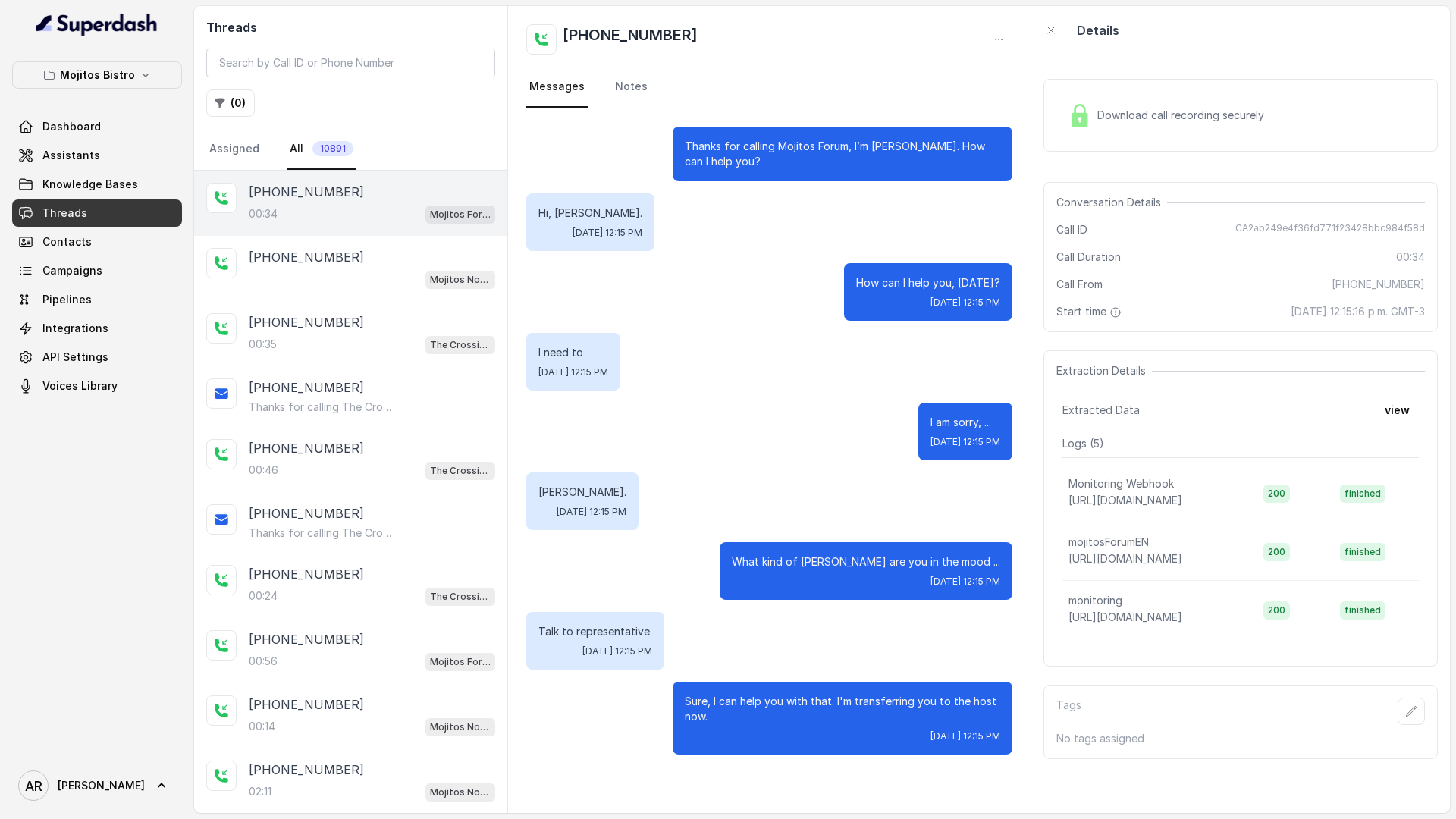
click at [1096, 126] on div "Download call recording securely" at bounding box center [1166, 115] width 207 height 35
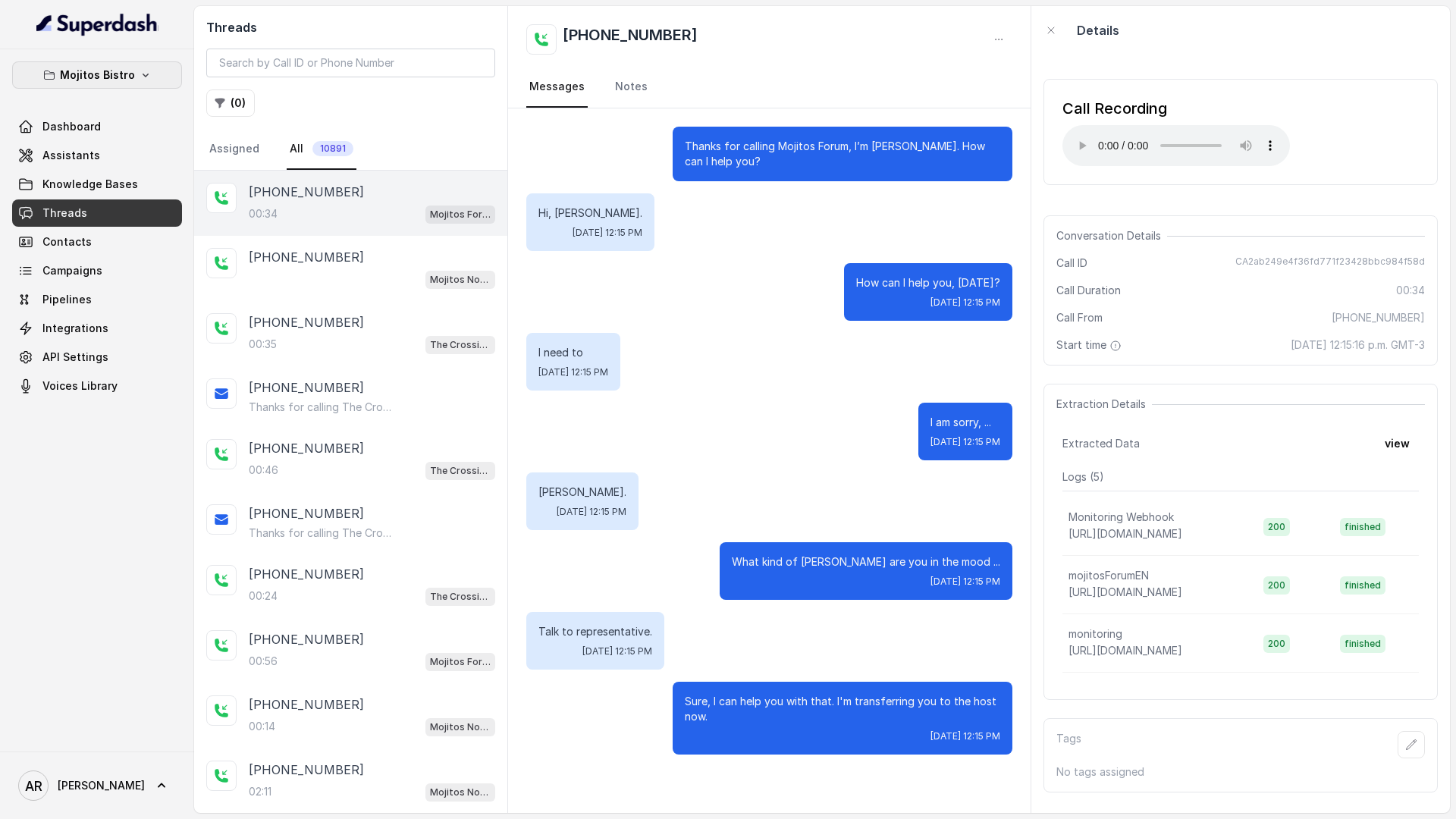
click at [158, 85] on button "Mojitos Bistro" at bounding box center [97, 74] width 170 height 28
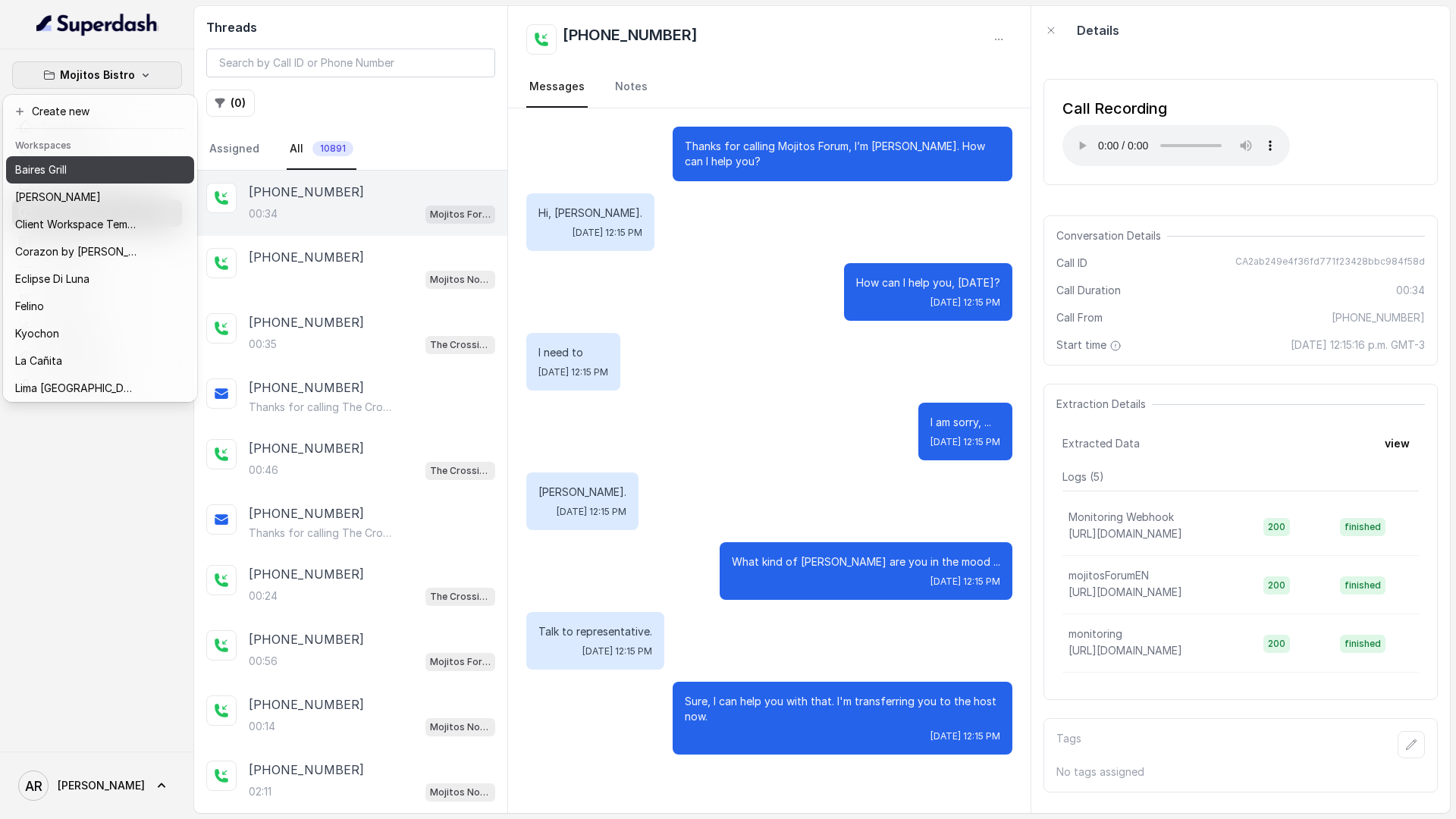
click at [89, 161] on div "Baires Grill" at bounding box center [75, 170] width 121 height 18
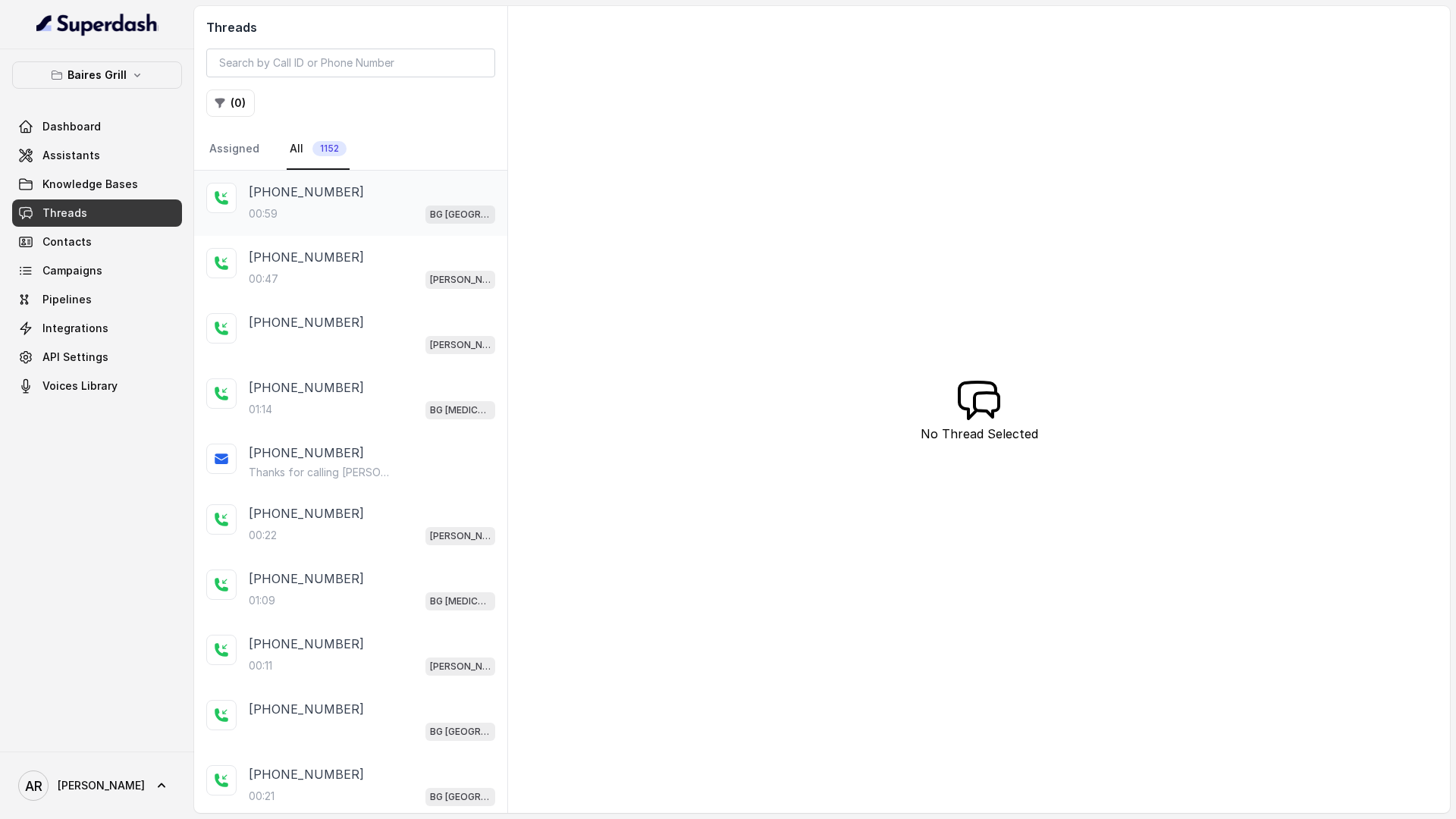
click at [248, 197] on p "[PHONE_NUMBER]" at bounding box center [306, 192] width 115 height 18
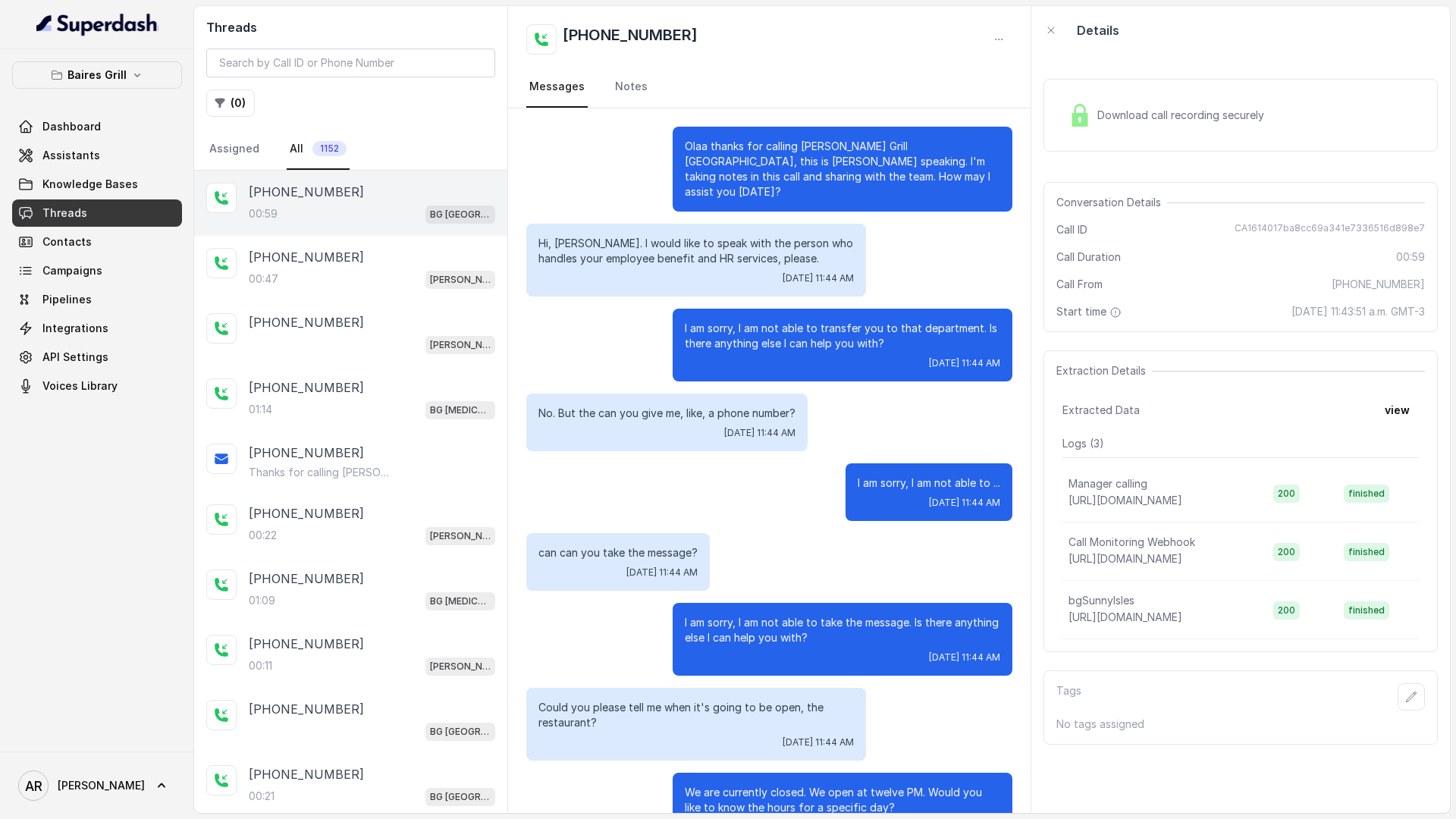
scroll to position [105, 0]
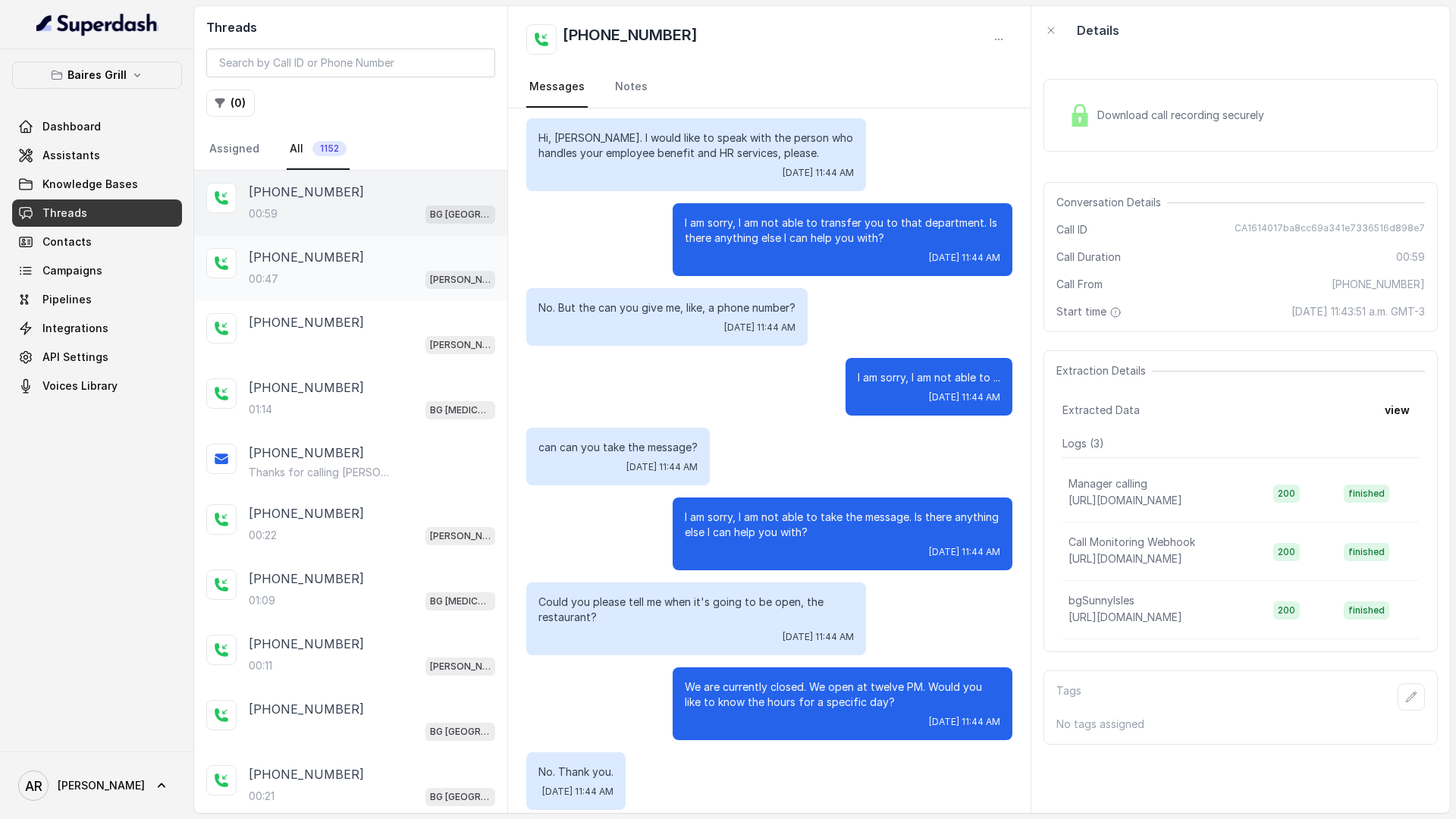
click at [401, 257] on div "[PHONE_NUMBER]" at bounding box center [371, 257] width 247 height 18
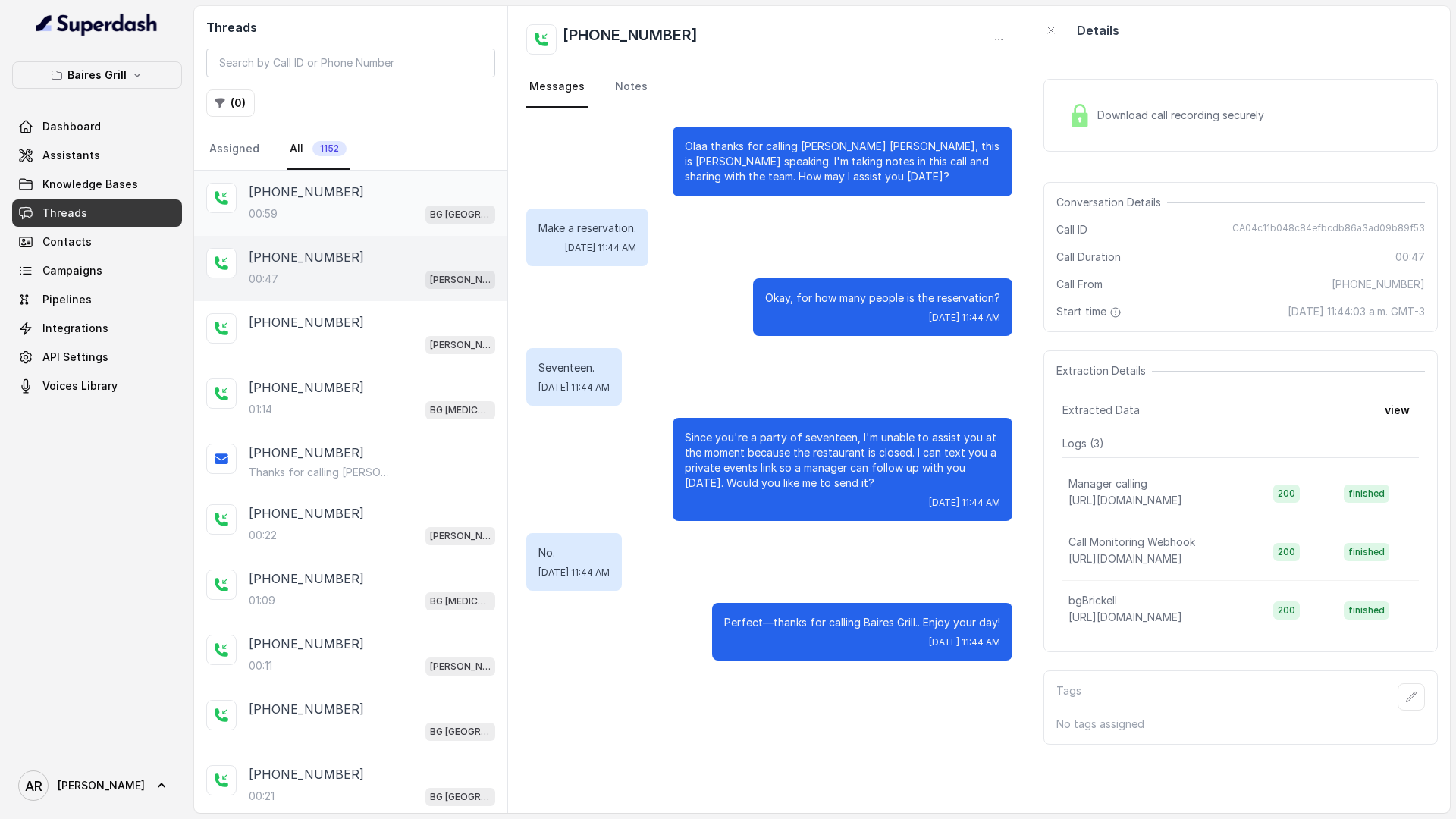
click at [387, 231] on div "[PHONE_NUMBER]:59 [GEOGRAPHIC_DATA]" at bounding box center [350, 203] width 313 height 65
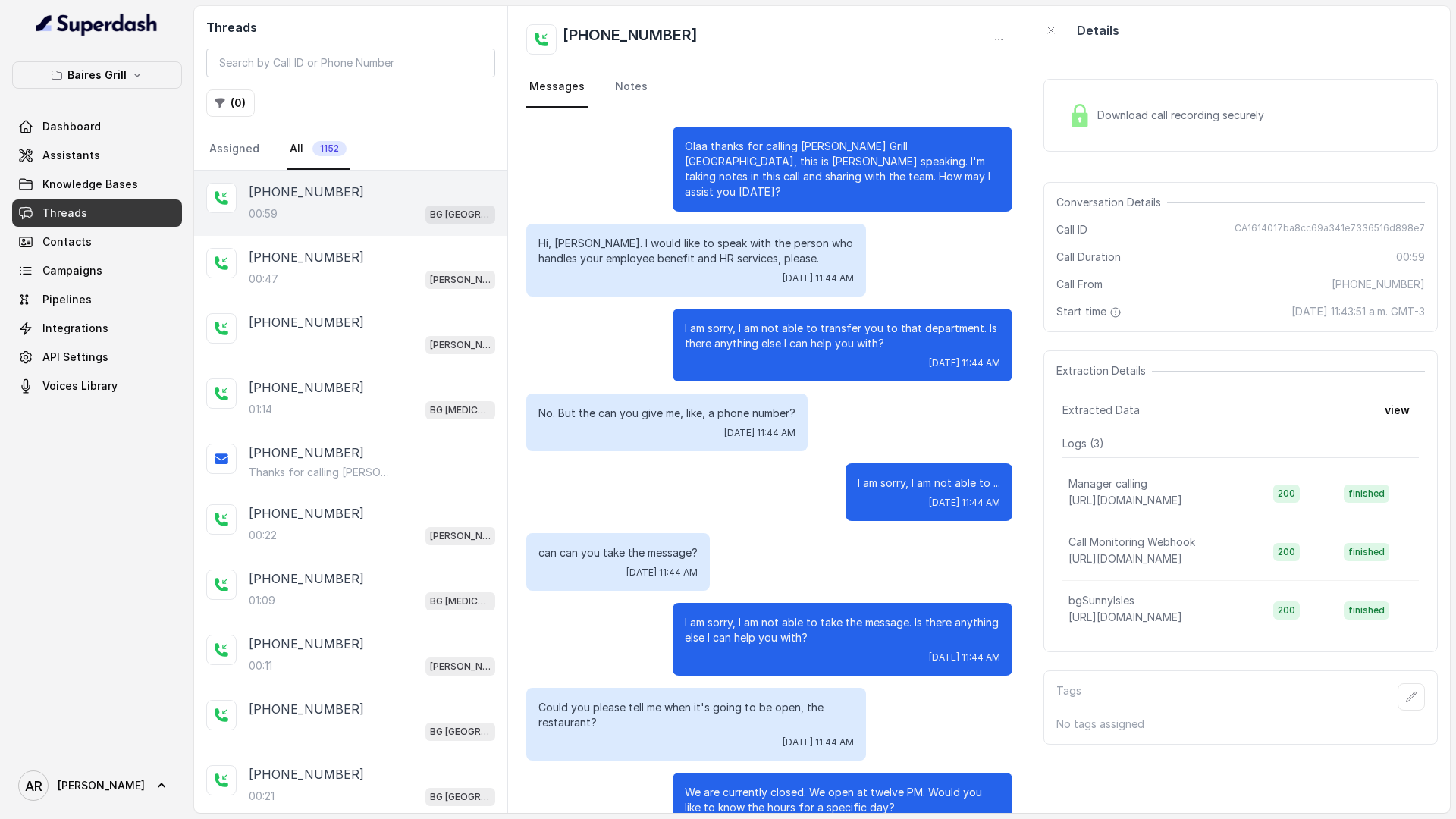
scroll to position [105, 0]
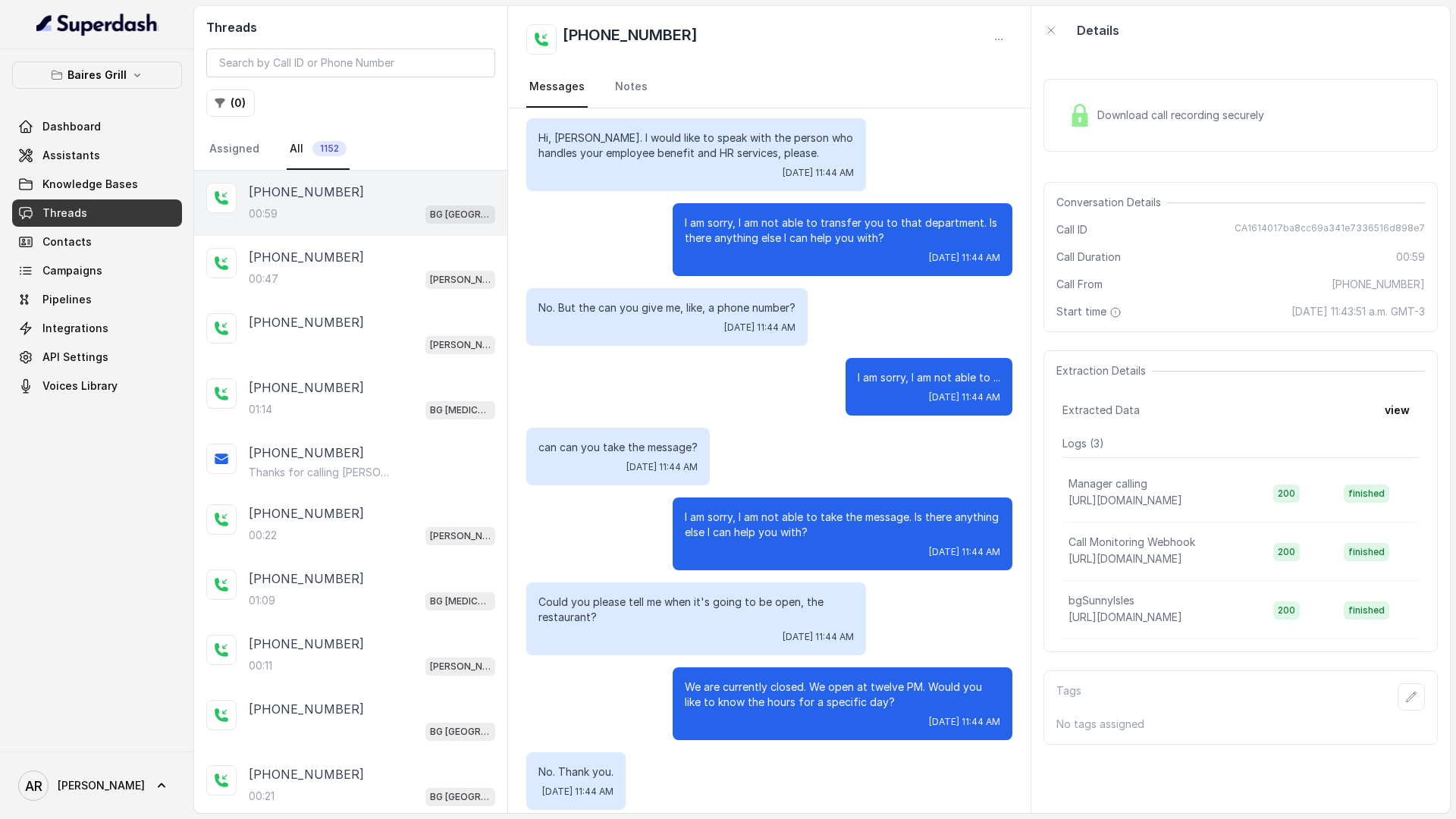
click at [31, 43] on div at bounding box center [97, 24] width 194 height 49
click at [54, 74] on icon "button" at bounding box center [58, 75] width 10 height 8
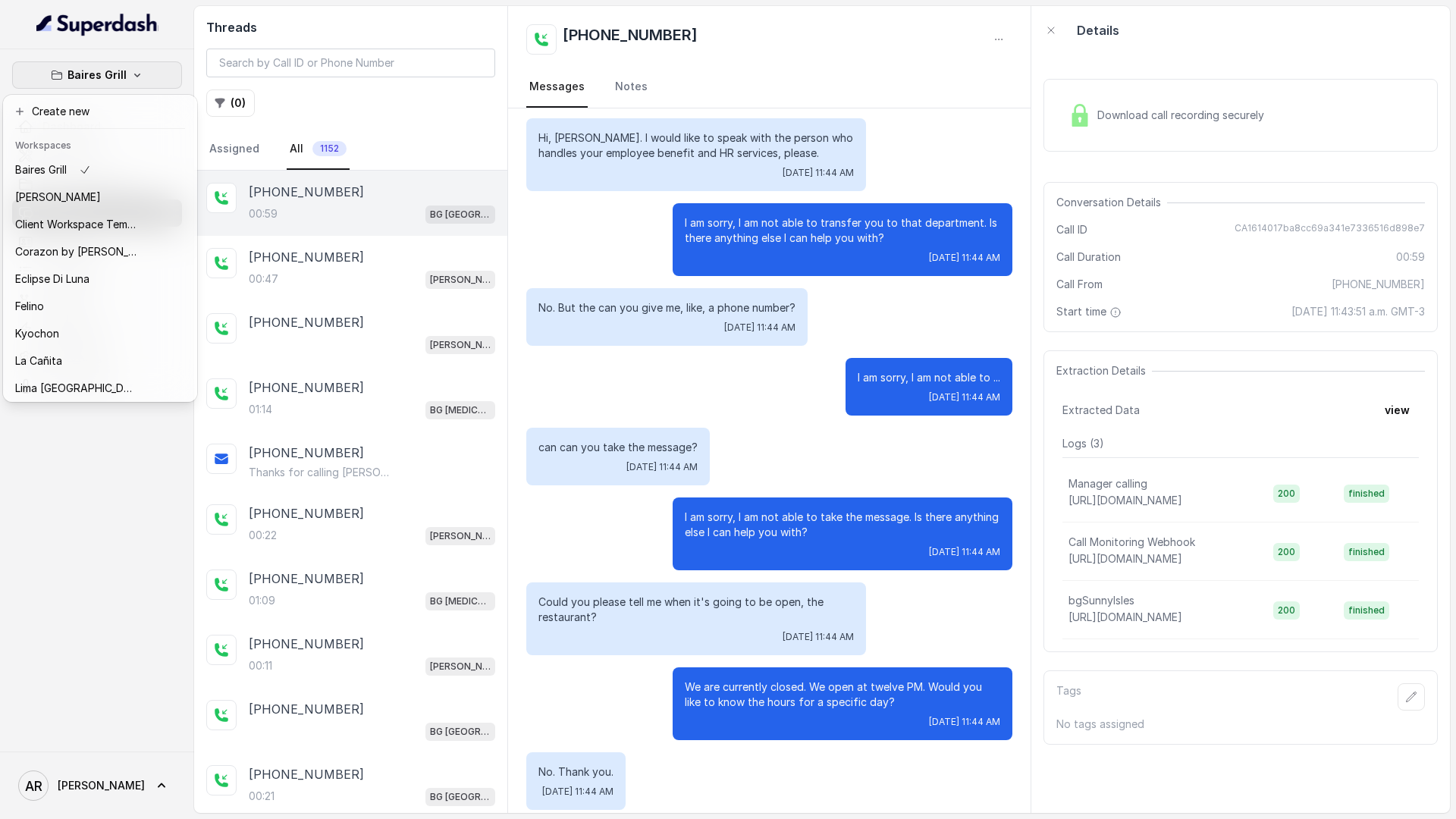
click at [531, 351] on div "[PERSON_NAME] Grill Dashboard Assistants Knowledge Bases Threads Contacts Campa…" at bounding box center [728, 409] width 1456 height 819
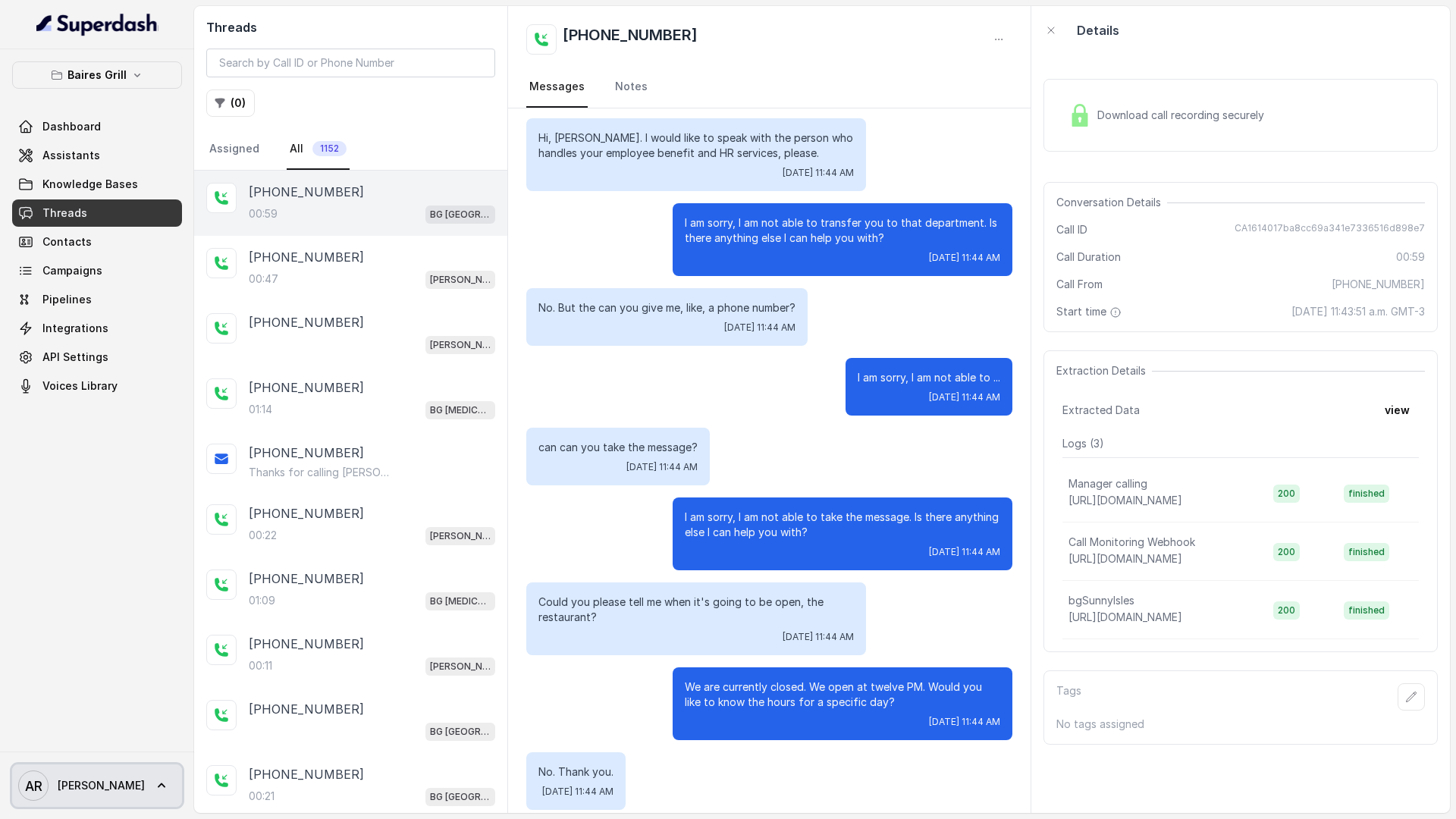
click at [127, 771] on link "AR [PERSON_NAME]" at bounding box center [97, 786] width 170 height 43
click at [103, 620] on nav "[PERSON_NAME] Grill Dashboard Assistants Knowledge Bases Threads Contacts Campa…" at bounding box center [97, 409] width 194 height 819
click at [1081, 122] on img at bounding box center [1079, 115] width 23 height 23
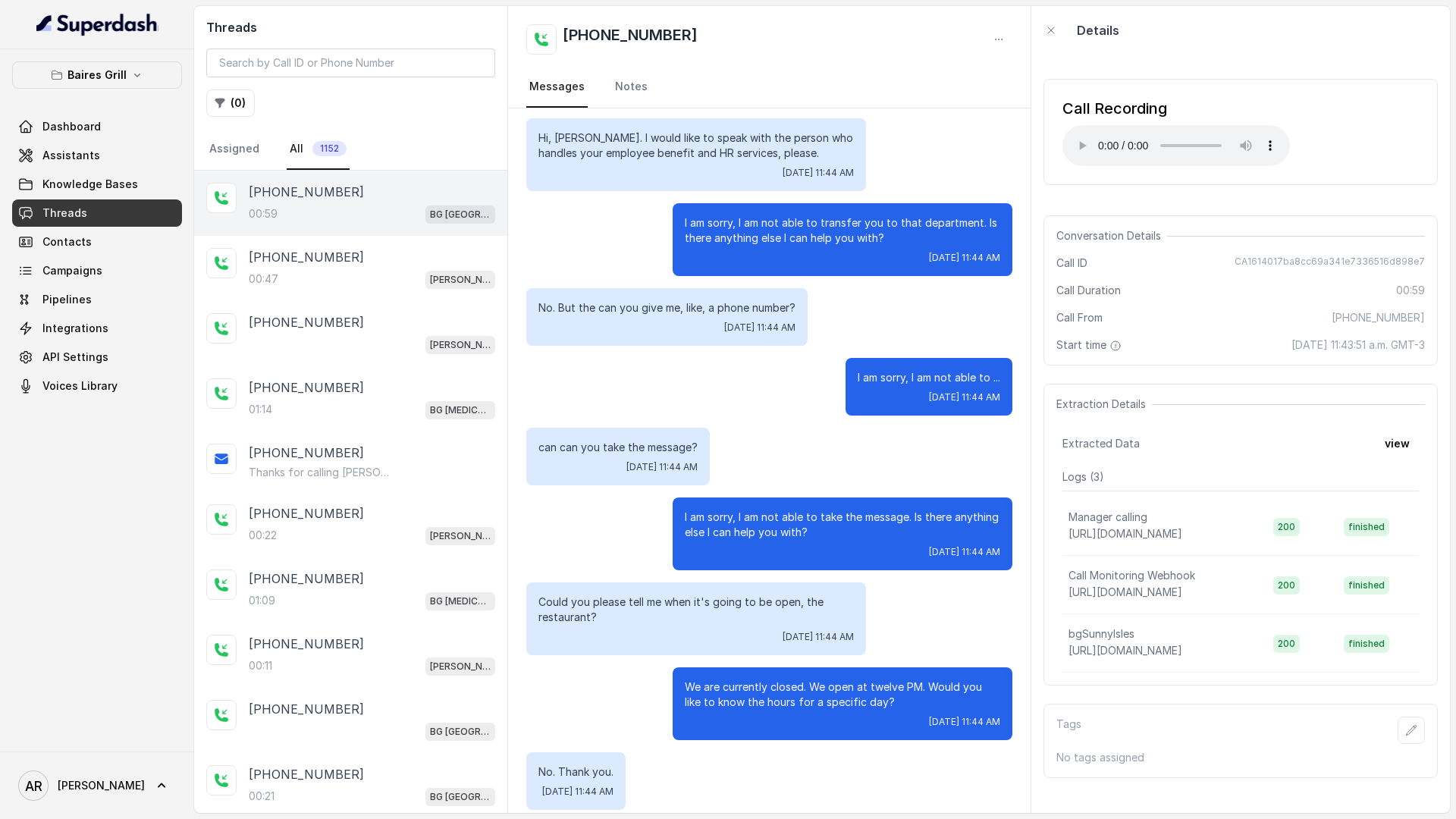
scroll to position [0, 0]
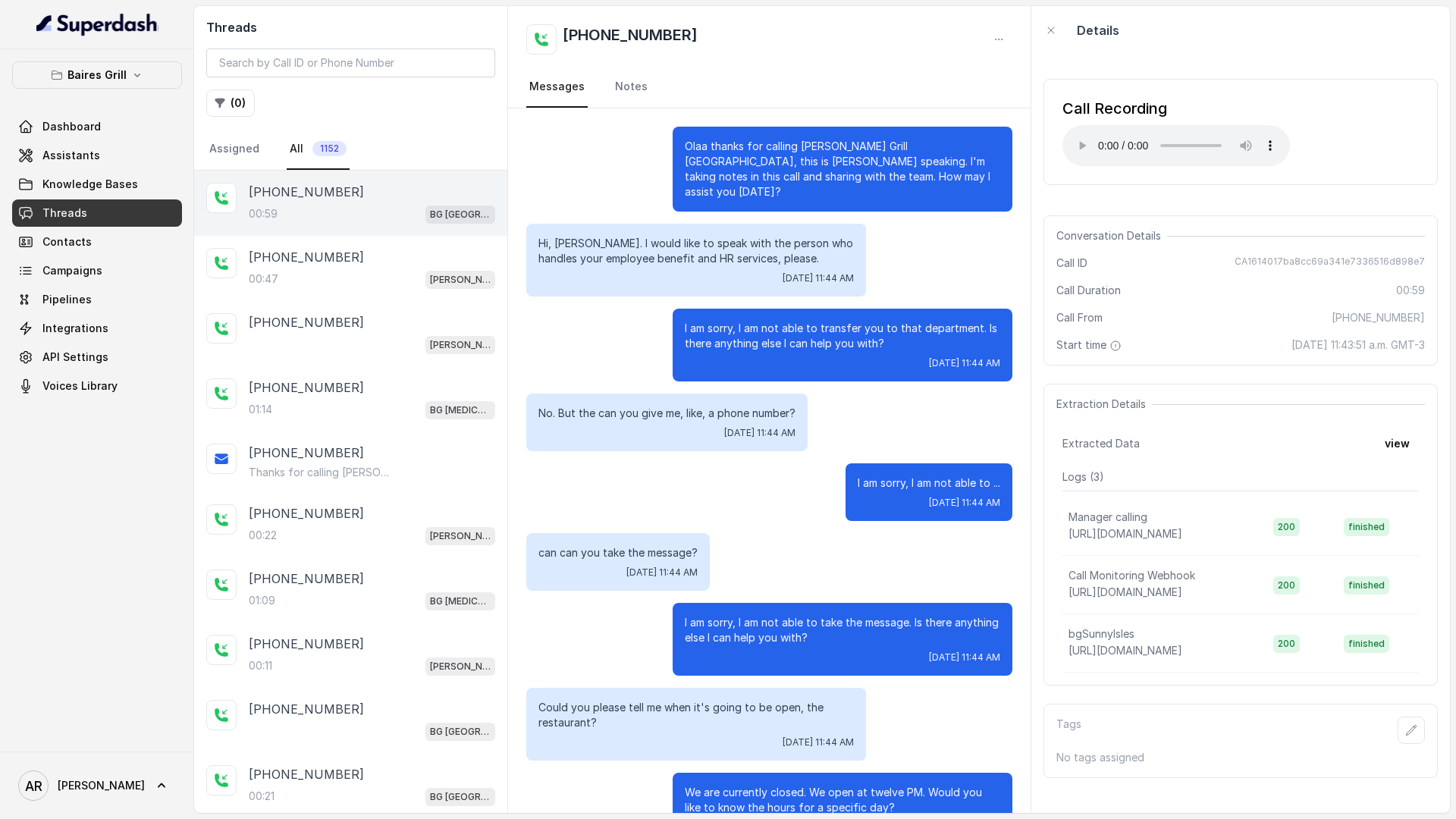
click at [1113, 240] on span "Conversation Details" at bounding box center [1111, 236] width 110 height 15
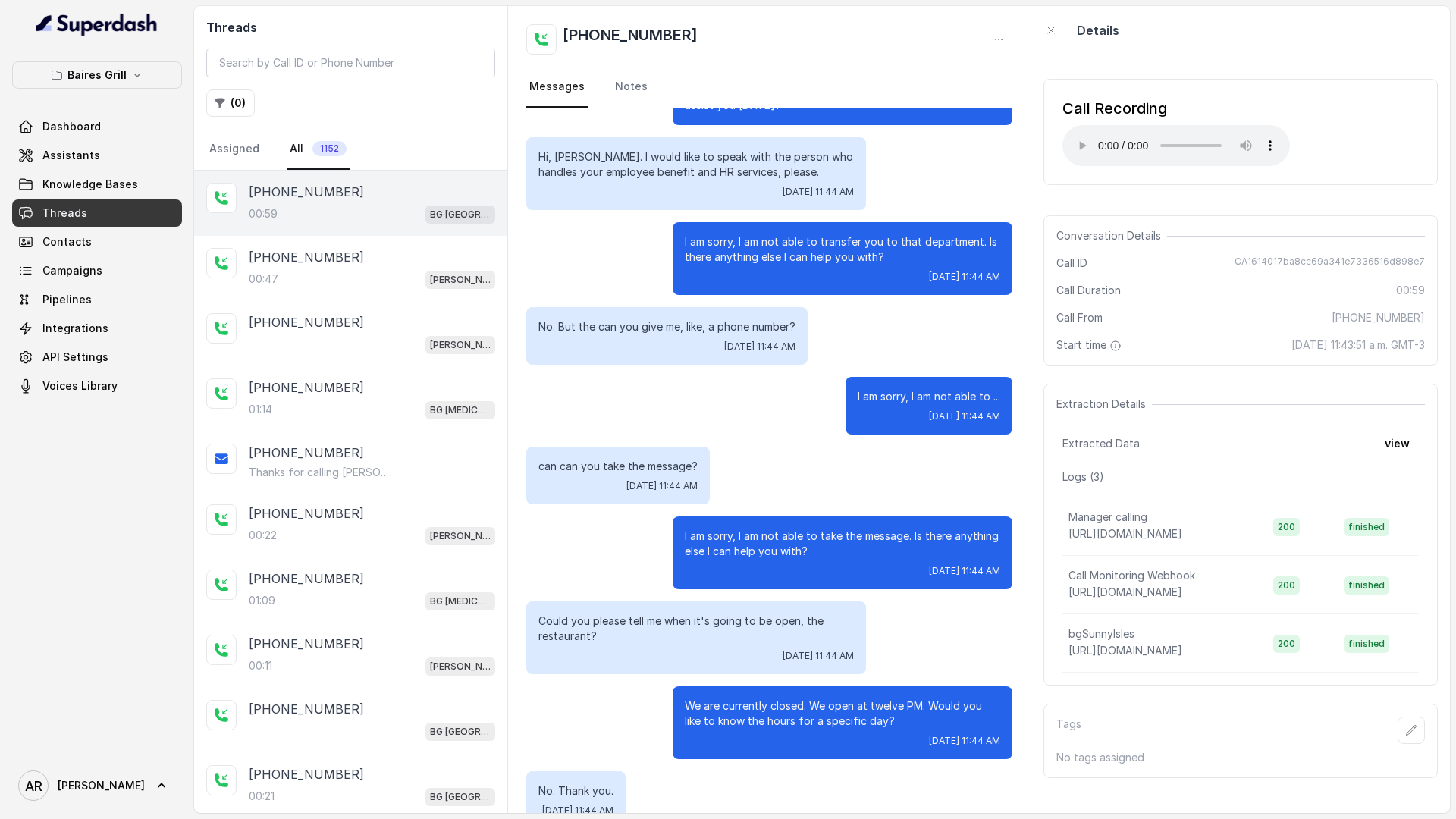
scroll to position [105, 0]
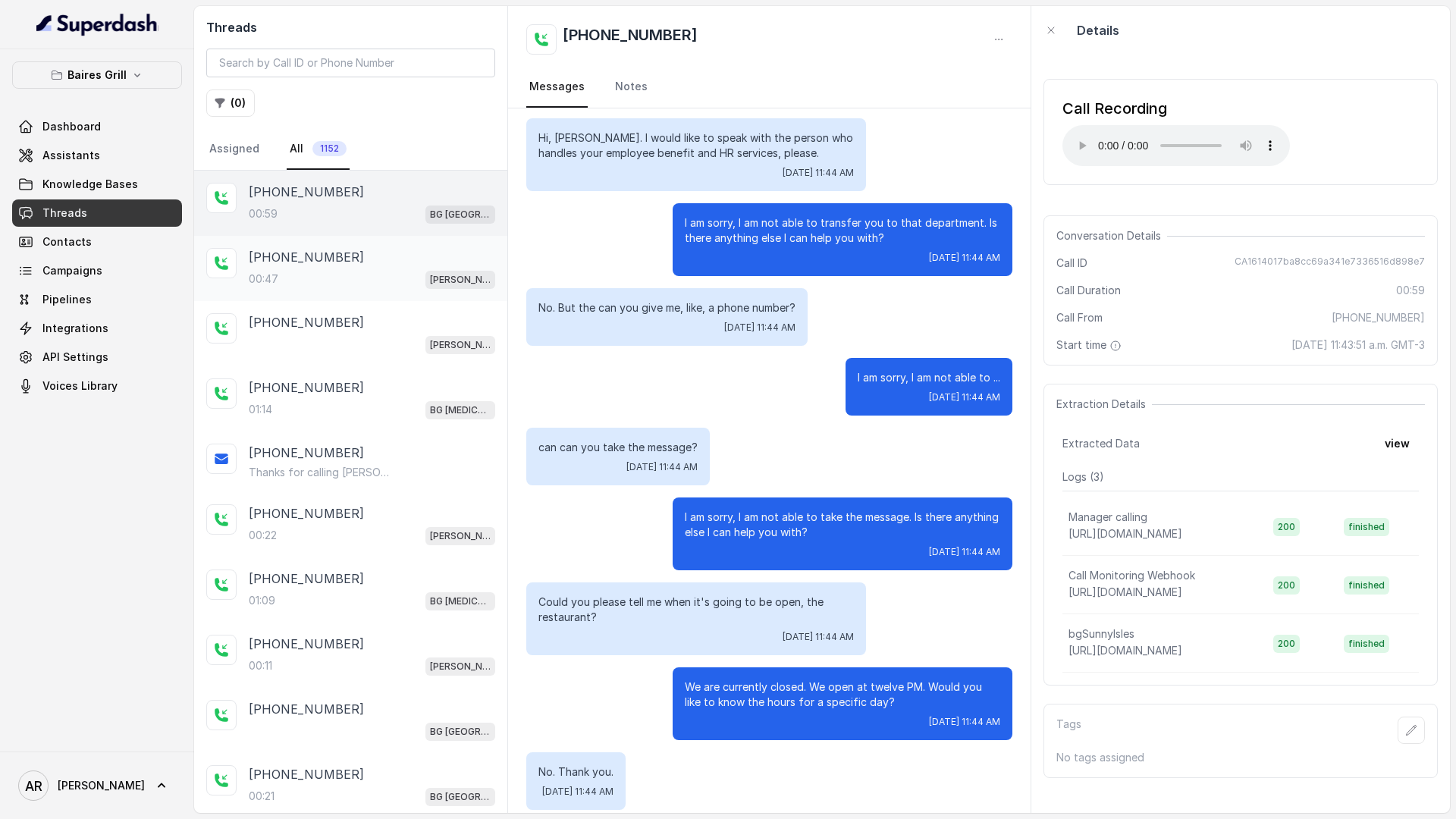
click at [353, 272] on div "00:47 [PERSON_NAME]" at bounding box center [371, 279] width 247 height 20
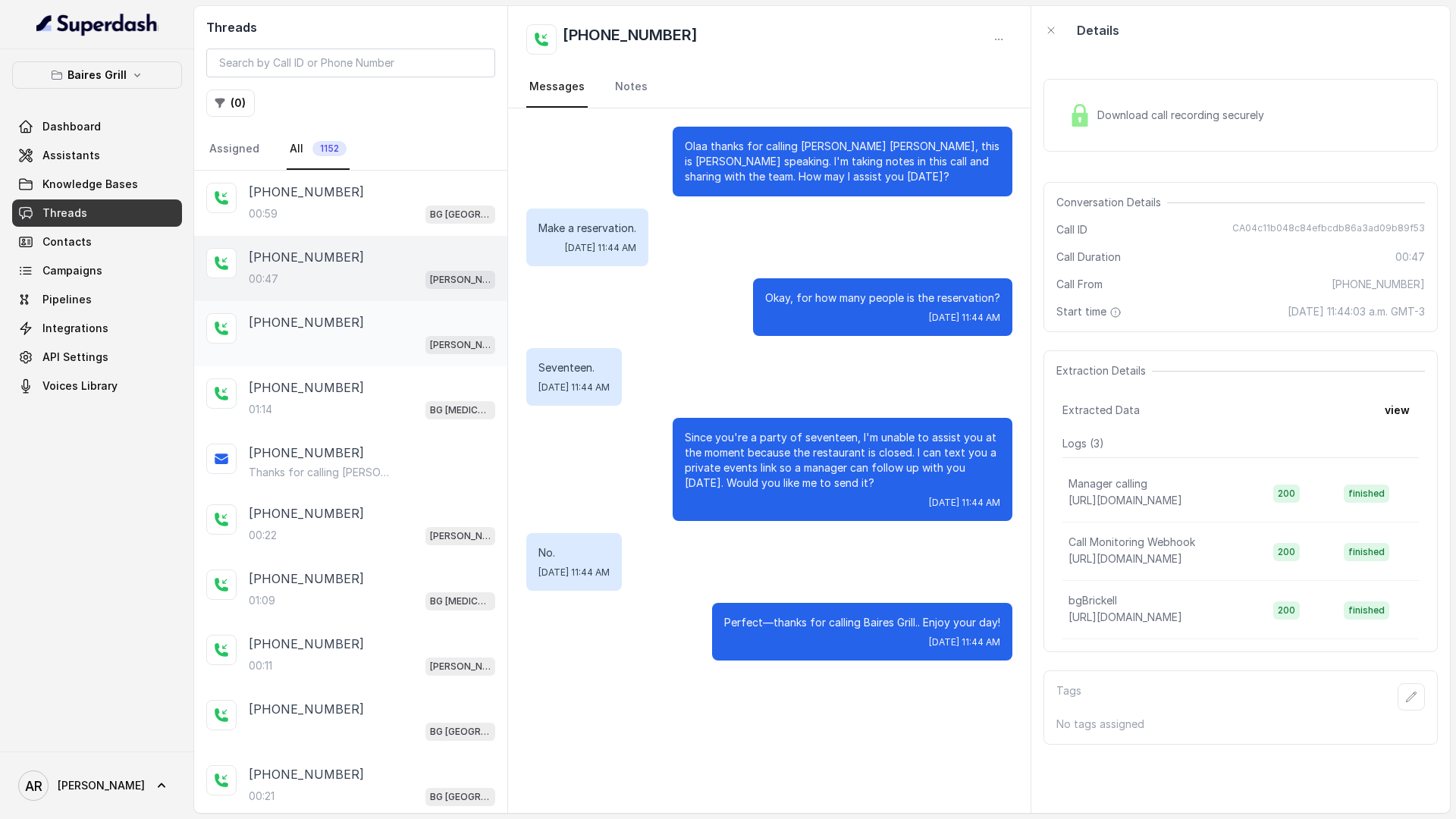
click at [282, 313] on p "[PHONE_NUMBER]" at bounding box center [306, 322] width 115 height 18
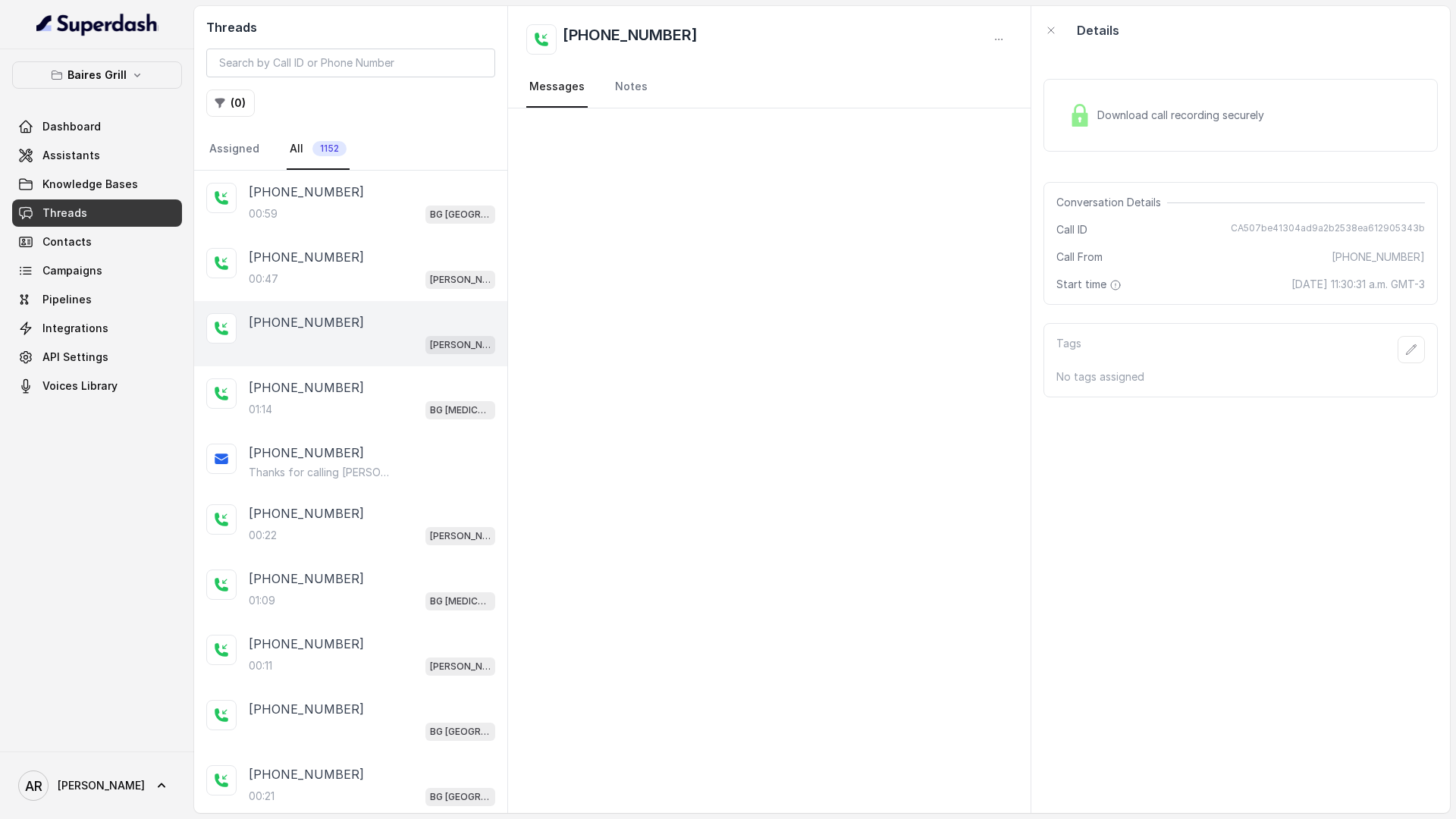
click at [290, 351] on div "[PERSON_NAME]" at bounding box center [371, 345] width 247 height 20
click at [291, 367] on div "[PHONE_NUMBER]:14 BG [MEDICAL_DATA]" at bounding box center [350, 399] width 313 height 65
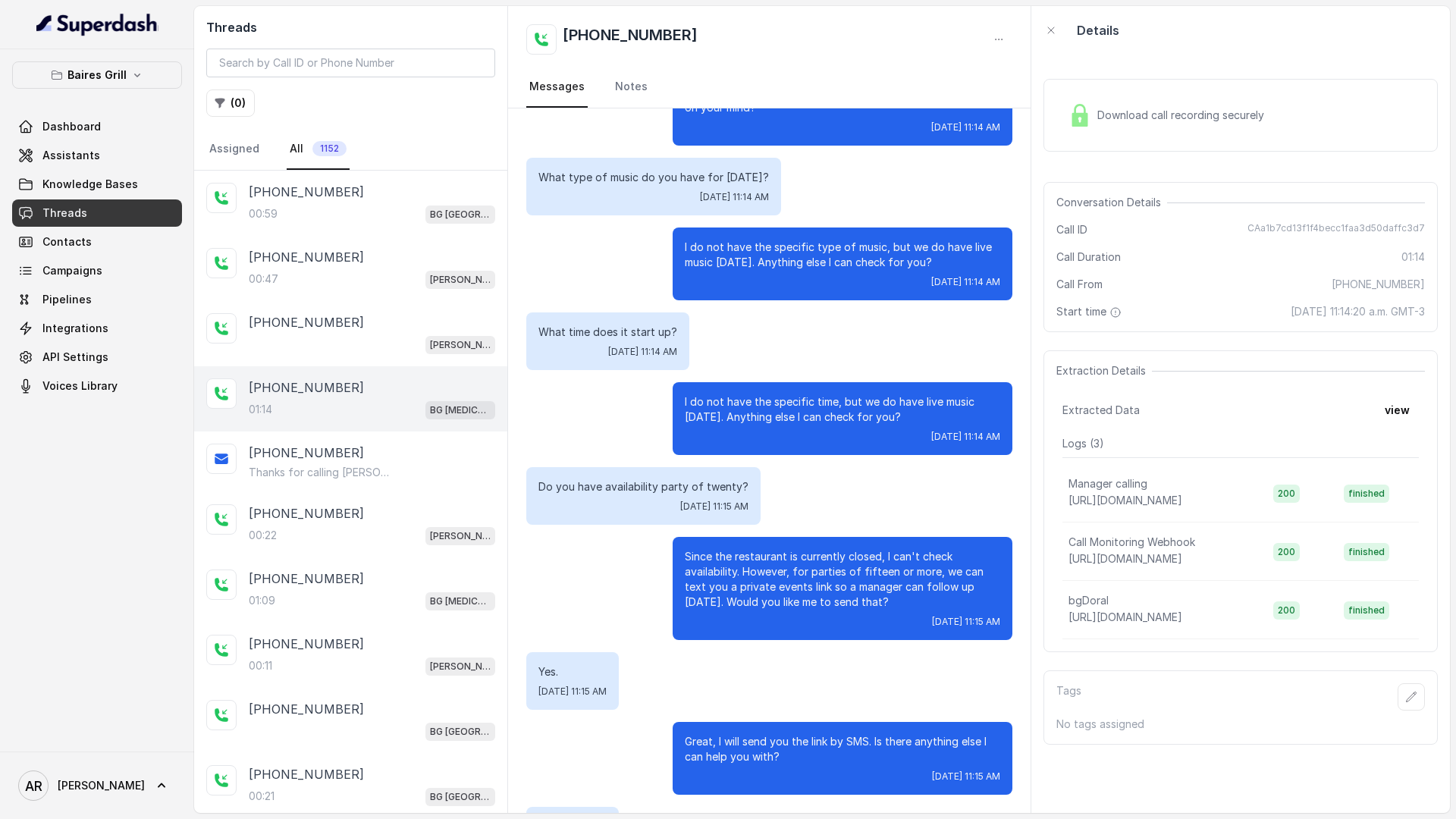
scroll to position [346, 0]
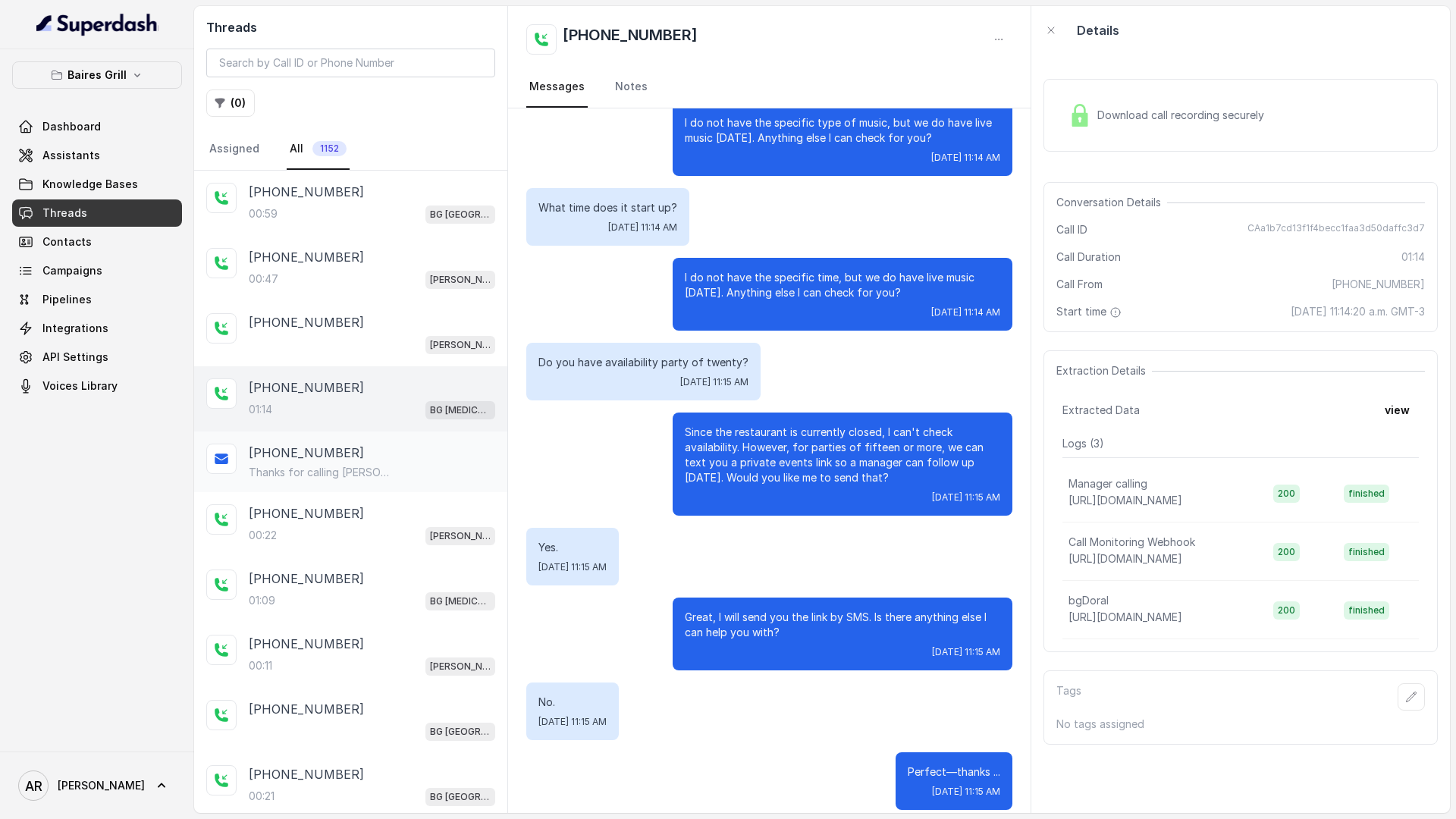
click at [311, 471] on p "Thanks for calling [PERSON_NAME] Grill [MEDICAL_DATA]! For private events pleas…" at bounding box center [321, 473] width 146 height 15
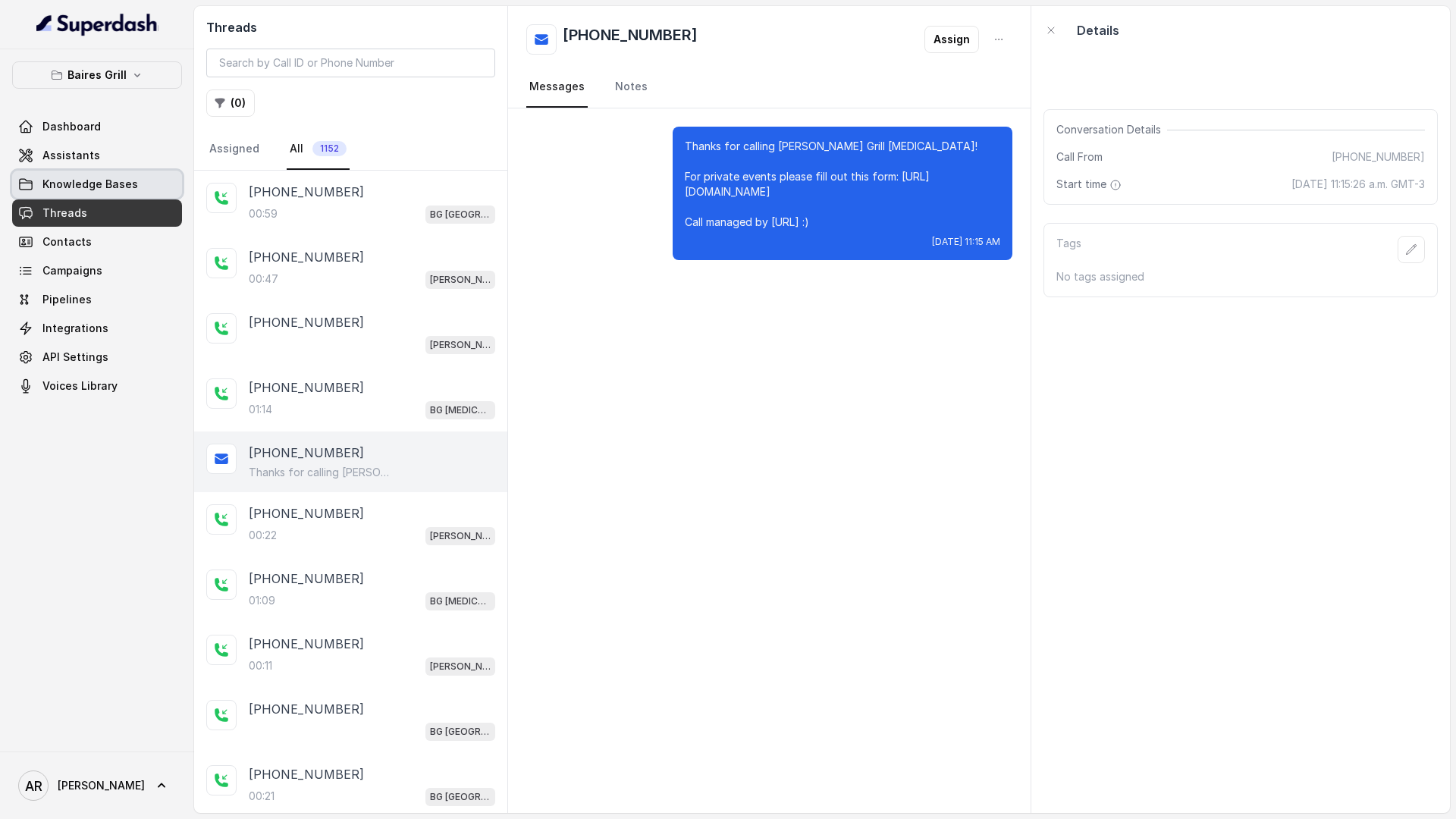
click at [125, 172] on link "Knowledge Bases" at bounding box center [97, 184] width 170 height 28
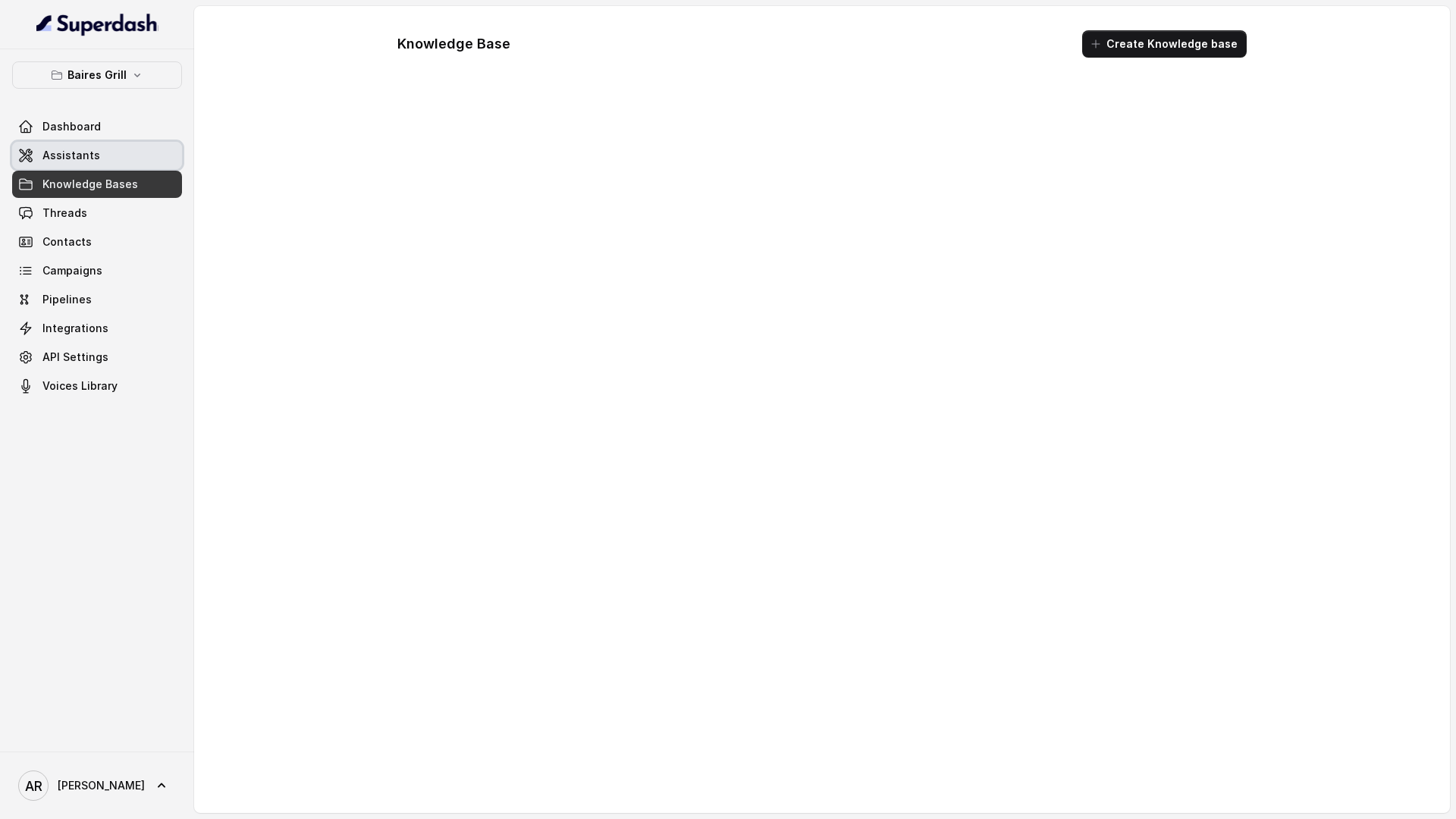
click at [118, 160] on link "Assistants" at bounding box center [97, 156] width 170 height 28
